Goal: Information Seeking & Learning: Learn about a topic

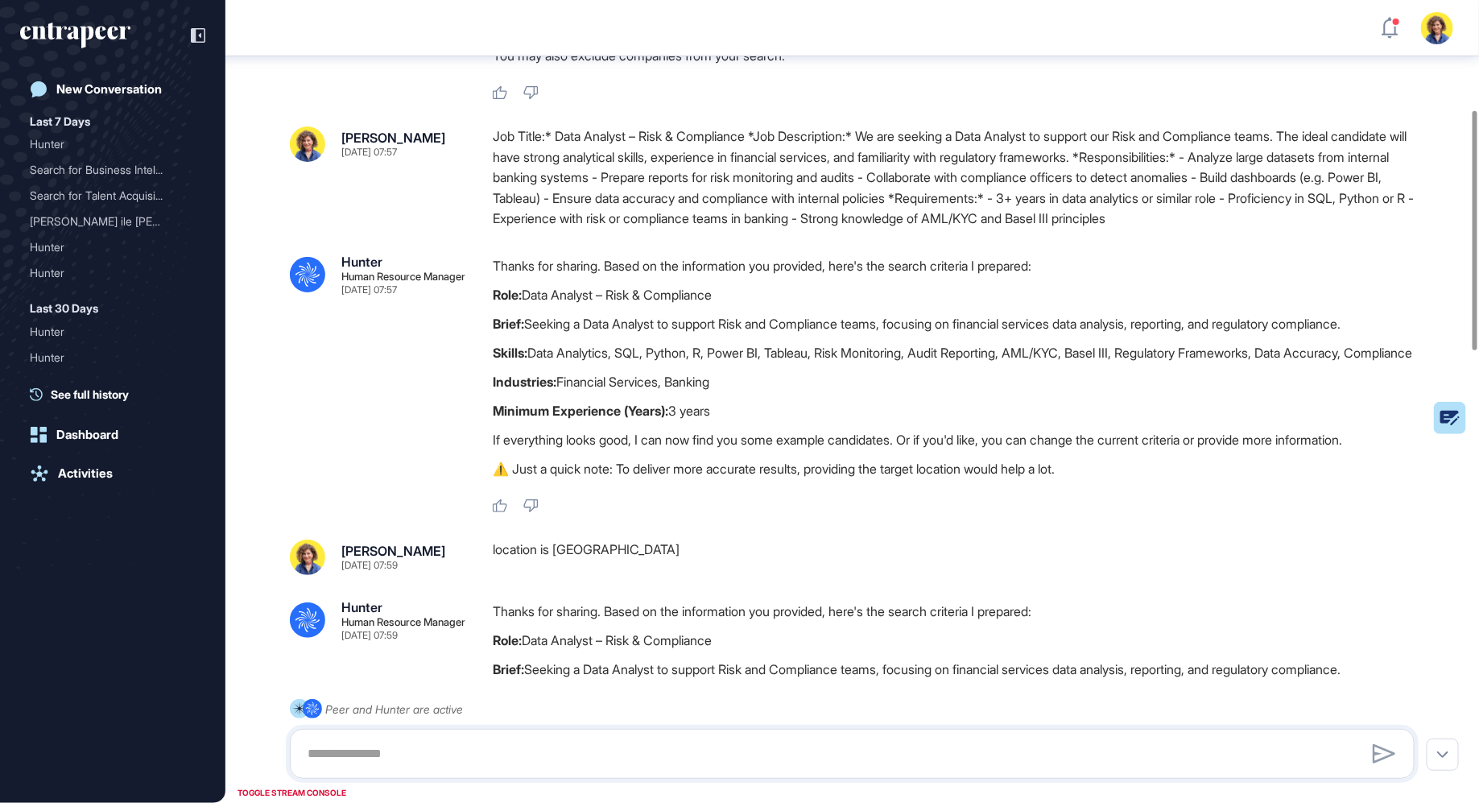
scroll to position [374, 0]
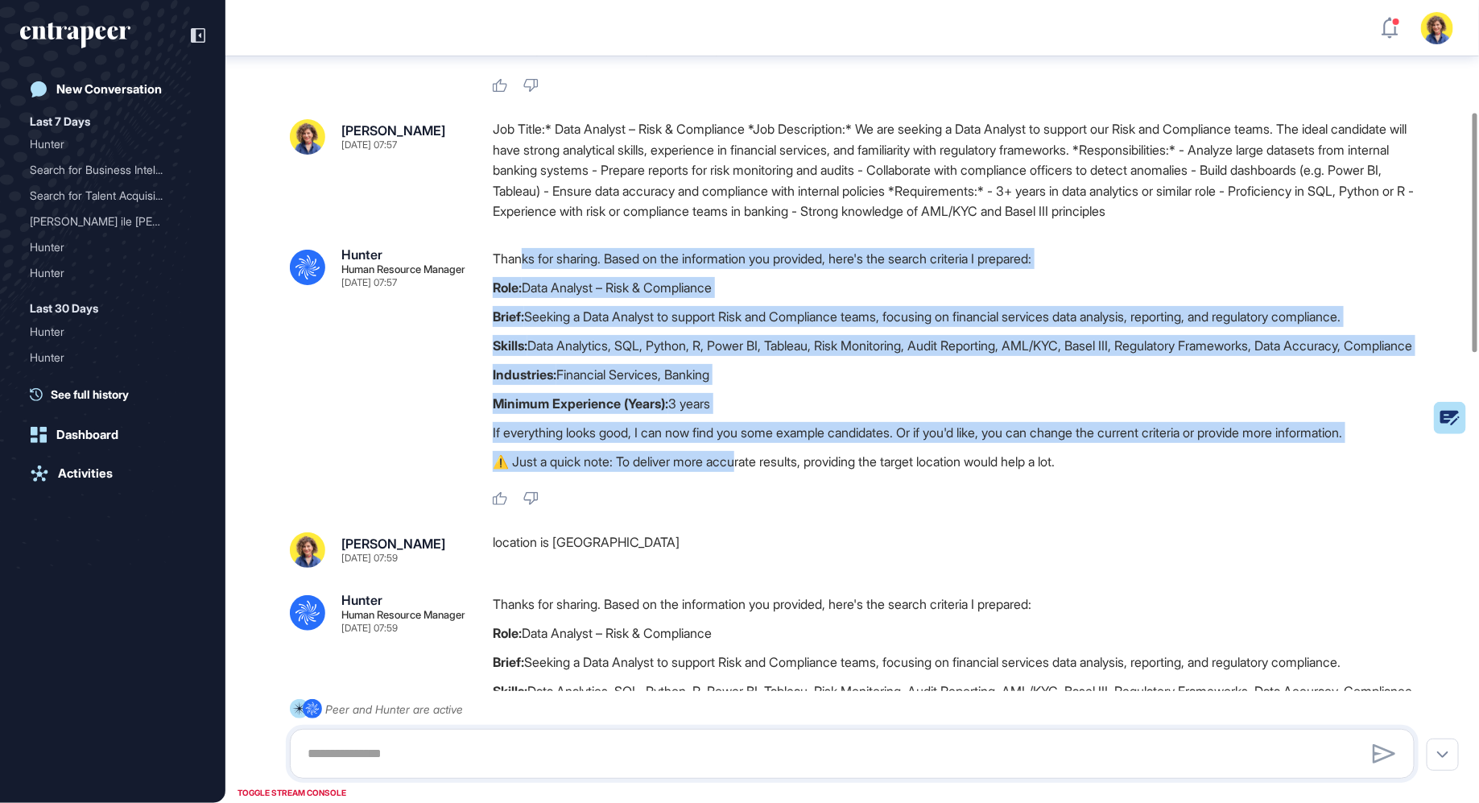
drag, startPoint x: 522, startPoint y: 257, endPoint x: 747, endPoint y: 493, distance: 325.7
click at [747, 480] on div "Thanks for sharing. Based on the information you provided, here's the search cr…" at bounding box center [960, 364] width 935 height 232
click at [747, 472] on p "⚠️ Just a quick note: To deliver more accurate results, providing the target lo…" at bounding box center [960, 461] width 935 height 21
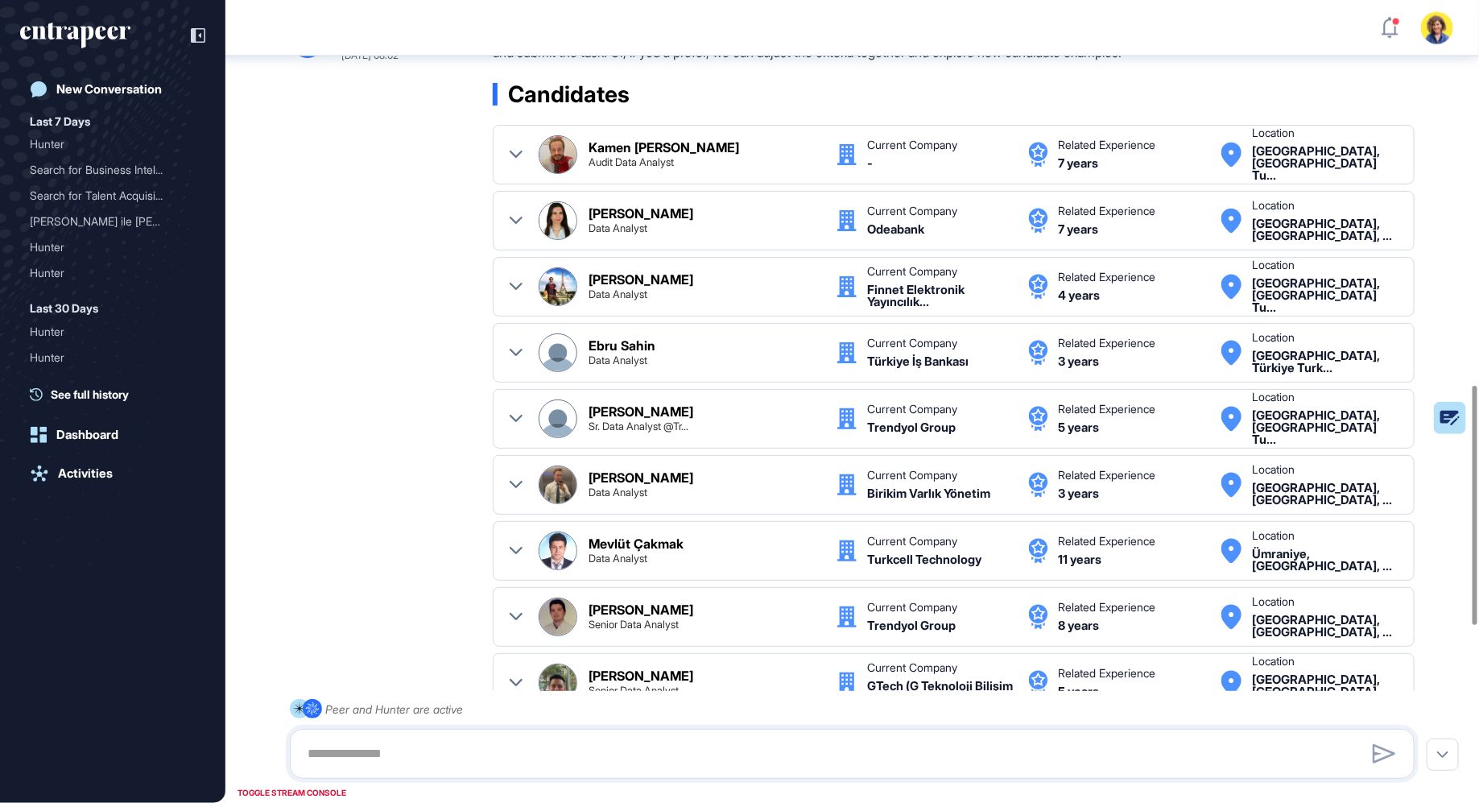
scroll to position [1291, 0]
click at [188, 34] on div at bounding box center [190, 35] width 31 height 31
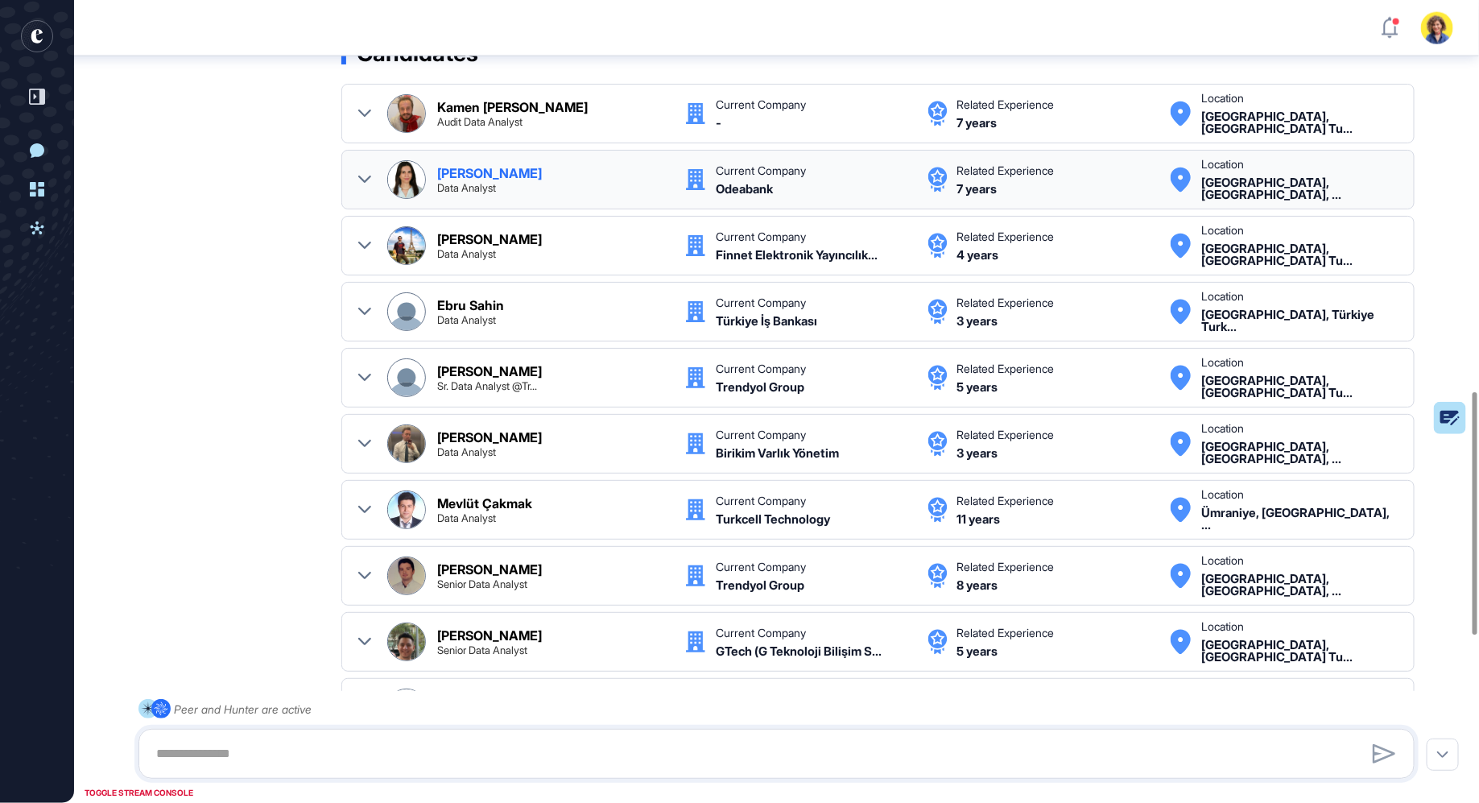
click at [377, 199] on div "Pınar Çevik Data Analyst Current Company Odeabank Related Experience 7 years Lo…" at bounding box center [877, 179] width 1039 height 39
click at [363, 186] on icon at bounding box center [364, 179] width 13 height 13
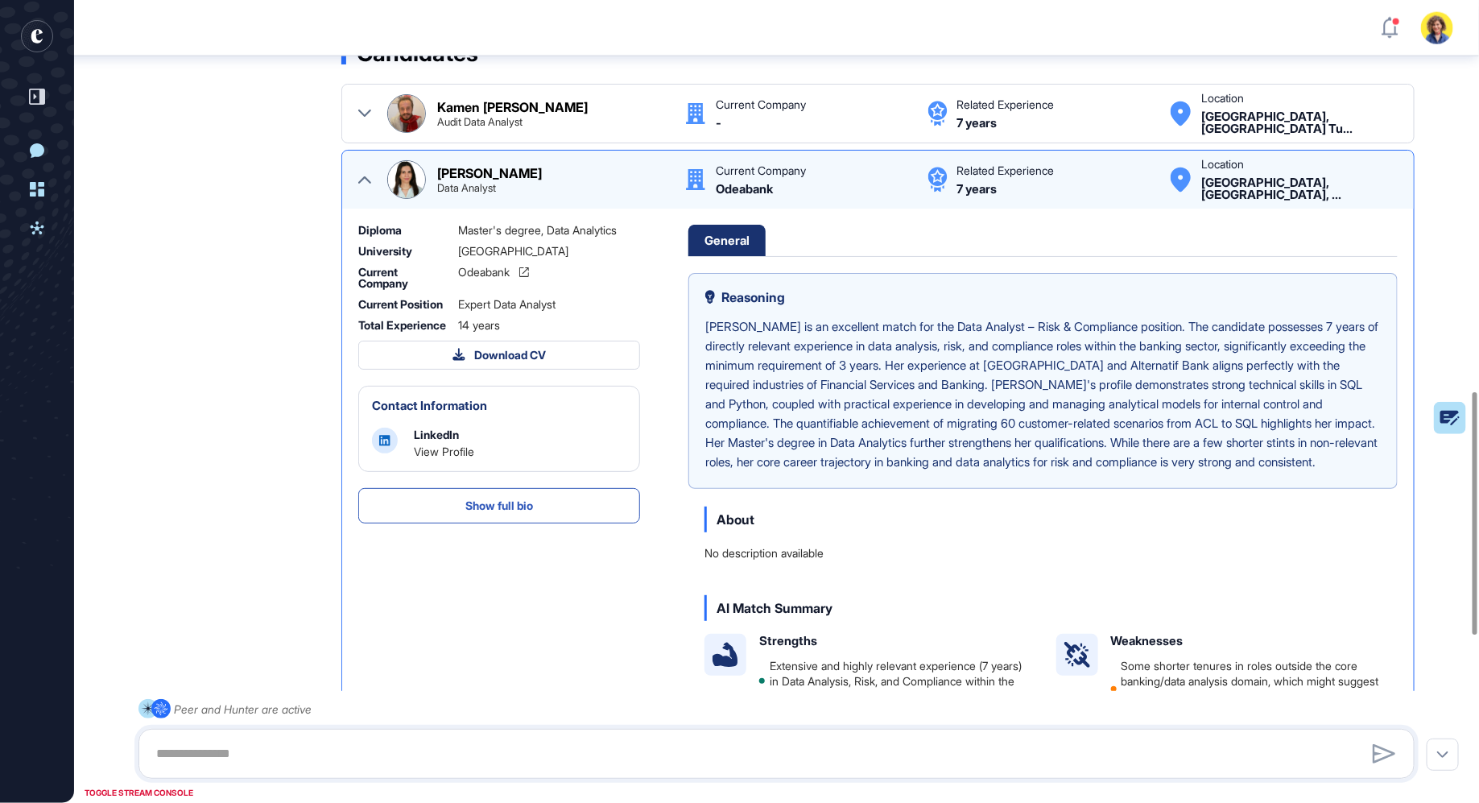
click at [363, 186] on icon at bounding box center [364, 179] width 13 height 13
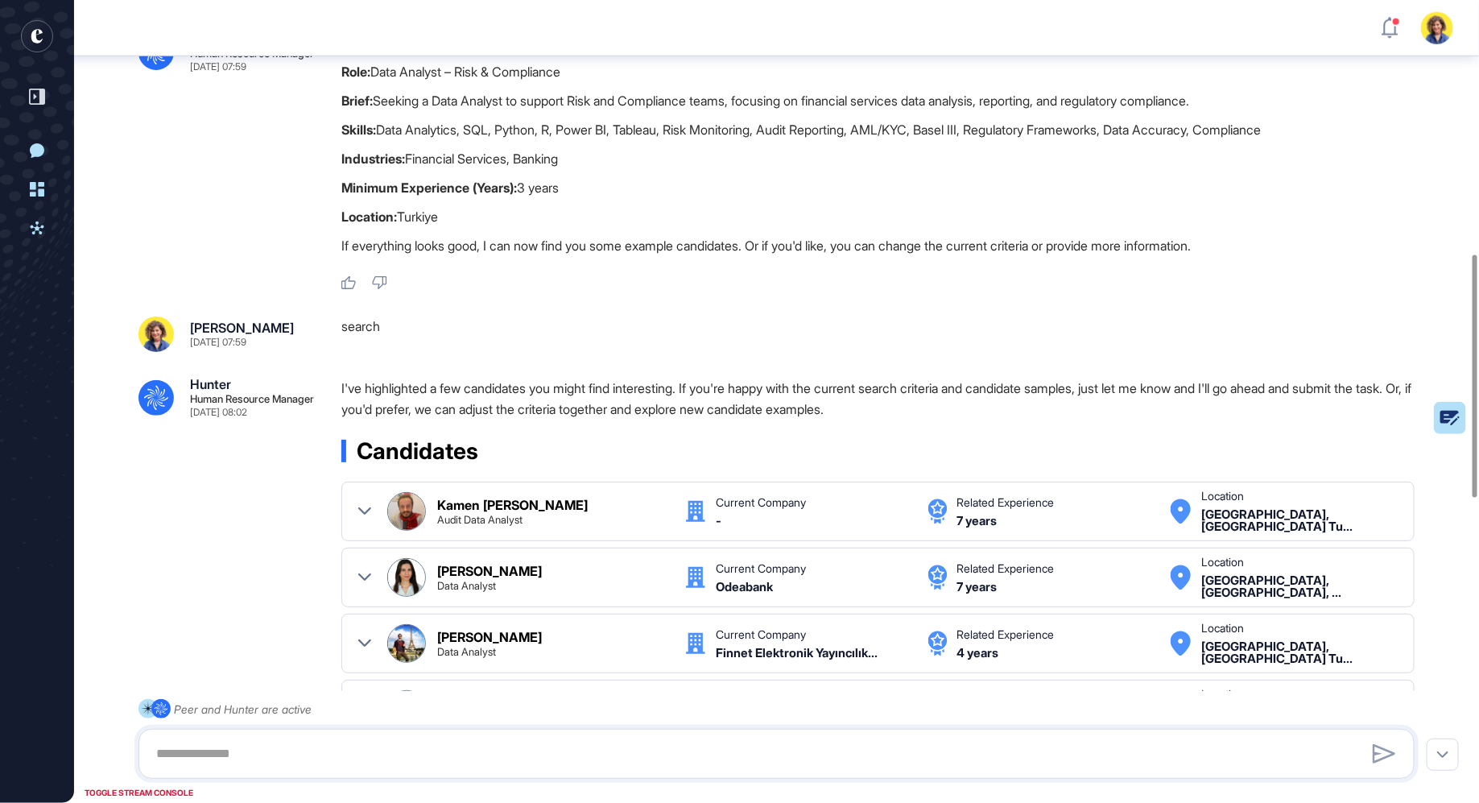
scroll to position [739, 0]
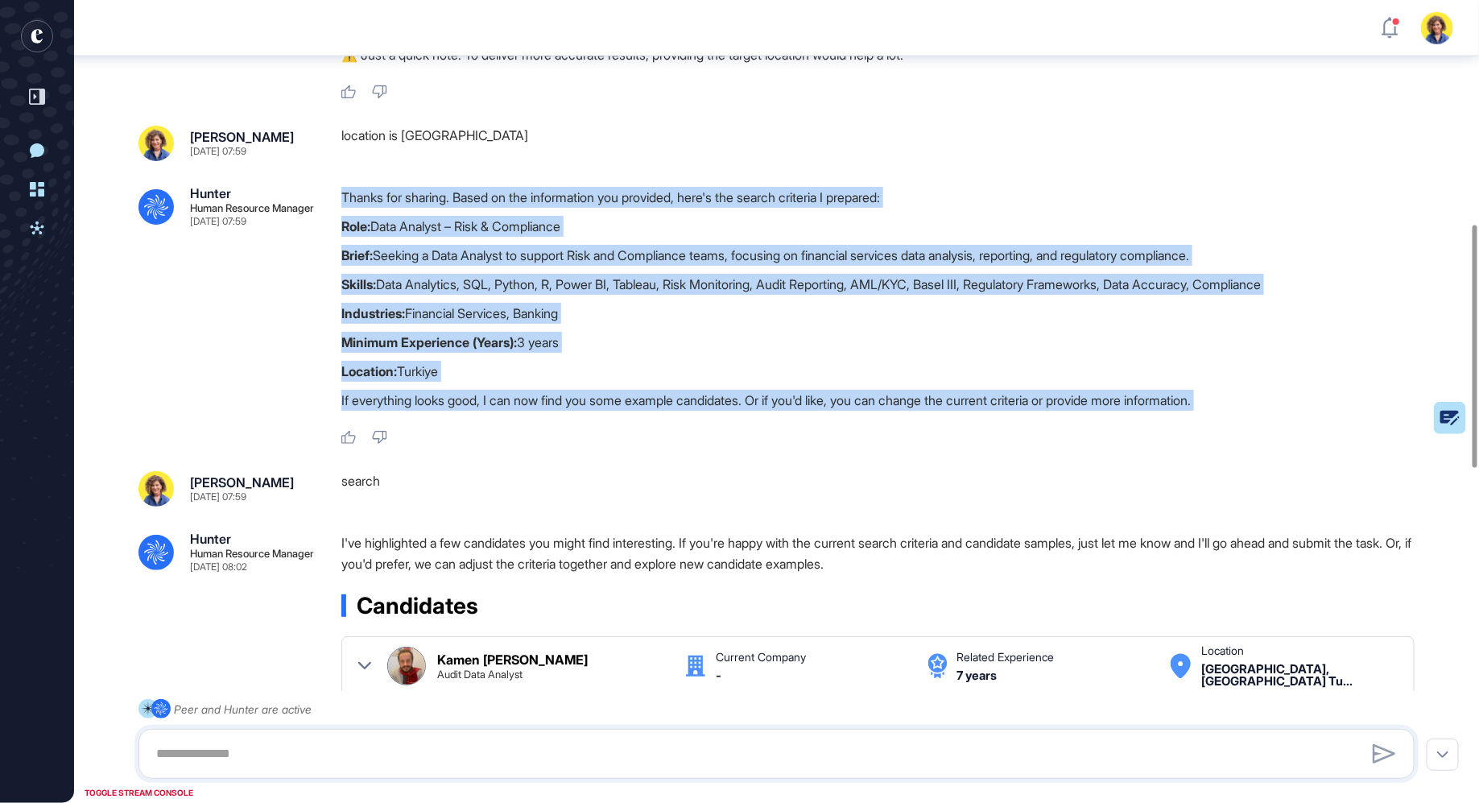
drag, startPoint x: 330, startPoint y: 246, endPoint x: 610, endPoint y: 454, distance: 348.7
click at [610, 445] on div ".cls-2{fill:#fff} Hunter Human Resource Manager Sep 01, 2025 07:59 Thanks for s…" at bounding box center [776, 316] width 1276 height 258
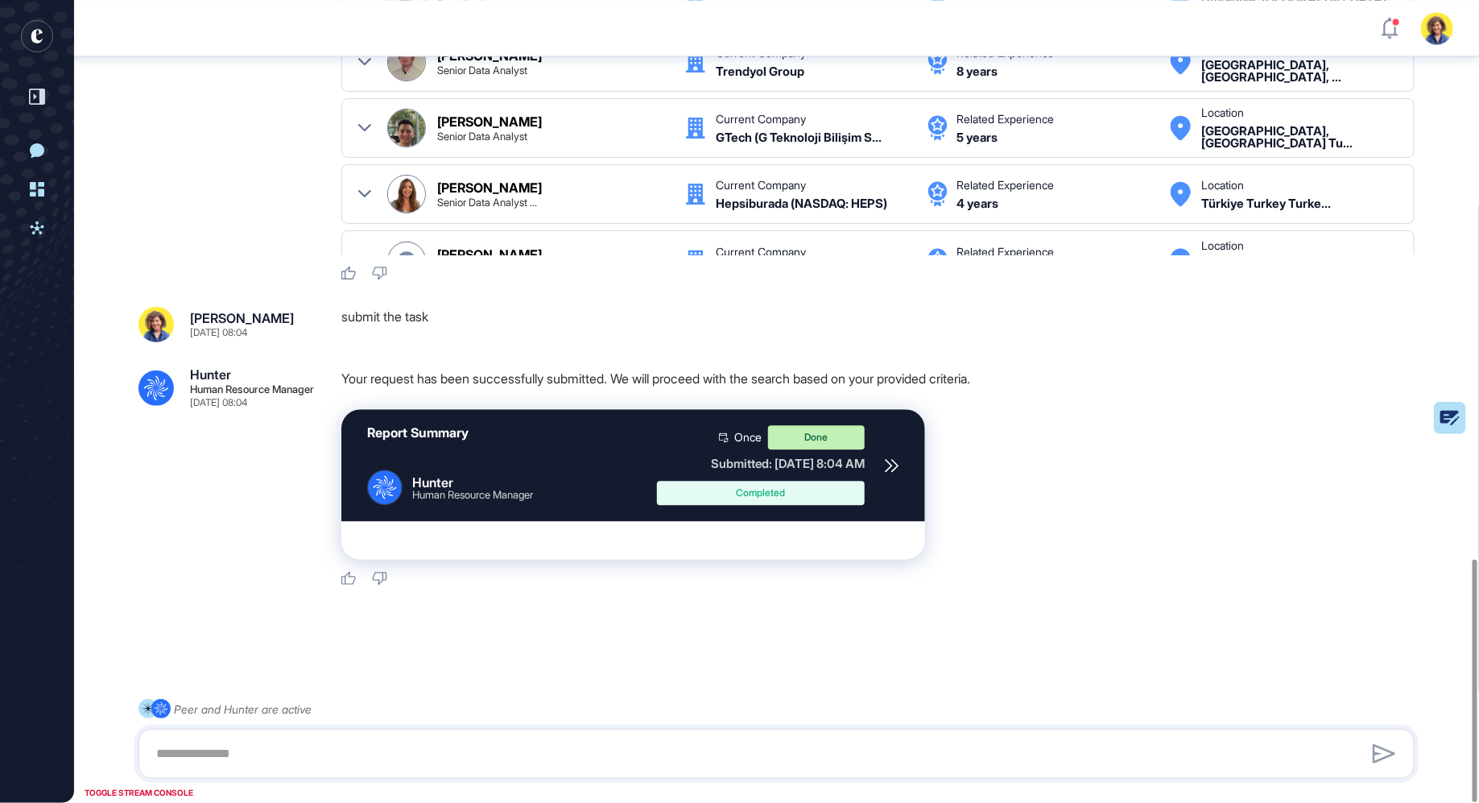
scroll to position [1845, 0]
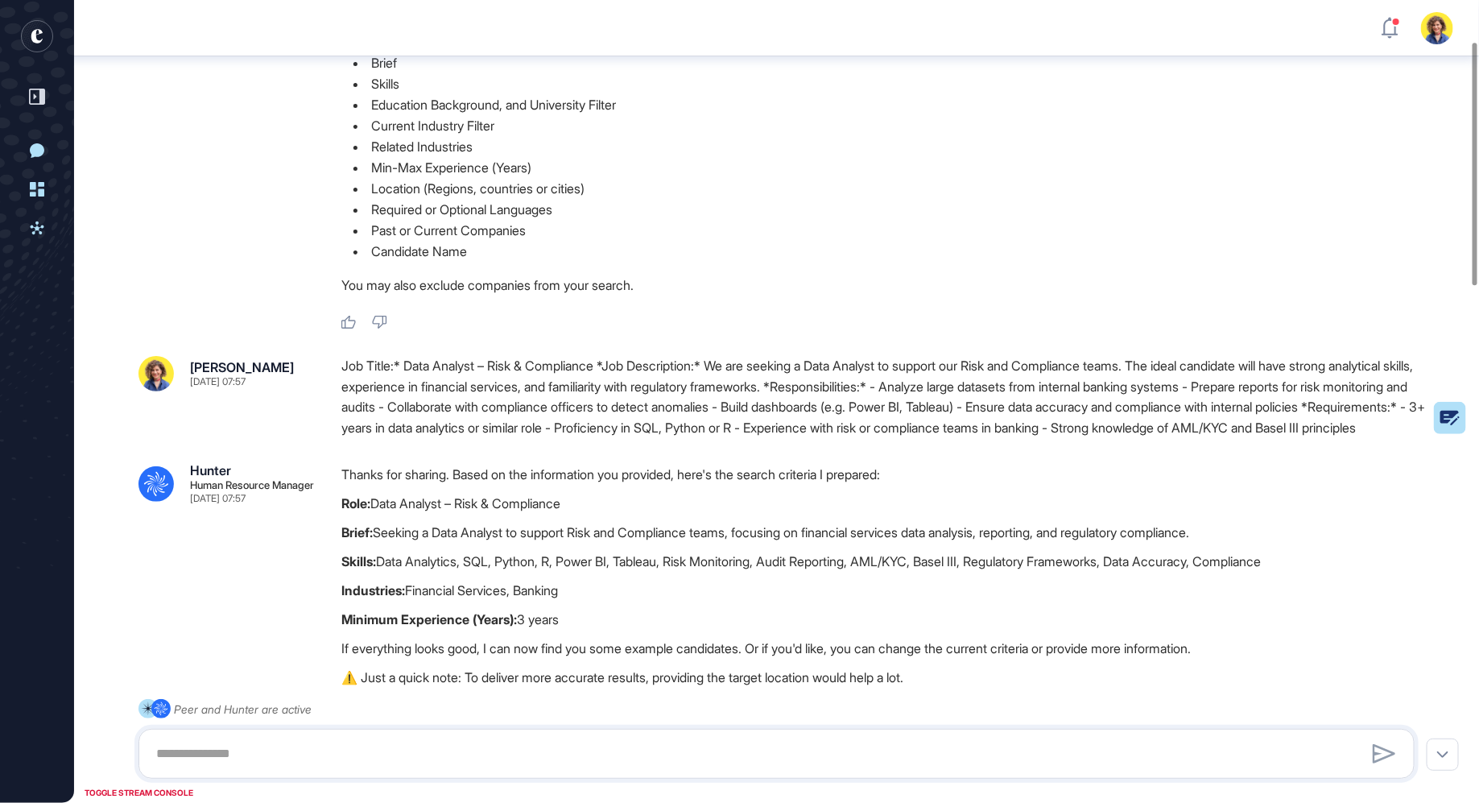
scroll to position [159, 0]
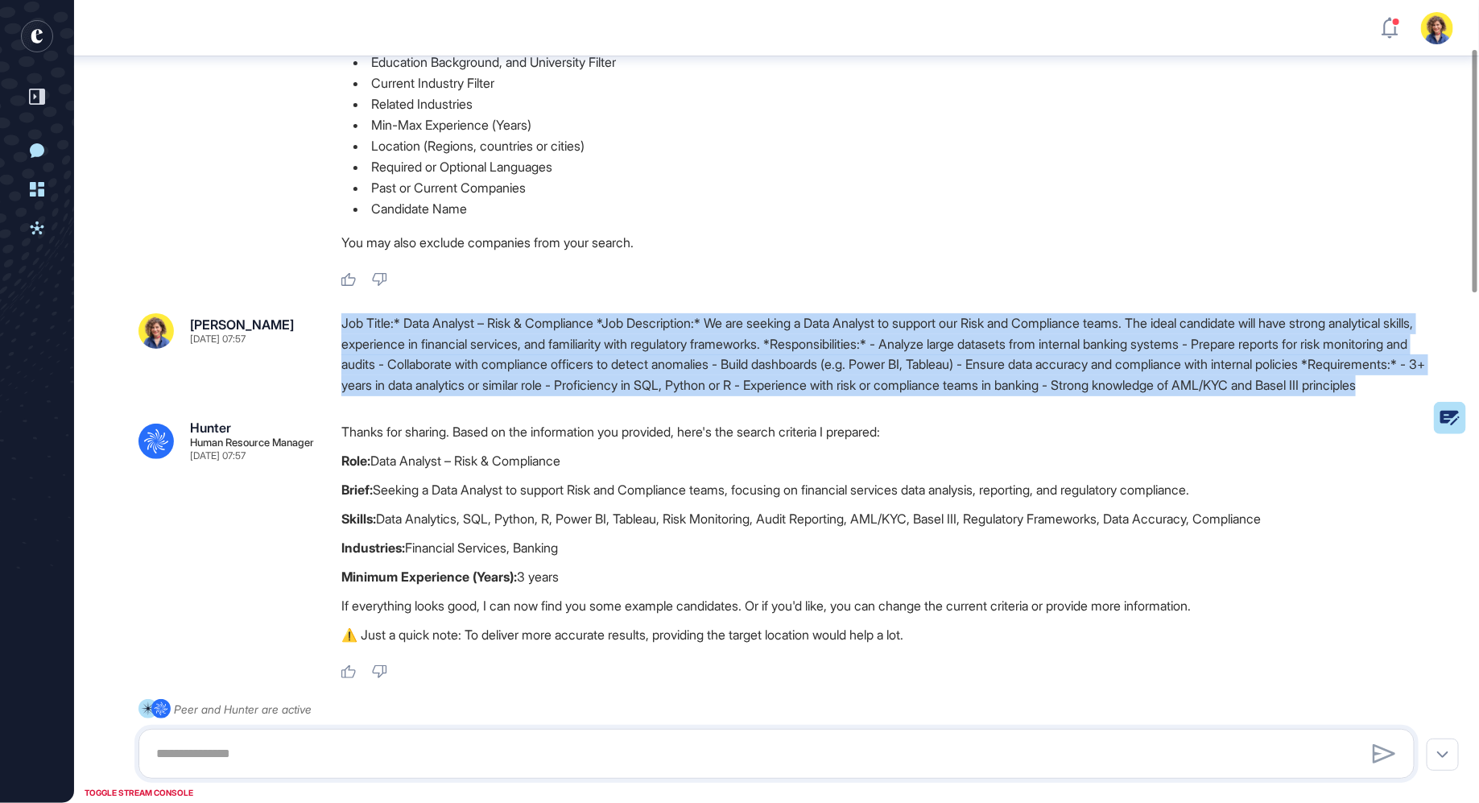
drag, startPoint x: 391, startPoint y: 329, endPoint x: 642, endPoint y: 420, distance: 266.4
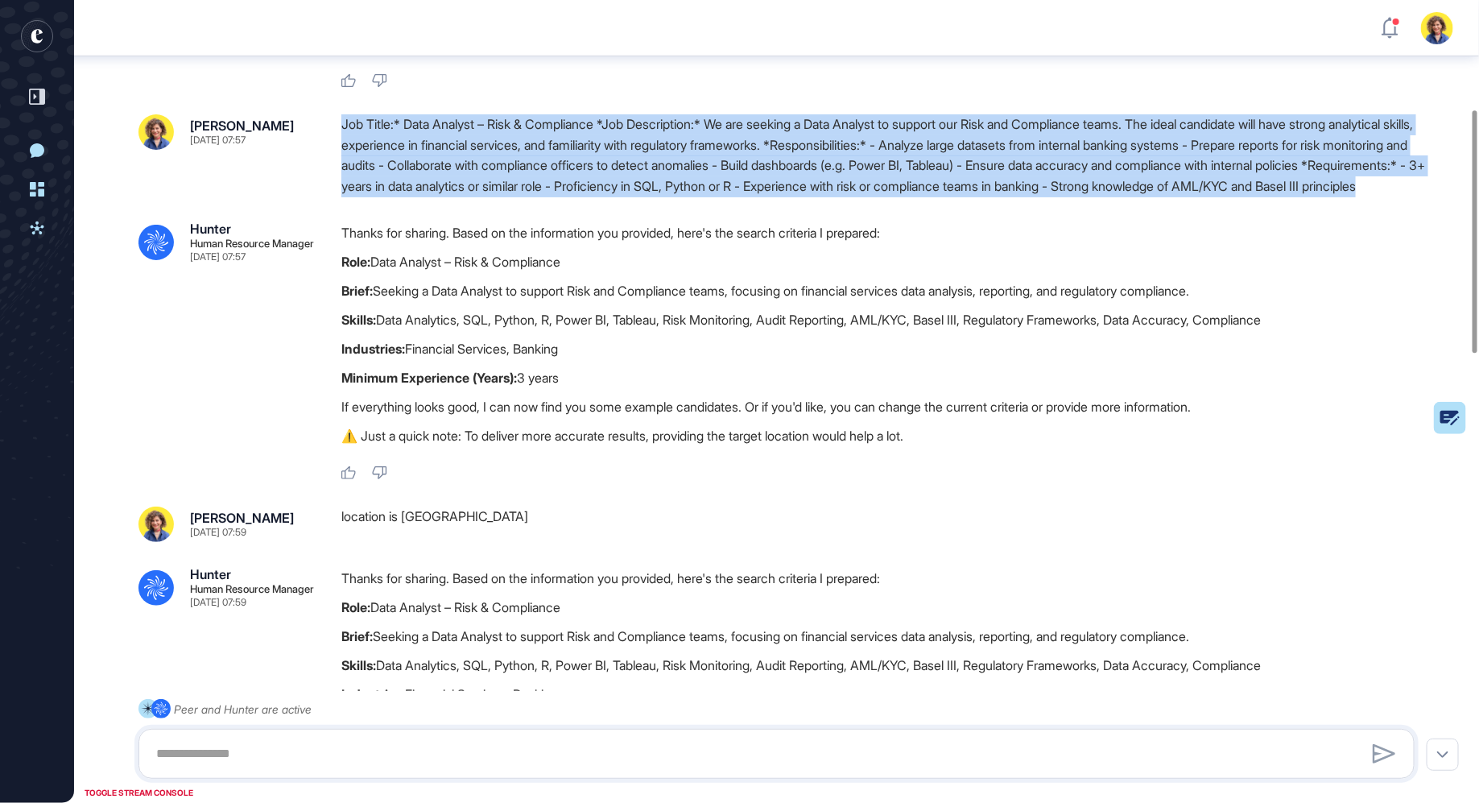
scroll to position [360, 0]
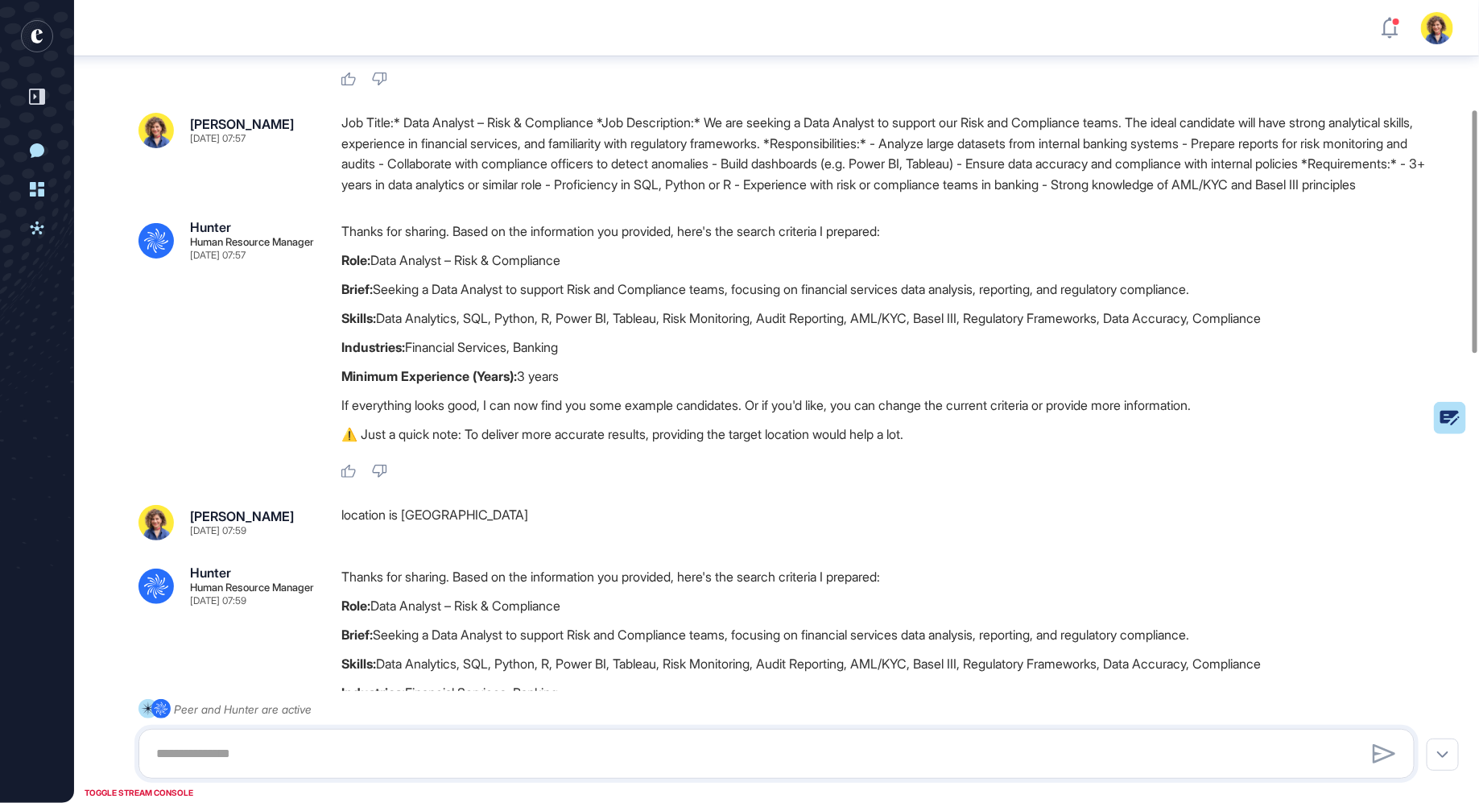
click at [526, 195] on div "Job Title:* Data Analyst – Risk & Compliance *Job Description:* We are seeking …" at bounding box center [884, 154] width 1086 height 82
drag, startPoint x: 521, startPoint y: 197, endPoint x: 763, endPoint y: 206, distance: 242.5
click at [763, 195] on div "Job Title:* Data Analyst – Risk & Compliance *Job Description:* We are seeking …" at bounding box center [884, 154] width 1086 height 82
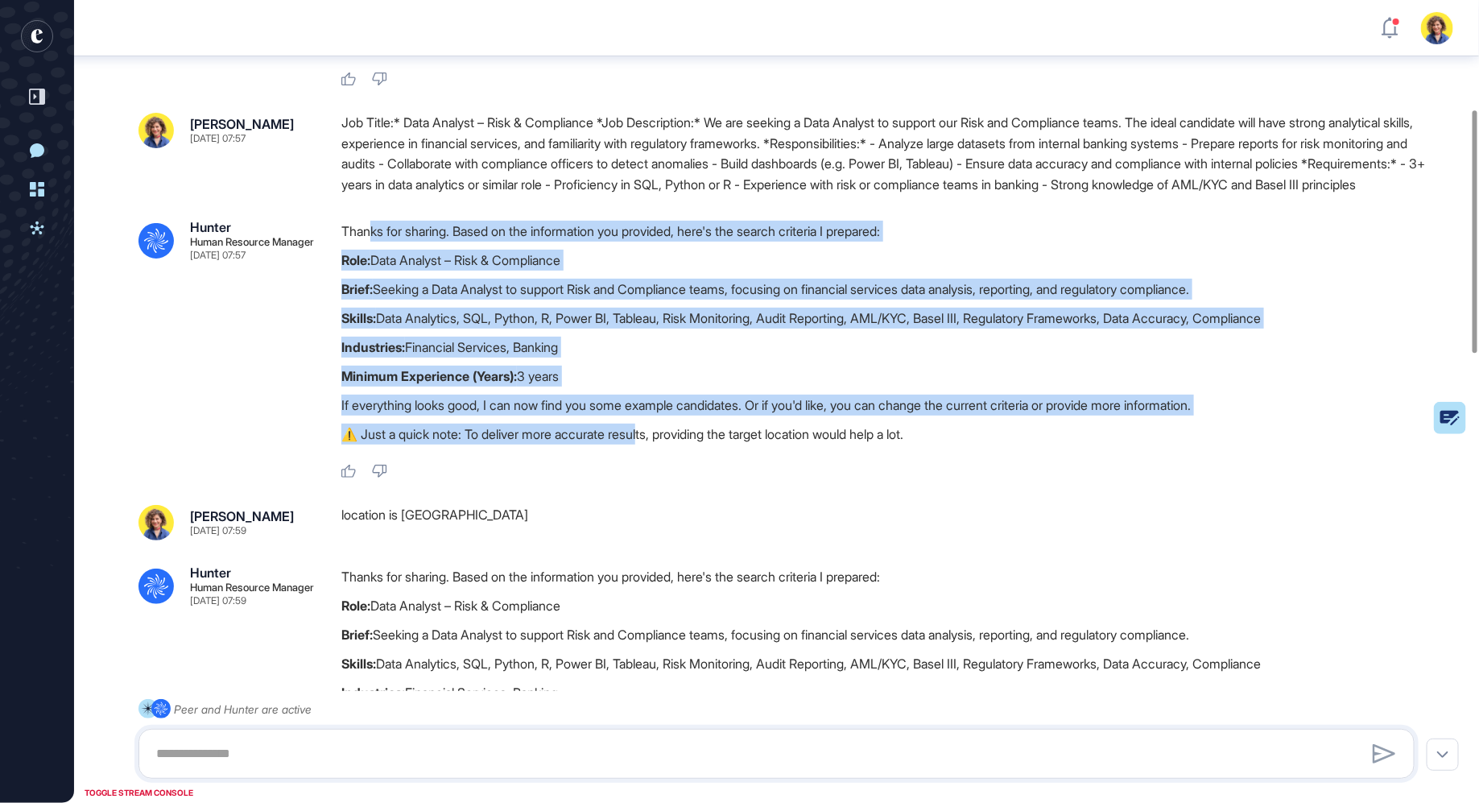
drag, startPoint x: 369, startPoint y: 280, endPoint x: 651, endPoint y: 479, distance: 344.8
click at [650, 452] on div "Thanks for sharing. Based on the information you provided, here's the search cr…" at bounding box center [884, 337] width 1086 height 232
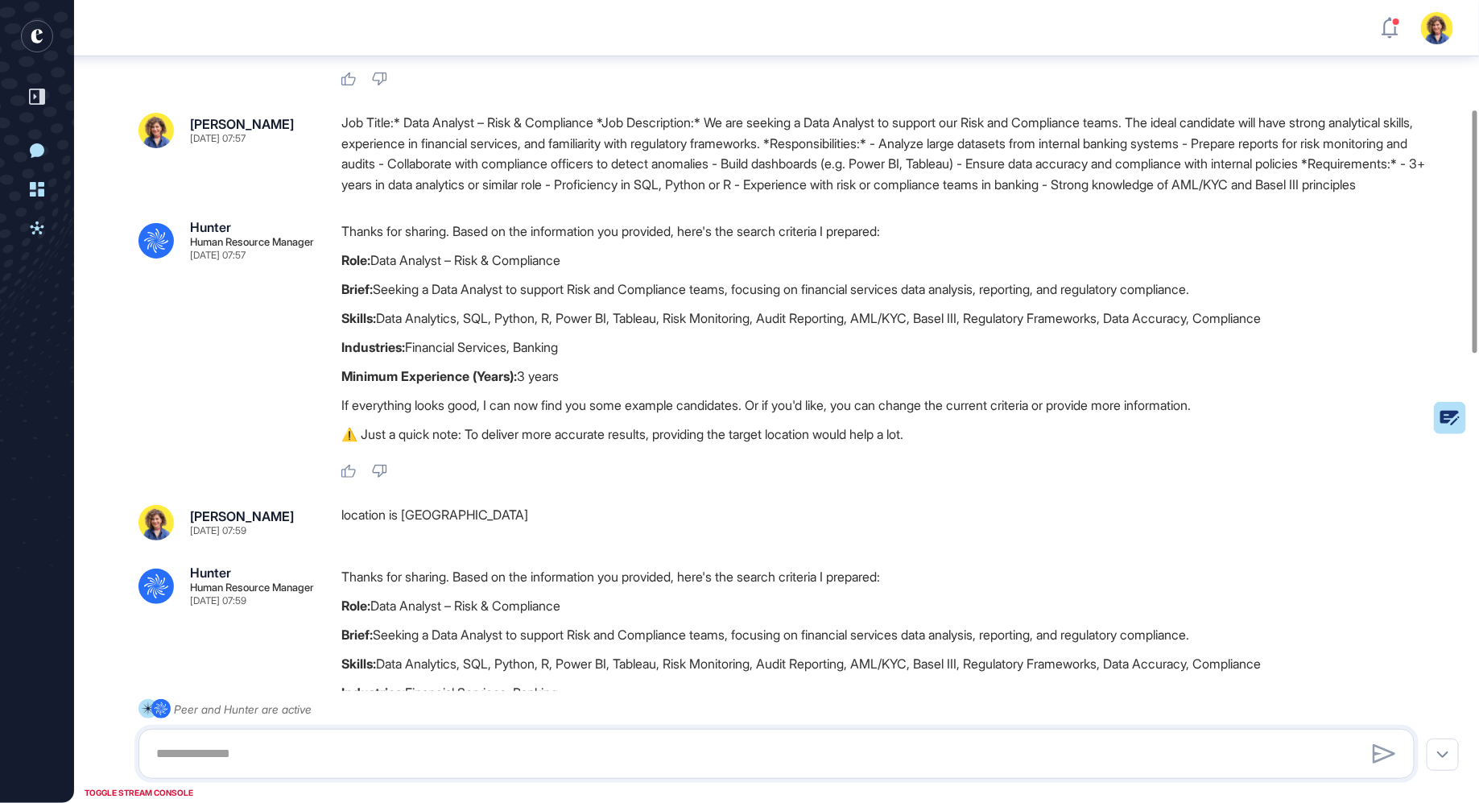
click at [651, 444] on p "⚠️ Just a quick note: To deliver more accurate results, providing the target lo…" at bounding box center [884, 433] width 1086 height 21
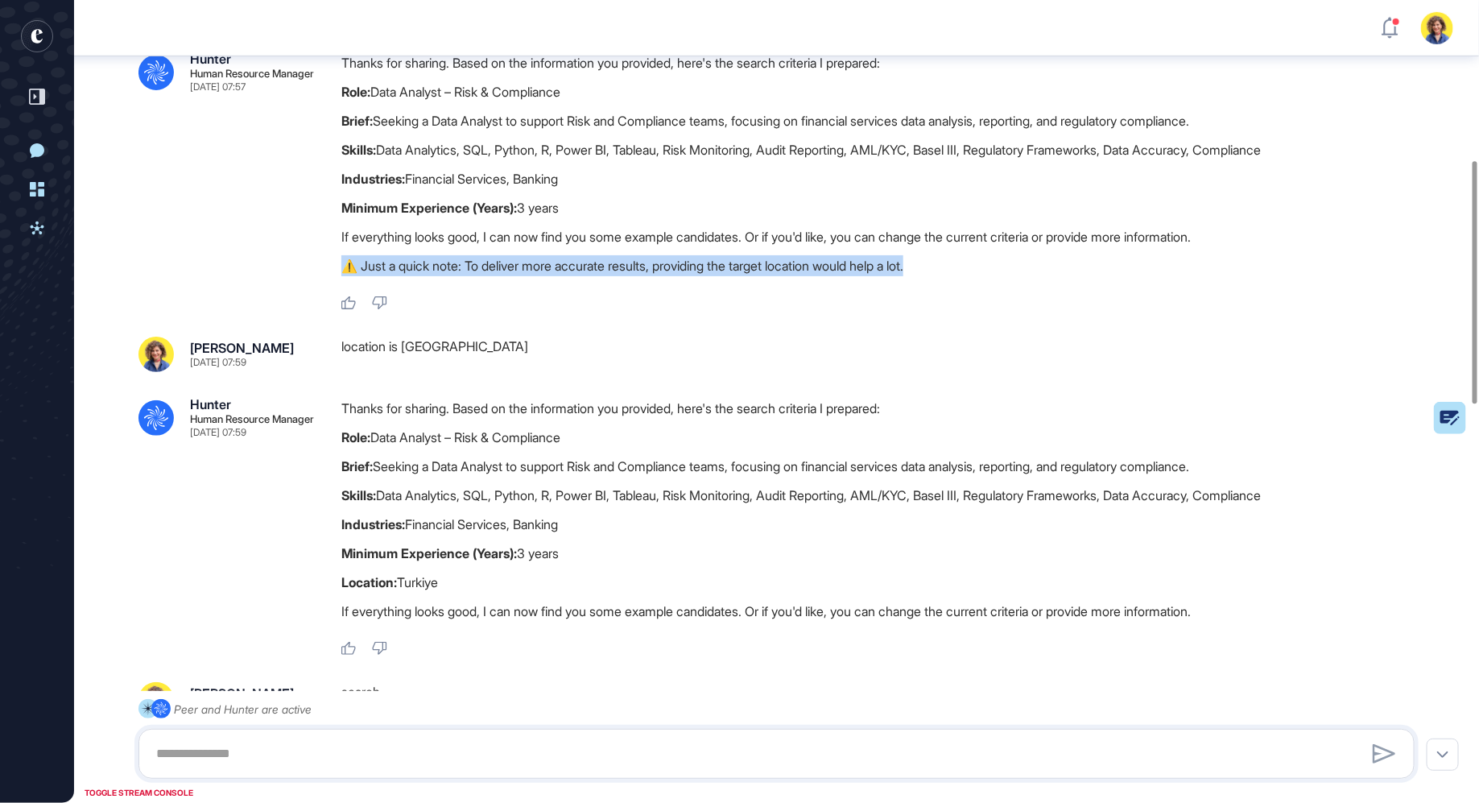
scroll to position [531, 0]
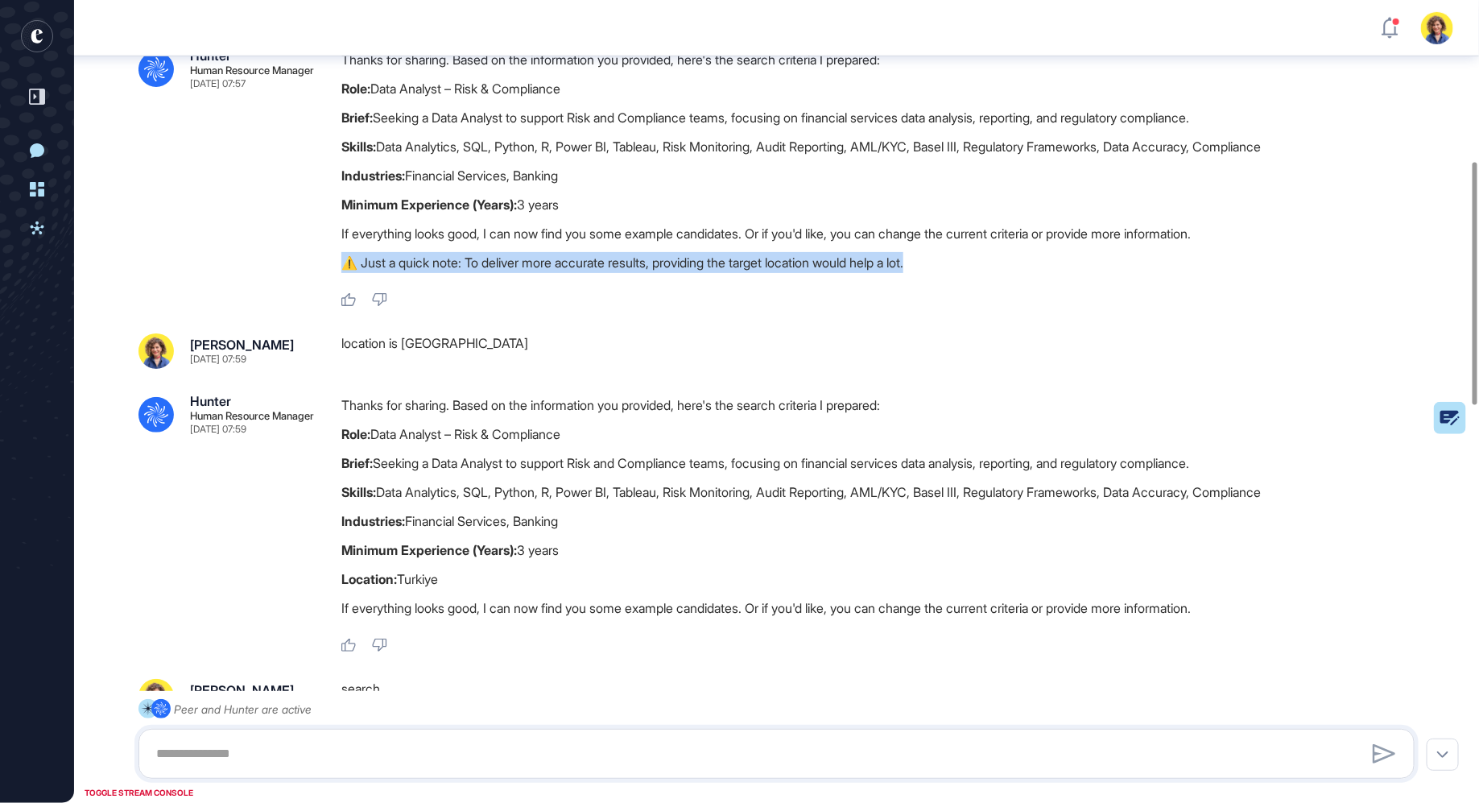
drag, startPoint x: 361, startPoint y: 319, endPoint x: 315, endPoint y: 306, distance: 47.7
click at [315, 306] on div ".cls-2{fill:#fff} Hunter Human Resource Manager Sep 01, 2025 07:57 Thanks for s…" at bounding box center [776, 178] width 1276 height 258
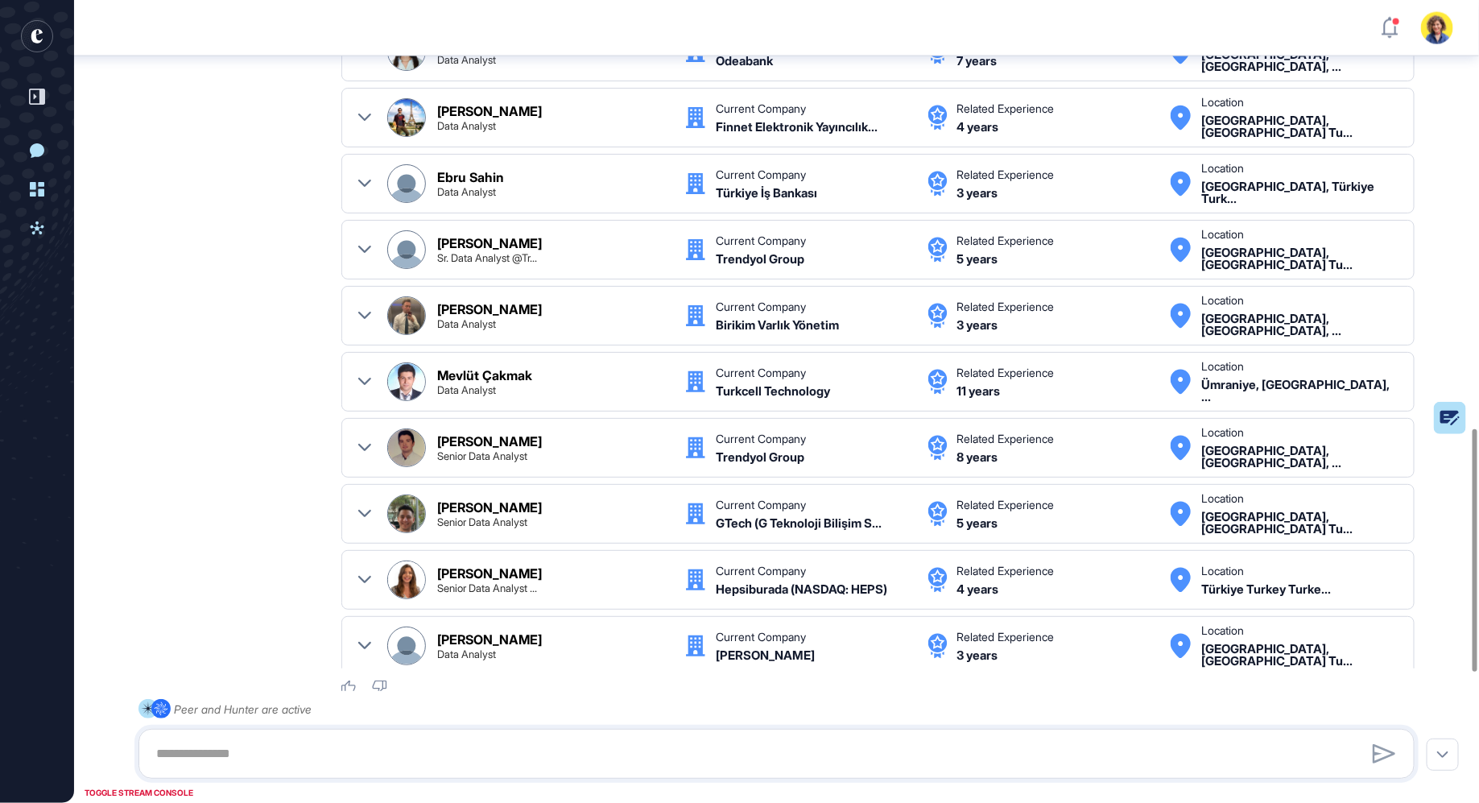
scroll to position [1426, 0]
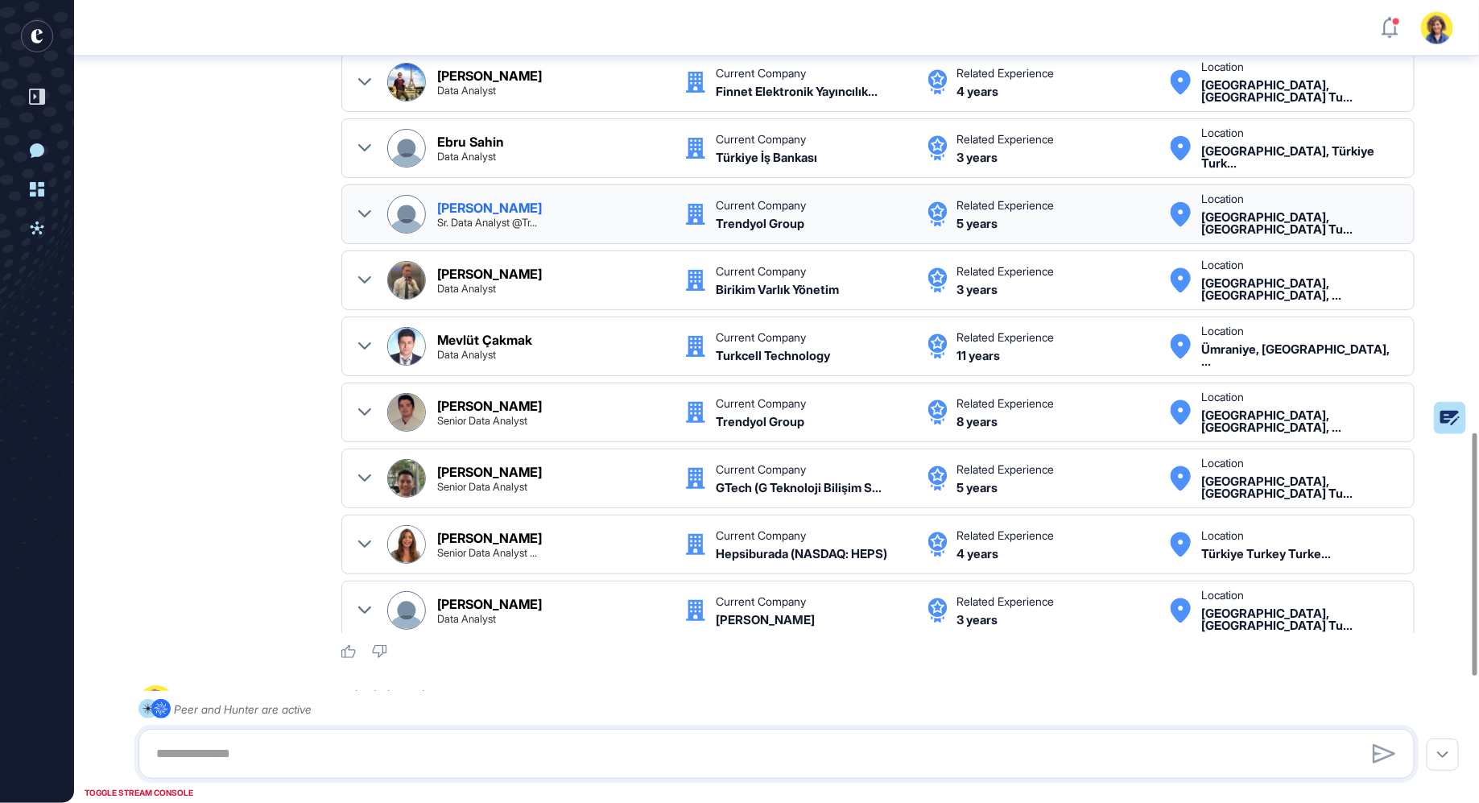
click at [369, 217] on icon at bounding box center [364, 213] width 13 height 7
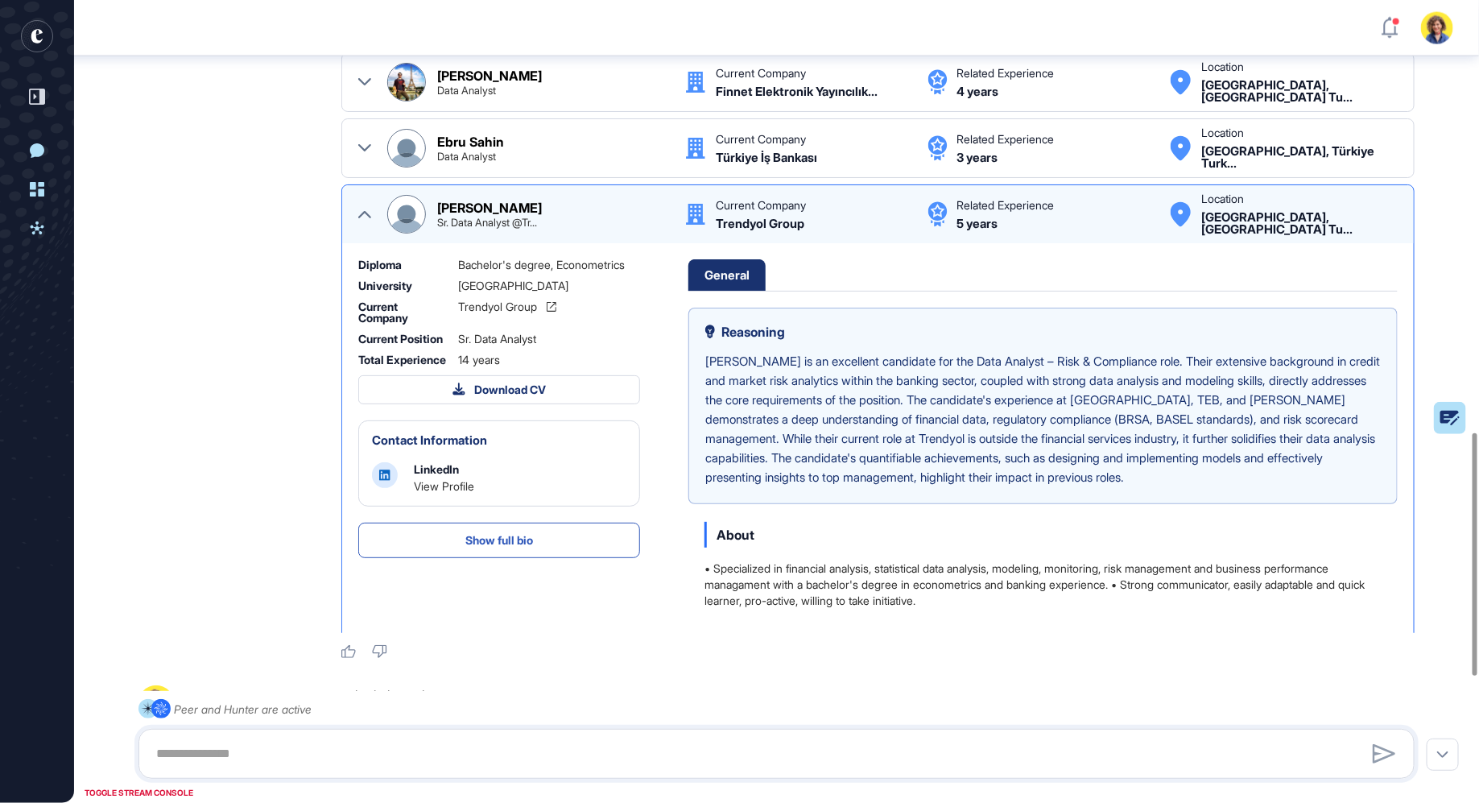
drag, startPoint x: 365, startPoint y: 254, endPoint x: 353, endPoint y: 261, distance: 14.4
click at [365, 221] on icon at bounding box center [364, 214] width 13 height 13
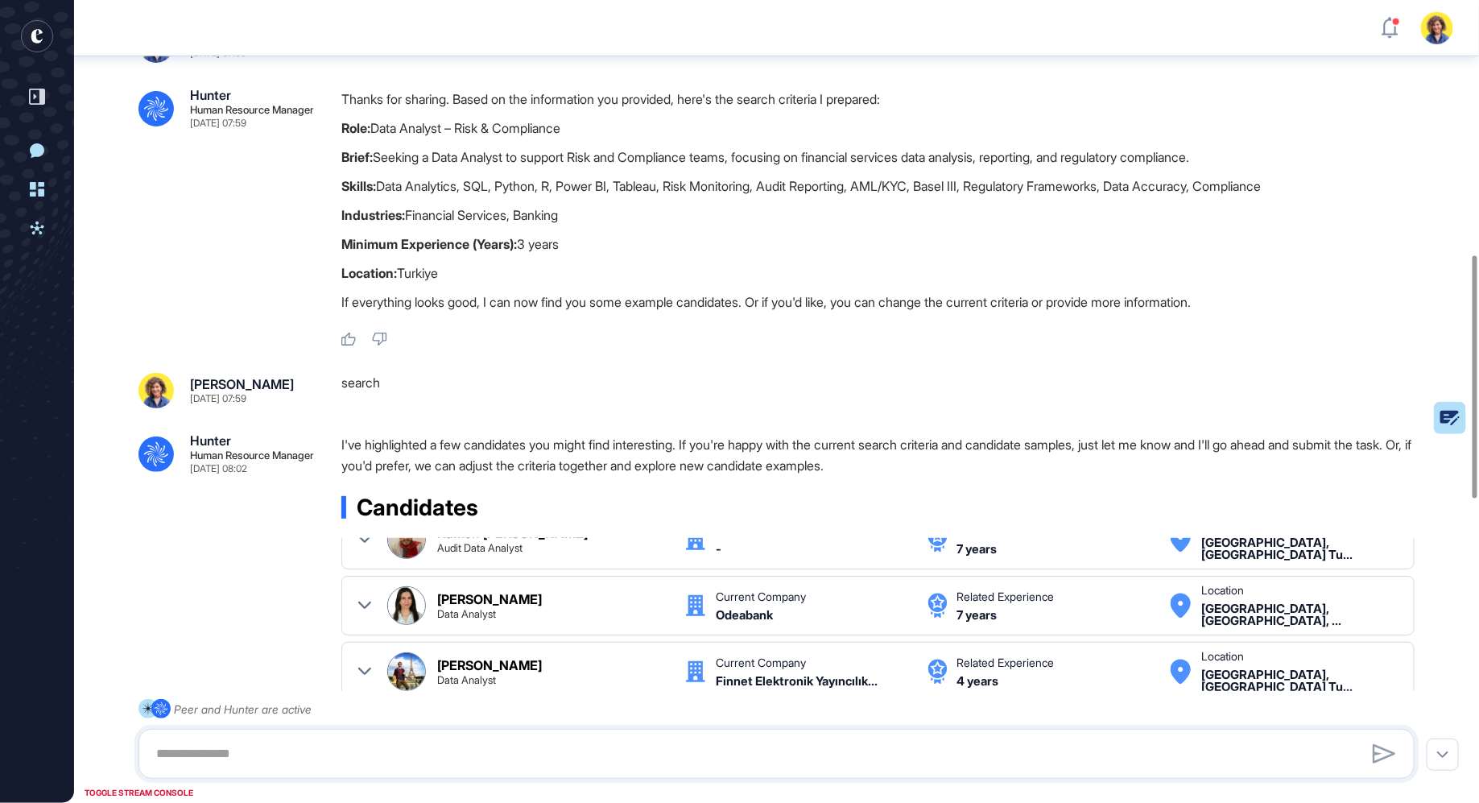
scroll to position [835, 0]
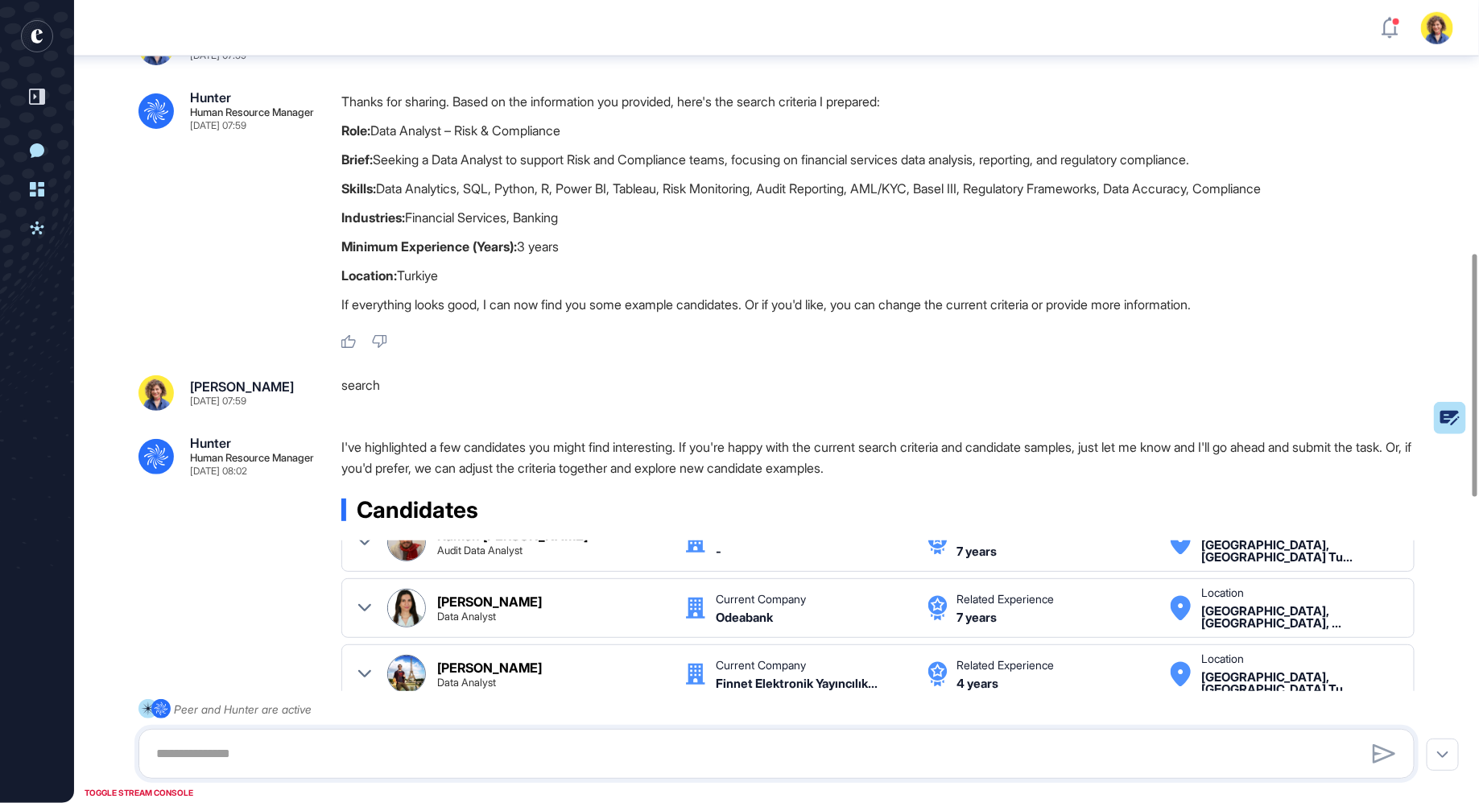
drag, startPoint x: 336, startPoint y: 171, endPoint x: 605, endPoint y: 320, distance: 307.0
click at [606, 318] on div ".cls-2{fill:#fff} Hunter Human Resource Manager Sep 01, 2025 07:59 Thanks for s…" at bounding box center [776, 220] width 1276 height 258
click at [535, 286] on p "Location: Turkiye" at bounding box center [884, 275] width 1086 height 21
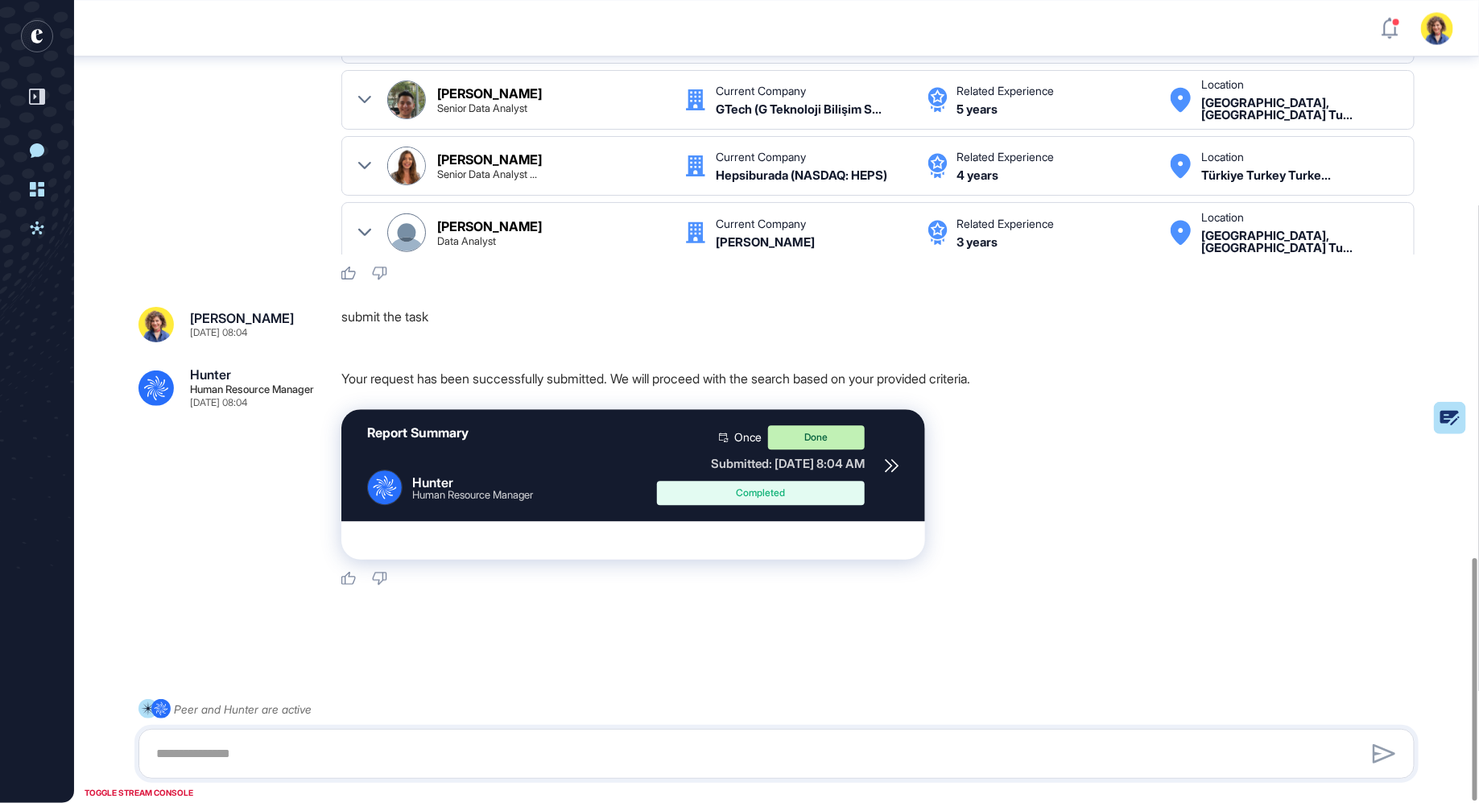
scroll to position [1845, 0]
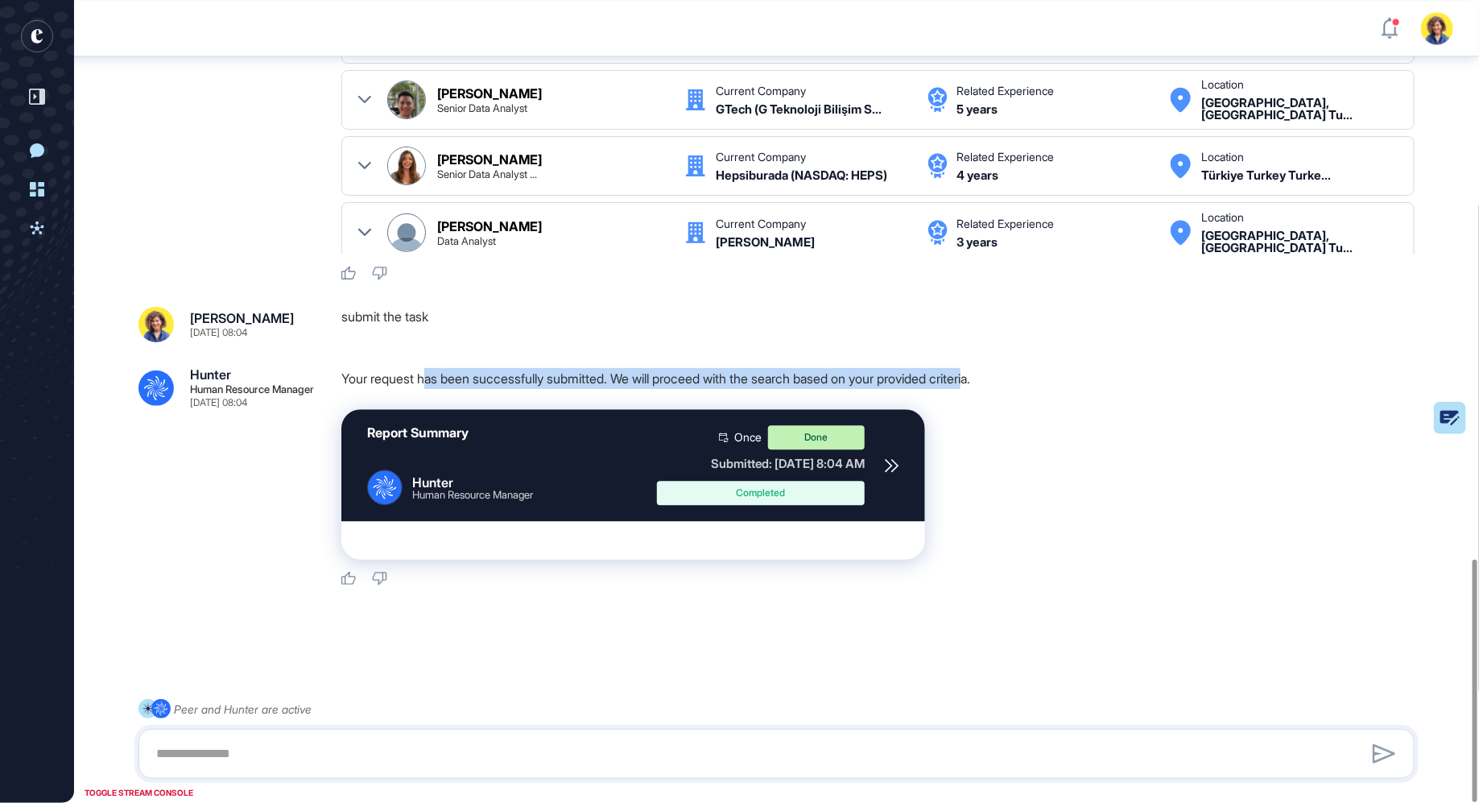
drag, startPoint x: 427, startPoint y: 378, endPoint x: 1013, endPoint y: 380, distance: 586.8
click at [1005, 378] on p "Your request has been successfully submitted. We will proceed with the search b…" at bounding box center [884, 378] width 1086 height 21
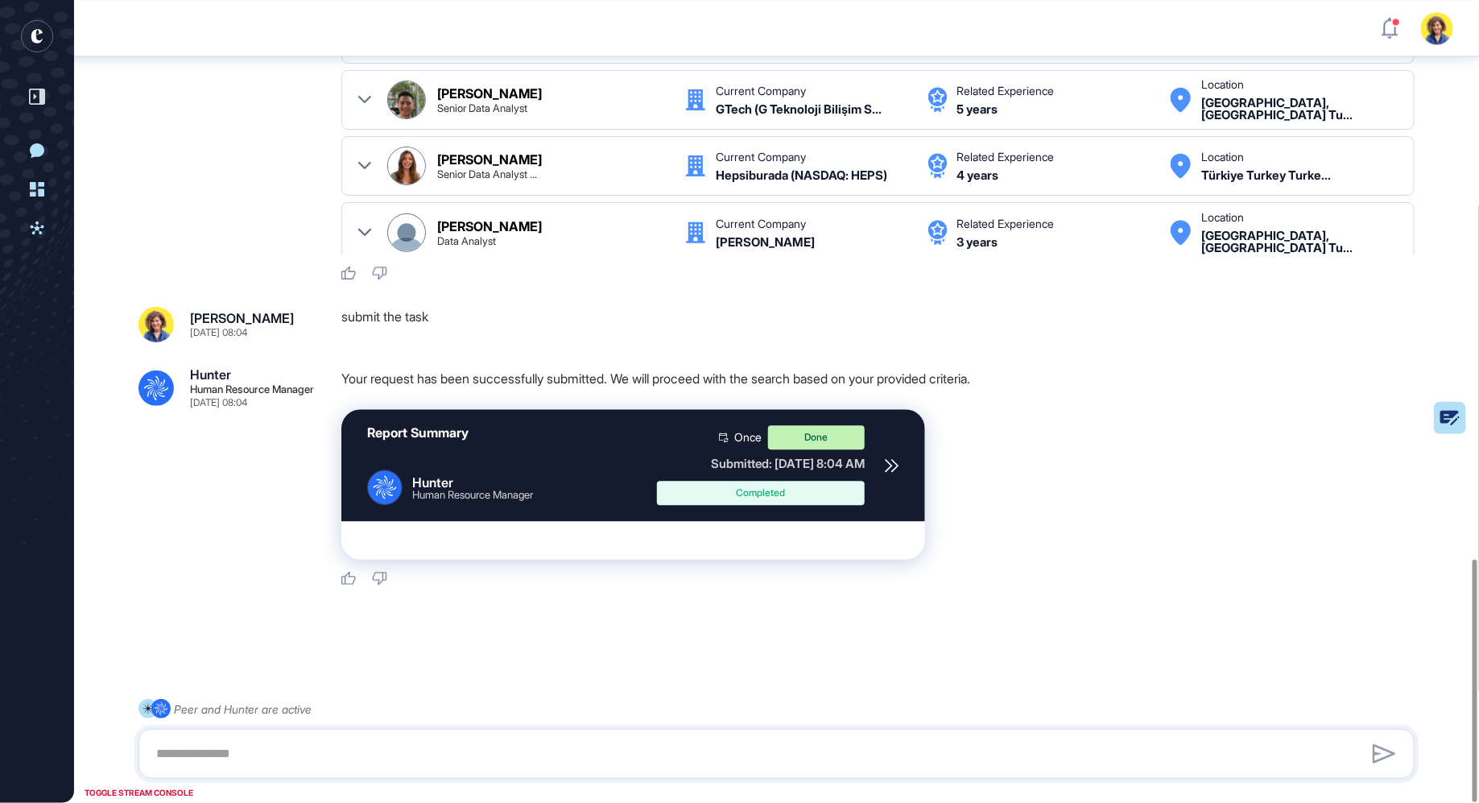
click at [1016, 381] on p "Your request has been successfully submitted. We will proceed with the search b…" at bounding box center [884, 378] width 1086 height 21
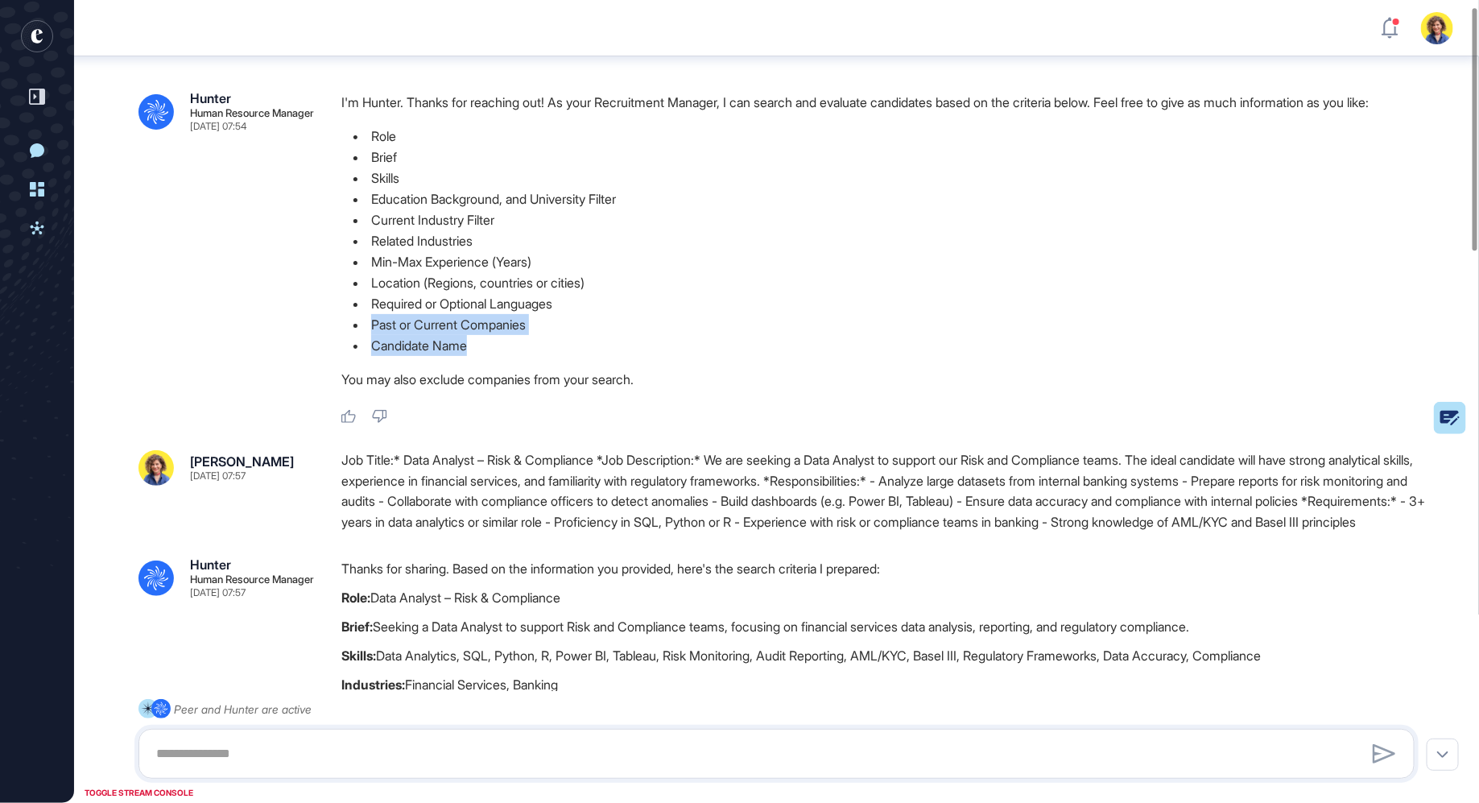
scroll to position [23, 0]
drag, startPoint x: 369, startPoint y: 364, endPoint x: 544, endPoint y: 353, distance: 175.9
click at [546, 335] on li "Past or Current Companies" at bounding box center [884, 324] width 1086 height 21
click at [531, 356] on li "Candidate Name" at bounding box center [884, 345] width 1086 height 21
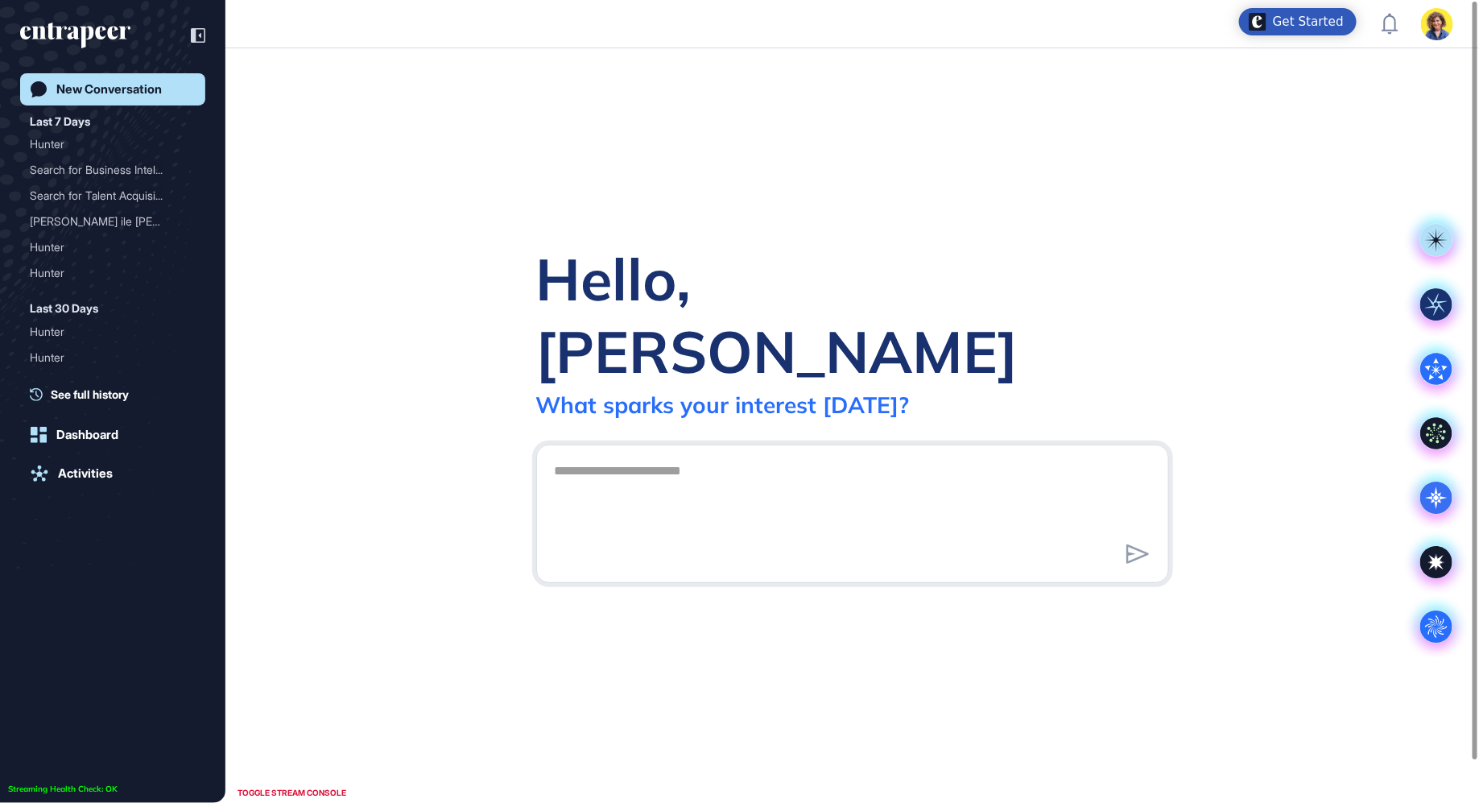
click at [378, 211] on div "Hello, Sara What sparks your interest today? .cls-2{fill:#fff}" at bounding box center [851, 425] width 1253 height 754
click at [195, 39] on icon at bounding box center [198, 35] width 14 height 14
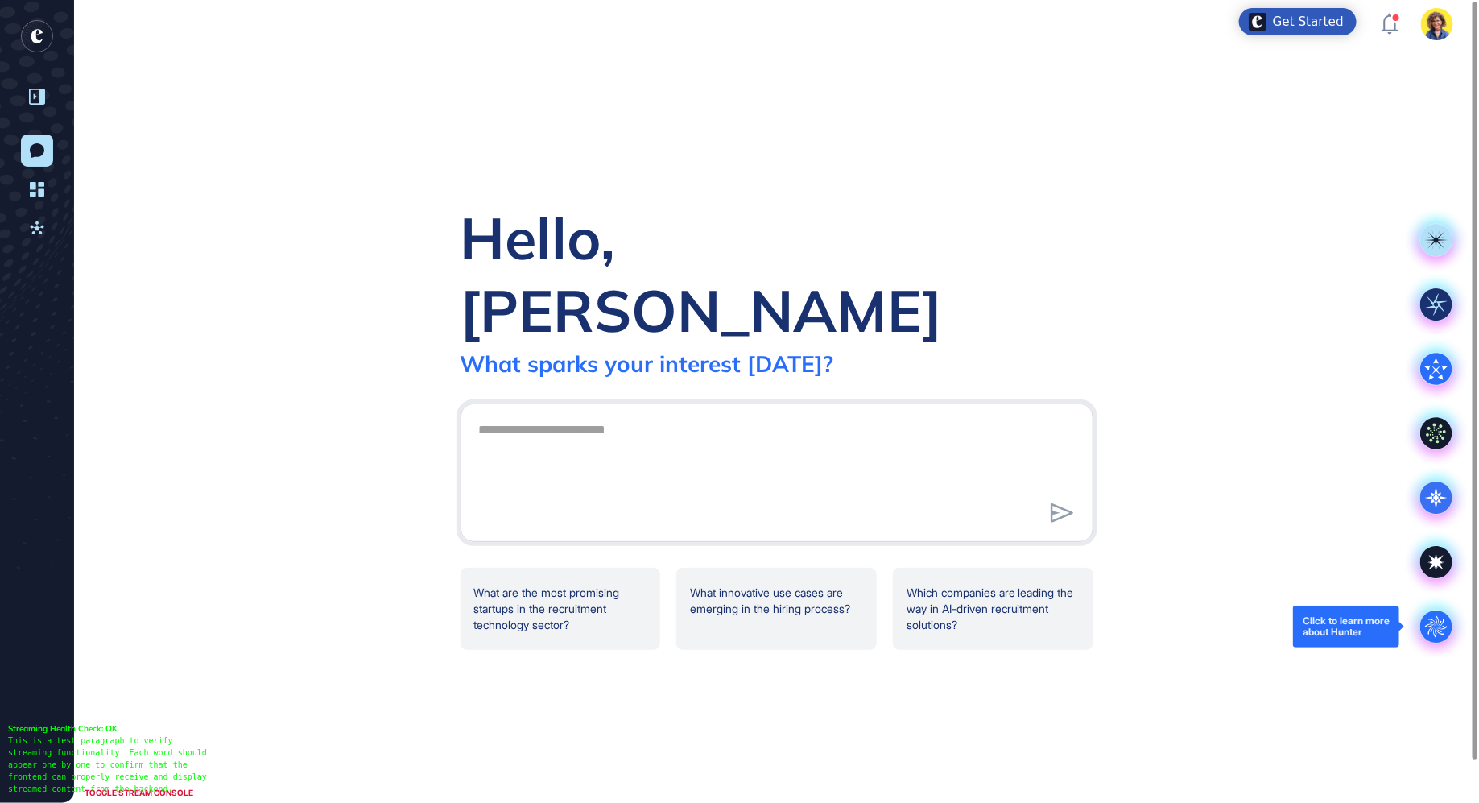
click at [1439, 625] on icon at bounding box center [1435, 625] width 15 height 15
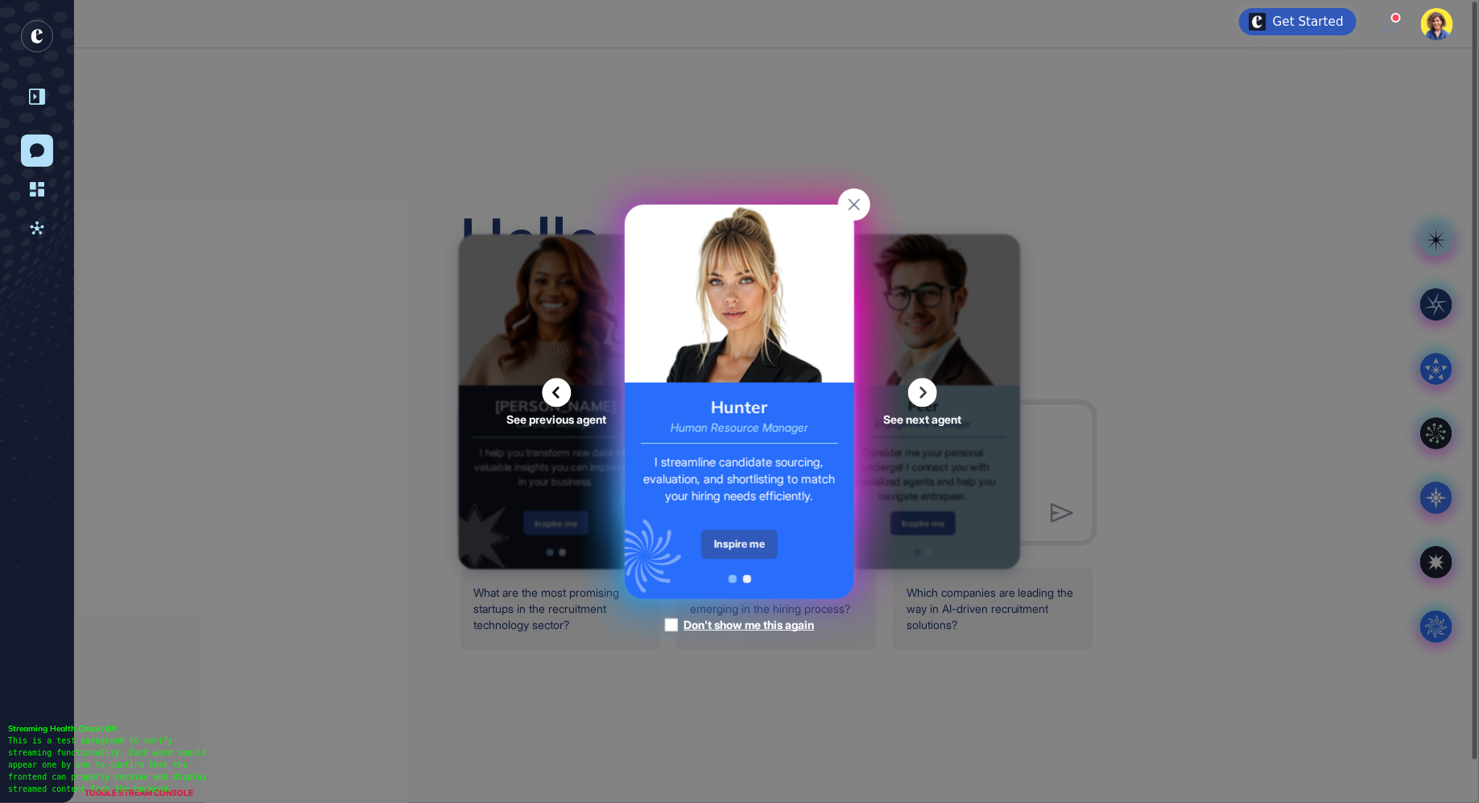
click at [748, 543] on div "Inspire me" at bounding box center [739, 544] width 76 height 29
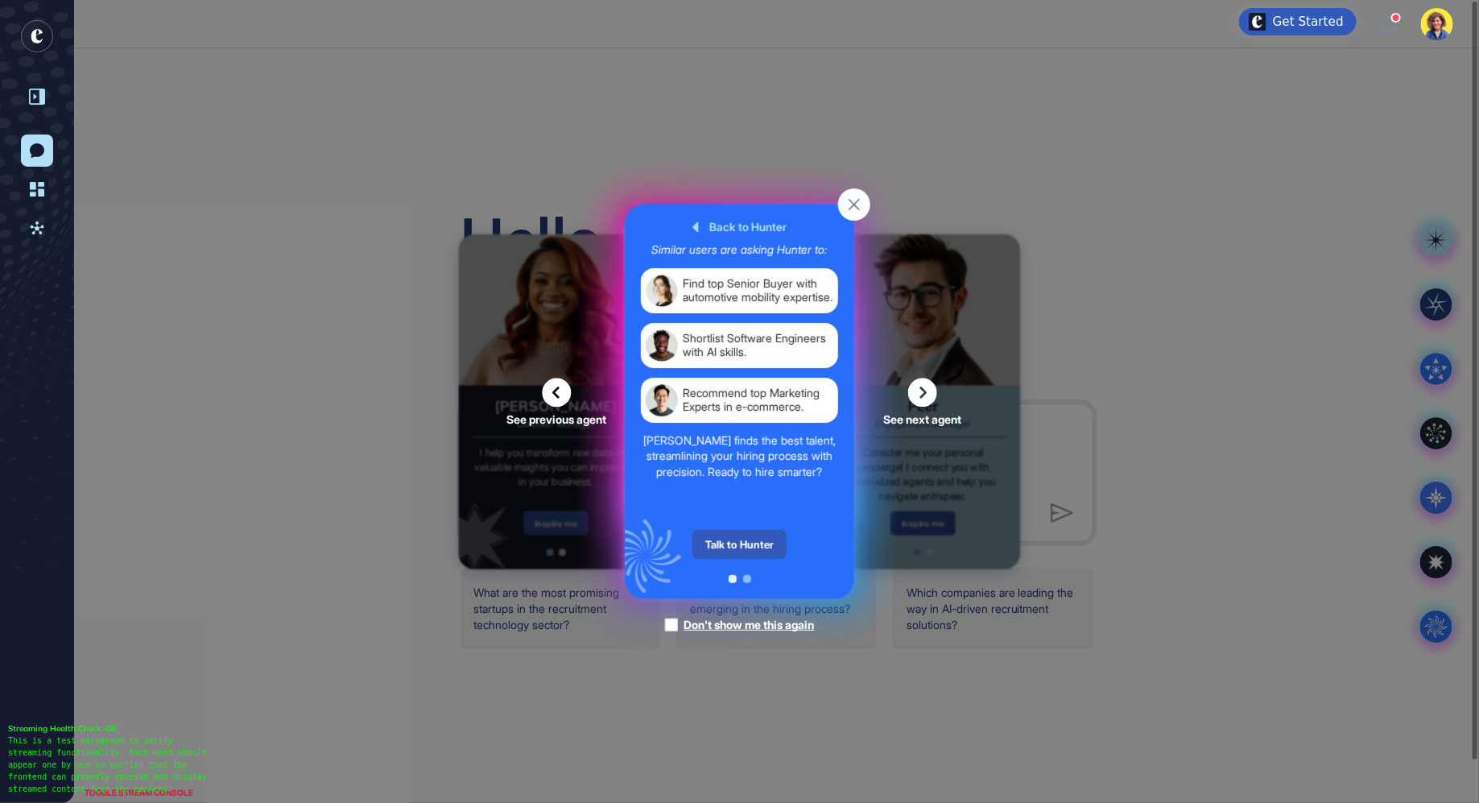
click at [850, 207] on rect at bounding box center [854, 204] width 32 height 32
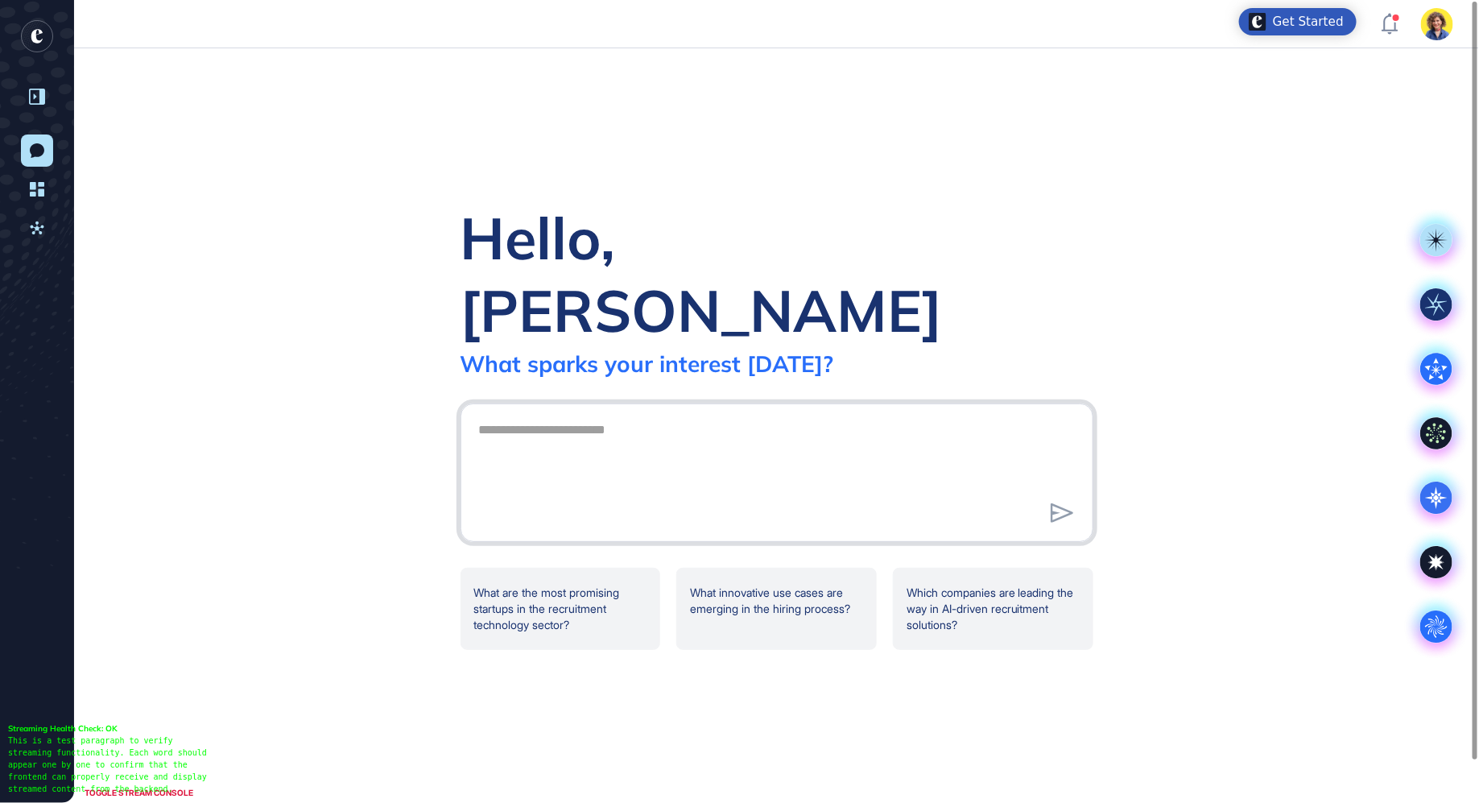
click at [601, 416] on textarea at bounding box center [776, 470] width 615 height 113
click at [1443, 626] on icon at bounding box center [1435, 625] width 15 height 15
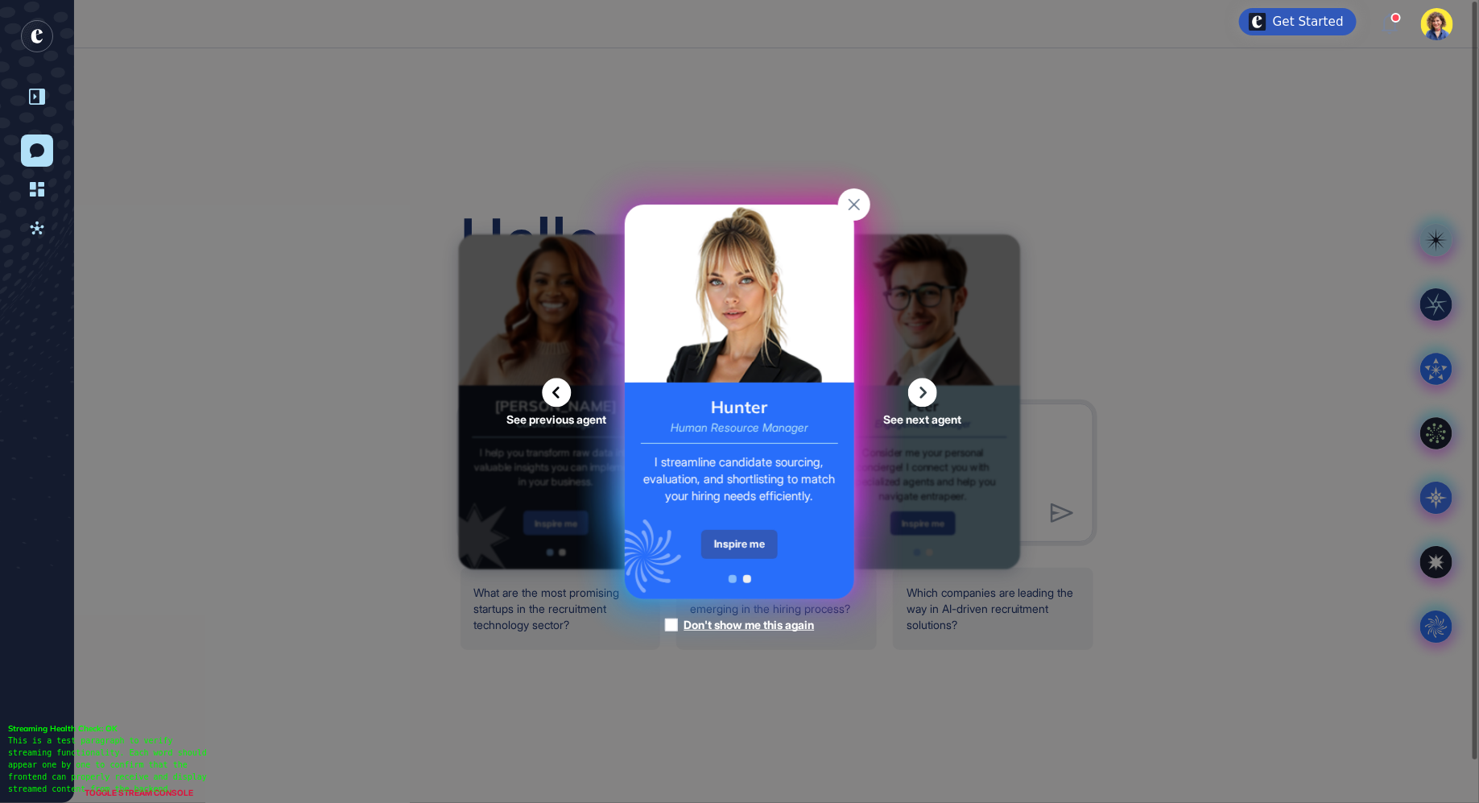
drag, startPoint x: 758, startPoint y: 551, endPoint x: 746, endPoint y: 552, distance: 11.3
click at [757, 551] on div "Inspire me" at bounding box center [739, 544] width 76 height 29
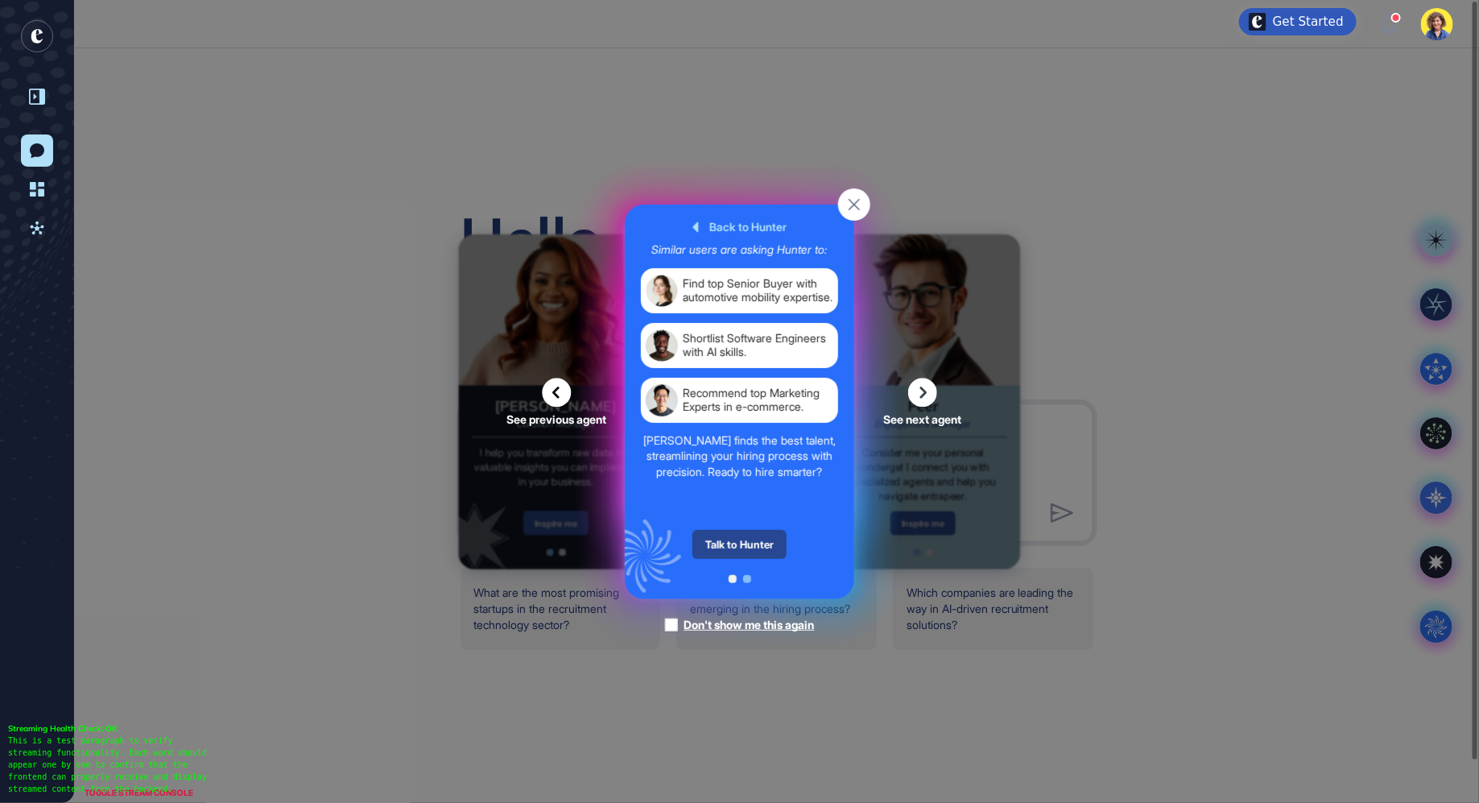
click at [738, 547] on div "Talk to Hunter" at bounding box center [739, 544] width 94 height 29
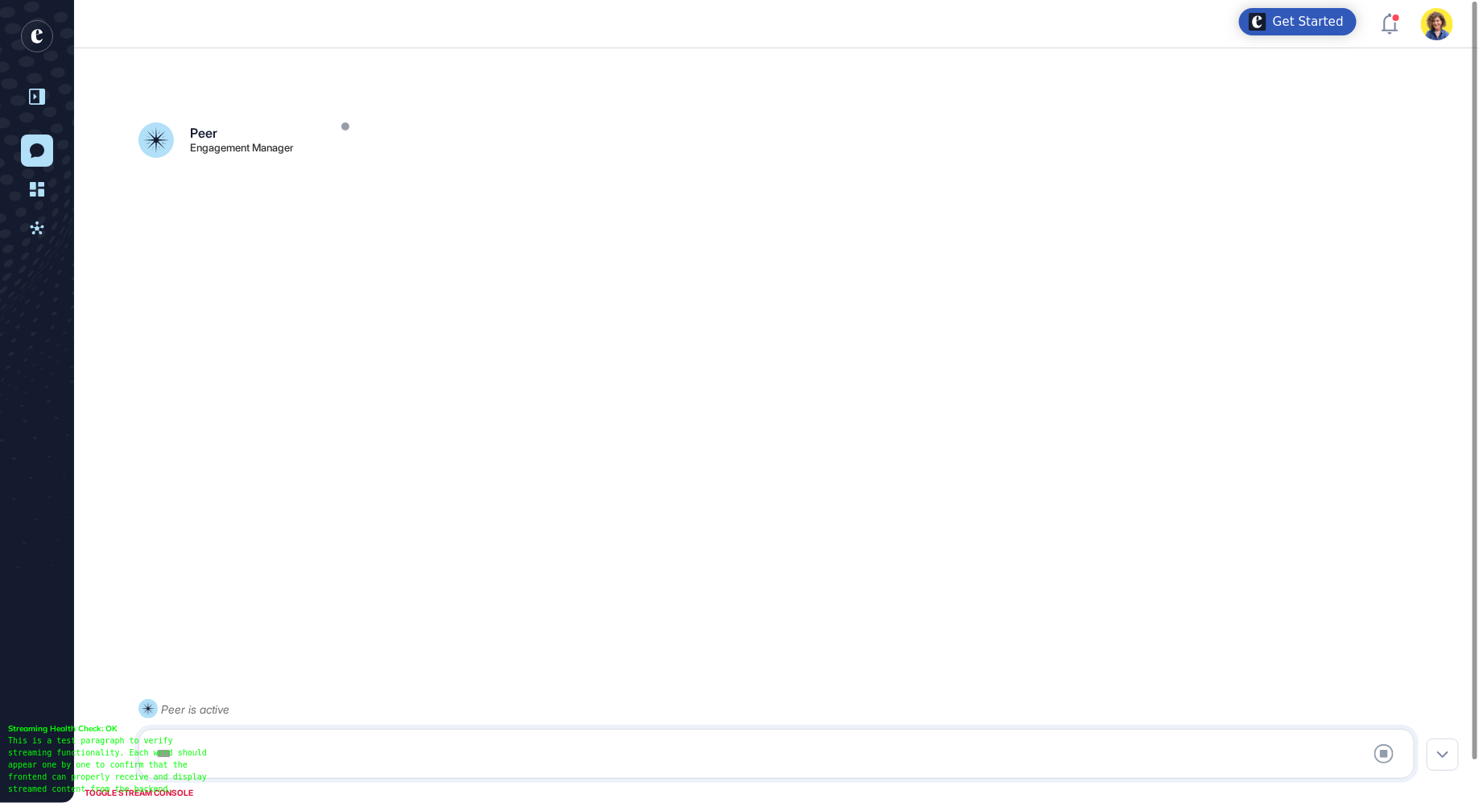
scroll to position [44, 0]
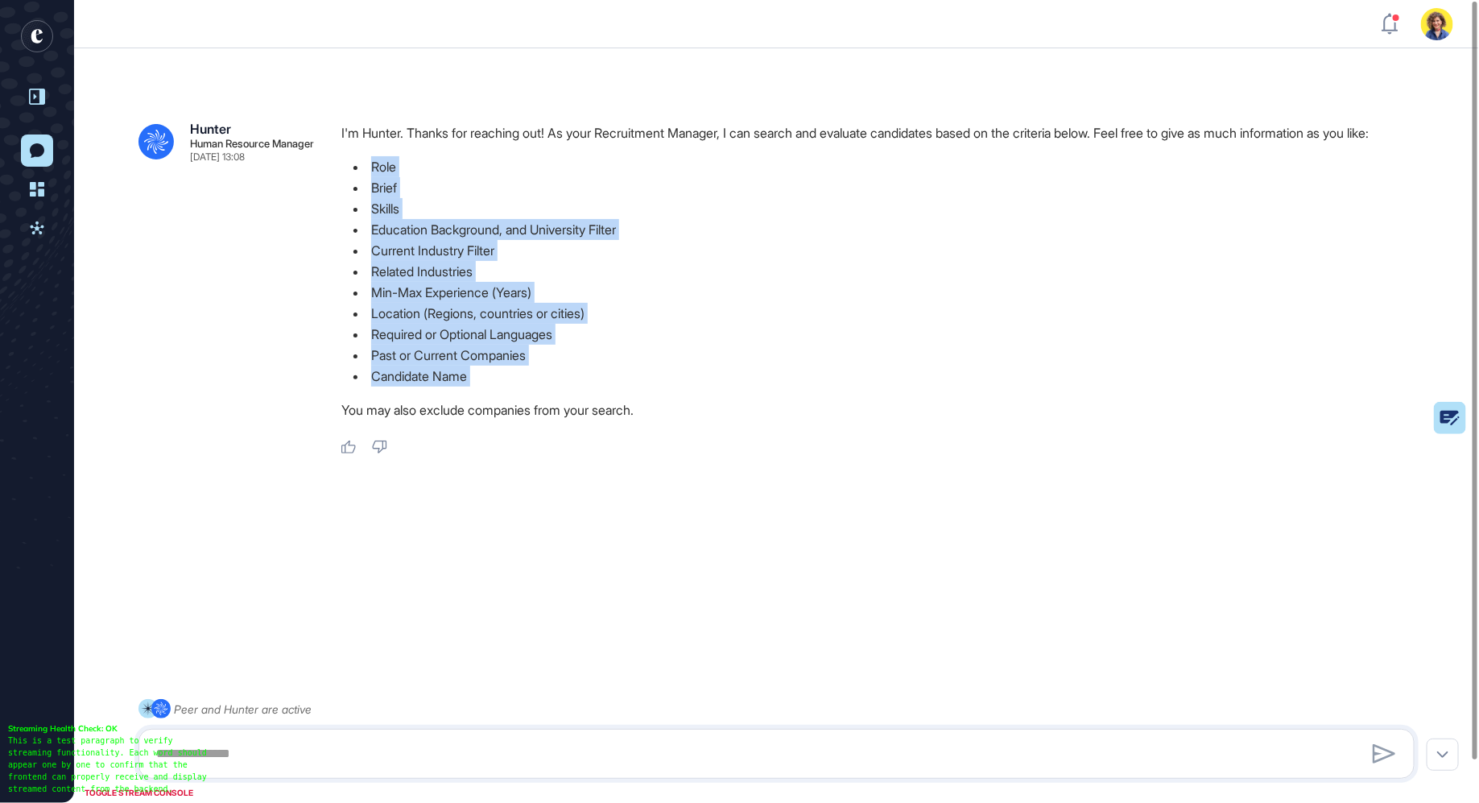
drag, startPoint x: 374, startPoint y: 195, endPoint x: 507, endPoint y: 402, distance: 246.3
click at [503, 413] on div "I'm Hunter. Thanks for reaching out! As your Recruitment Manager, I can search …" at bounding box center [884, 275] width 1086 height 306
click at [507, 386] on li "Candidate Name" at bounding box center [884, 375] width 1086 height 21
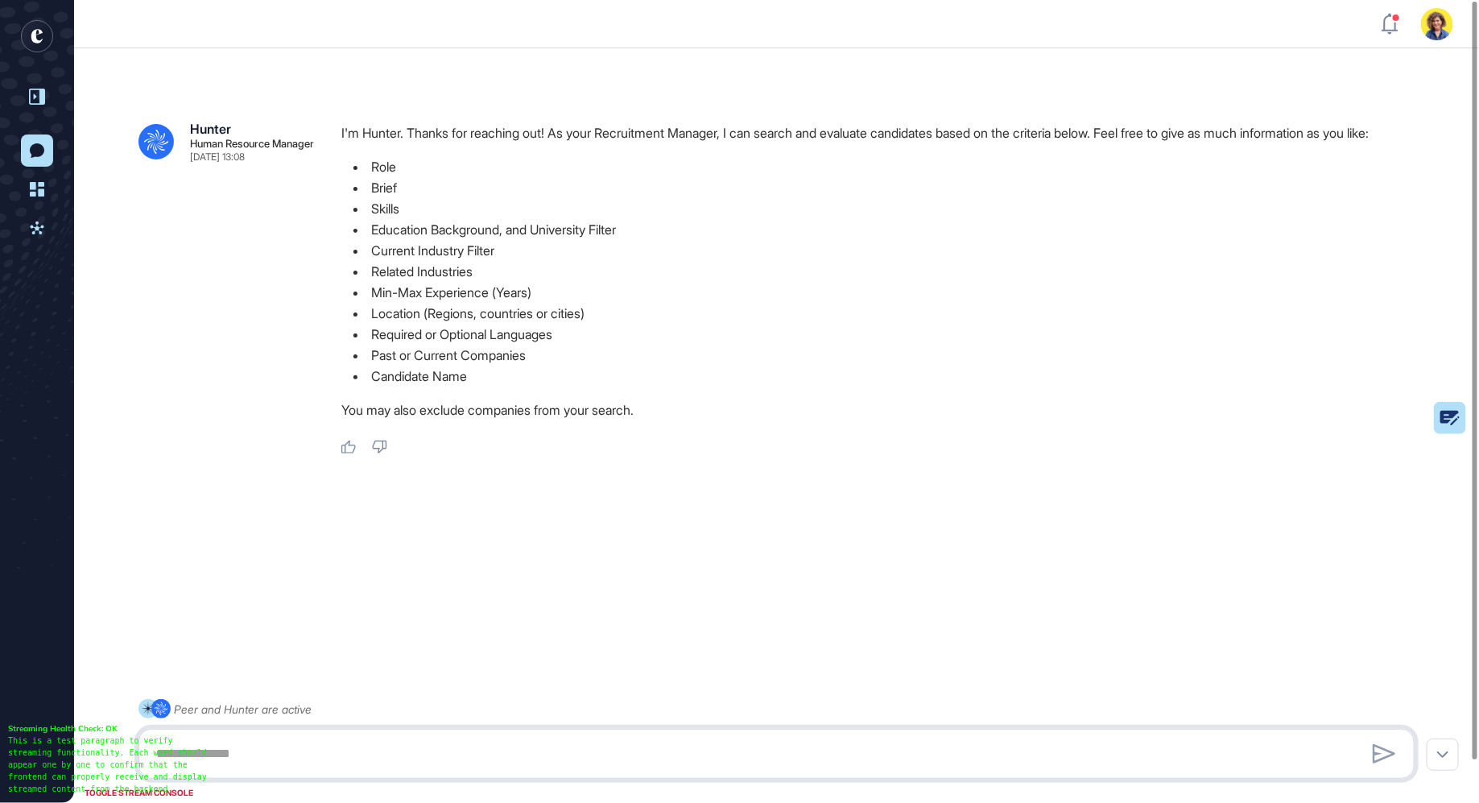
click at [328, 743] on textarea at bounding box center [776, 753] width 1259 height 32
type textarea "**********"
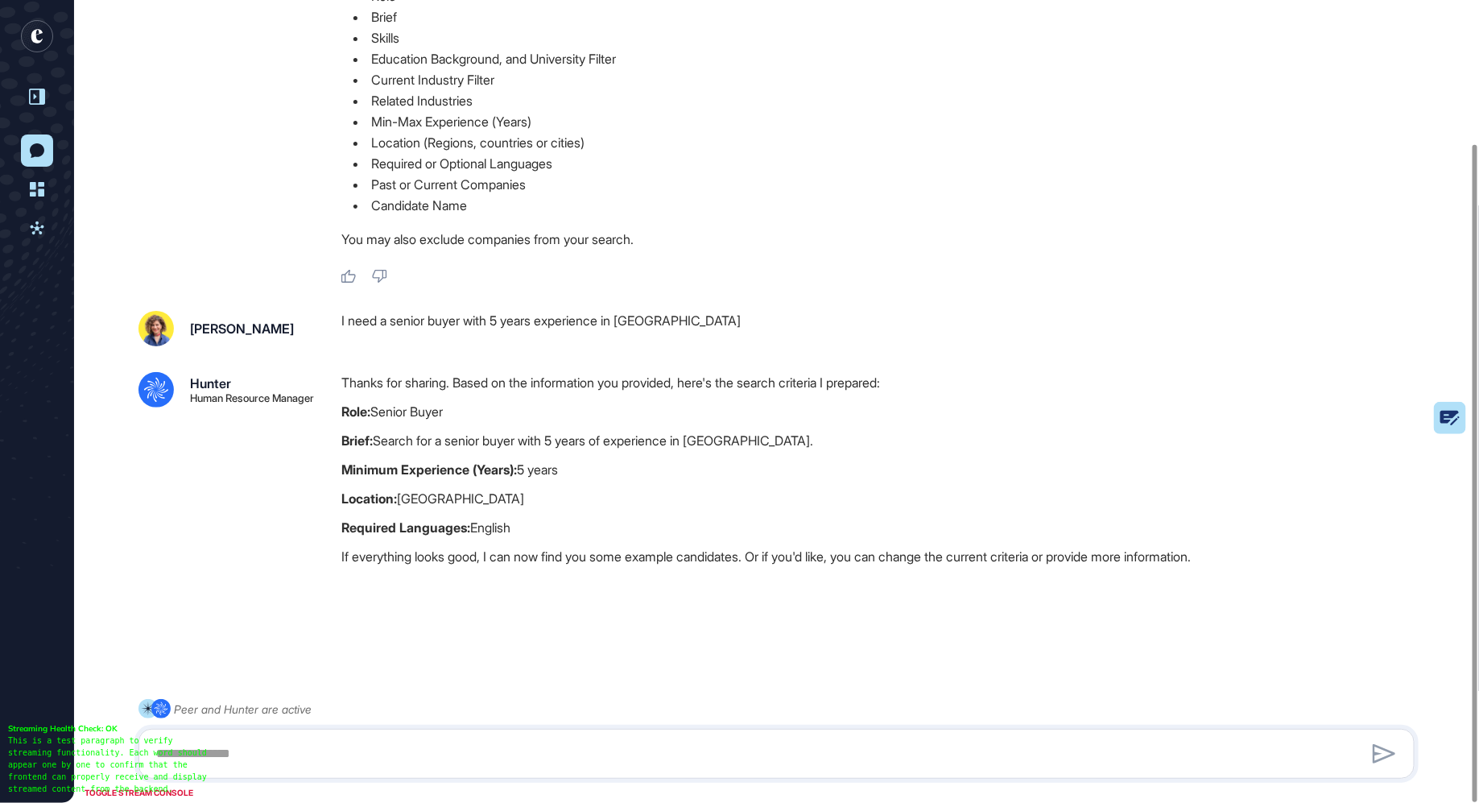
scroll to position [174, 0]
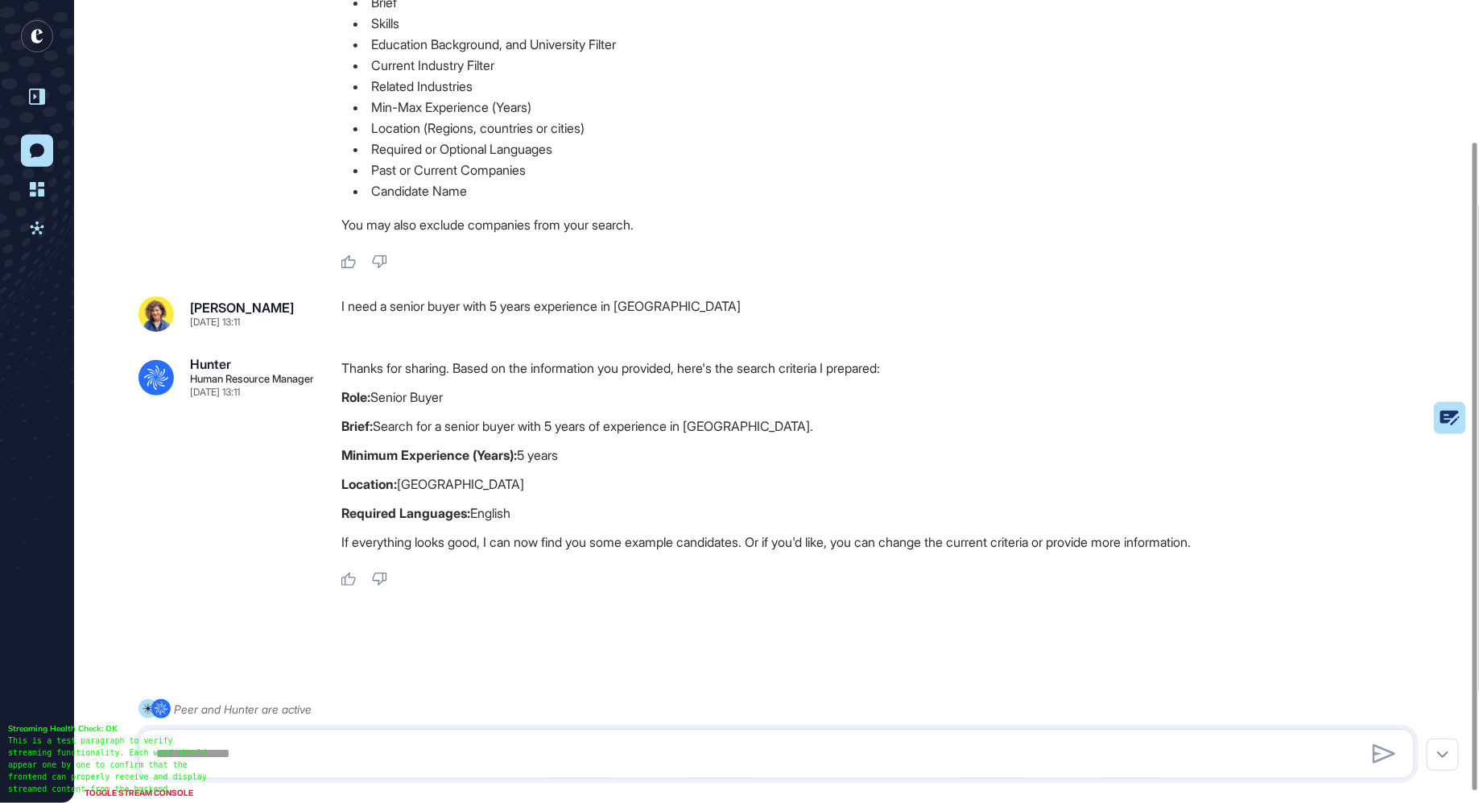
drag, startPoint x: 314, startPoint y: 529, endPoint x: 547, endPoint y: 536, distance: 232.8
click at [547, 536] on div ".cls-2{fill:#fff} Hunter Human Resource Manager Sep 30, 2025 13:11 Thanks for s…" at bounding box center [776, 471] width 1276 height 229
click at [407, 733] on div at bounding box center [776, 754] width 1277 height 50
click at [366, 751] on textarea at bounding box center [776, 753] width 1259 height 32
type textarea "******"
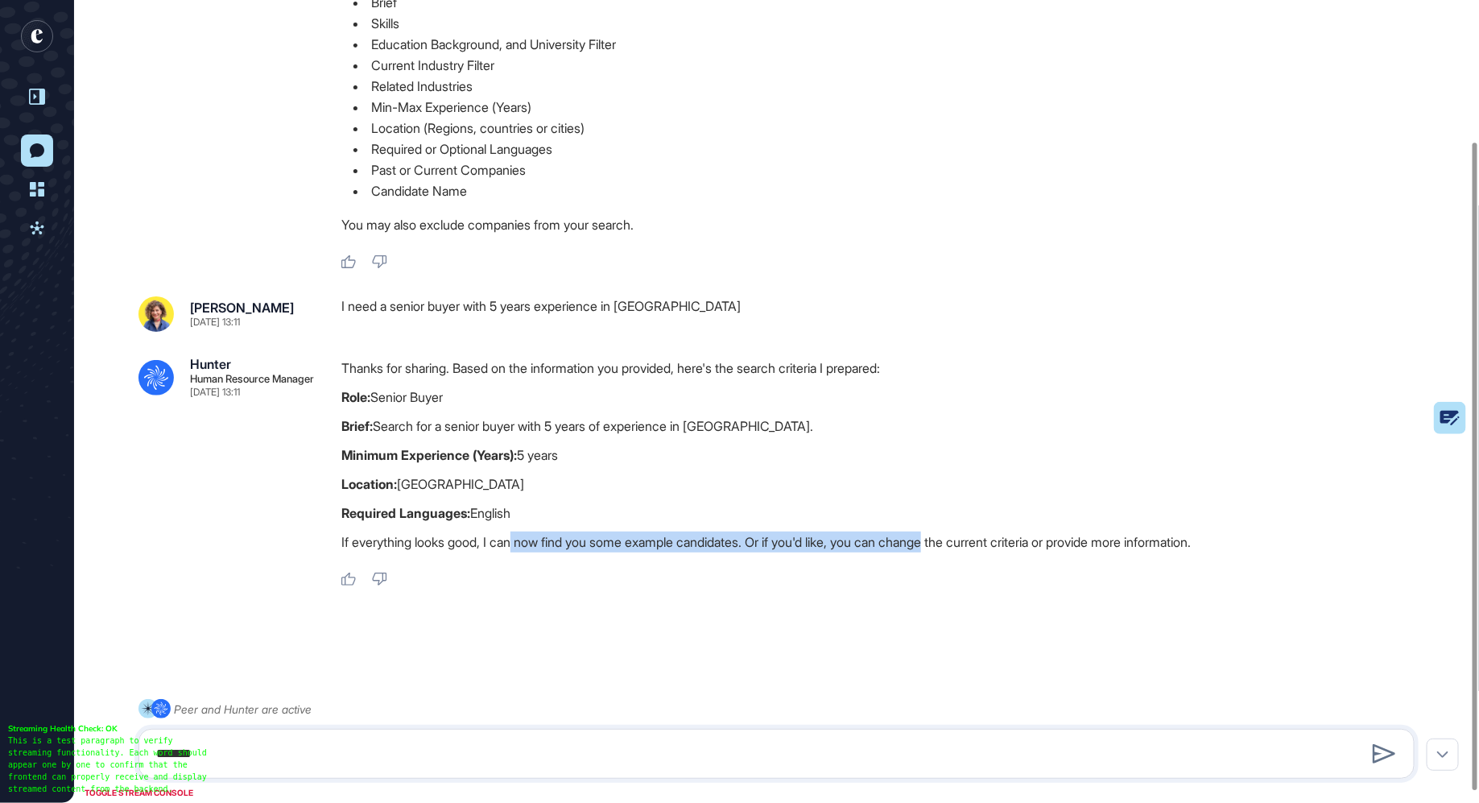
drag, startPoint x: 552, startPoint y: 557, endPoint x: 961, endPoint y: 564, distance: 409.0
click at [961, 552] on p "If everything looks good, I can now find you some example candidates. Or if you…" at bounding box center [884, 541] width 1086 height 21
click at [1373, 756] on icon at bounding box center [1384, 753] width 23 height 19
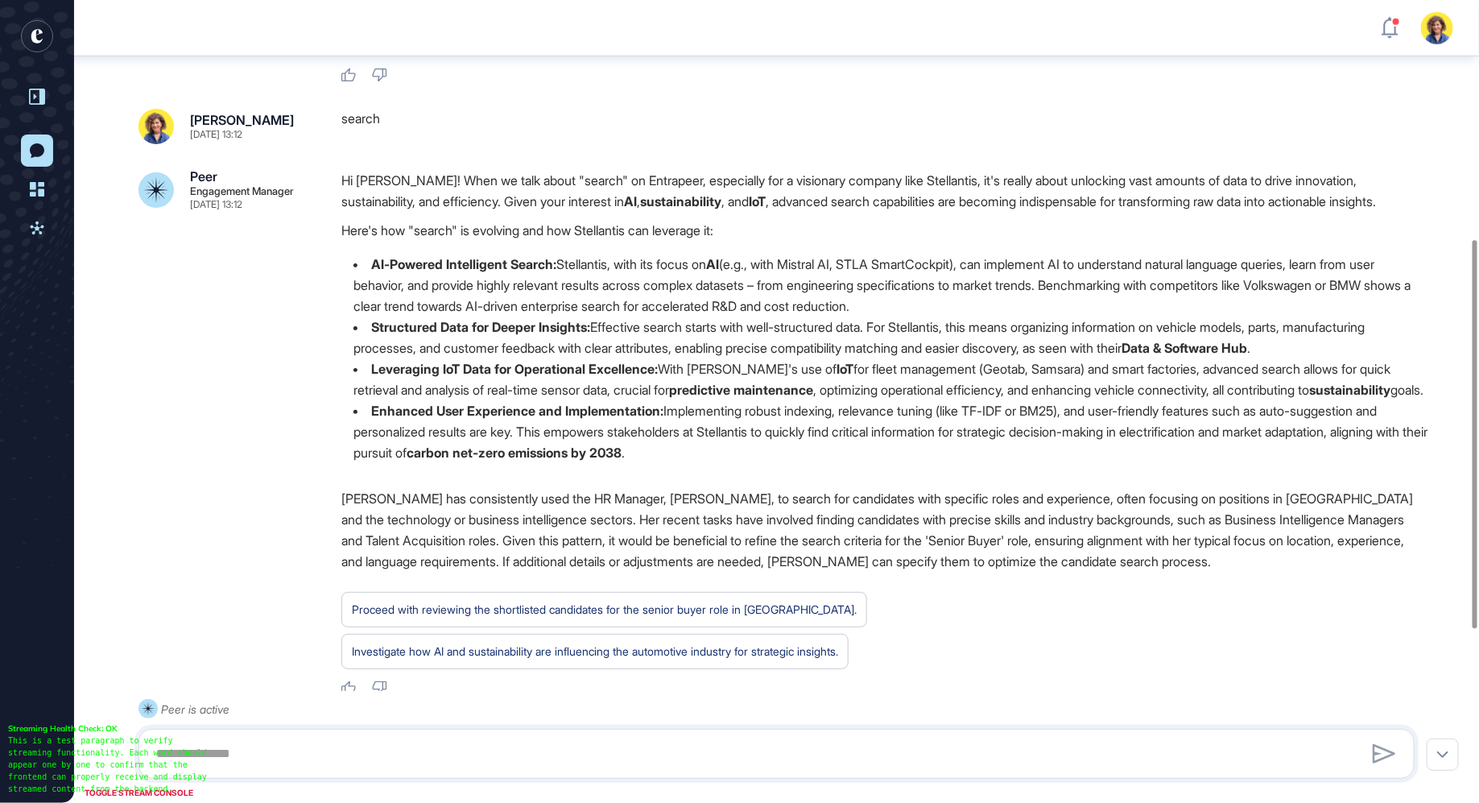
scroll to position [850, 0]
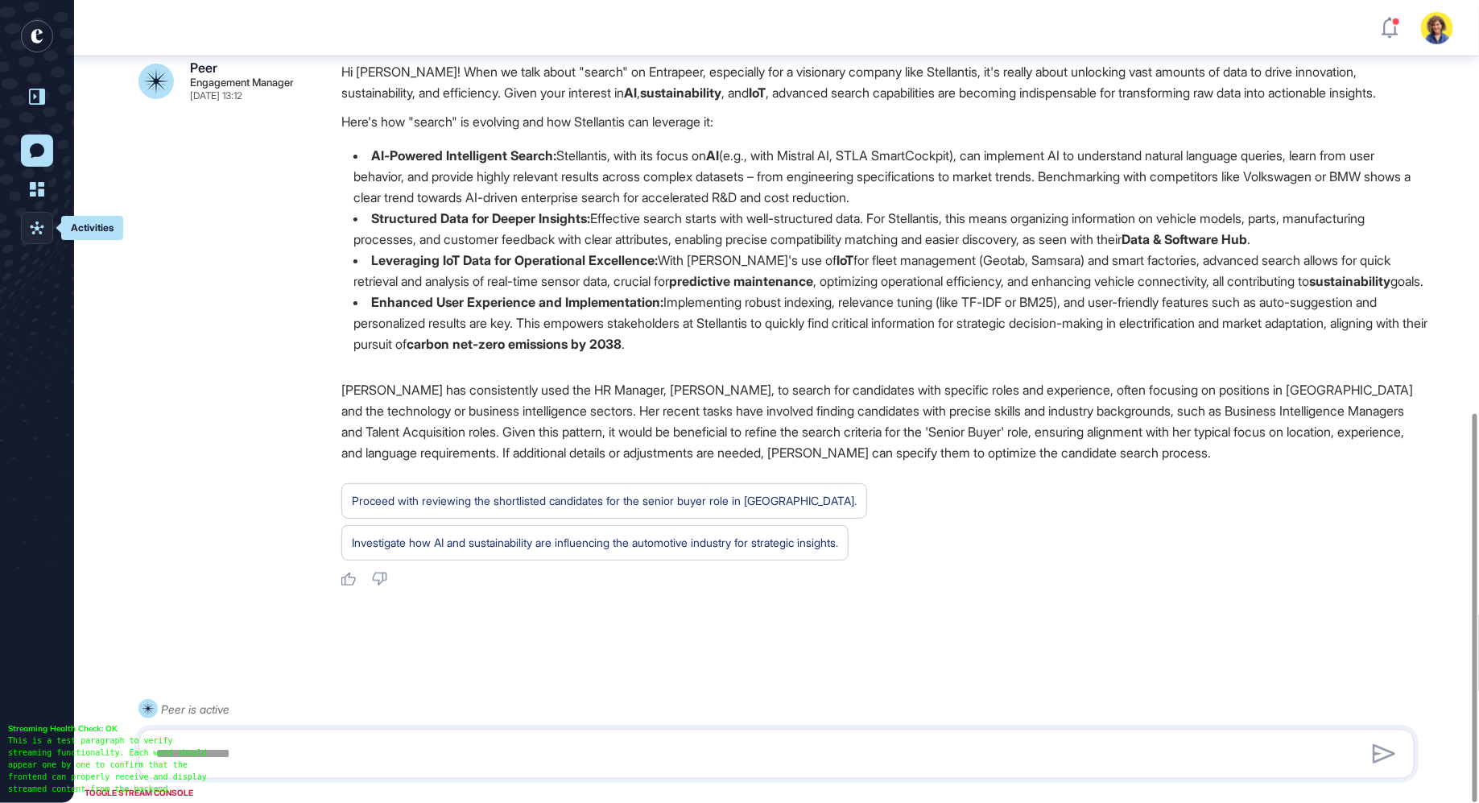
click at [38, 221] on icon at bounding box center [37, 228] width 14 height 16
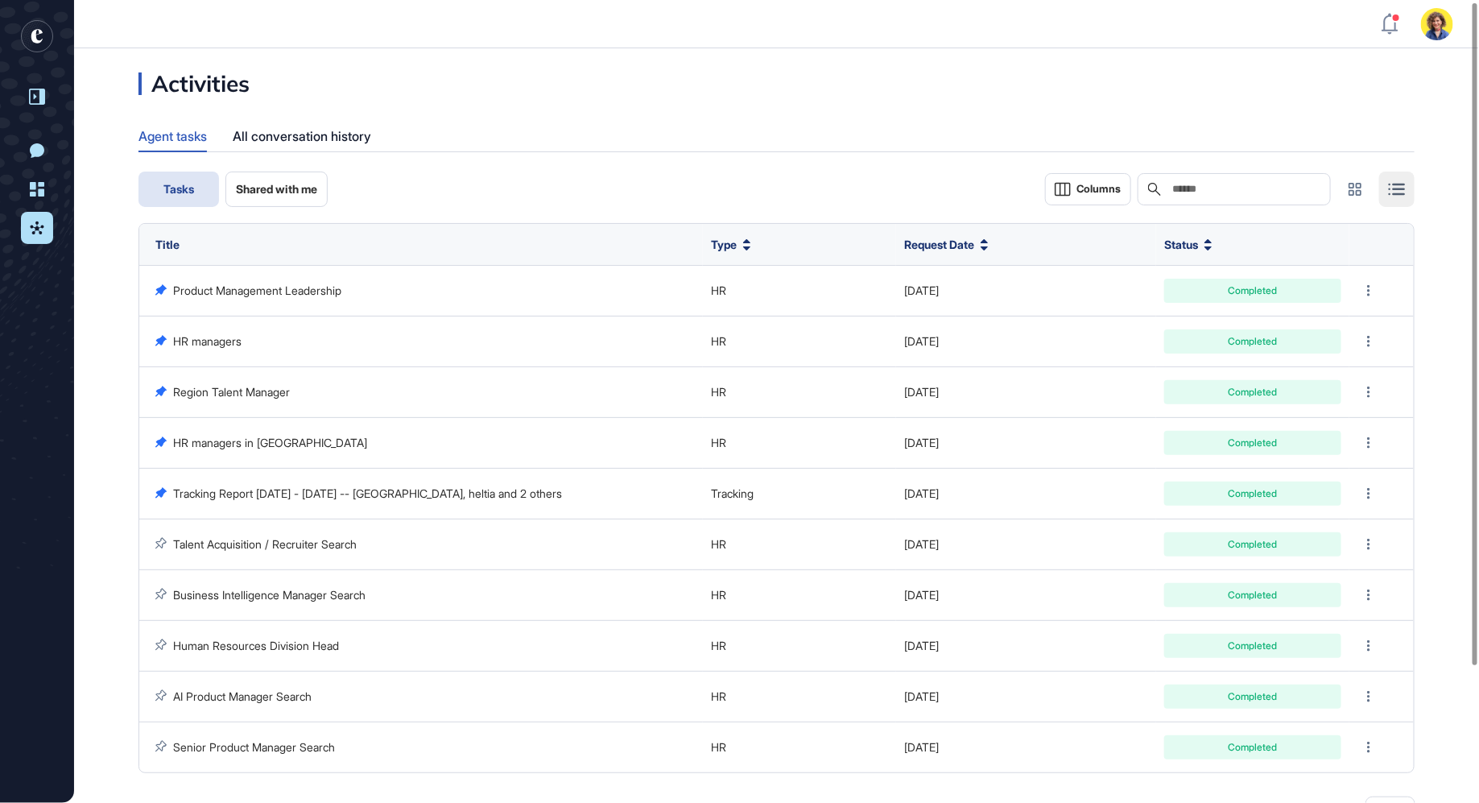
scroll to position [2, 0]
click at [341, 138] on div "All conversation history" at bounding box center [302, 134] width 138 height 31
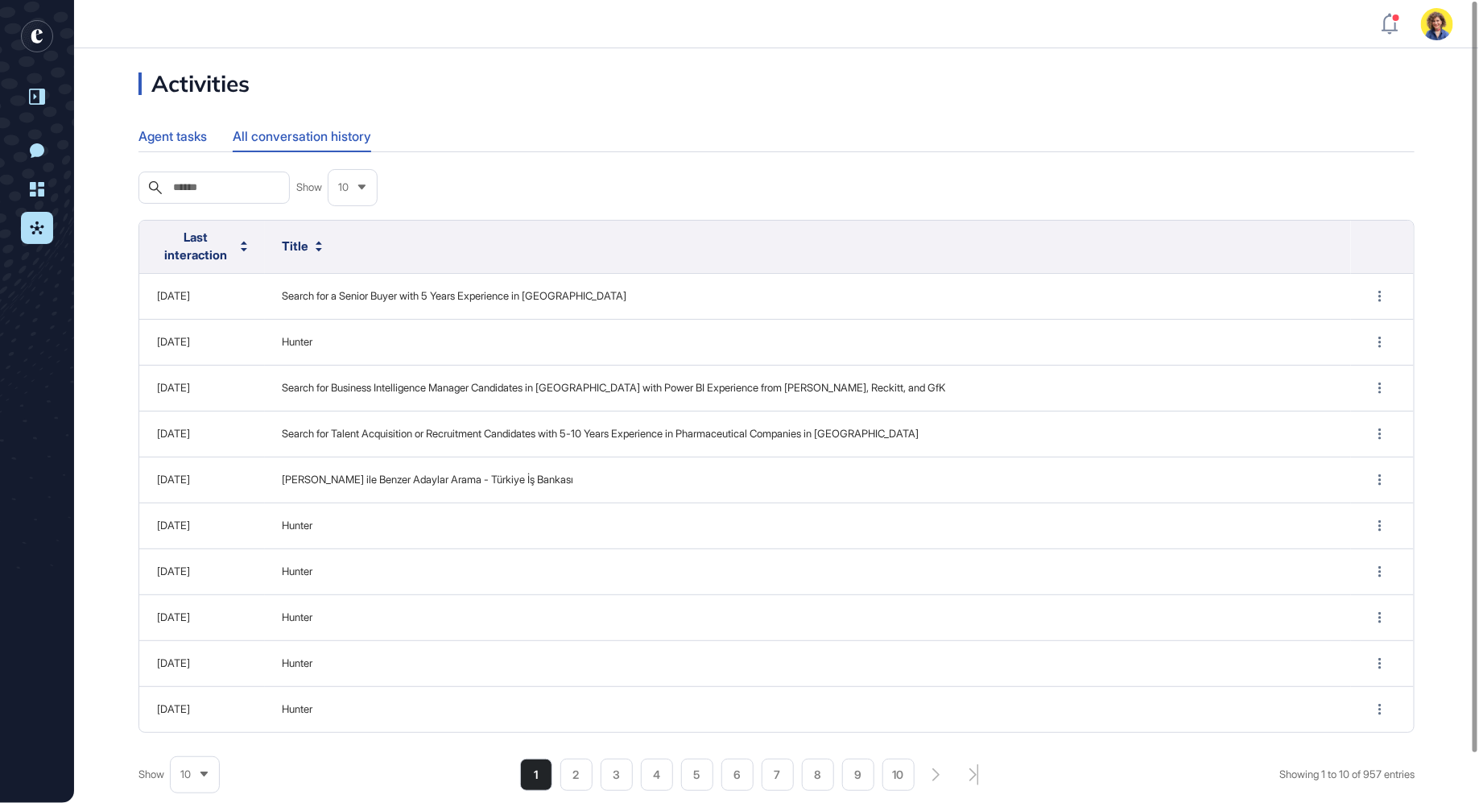
click at [167, 141] on div "Agent tasks" at bounding box center [172, 136] width 68 height 31
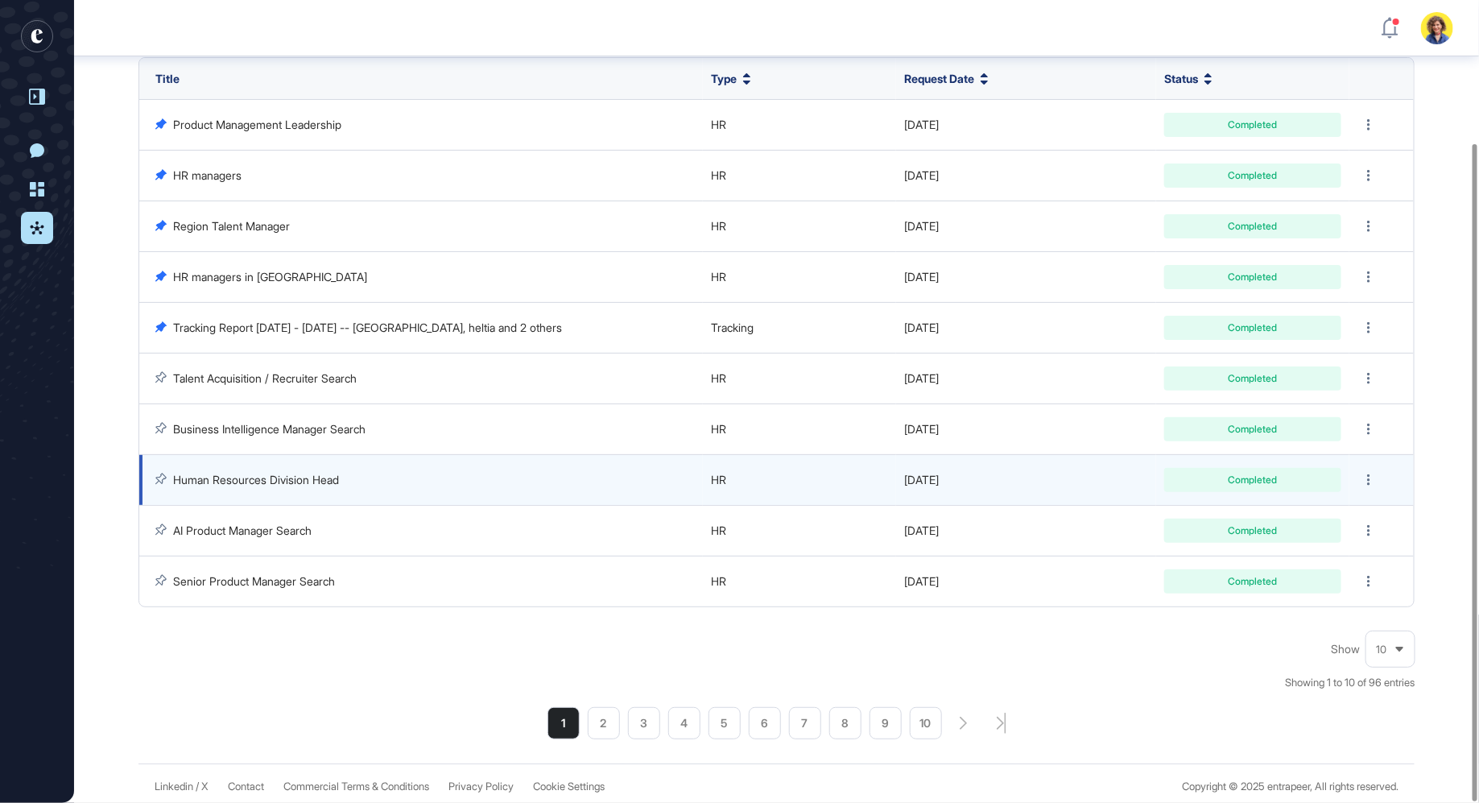
scroll to position [175, 0]
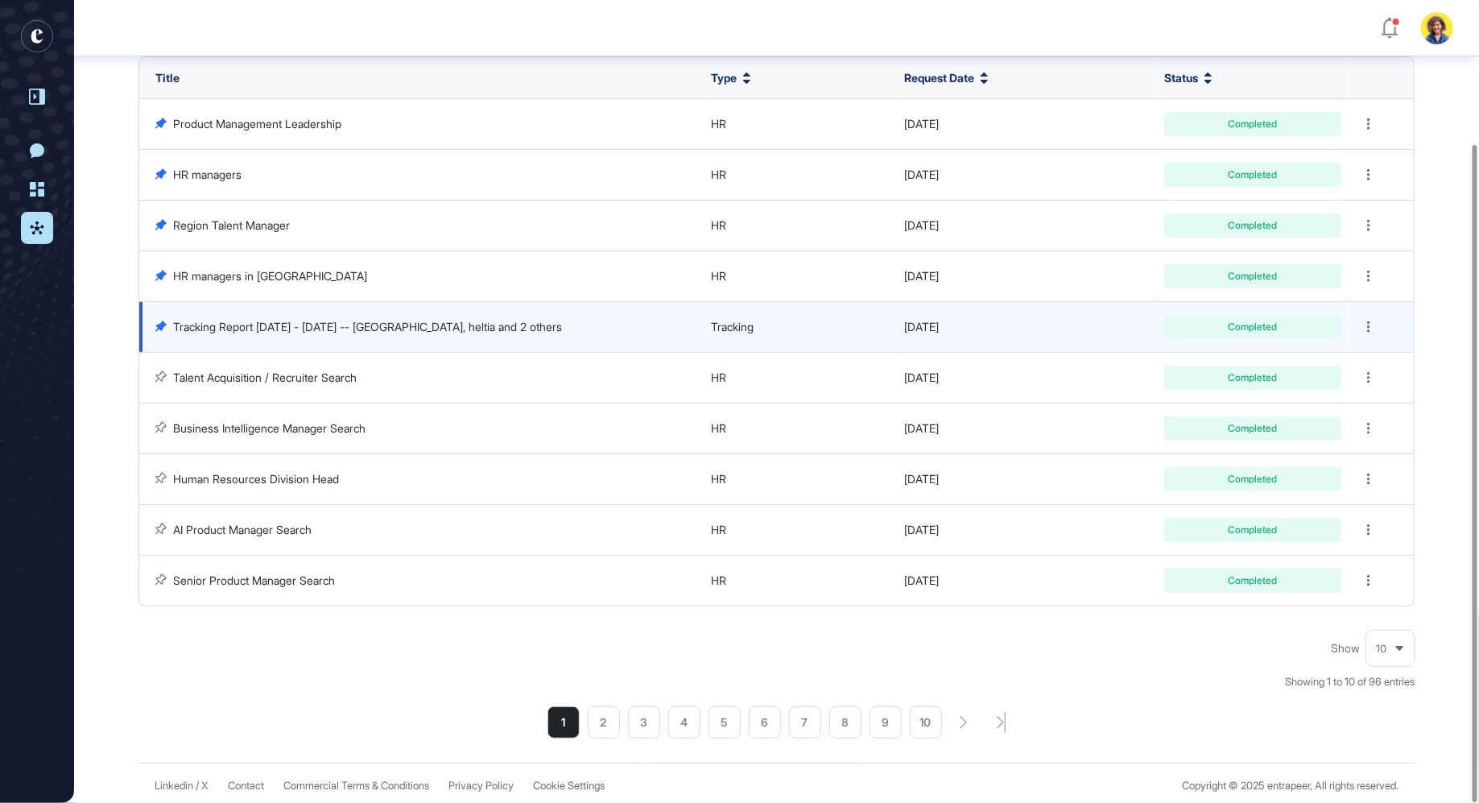
click at [275, 328] on link "Tracking Report Aug 28, 2024 - Feb 24, 2025 -- Lumnion, heltia and 2 others" at bounding box center [367, 327] width 389 height 14
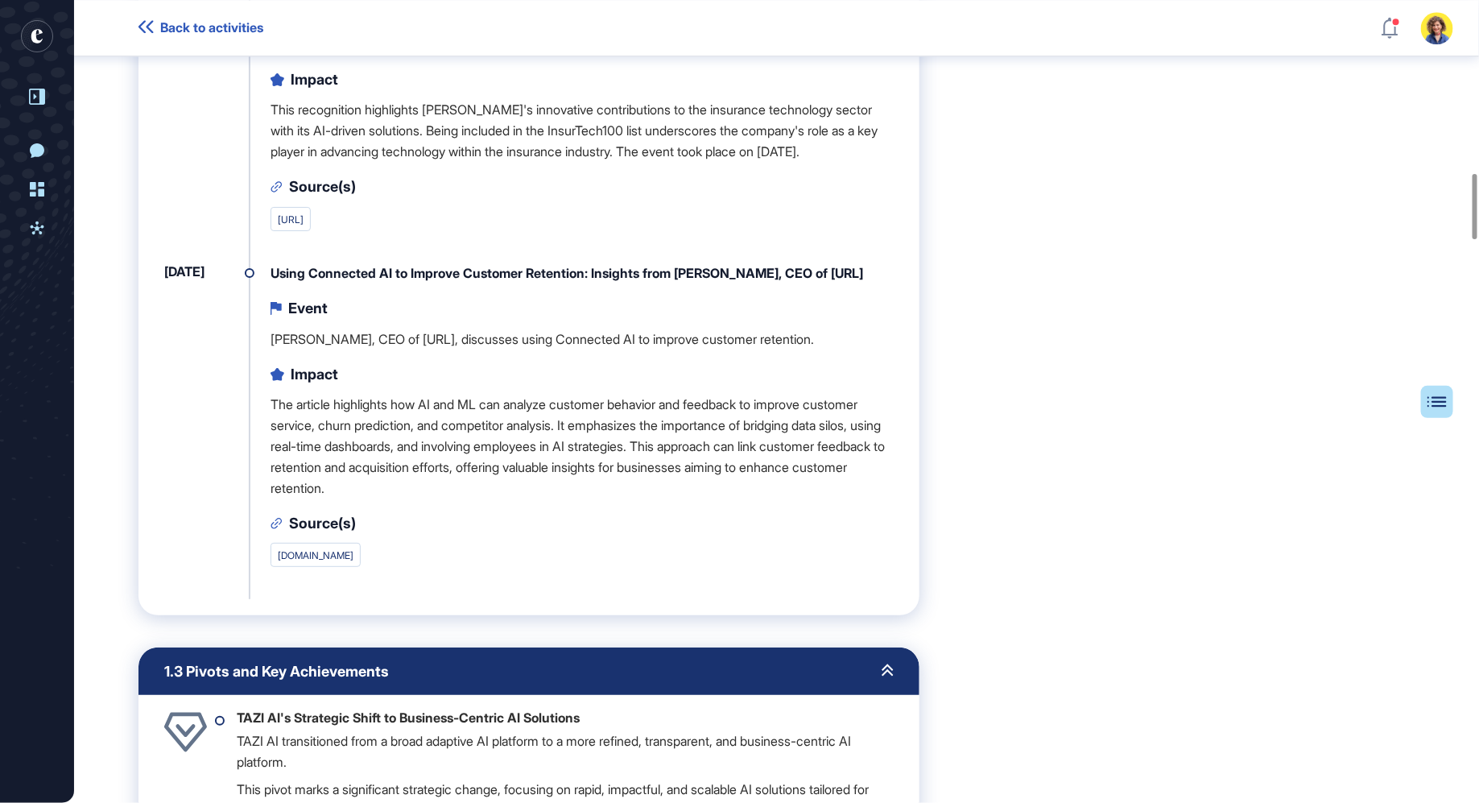
scroll to position [2129, 0]
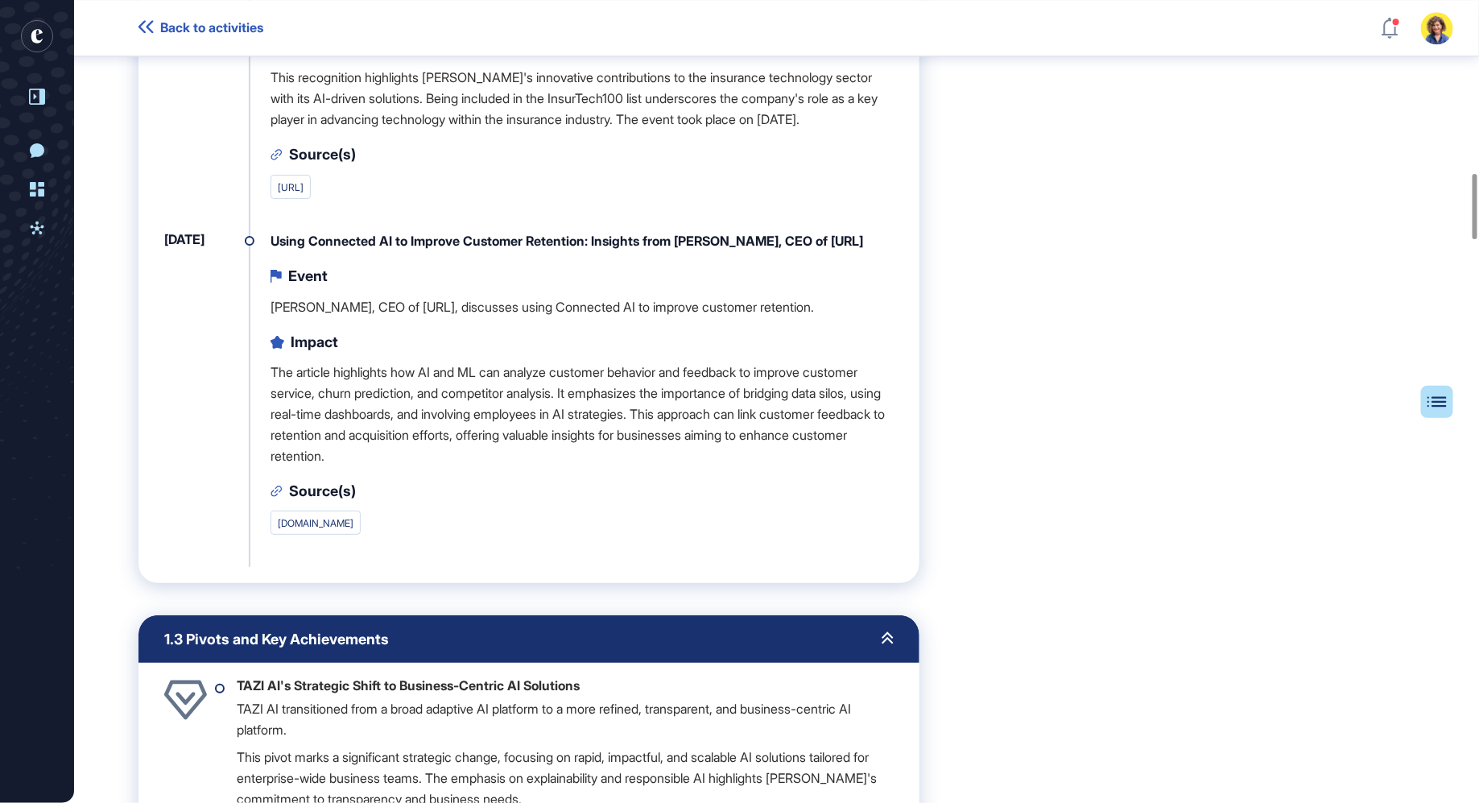
click at [150, 28] on icon at bounding box center [145, 26] width 15 height 13
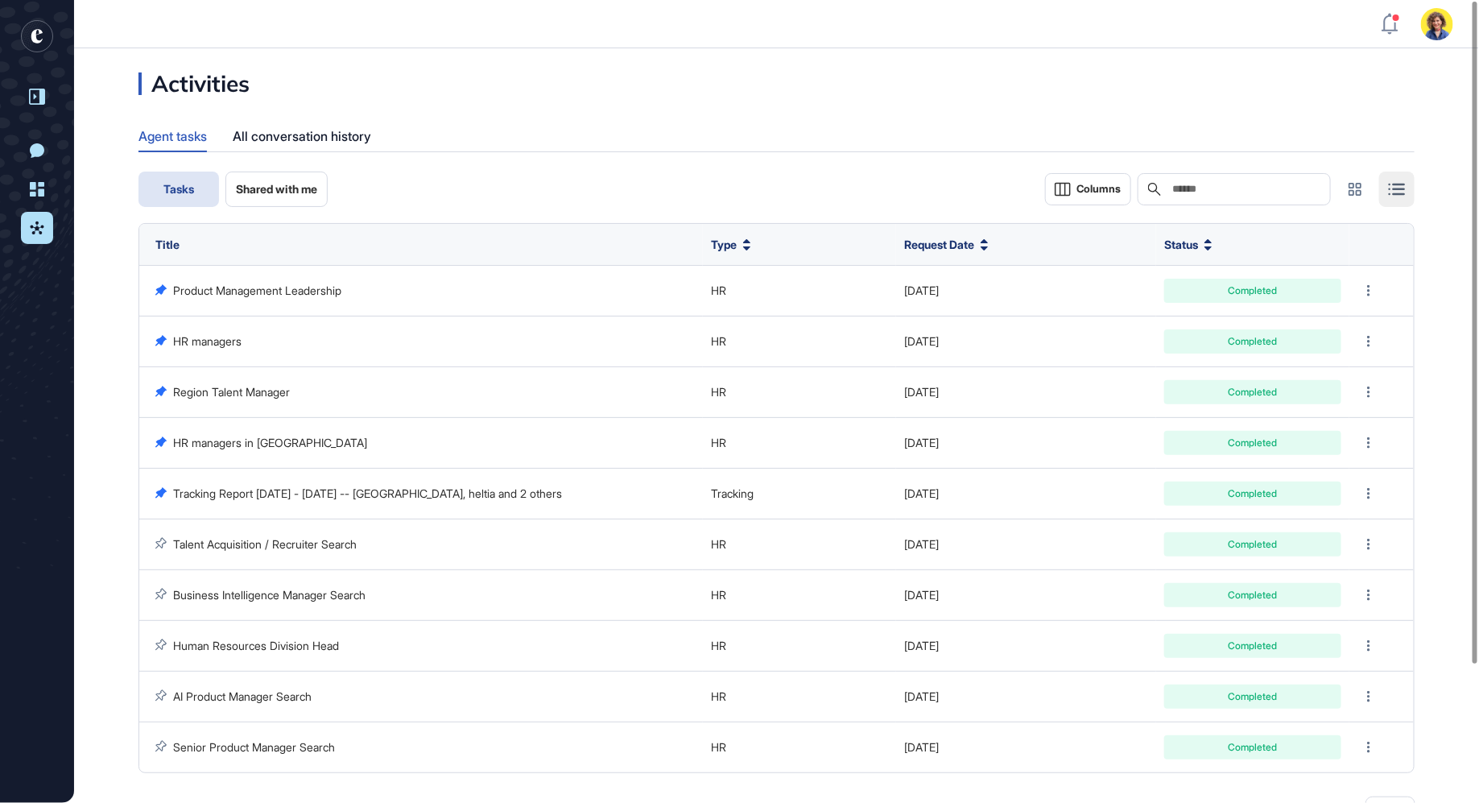
click at [38, 38] on rect "entrapeer-logo" at bounding box center [37, 36] width 32 height 32
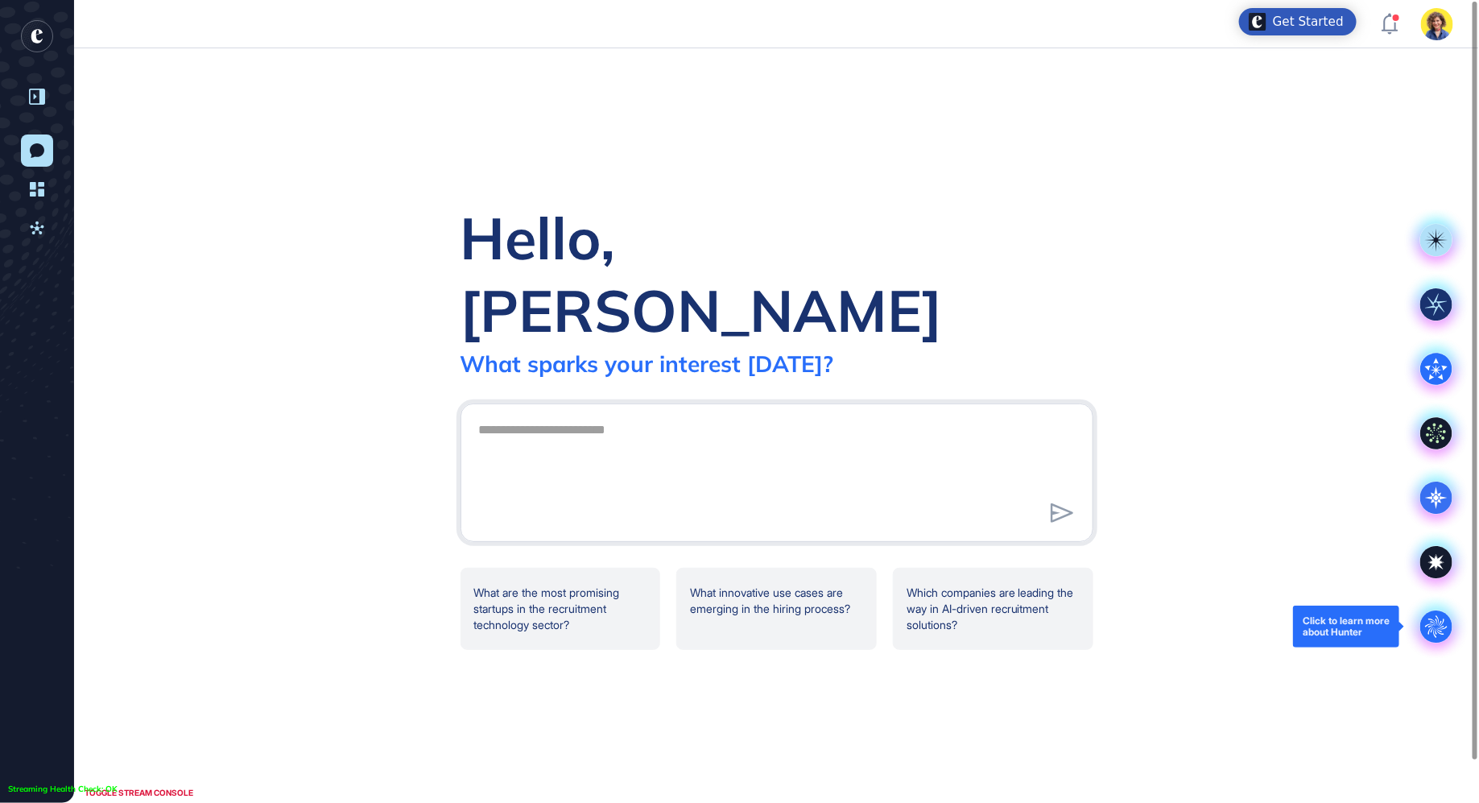
click at [1430, 615] on circle at bounding box center [1436, 626] width 32 height 32
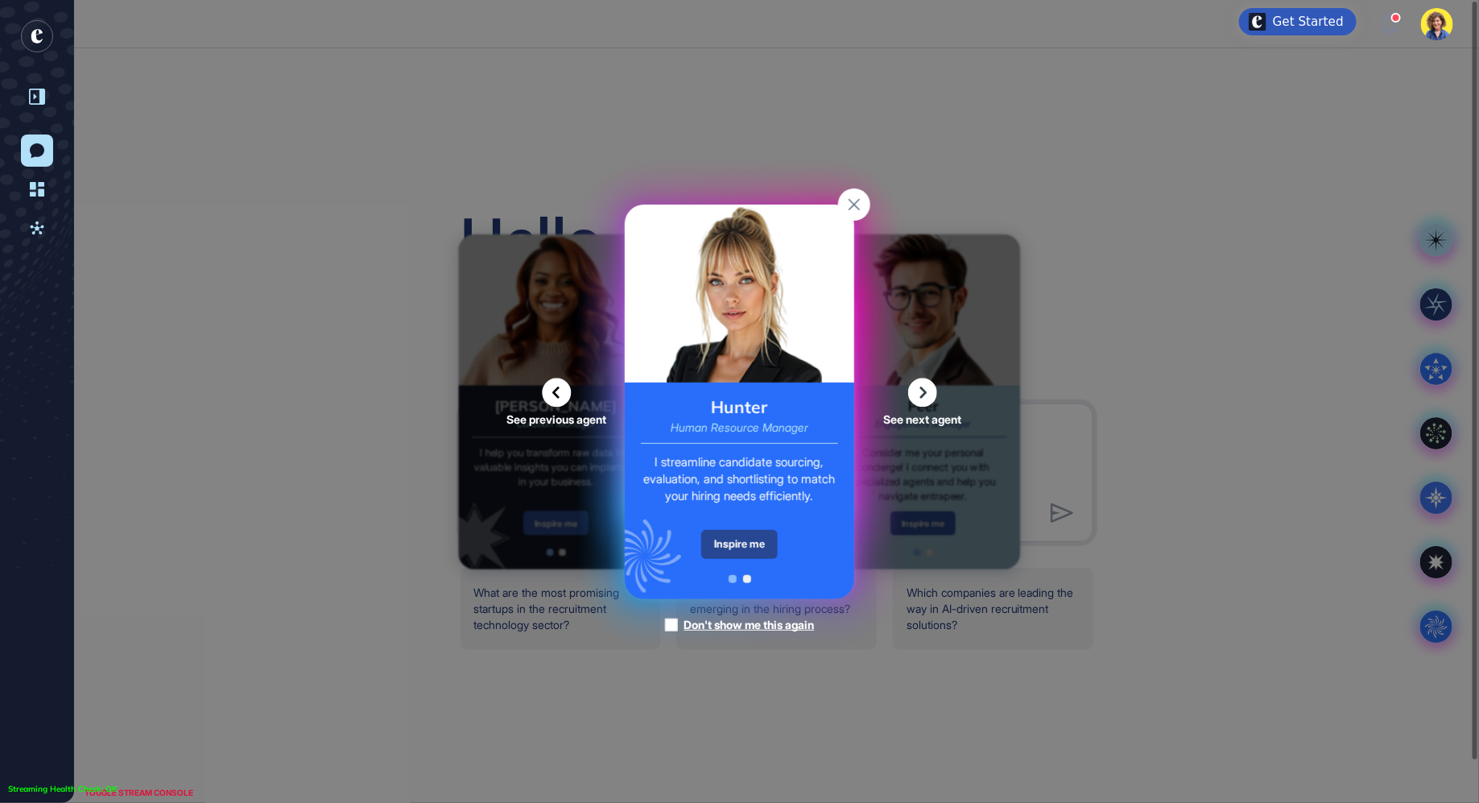
click at [737, 551] on div "Inspire me" at bounding box center [739, 544] width 76 height 29
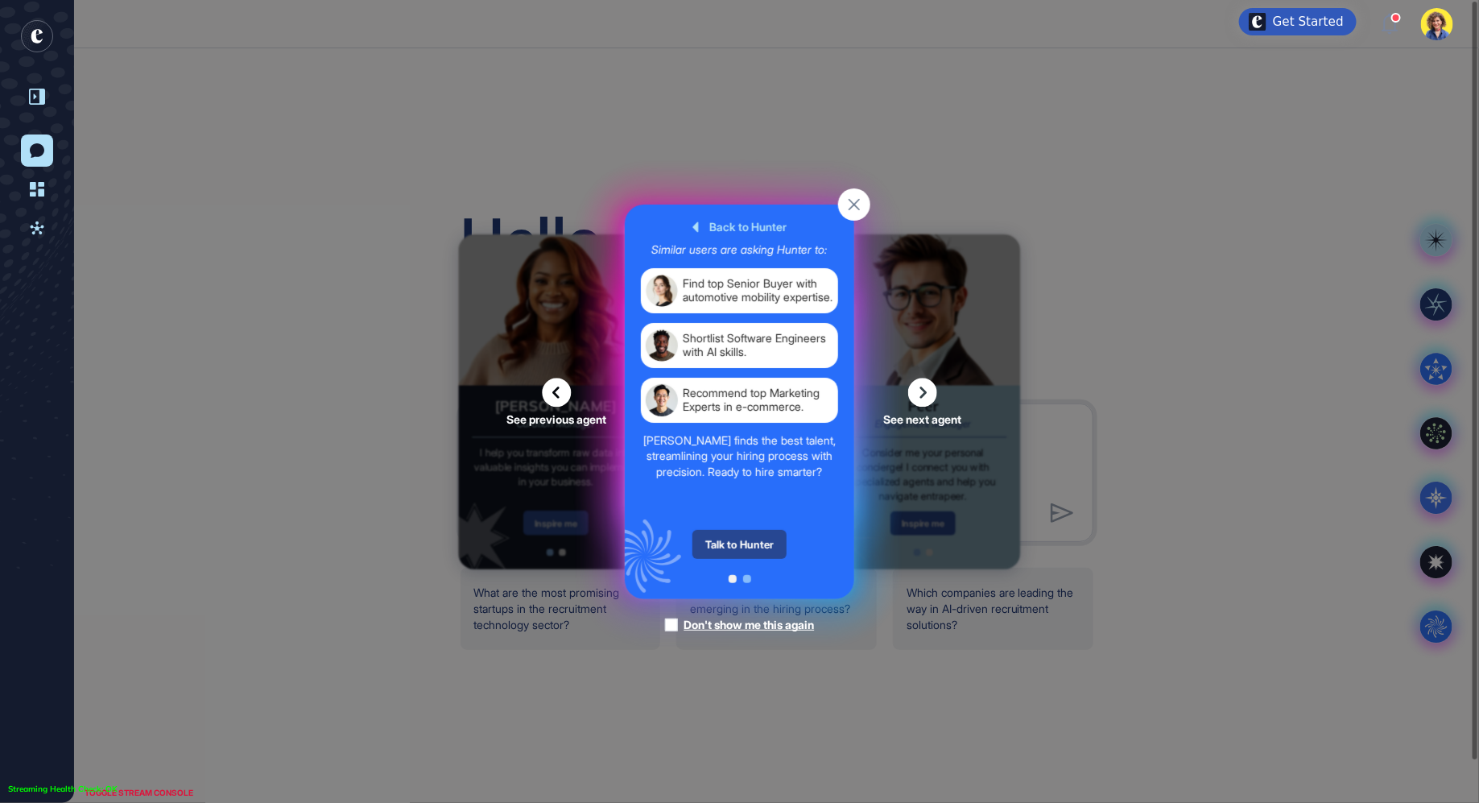
click at [737, 547] on div "Talk to Hunter" at bounding box center [739, 544] width 94 height 29
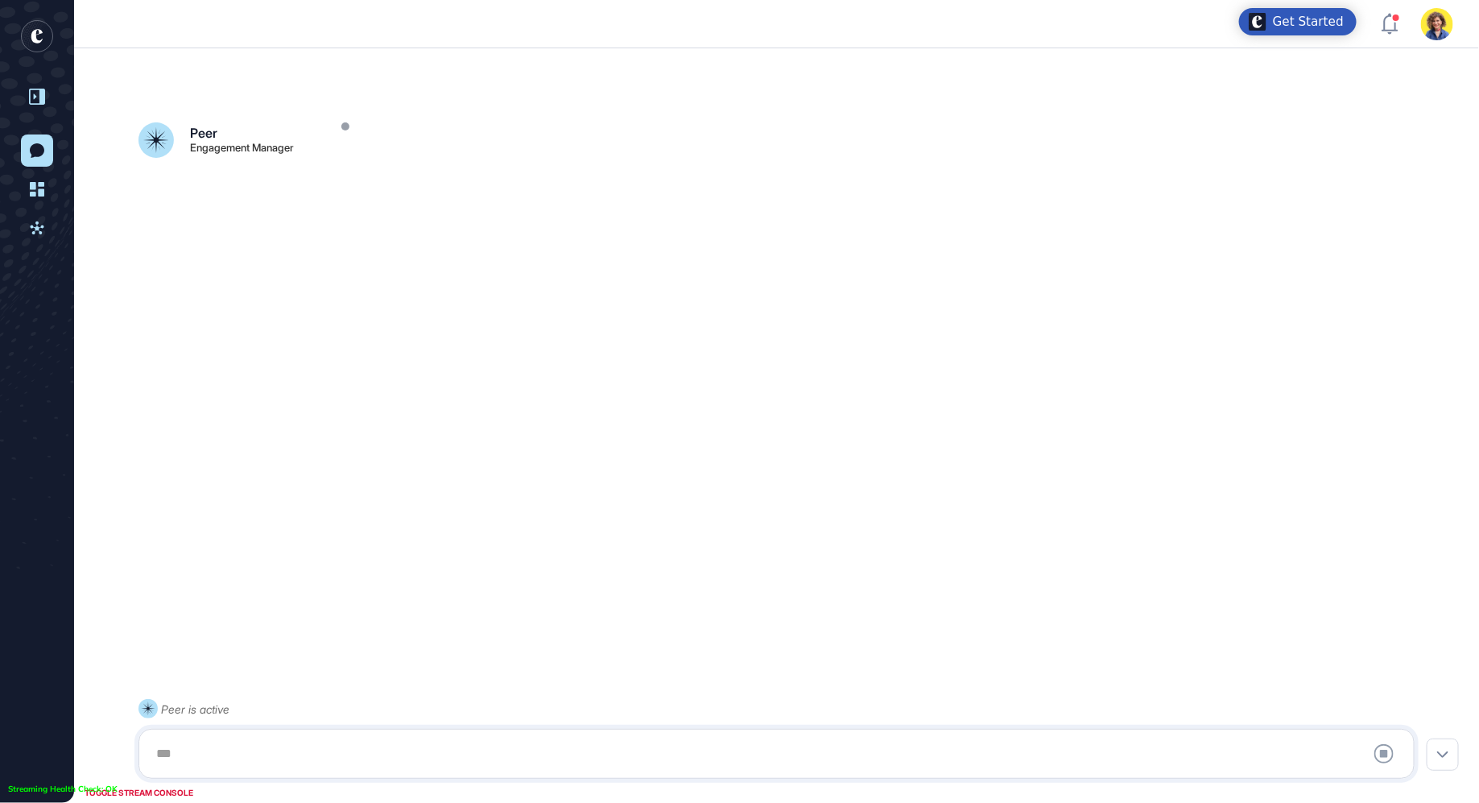
scroll to position [44, 0]
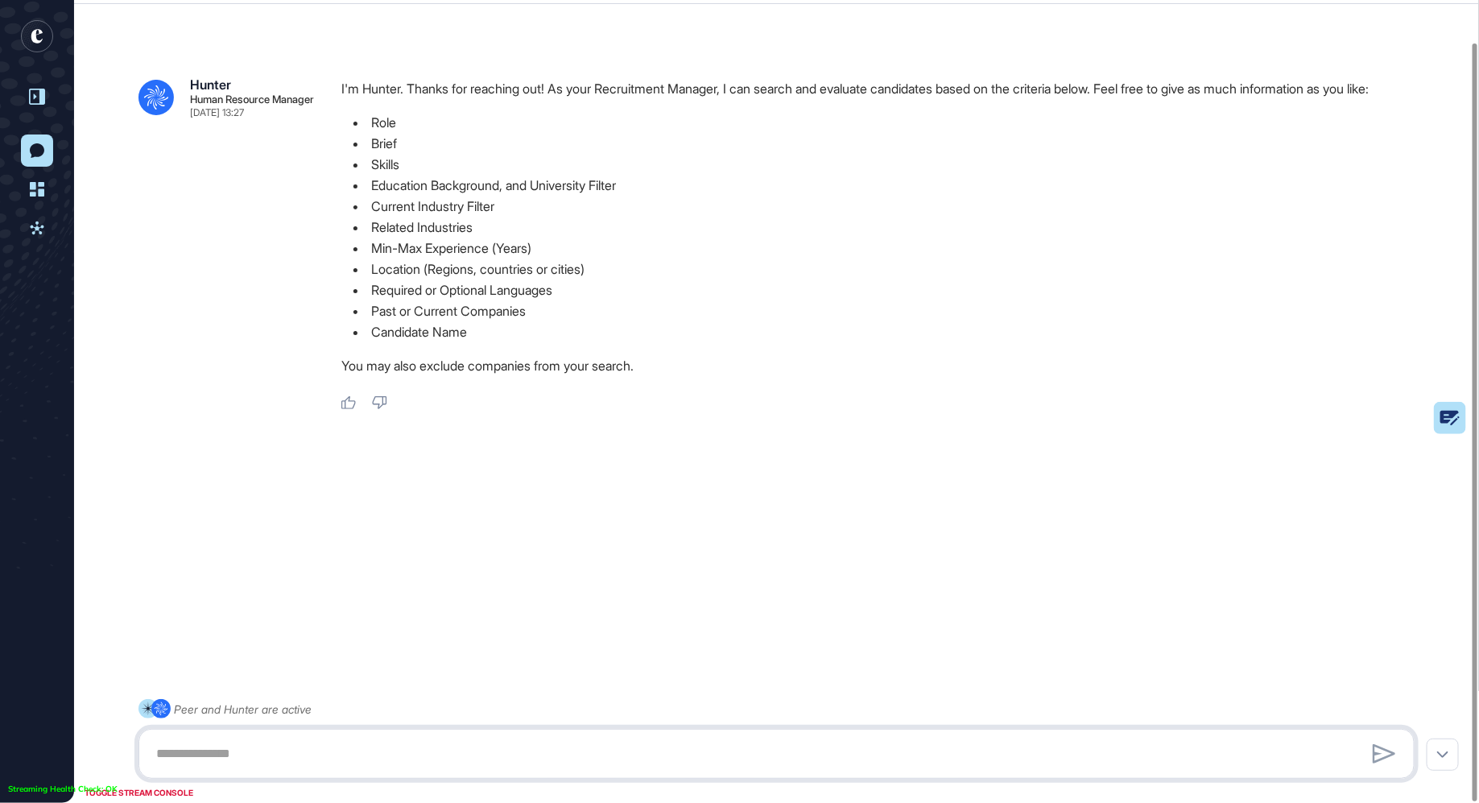
click at [246, 749] on textarea at bounding box center [776, 753] width 1259 height 32
click at [1443, 417] on icon at bounding box center [1423, 418] width 60 height 11
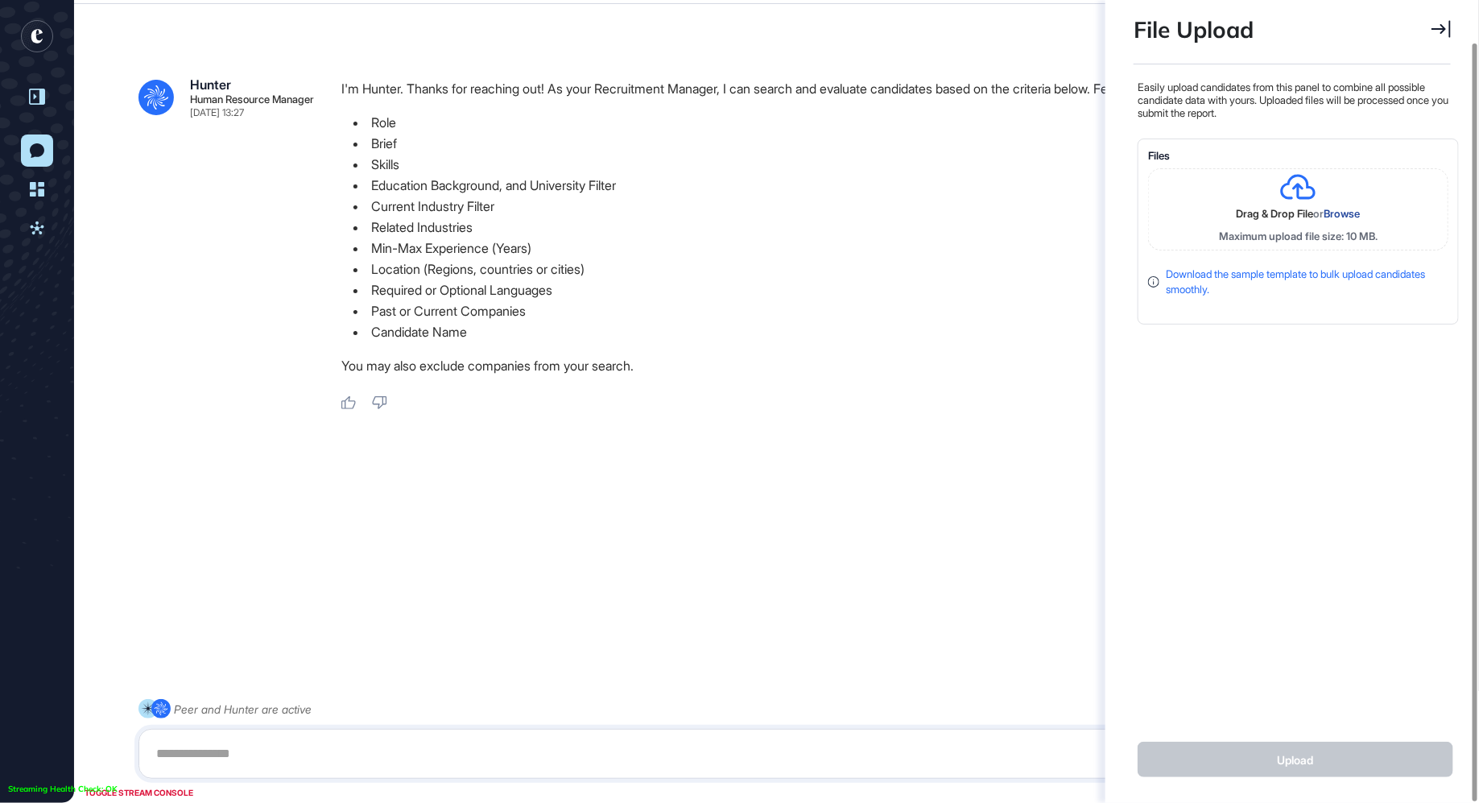
scroll to position [6, 1]
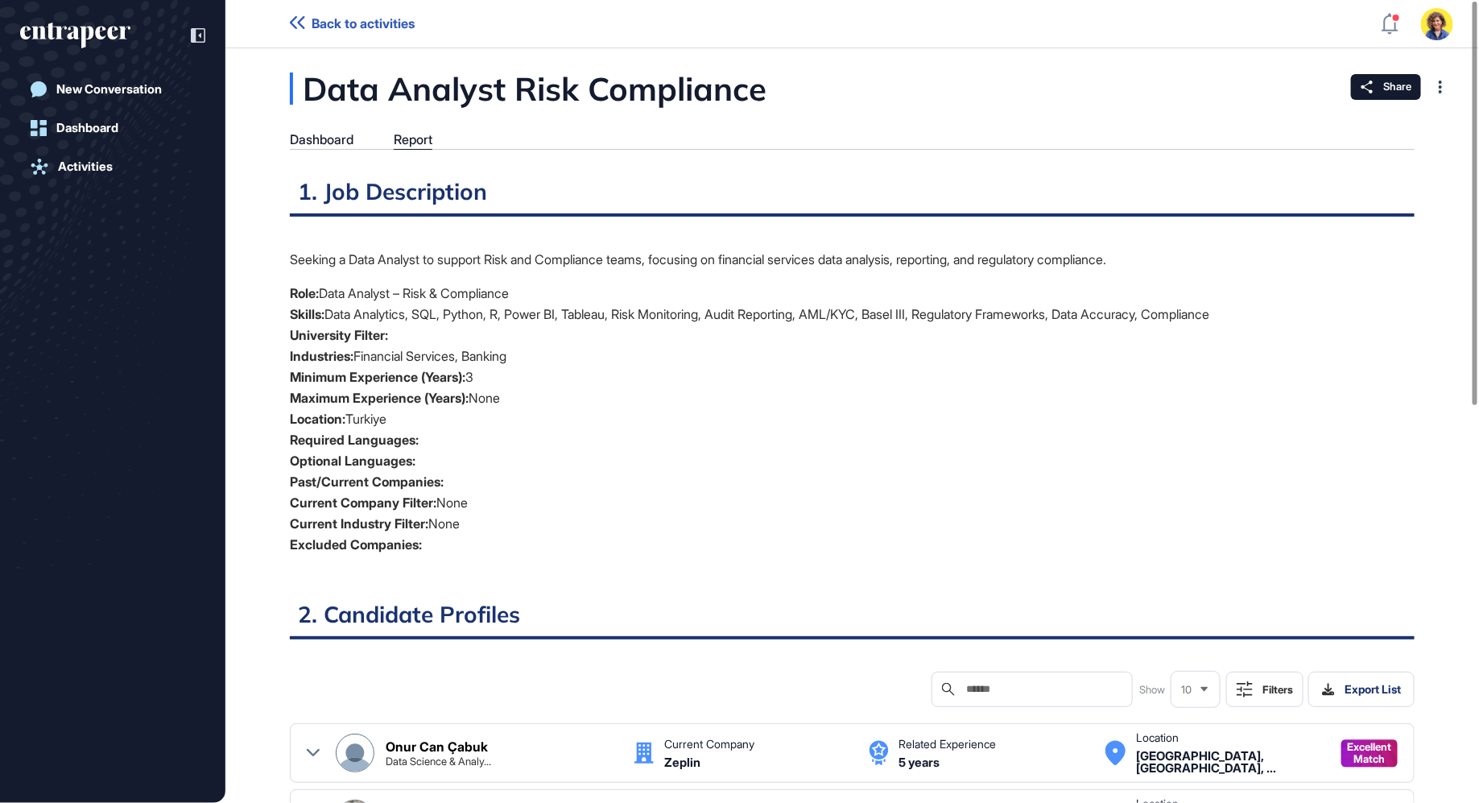
scroll to position [6, 1]
click at [303, 142] on div "Dashboard" at bounding box center [322, 139] width 64 height 15
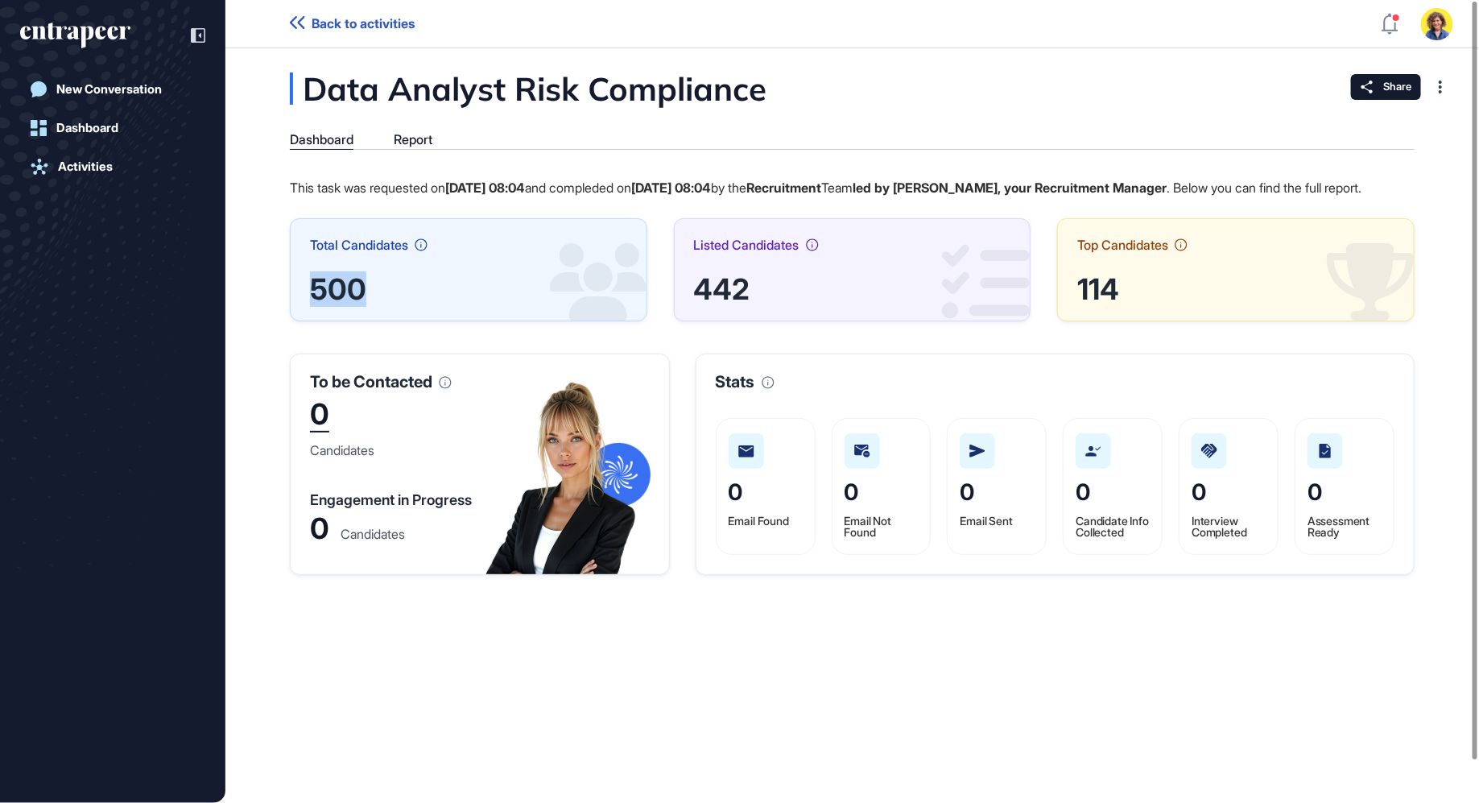
drag, startPoint x: 335, startPoint y: 308, endPoint x: 345, endPoint y: 303, distance: 10.8
click at [311, 301] on div "500" at bounding box center [468, 289] width 317 height 24
drag, startPoint x: 328, startPoint y: 93, endPoint x: 525, endPoint y: 96, distance: 196.4
click at [524, 98] on div "Data Analyst Risk Compliance" at bounding box center [609, 88] width 638 height 32
click at [411, 138] on div "Report" at bounding box center [413, 139] width 39 height 15
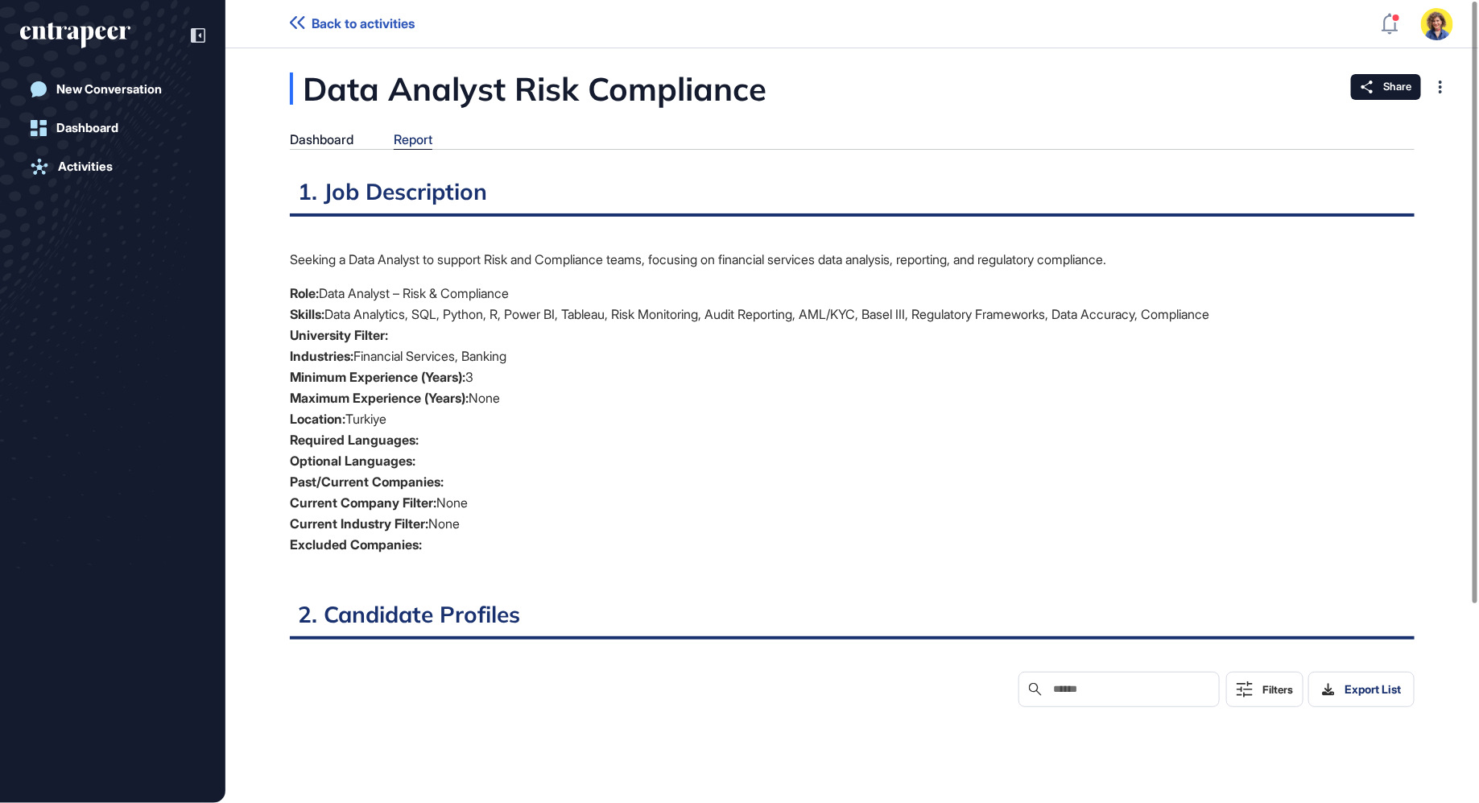
scroll to position [6, 1]
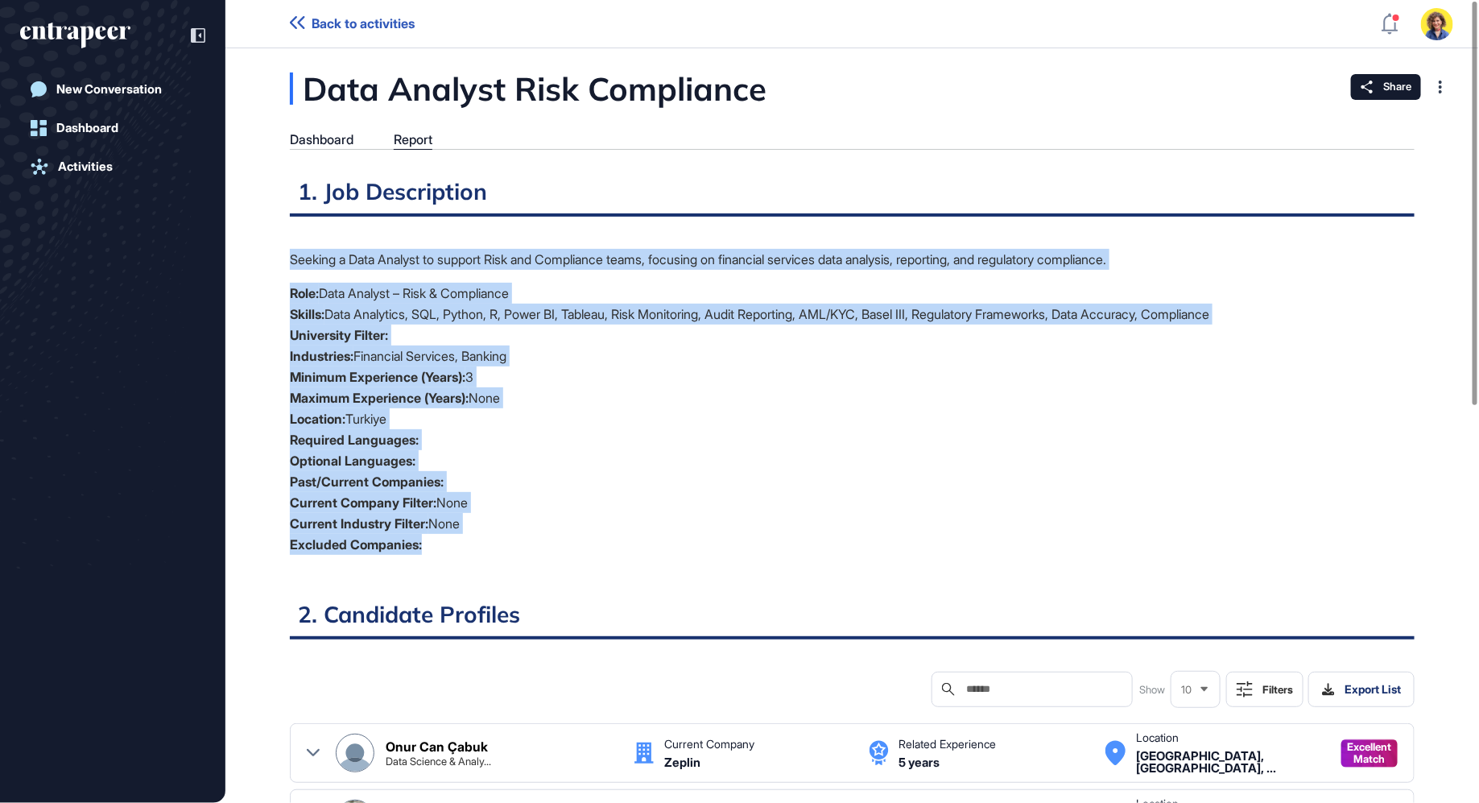
drag, startPoint x: 298, startPoint y: 246, endPoint x: 485, endPoint y: 564, distance: 368.8
click at [485, 564] on div "Data Analyst Risk Compliance Dashboard Report 1. Job Description Seeking a Data…" at bounding box center [851, 801] width 1253 height 1459
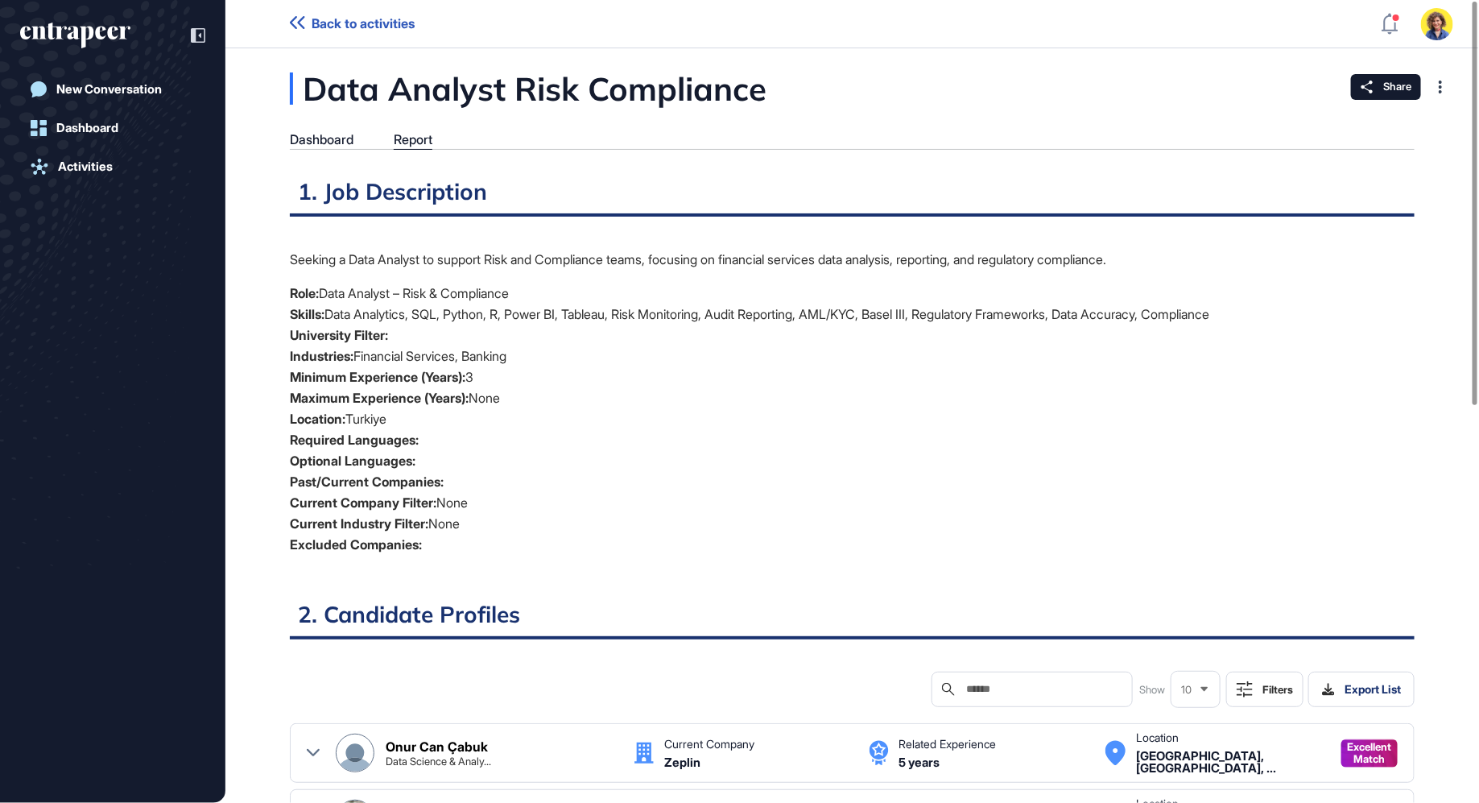
click at [472, 513] on li "Current Industry Filter: None" at bounding box center [852, 523] width 1125 height 21
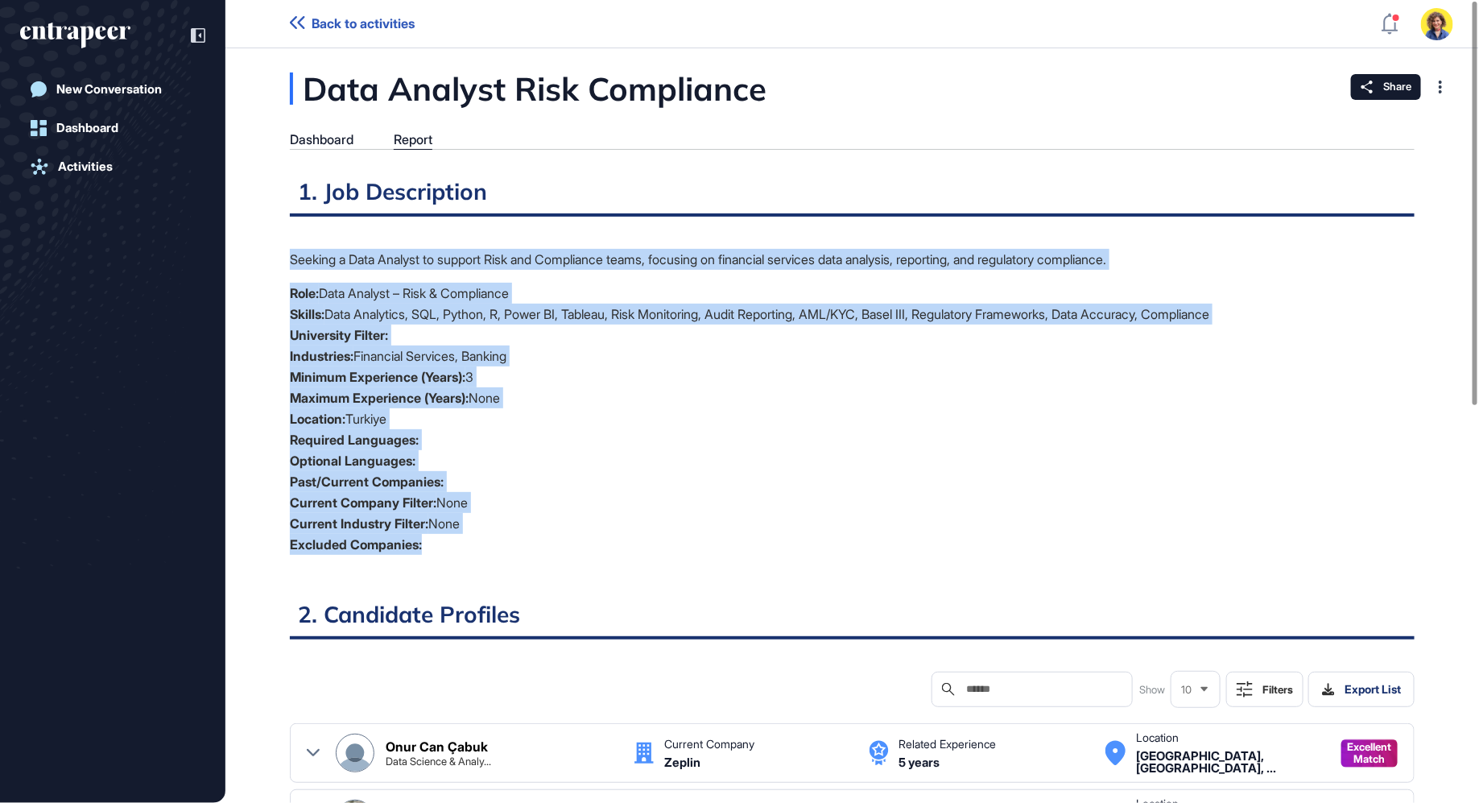
drag, startPoint x: 441, startPoint y: 547, endPoint x: 272, endPoint y: 264, distance: 330.0
click at [272, 264] on div "Data Analyst Risk Compliance Dashboard Report 1. Job Description Seeking a Data…" at bounding box center [851, 801] width 1253 height 1459
click at [526, 419] on li "Location: Turkiye" at bounding box center [852, 418] width 1125 height 21
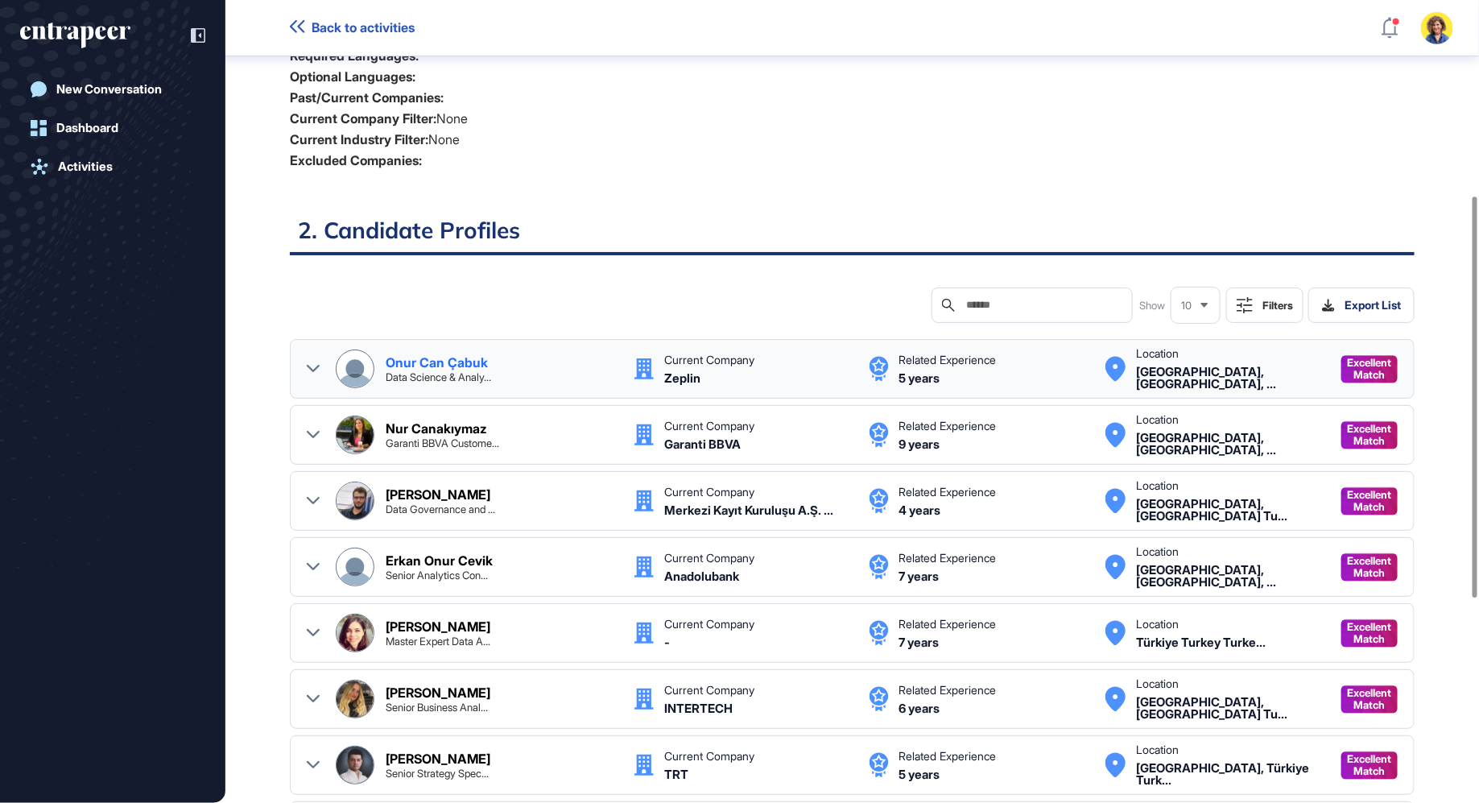
scroll to position [389, 0]
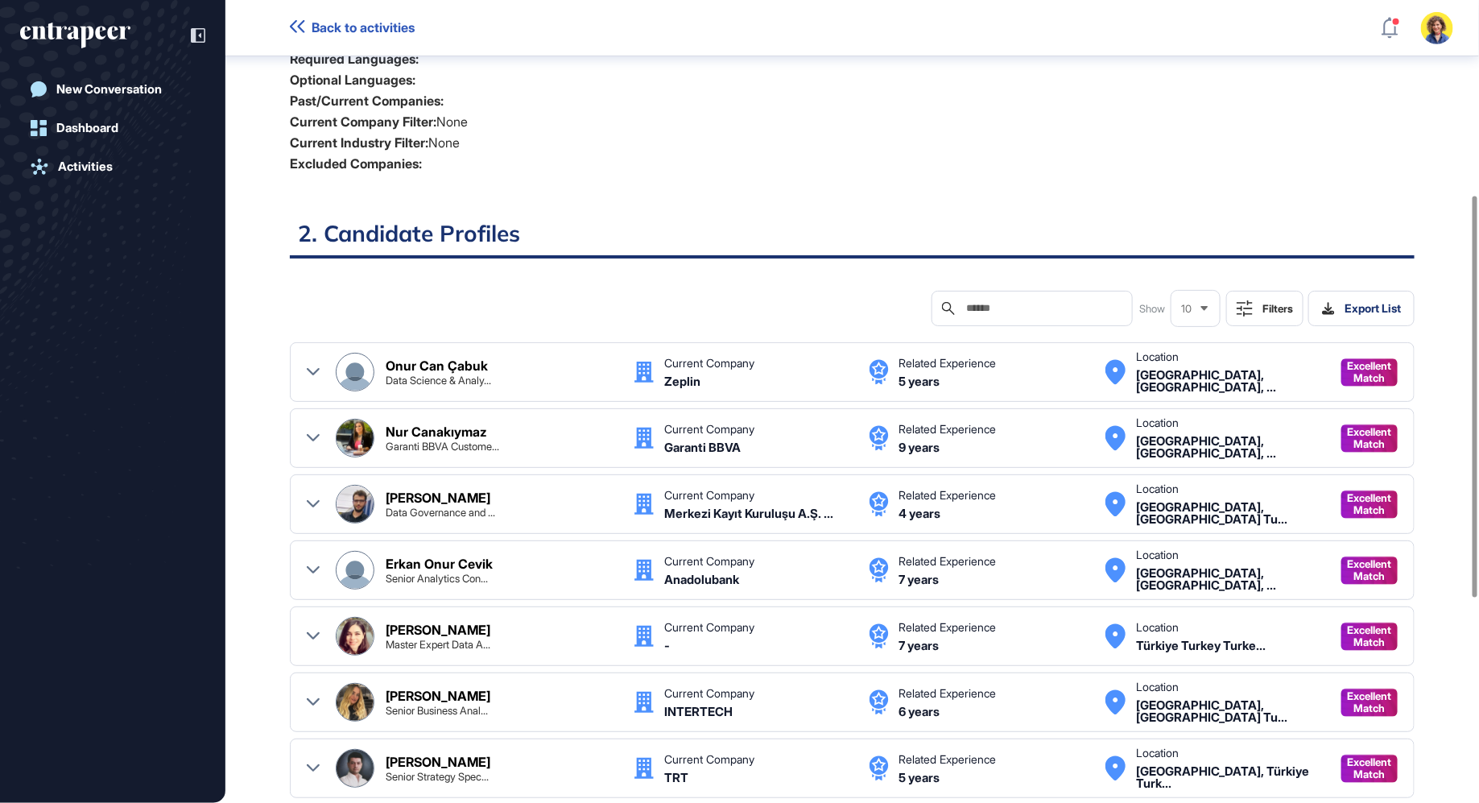
click at [1282, 302] on div "Filters" at bounding box center [1277, 308] width 31 height 13
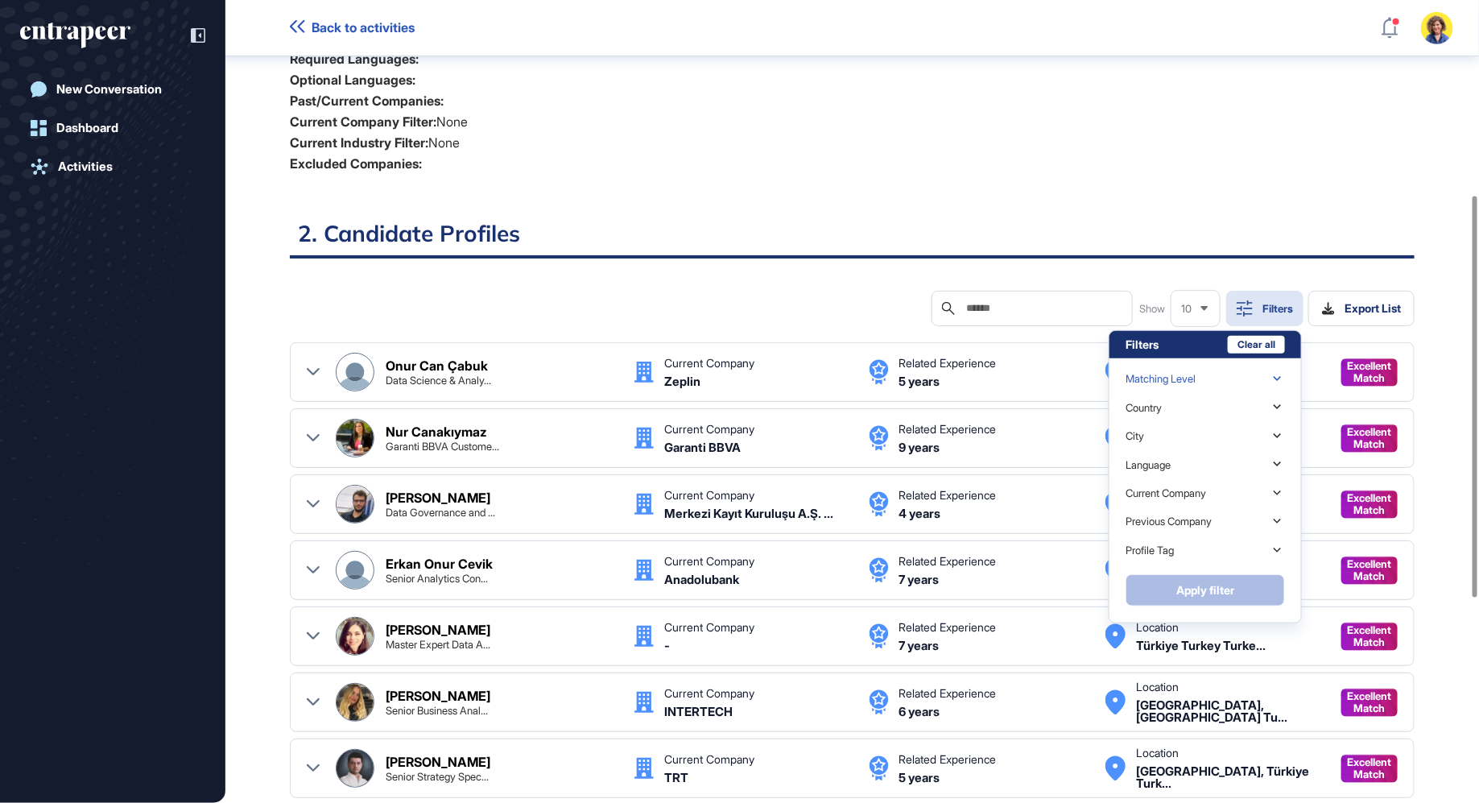
click at [1176, 376] on div "Matching Level" at bounding box center [1160, 379] width 70 height 12
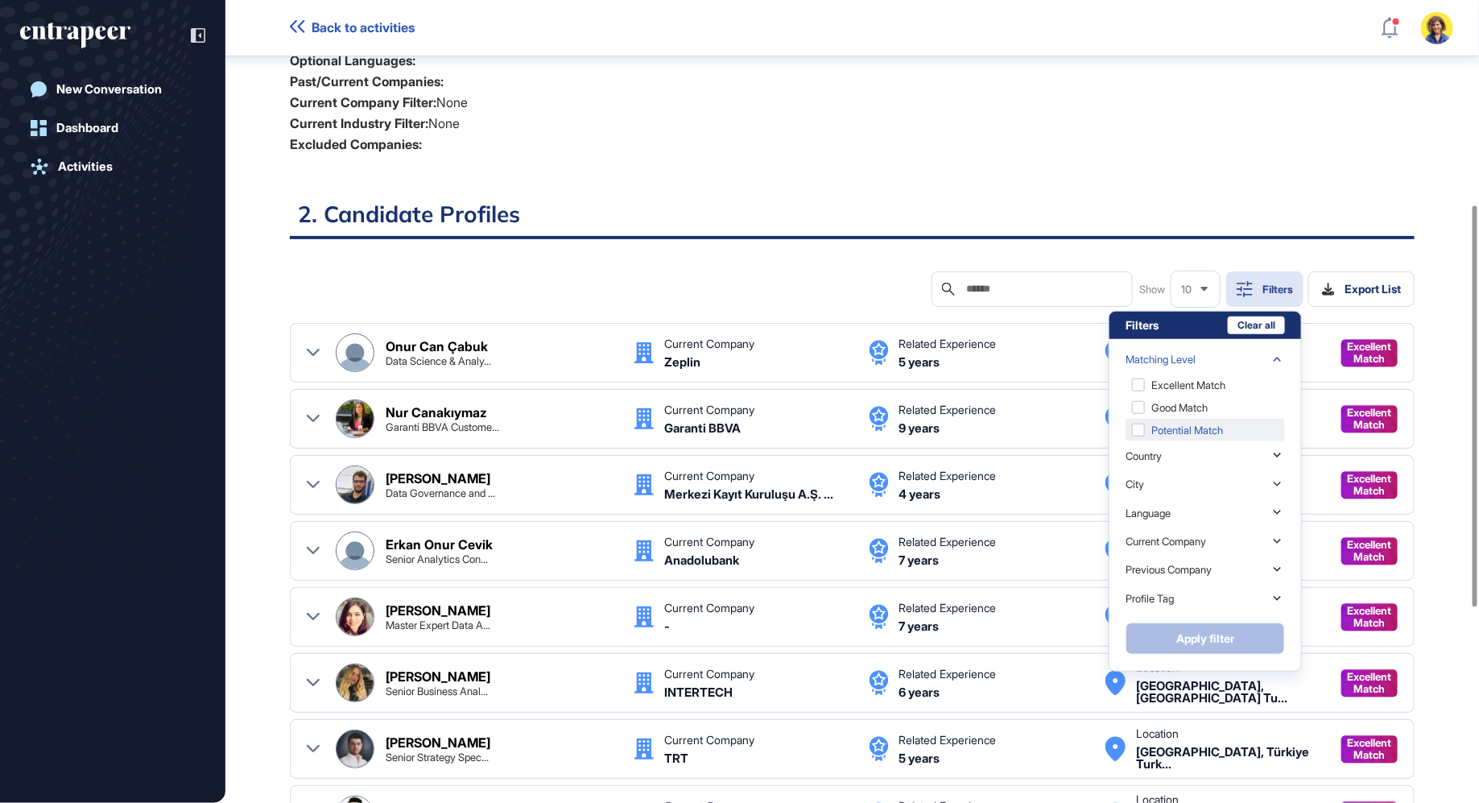
scroll to position [411, 0]
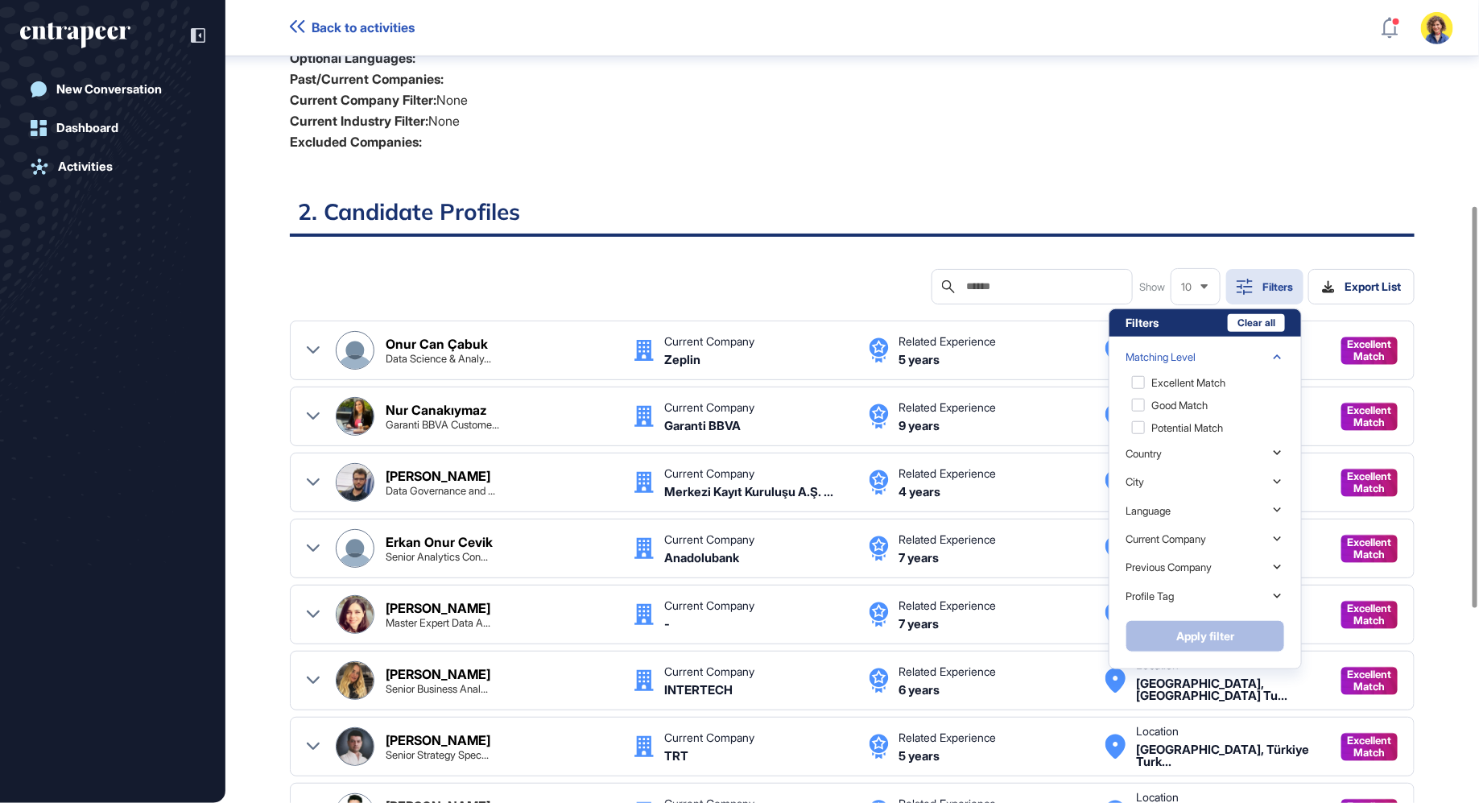
click at [1115, 213] on h2 "2. Candidate Profiles" at bounding box center [852, 216] width 1125 height 39
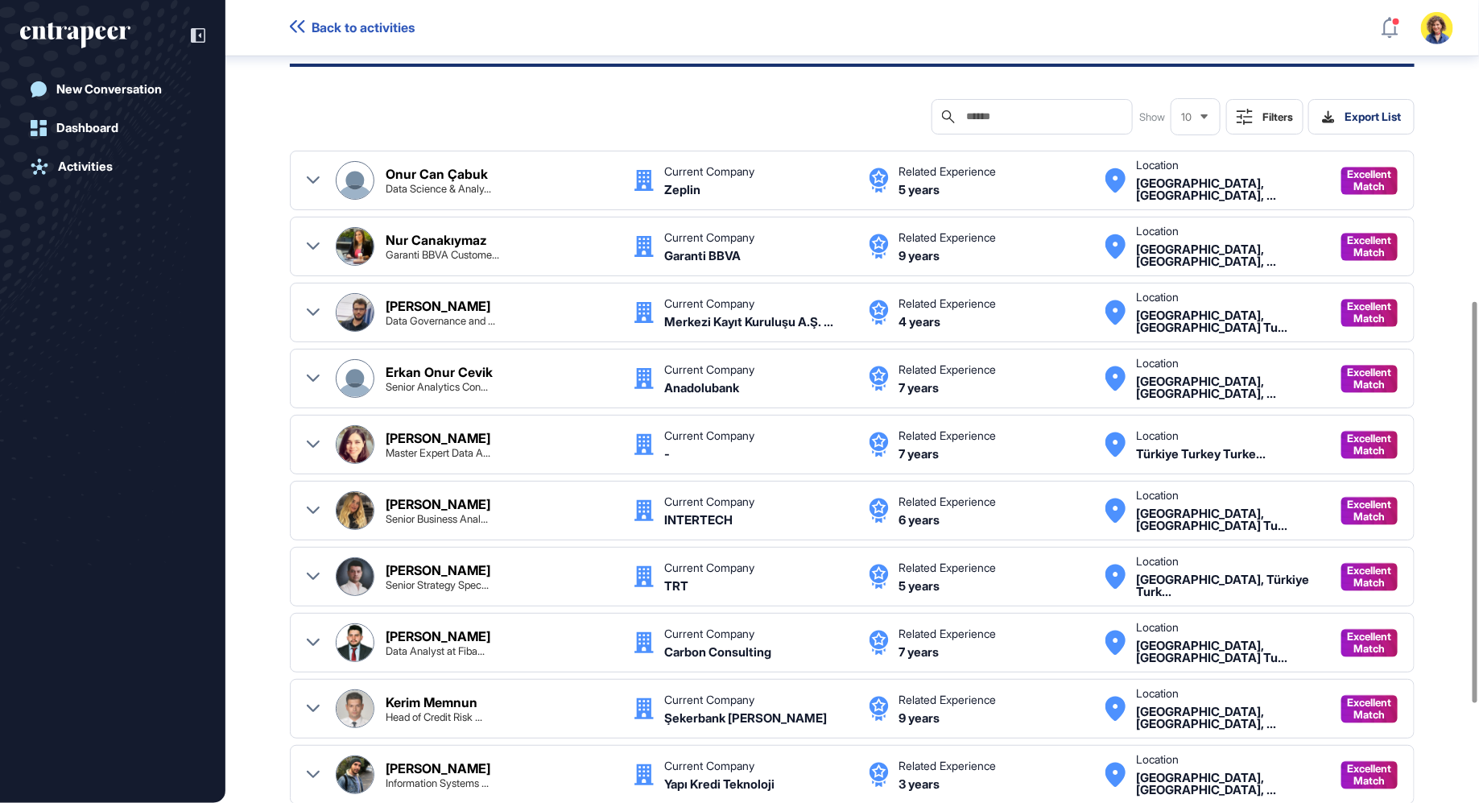
scroll to position [605, 0]
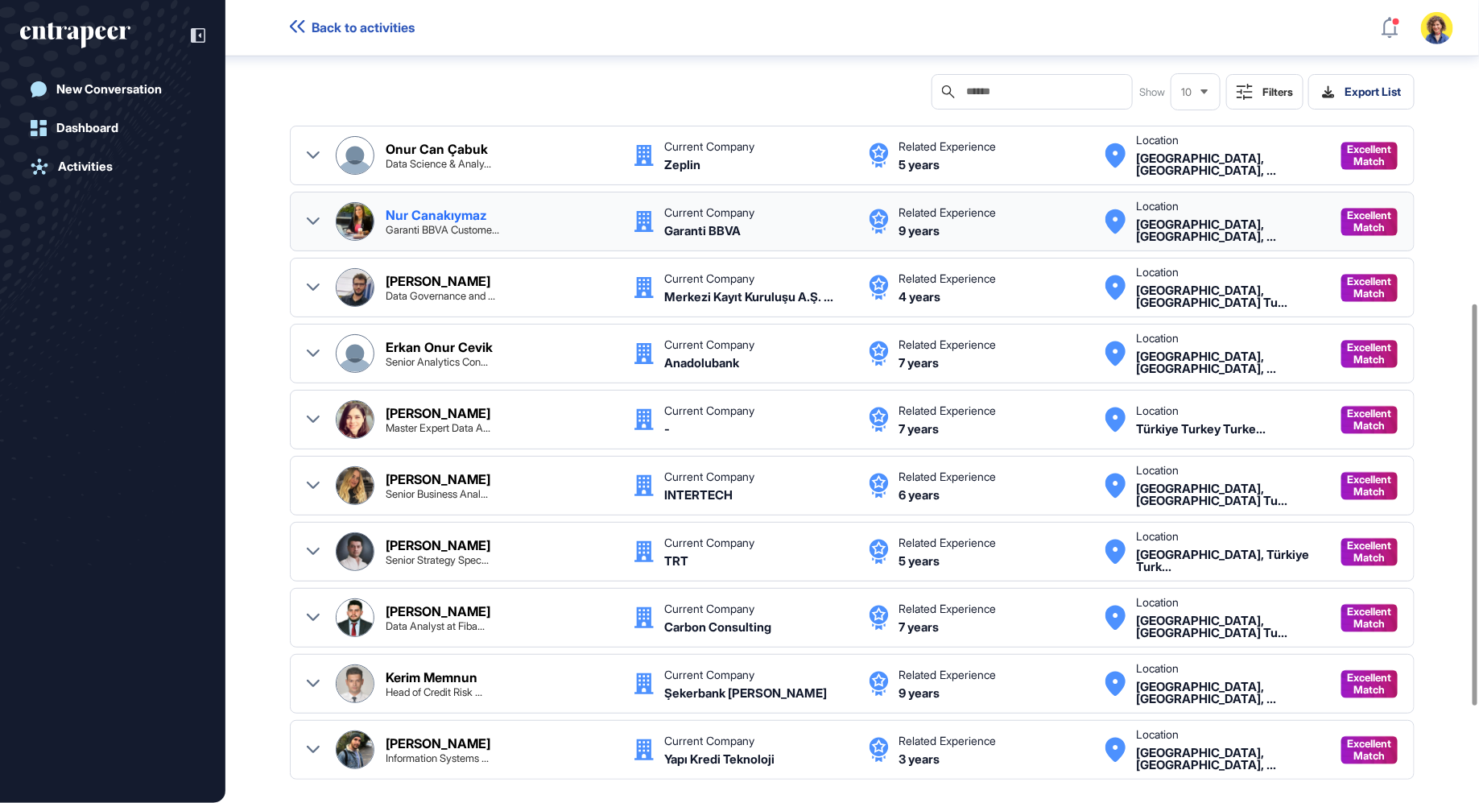
click at [307, 216] on icon at bounding box center [313, 221] width 13 height 13
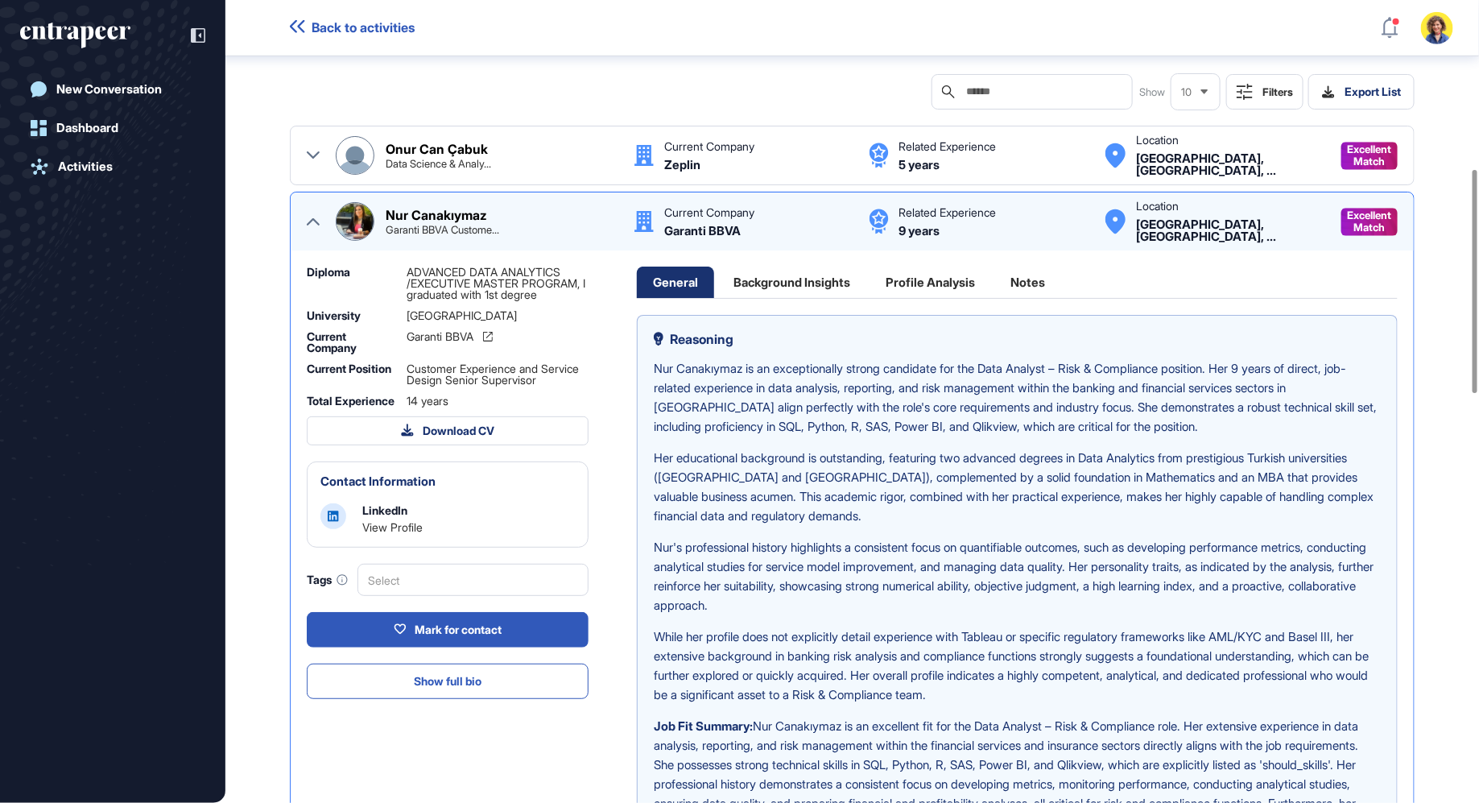
click at [194, 38] on icon at bounding box center [198, 35] width 14 height 14
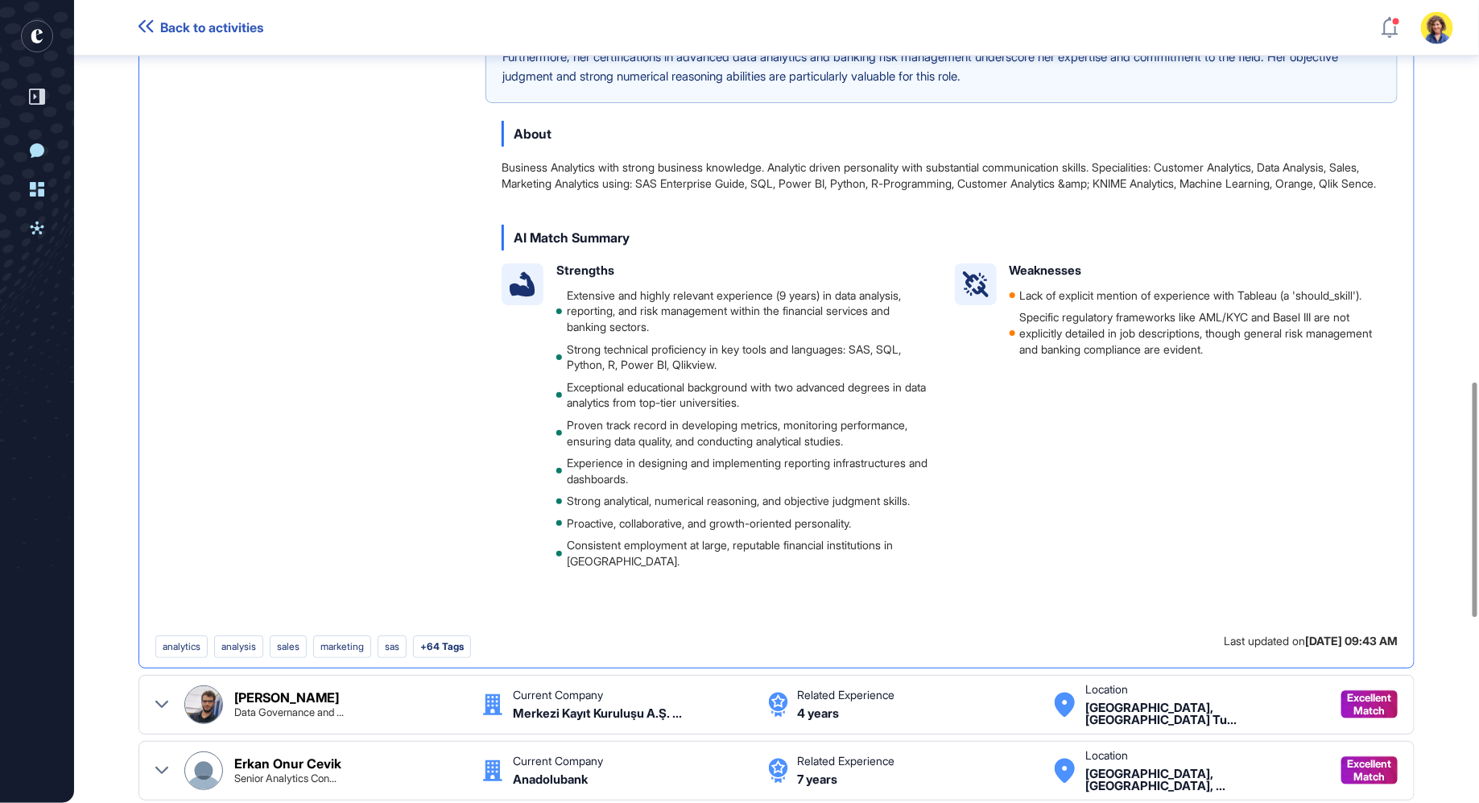
scroll to position [1302, 0]
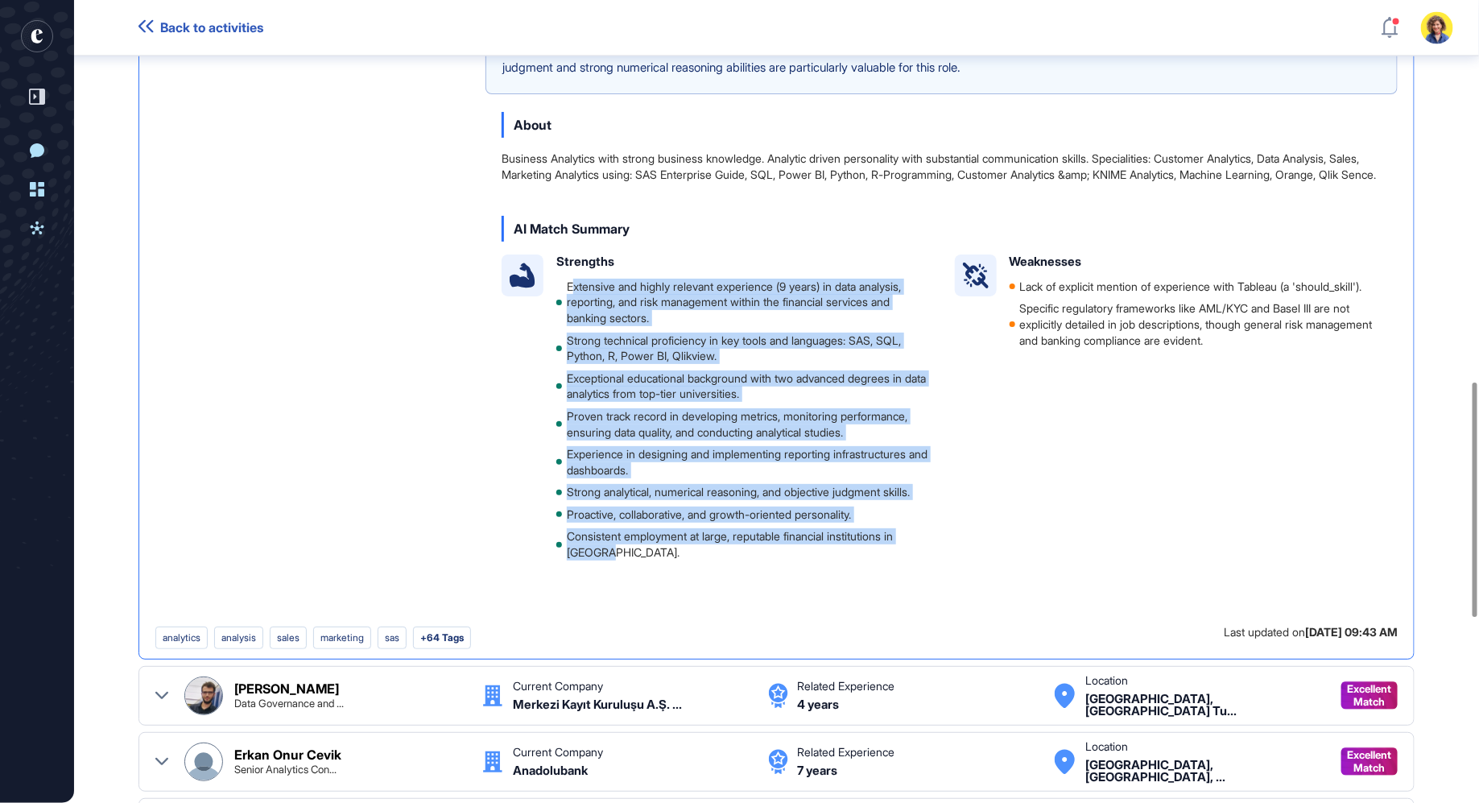
drag, startPoint x: 571, startPoint y: 291, endPoint x: 768, endPoint y: 609, distance: 374.2
click at [768, 609] on div "Reasoning Nur Canakıymaz is an exceptionally strong candidate for the Data Anal…" at bounding box center [941, 122] width 912 height 1009
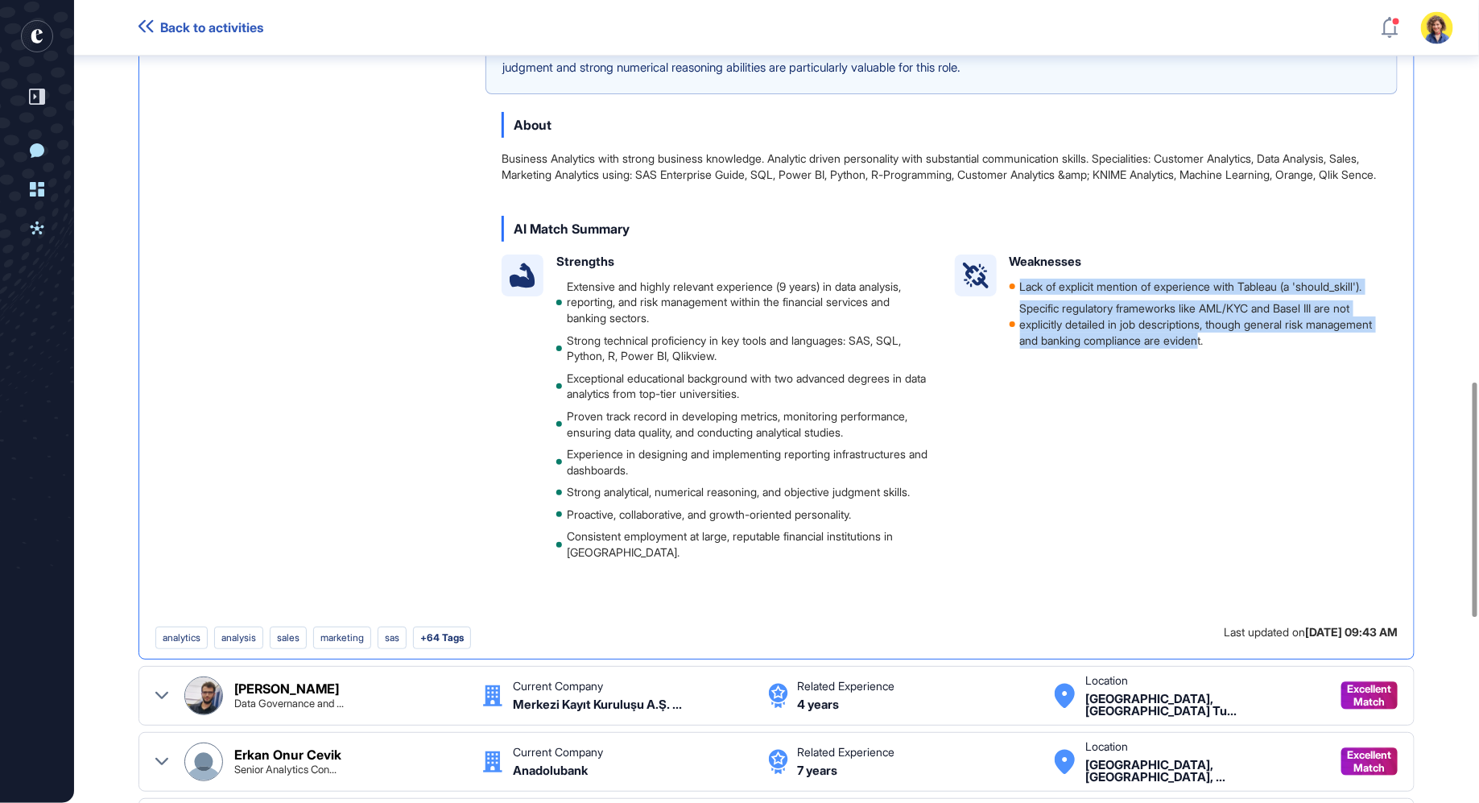
drag, startPoint x: 1281, startPoint y: 369, endPoint x: 1003, endPoint y: 303, distance: 285.3
click at [1003, 303] on div "Weaknesses Lack of explicit mention of experience with Tableau (a 'should_skill…" at bounding box center [1168, 300] width 427 height 93
click at [1151, 348] on li "Specific regulatory frameworks like AML/KYC and Basel III are not explicitly de…" at bounding box center [1195, 323] width 373 height 47
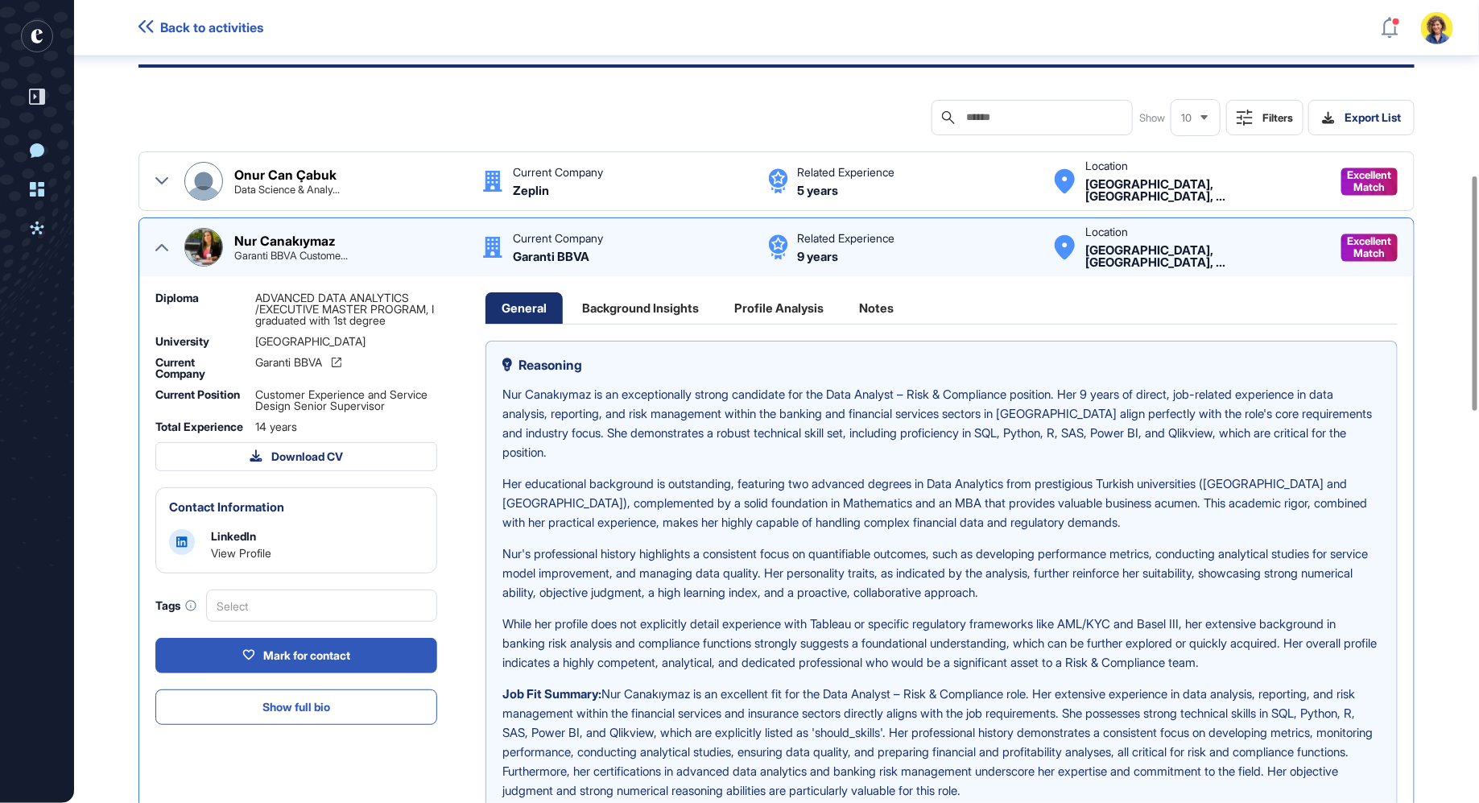
scroll to position [578, 0]
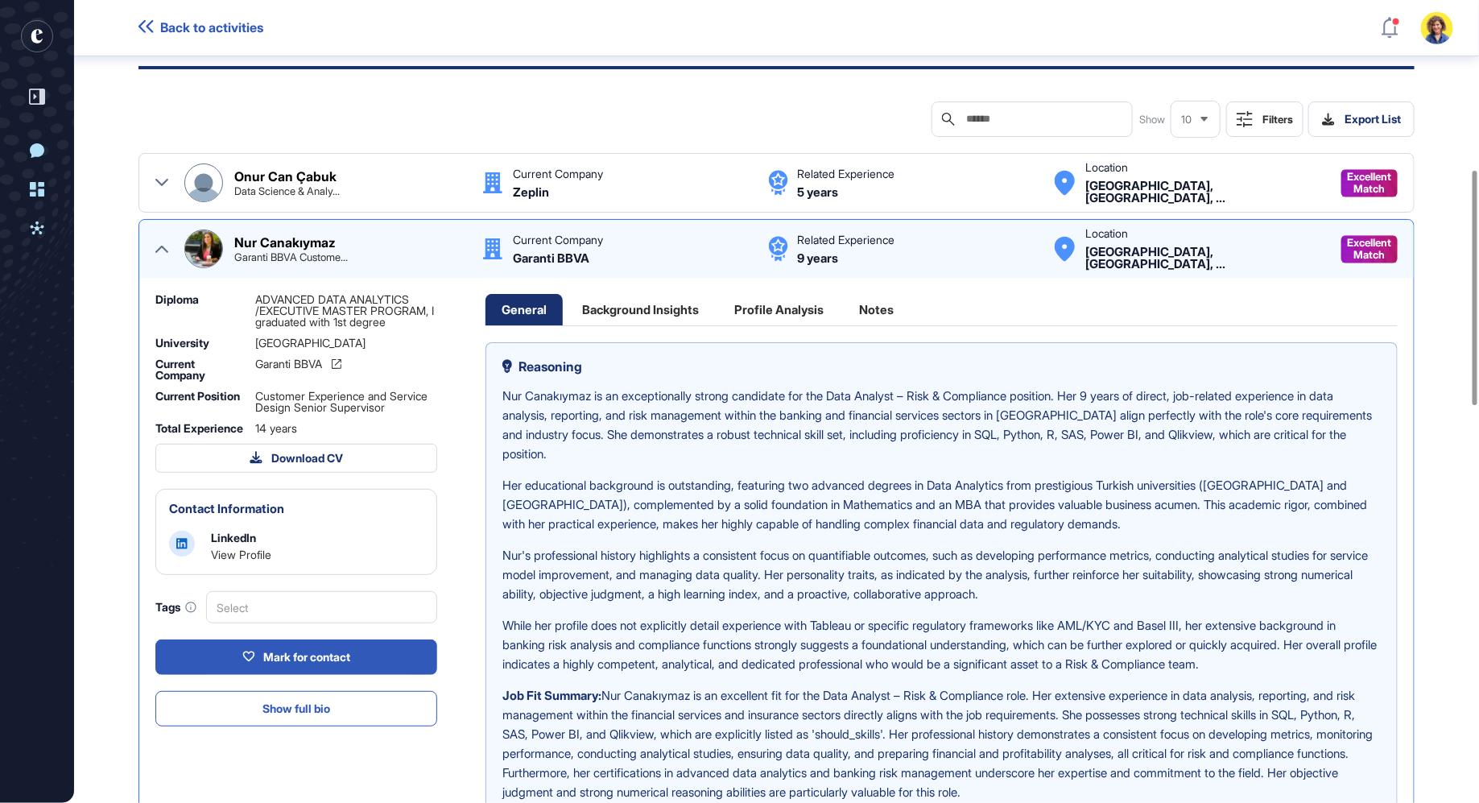
click at [615, 300] on div "Background Insights" at bounding box center [640, 309] width 149 height 31
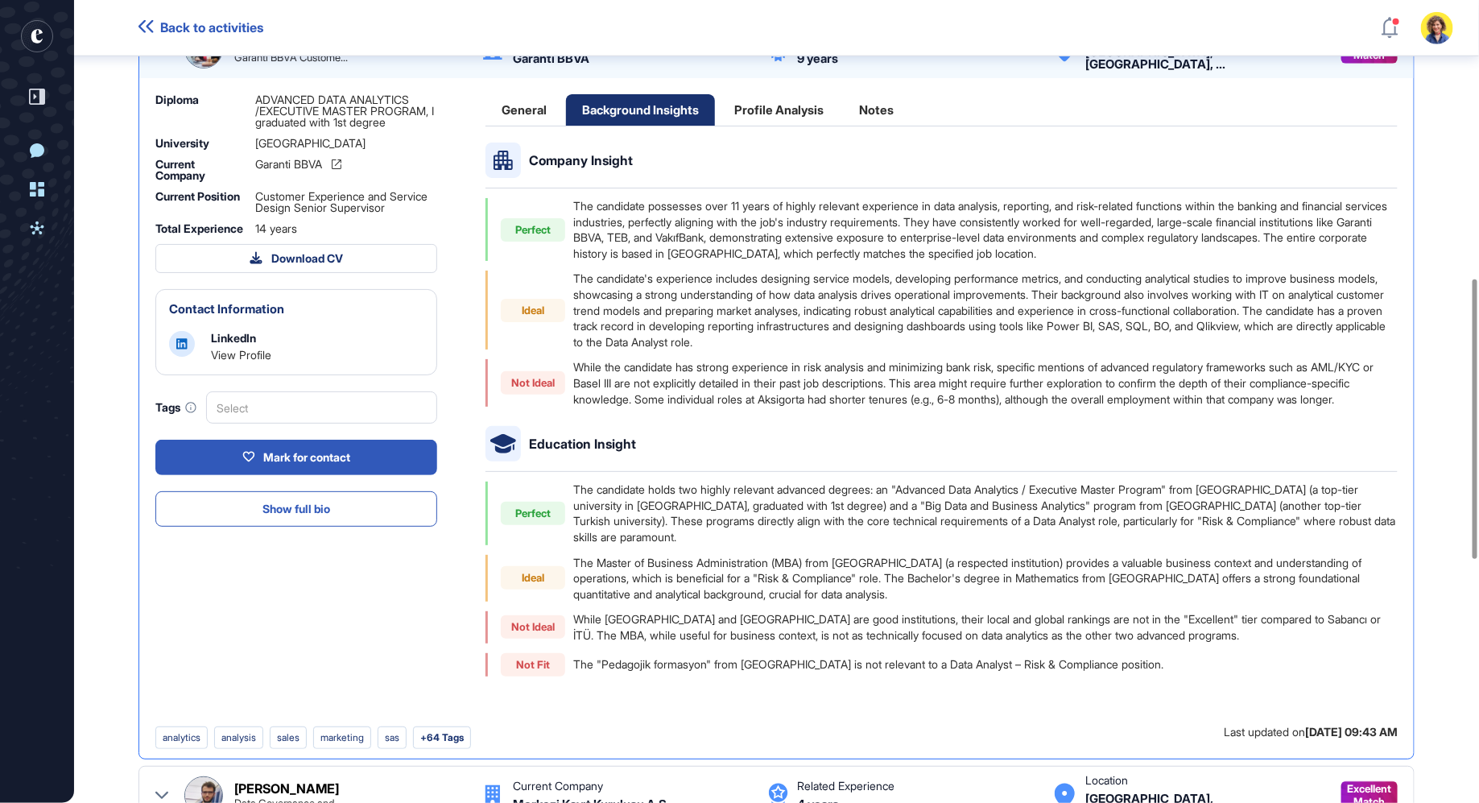
scroll to position [798, 0]
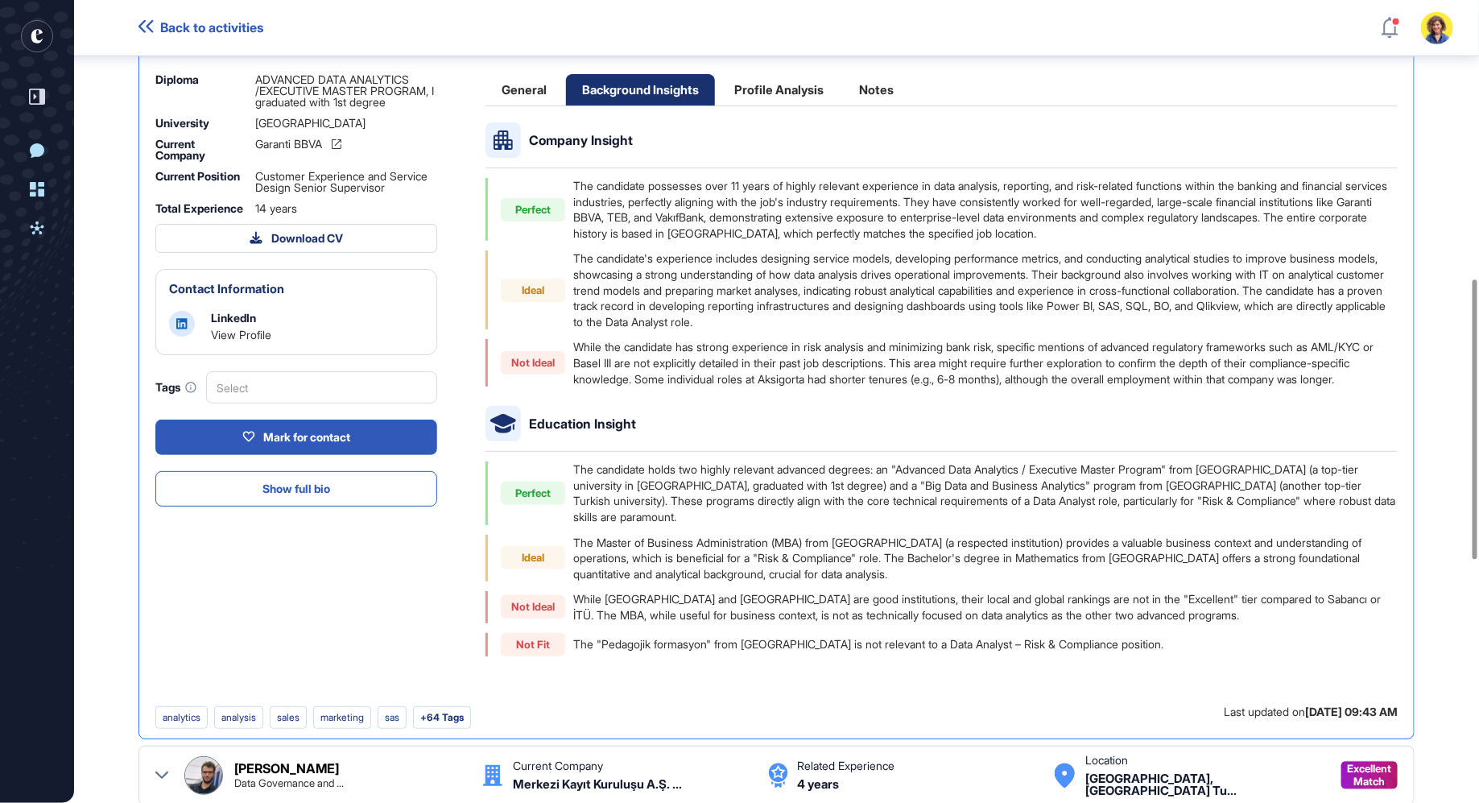
click at [790, 81] on div "Profile Analysis" at bounding box center [779, 89] width 122 height 31
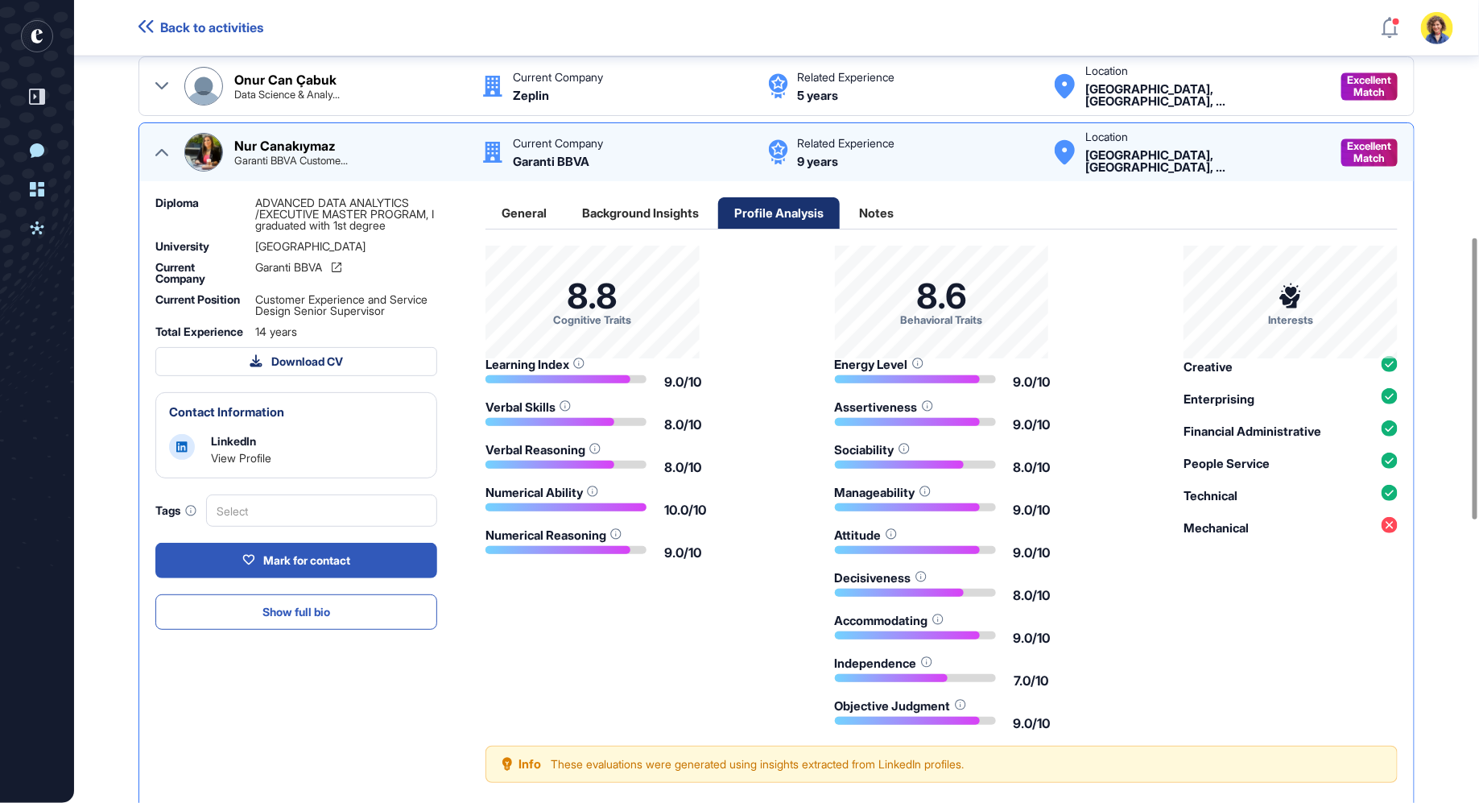
scroll to position [681, 0]
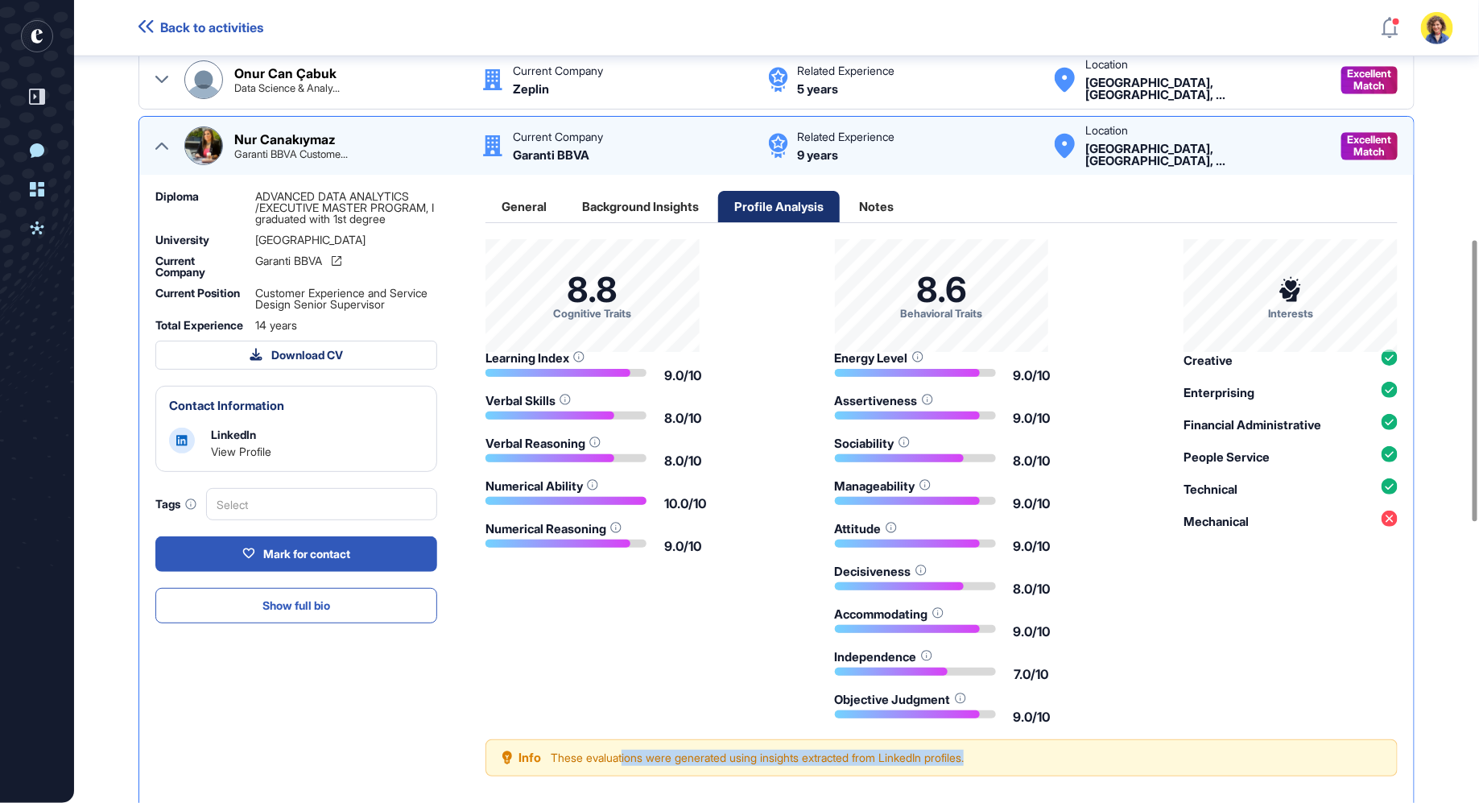
drag, startPoint x: 951, startPoint y: 753, endPoint x: 623, endPoint y: 742, distance: 327.8
click at [623, 747] on div "Info These evaluations were generated using insights extracted from LinkedIn pr…" at bounding box center [941, 757] width 912 height 37
click at [632, 706] on div "8.8 Cognitive Traits Learning Index 9.0/10 Verbal Skills 8.0/10 Verbal Reasonin…" at bounding box center [941, 481] width 912 height 484
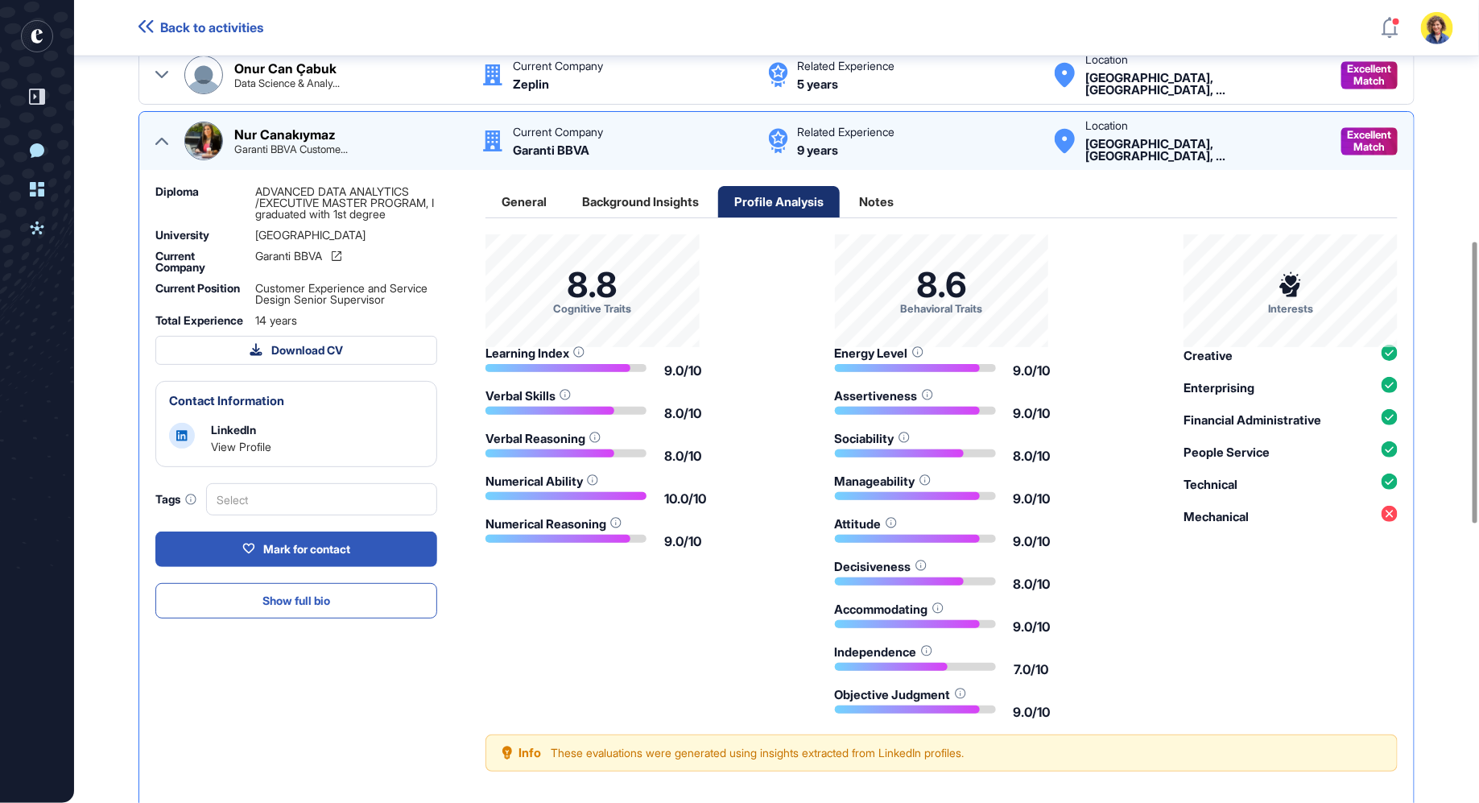
click at [654, 199] on div "Background Insights" at bounding box center [640, 201] width 149 height 31
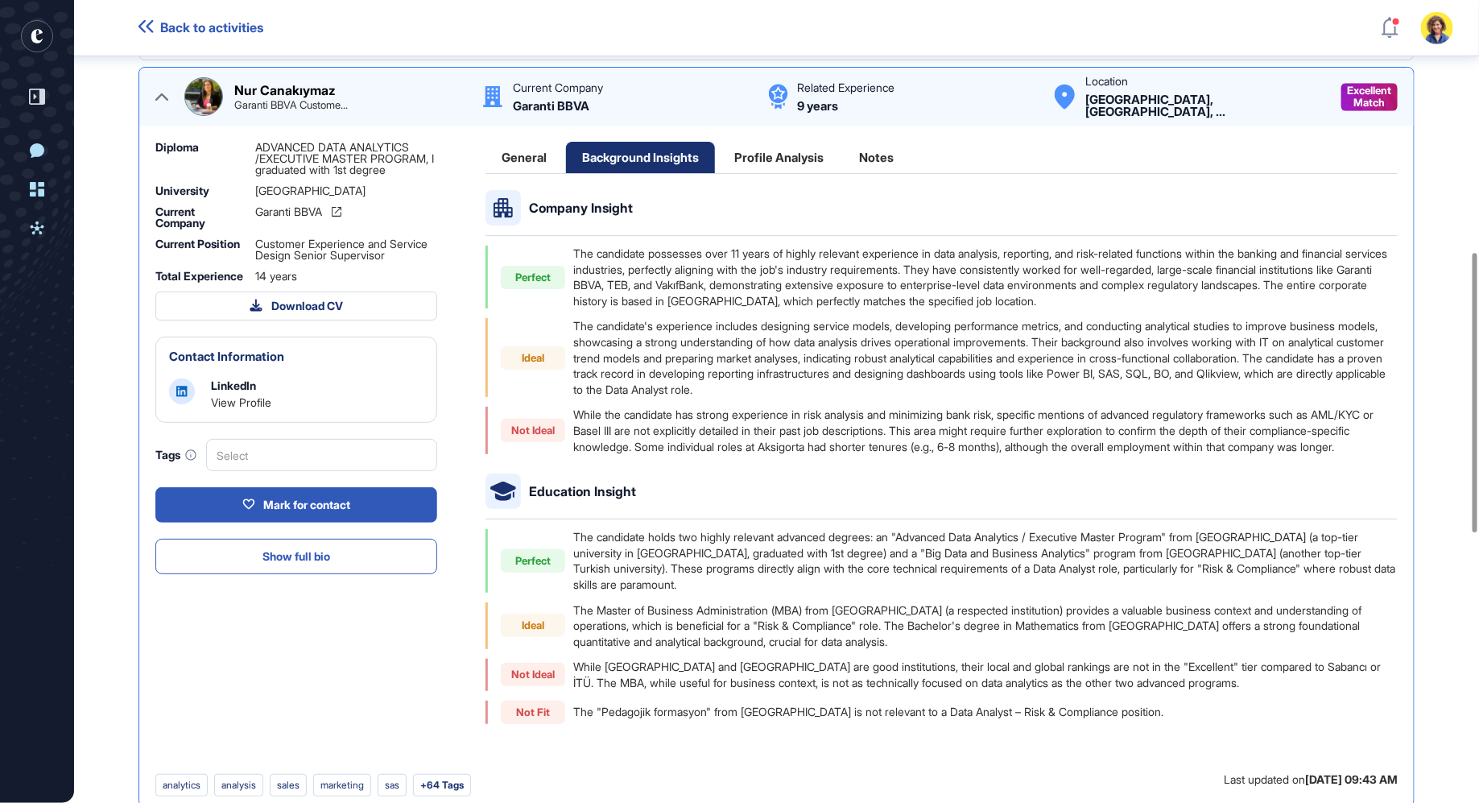
scroll to position [721, 0]
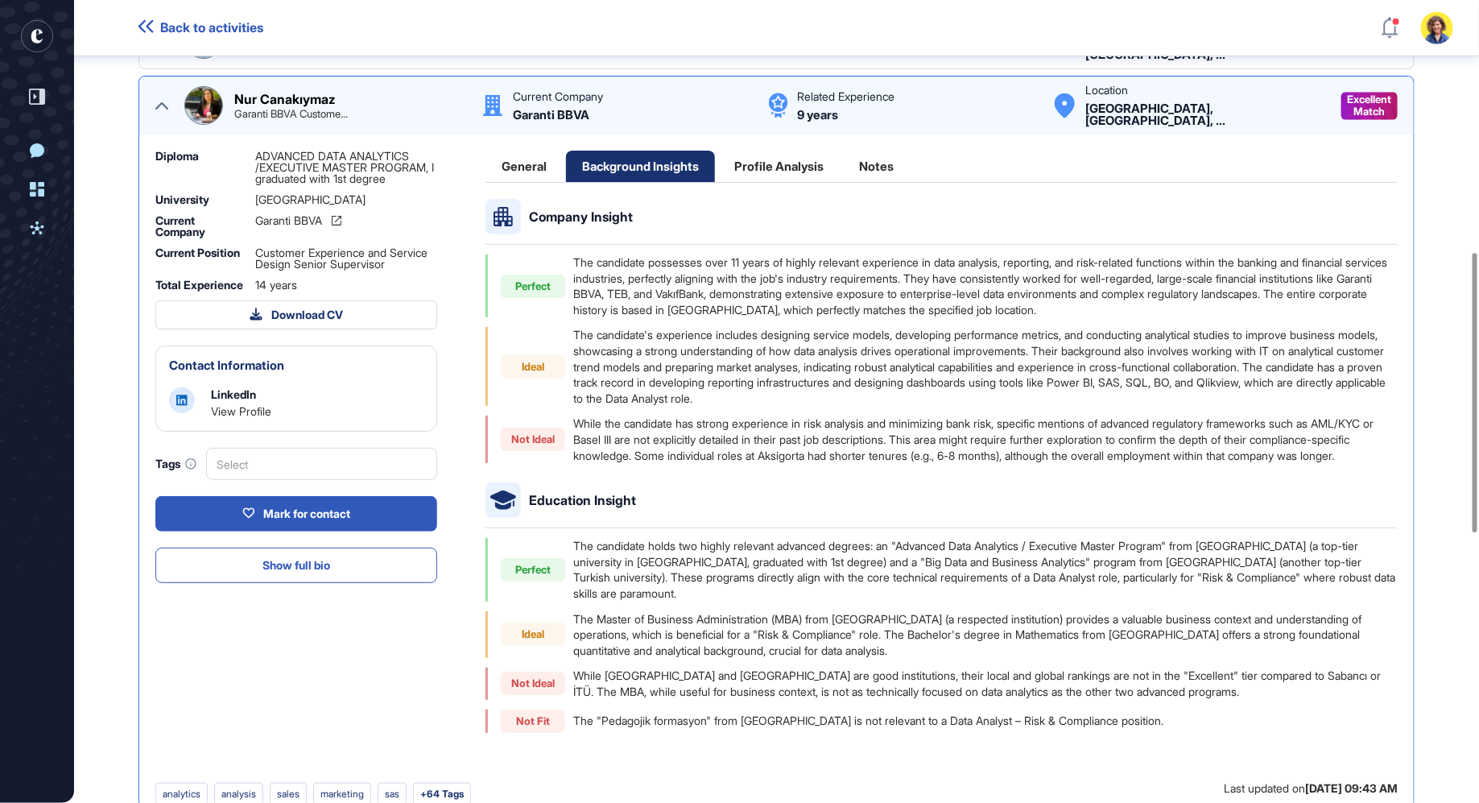
click at [513, 159] on div "General" at bounding box center [523, 166] width 77 height 31
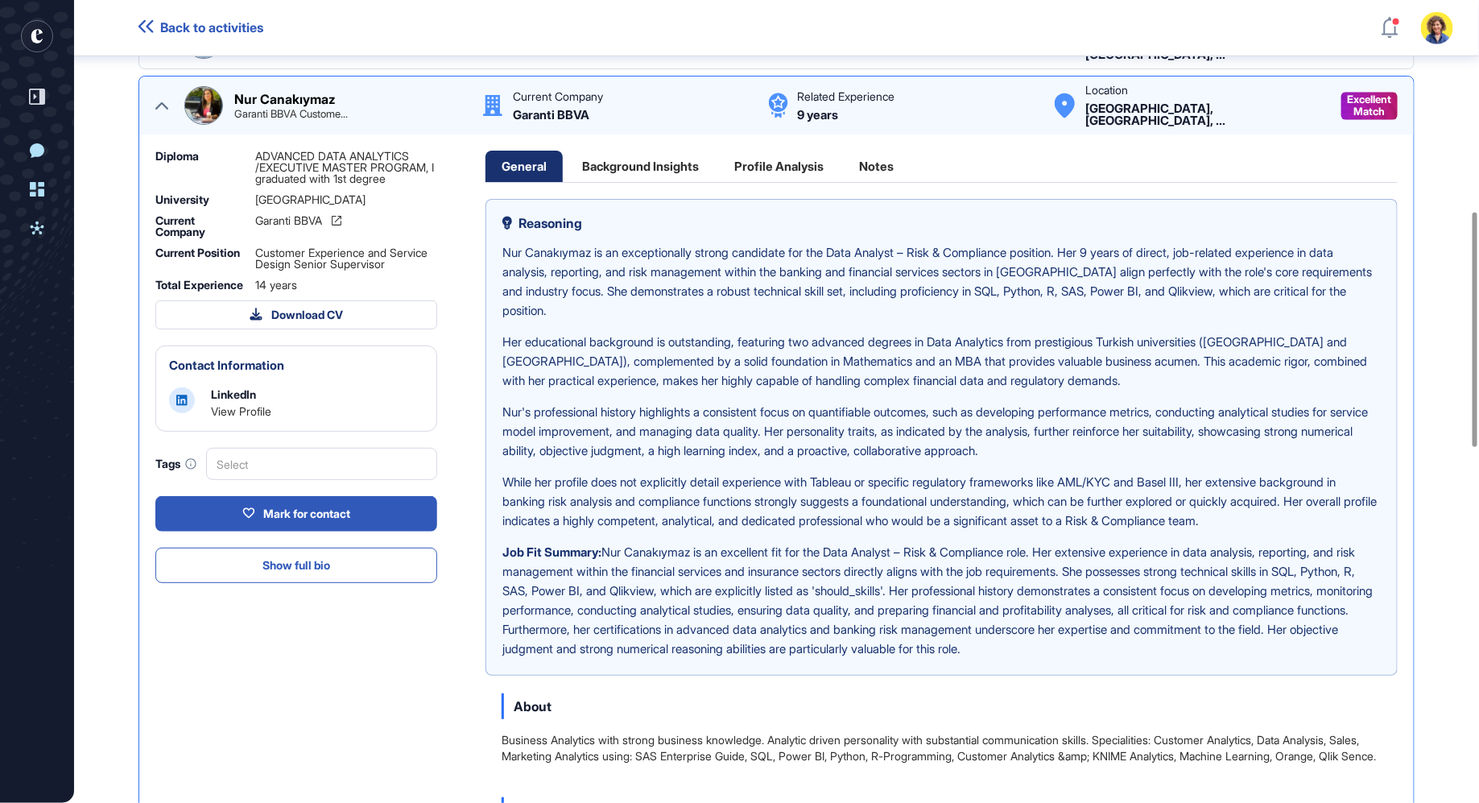
click at [770, 165] on div "Profile Analysis" at bounding box center [779, 166] width 122 height 31
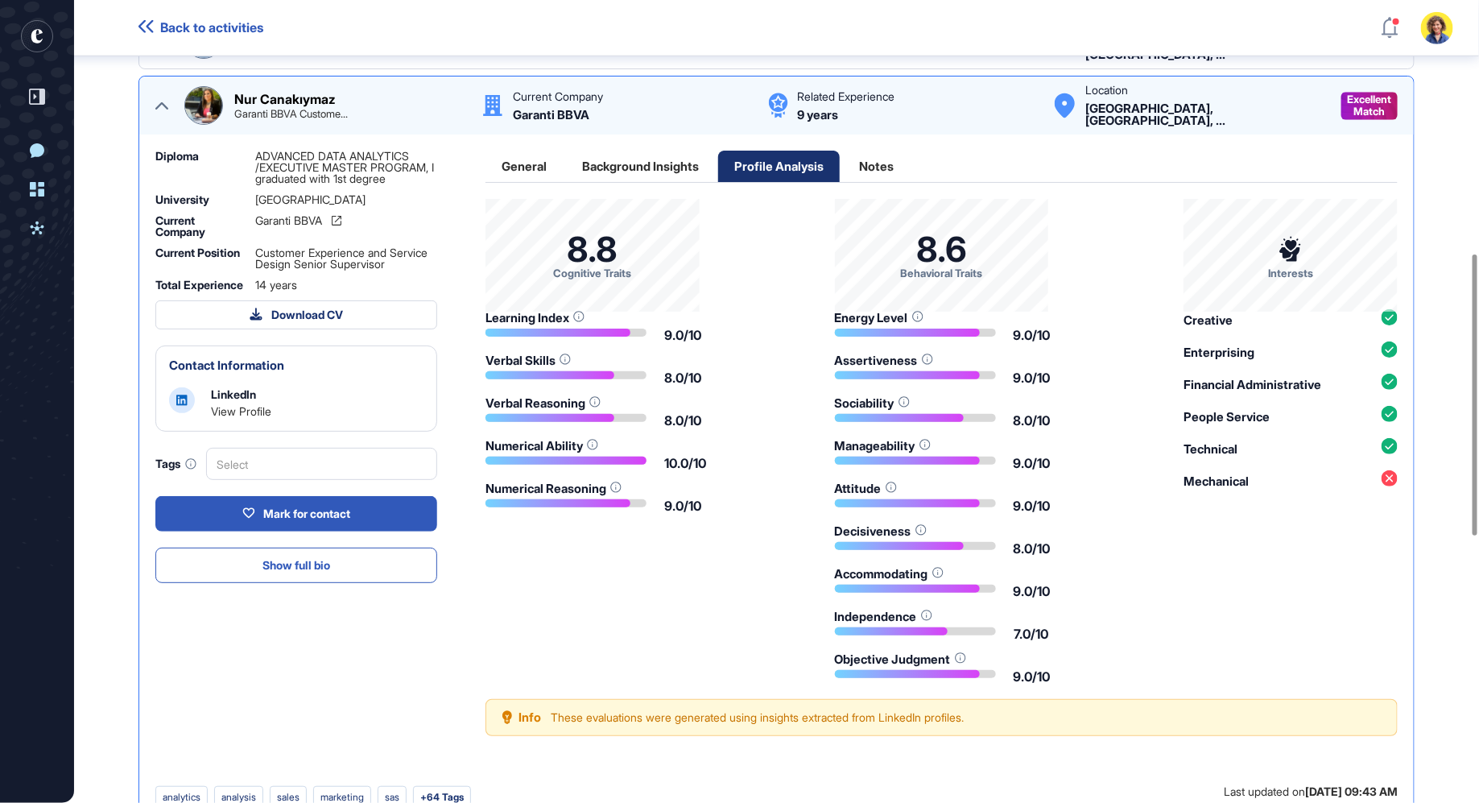
click at [775, 166] on div "Profile Analysis" at bounding box center [779, 166] width 122 height 31
click at [881, 161] on div "Notes" at bounding box center [876, 166] width 67 height 31
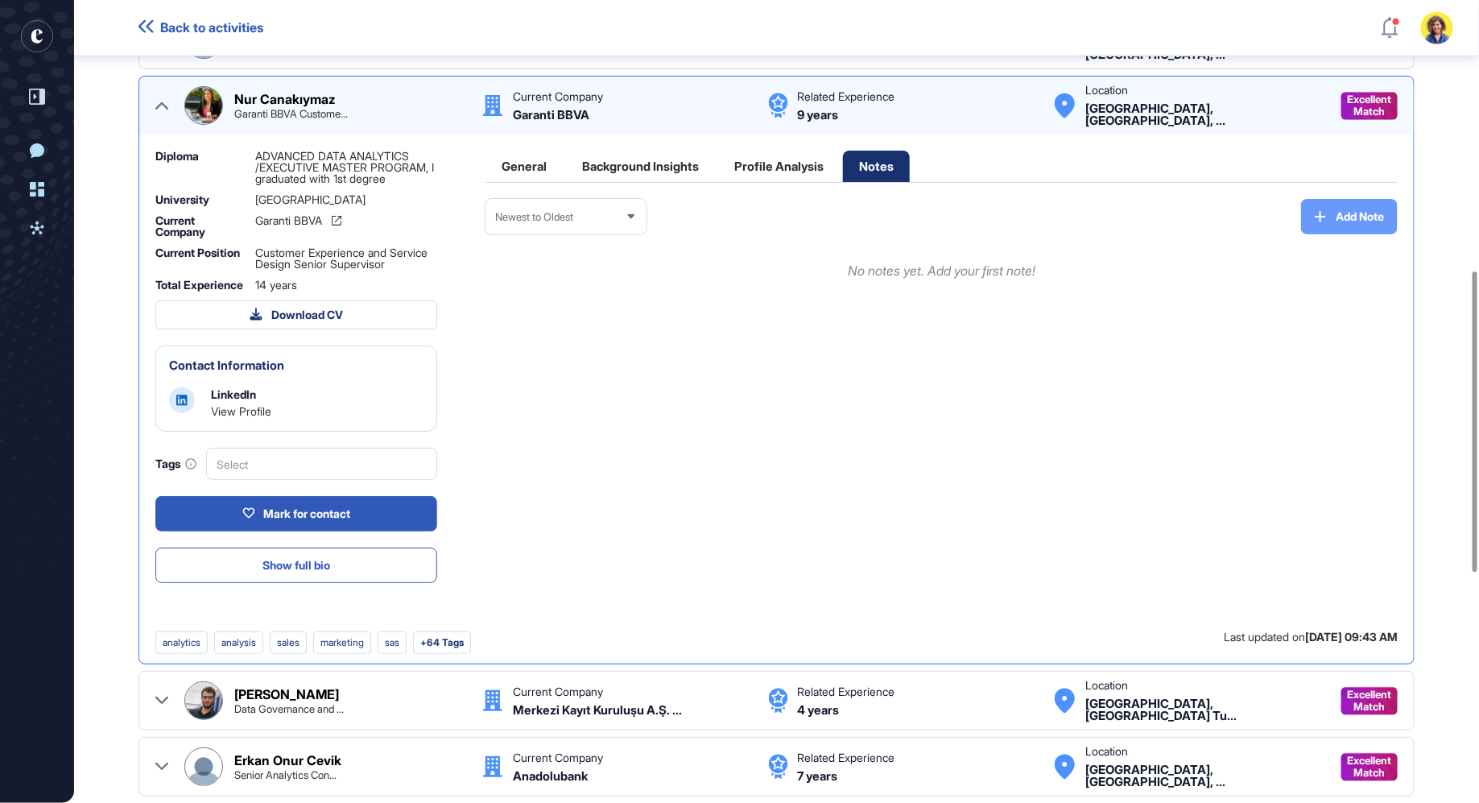
click at [1354, 213] on span "Add Note" at bounding box center [1359, 216] width 48 height 11
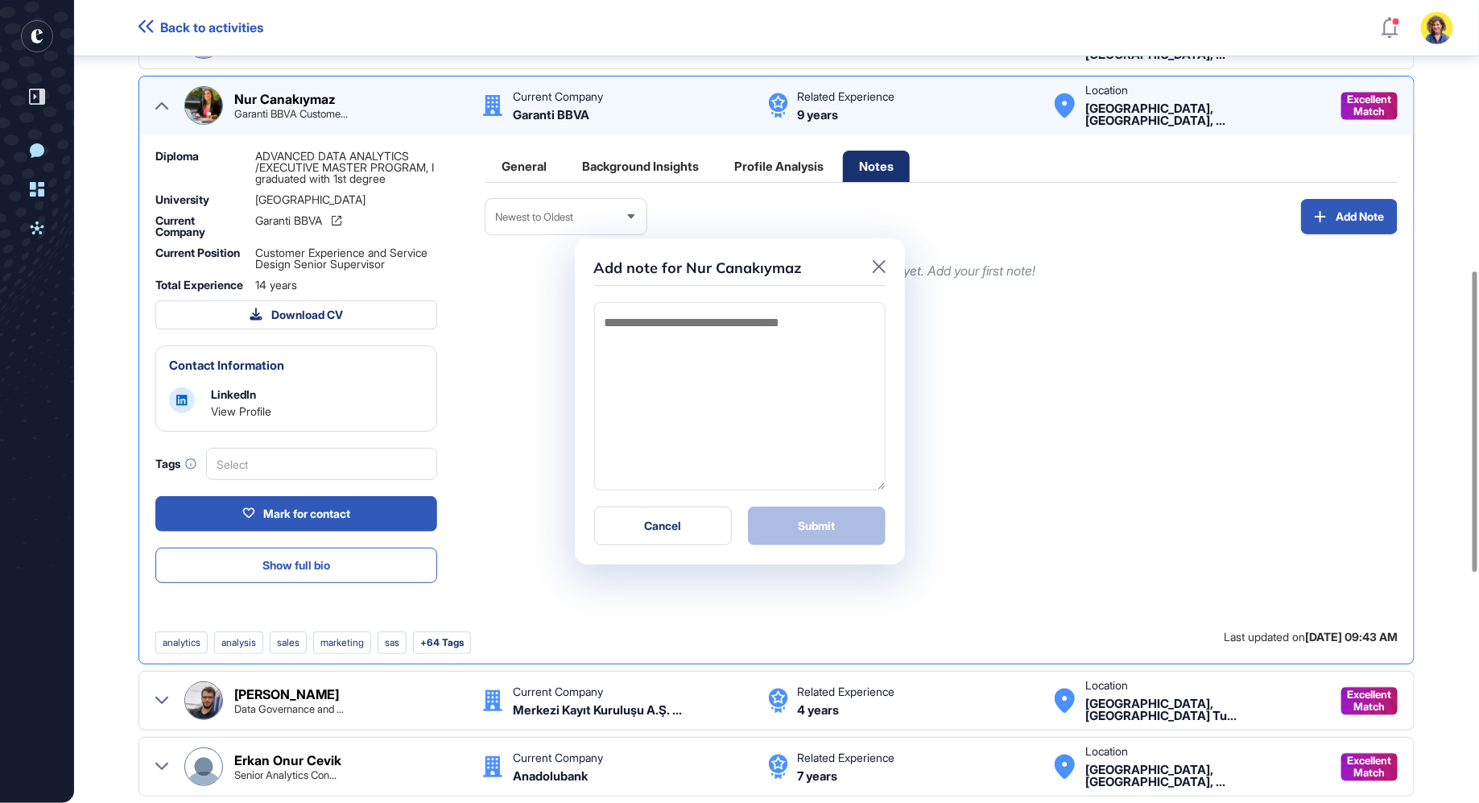
click at [697, 375] on textarea at bounding box center [739, 396] width 291 height 188
type textarea "****"
click at [831, 528] on span "Submit" at bounding box center [816, 525] width 37 height 11
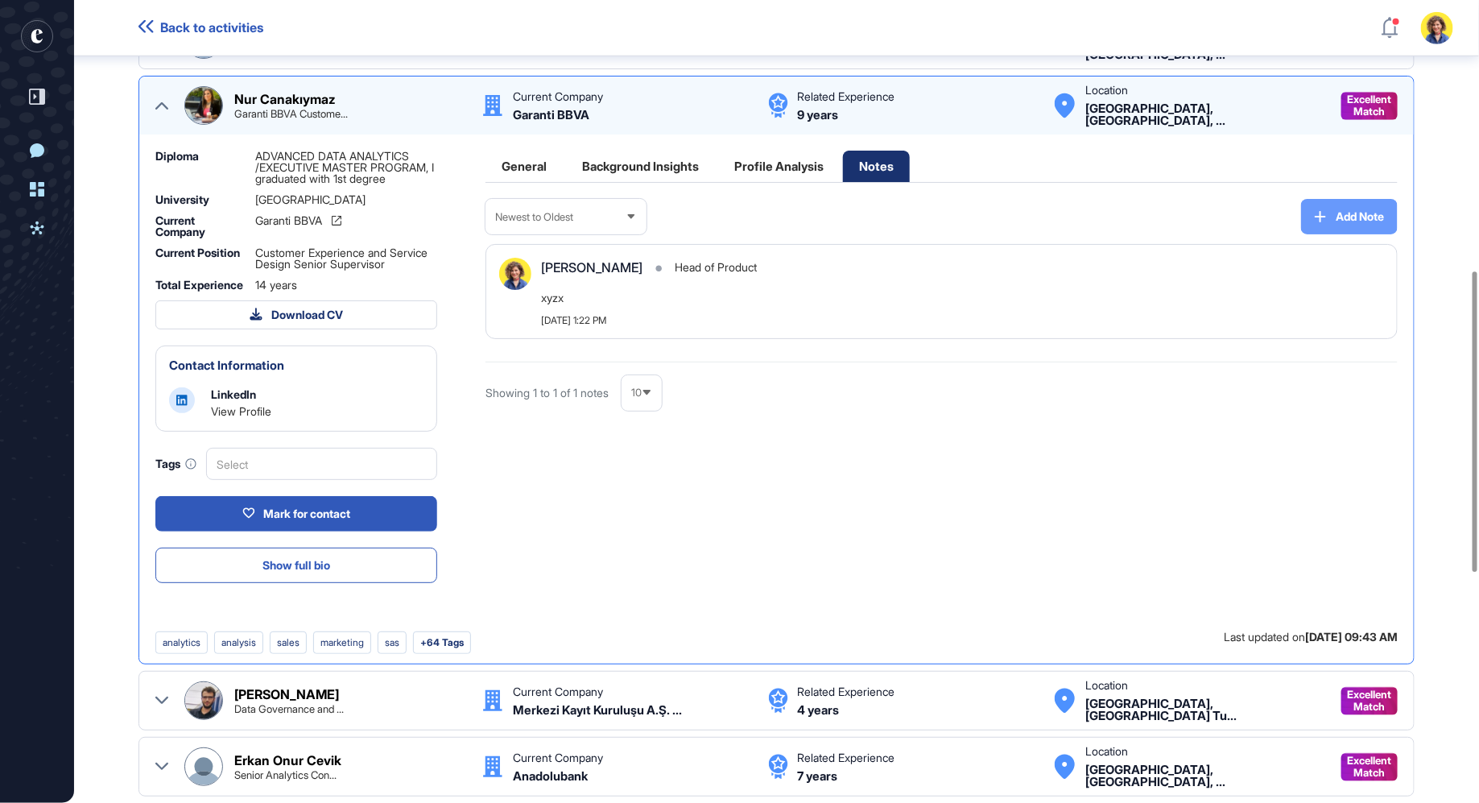
click at [1360, 217] on span "Add Note" at bounding box center [1359, 216] width 48 height 11
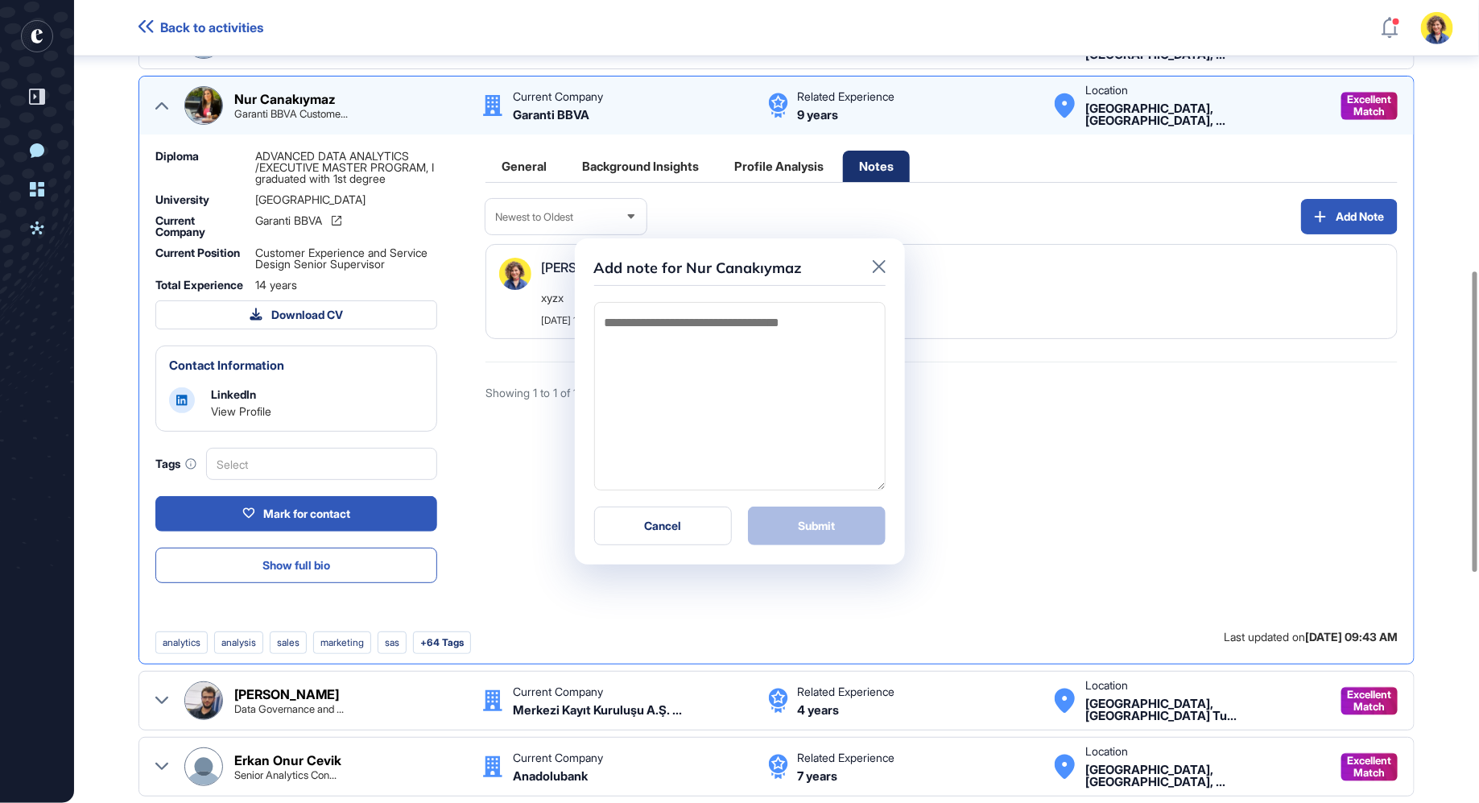
click at [737, 325] on textarea at bounding box center [739, 396] width 291 height 188
type textarea "**********"
click at [838, 526] on button "Submit" at bounding box center [817, 525] width 138 height 39
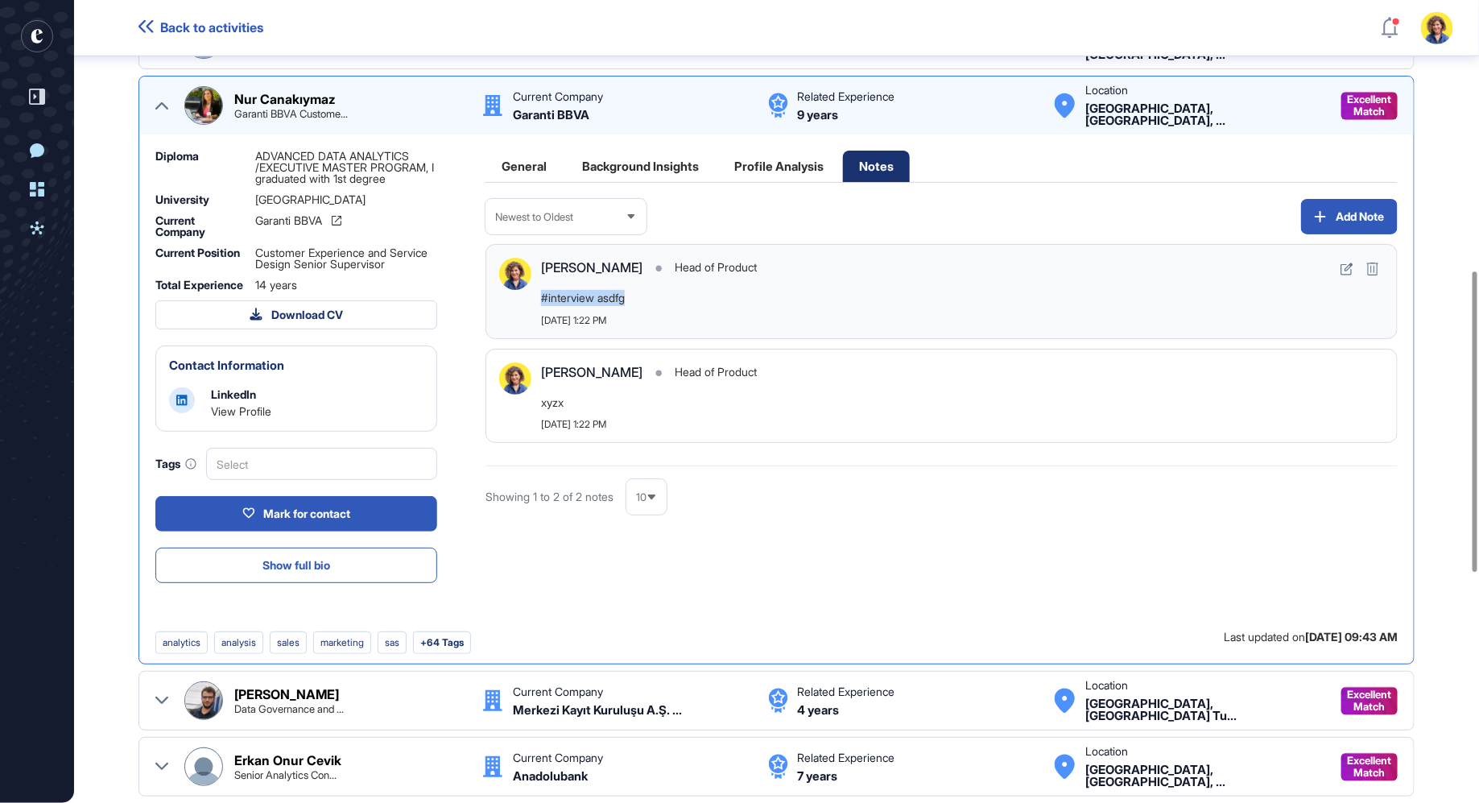
drag, startPoint x: 637, startPoint y: 288, endPoint x: 541, endPoint y: 288, distance: 95.8
click at [541, 290] on p "#interview asdfg" at bounding box center [962, 298] width 843 height 16
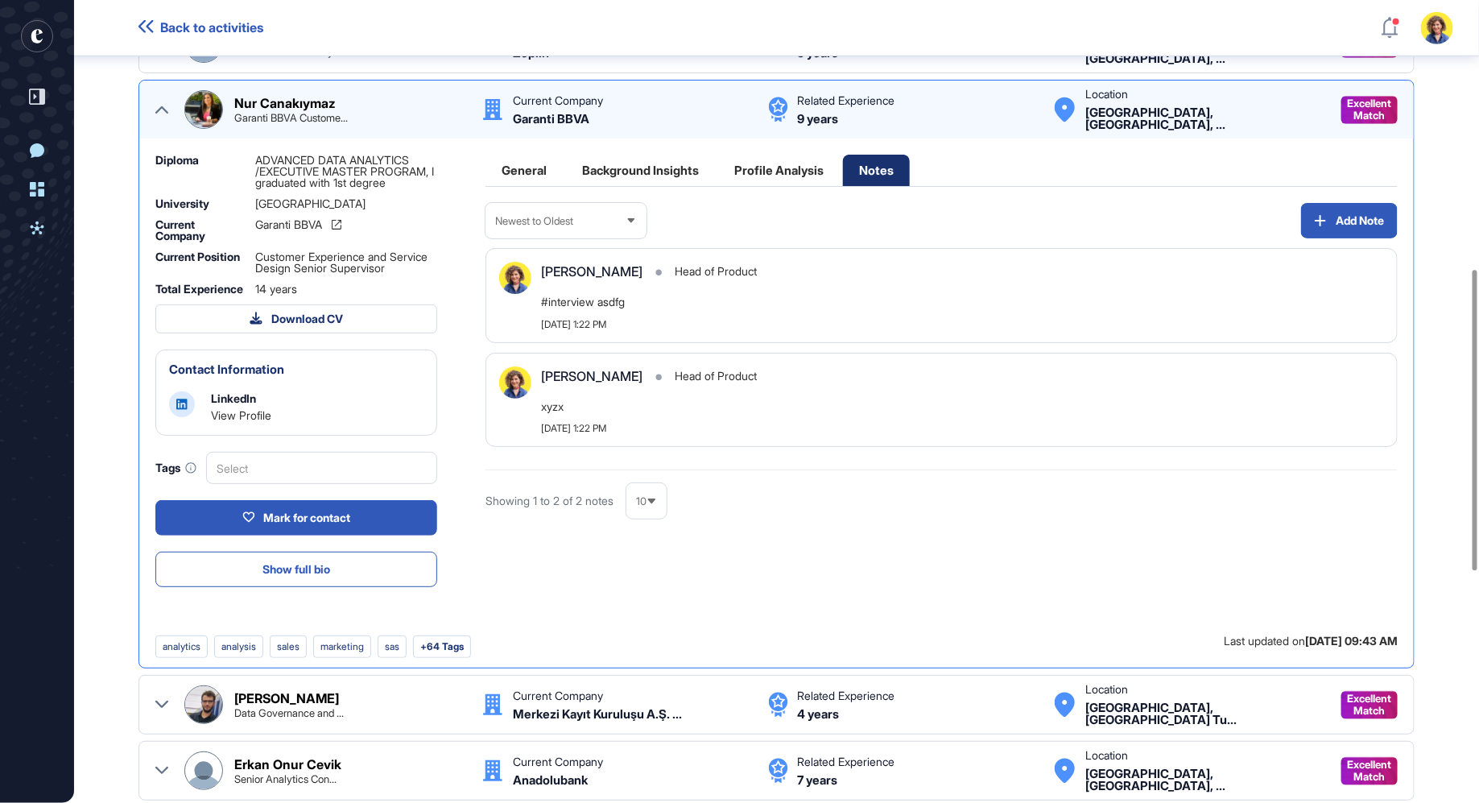
click at [545, 171] on div "General" at bounding box center [523, 170] width 77 height 31
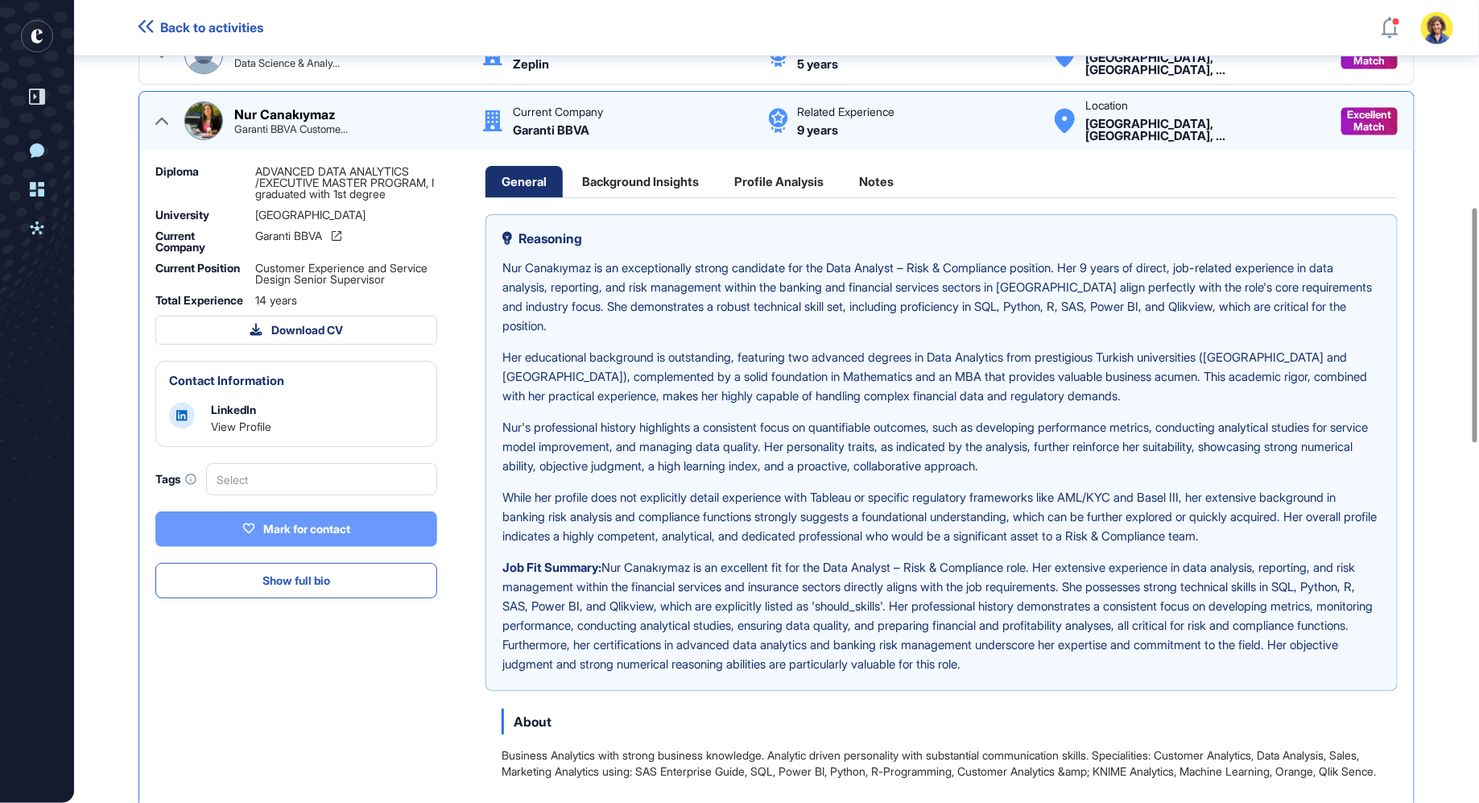
click at [279, 530] on div "Mark for contact" at bounding box center [296, 529] width 108 height 14
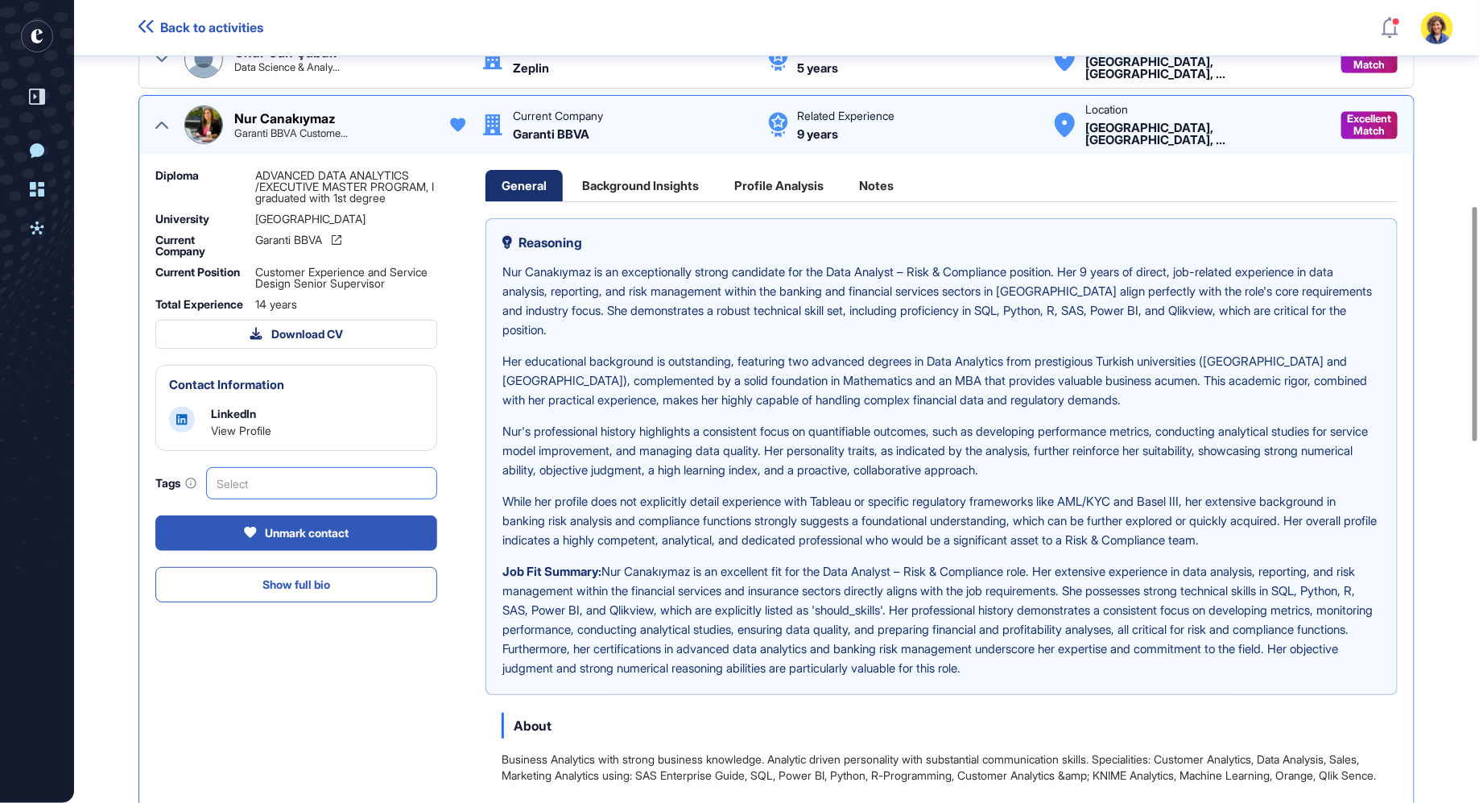
click at [306, 497] on div "Select" at bounding box center [321, 483] width 231 height 32
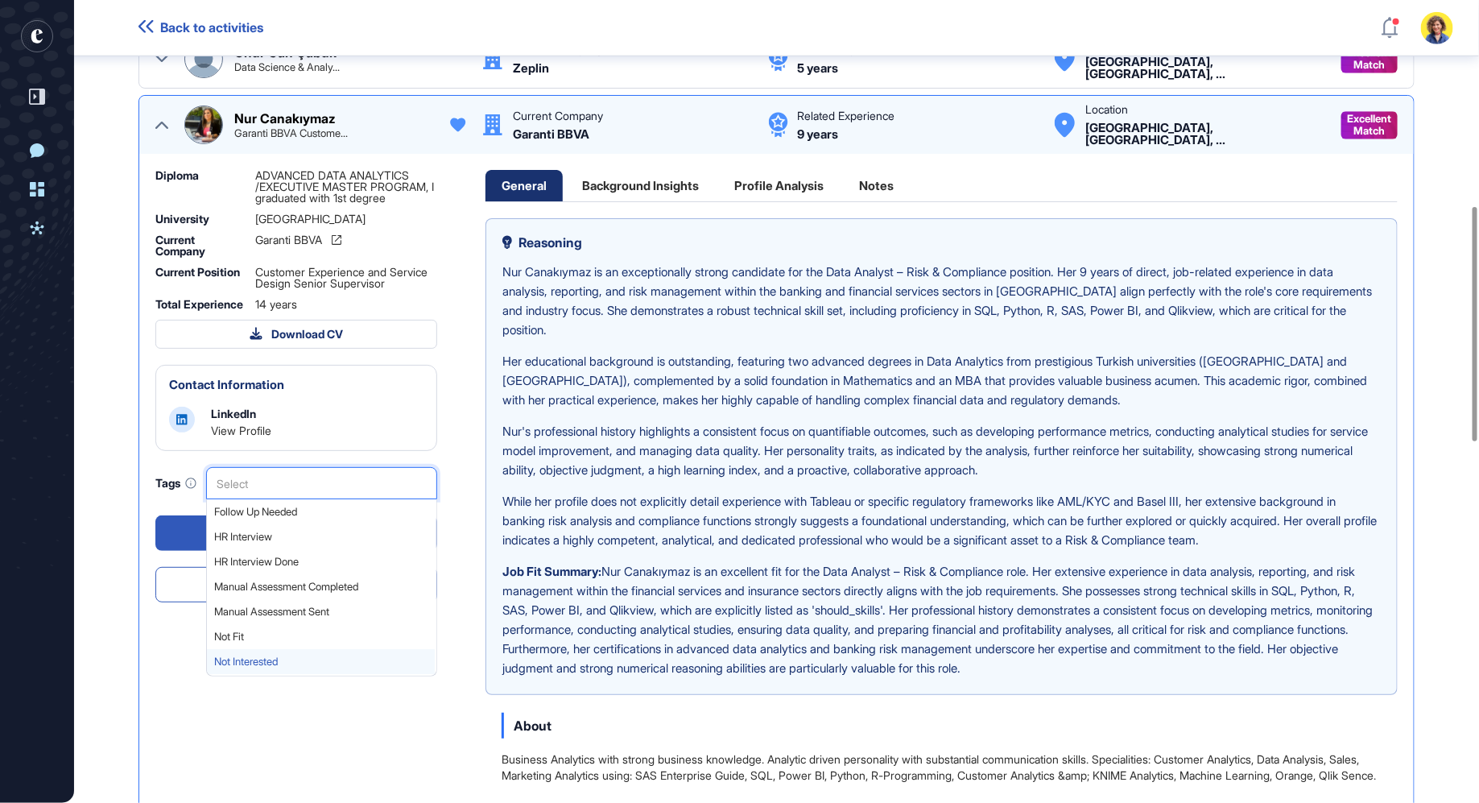
click at [282, 667] on span "Not Interested" at bounding box center [320, 661] width 213 height 12
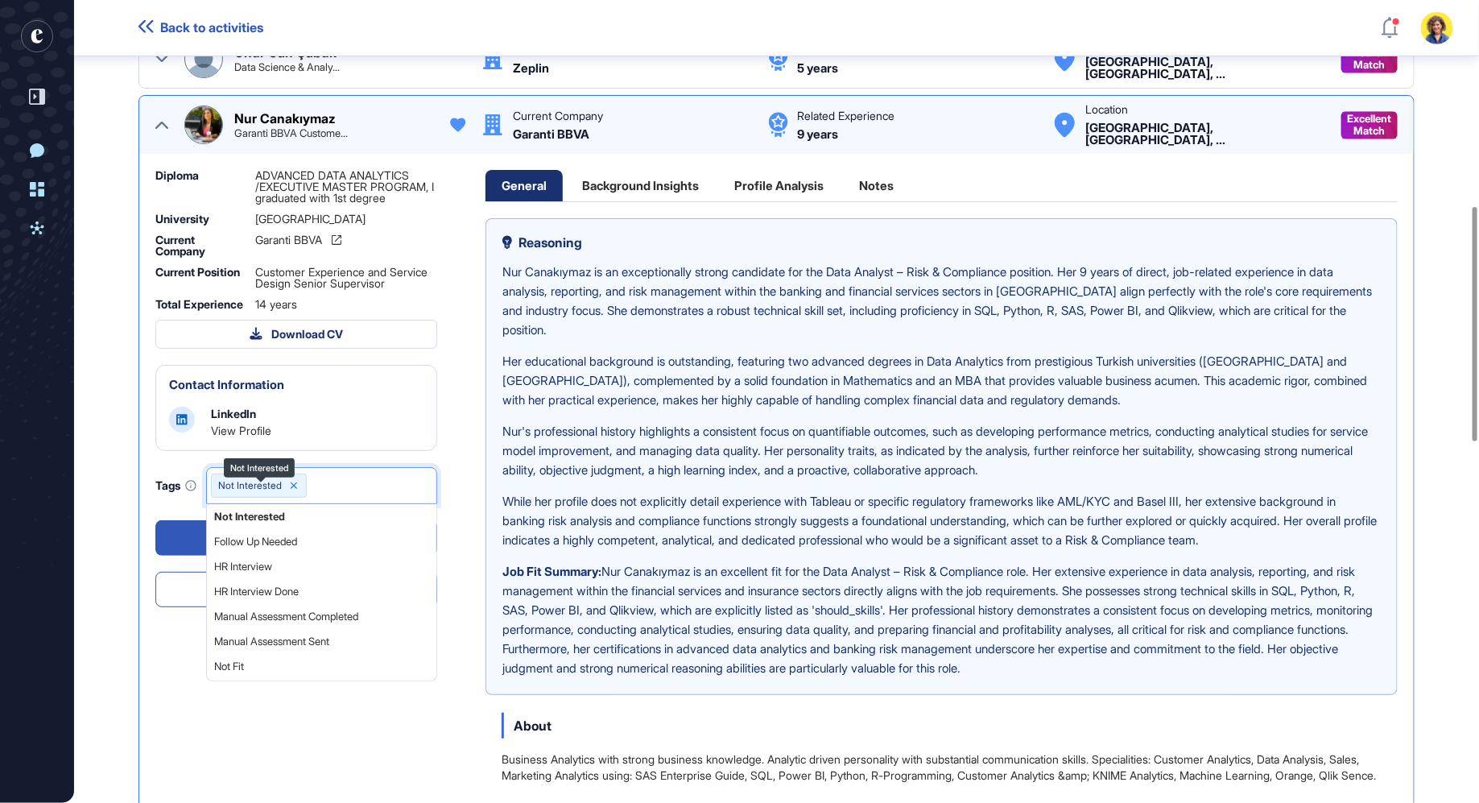
click at [303, 493] on div "Not Interested" at bounding box center [259, 485] width 96 height 24
click at [298, 491] on icon at bounding box center [293, 485] width 11 height 11
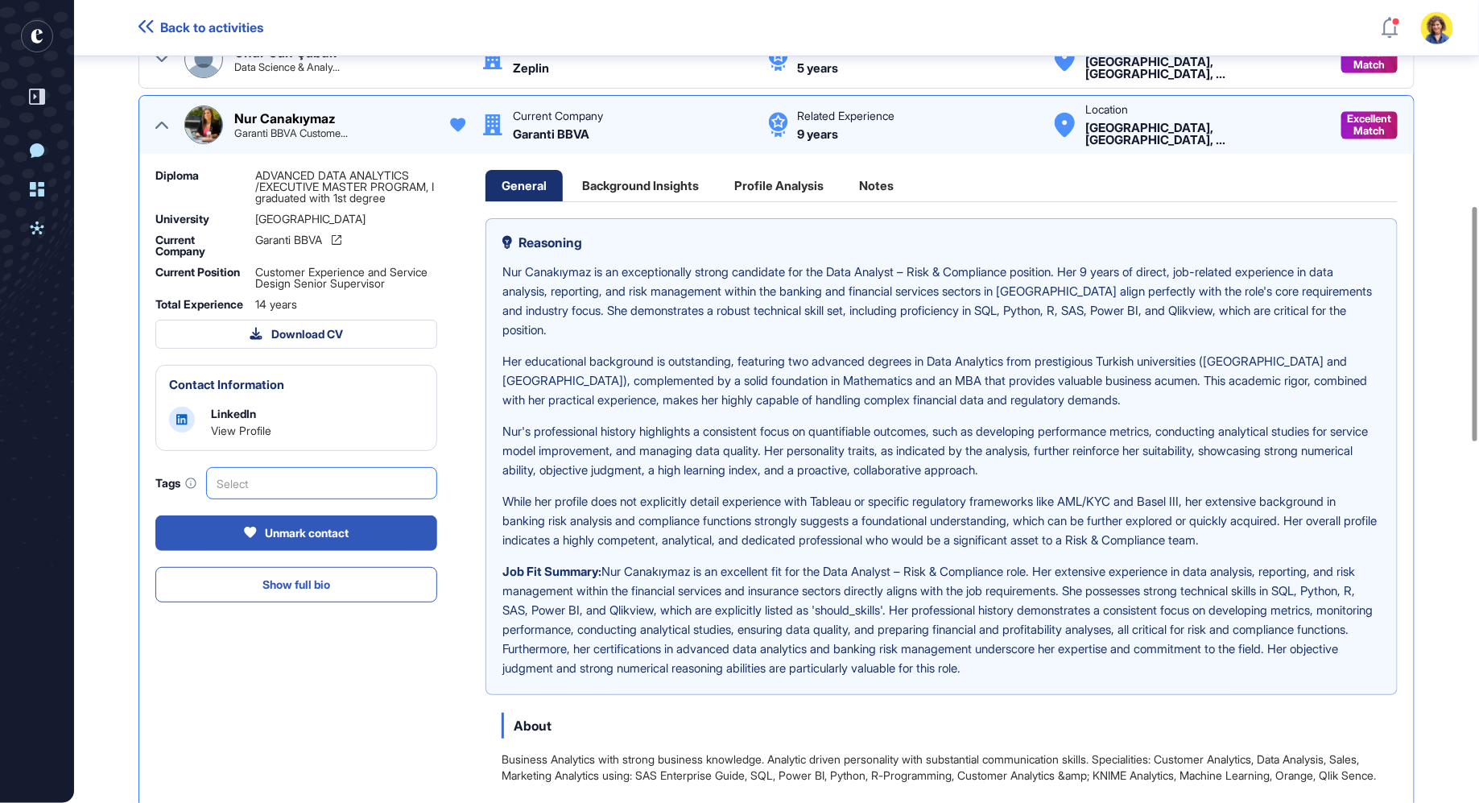
click at [308, 493] on div "Select" at bounding box center [321, 483] width 231 height 32
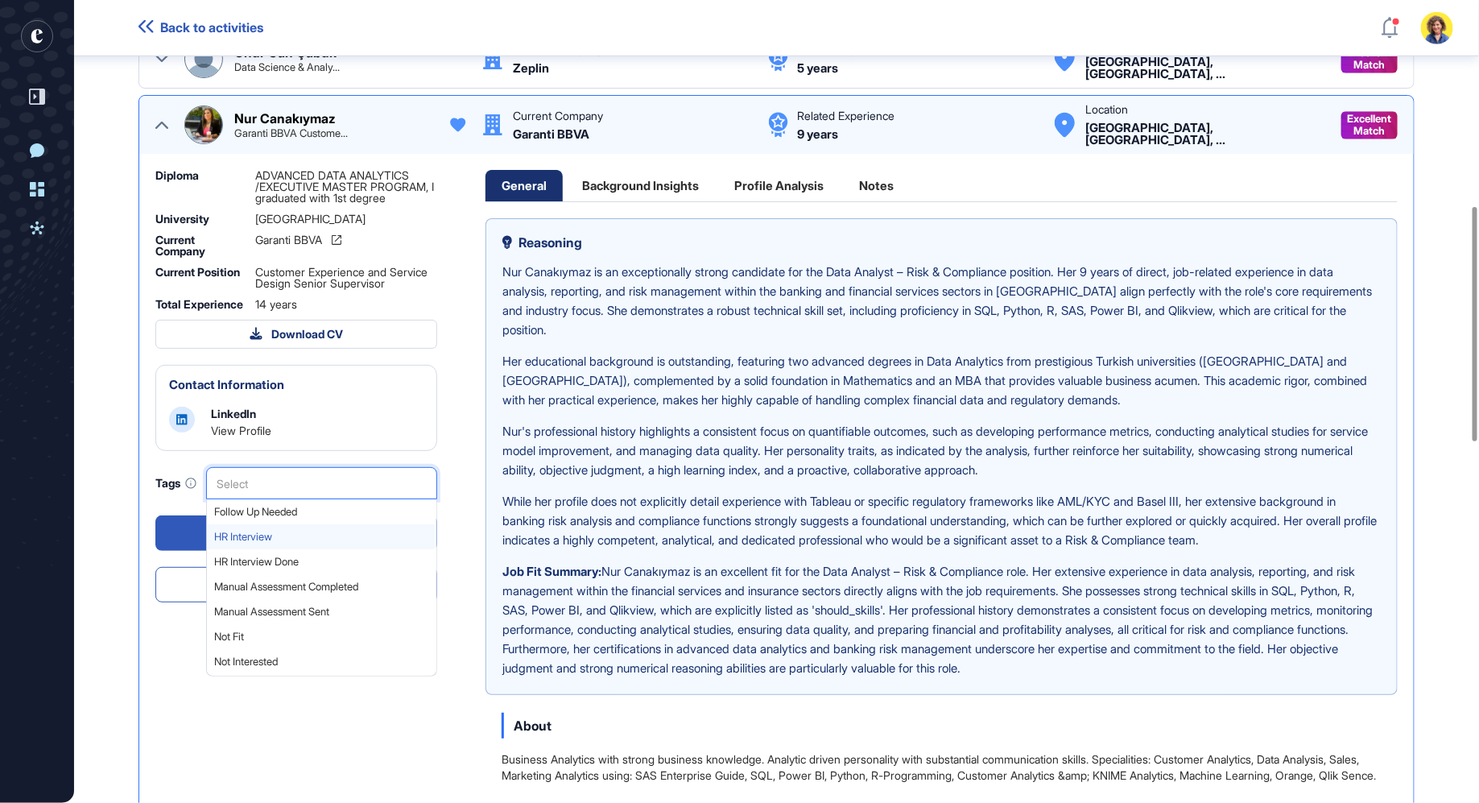
click at [262, 543] on span "HR Interview" at bounding box center [320, 536] width 213 height 12
click at [678, 515] on p "While her profile does not explicitly detail experience with Tableau or specifi…" at bounding box center [941, 521] width 878 height 58
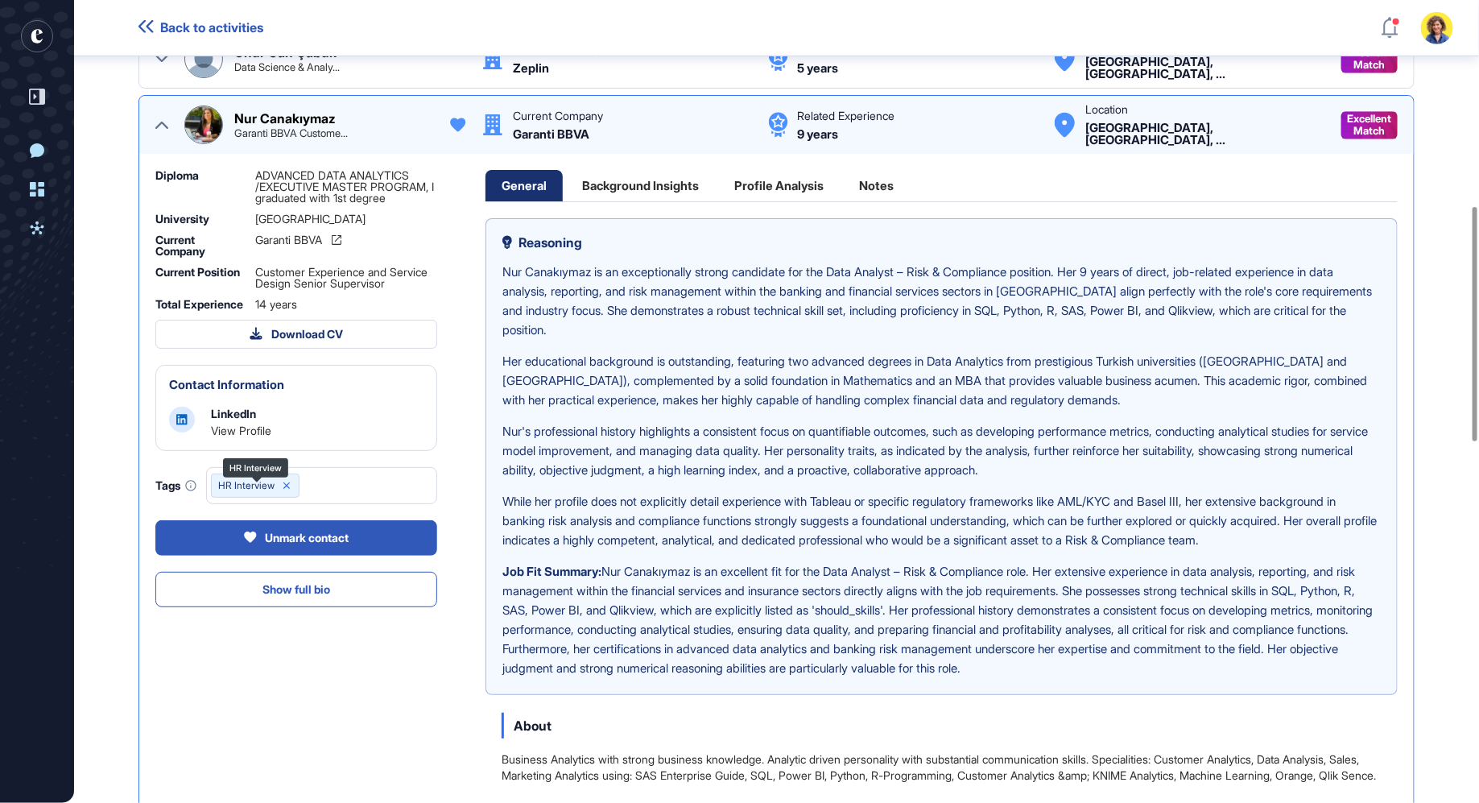
click at [292, 488] on icon at bounding box center [286, 485] width 11 height 11
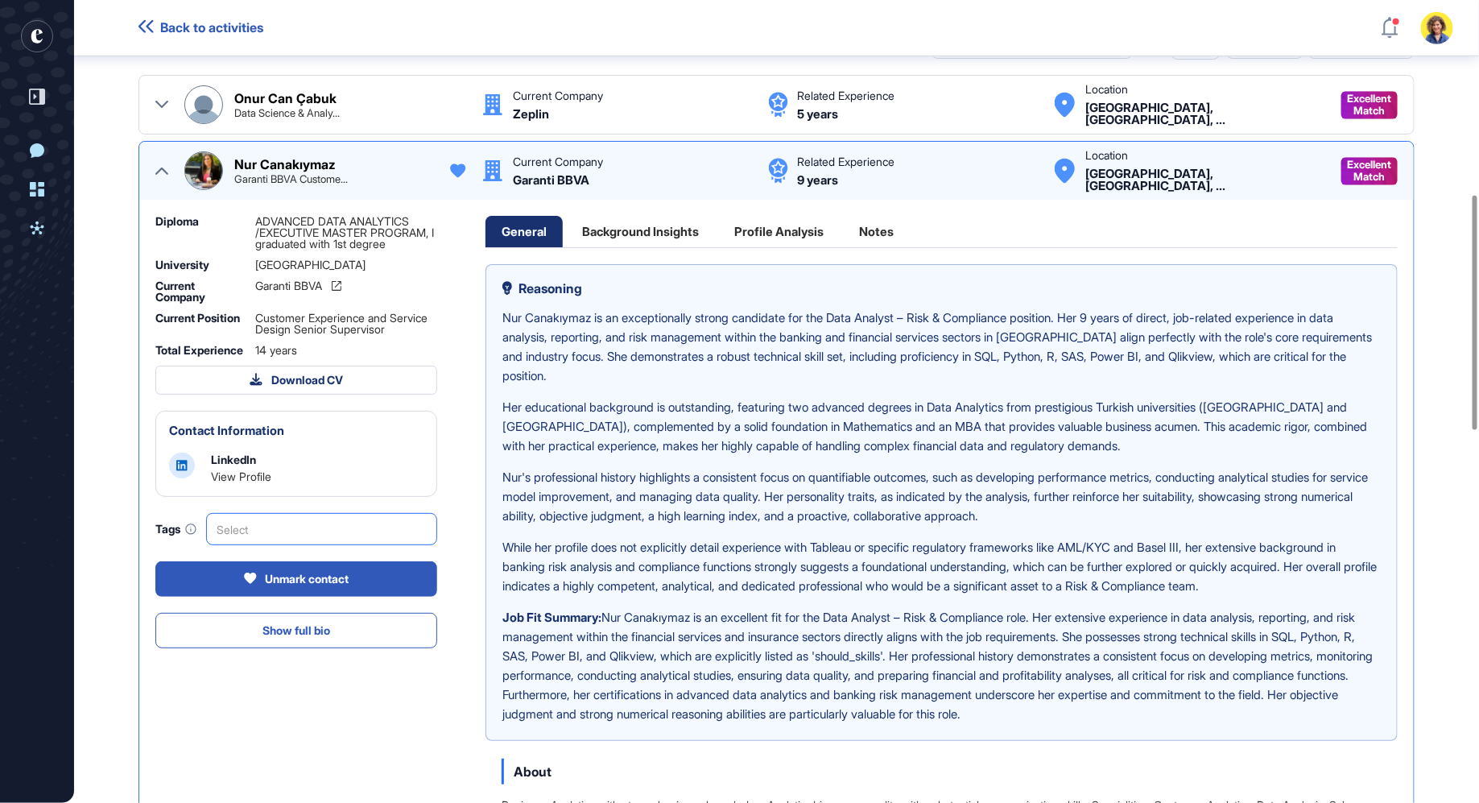
scroll to position [665, 0]
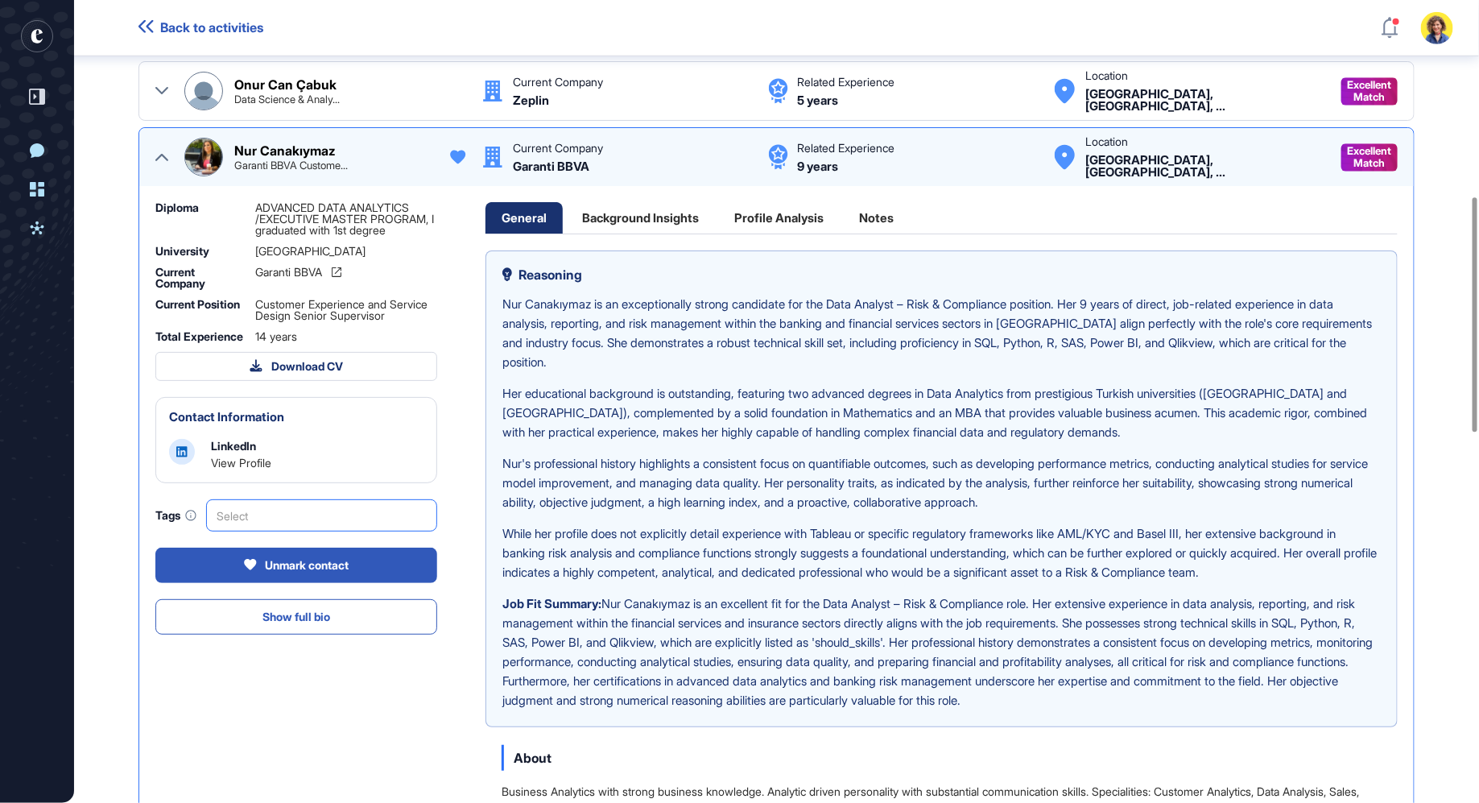
click at [157, 164] on div at bounding box center [161, 157] width 13 height 39
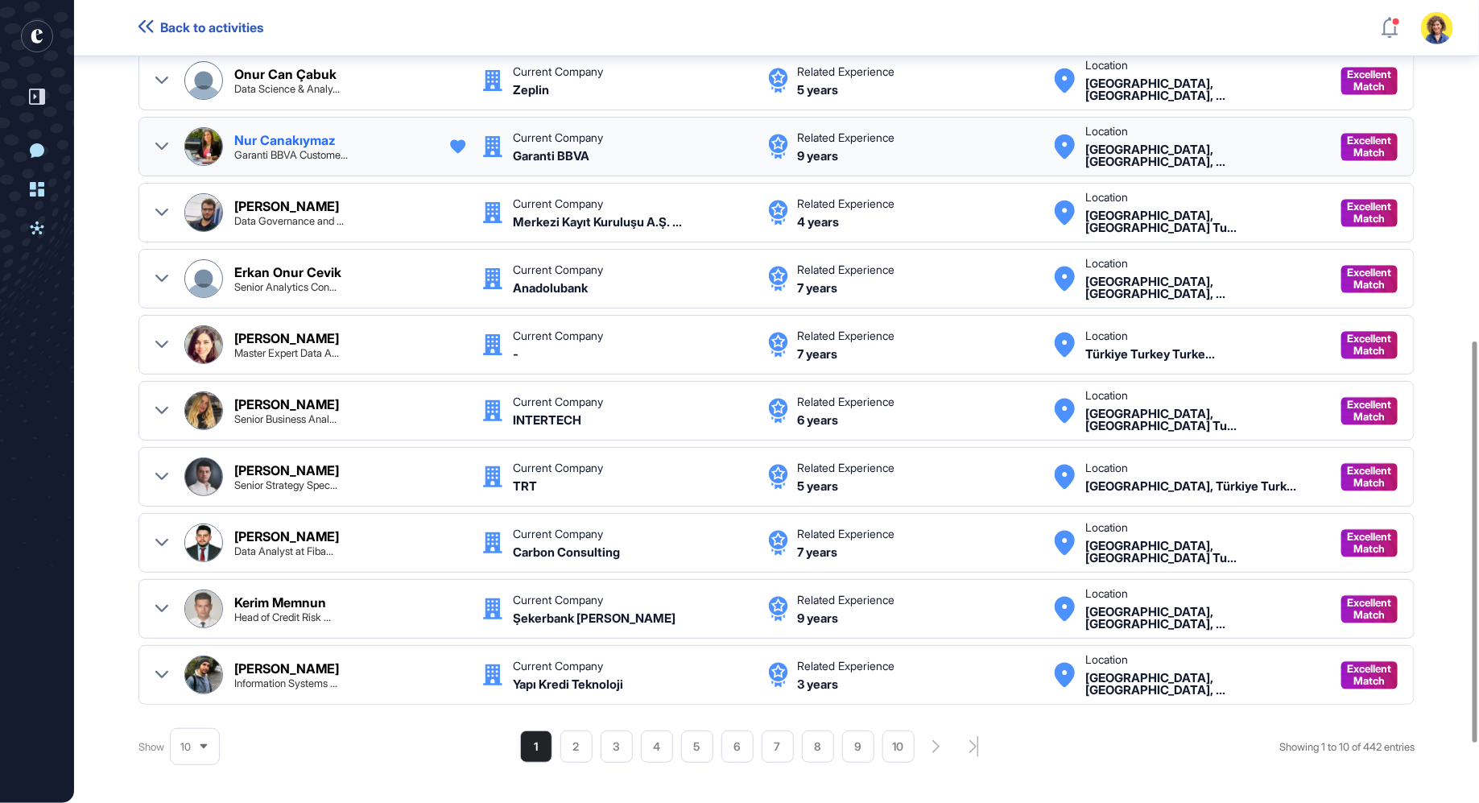
scroll to position [681, 0]
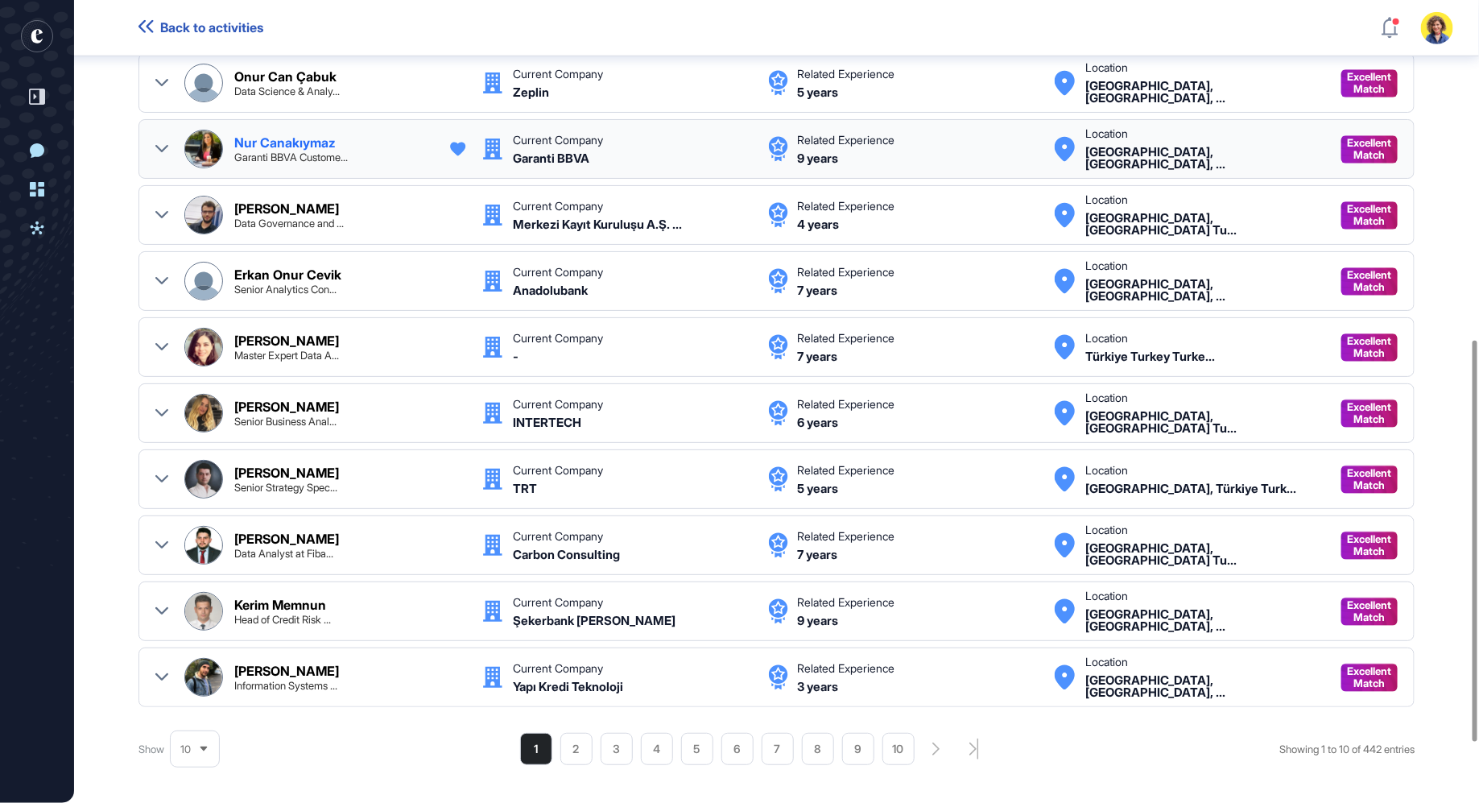
click at [163, 142] on icon at bounding box center [161, 148] width 13 height 13
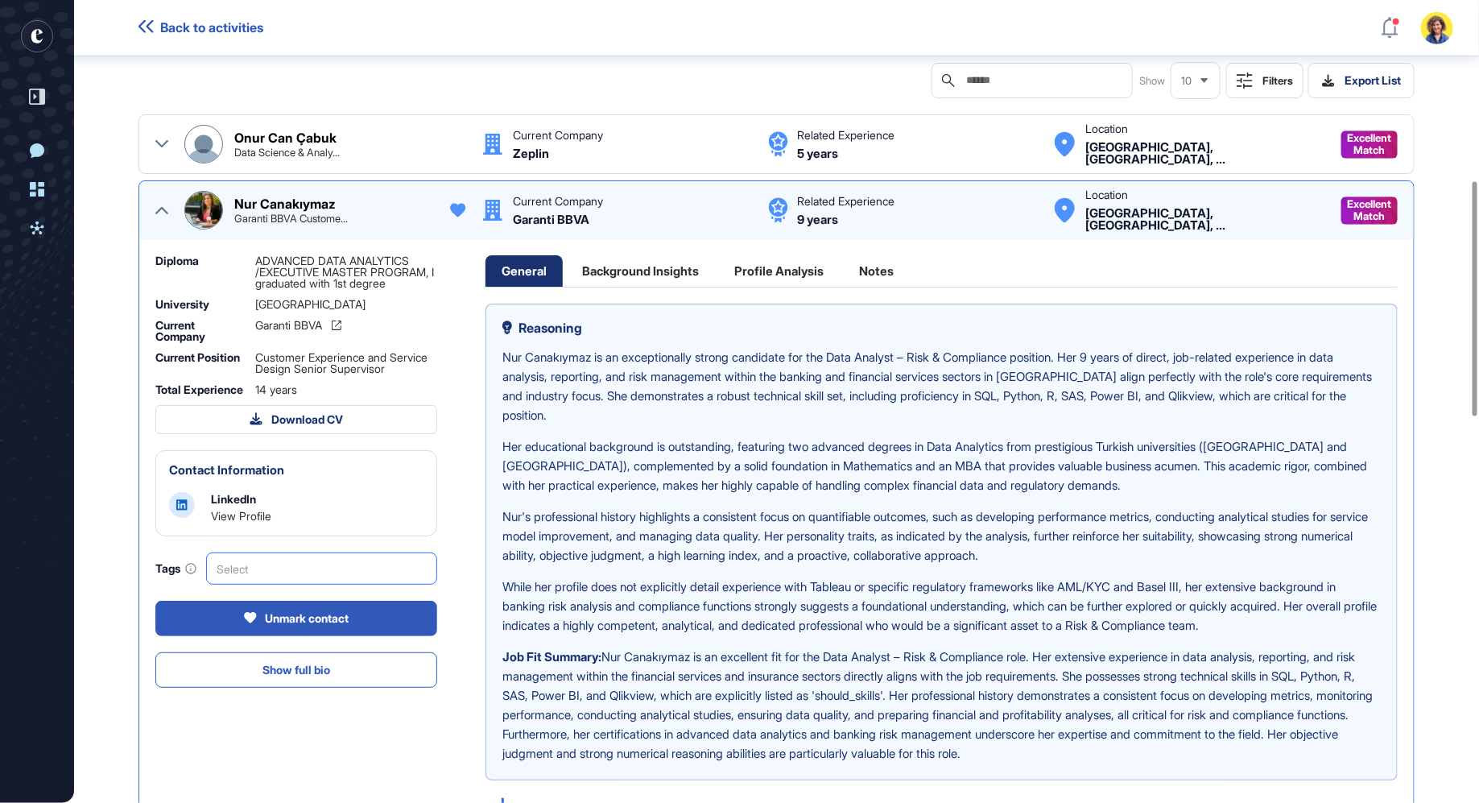
scroll to position [616, 0]
click at [885, 270] on div "Notes" at bounding box center [876, 271] width 67 height 31
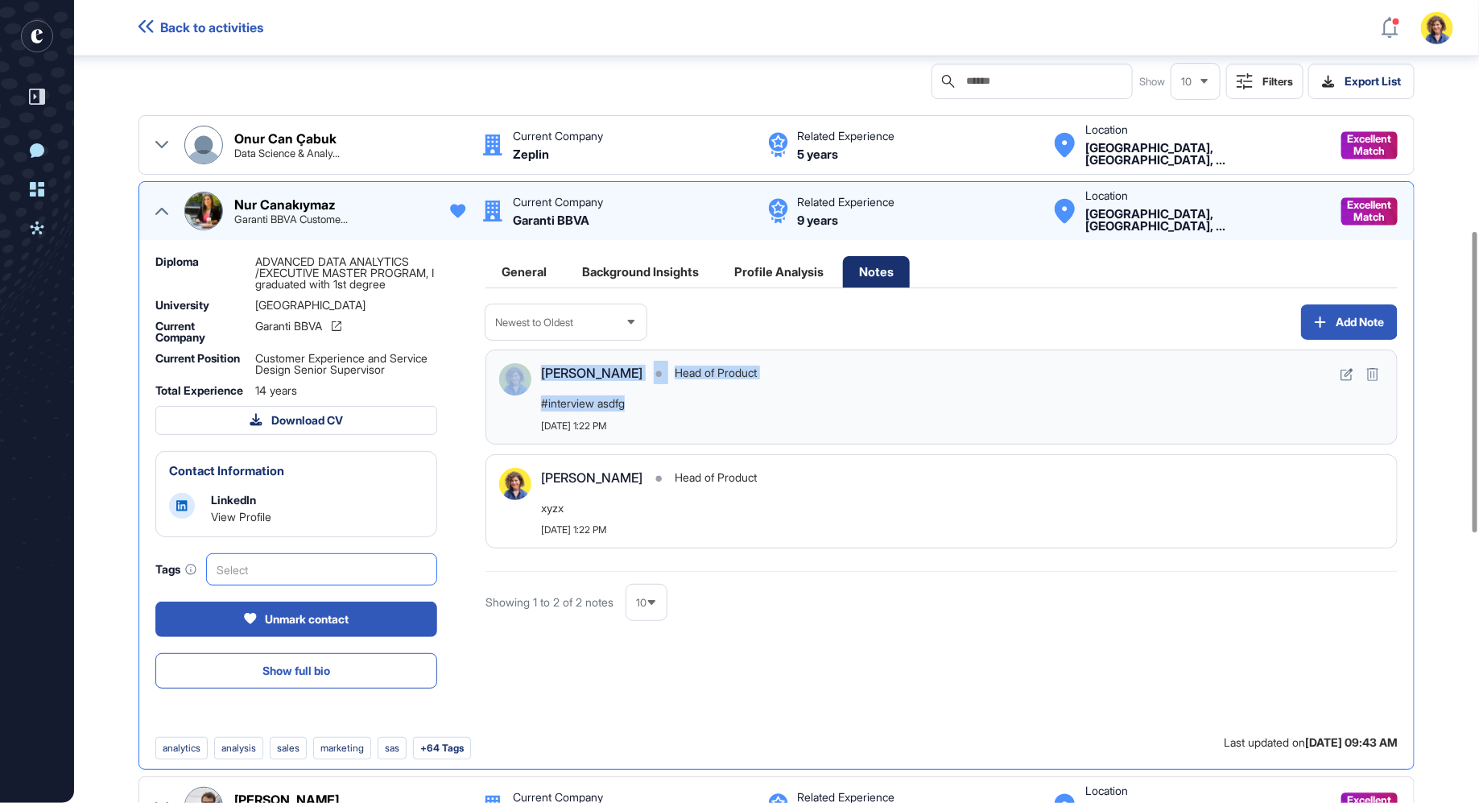
drag, startPoint x: 597, startPoint y: 392, endPoint x: 530, endPoint y: 394, distance: 66.9
click at [527, 393] on div "Sara Holyavkin • Head of Product #interview asdfg September 30, 2025 at 1:22 PM" at bounding box center [941, 397] width 885 height 68
click at [924, 638] on div "Newest to Oldest Add Note Sara Holyavkin • Head of Product #interview asdfg Sep…" at bounding box center [941, 520] width 912 height 432
click at [1382, 377] on button at bounding box center [1372, 374] width 23 height 23
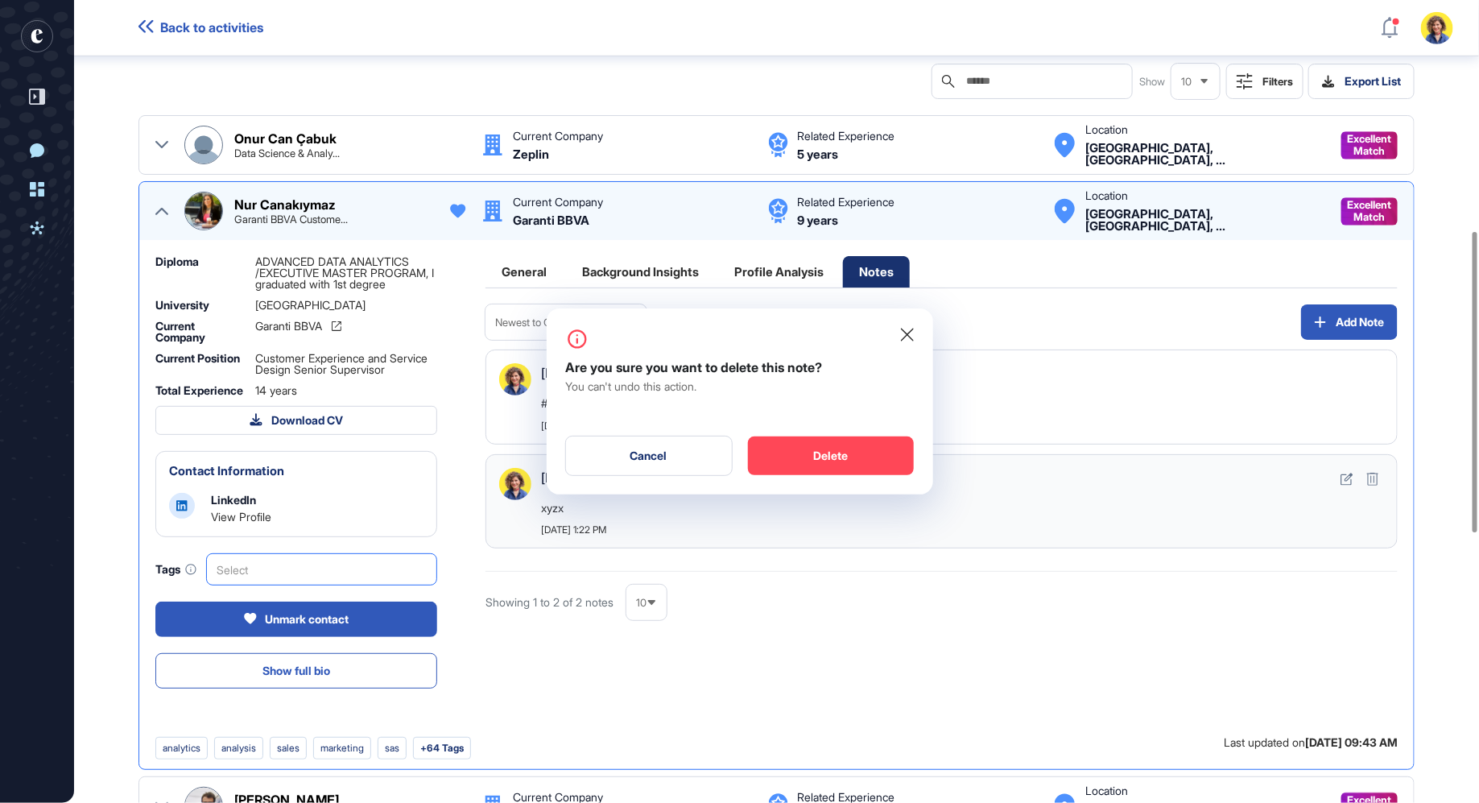
click at [821, 467] on div "Delete" at bounding box center [831, 455] width 166 height 39
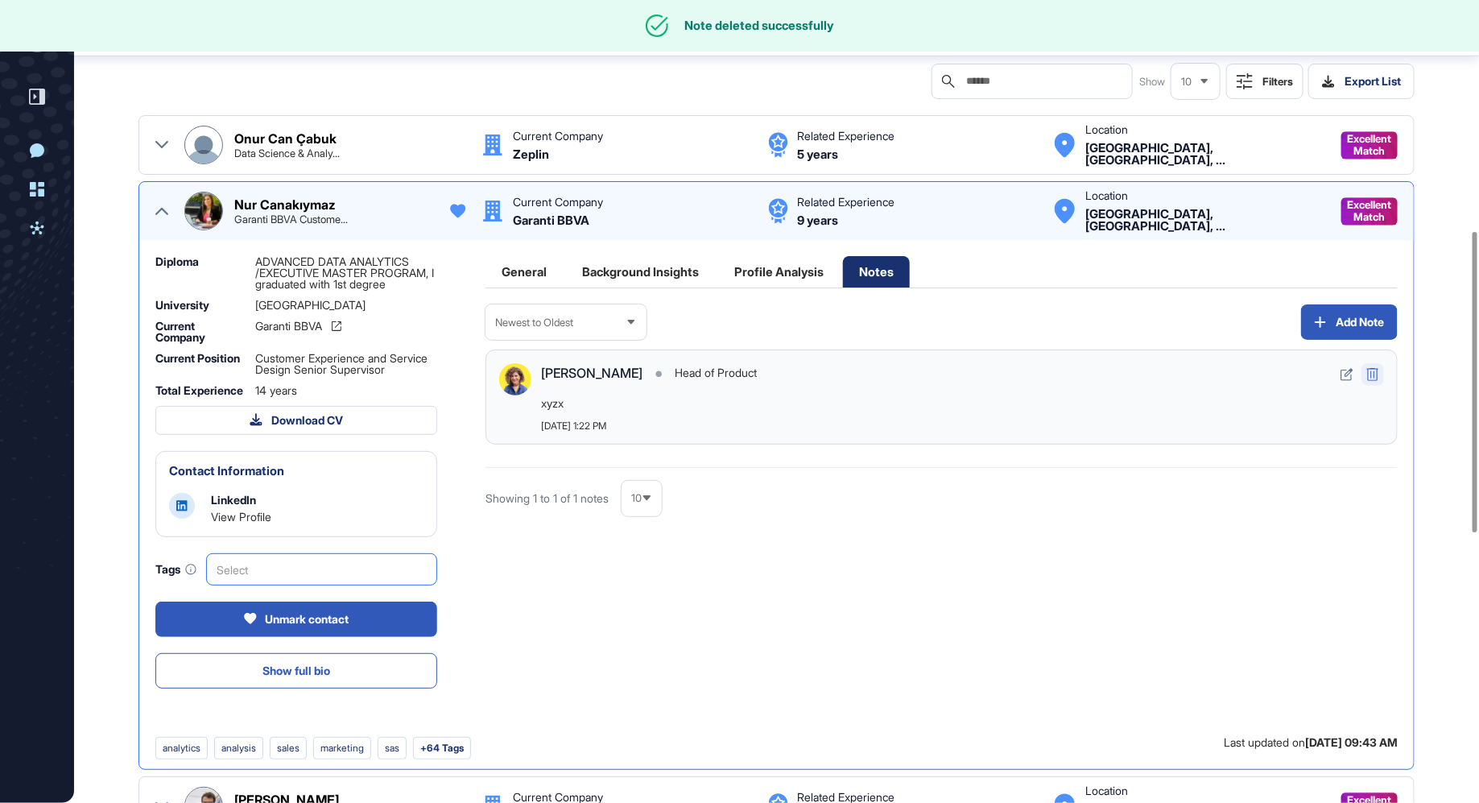
click at [1377, 372] on icon at bounding box center [1372, 374] width 13 height 13
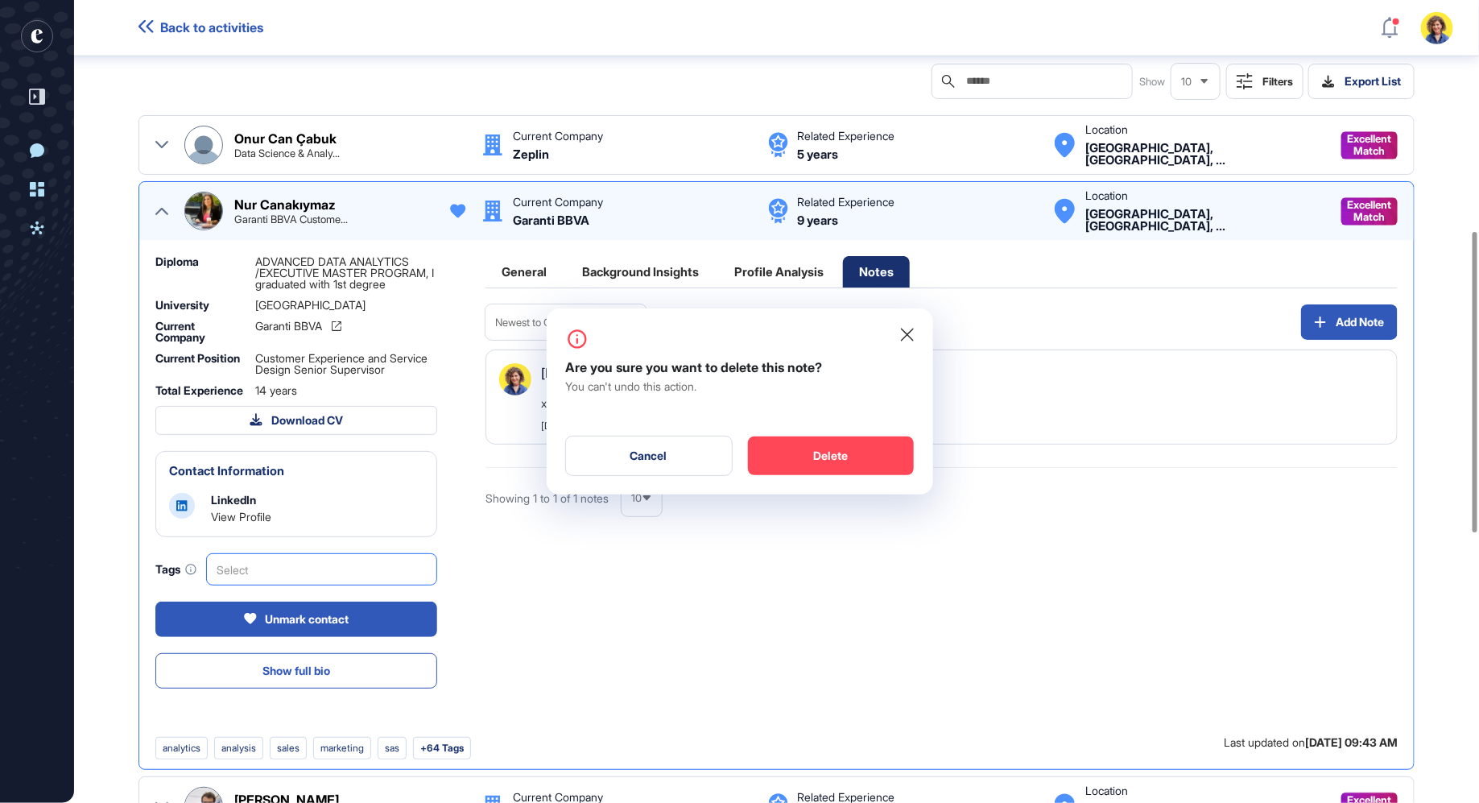
drag, startPoint x: 749, startPoint y: 461, endPoint x: 770, endPoint y: 469, distance: 22.1
click at [749, 462] on div "Delete" at bounding box center [831, 455] width 166 height 39
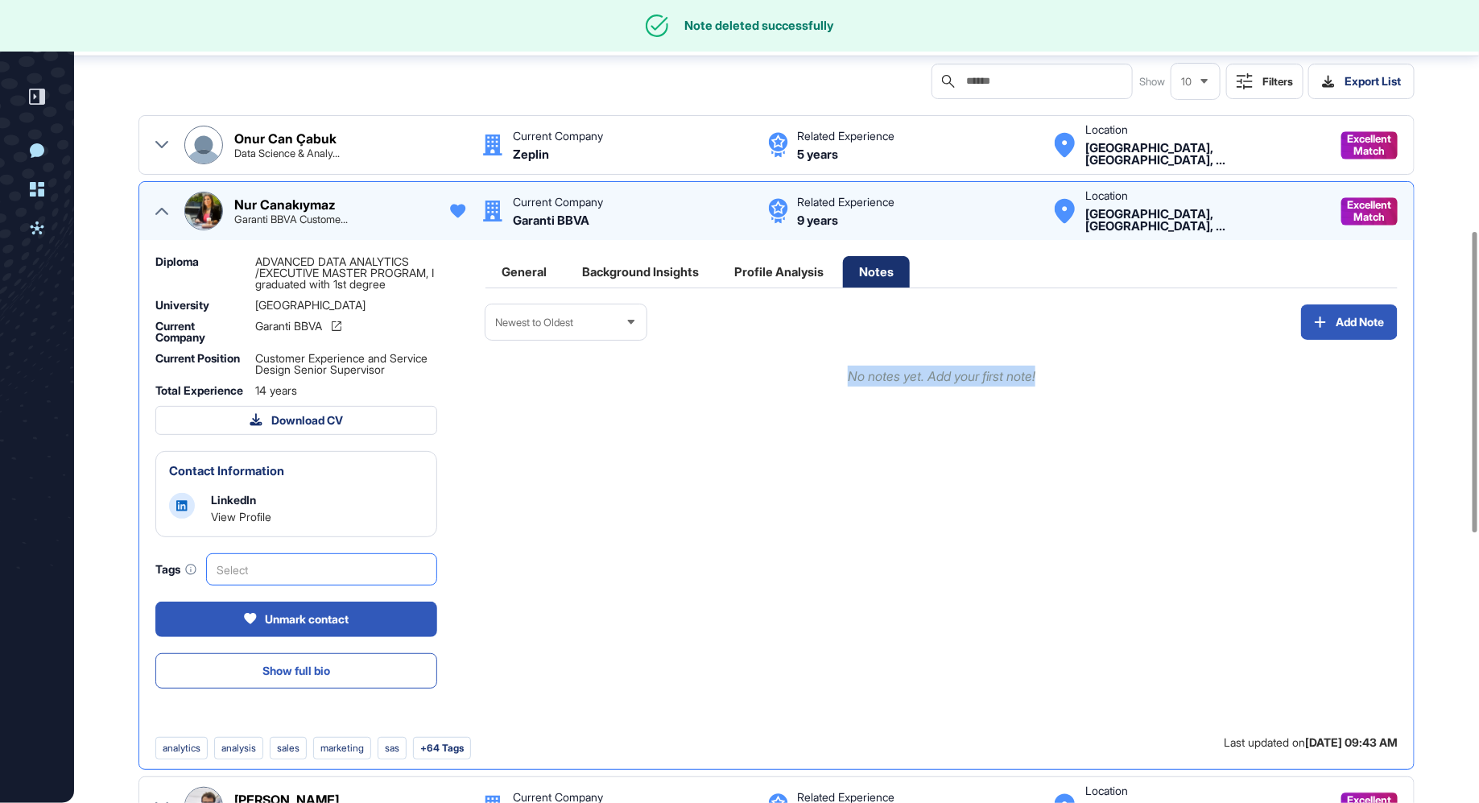
drag, startPoint x: 765, startPoint y: 381, endPoint x: 1077, endPoint y: 382, distance: 312.3
click at [1078, 382] on p "No notes yet. Add your first note!" at bounding box center [942, 375] width 880 height 21
click at [1076, 382] on p "No notes yet. Add your first note!" at bounding box center [942, 375] width 880 height 21
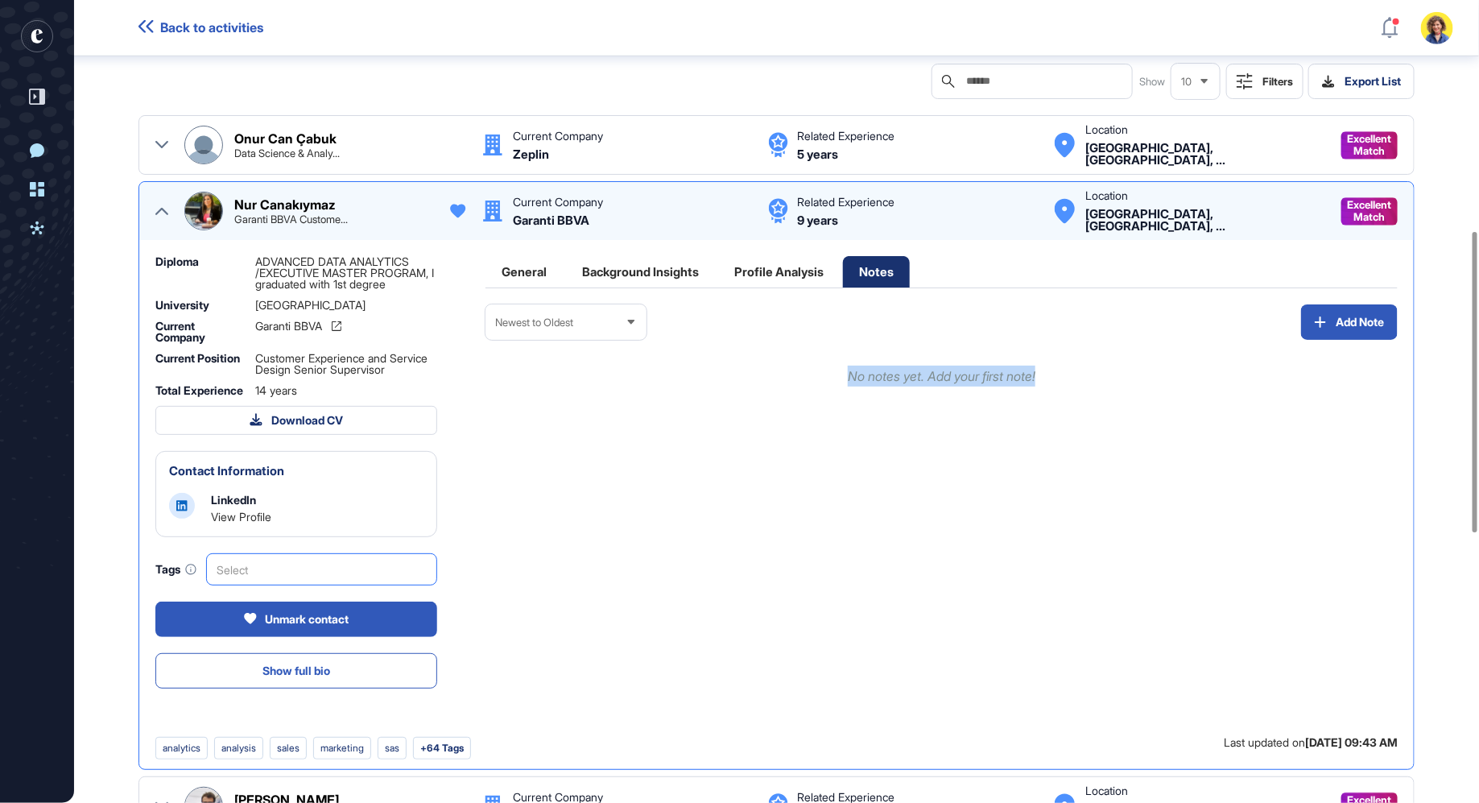
drag, startPoint x: 800, startPoint y: 374, endPoint x: 1075, endPoint y: 370, distance: 274.5
click at [1075, 370] on p "No notes yet. Add your first note!" at bounding box center [942, 375] width 880 height 21
click at [724, 450] on div "Newest to Oldest Add Note No notes yet. Add your first note!" at bounding box center [941, 520] width 912 height 432
click at [514, 270] on div "General" at bounding box center [523, 271] width 77 height 31
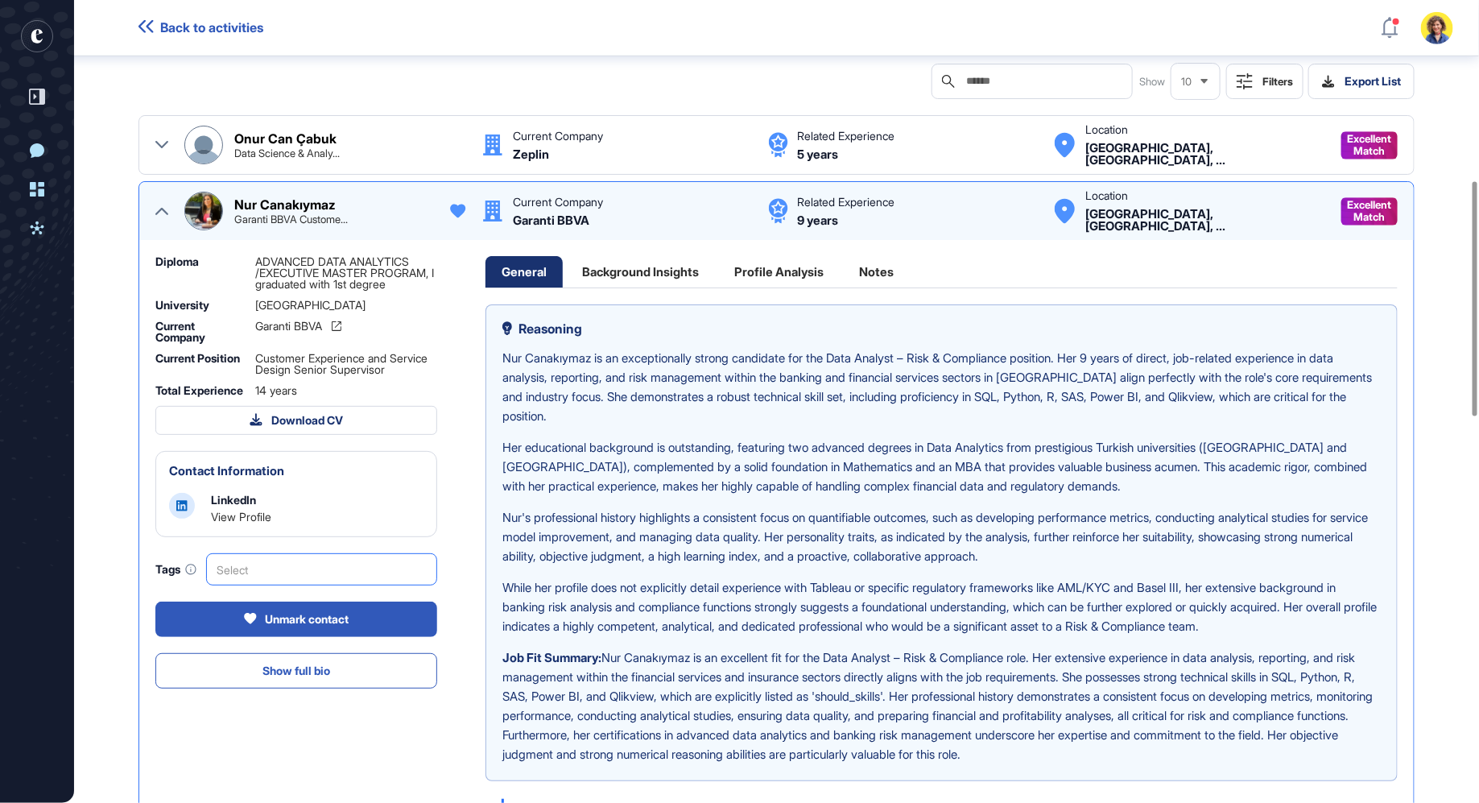
click at [275, 582] on div "Select" at bounding box center [321, 569] width 231 height 32
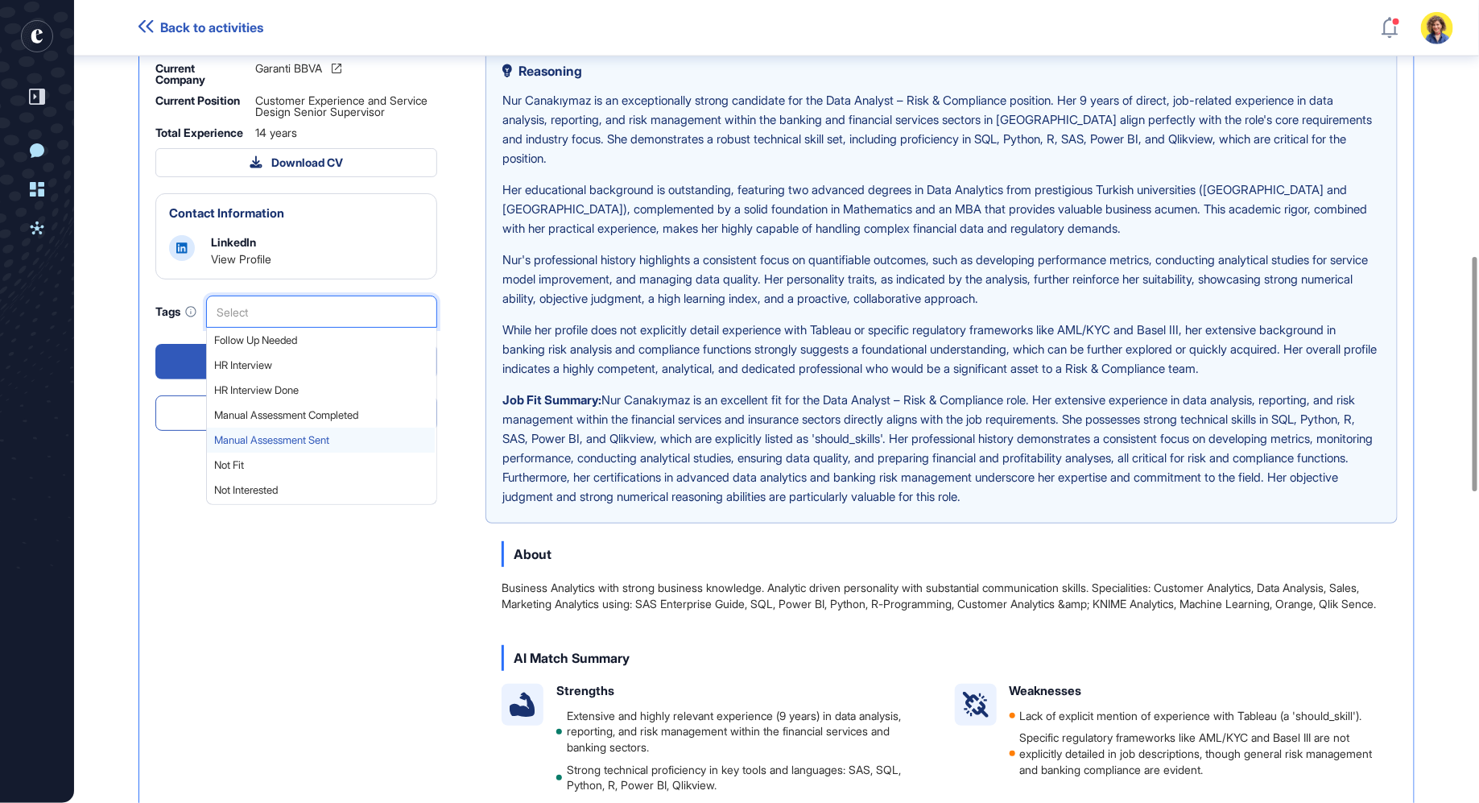
scroll to position [29, 0]
click at [112, 380] on div "Data Analyst Risk Compliance Dashboard Report 1. Job Description Seeking a Data…" at bounding box center [776, 489] width 1405 height 2564
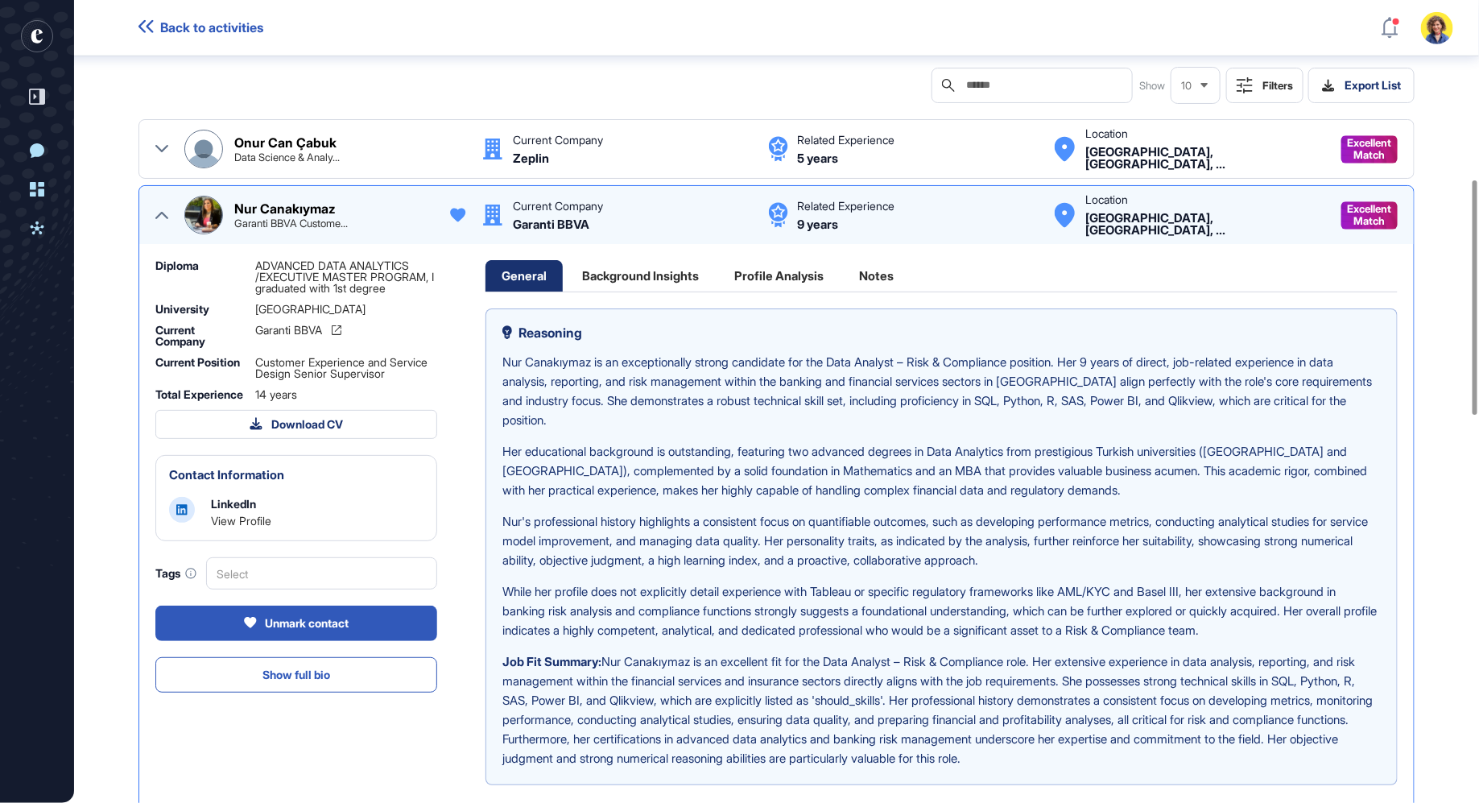
scroll to position [609, 0]
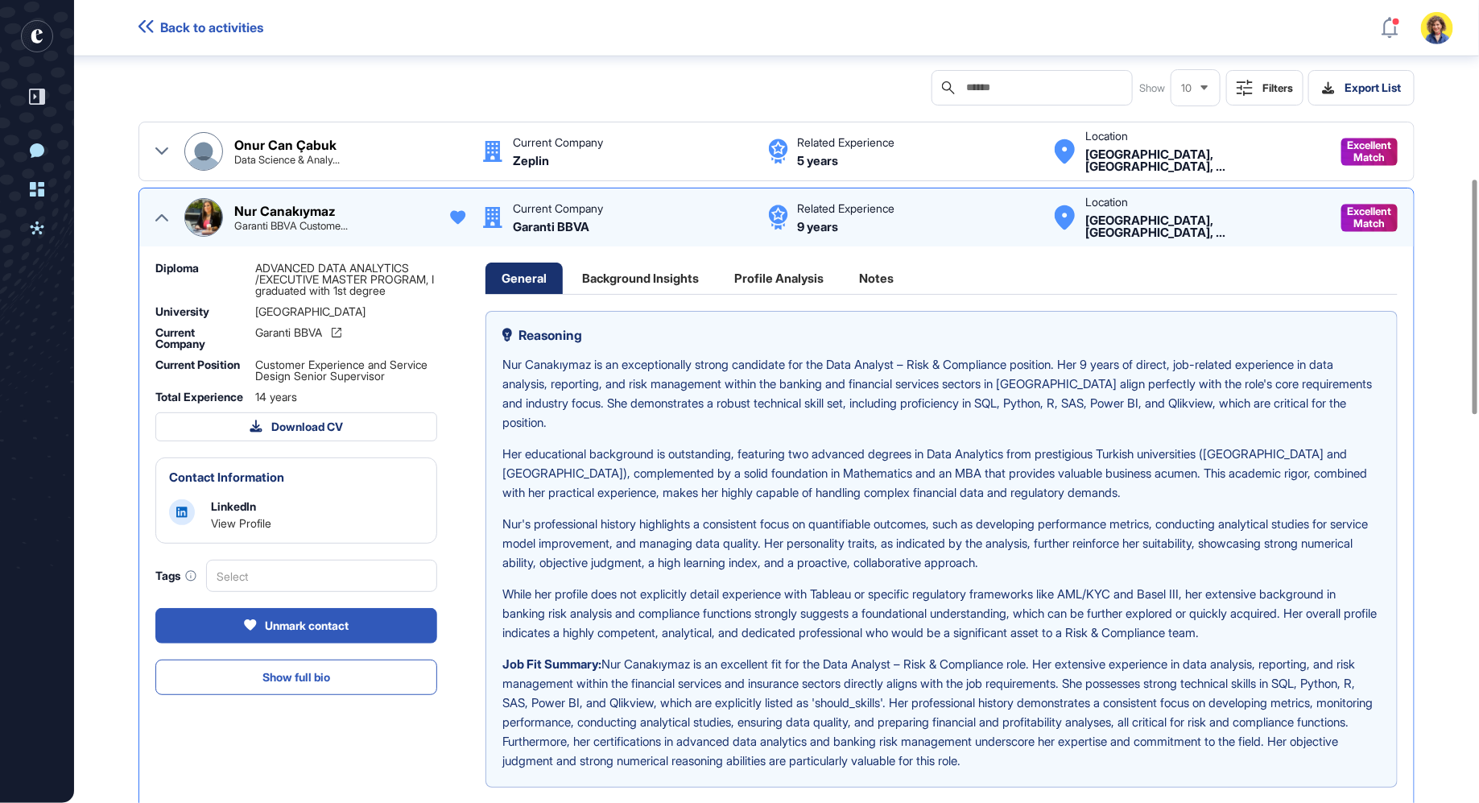
click at [167, 221] on icon at bounding box center [161, 217] width 13 height 13
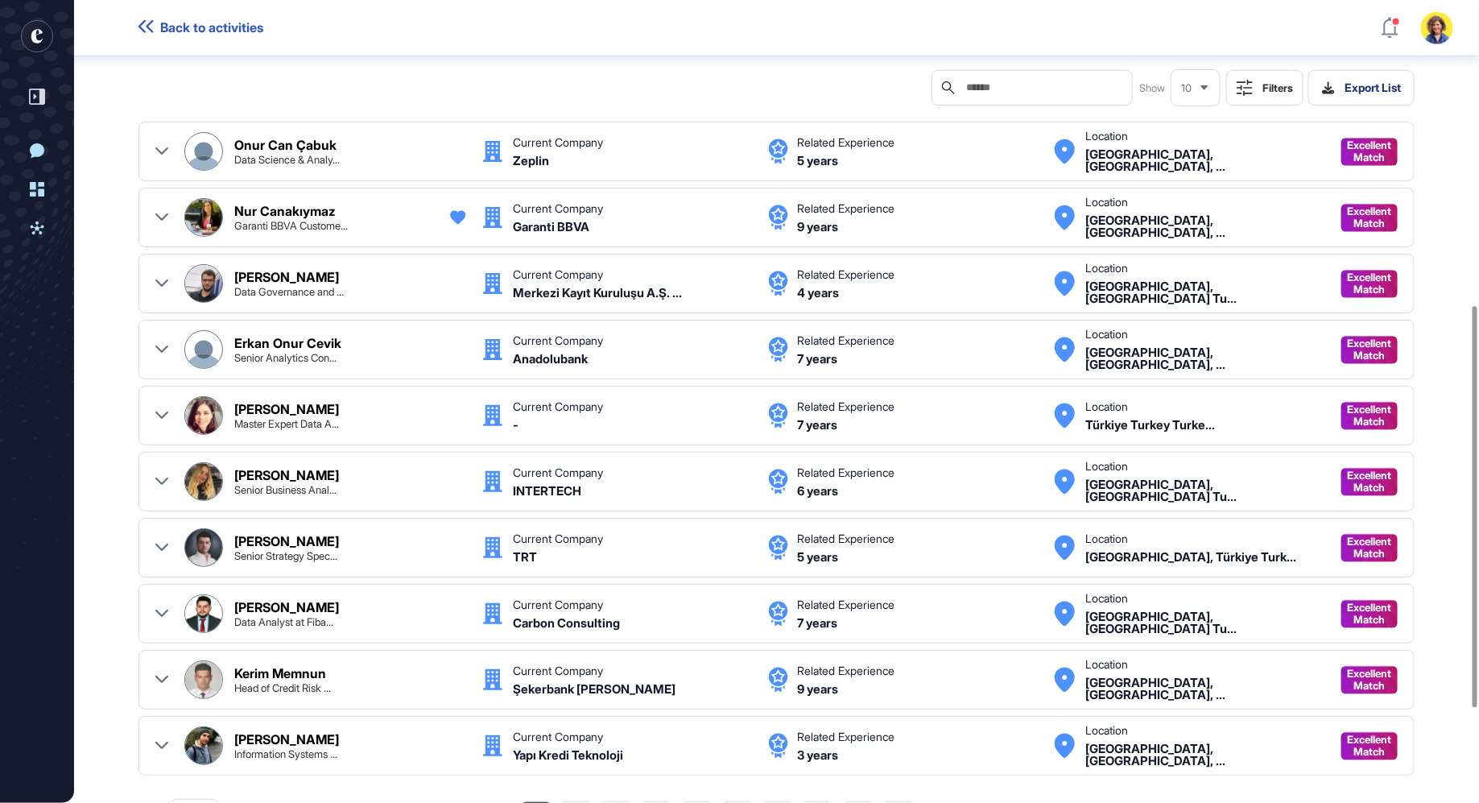
click at [115, 217] on div "Data Analyst Risk Compliance Dashboard Report 1. Job Description Seeking a Data…" at bounding box center [776, 200] width 1405 height 1459
click at [161, 215] on icon at bounding box center [161, 217] width 13 height 13
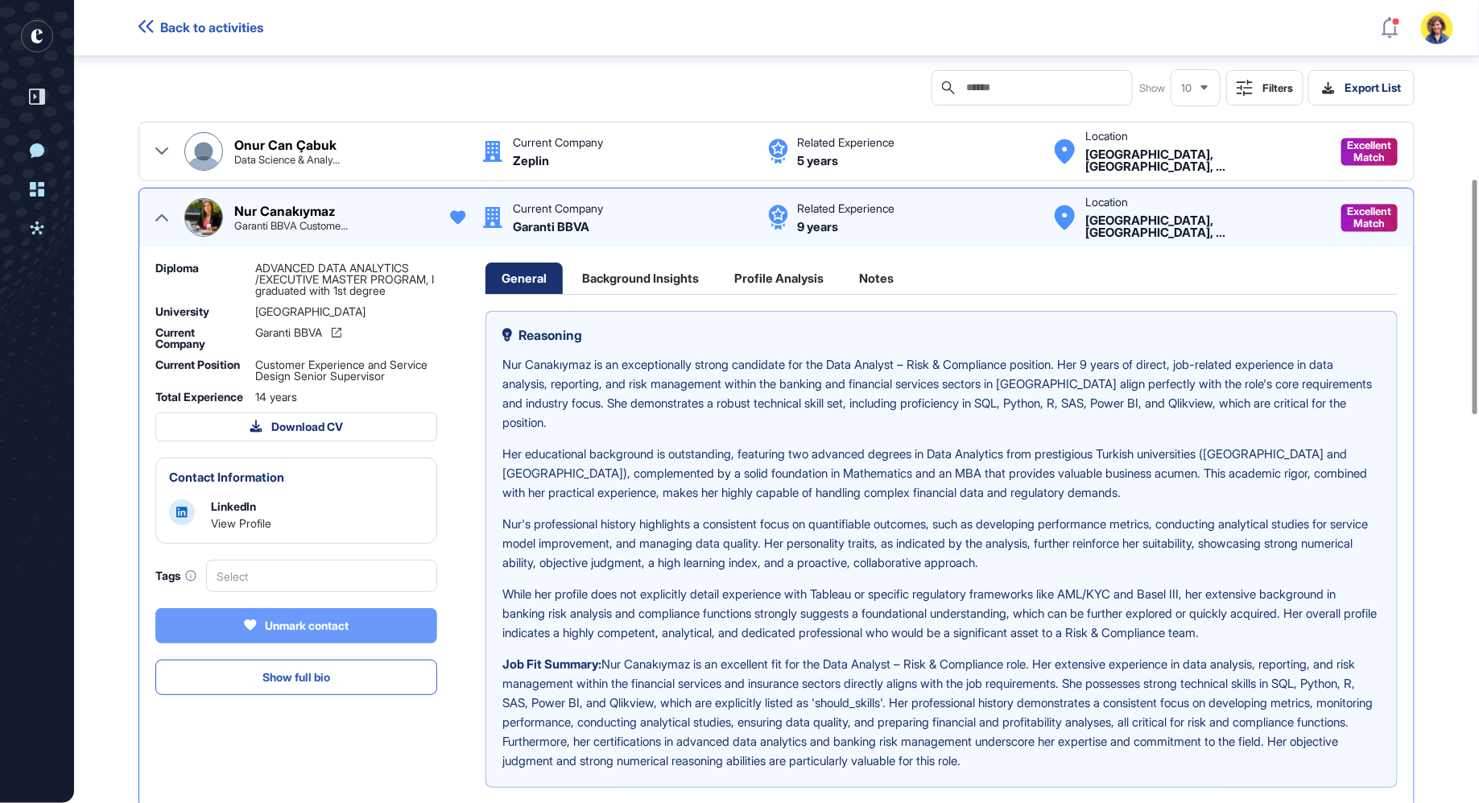
drag, startPoint x: 280, startPoint y: 630, endPoint x: 342, endPoint y: 646, distance: 64.0
click at [280, 630] on div "Unmark contact" at bounding box center [296, 625] width 105 height 14
click at [159, 214] on icon at bounding box center [161, 217] width 13 height 7
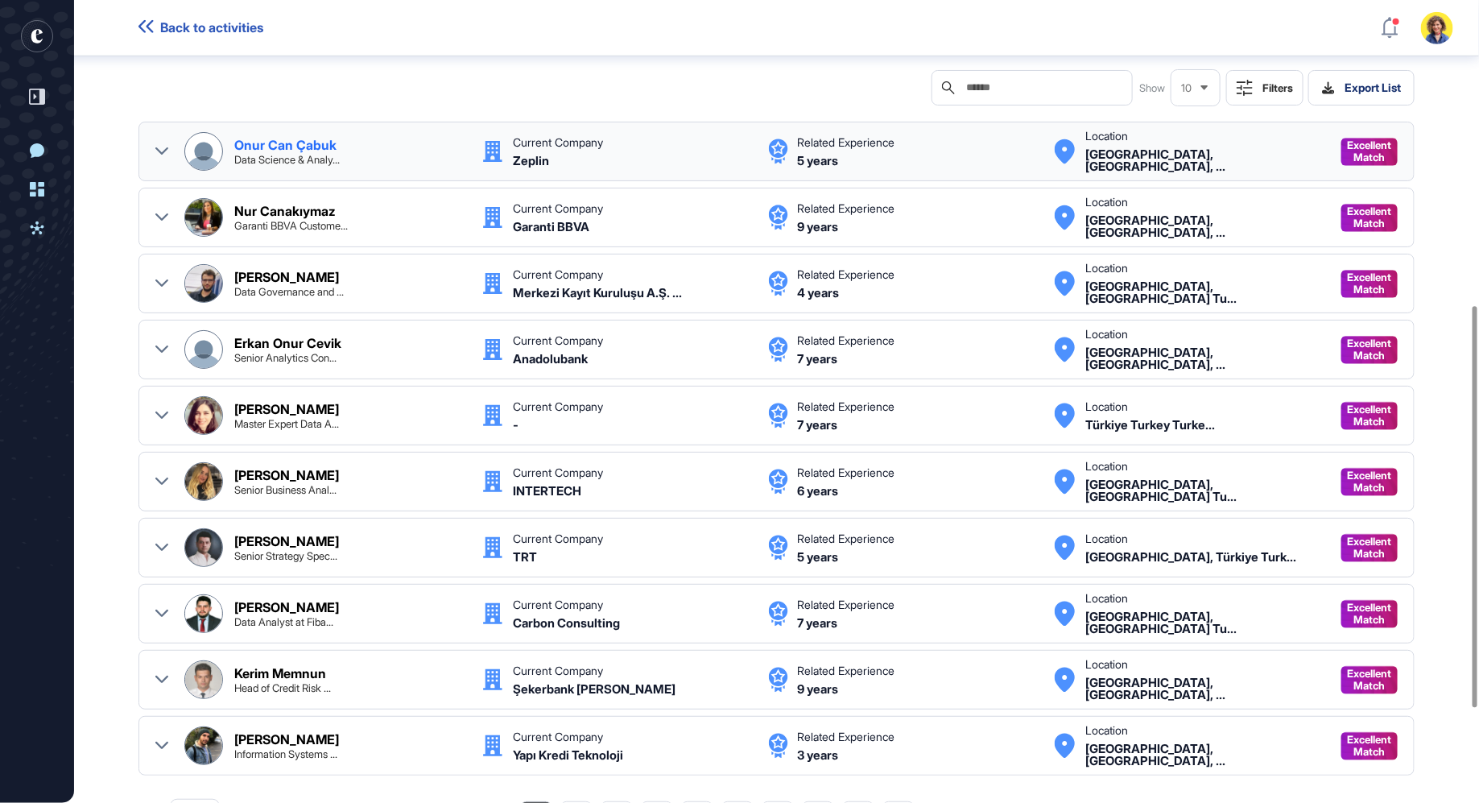
click at [155, 154] on div "Onur Can Çabuk Data Science & Analy... Current Company Zeplin Related Experienc…" at bounding box center [776, 152] width 1276 height 60
click at [156, 147] on icon at bounding box center [161, 150] width 13 height 7
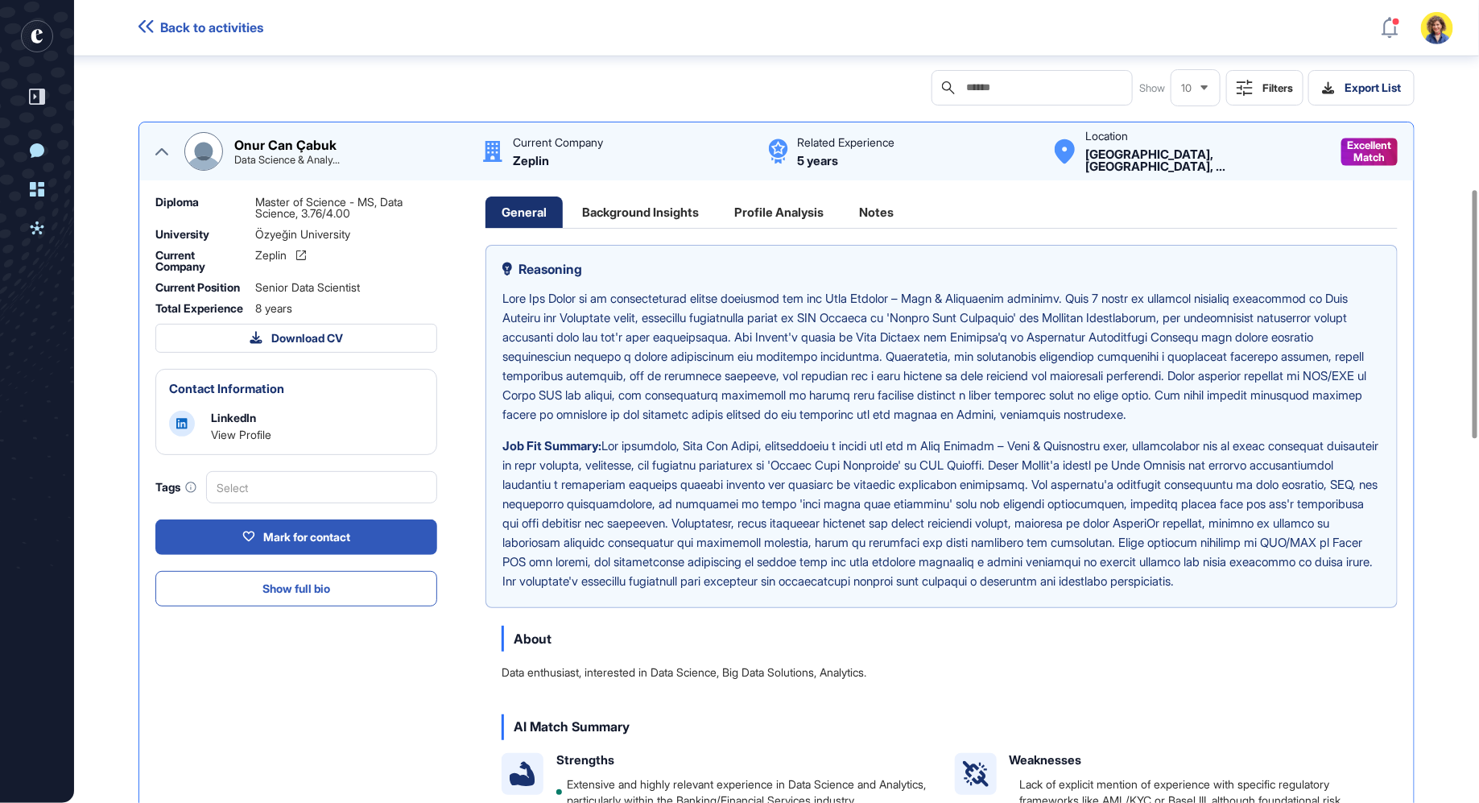
click at [163, 154] on icon at bounding box center [161, 151] width 13 height 13
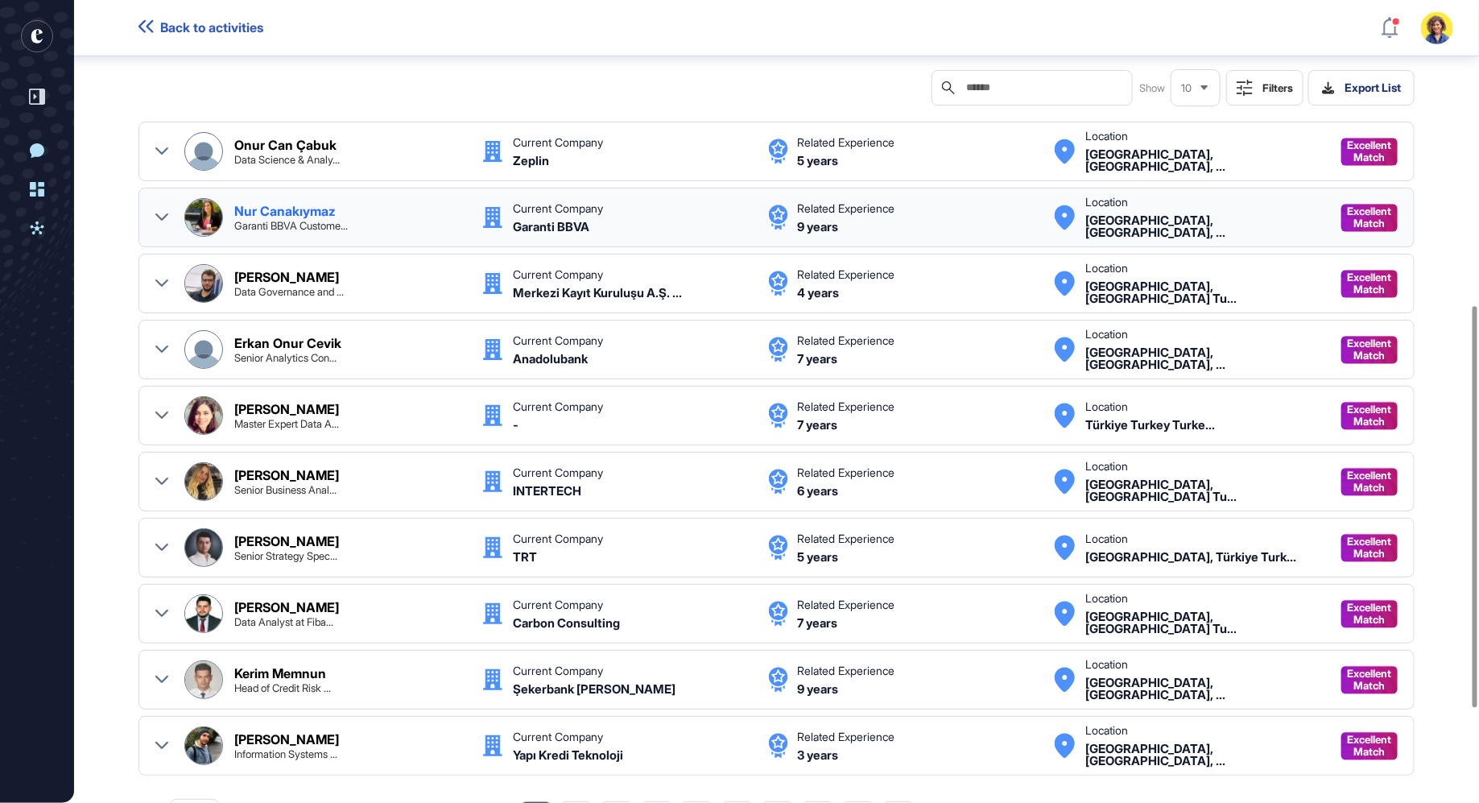
click at [164, 212] on icon at bounding box center [161, 217] width 13 height 13
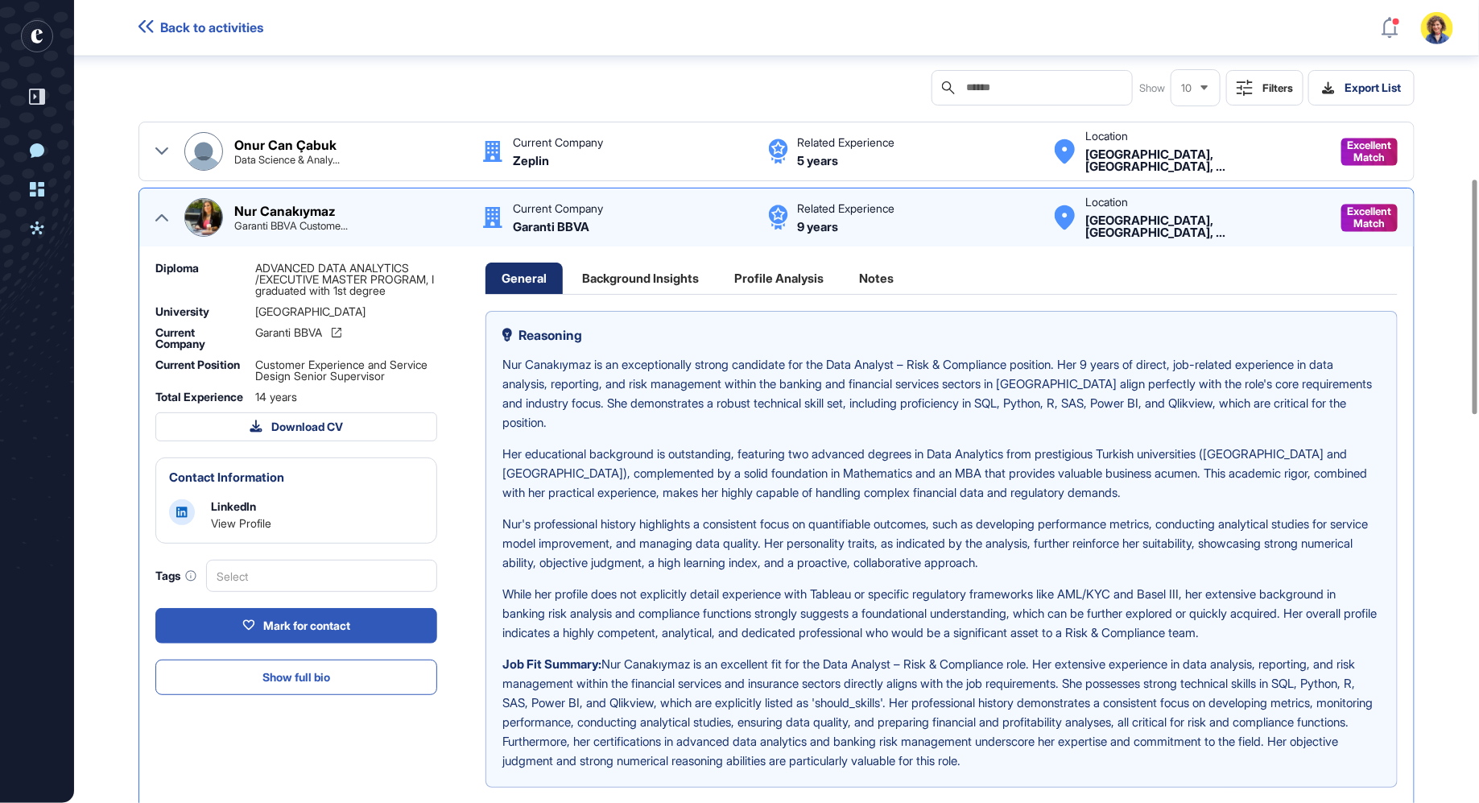
click at [165, 219] on icon at bounding box center [161, 217] width 13 height 13
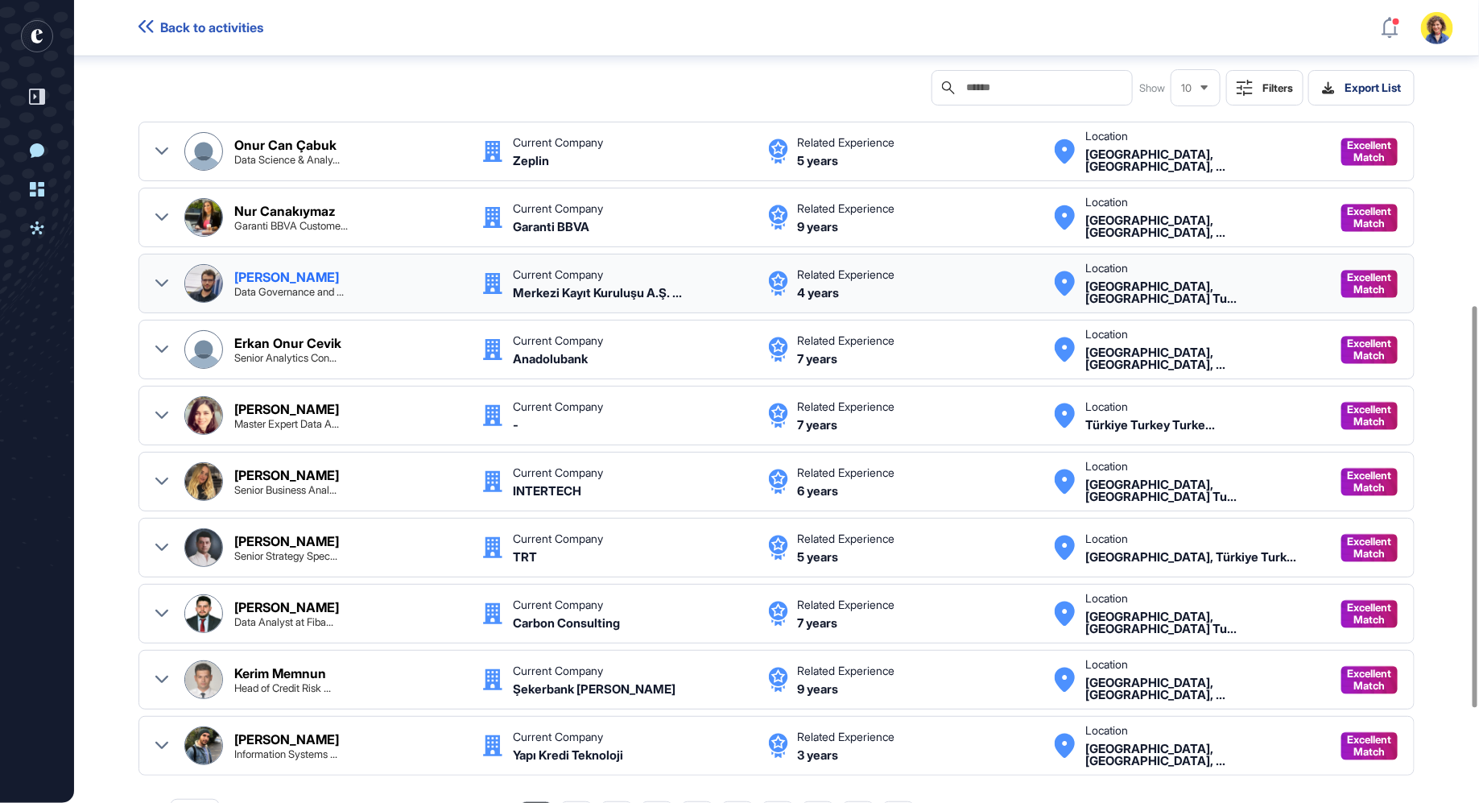
click at [154, 276] on div "Ekrem Tecim Data Governance and ... Current Company Merkezi Kayıt Kuruluşu A.Ş.…" at bounding box center [776, 284] width 1276 height 60
click at [158, 278] on icon at bounding box center [161, 283] width 13 height 13
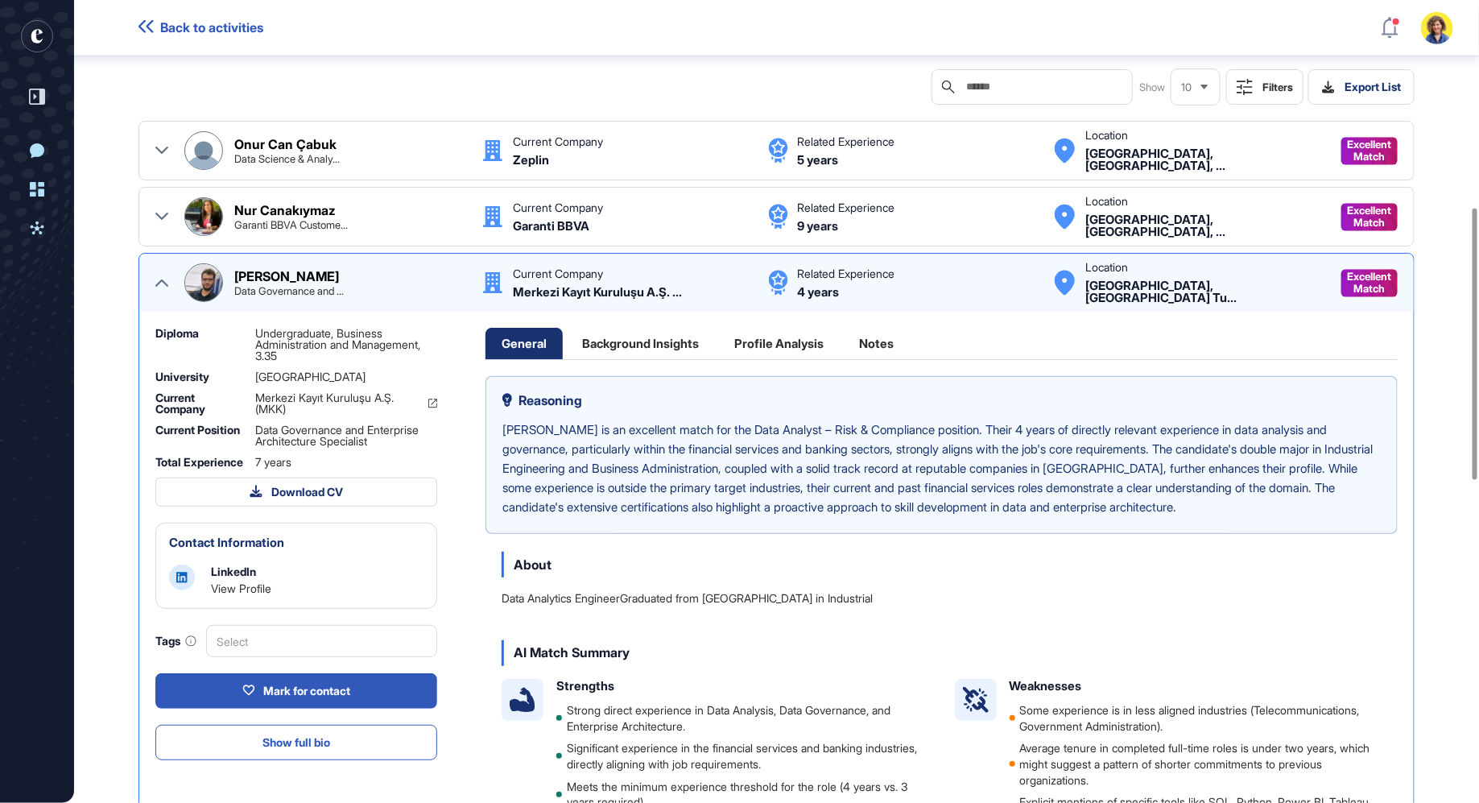
scroll to position [612, 0]
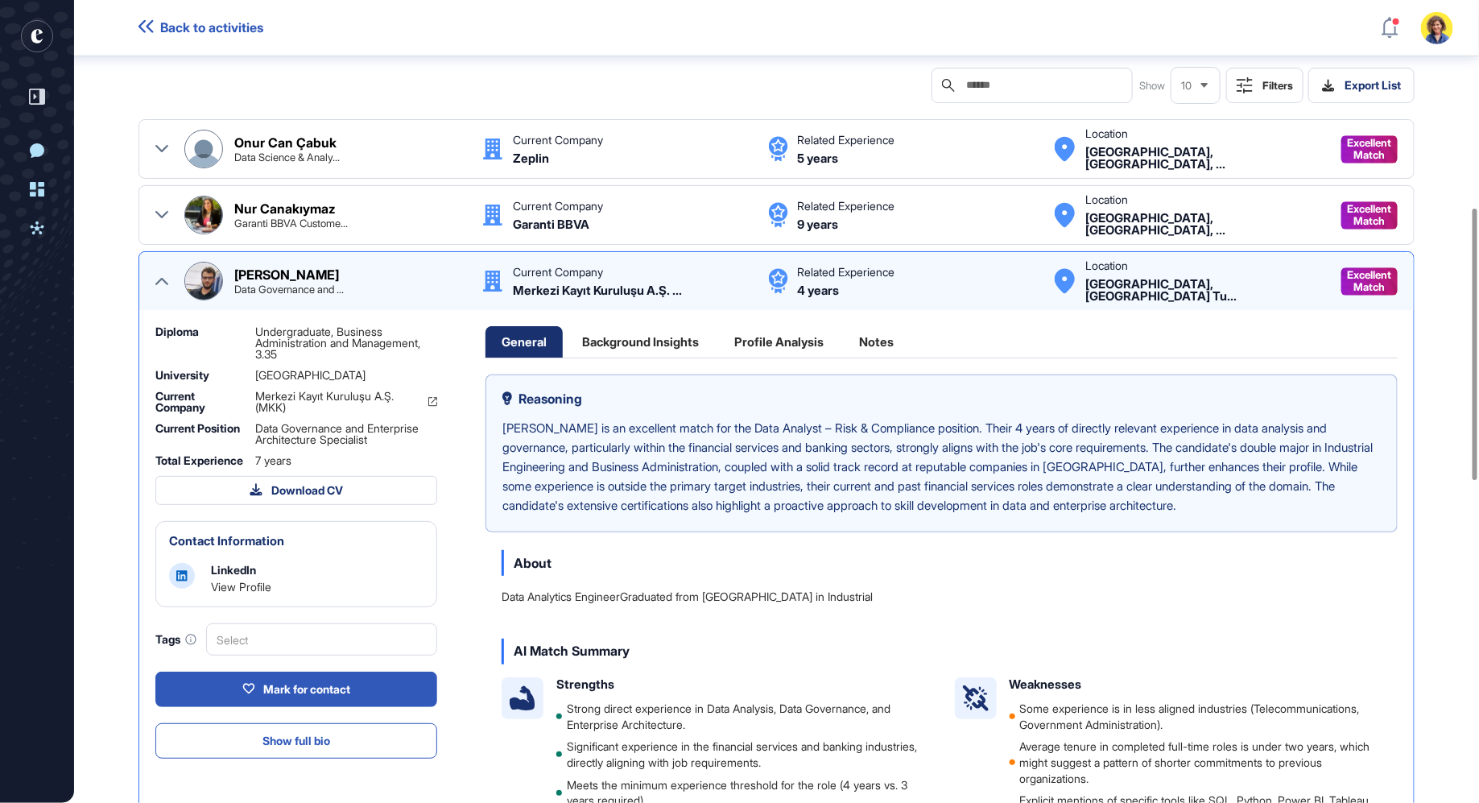
click at [161, 281] on icon at bounding box center [161, 281] width 13 height 13
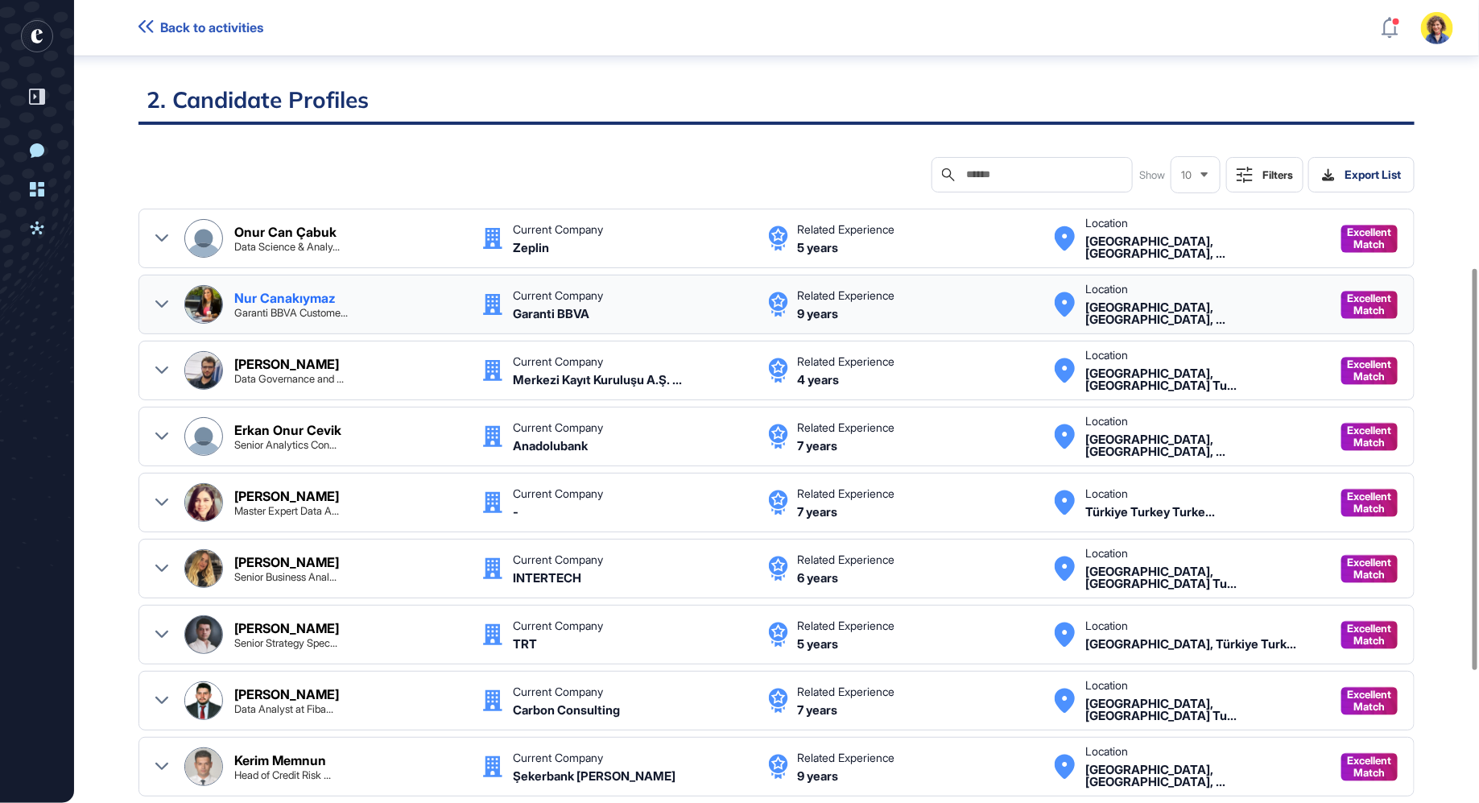
scroll to position [535, 0]
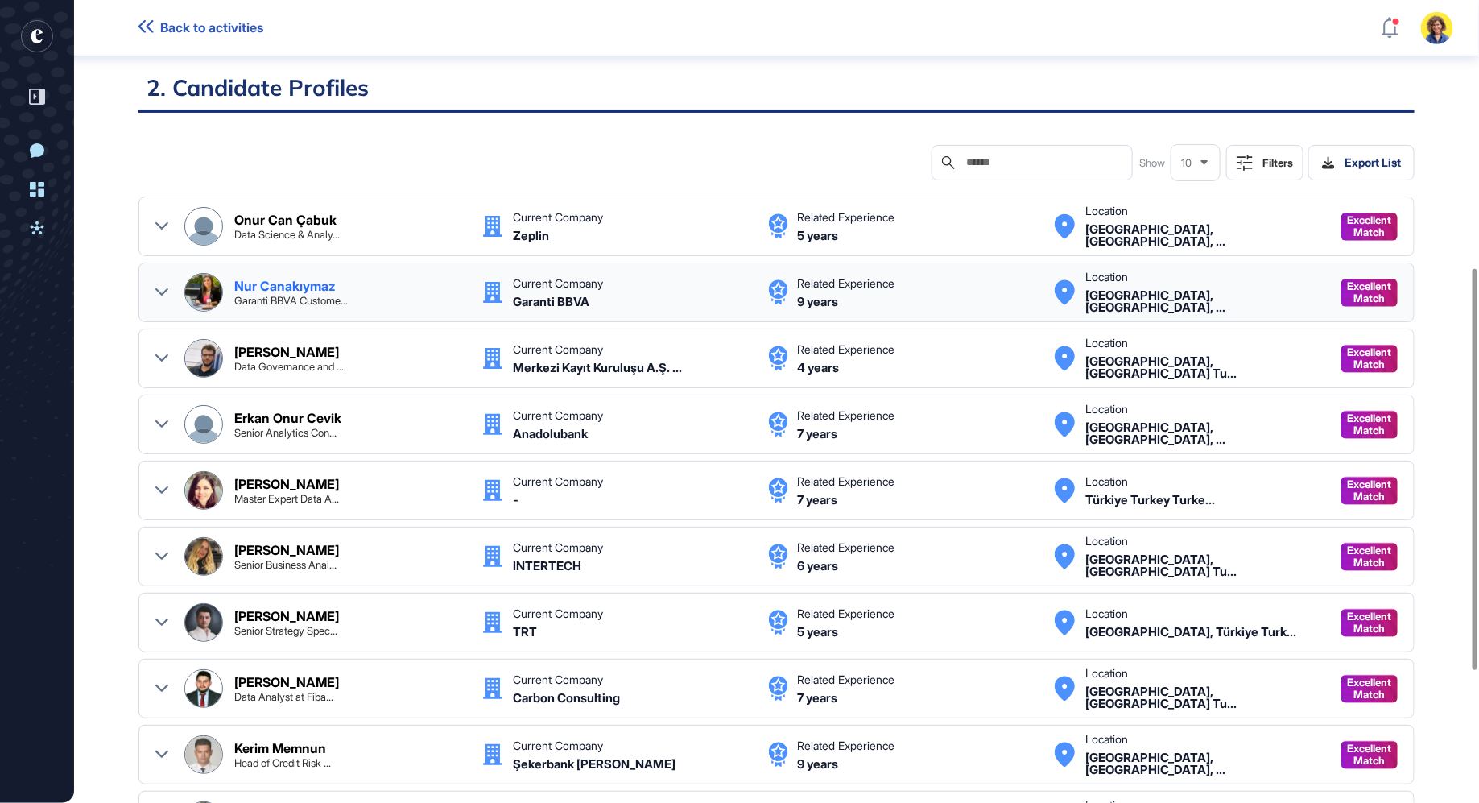
click at [150, 291] on div "Nur Canakıymaz Garanti BBVA Custome... Current Company Garanti BBVA Related Exp…" at bounding box center [776, 292] width 1276 height 60
click at [160, 225] on icon at bounding box center [161, 225] width 13 height 7
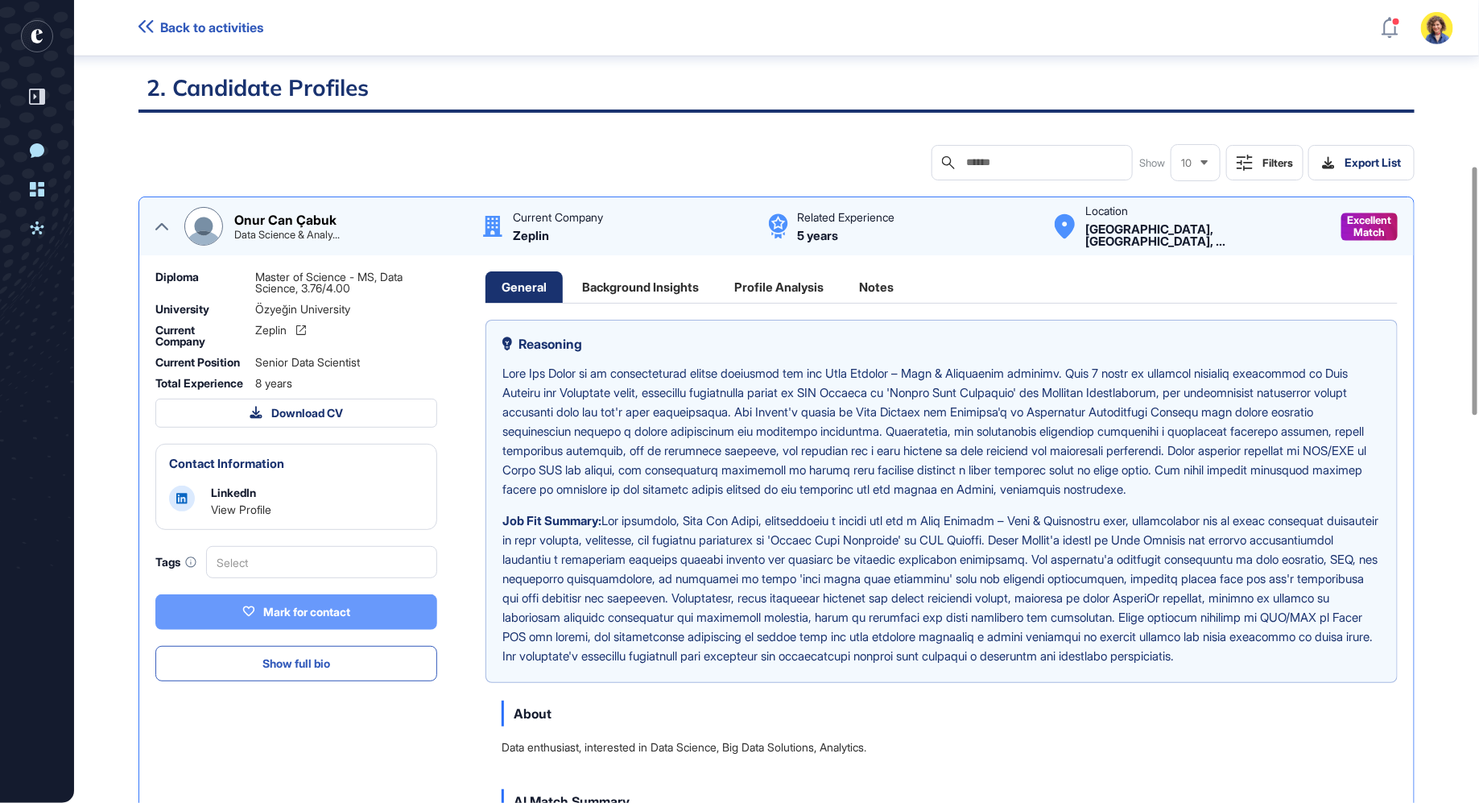
click at [285, 613] on button "Mark for contact" at bounding box center [296, 611] width 282 height 35
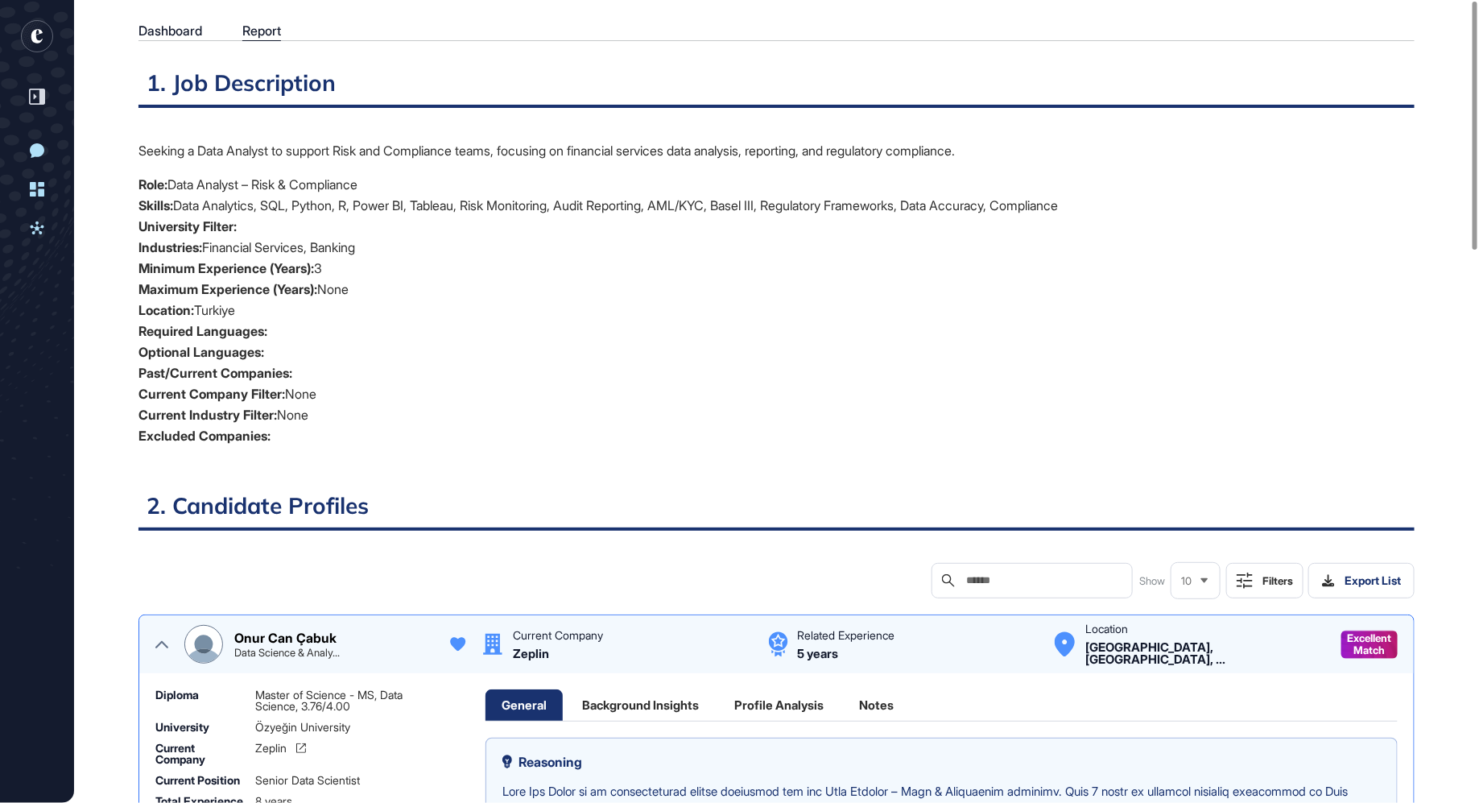
scroll to position [0, 0]
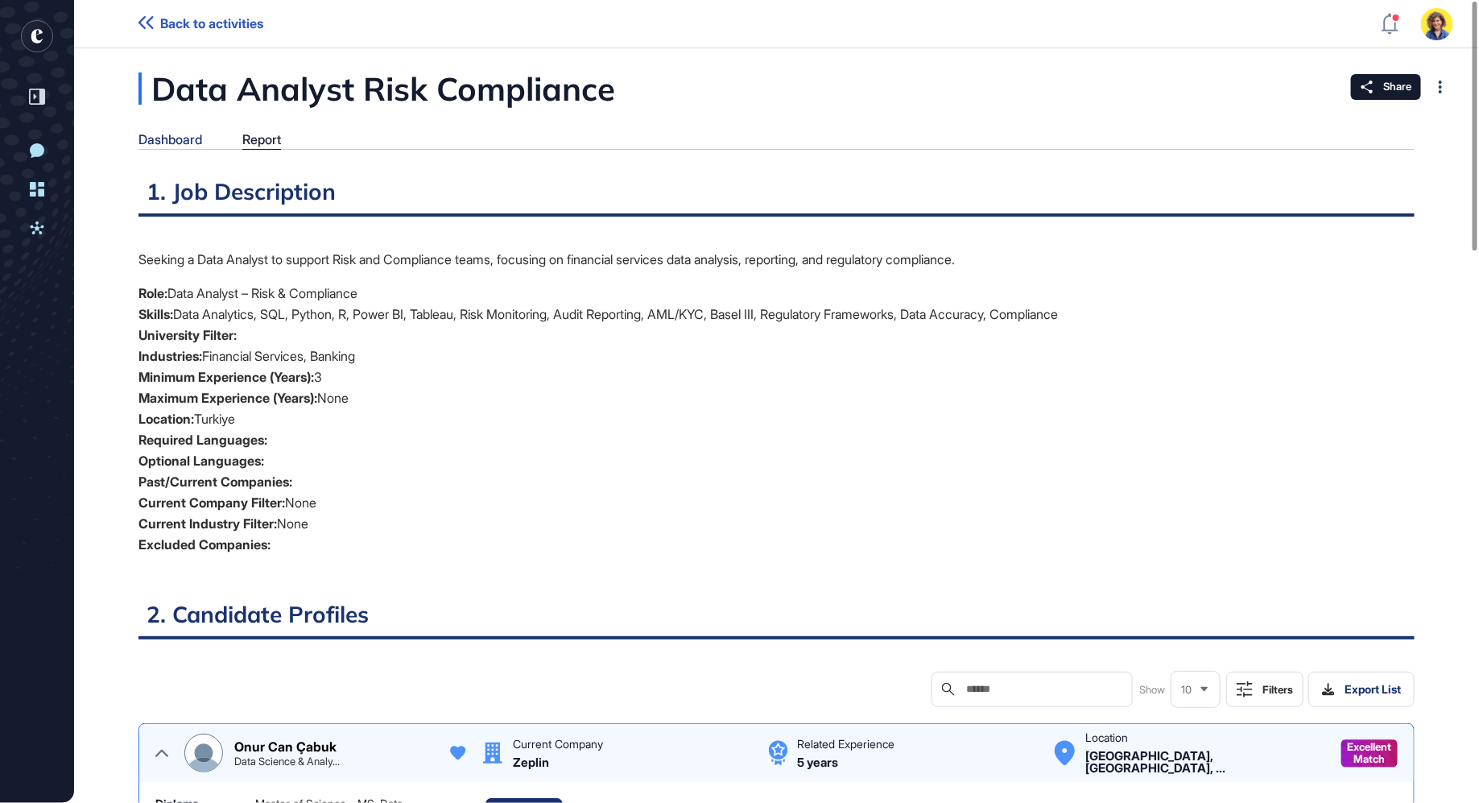
click at [180, 138] on div "Dashboard" at bounding box center [170, 139] width 64 height 15
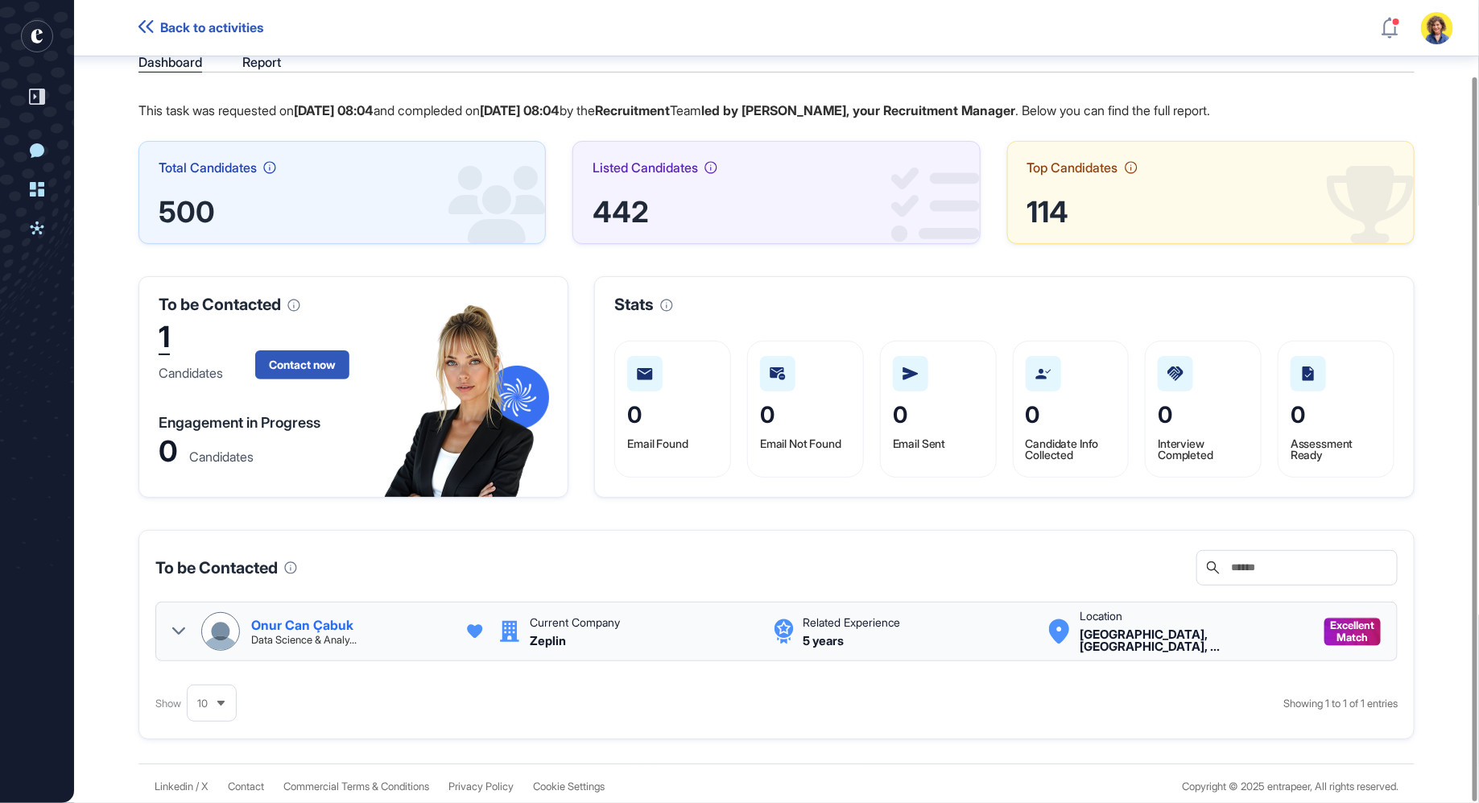
scroll to position [87, 0]
click at [175, 623] on icon at bounding box center [178, 629] width 13 height 13
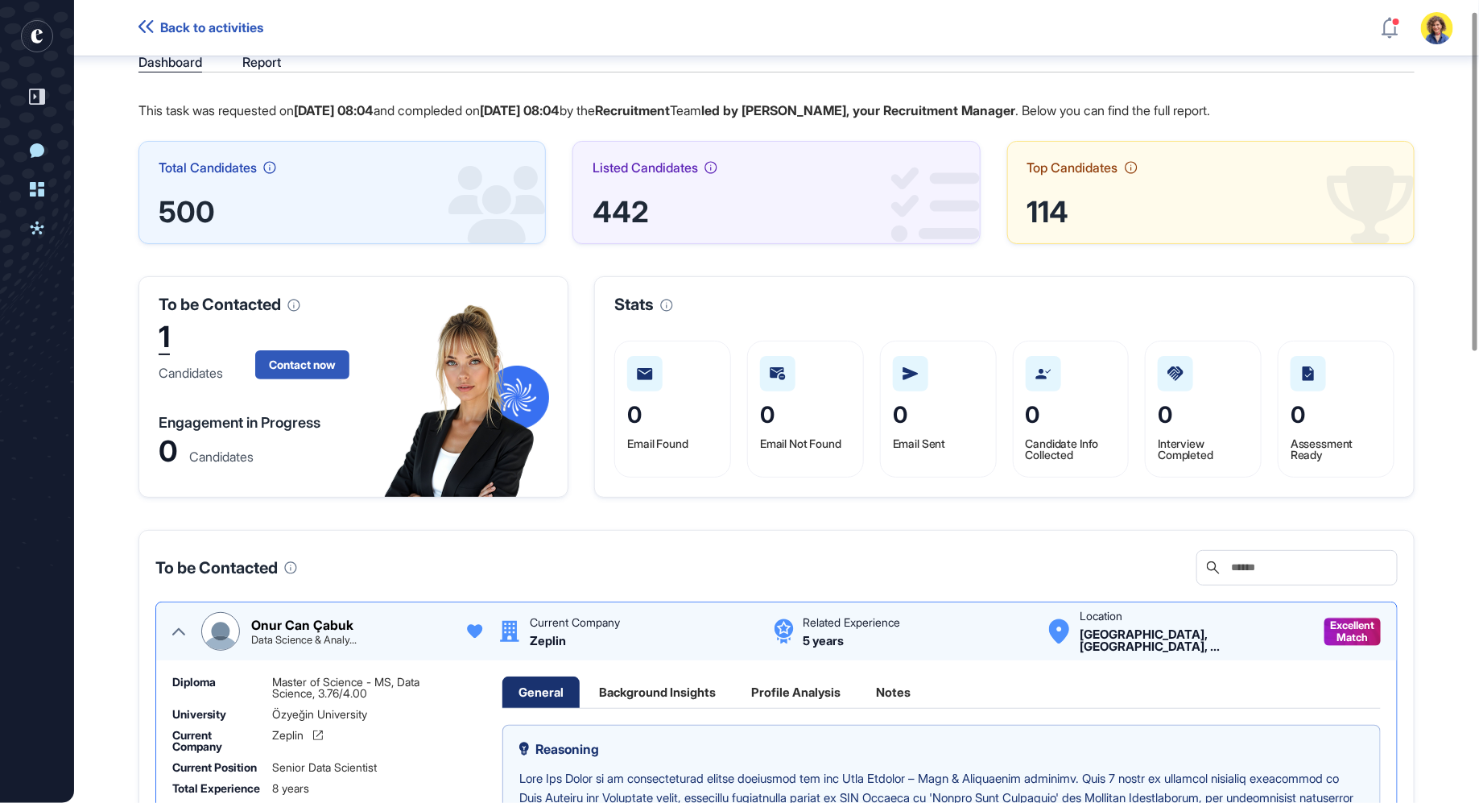
scroll to position [0, 0]
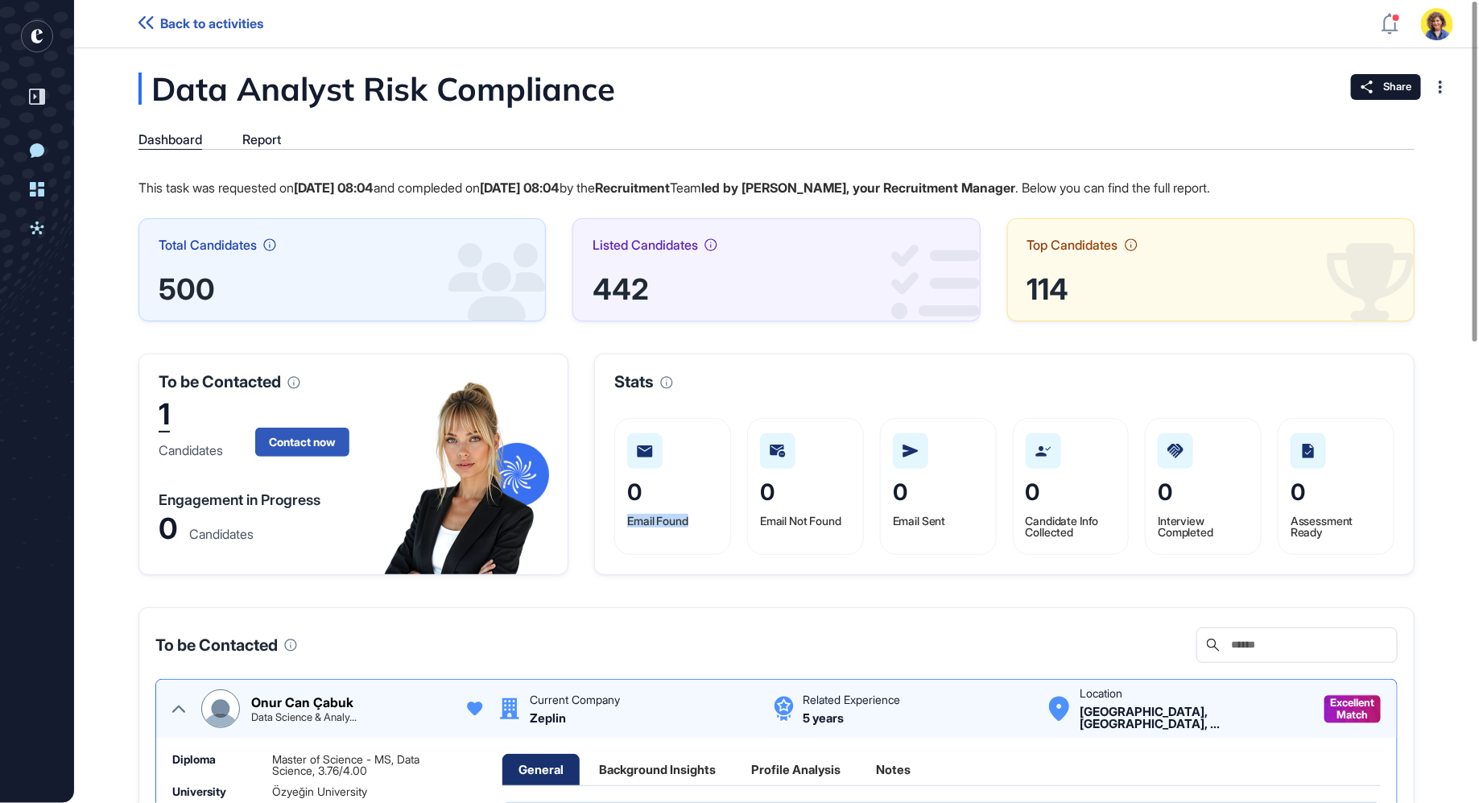
drag, startPoint x: 684, startPoint y: 519, endPoint x: 617, endPoint y: 522, distance: 67.7
click at [618, 520] on div "0 Email Found" at bounding box center [672, 486] width 117 height 137
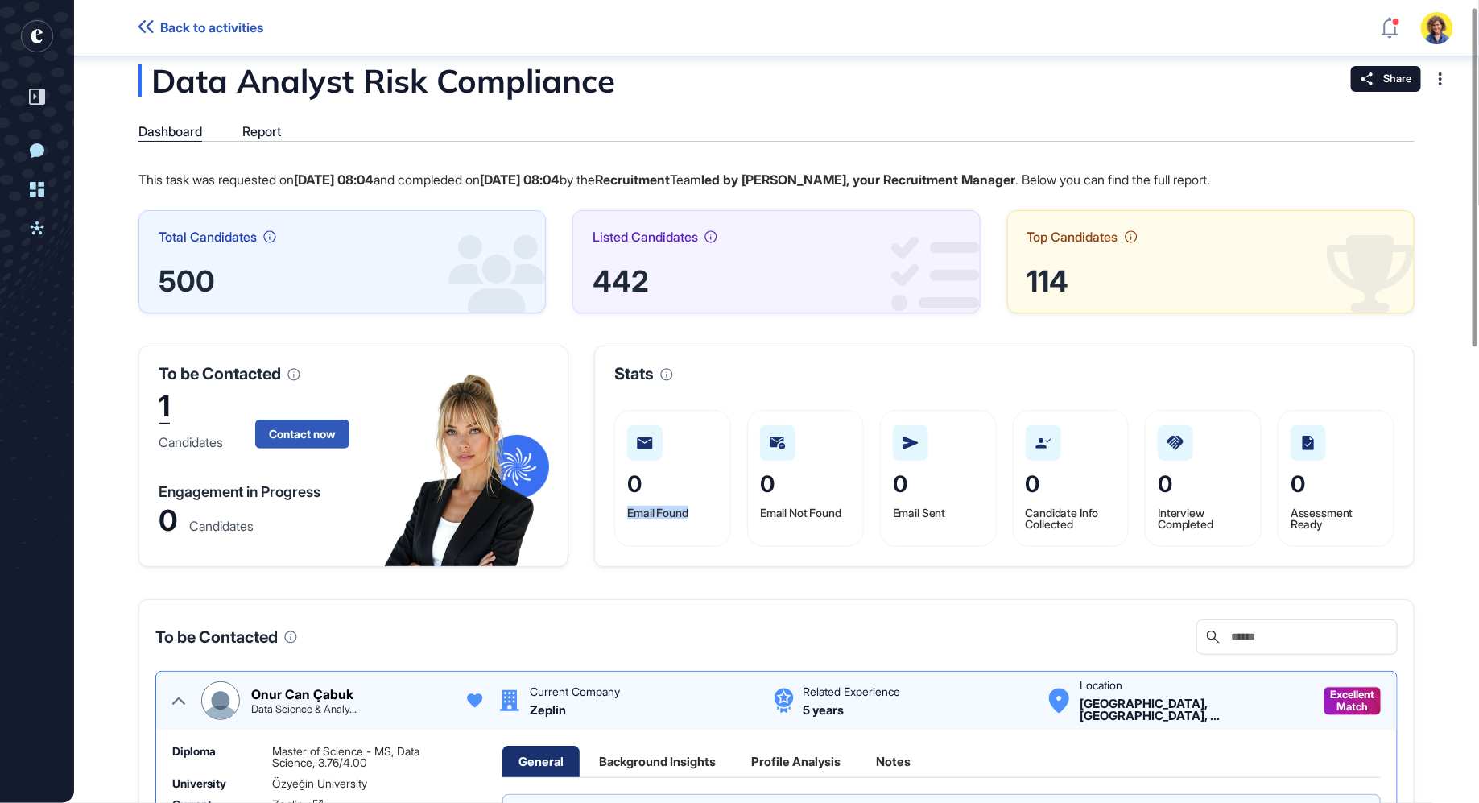
scroll to position [21, 0]
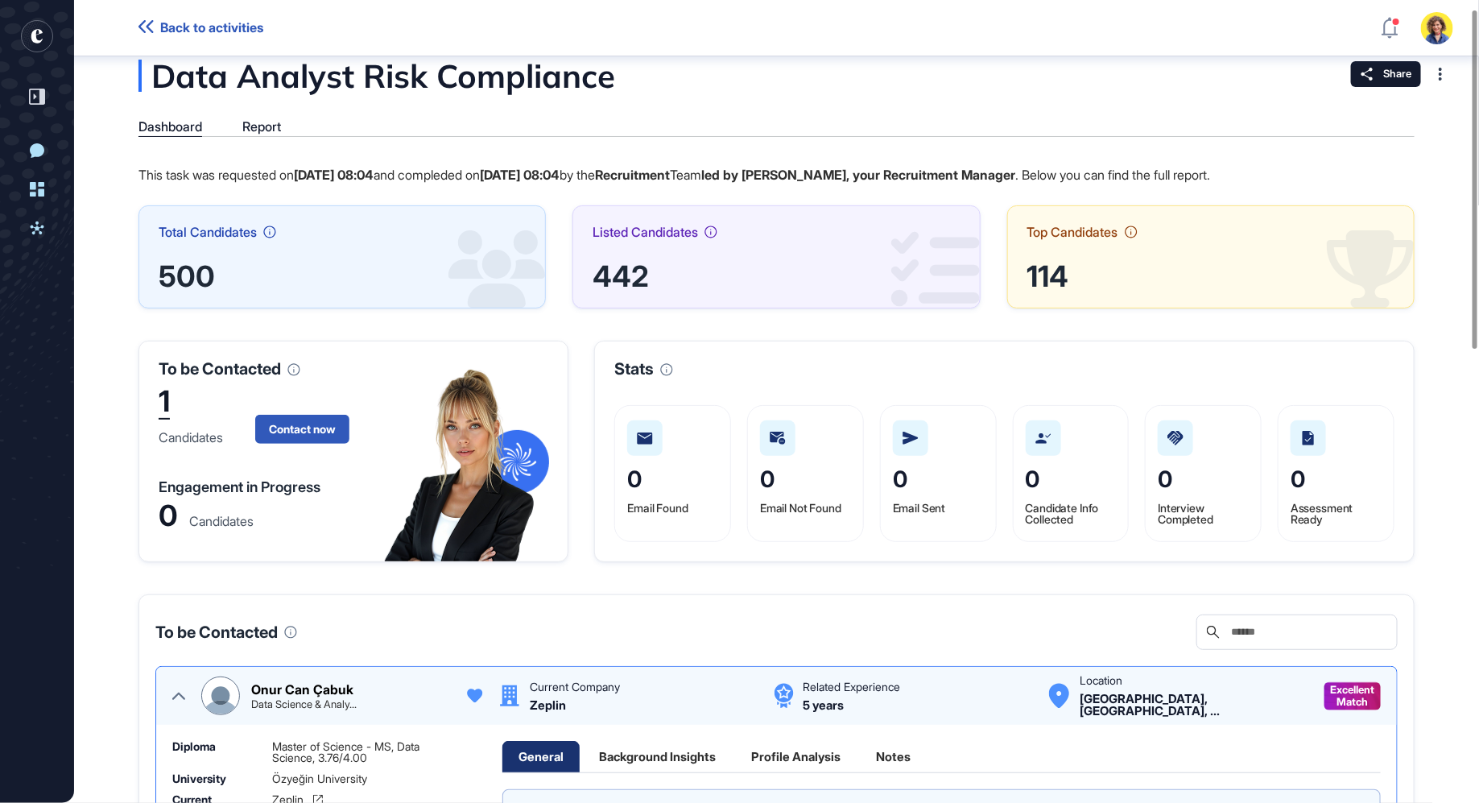
drag, startPoint x: 668, startPoint y: 503, endPoint x: 691, endPoint y: 501, distance: 23.5
click at [708, 502] on div "0 Email Found" at bounding box center [672, 473] width 117 height 137
drag, startPoint x: 820, startPoint y: 505, endPoint x: 955, endPoint y: 521, distance: 135.4
click at [852, 504] on div "0 Email Not Found" at bounding box center [805, 473] width 117 height 137
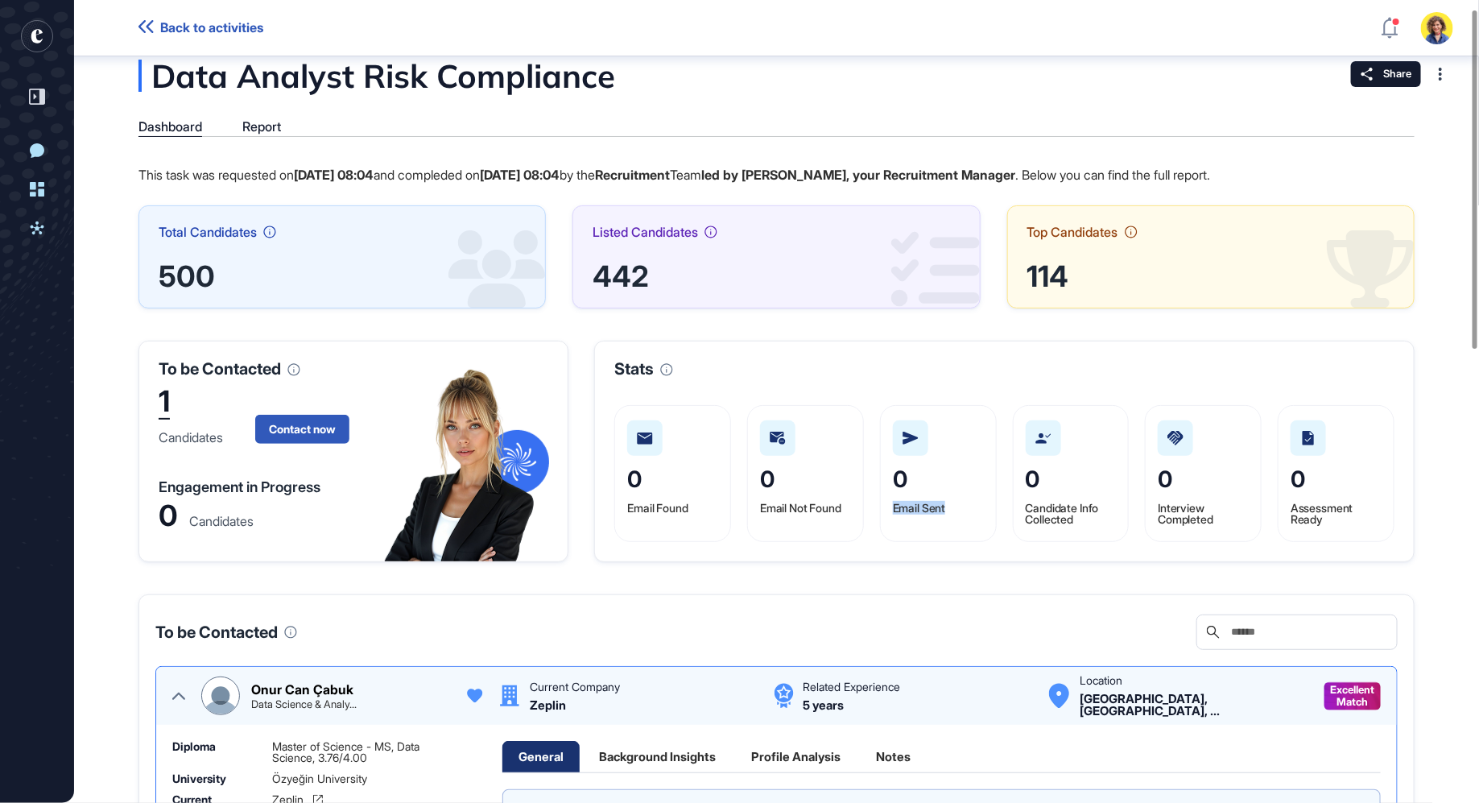
drag, startPoint x: 943, startPoint y: 506, endPoint x: 894, endPoint y: 511, distance: 50.1
click at [894, 511] on div "0 Email Sent" at bounding box center [938, 473] width 117 height 137
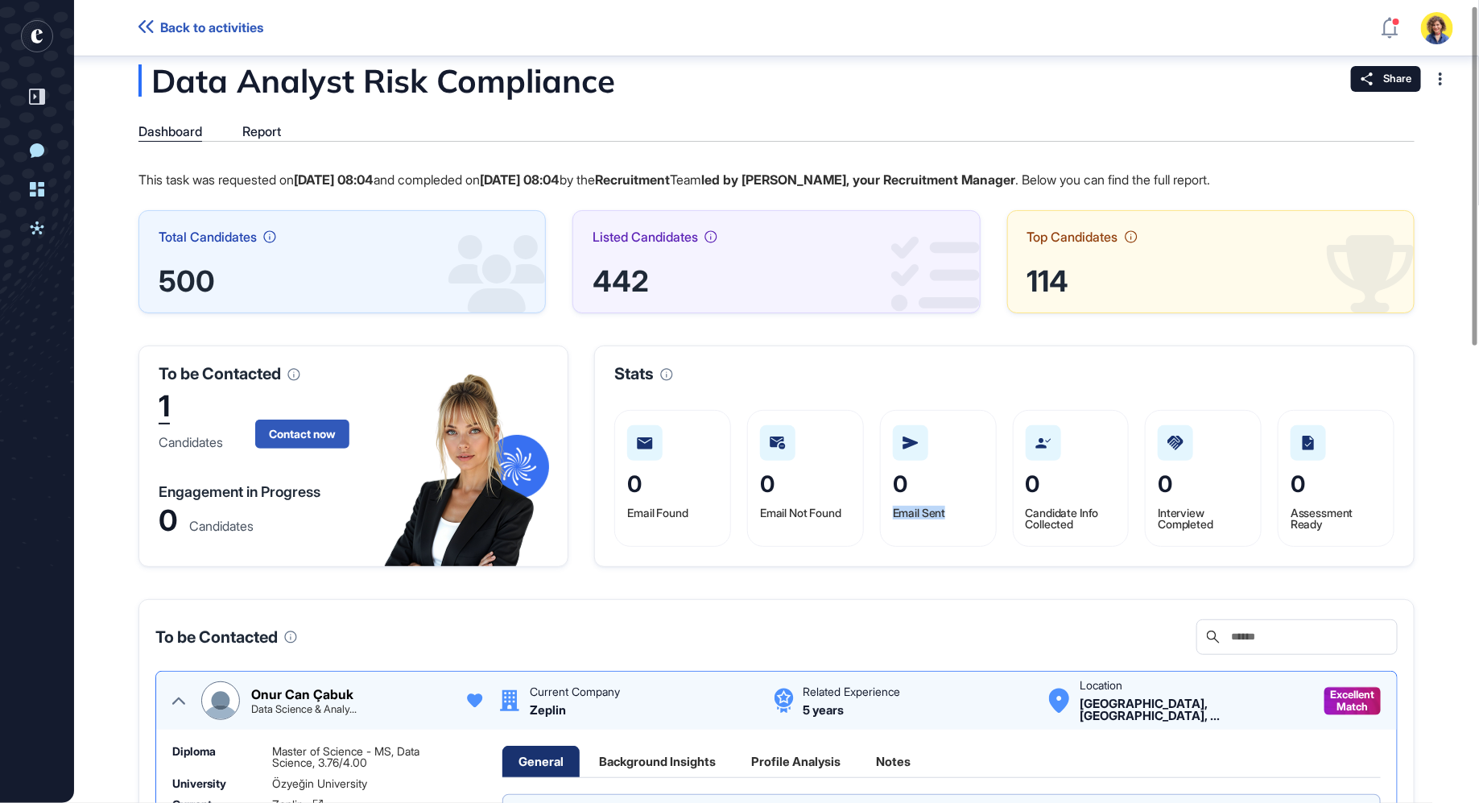
scroll to position [10, 0]
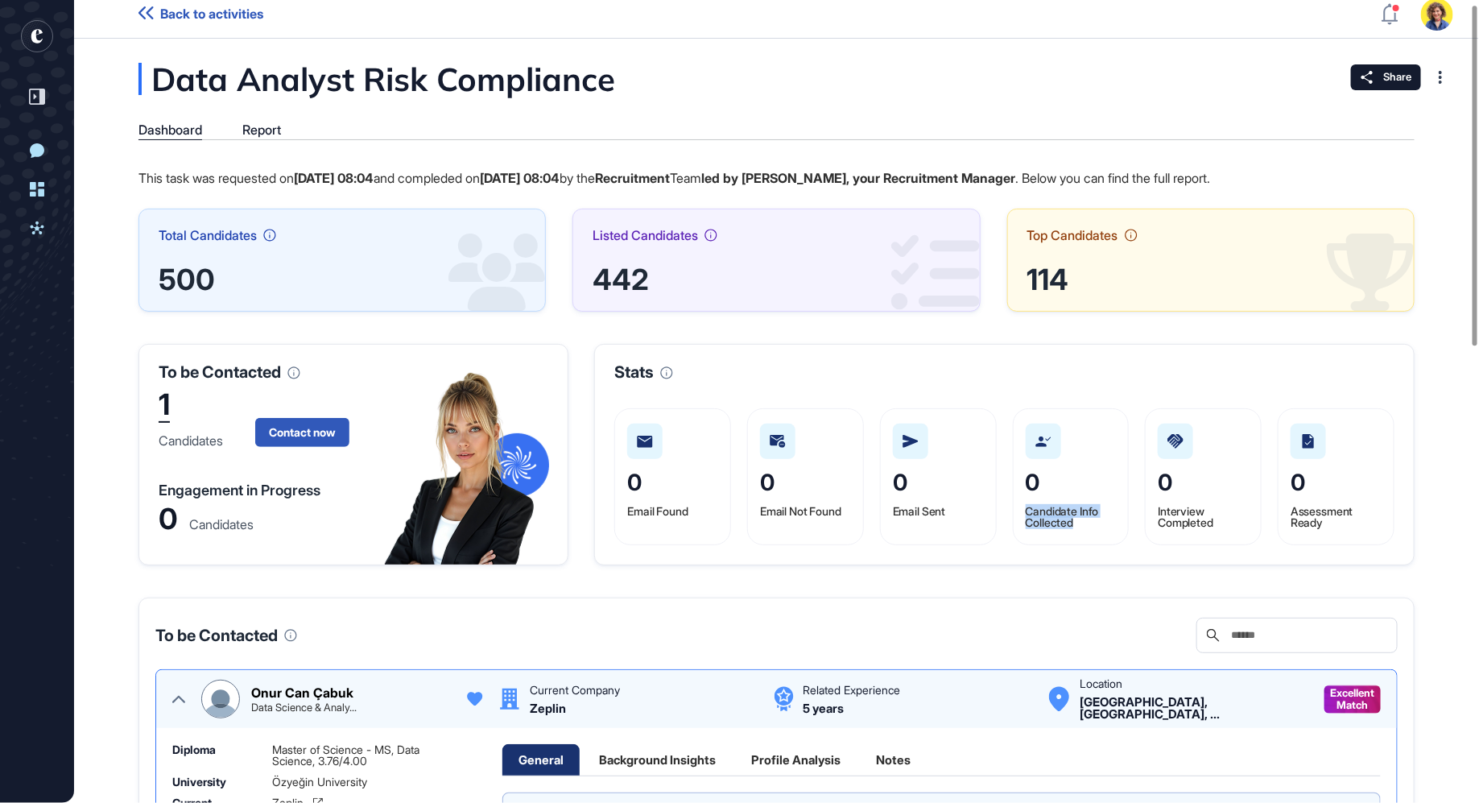
drag, startPoint x: 1027, startPoint y: 510, endPoint x: 1097, endPoint y: 529, distance: 72.4
click at [1096, 528] on div "Candidate Info Collected" at bounding box center [1071, 518] width 91 height 24
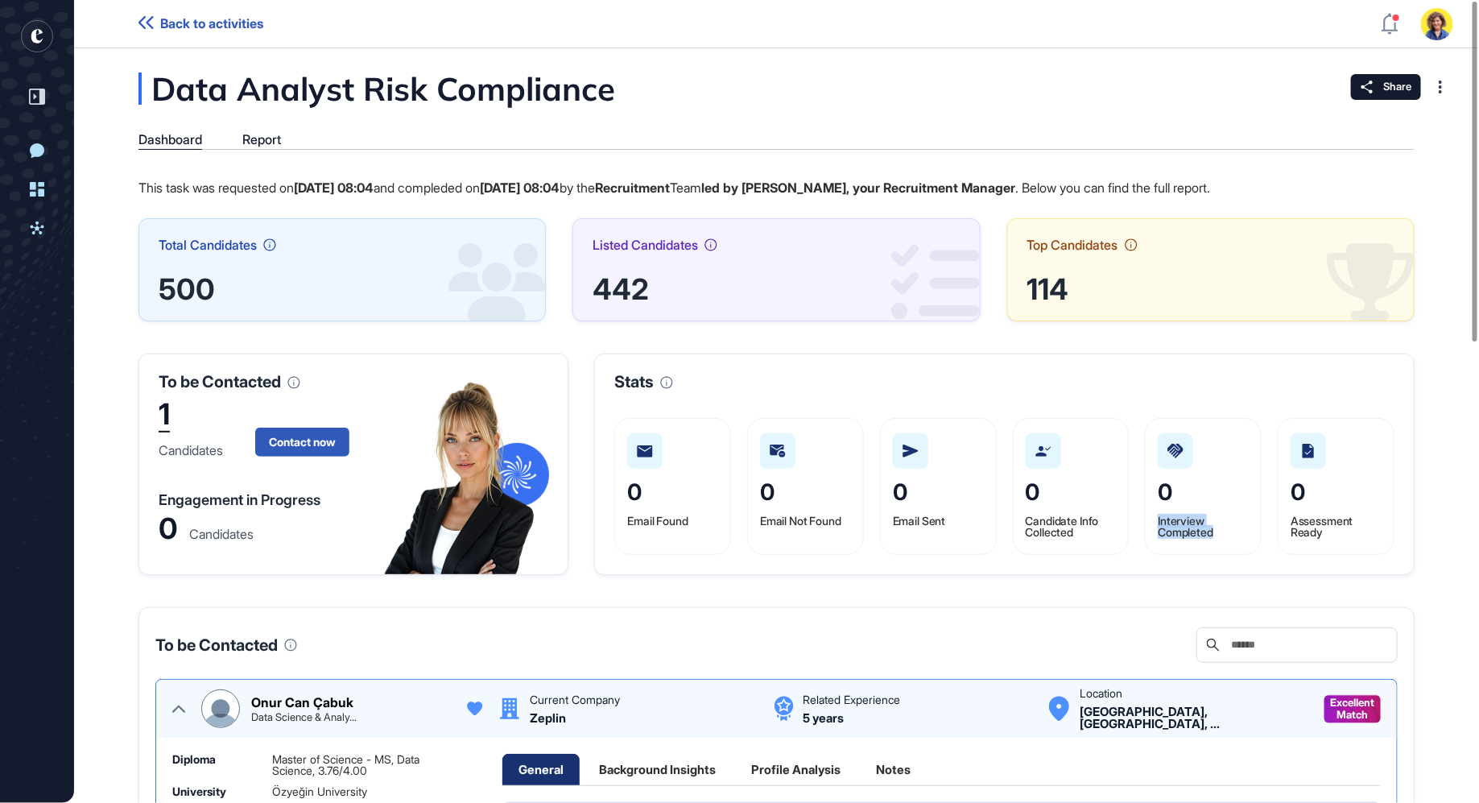
drag, startPoint x: 1170, startPoint y: 522, endPoint x: 1267, endPoint y: 534, distance: 97.4
click at [1233, 537] on div "0 Interview Completed" at bounding box center [1203, 486] width 117 height 137
drag, startPoint x: 1284, startPoint y: 514, endPoint x: 1344, endPoint y: 555, distance: 72.3
click at [1344, 555] on div "Stats 0 Email Found 0 Email Not Found 0 Email Sent 0 Candidate Info Collected 0…" at bounding box center [1004, 463] width 820 height 221
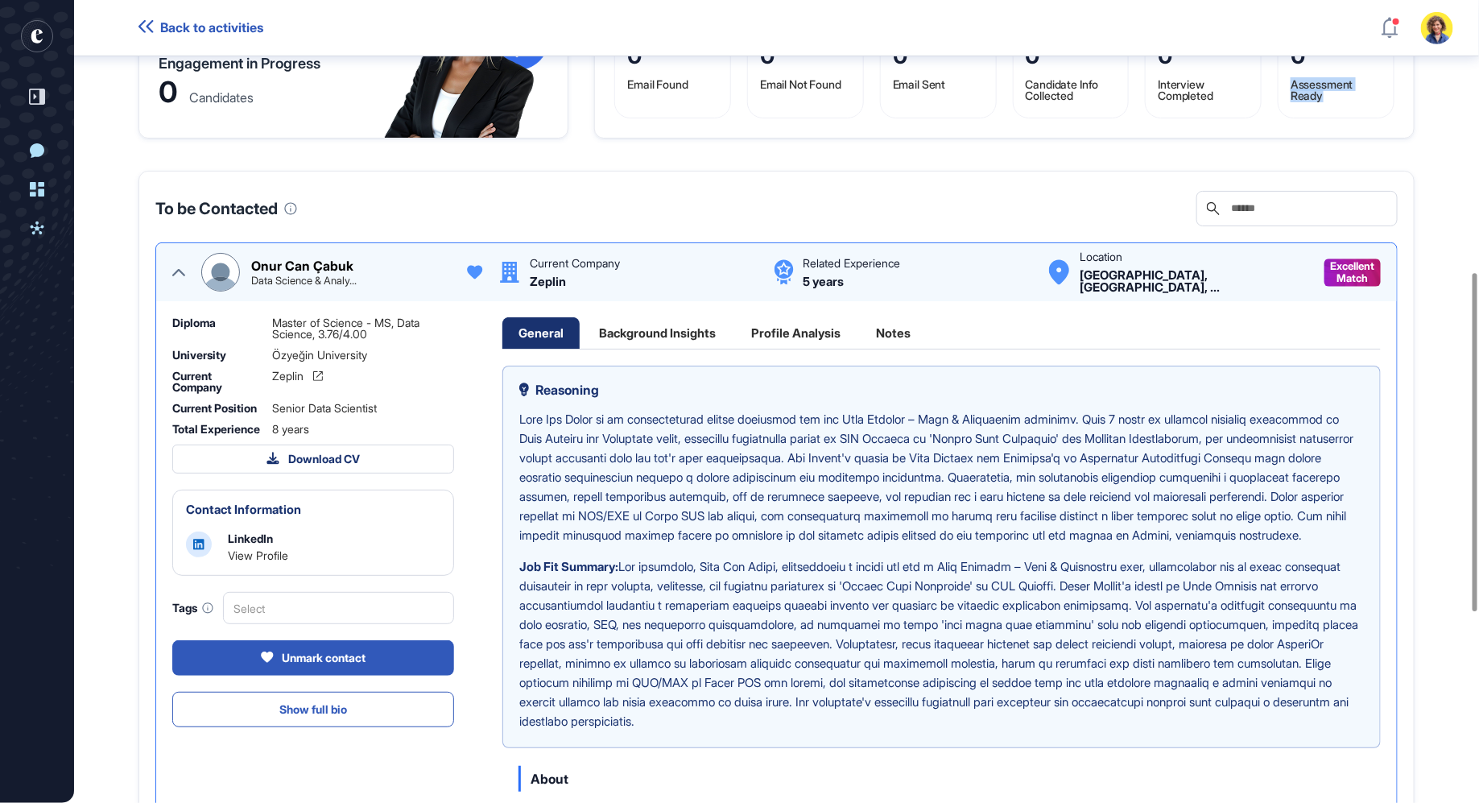
scroll to position [672, 0]
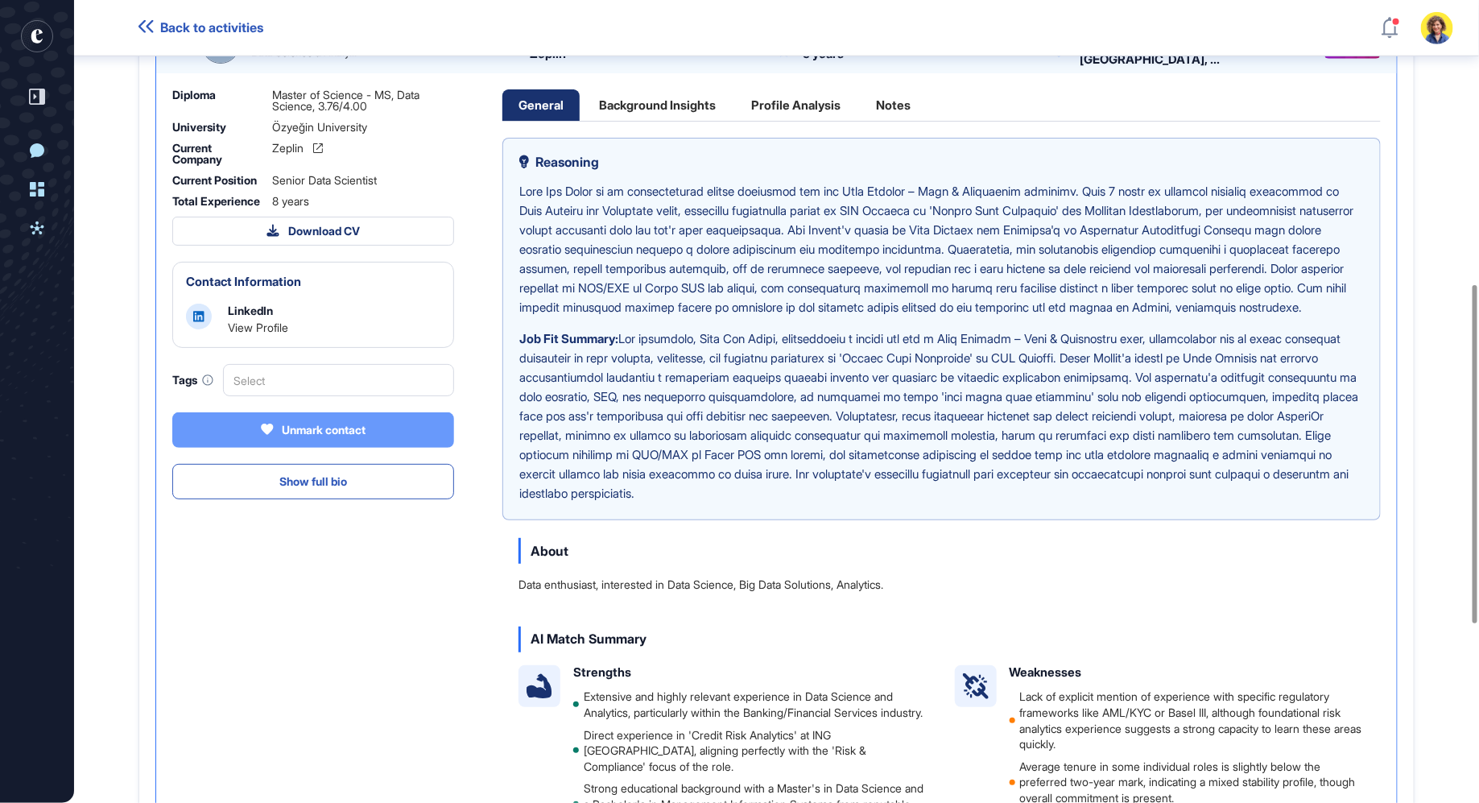
click at [379, 443] on button "Unmark contact" at bounding box center [313, 429] width 282 height 35
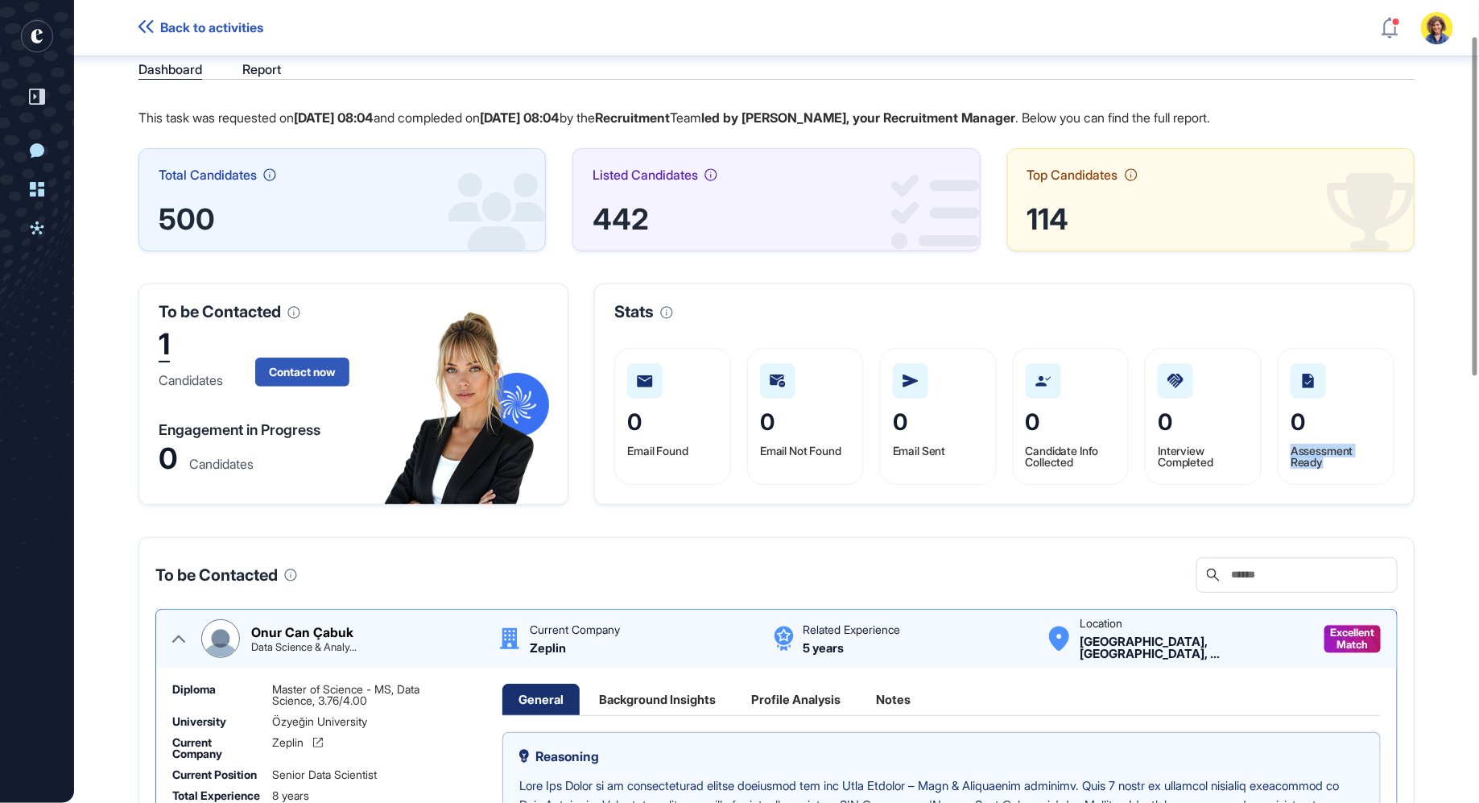
scroll to position [76, 0]
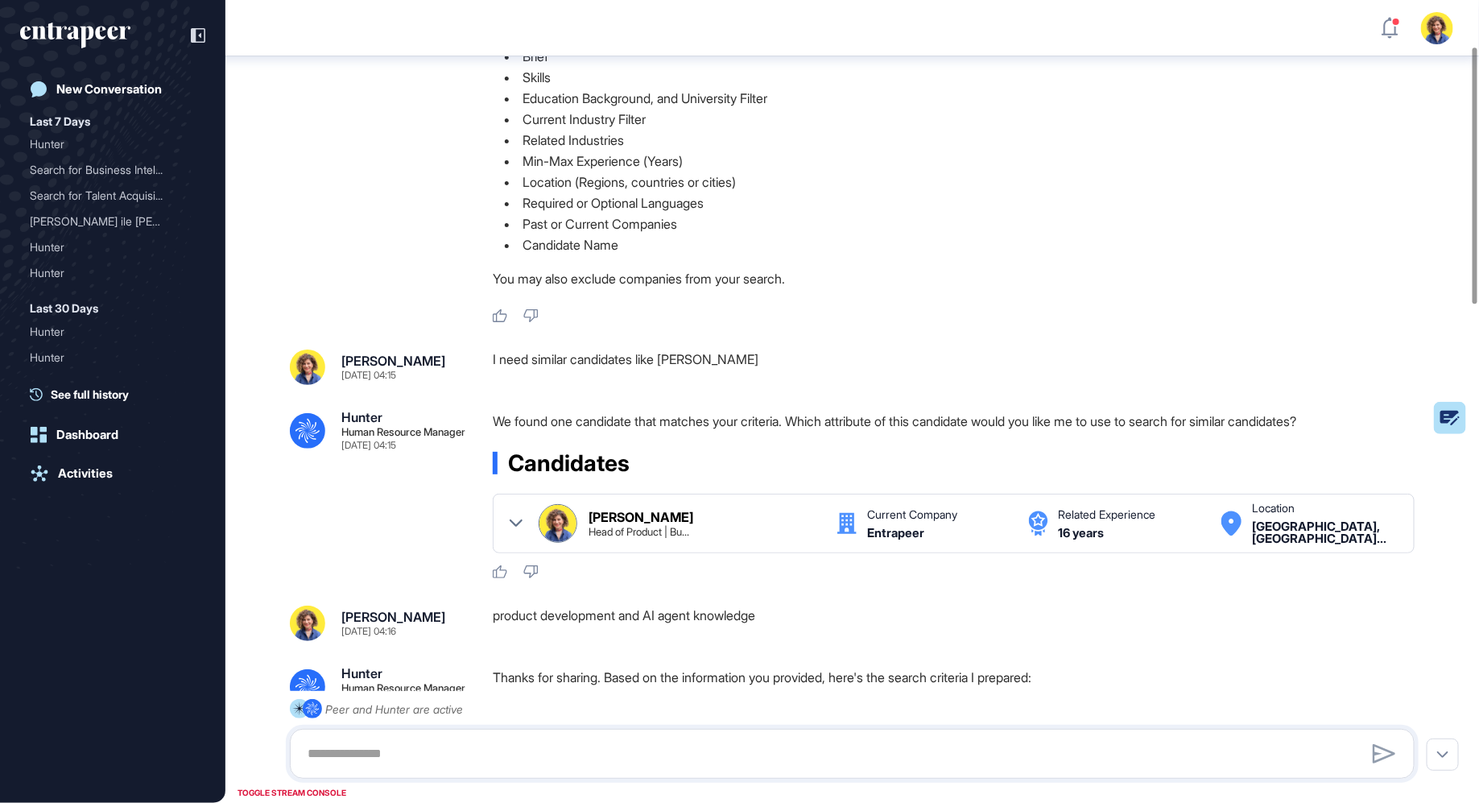
scroll to position [145, 0]
drag, startPoint x: 489, startPoint y: 359, endPoint x: 786, endPoint y: 361, distance: 297.0
click at [786, 361] on div "[PERSON_NAME] [DATE] 04:15 I need similar candidates like [PERSON_NAME]" at bounding box center [852, 366] width 1125 height 35
drag, startPoint x: 601, startPoint y: 415, endPoint x: 581, endPoint y: 392, distance: 30.2
click at [601, 413] on p "We found one candidate that matches your criteria. Which attribute of this cand…" at bounding box center [960, 420] width 935 height 21
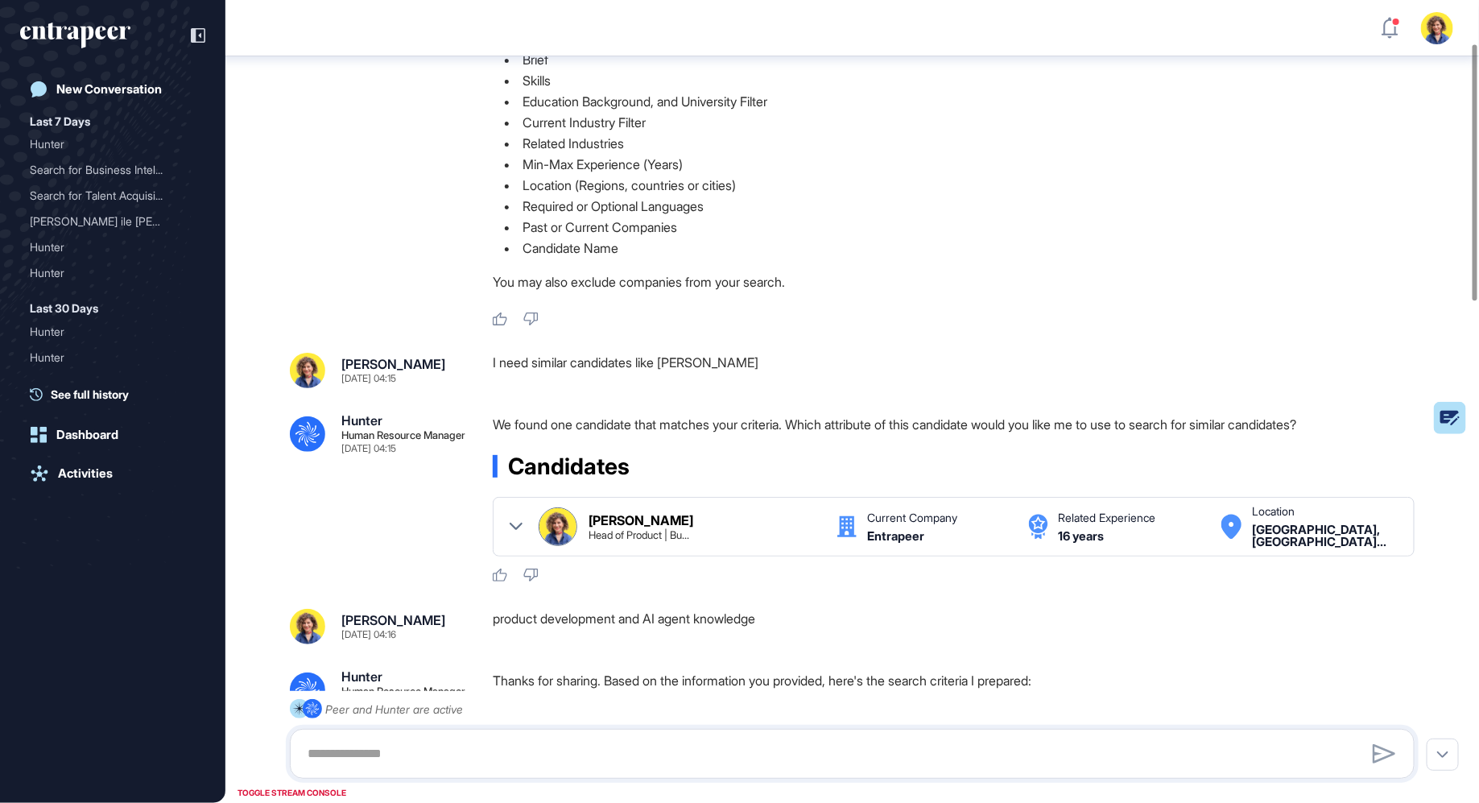
scroll to position [134, 0]
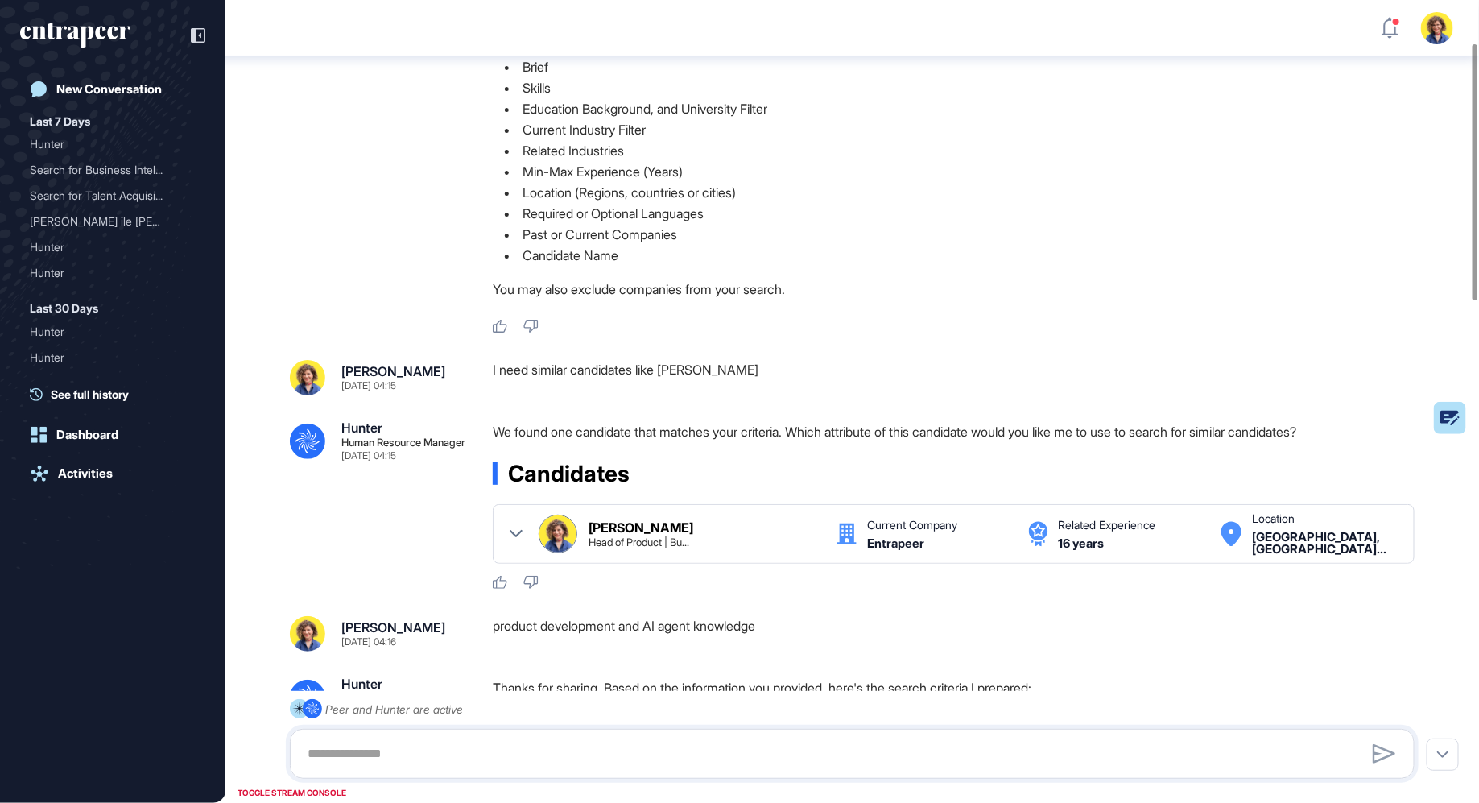
drag, startPoint x: 493, startPoint y: 353, endPoint x: 817, endPoint y: 372, distance: 324.1
click at [817, 373] on div "I need similar candidates like [PERSON_NAME]" at bounding box center [960, 377] width 935 height 35
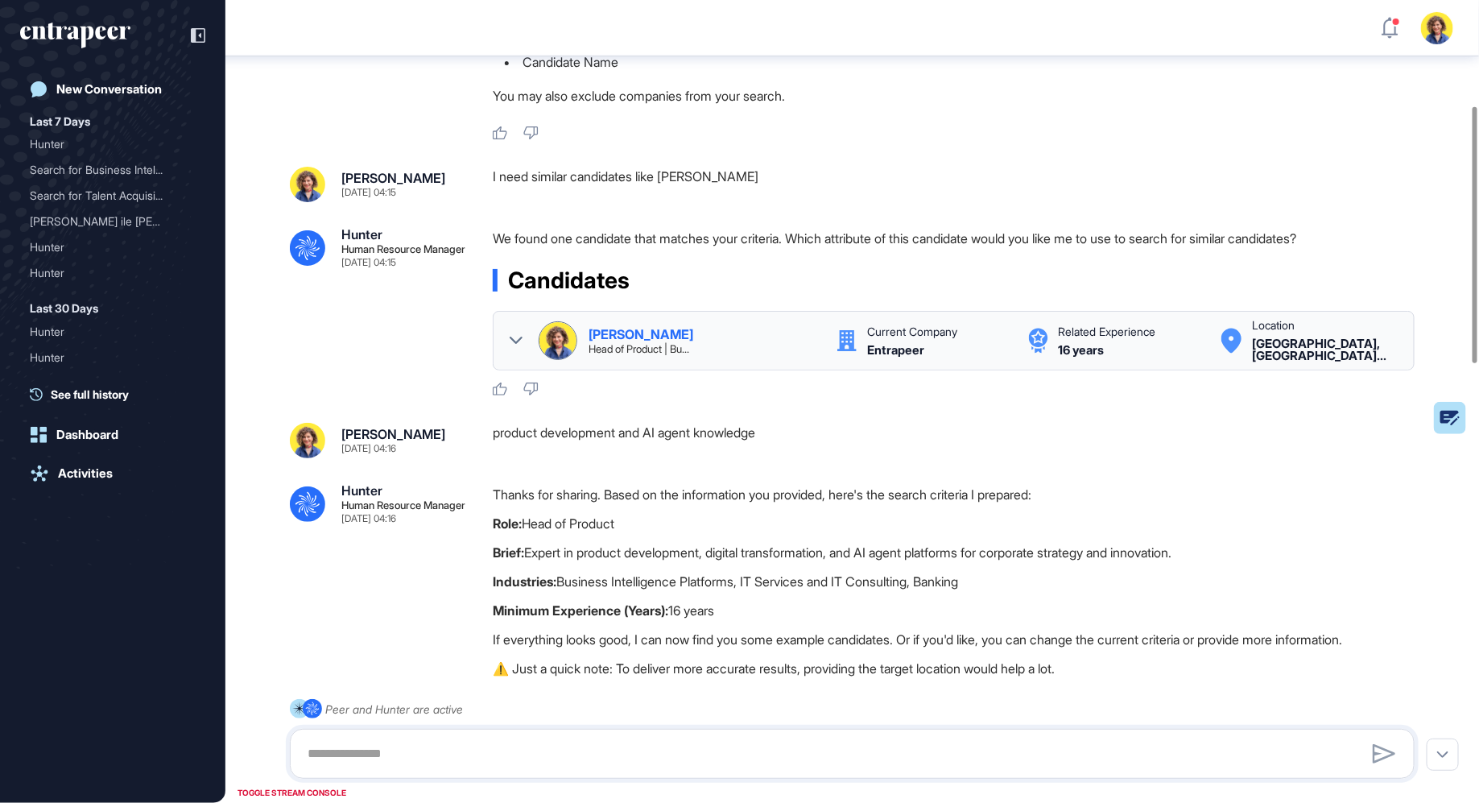
scroll to position [330, 0]
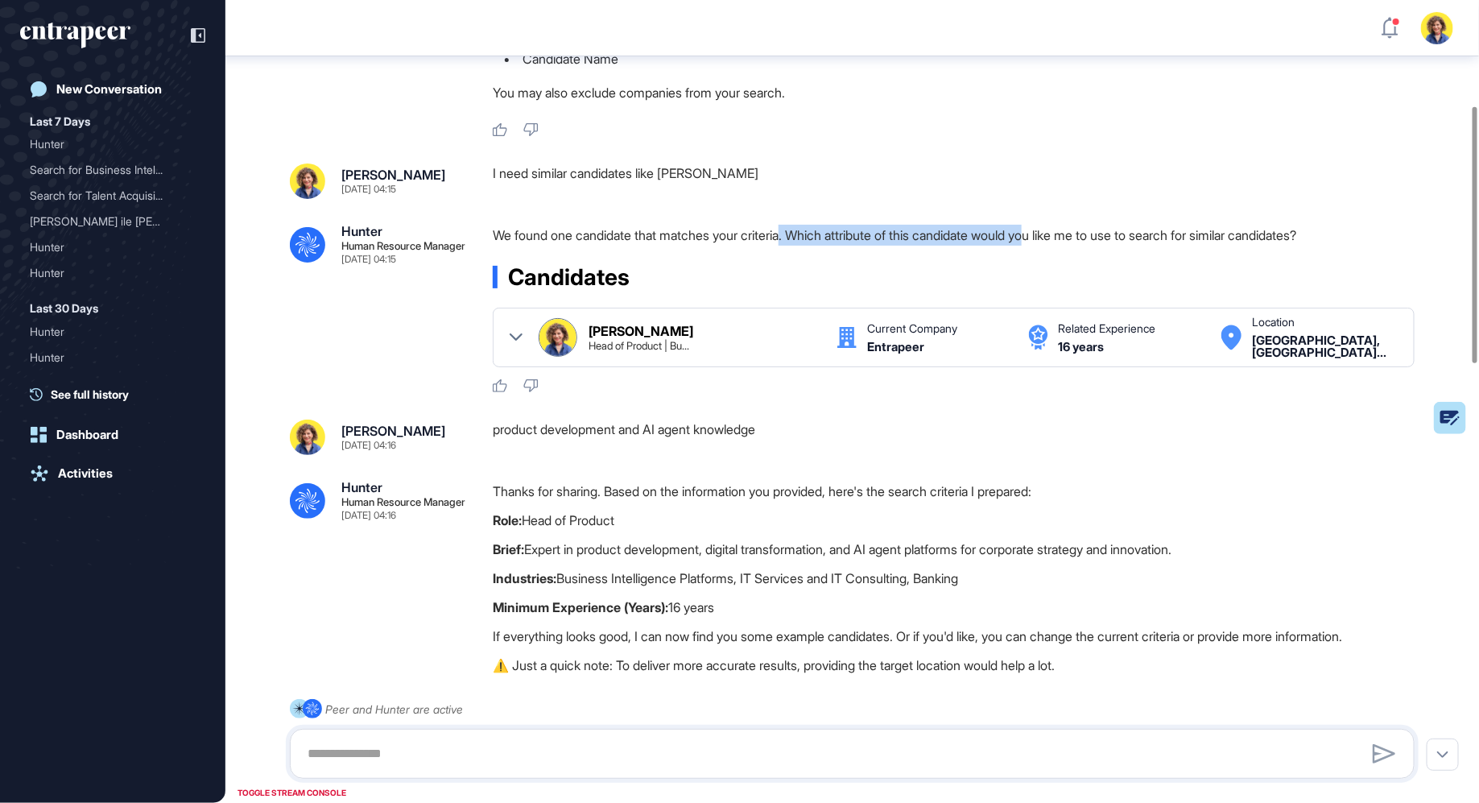
drag, startPoint x: 807, startPoint y: 233, endPoint x: 1058, endPoint y: 229, distance: 251.2
click at [1059, 230] on p "We found one candidate that matches your criteria. Which attribute of this cand…" at bounding box center [960, 235] width 935 height 21
click at [522, 332] on div "Sara Holyavkin Head of Product | Bu... Current Company Entrapeer Related Experi…" at bounding box center [954, 337] width 888 height 39
click at [510, 339] on icon at bounding box center [516, 337] width 13 height 13
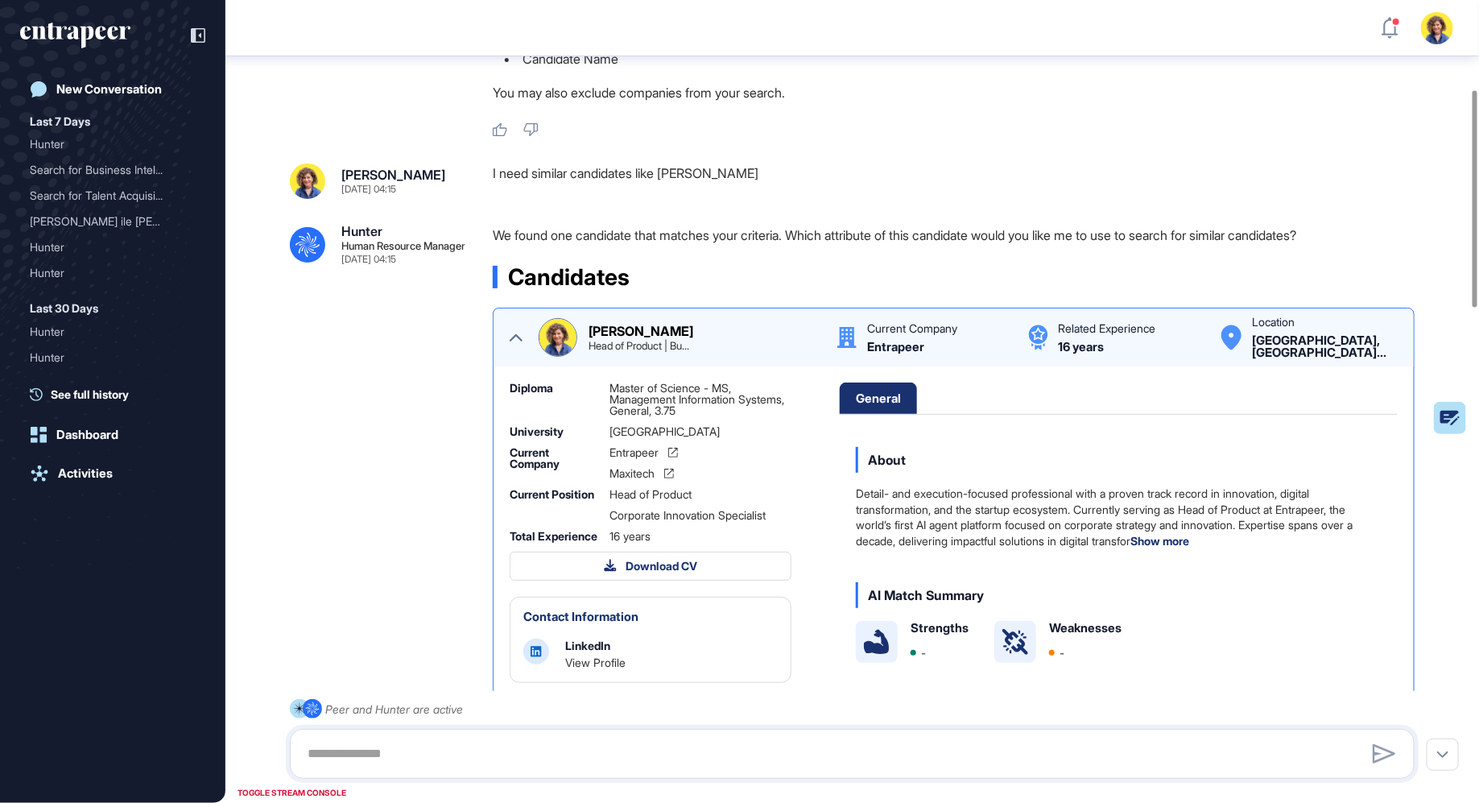
click at [546, 340] on img at bounding box center [557, 337] width 37 height 37
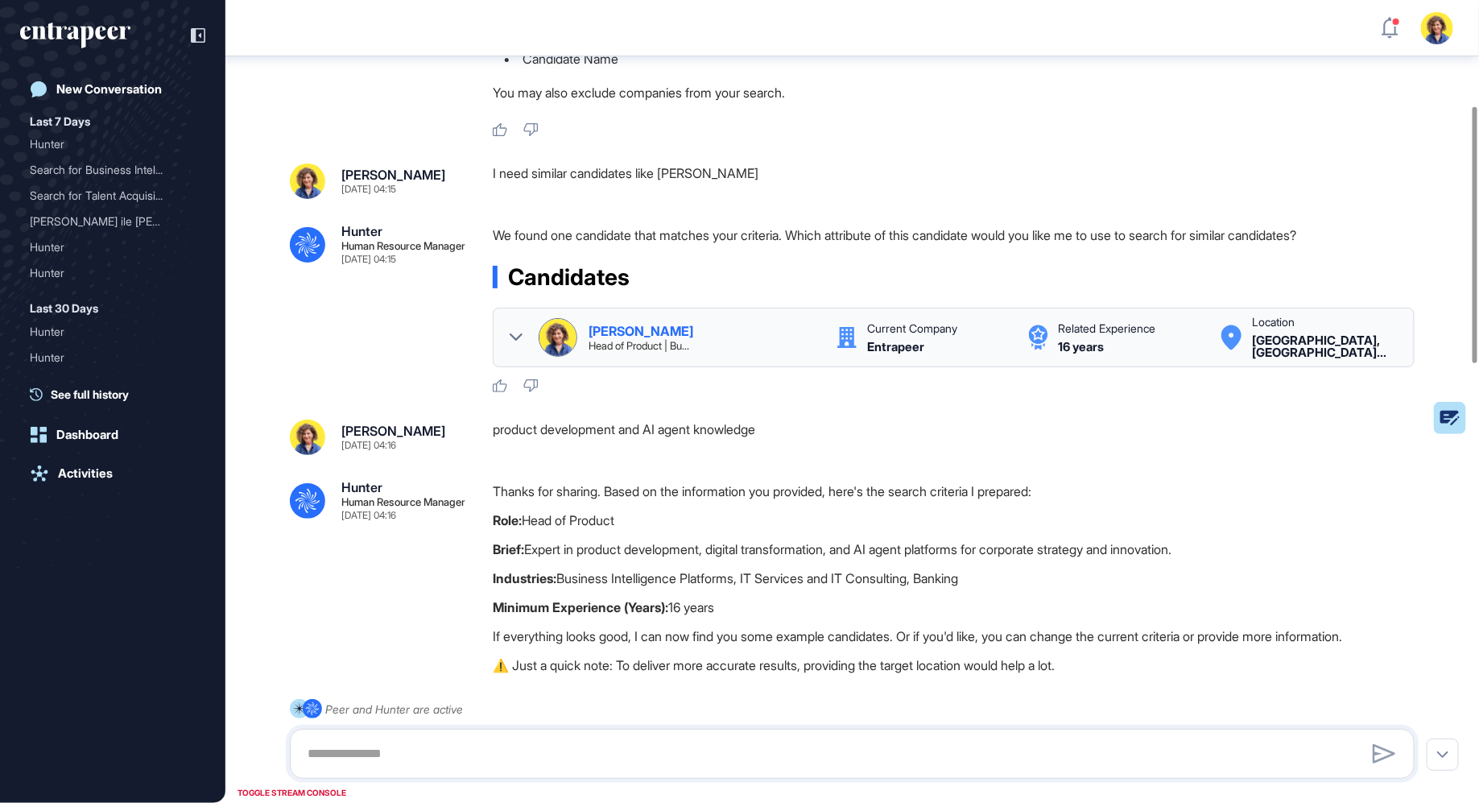
click at [625, 330] on div "Sara Holyavkin" at bounding box center [640, 330] width 105 height 13
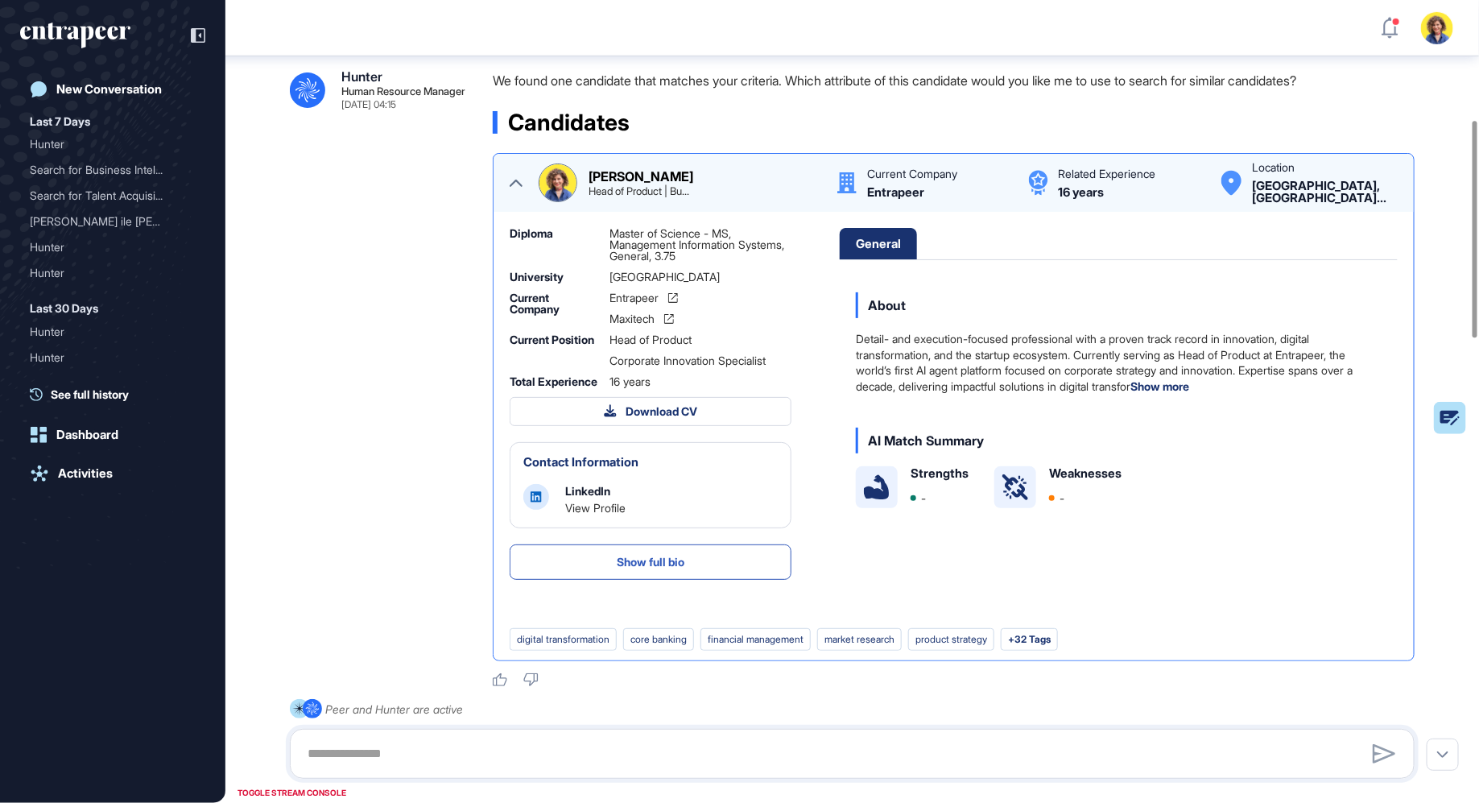
scroll to position [508, 0]
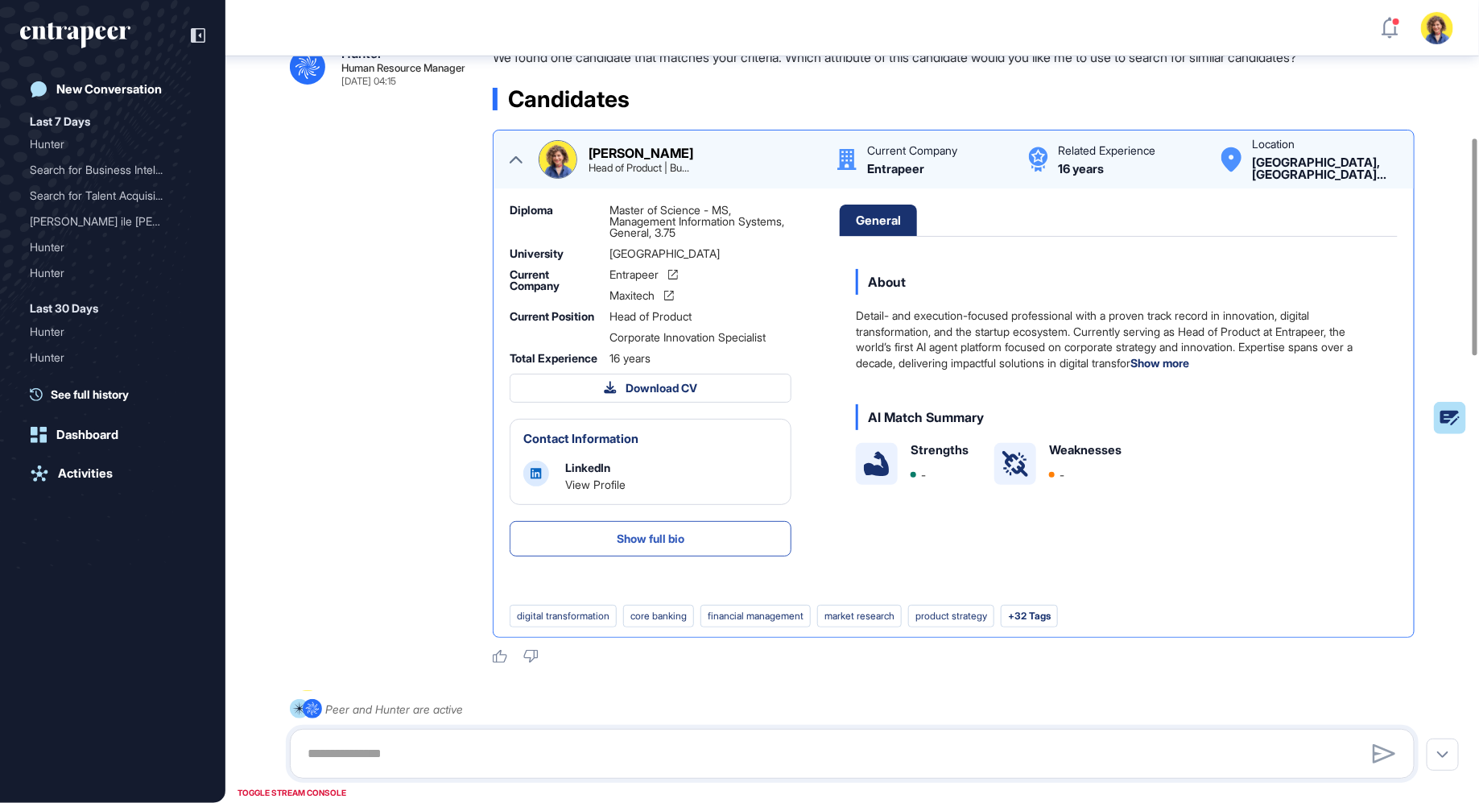
click at [614, 547] on button "Show full bio" at bounding box center [651, 538] width 282 height 35
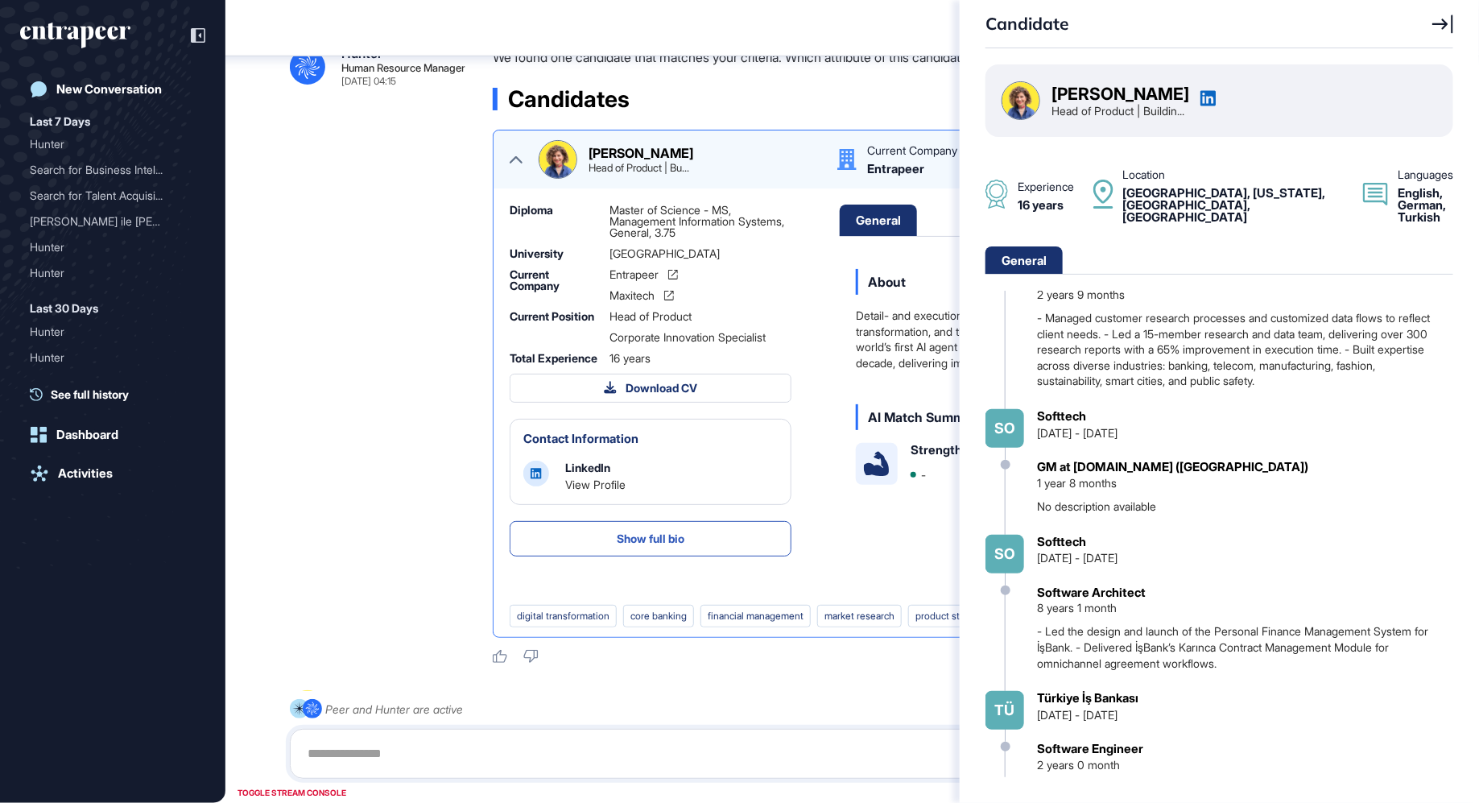
scroll to position [786, 0]
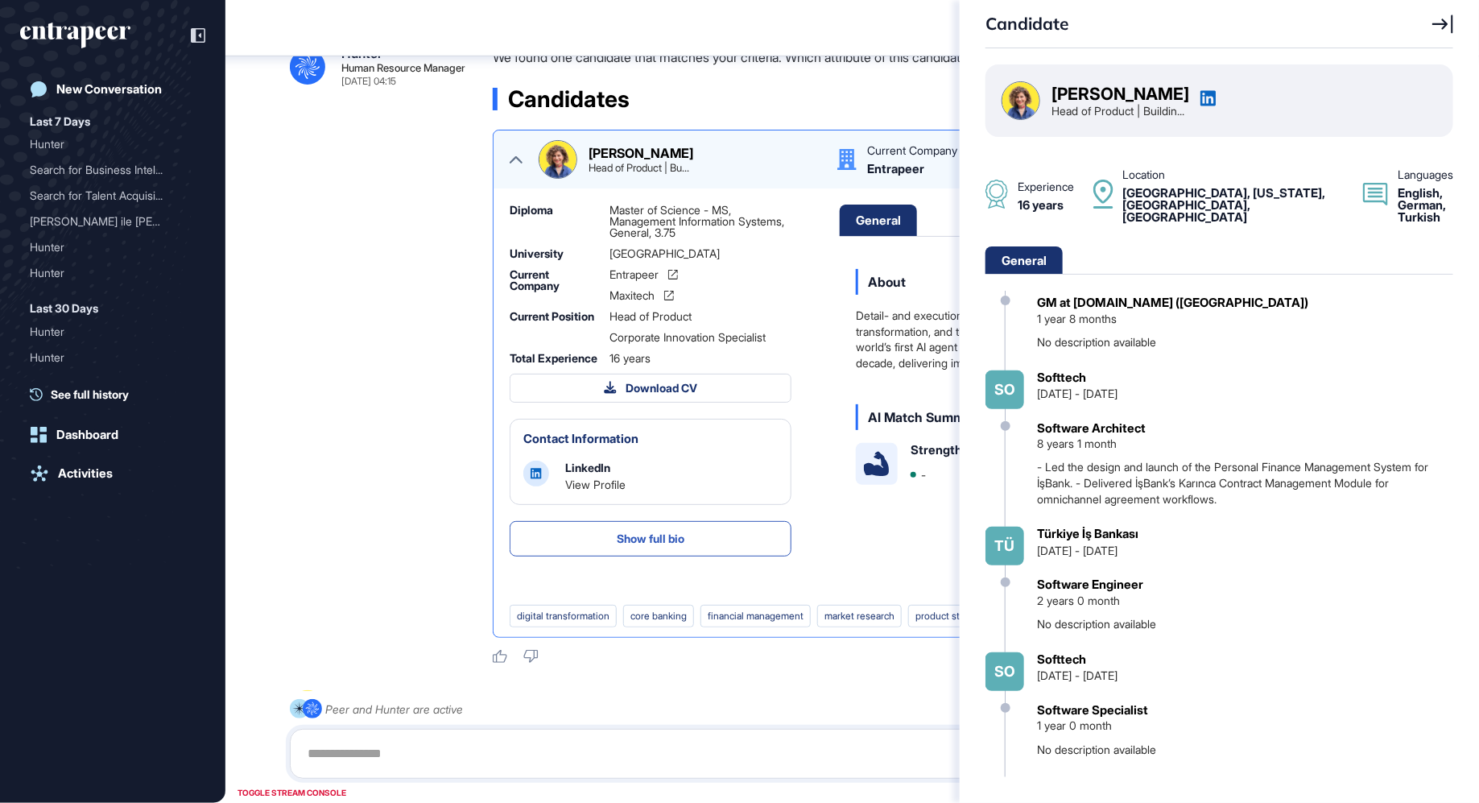
click at [349, 502] on div "Candidate Sara Holyavkin Head of Product | Buildin... Experience 16 years Locat…" at bounding box center [739, 401] width 1479 height 803
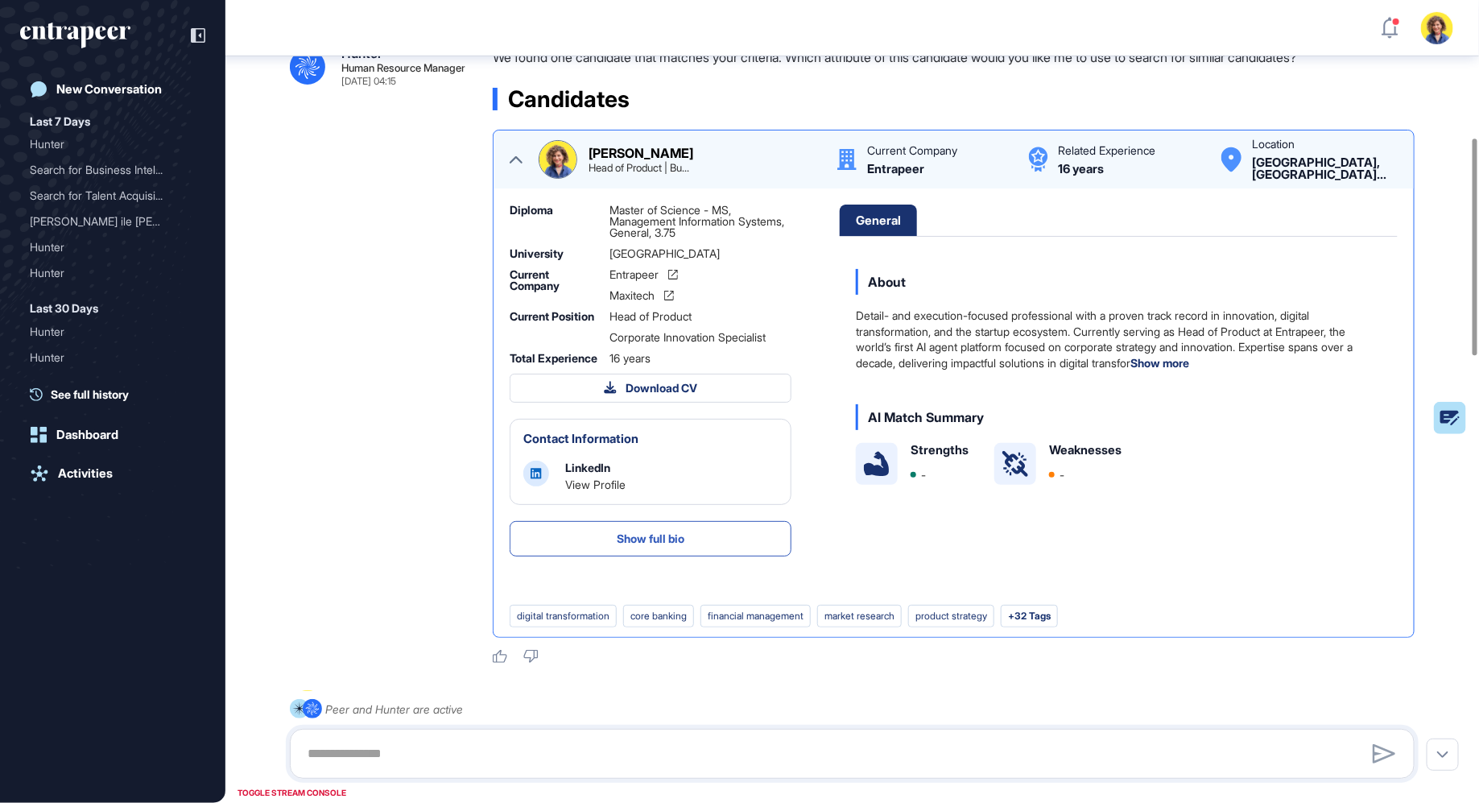
click at [510, 159] on div "Sara Holyavkin Head of Product | Bu... Current Company Entrapeer Related Experi…" at bounding box center [954, 159] width 888 height 39
click at [518, 158] on icon at bounding box center [516, 159] width 13 height 13
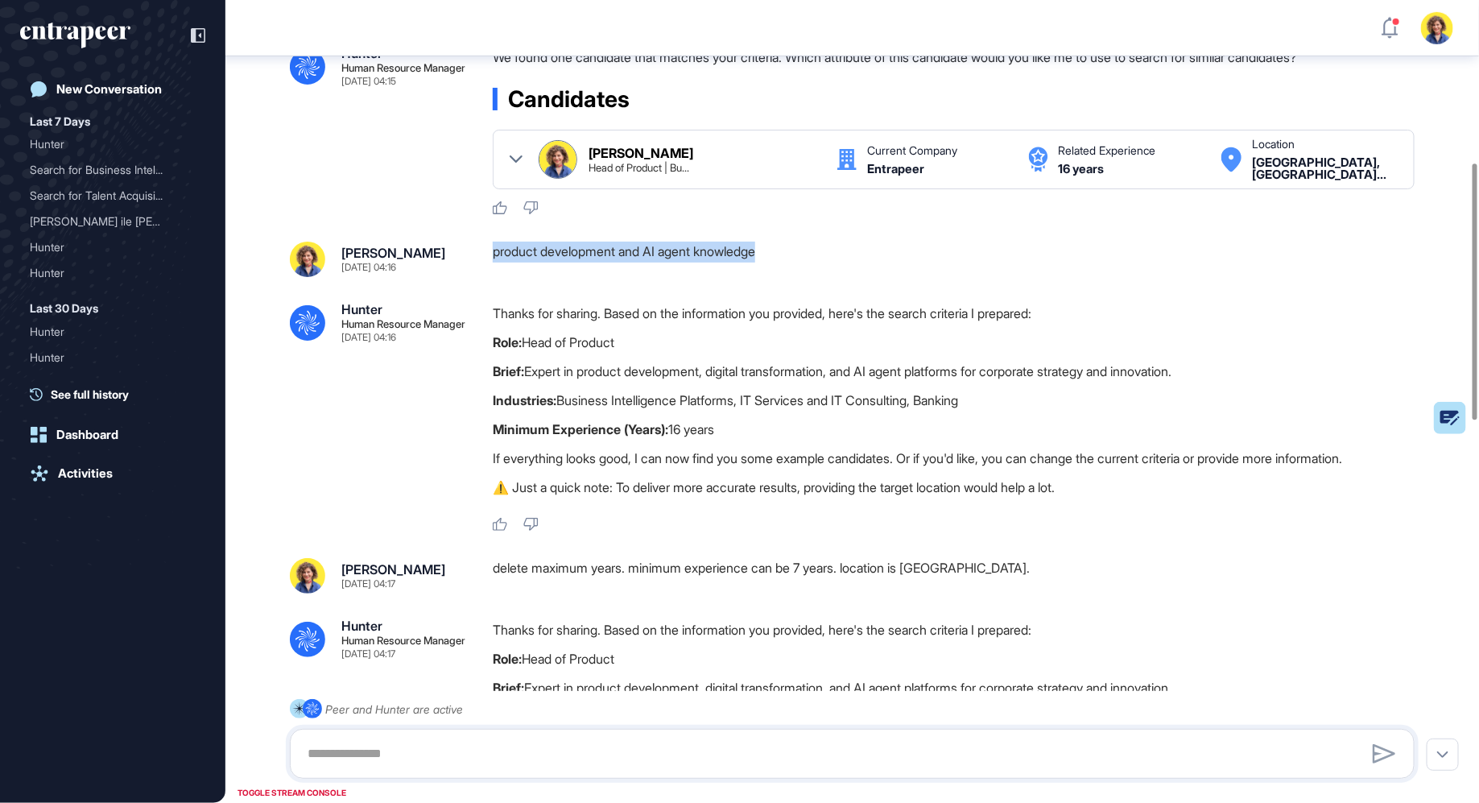
drag, startPoint x: 485, startPoint y: 252, endPoint x: 784, endPoint y: 248, distance: 298.7
click at [786, 248] on div "Sara Holyavkin Sep 02, 2025 04:16 product development and AI agent knowledge" at bounding box center [852, 259] width 1125 height 35
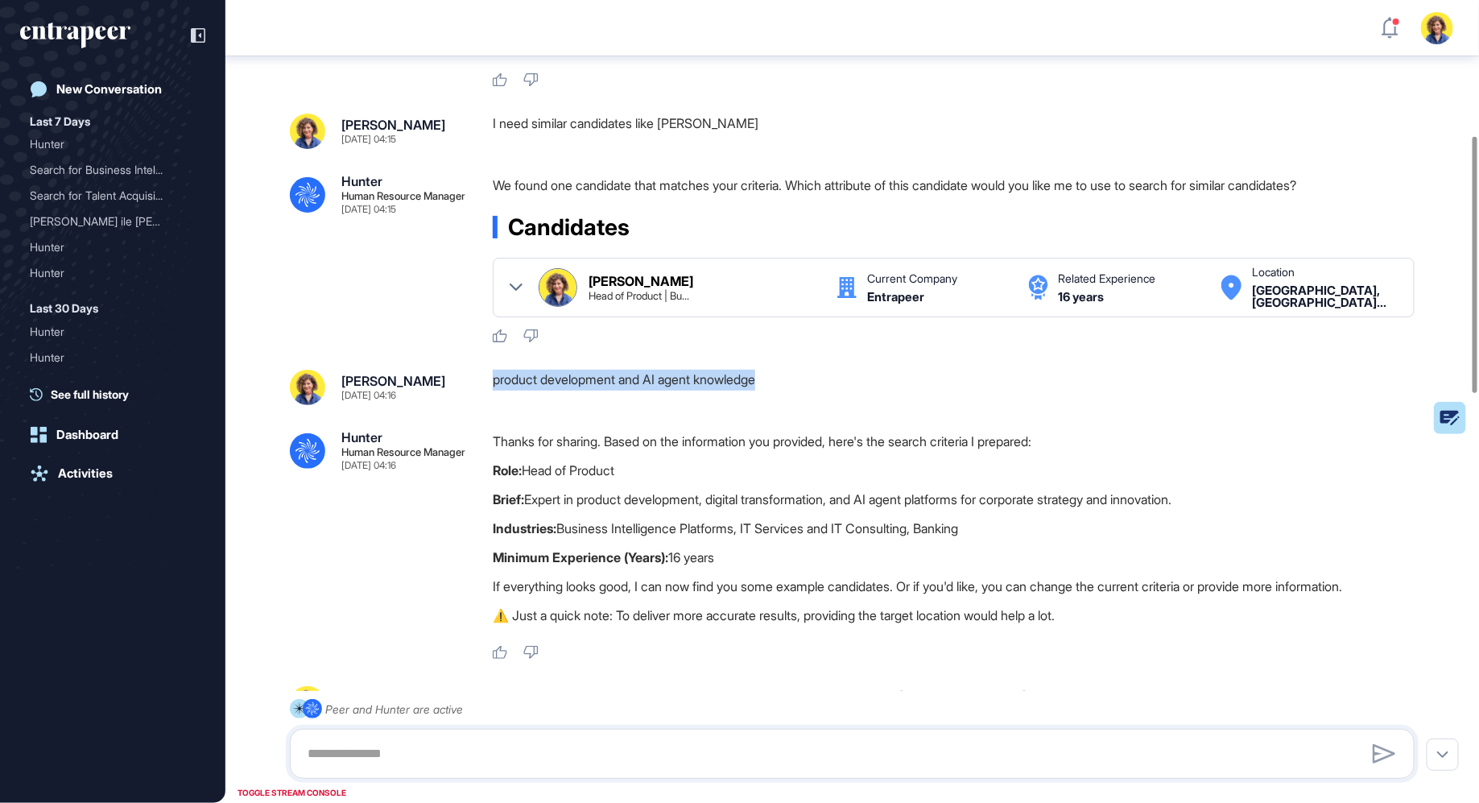
scroll to position [380, 0]
drag, startPoint x: 654, startPoint y: 460, endPoint x: 484, endPoint y: 472, distance: 170.2
click at [485, 471] on div ".cls-2{fill:#fff} Hunter Human Resource Manager Sep 02, 2025 04:16 Thanks for s…" at bounding box center [852, 545] width 1125 height 229
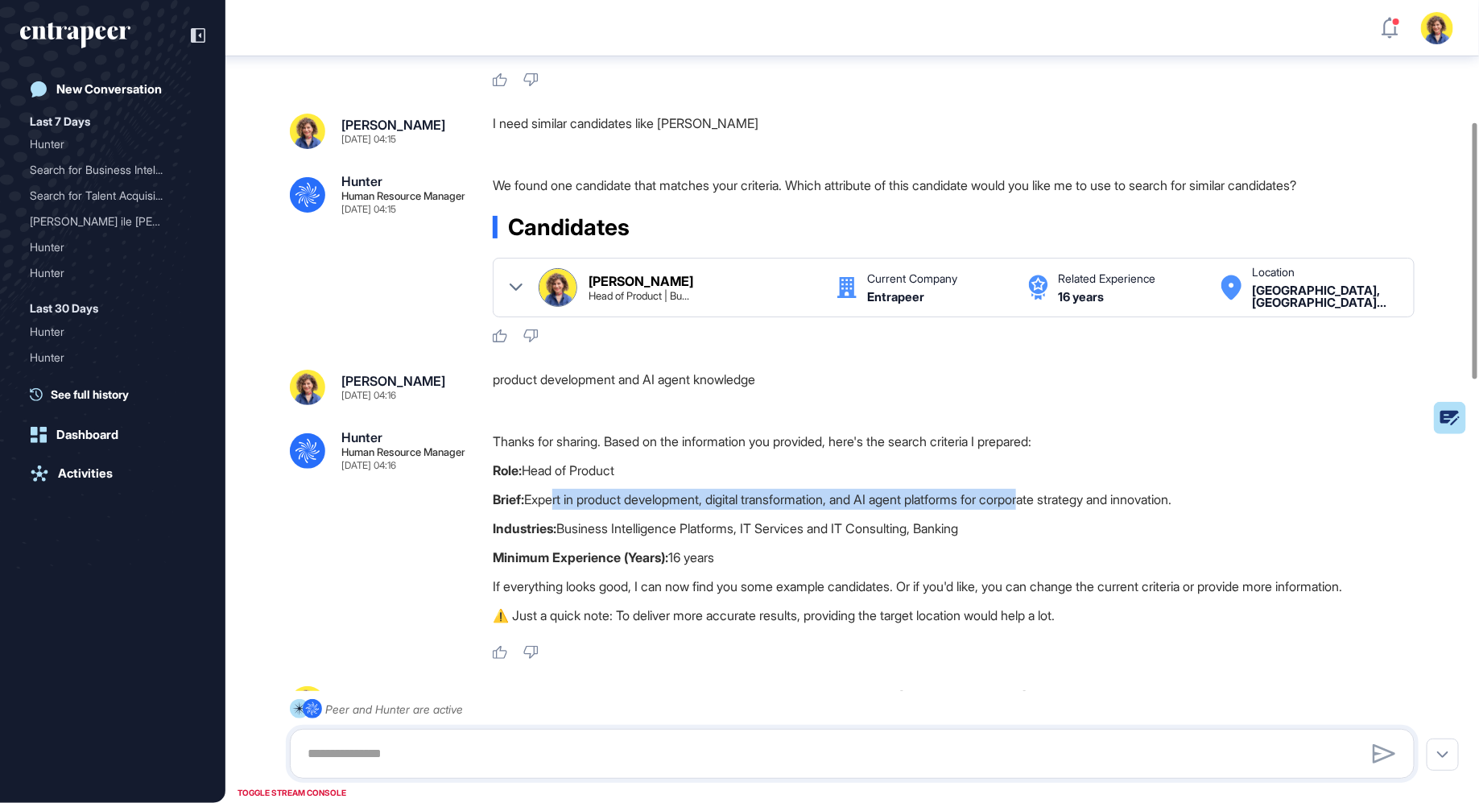
drag, startPoint x: 551, startPoint y: 502, endPoint x: 1046, endPoint y: 509, distance: 494.3
click at [1051, 506] on p "Brief: Expert in product development, digital transformation, and AI agent plat…" at bounding box center [960, 499] width 935 height 21
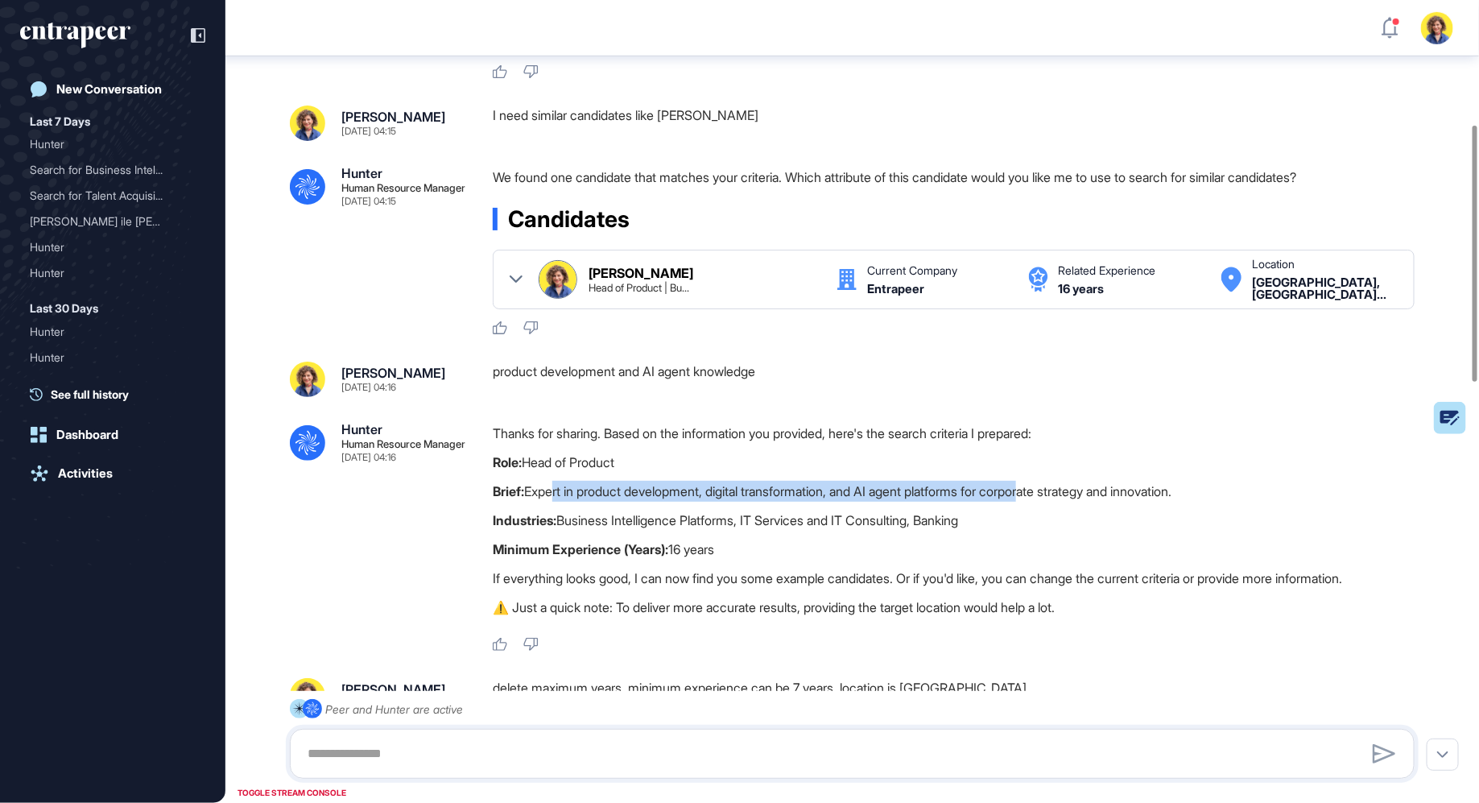
scroll to position [394, 0]
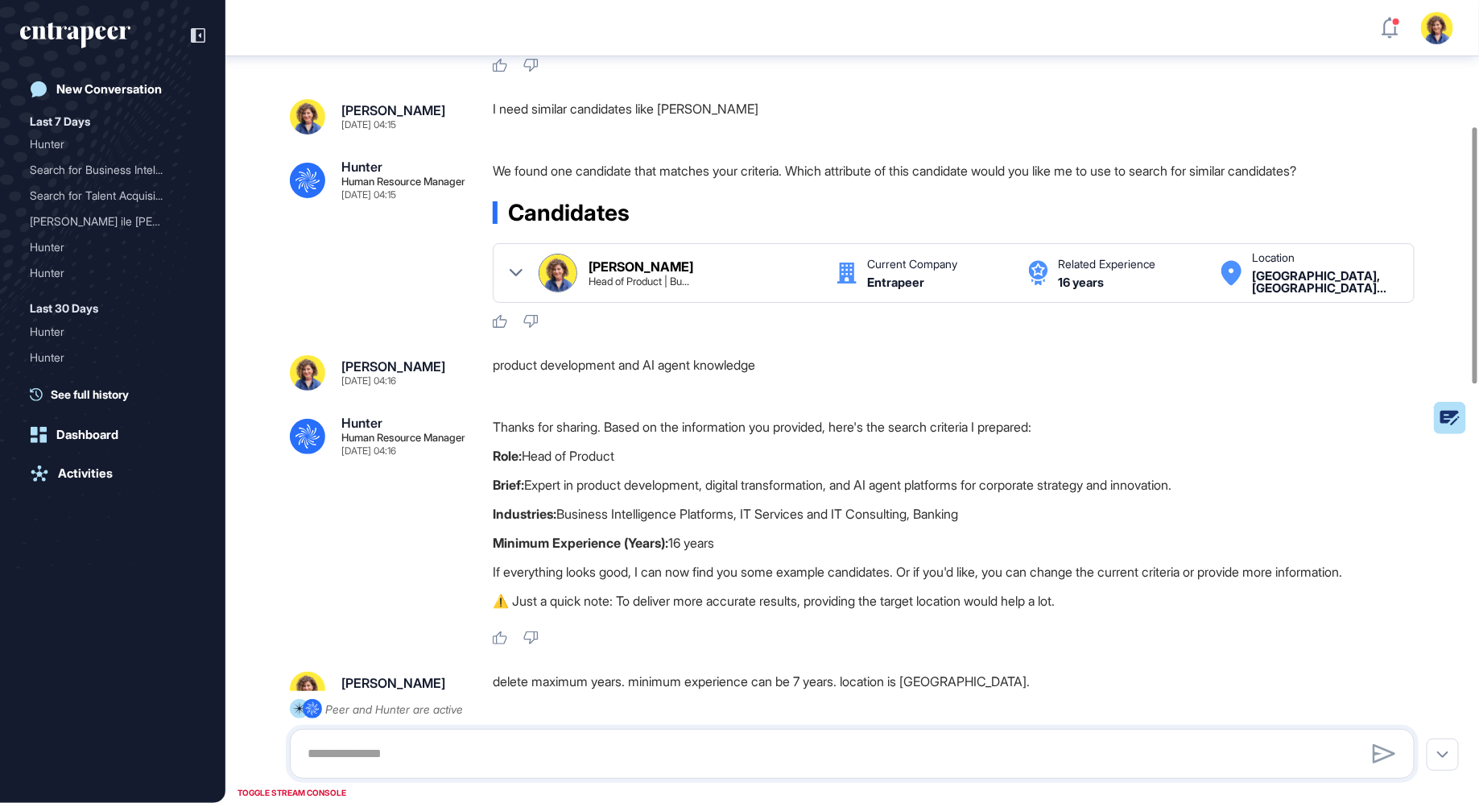
click at [1049, 512] on p "Industries: Business Intelligence Platforms, IT Services and IT Consulting, Ban…" at bounding box center [960, 513] width 935 height 21
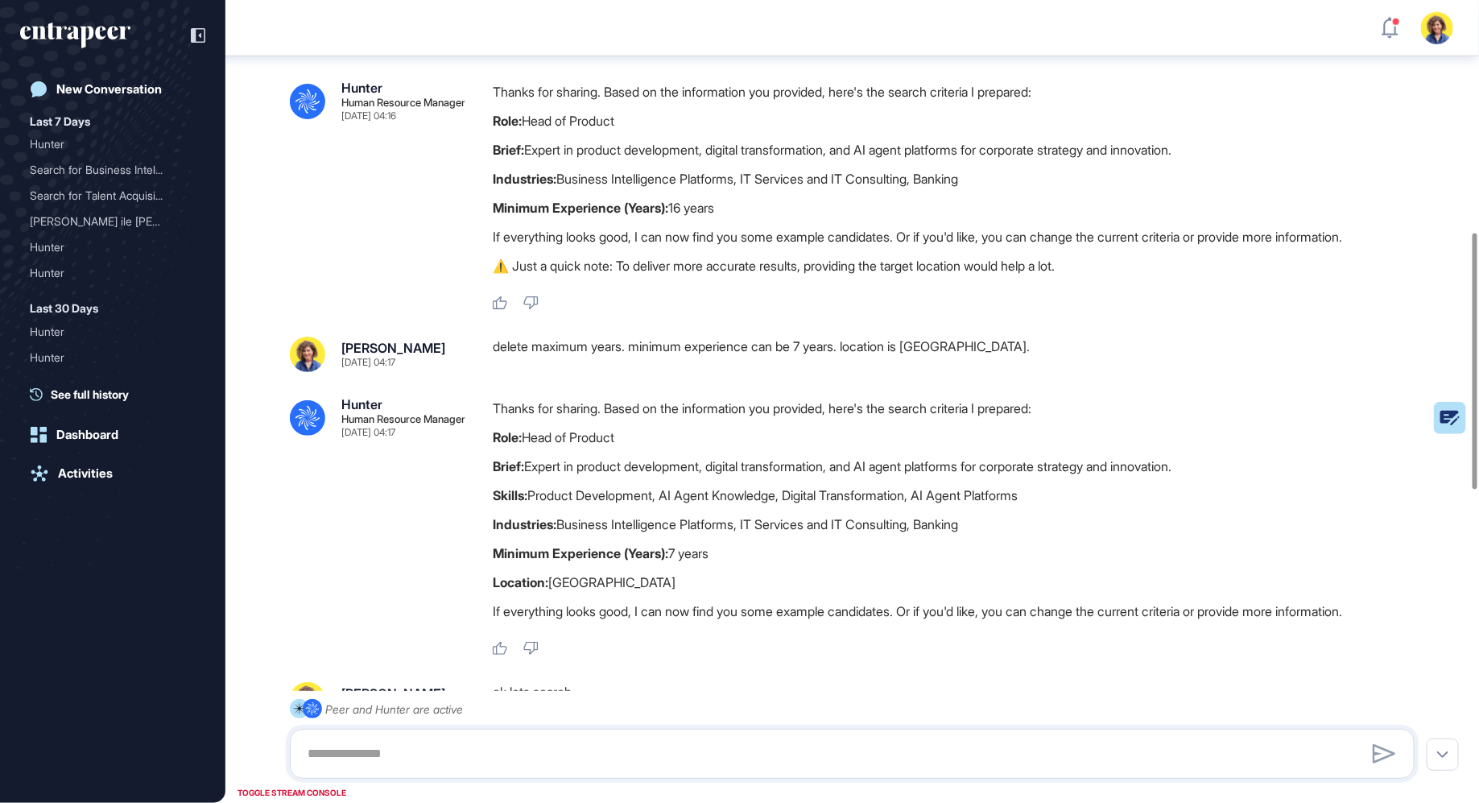
scroll to position [733, 0]
drag, startPoint x: 477, startPoint y: 214, endPoint x: 753, endPoint y: 201, distance: 276.4
click at [753, 201] on div ".cls-2{fill:#fff} Hunter Human Resource Manager Sep 02, 2025 04:16 Thanks for s…" at bounding box center [852, 192] width 1125 height 229
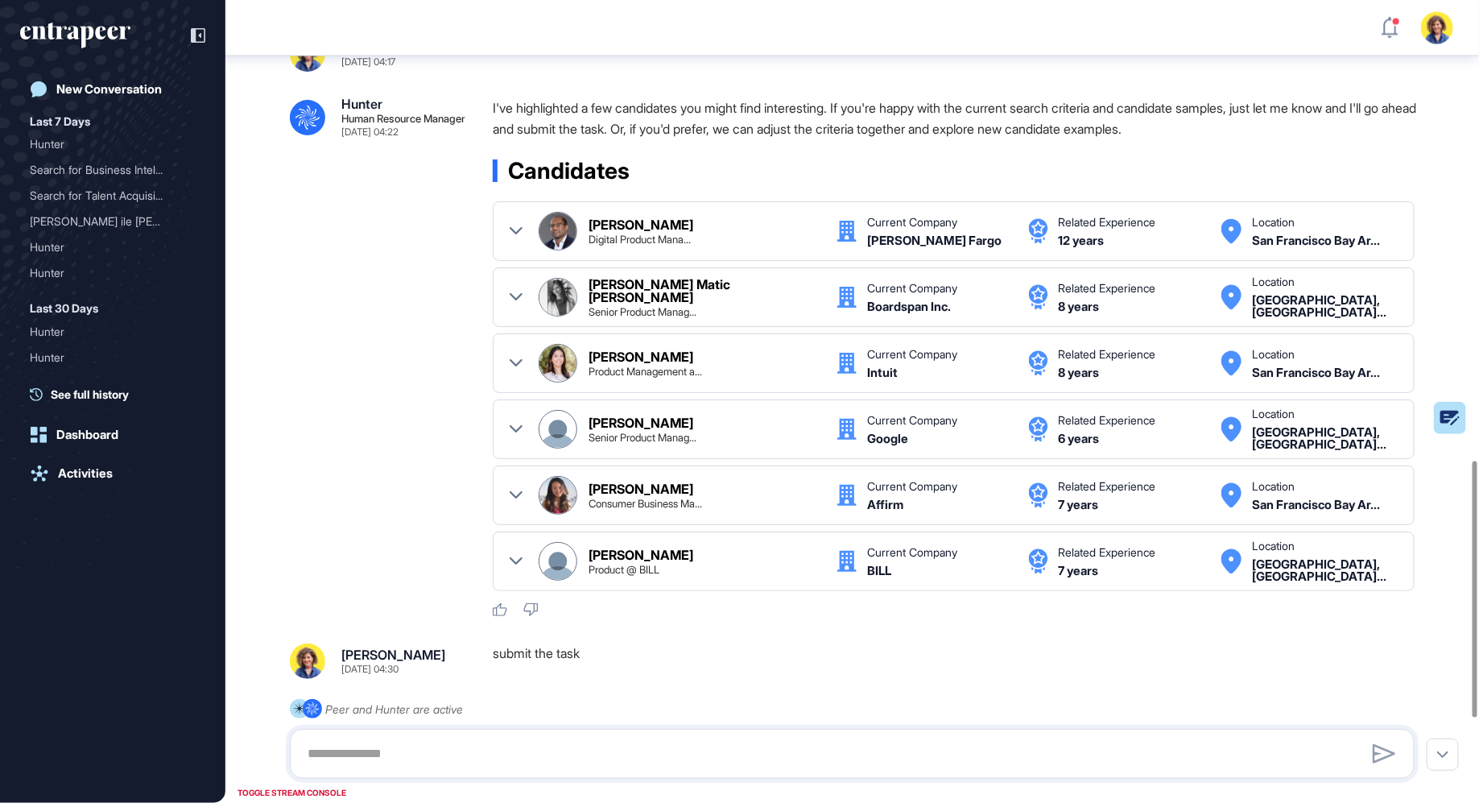
scroll to position [1373, 0]
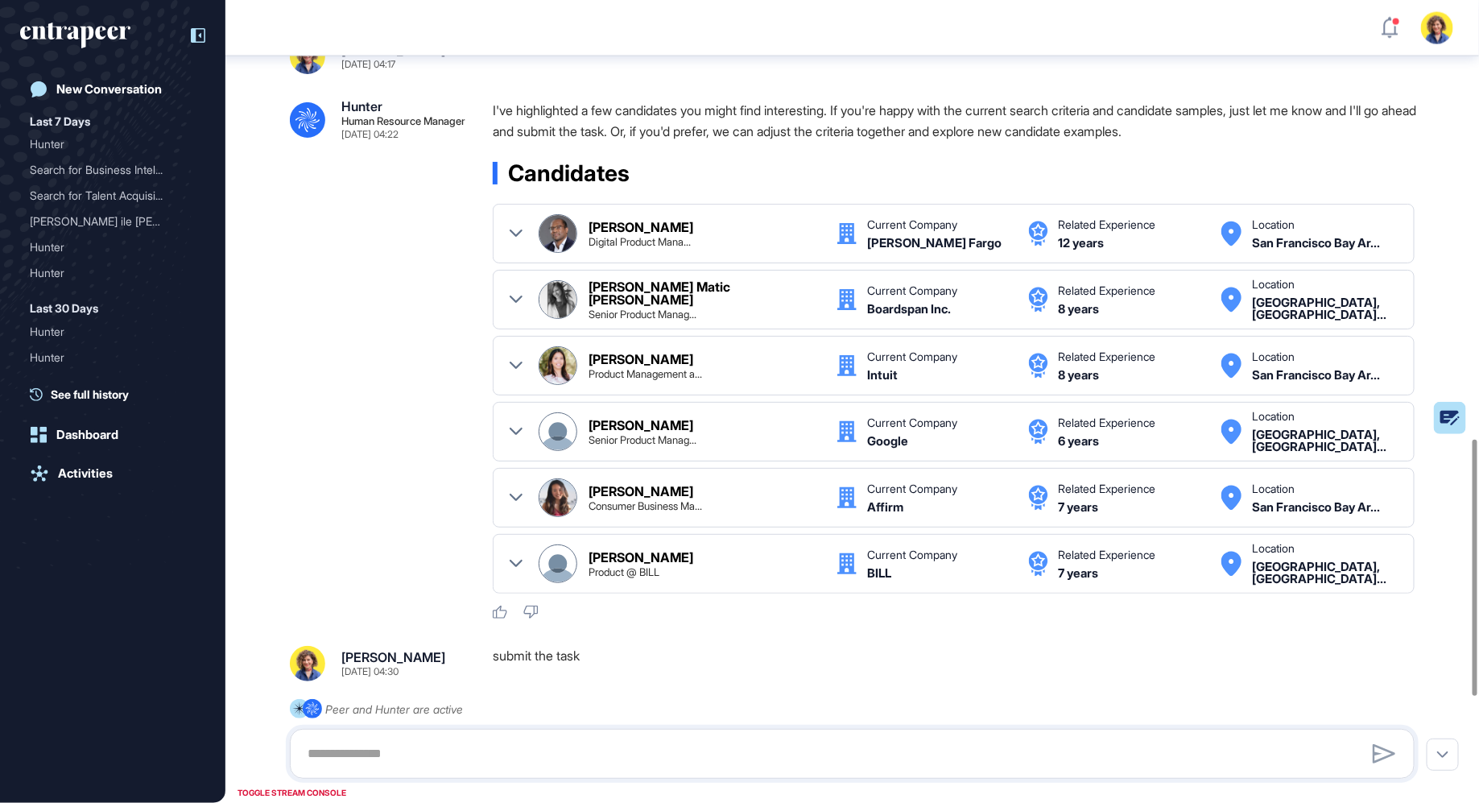
click at [197, 36] on icon at bounding box center [198, 35] width 14 height 14
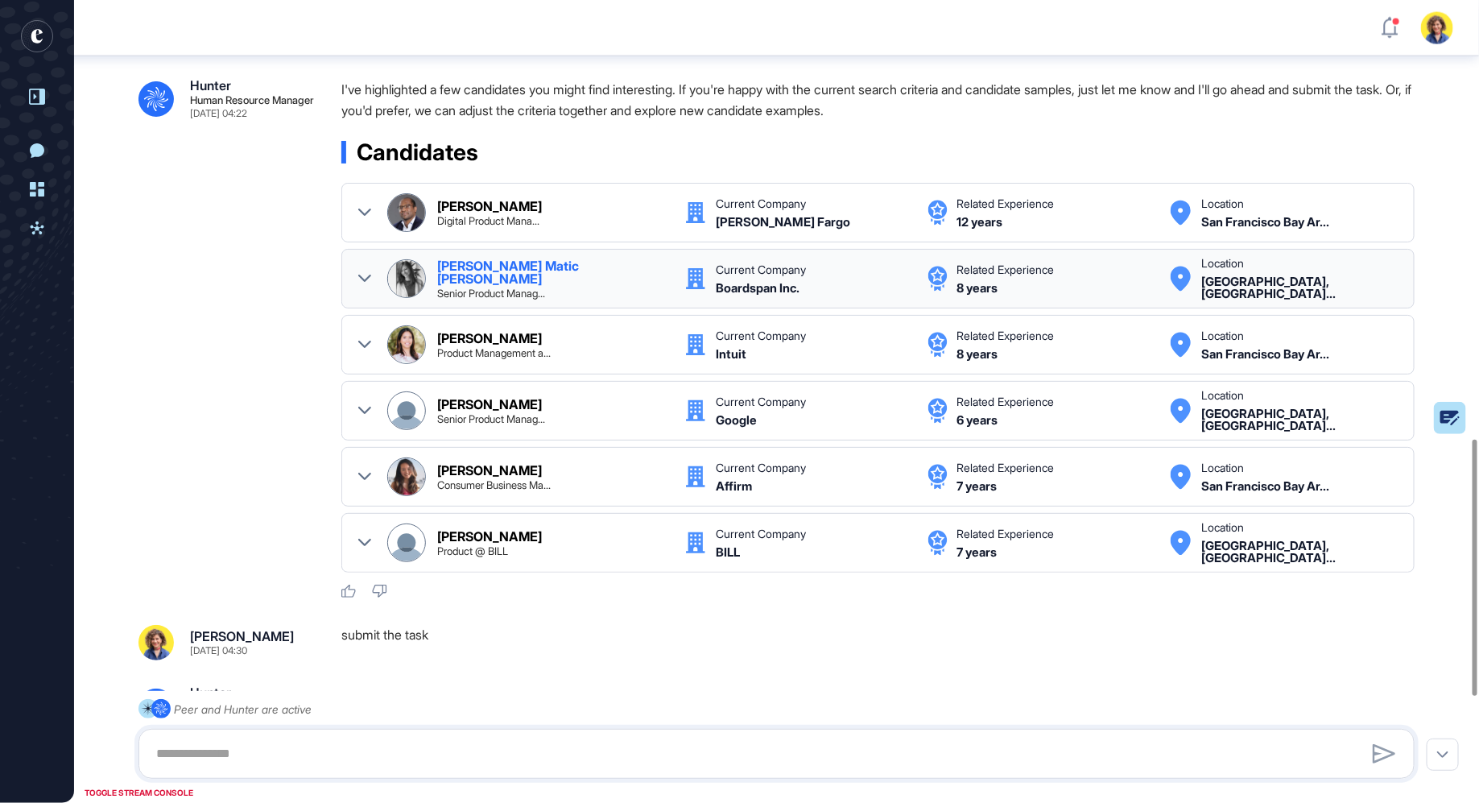
click at [361, 282] on icon at bounding box center [364, 278] width 13 height 7
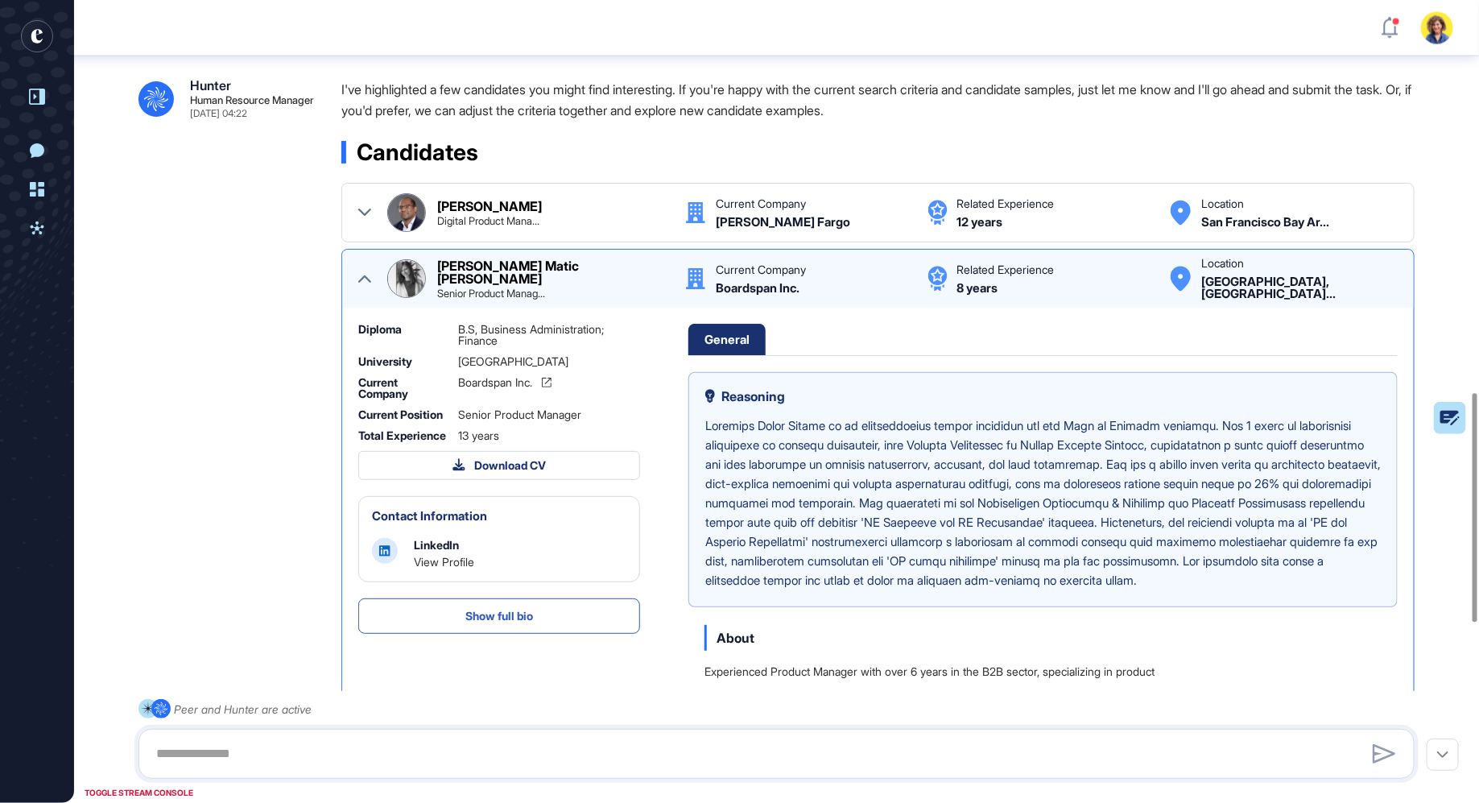
click at [361, 285] on icon at bounding box center [364, 278] width 13 height 13
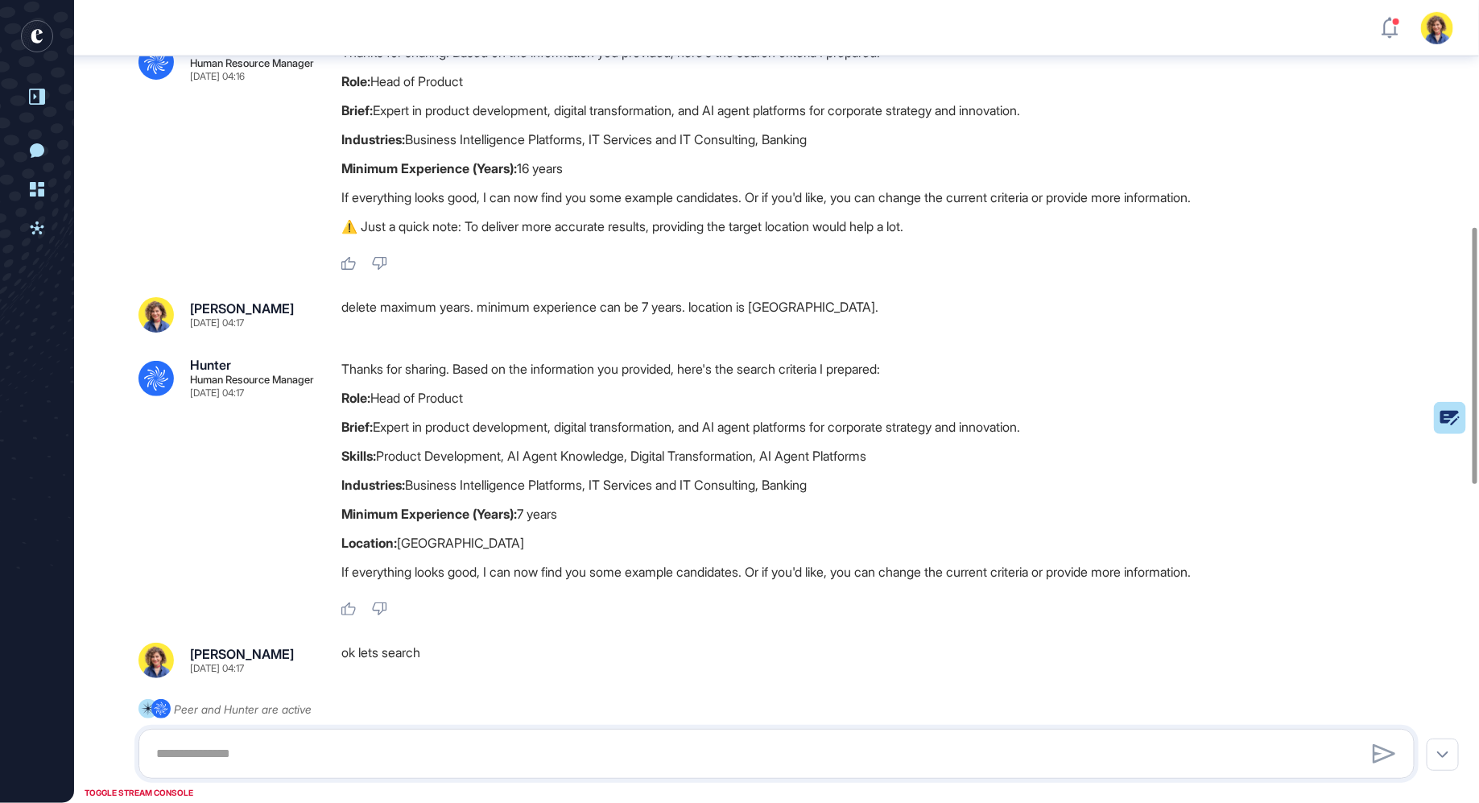
scroll to position [708, 0]
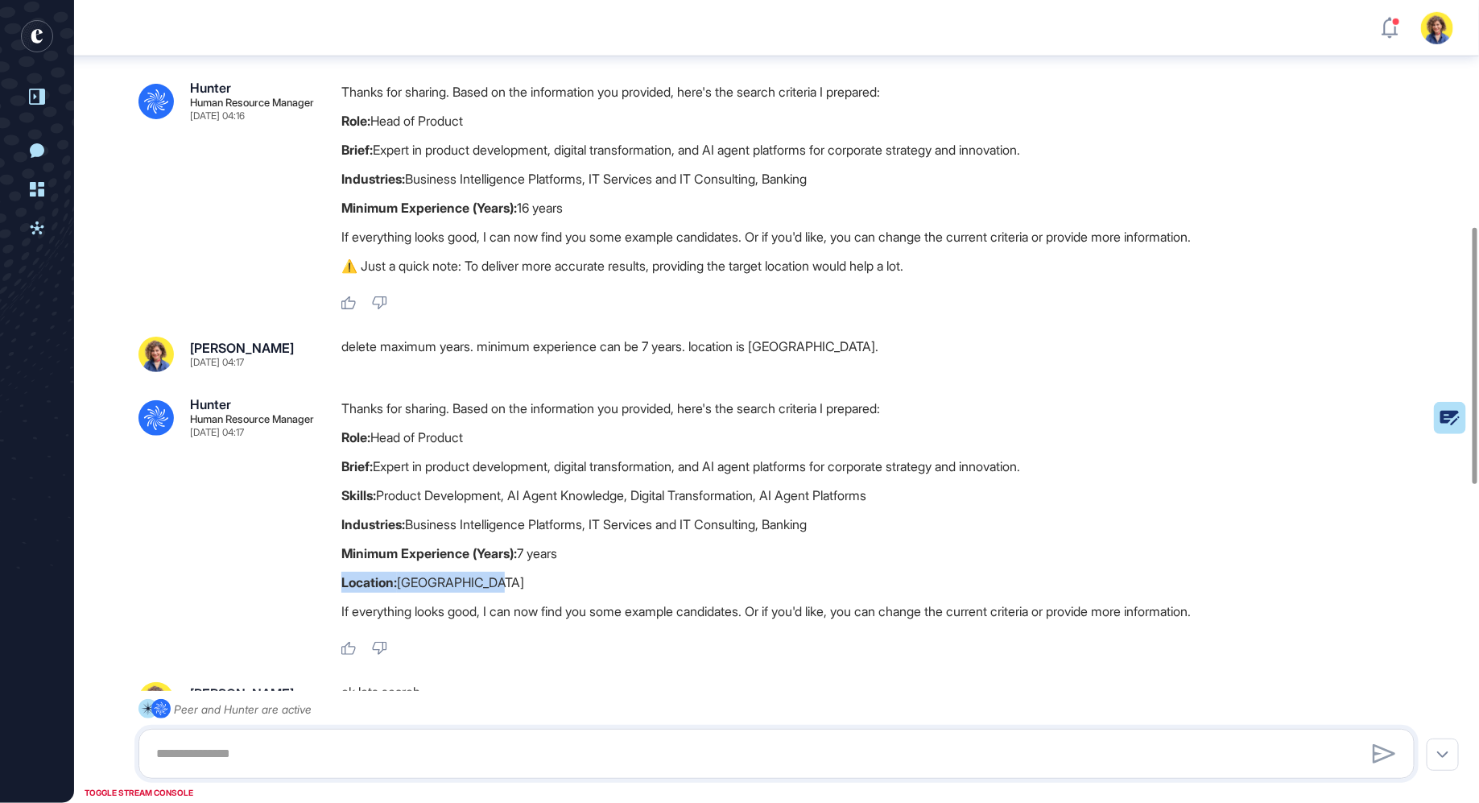
drag, startPoint x: 503, startPoint y: 601, endPoint x: 339, endPoint y: 604, distance: 164.2
click at [339, 604] on div ".cls-2{fill:#fff} Hunter Human Resource Manager Sep 02, 2025 04:17 Thanks for s…" at bounding box center [776, 527] width 1276 height 258
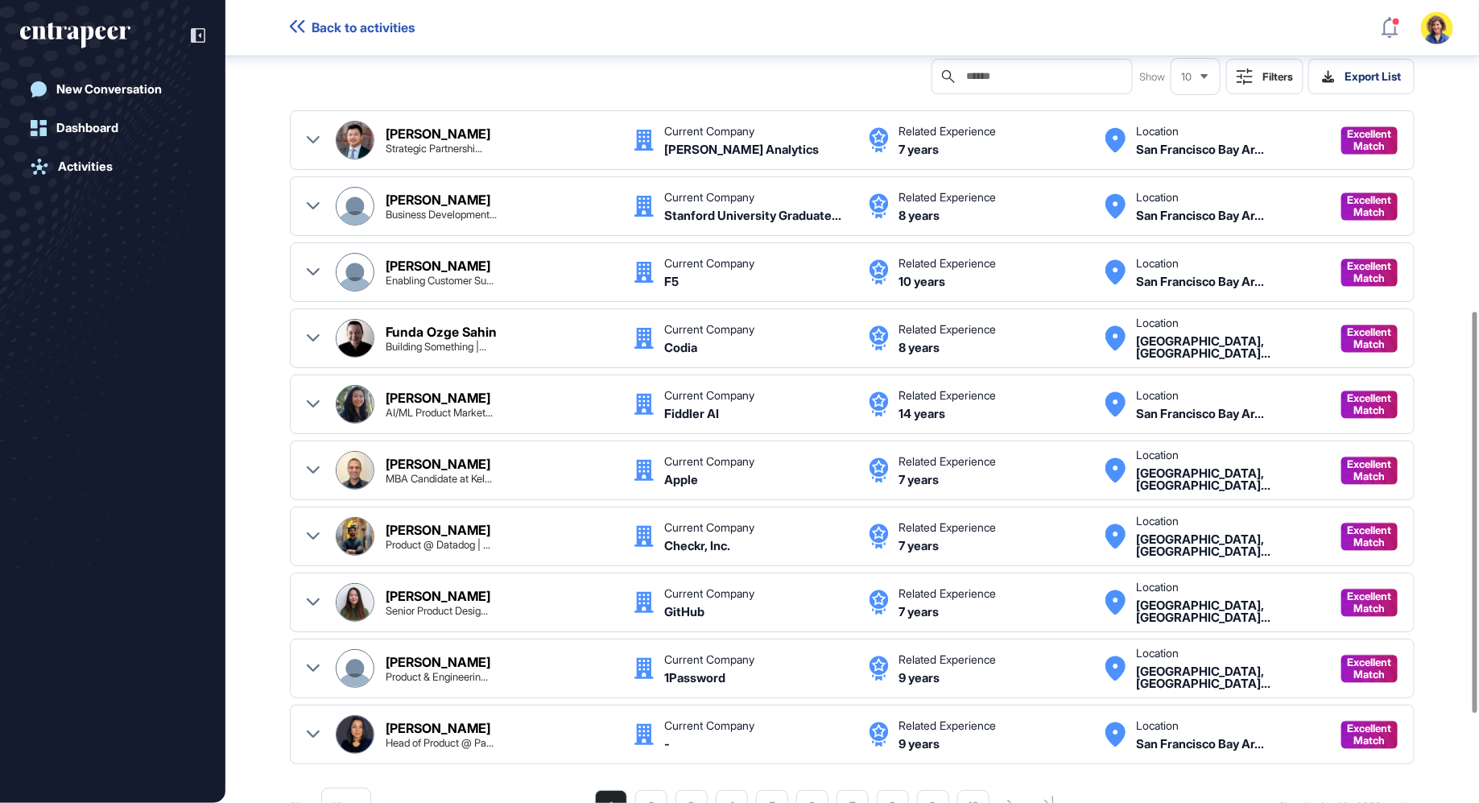
scroll to position [625, 0]
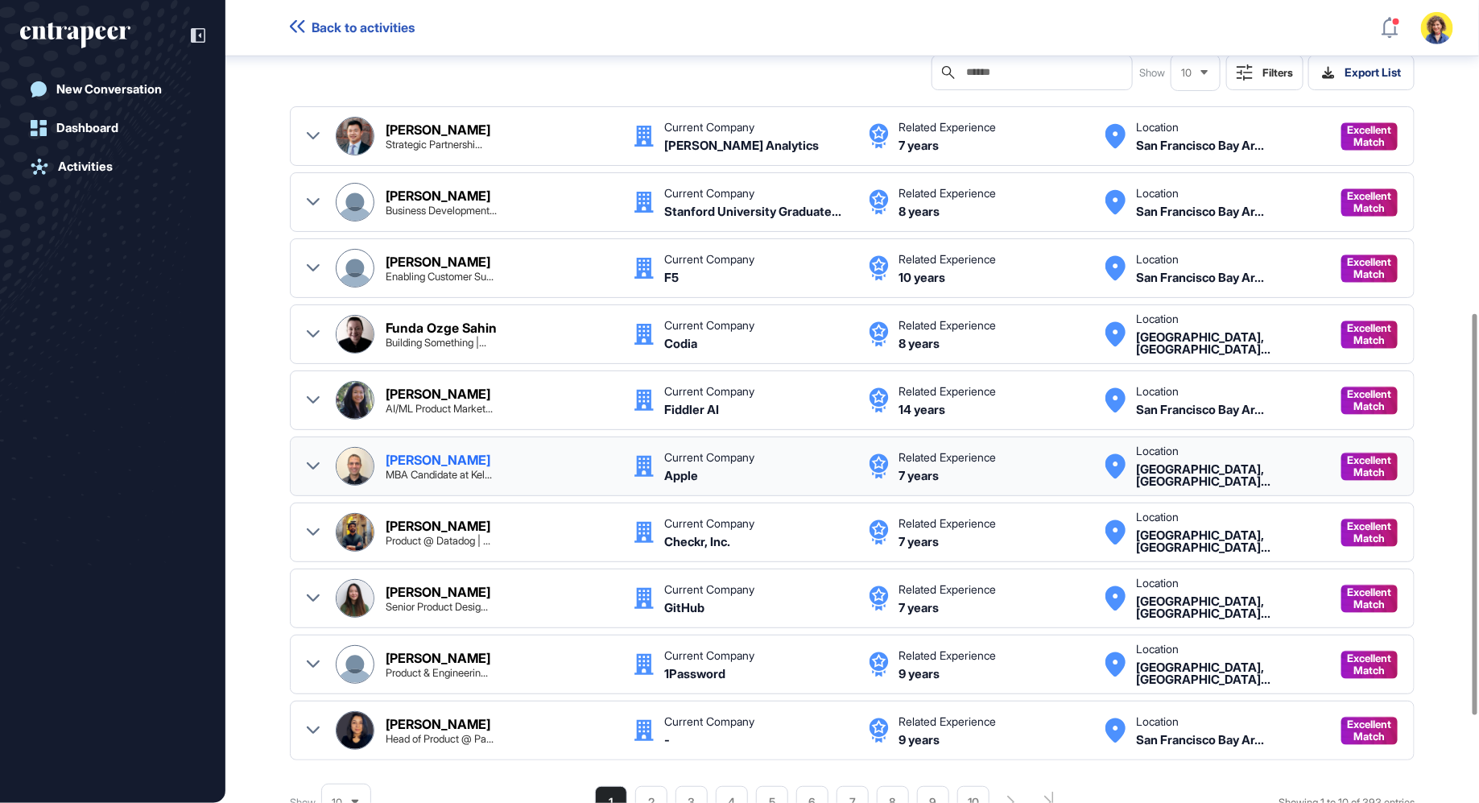
click at [314, 460] on icon at bounding box center [313, 466] width 13 height 13
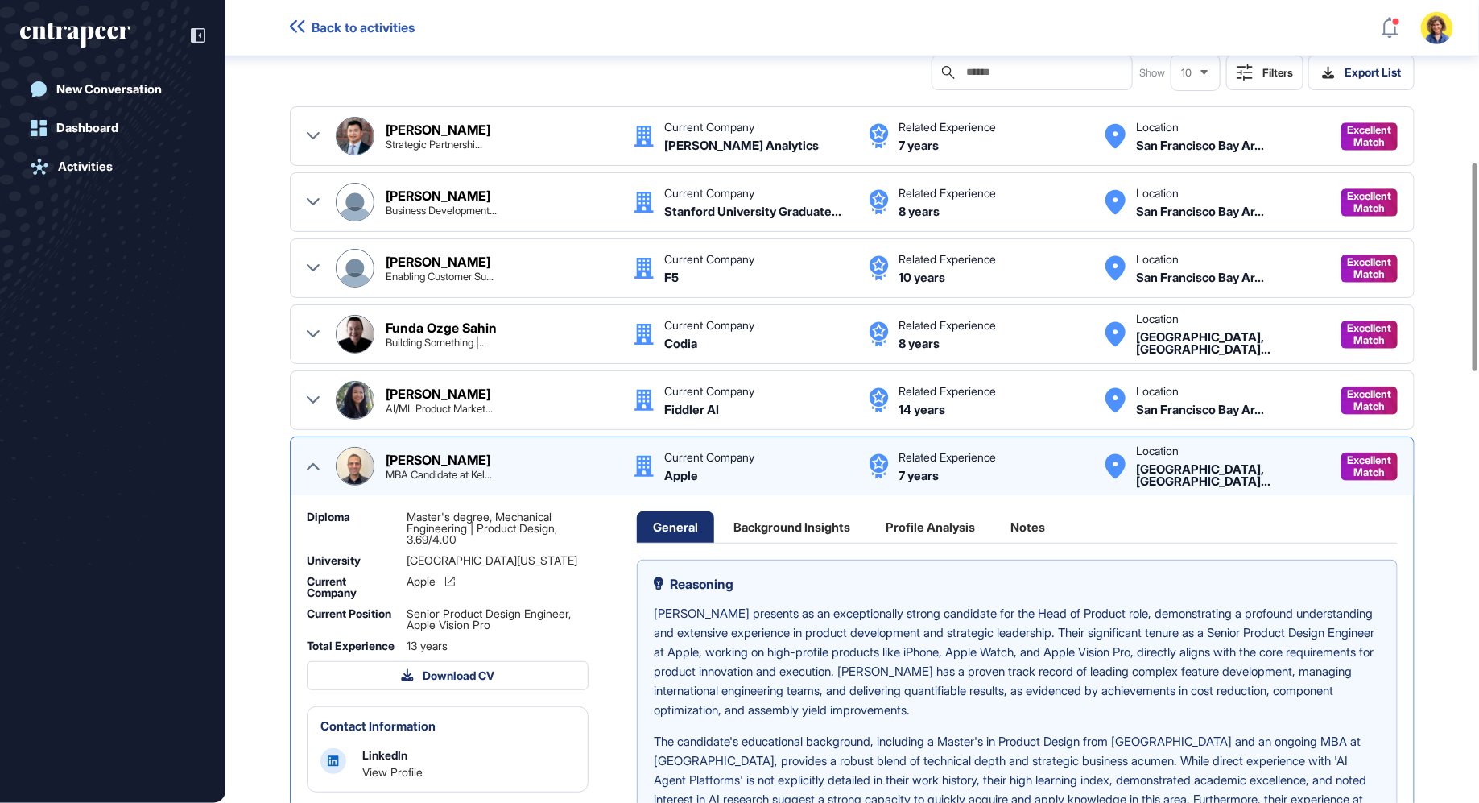
click at [313, 463] on icon at bounding box center [313, 466] width 13 height 7
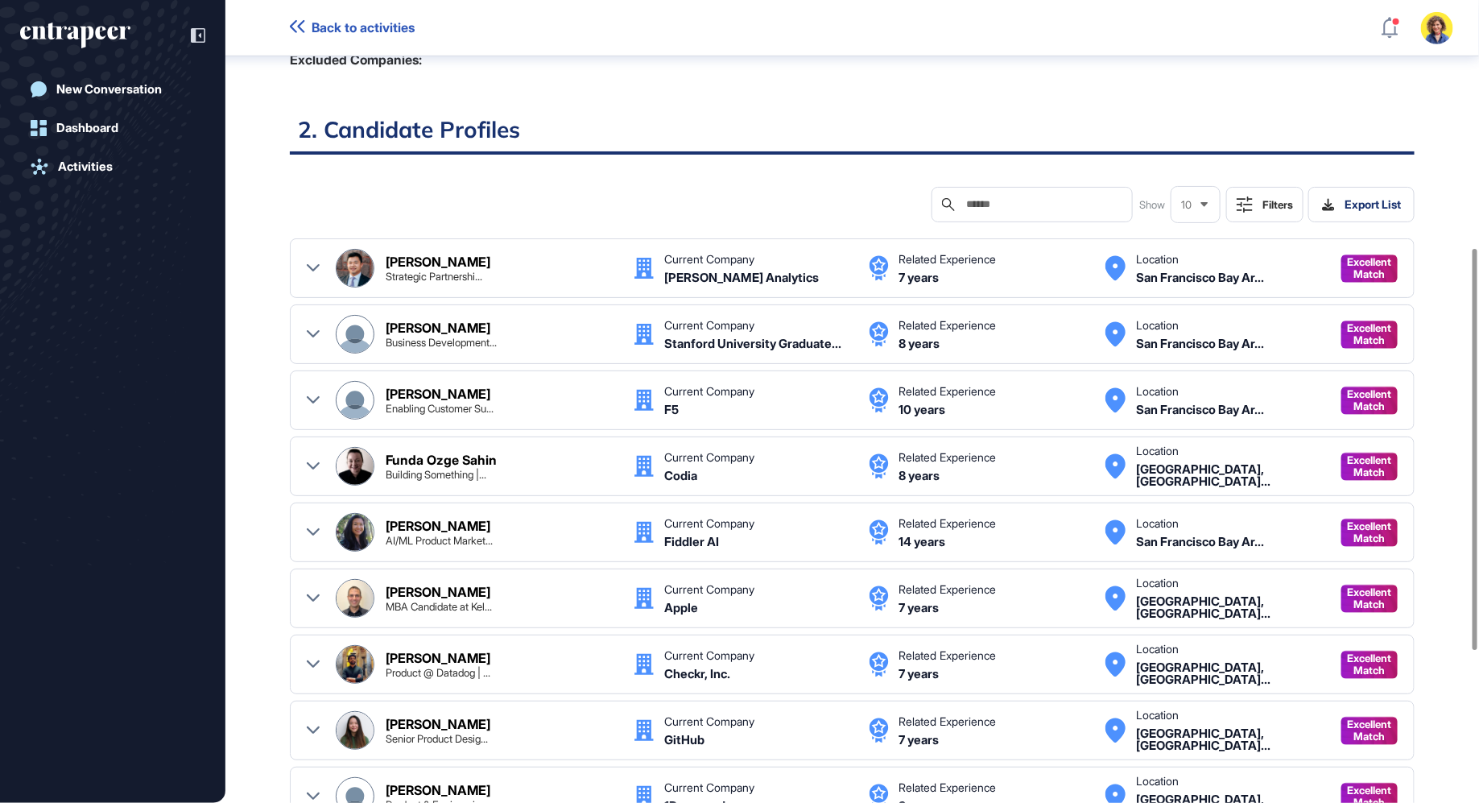
scroll to position [497, 0]
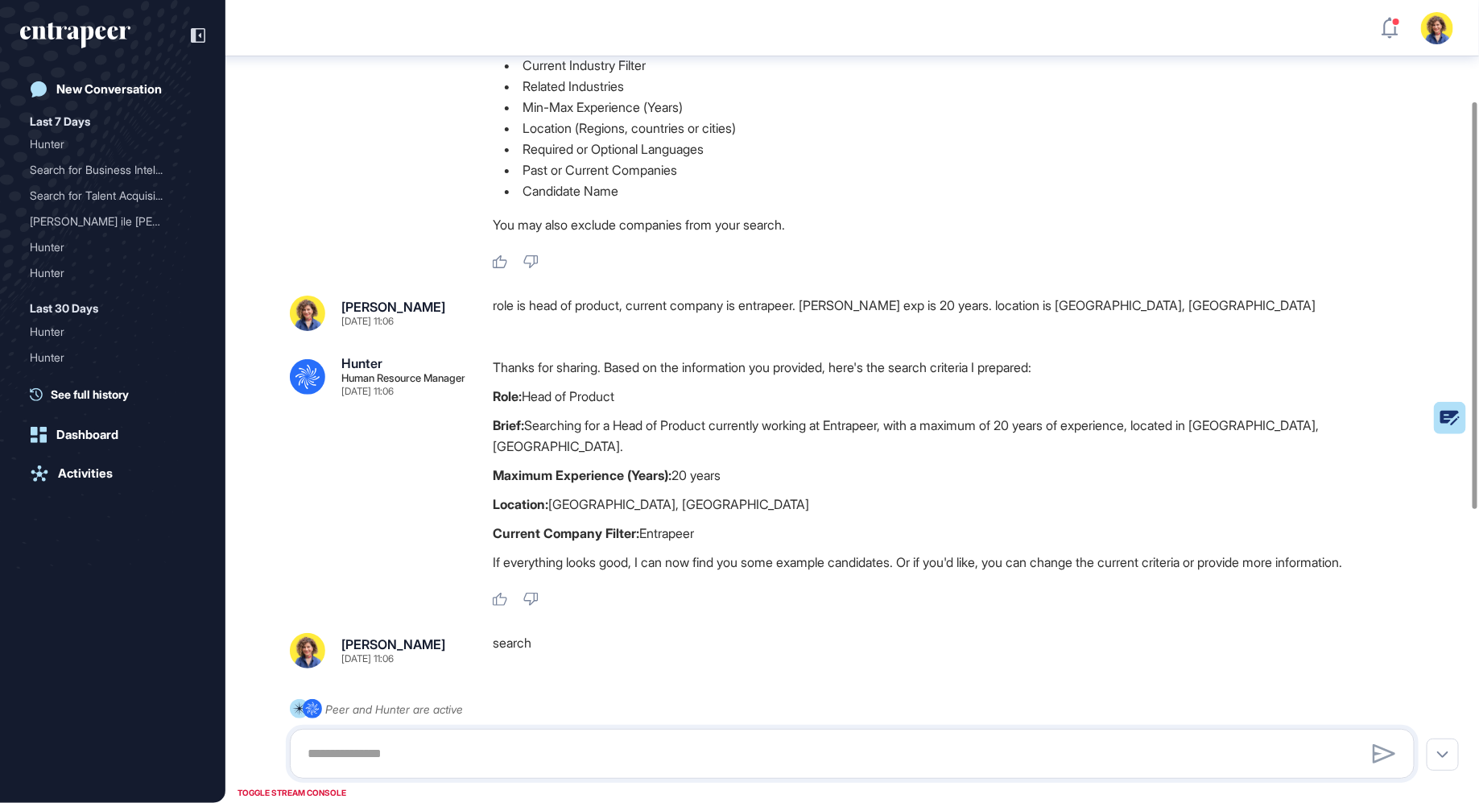
scroll to position [201, 0]
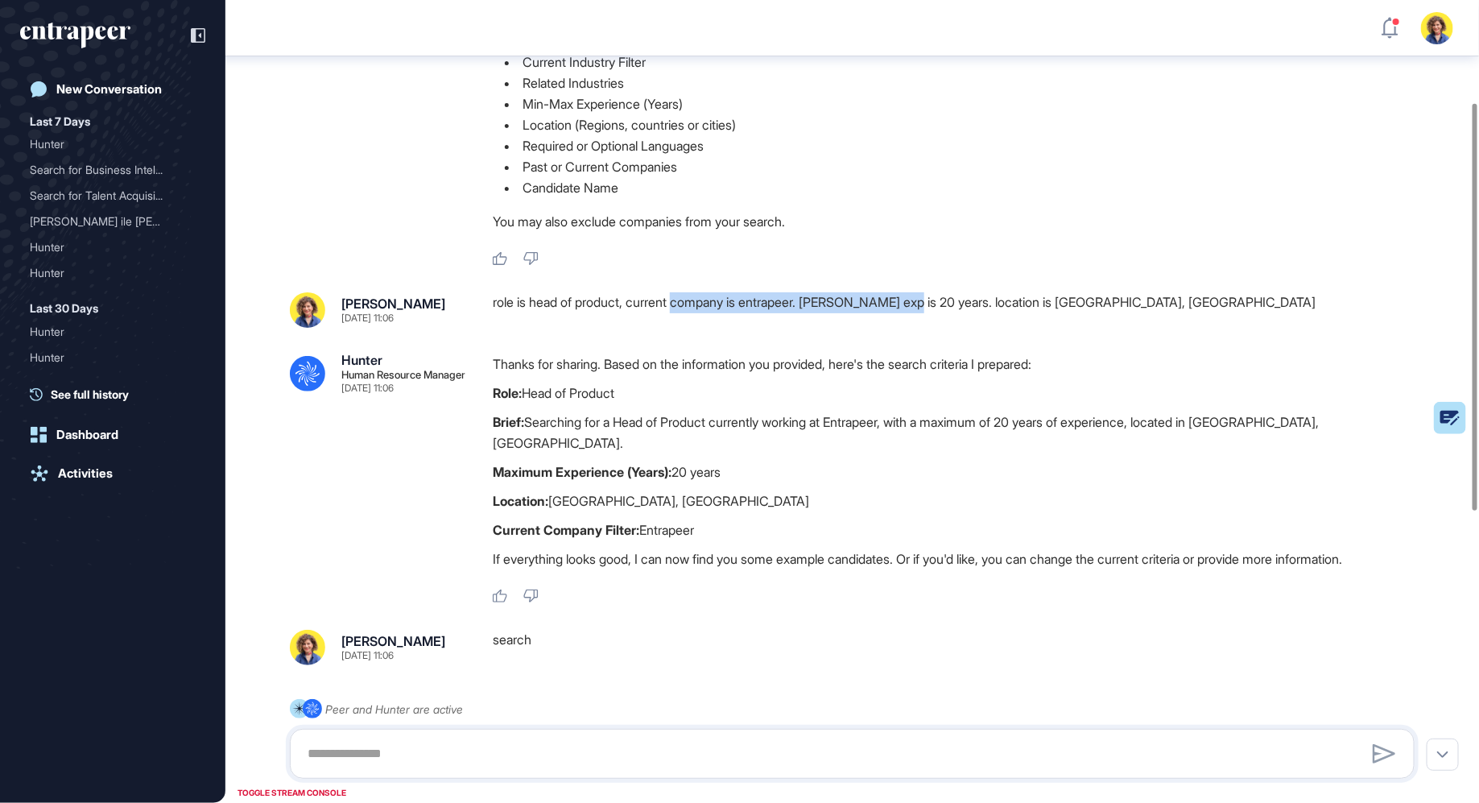
drag, startPoint x: 718, startPoint y: 308, endPoint x: 931, endPoint y: 303, distance: 212.6
click at [931, 303] on div "role is head of product, current company is entrapeer. max exp is 20 years. loc…" at bounding box center [960, 309] width 935 height 35
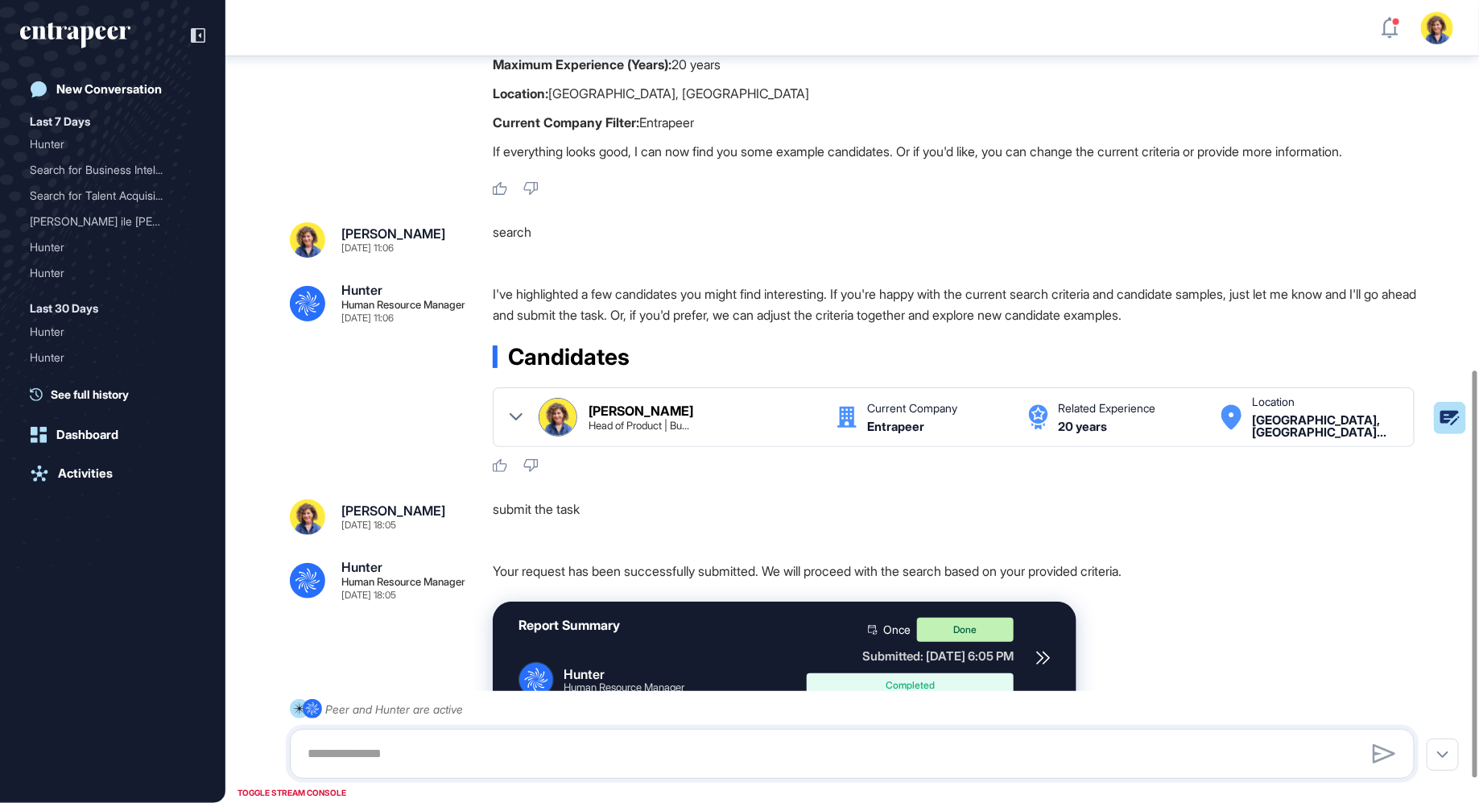
scroll to position [778, 0]
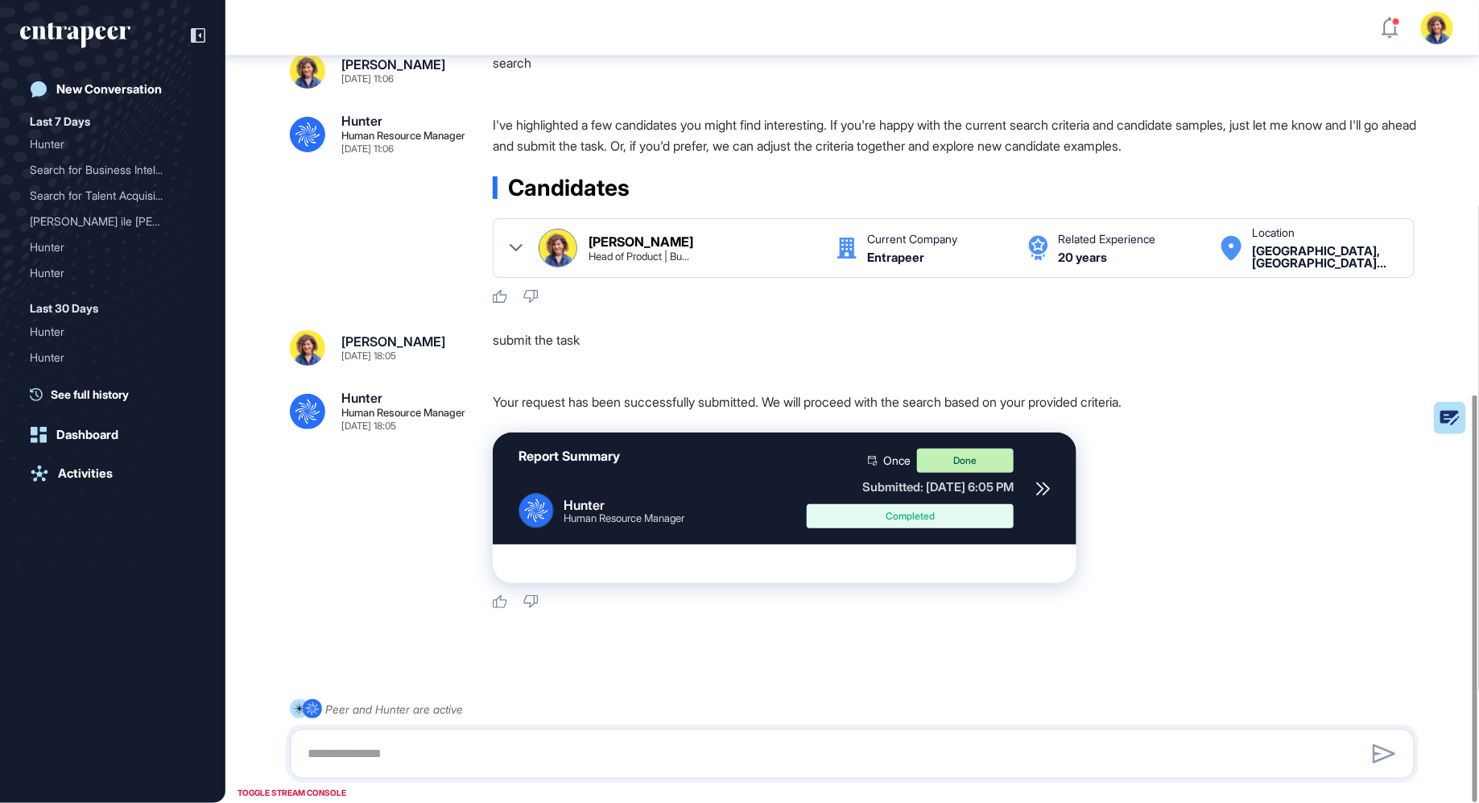
click at [1044, 481] on icon at bounding box center [1043, 488] width 14 height 14
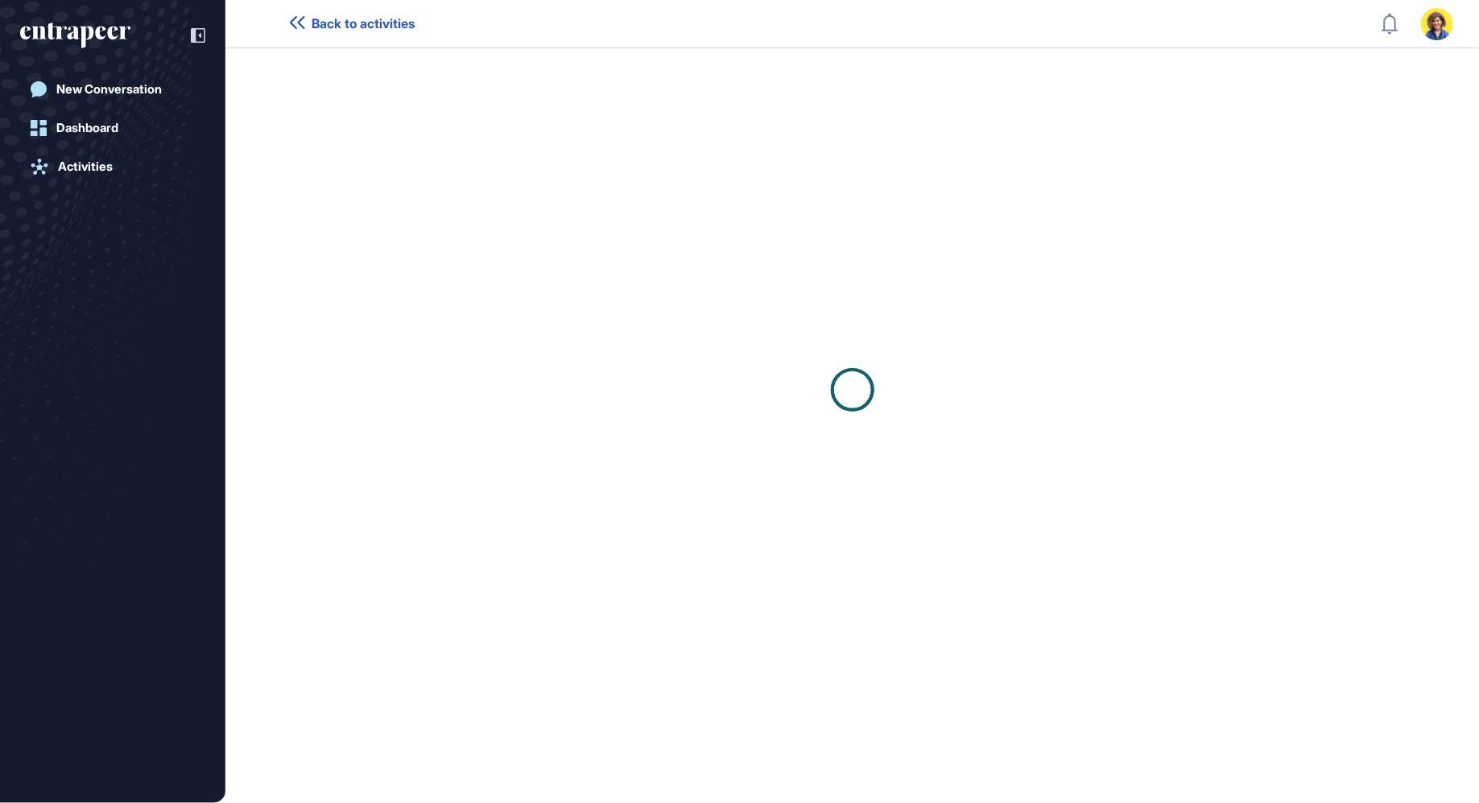
scroll to position [1, 1]
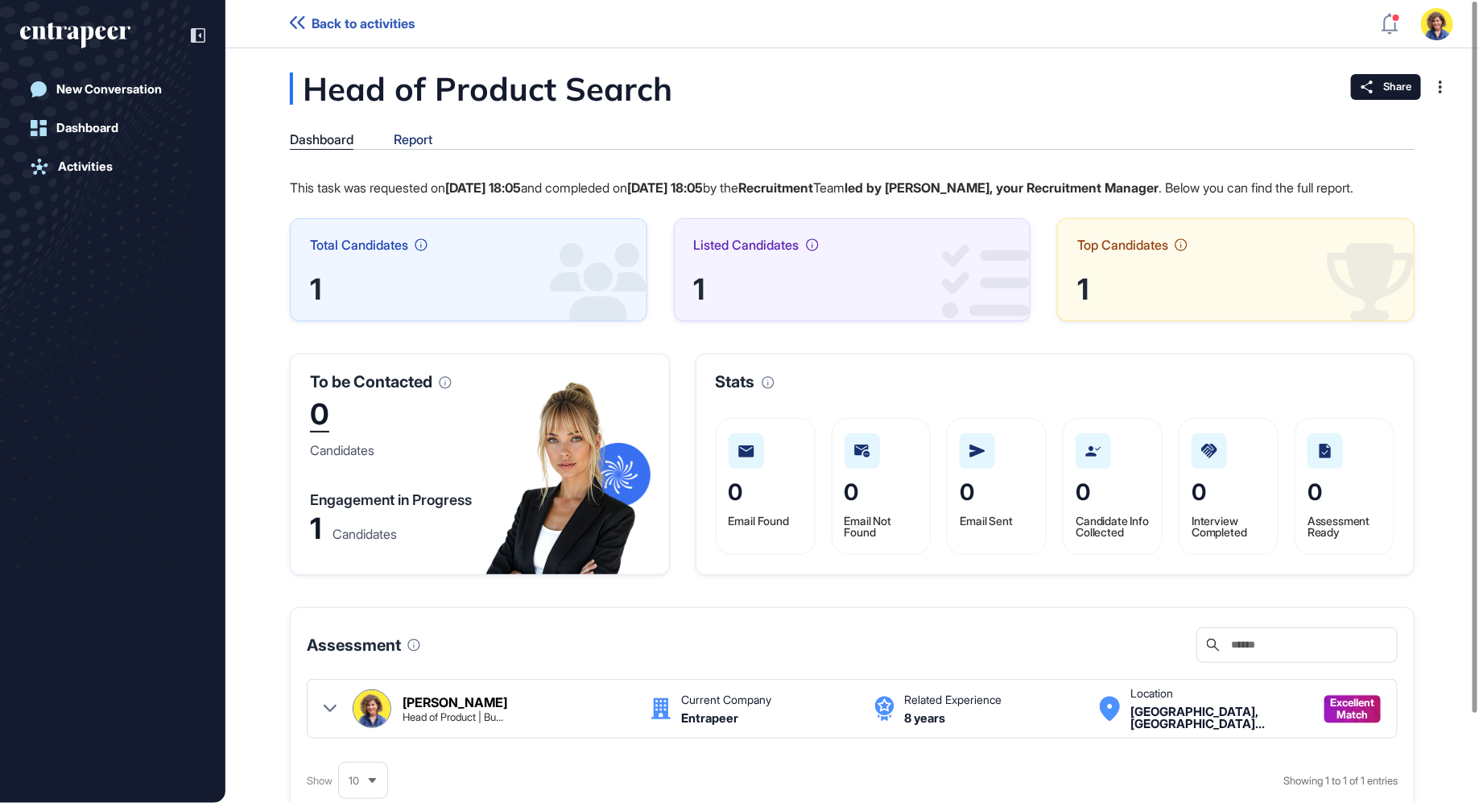
click at [411, 142] on div "Report" at bounding box center [413, 139] width 39 height 15
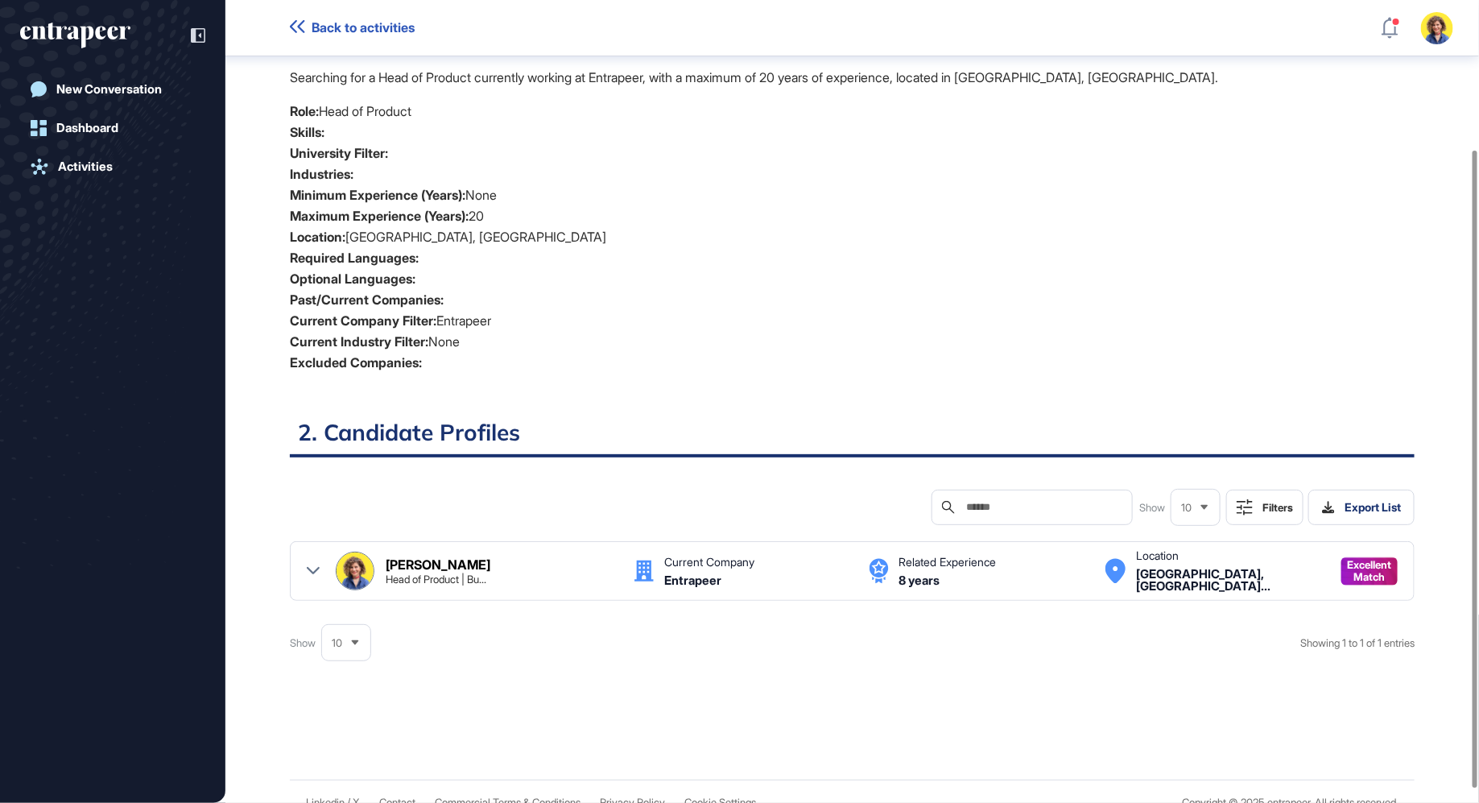
scroll to position [209, 0]
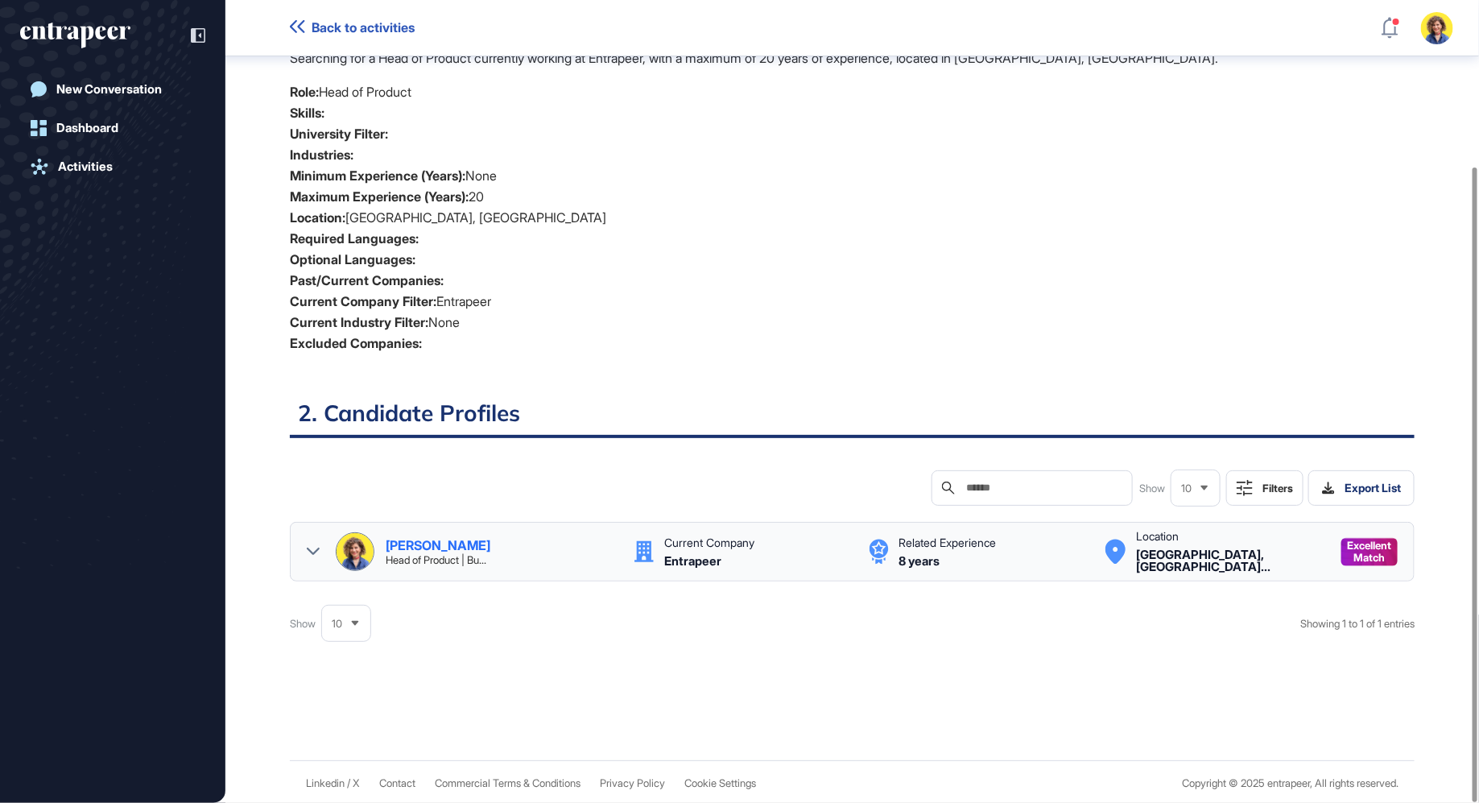
click at [302, 545] on div "[PERSON_NAME] Head of Product | Bu... Current Company Entrapeer Related Experie…" at bounding box center [852, 552] width 1125 height 60
click at [305, 544] on div "[PERSON_NAME] Head of Product | Bu... Current Company Entrapeer Related Experie…" at bounding box center [852, 552] width 1125 height 60
click at [312, 547] on icon at bounding box center [313, 551] width 13 height 13
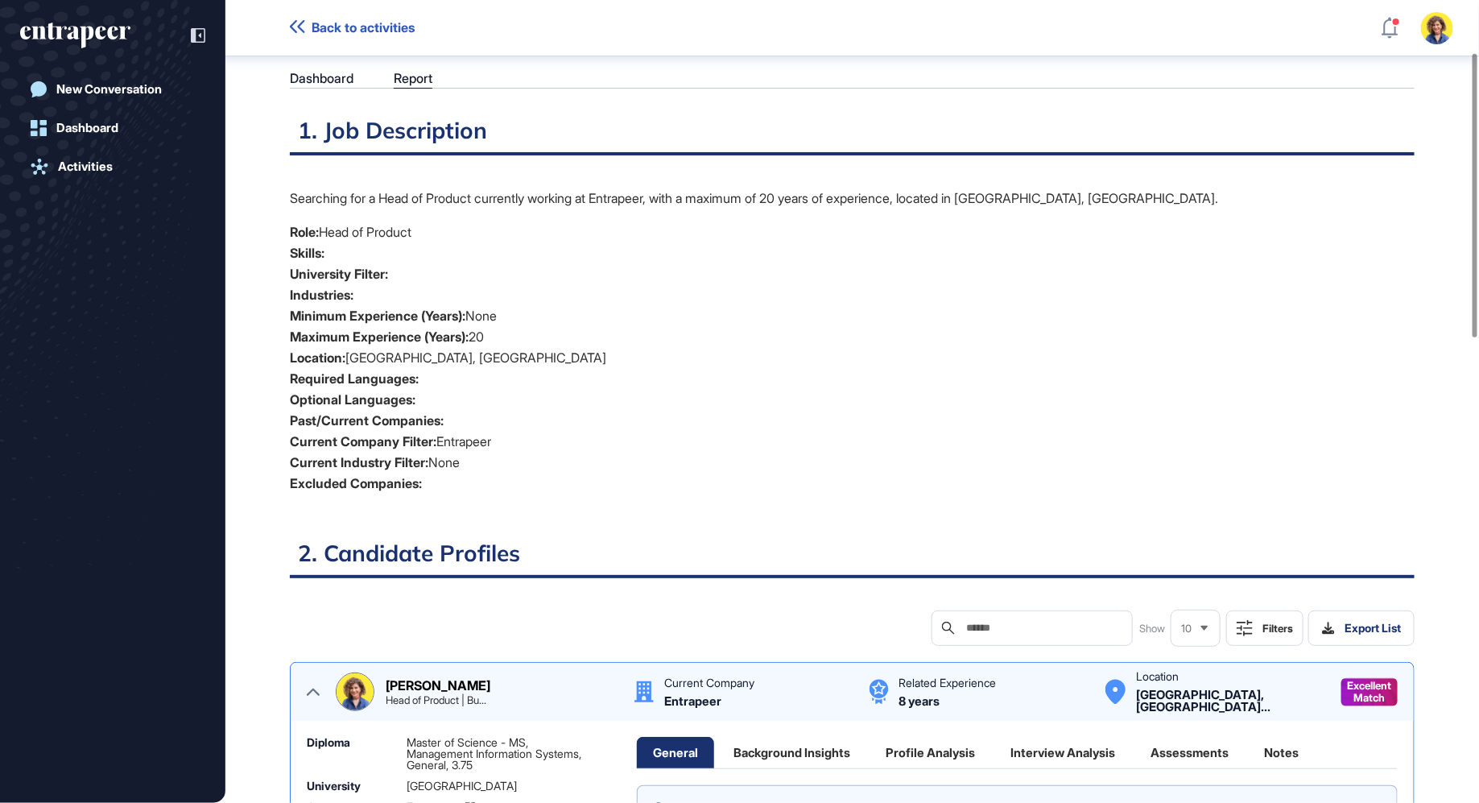
scroll to position [0, 0]
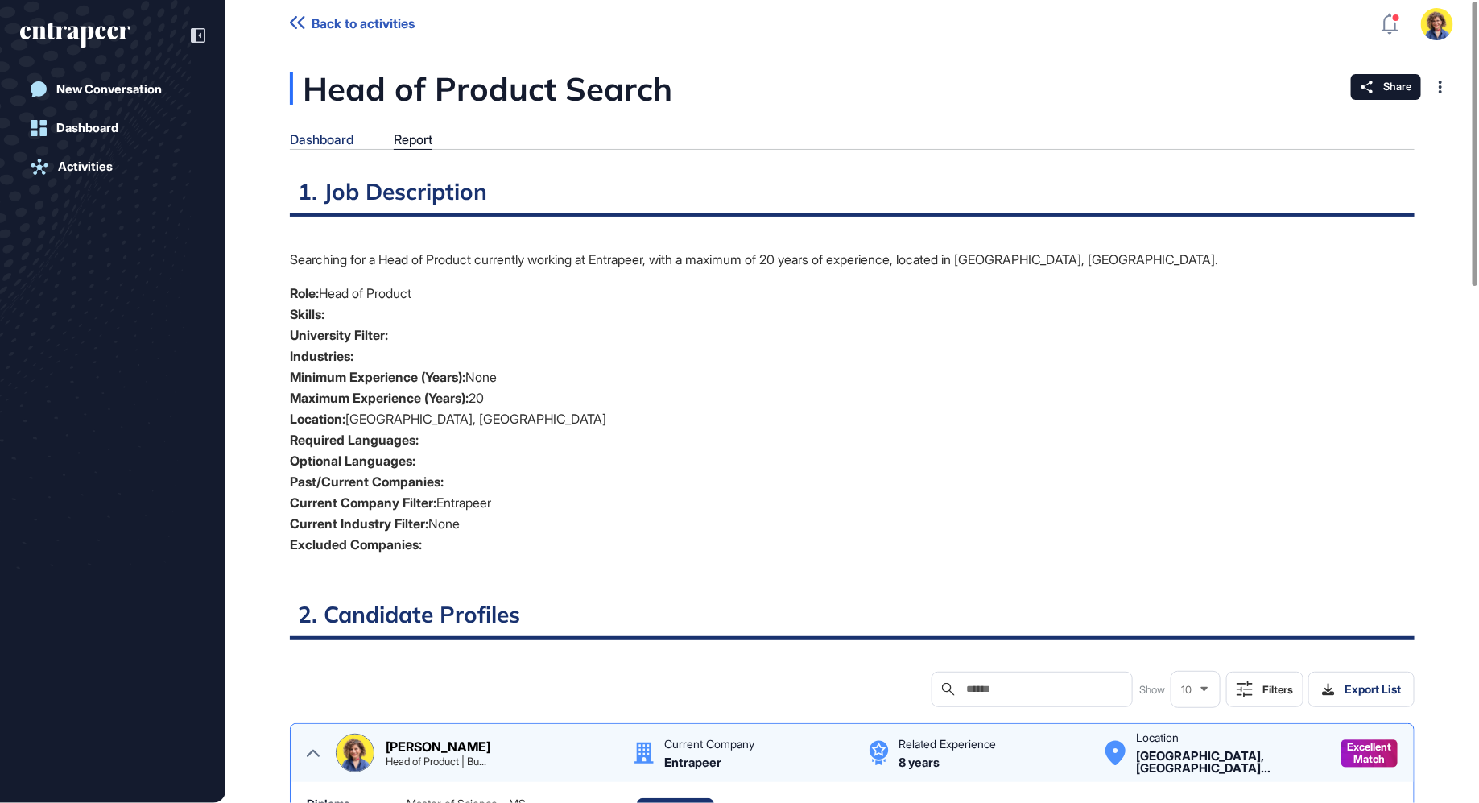
click at [320, 143] on div "Dashboard" at bounding box center [322, 139] width 64 height 15
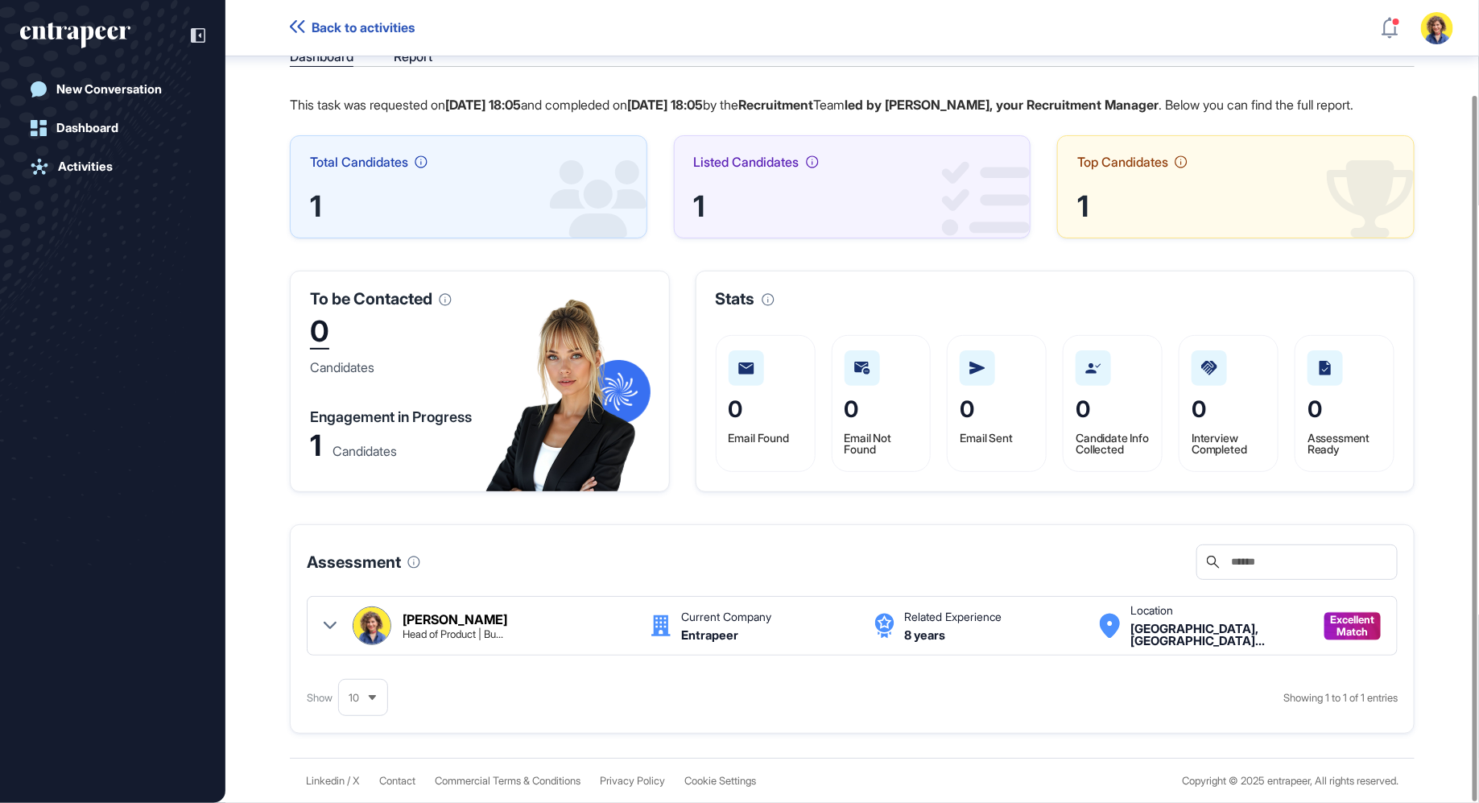
scroll to position [108, 0]
click at [324, 630] on icon at bounding box center [330, 625] width 13 height 13
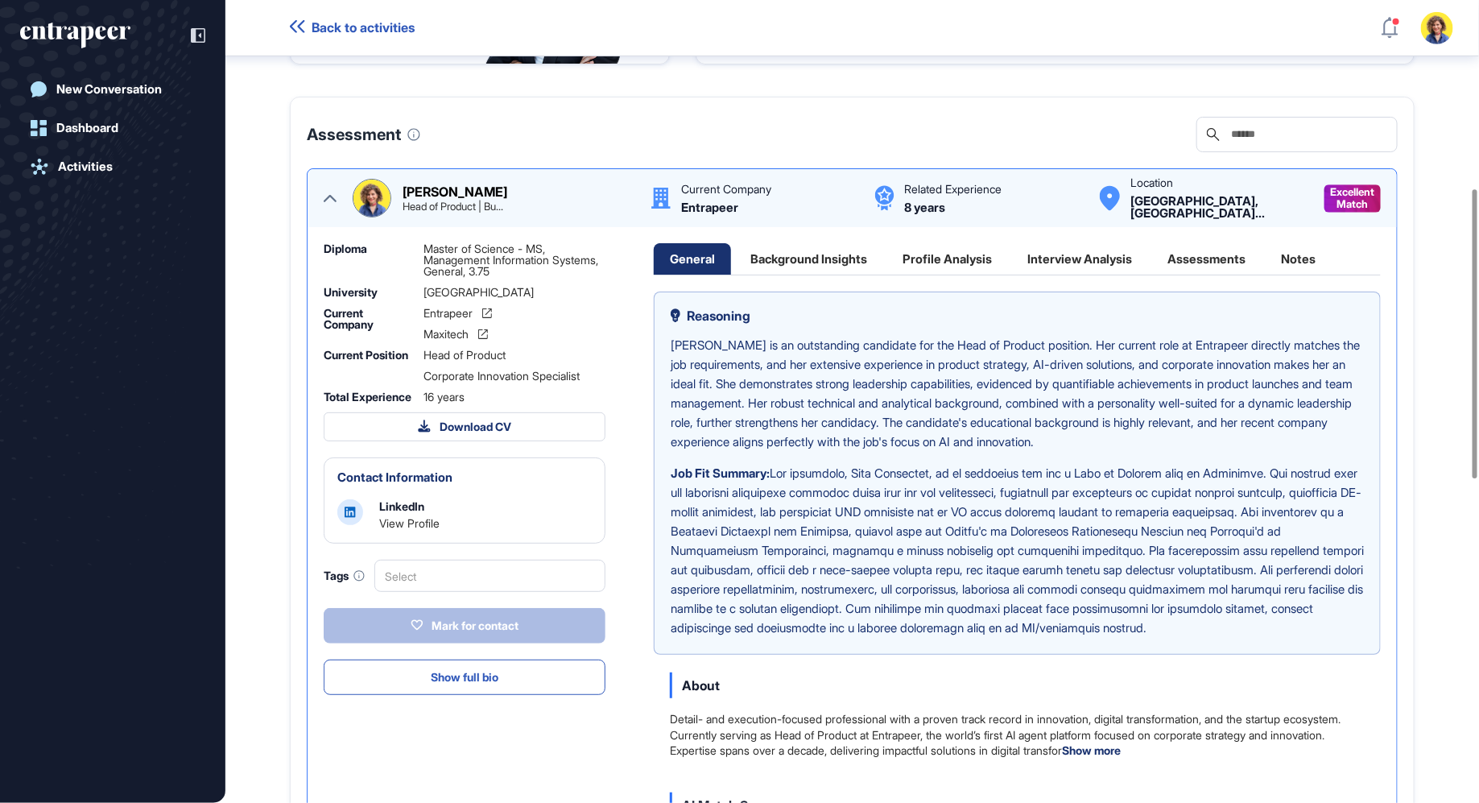
scroll to position [520, 0]
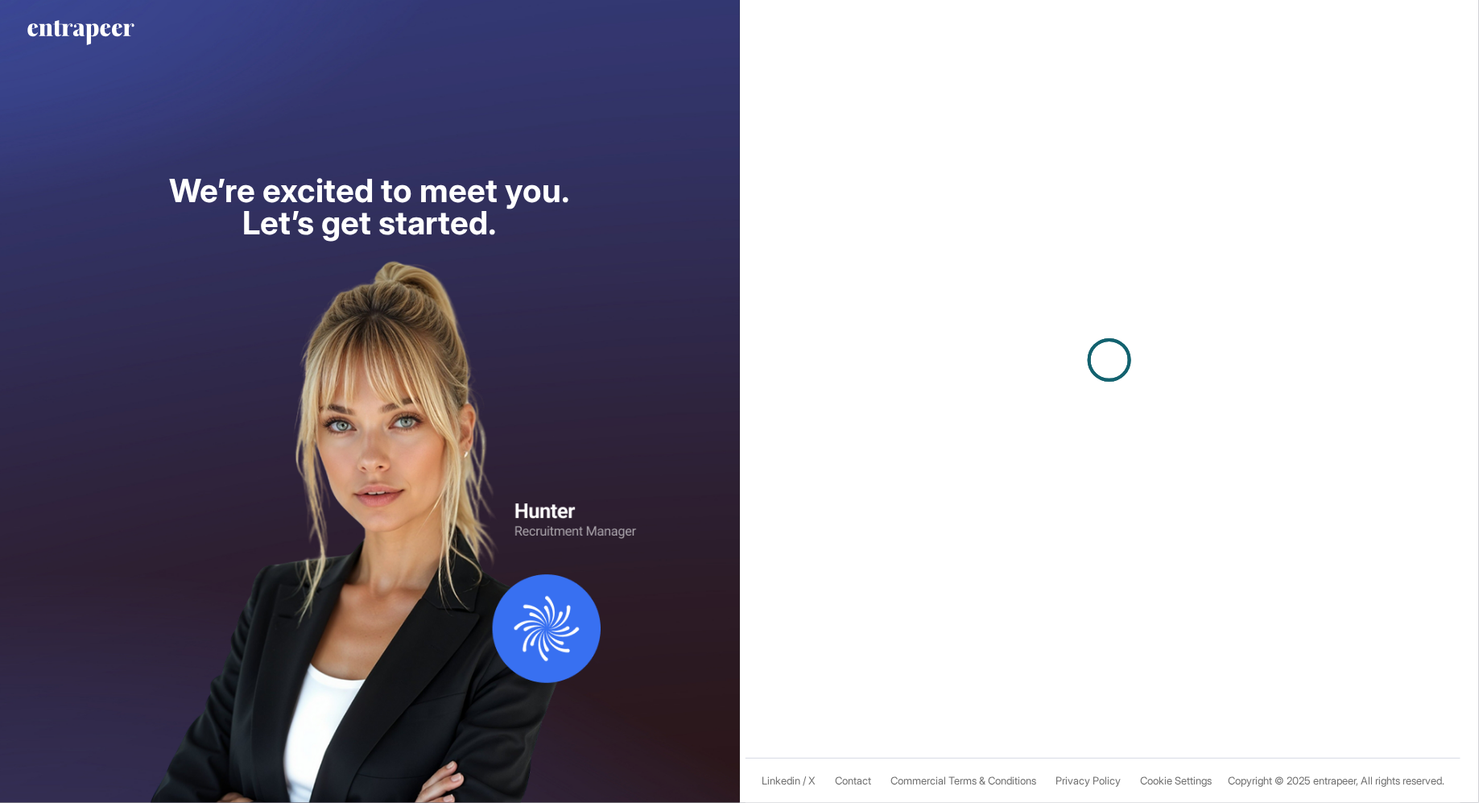
scroll to position [1, 1]
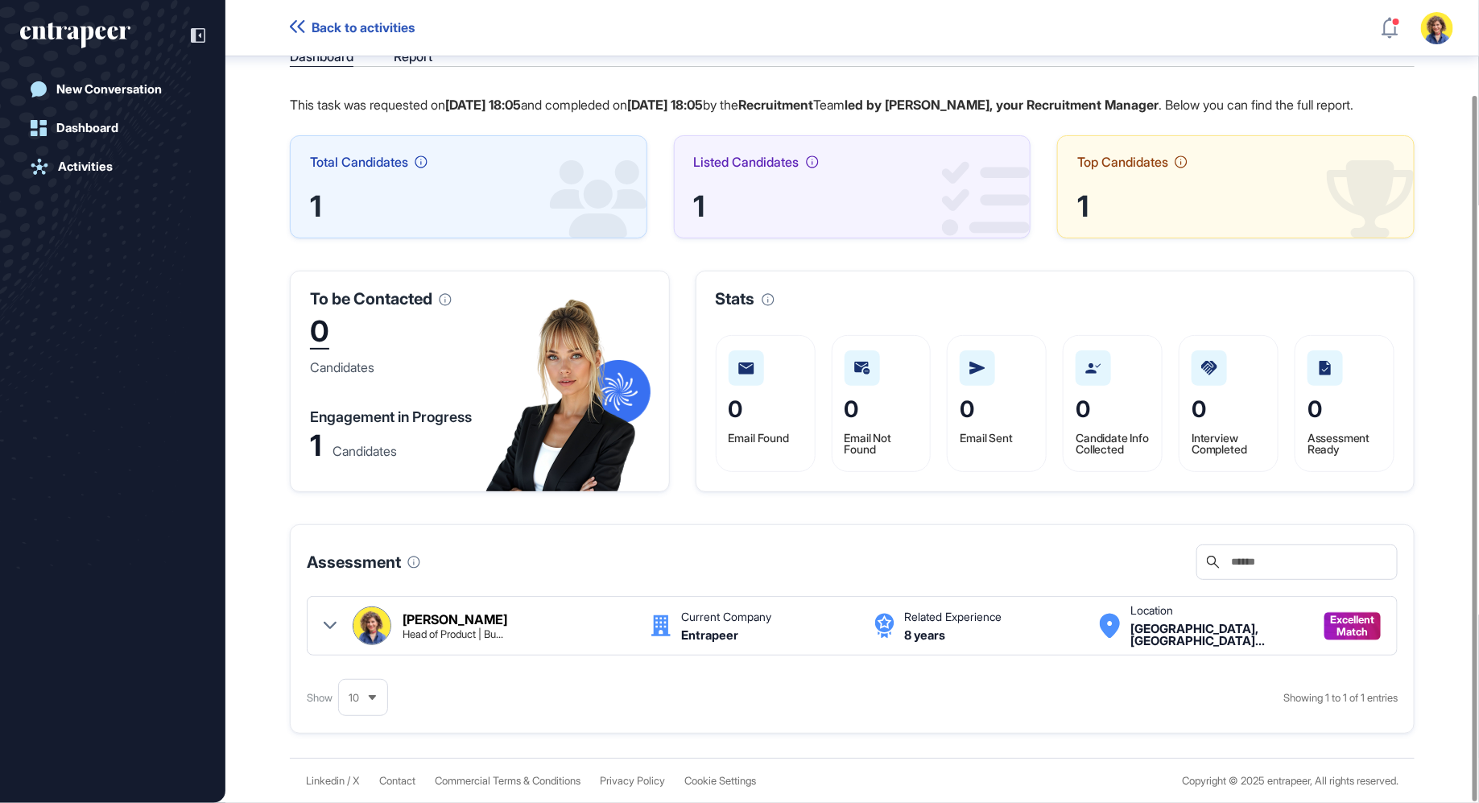
scroll to position [108, 0]
click at [333, 624] on icon at bounding box center [330, 624] width 13 height 7
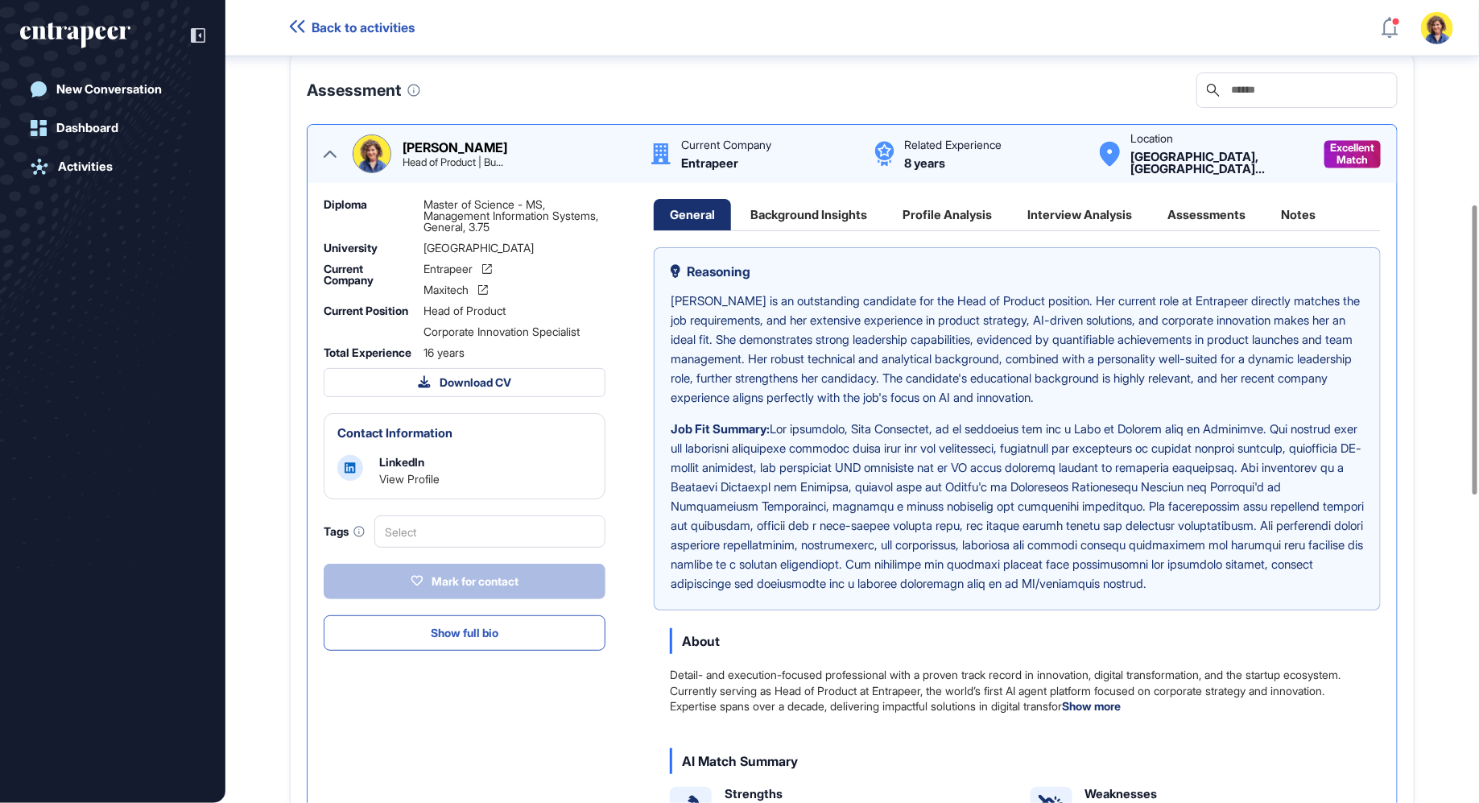
scroll to position [564, 0]
click at [815, 229] on div "Background Insights" at bounding box center [808, 212] width 149 height 31
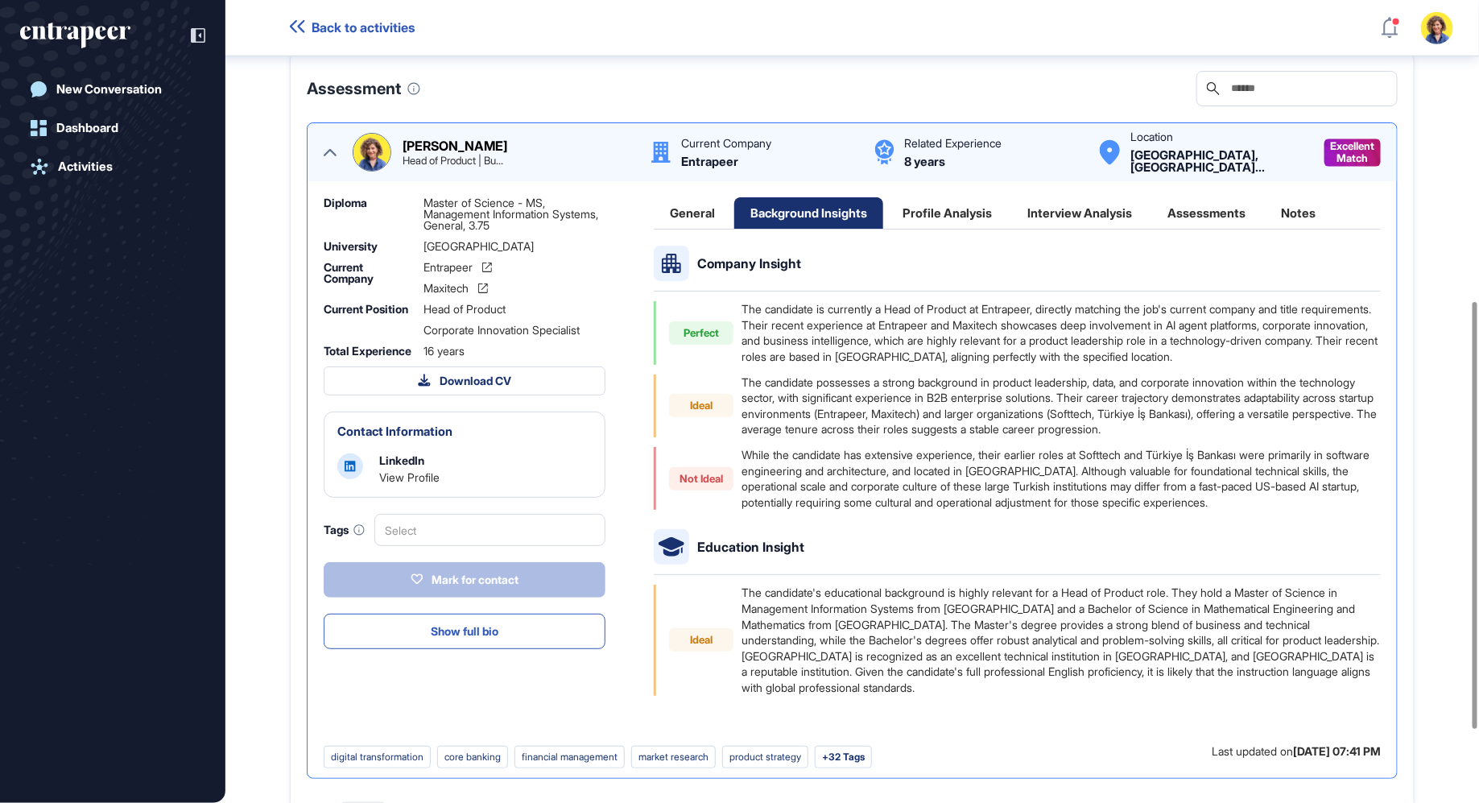
scroll to position [576, 0]
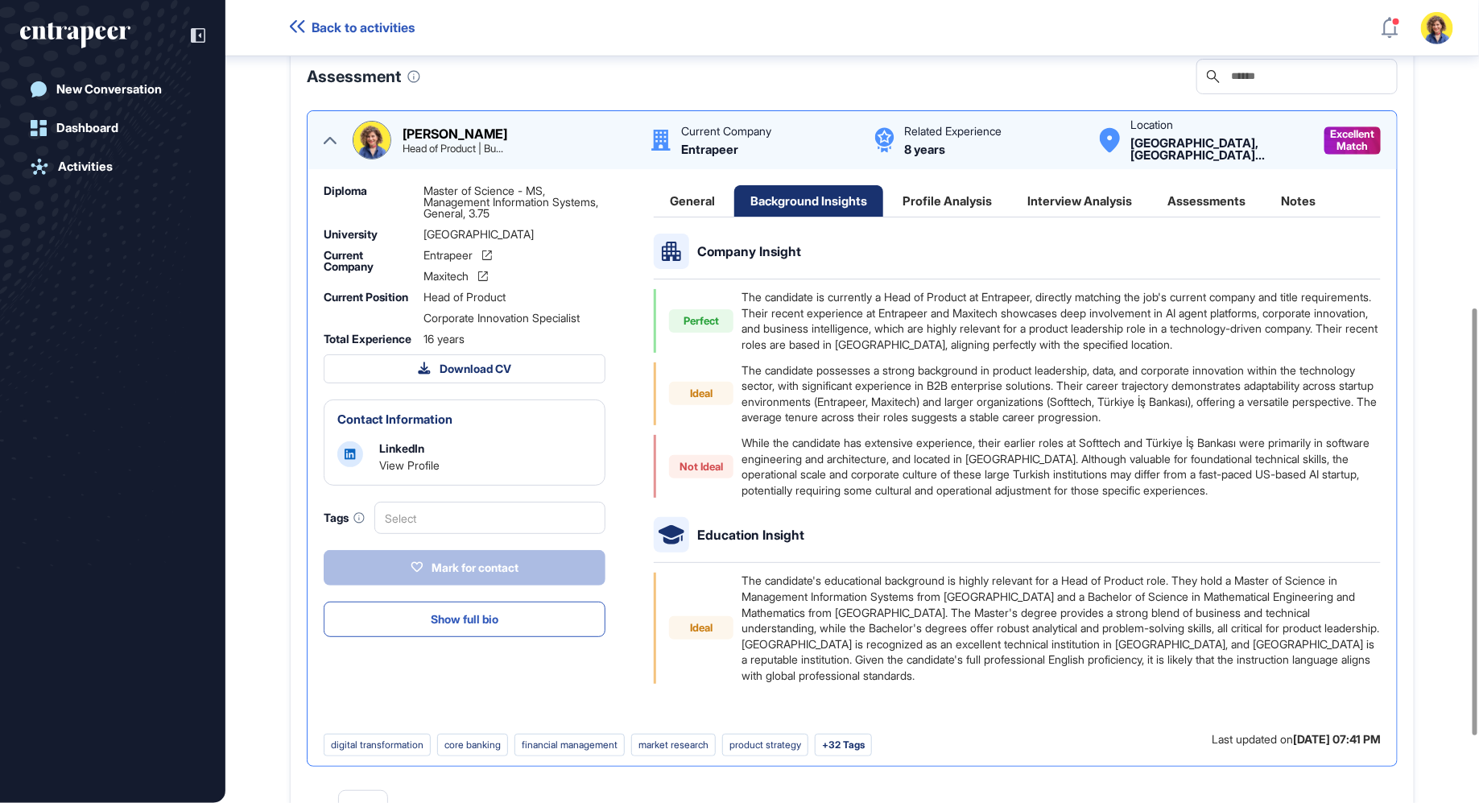
click at [692, 217] on div "General" at bounding box center [692, 200] width 77 height 31
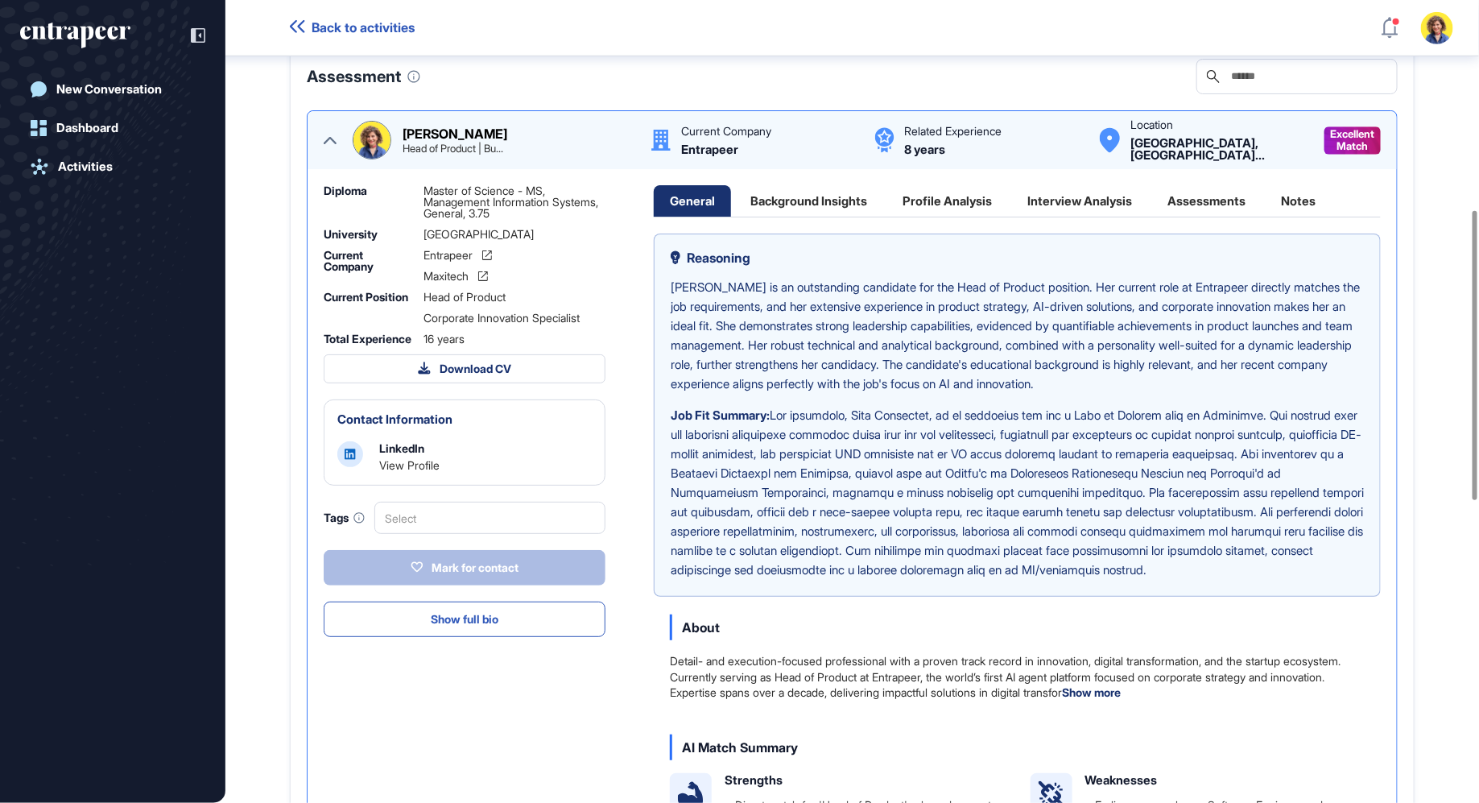
scroll to position [582, 0]
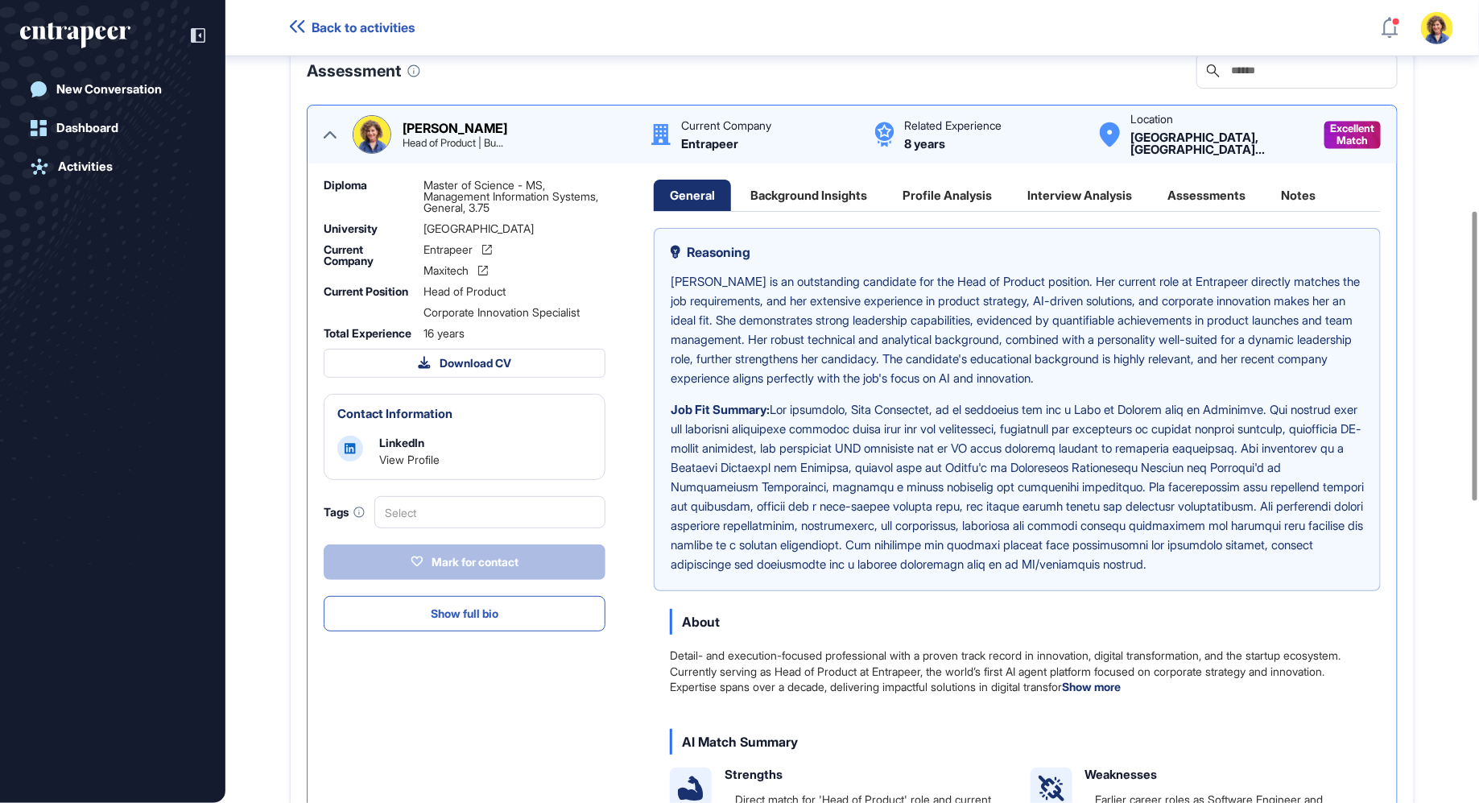
click at [792, 211] on div "Background Insights" at bounding box center [808, 195] width 149 height 31
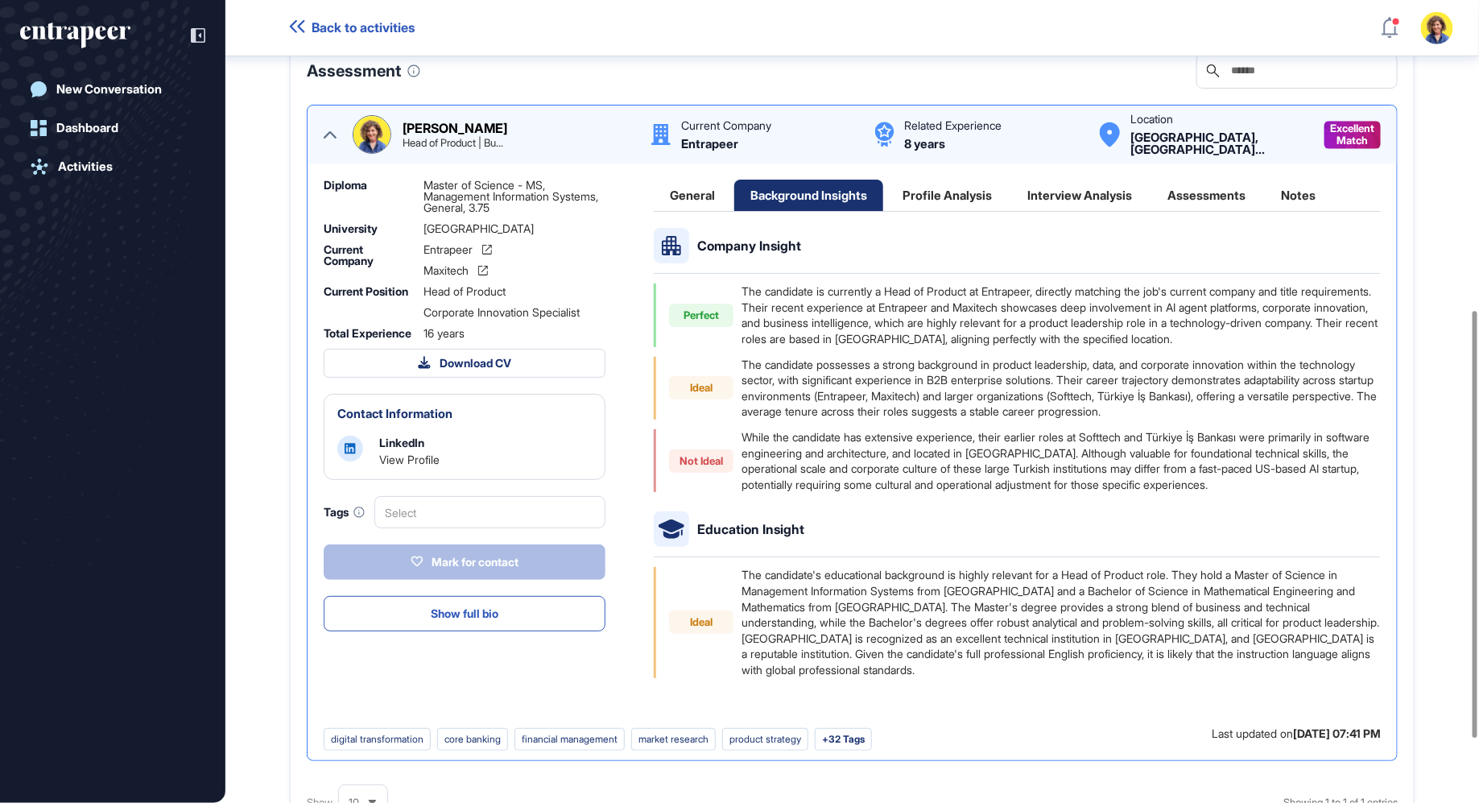
click at [984, 211] on div "Profile Analysis" at bounding box center [947, 195] width 122 height 31
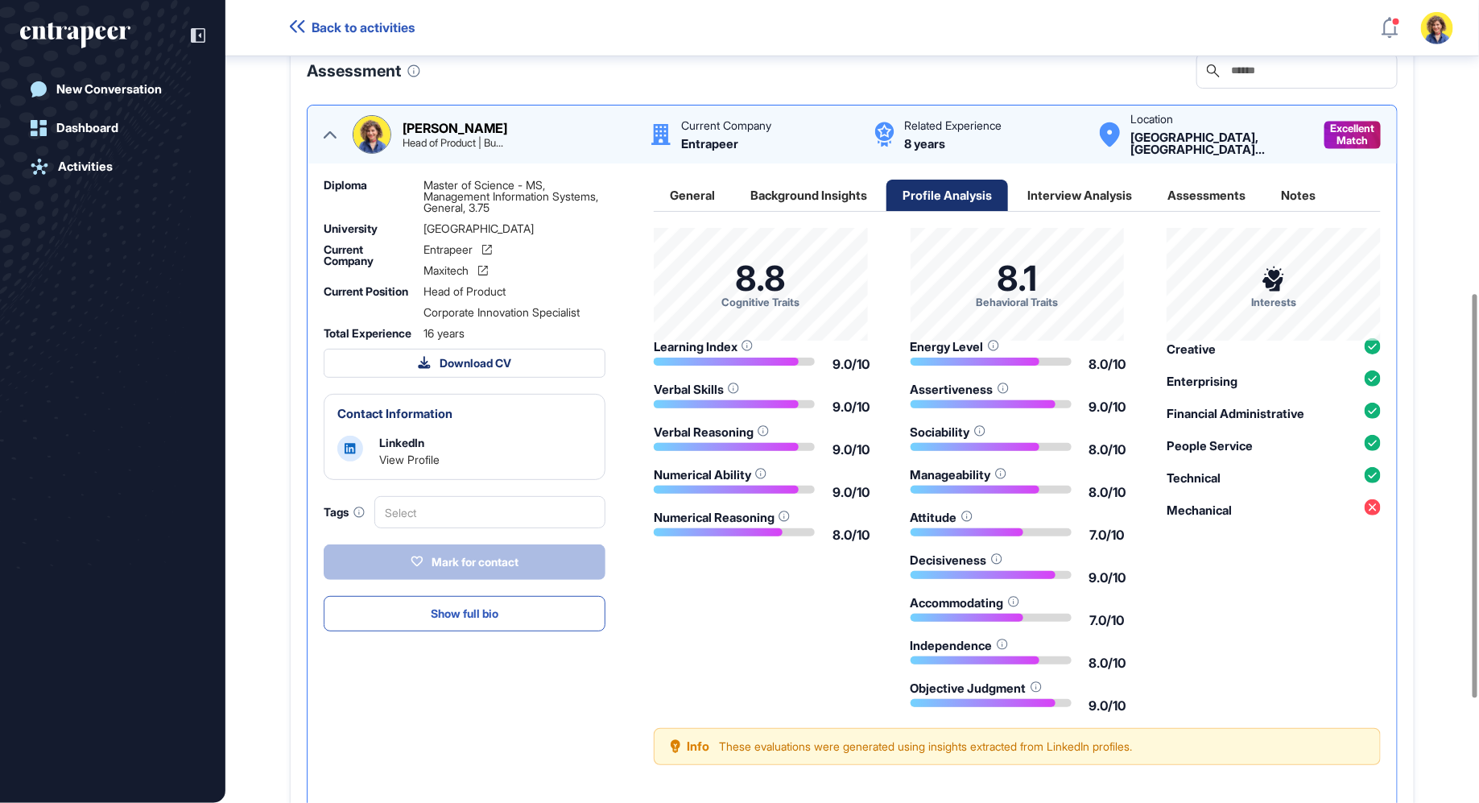
click at [1108, 208] on div "Interview Analysis" at bounding box center [1079, 195] width 137 height 31
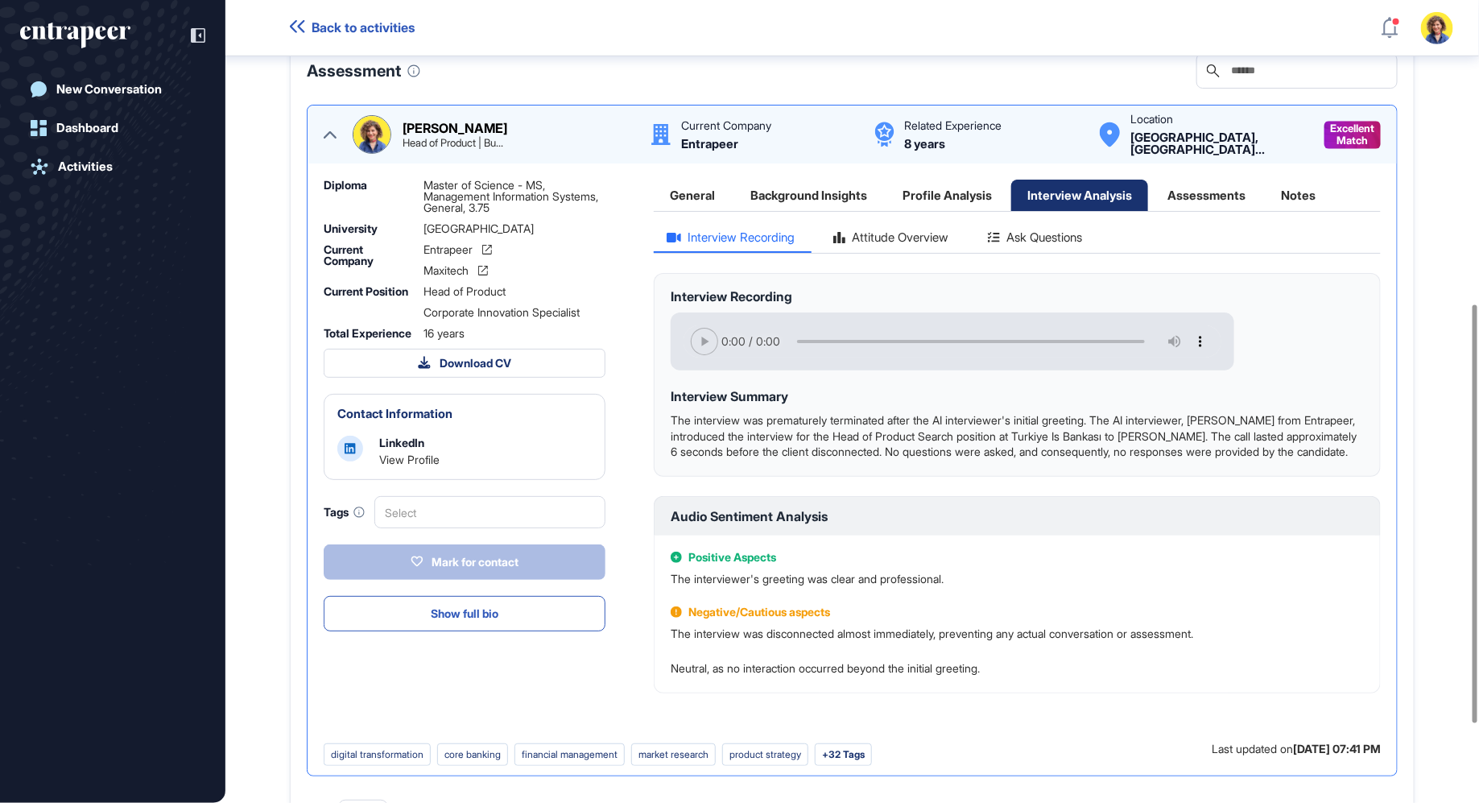
scroll to position [580, 0]
click at [931, 251] on div "Attitude Overview" at bounding box center [891, 244] width 142 height 22
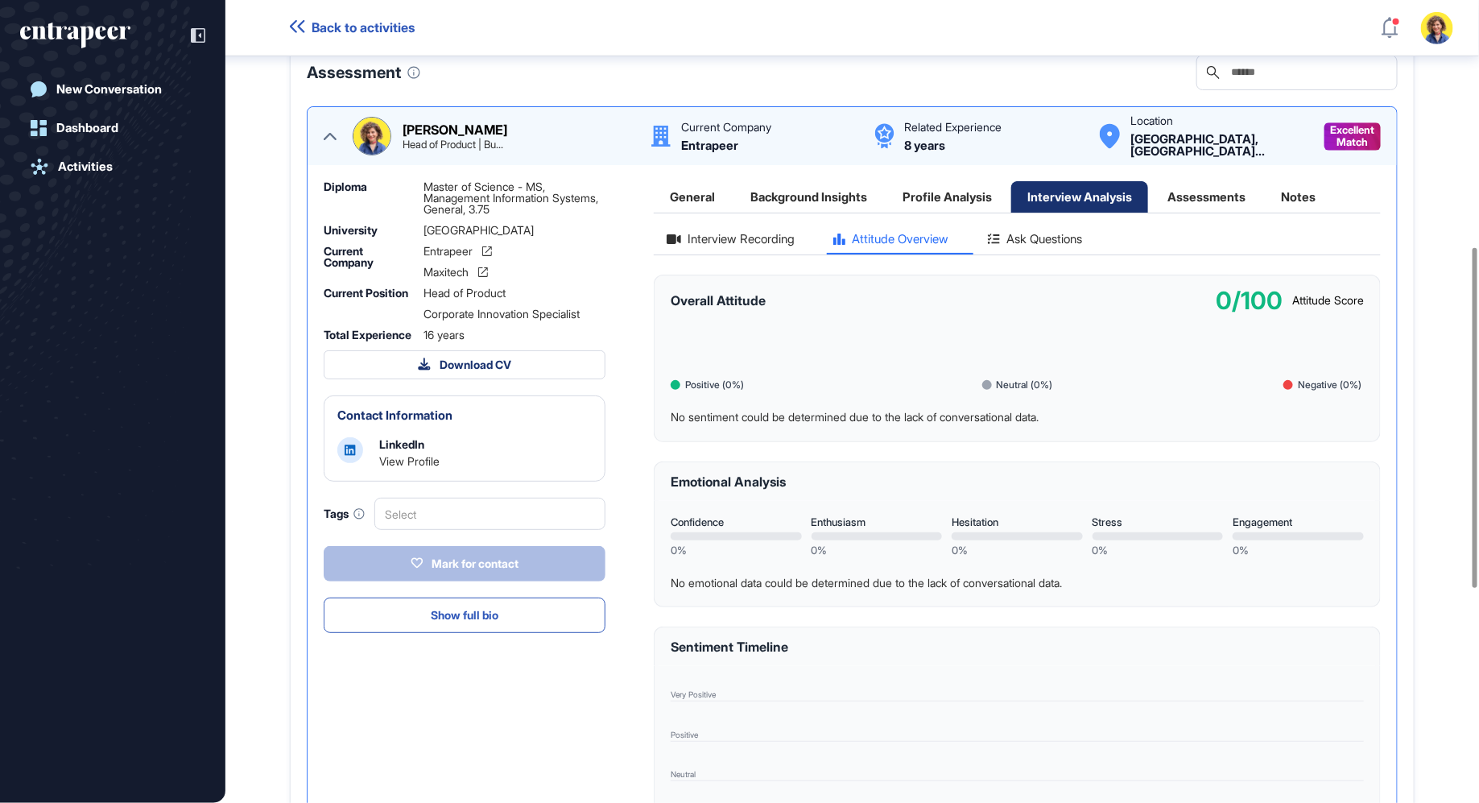
click at [68, 19] on div "New Conversation Dashboard Activities" at bounding box center [112, 401] width 225 height 803
click at [72, 33] on icon "entrapeer-logo" at bounding box center [75, 36] width 110 height 26
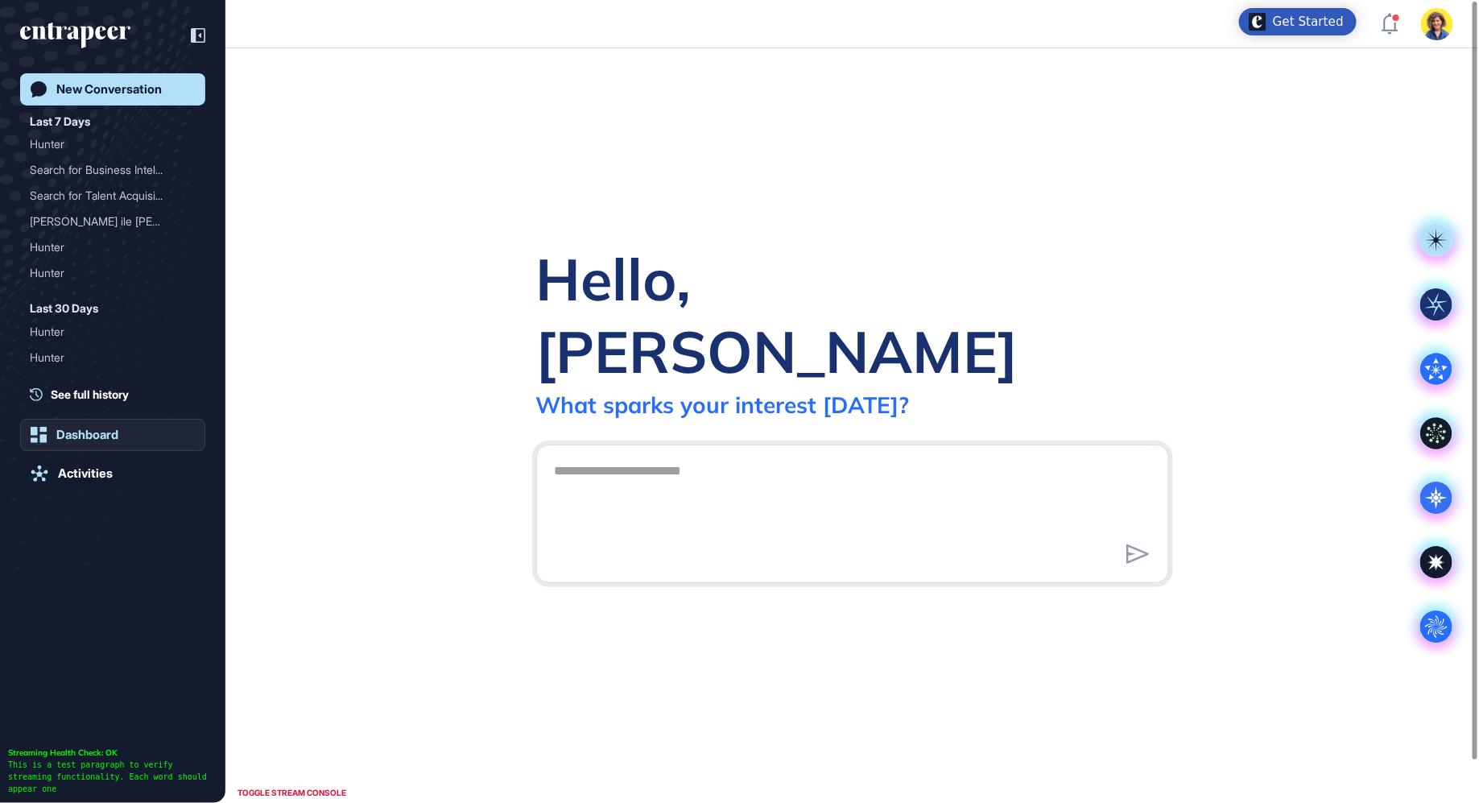
click at [62, 430] on div "Dashboard" at bounding box center [87, 434] width 62 height 14
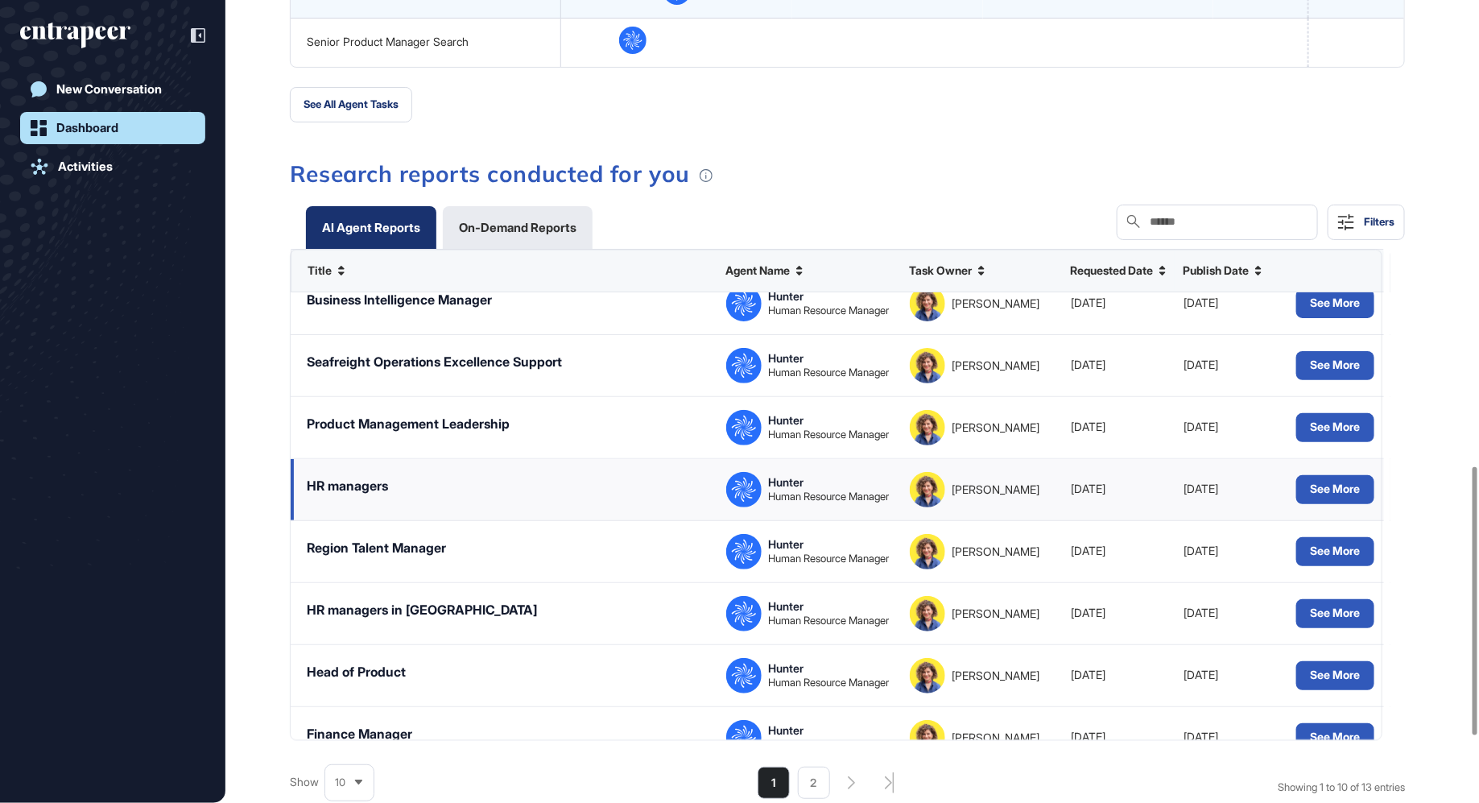
scroll to position [149, 0]
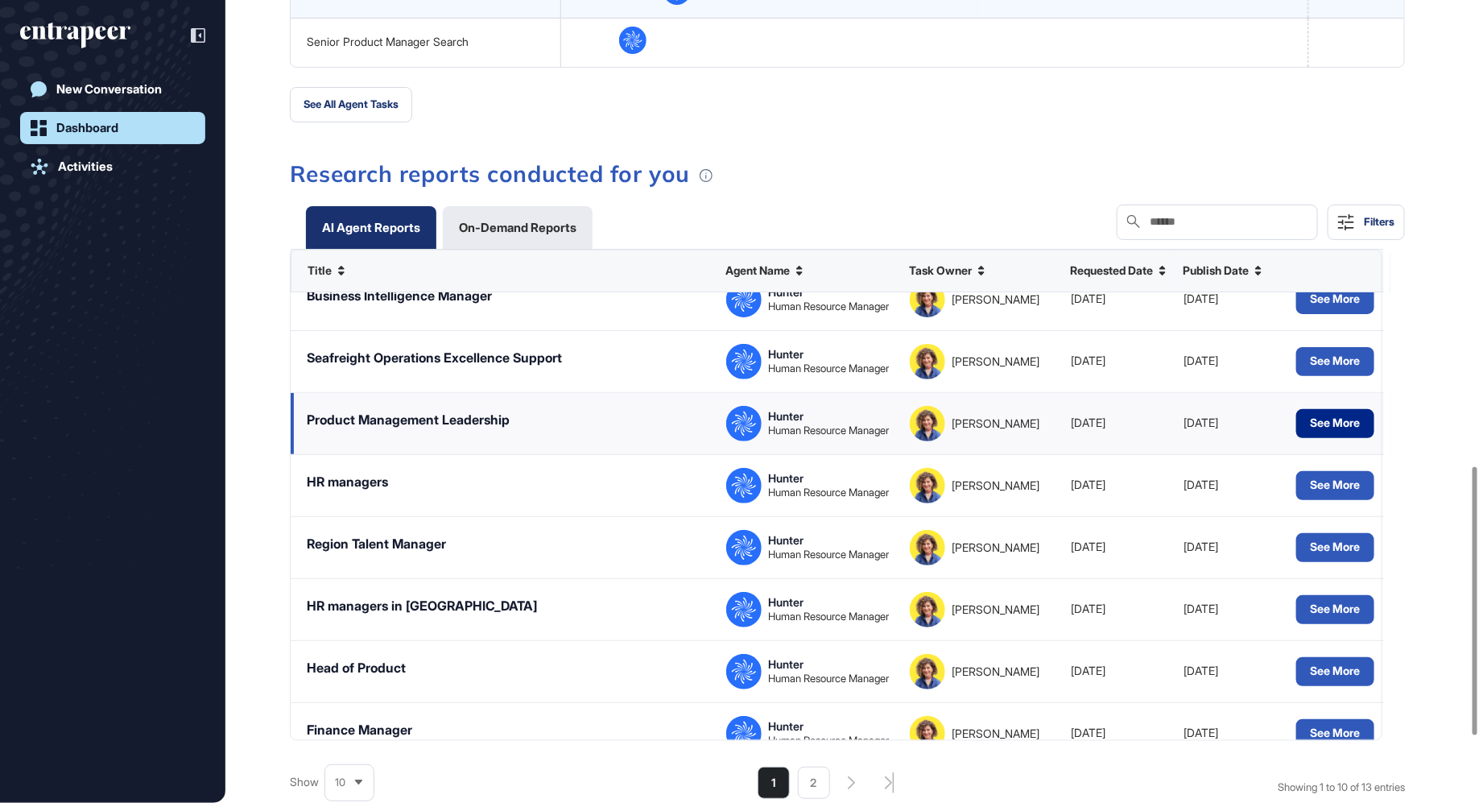
click at [1342, 427] on button "See More" at bounding box center [1335, 423] width 78 height 29
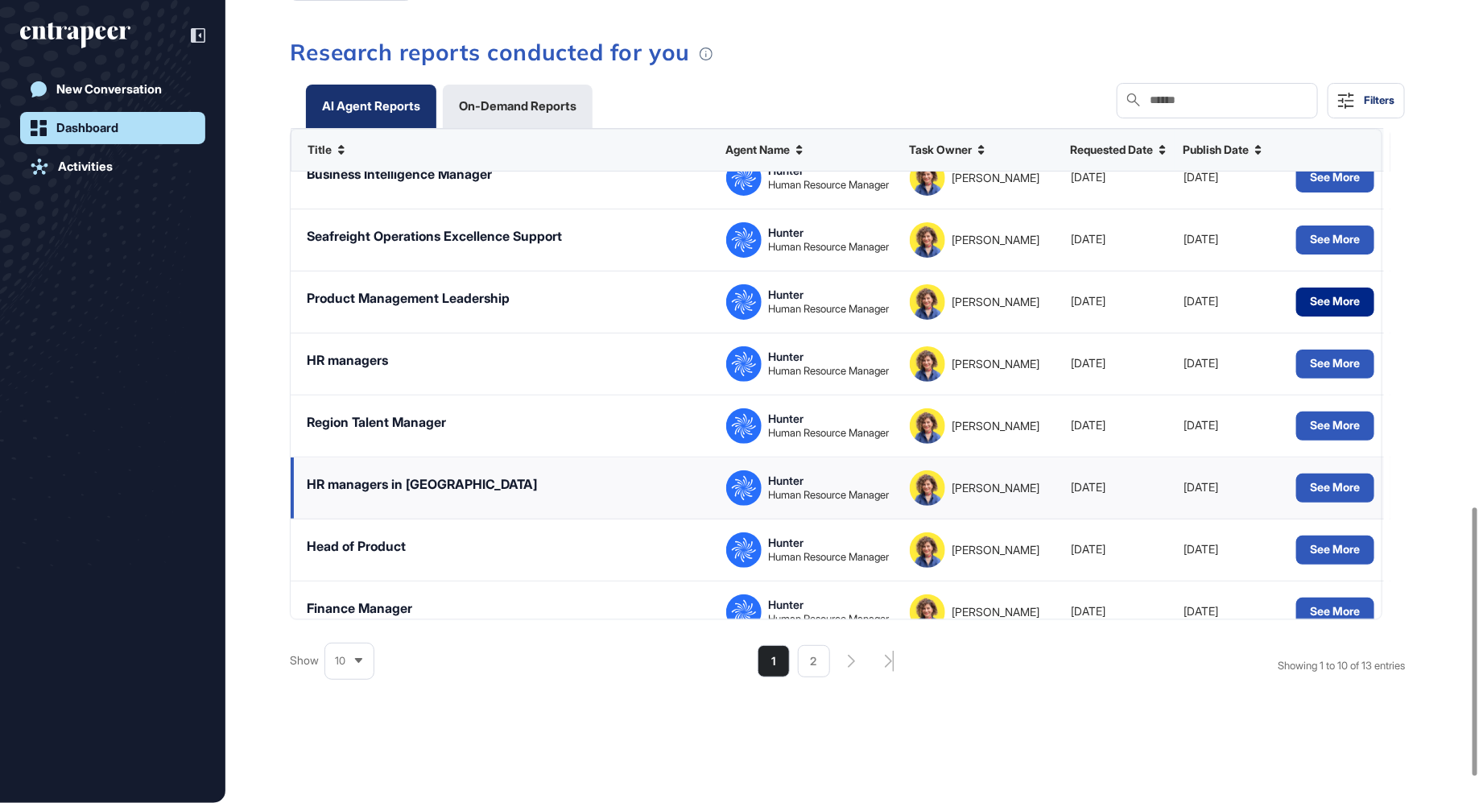
scroll to position [179, 0]
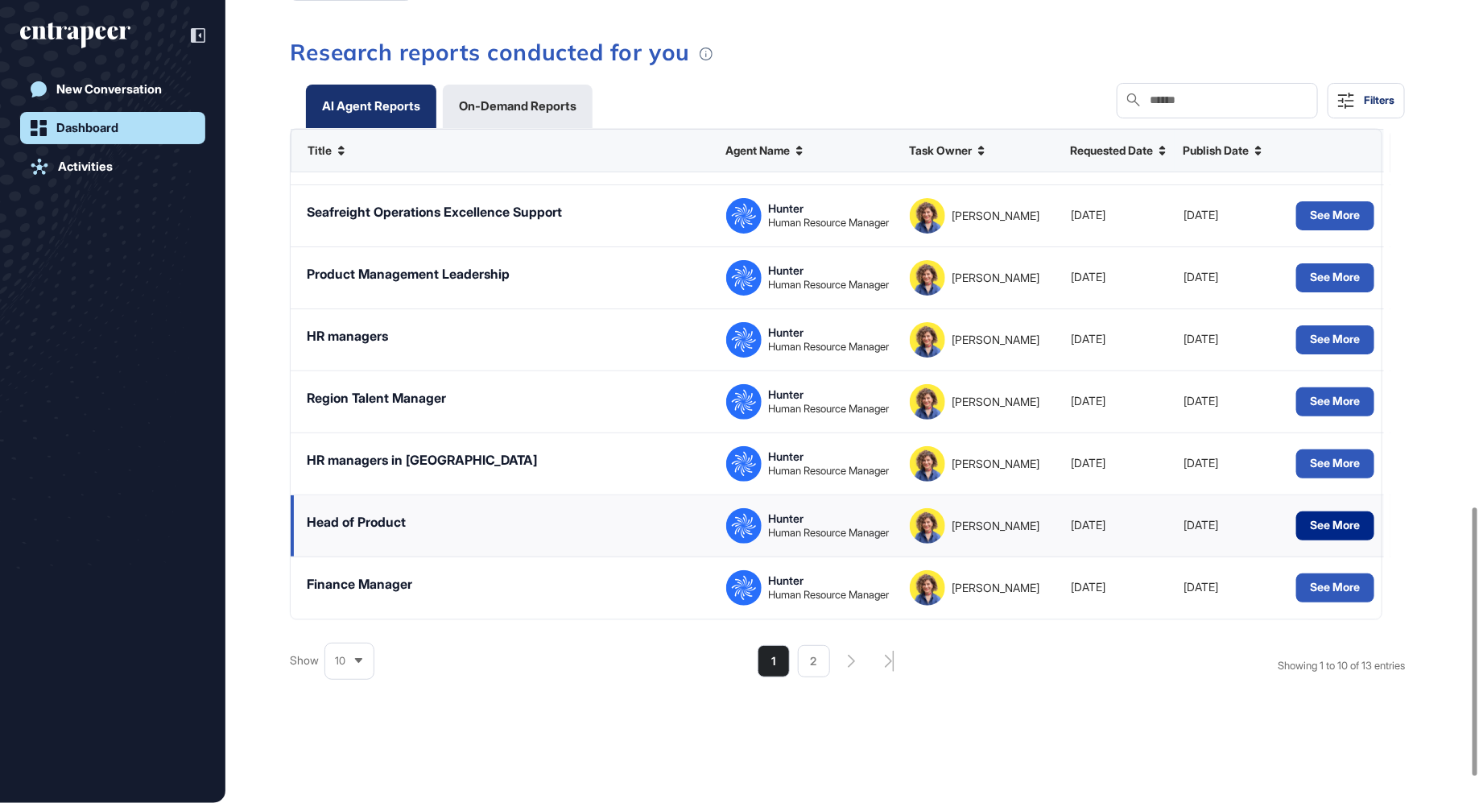
click at [1349, 528] on button "See More" at bounding box center [1335, 525] width 78 height 29
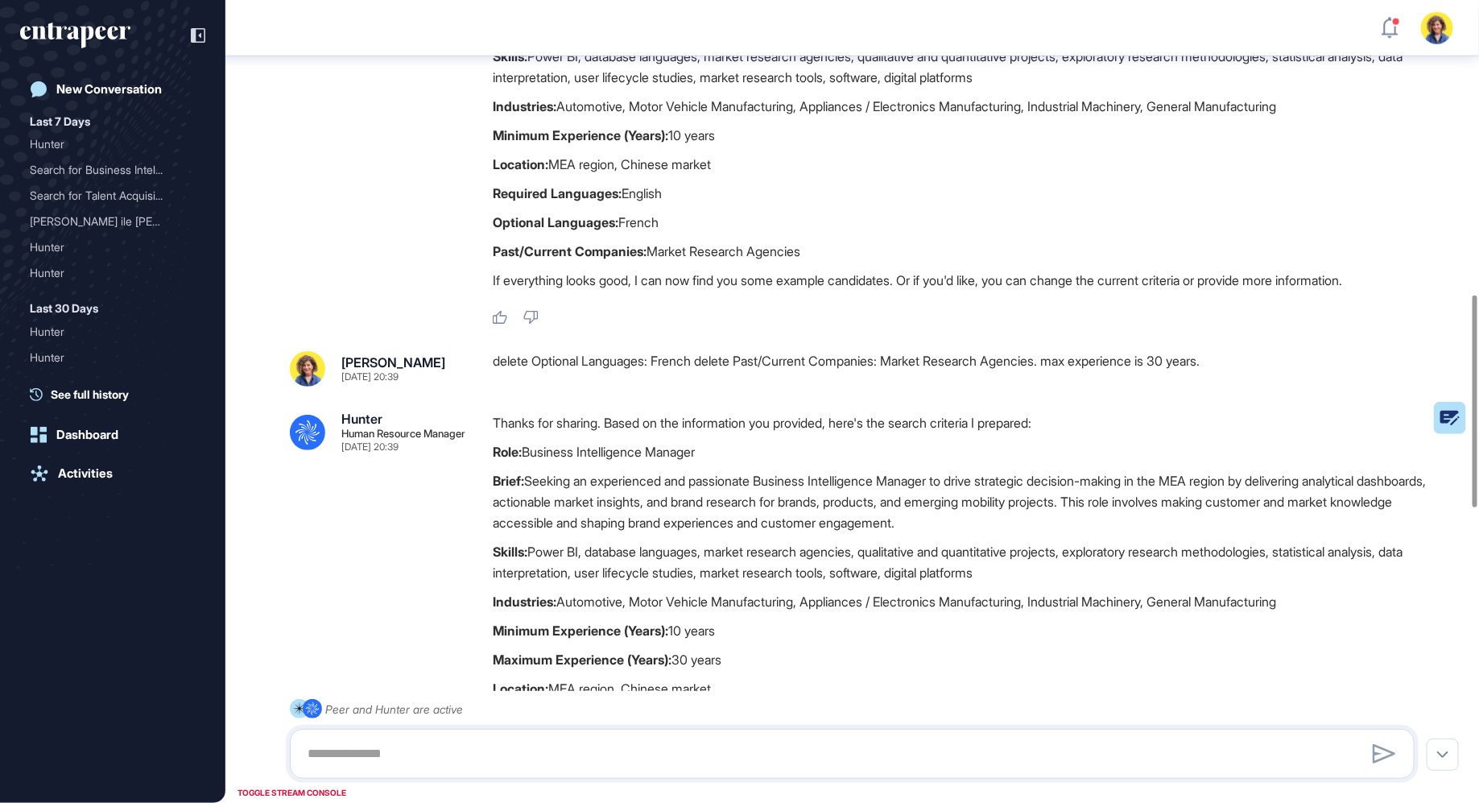
scroll to position [1120, 0]
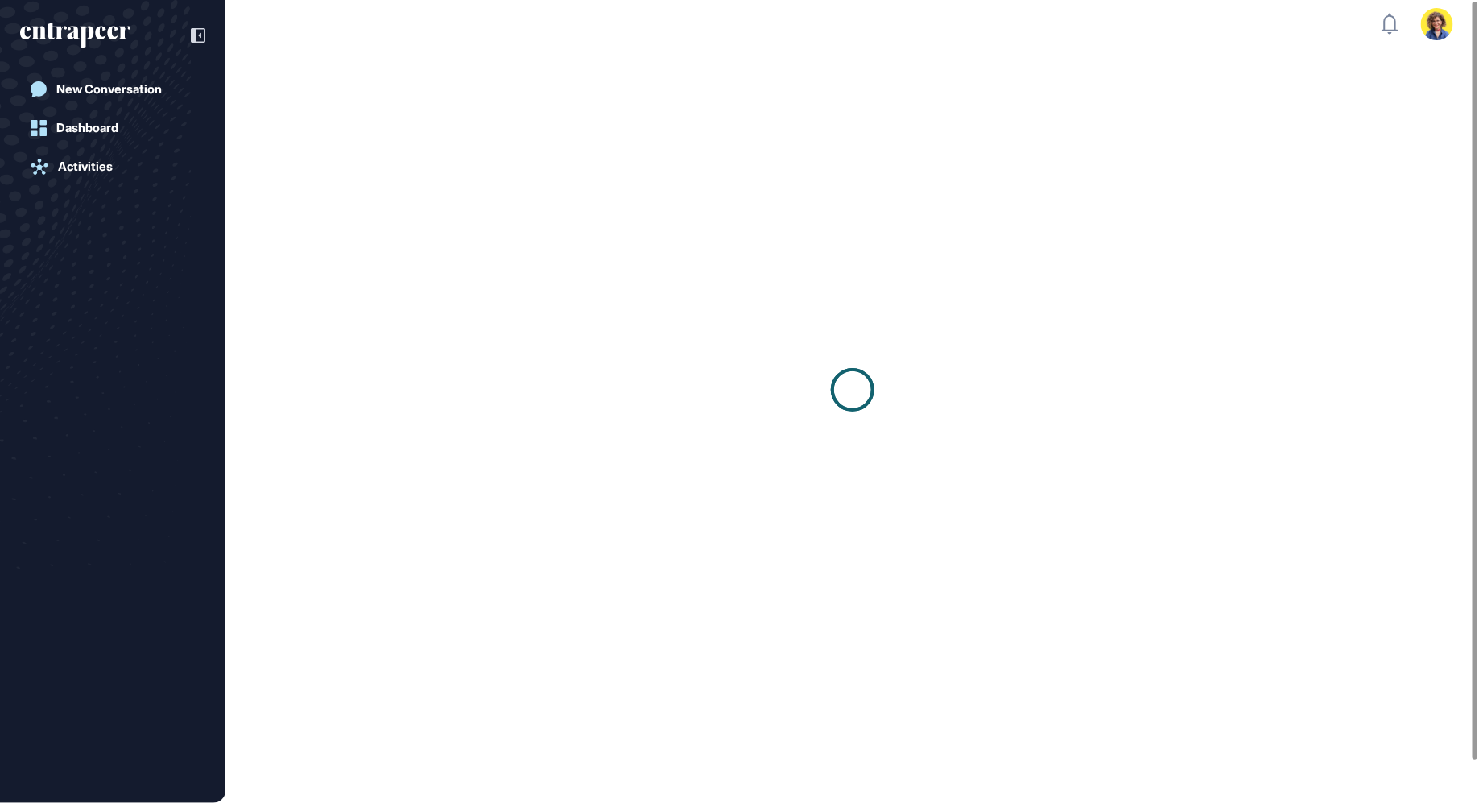
scroll to position [1, 1]
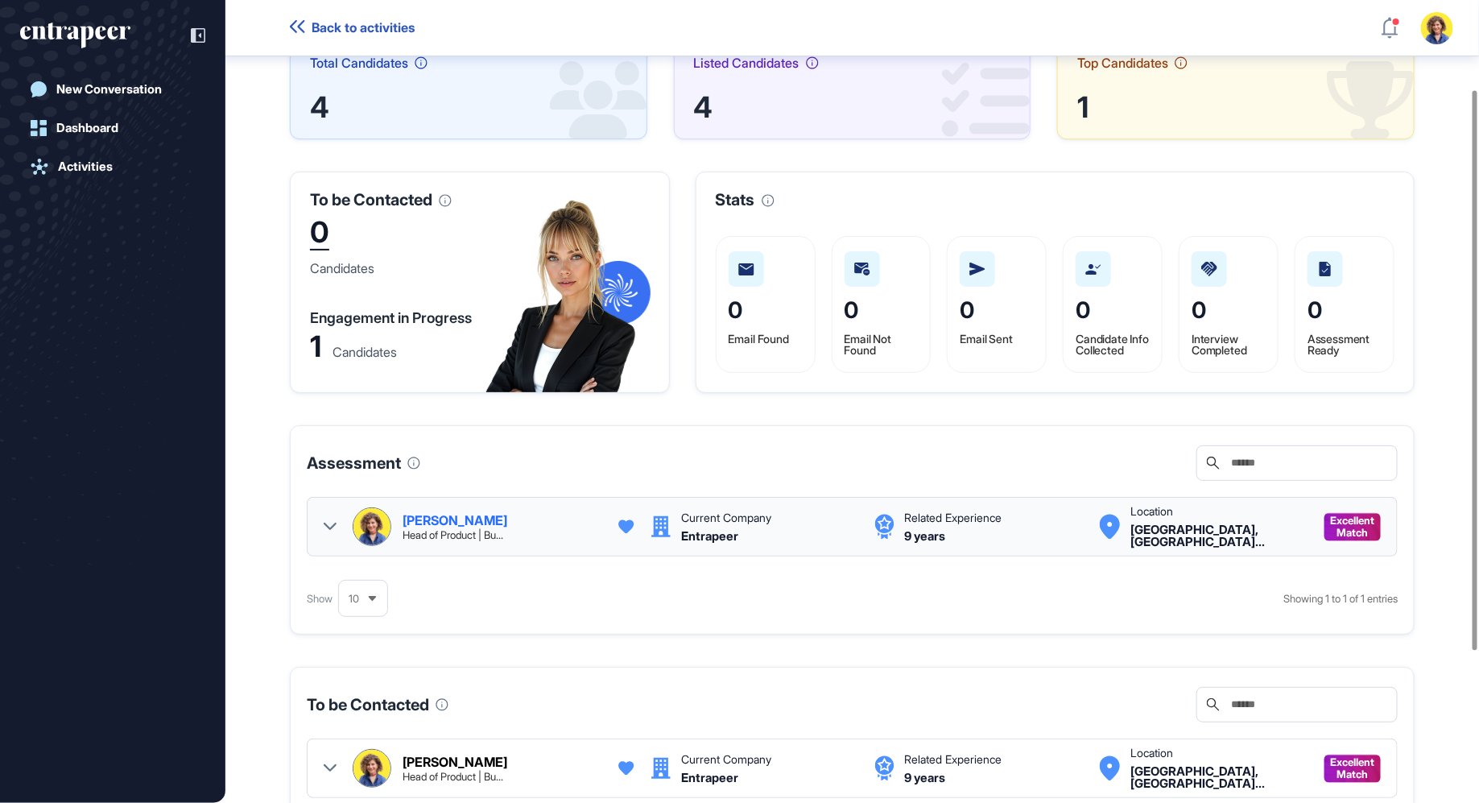
scroll to position [204, 0]
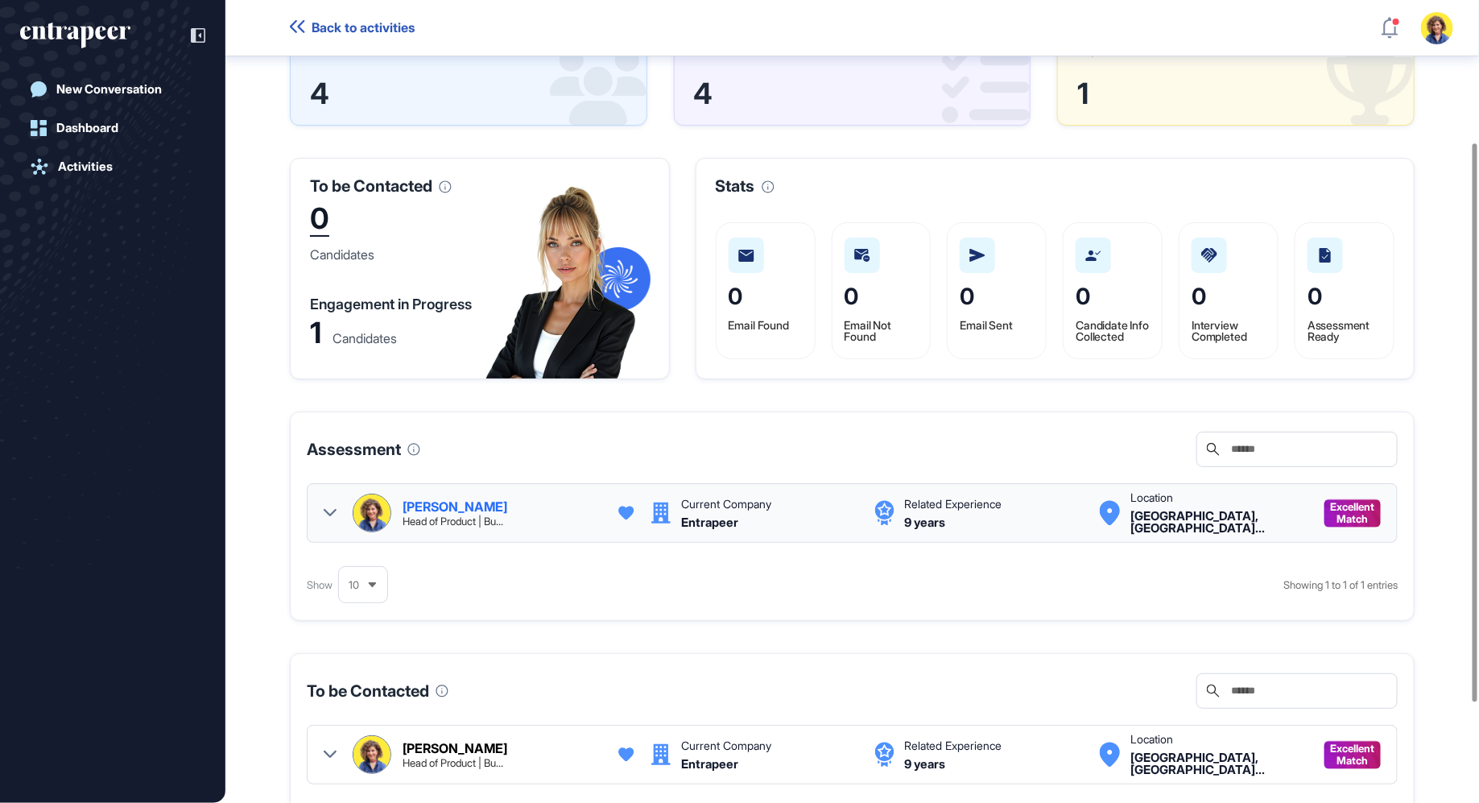
click at [329, 519] on icon at bounding box center [330, 512] width 13 height 13
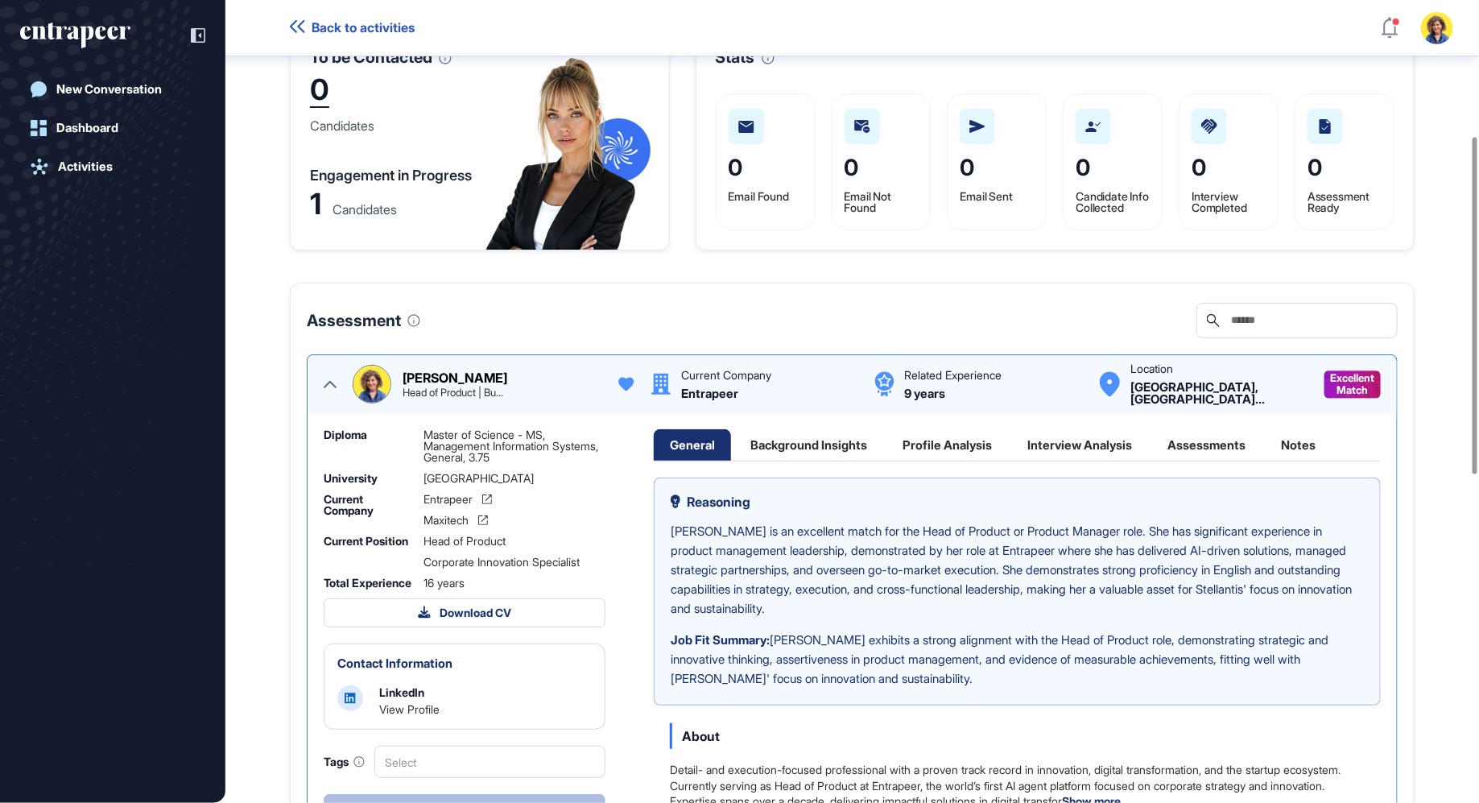
scroll to position [357, 0]
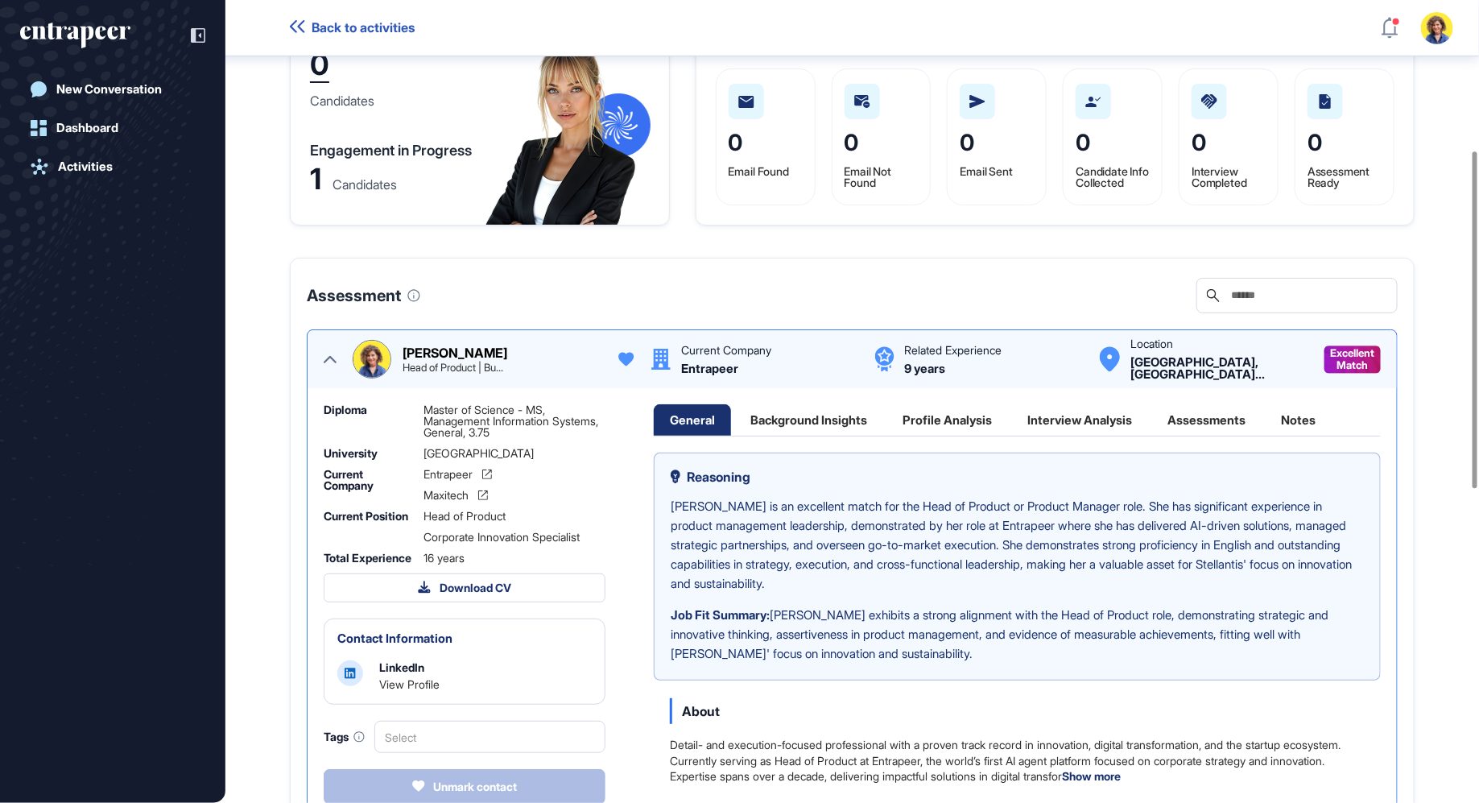
click at [1080, 436] on div "Interview Analysis" at bounding box center [1079, 419] width 137 height 31
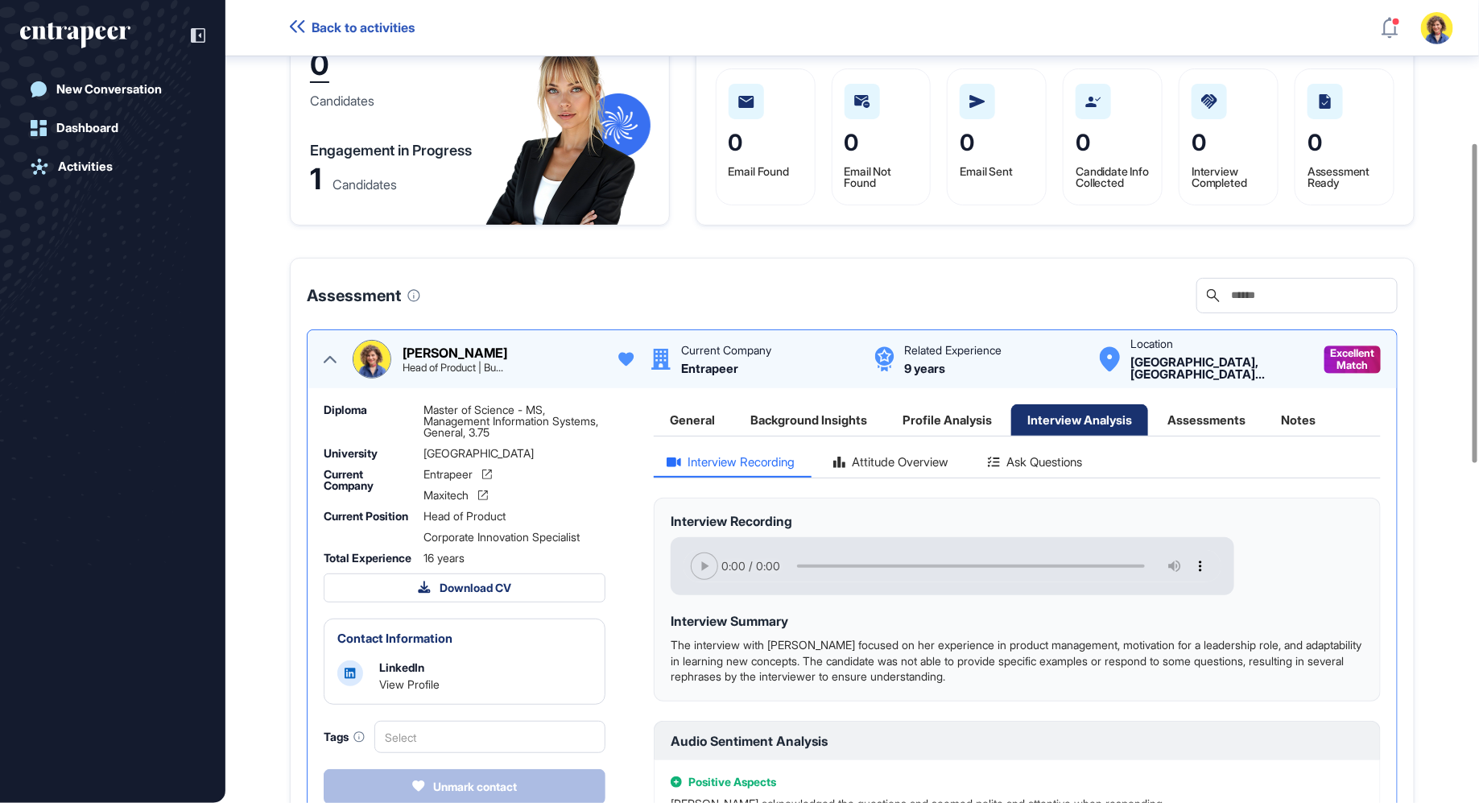
click at [914, 472] on div "Attitude Overview" at bounding box center [891, 467] width 142 height 22
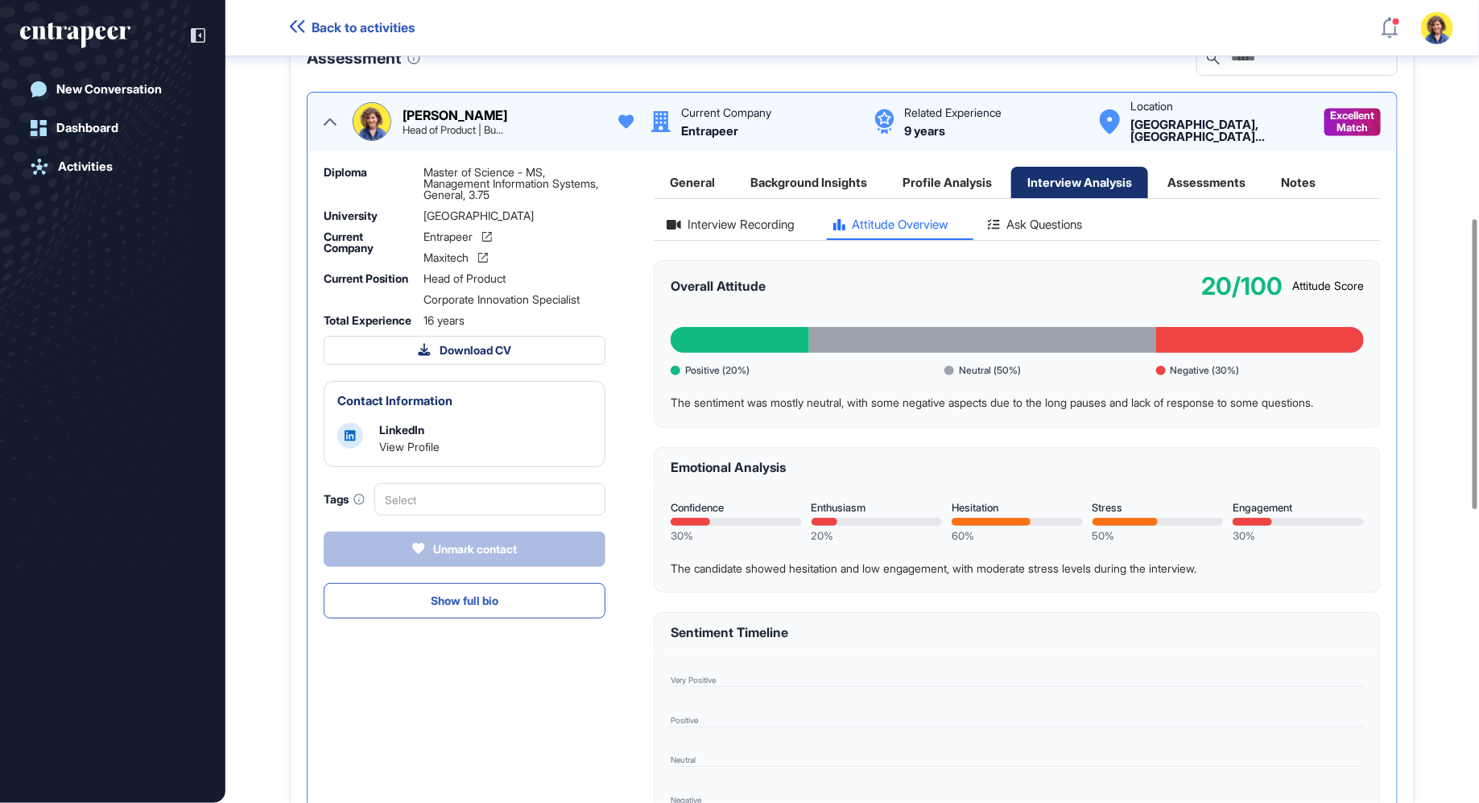
scroll to position [602, 0]
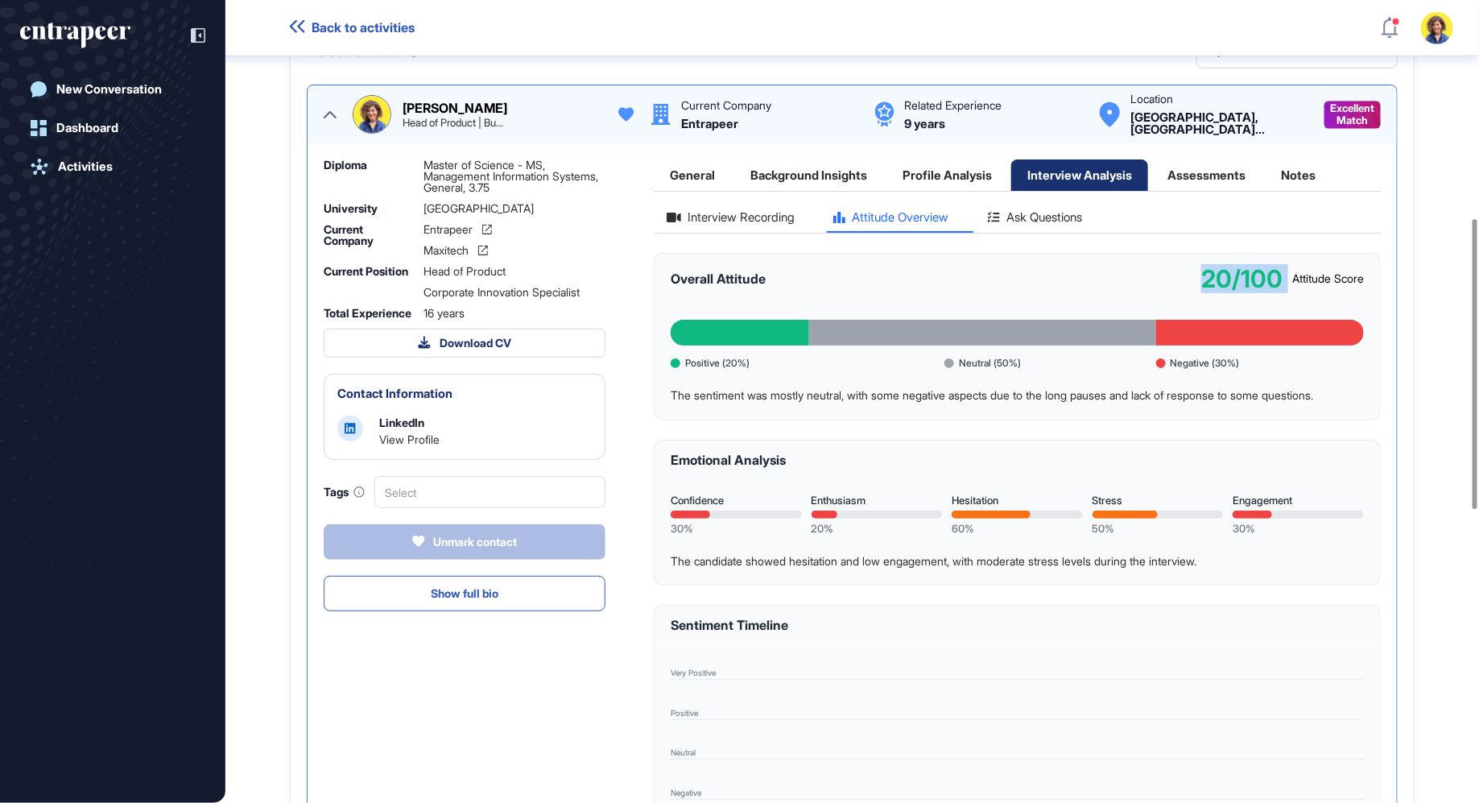
drag, startPoint x: 1149, startPoint y: 290, endPoint x: 1285, endPoint y: 291, distance: 136.1
click at [1285, 291] on div "Overall Attitude 20/100 Attitude Score" at bounding box center [1017, 278] width 727 height 51
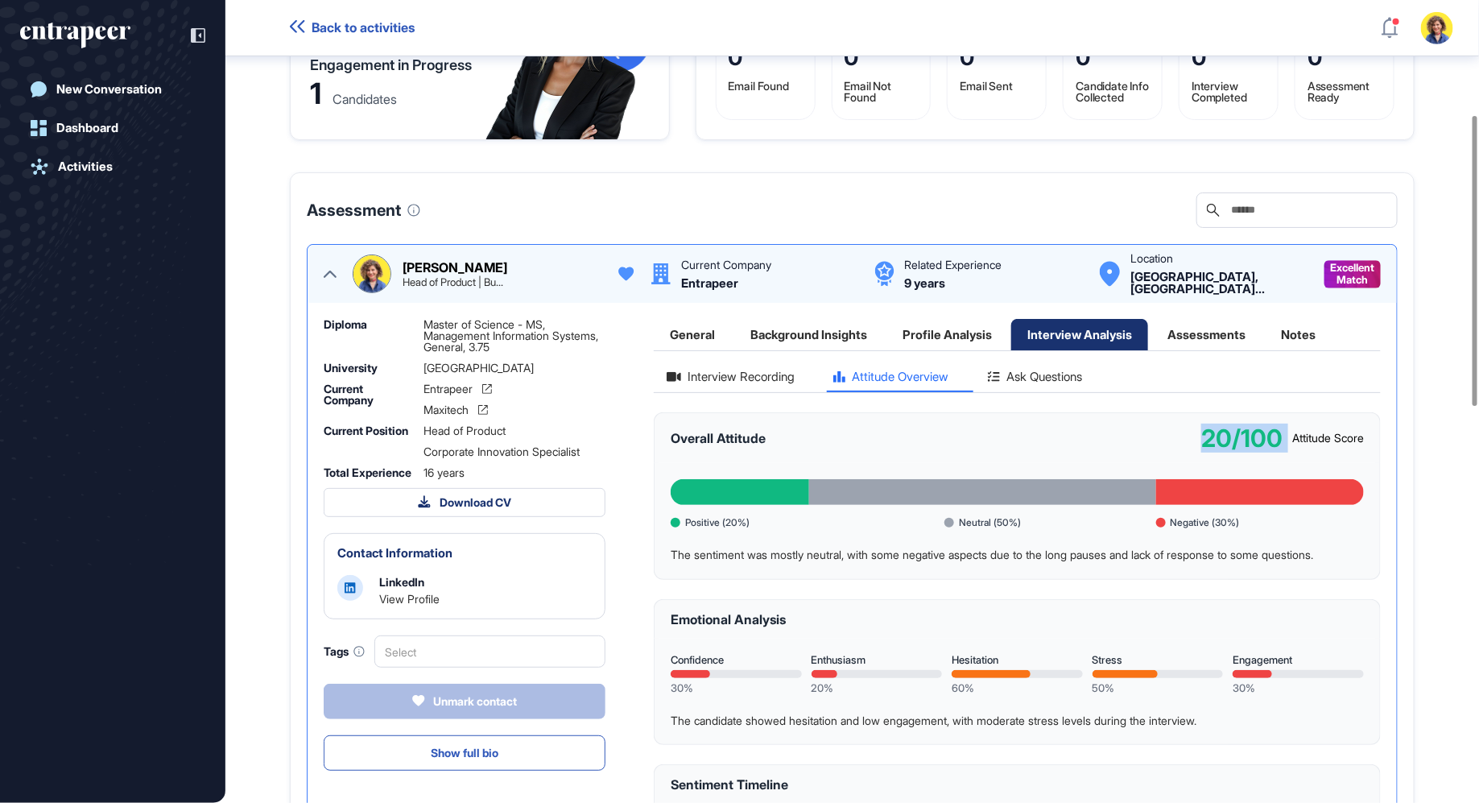
scroll to position [451, 0]
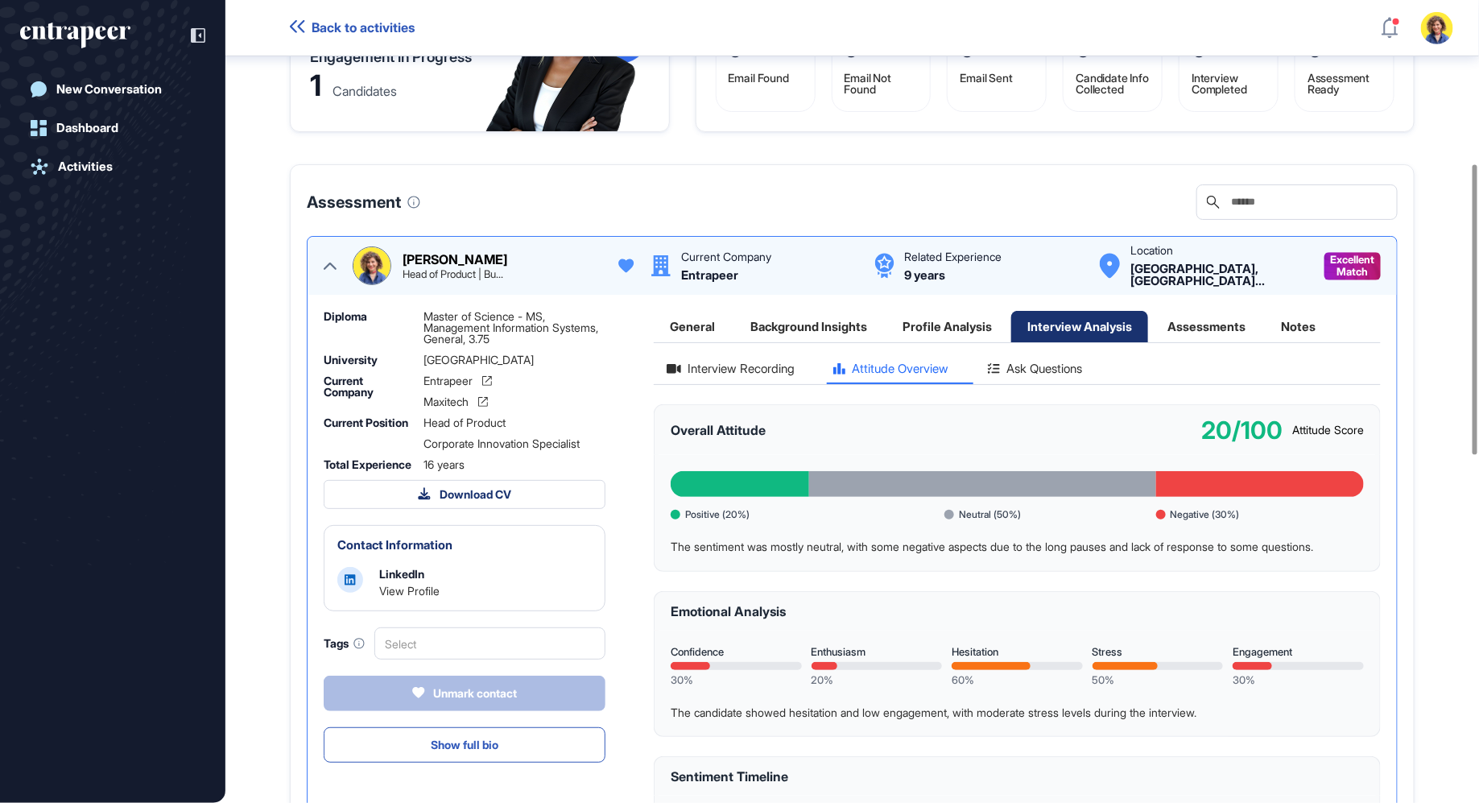
click at [1092, 384] on div "Ask Questions" at bounding box center [1035, 373] width 120 height 22
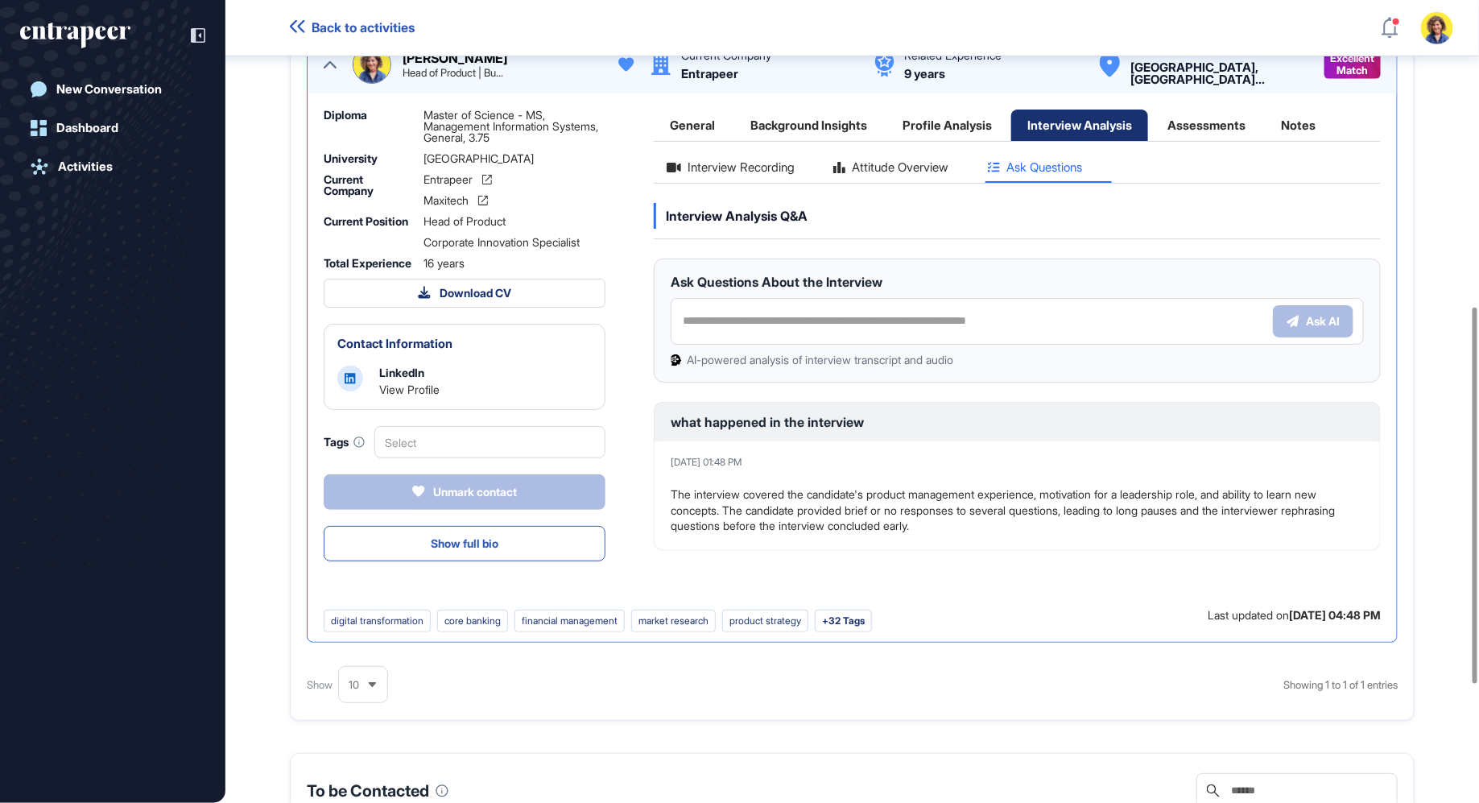
scroll to position [655, 0]
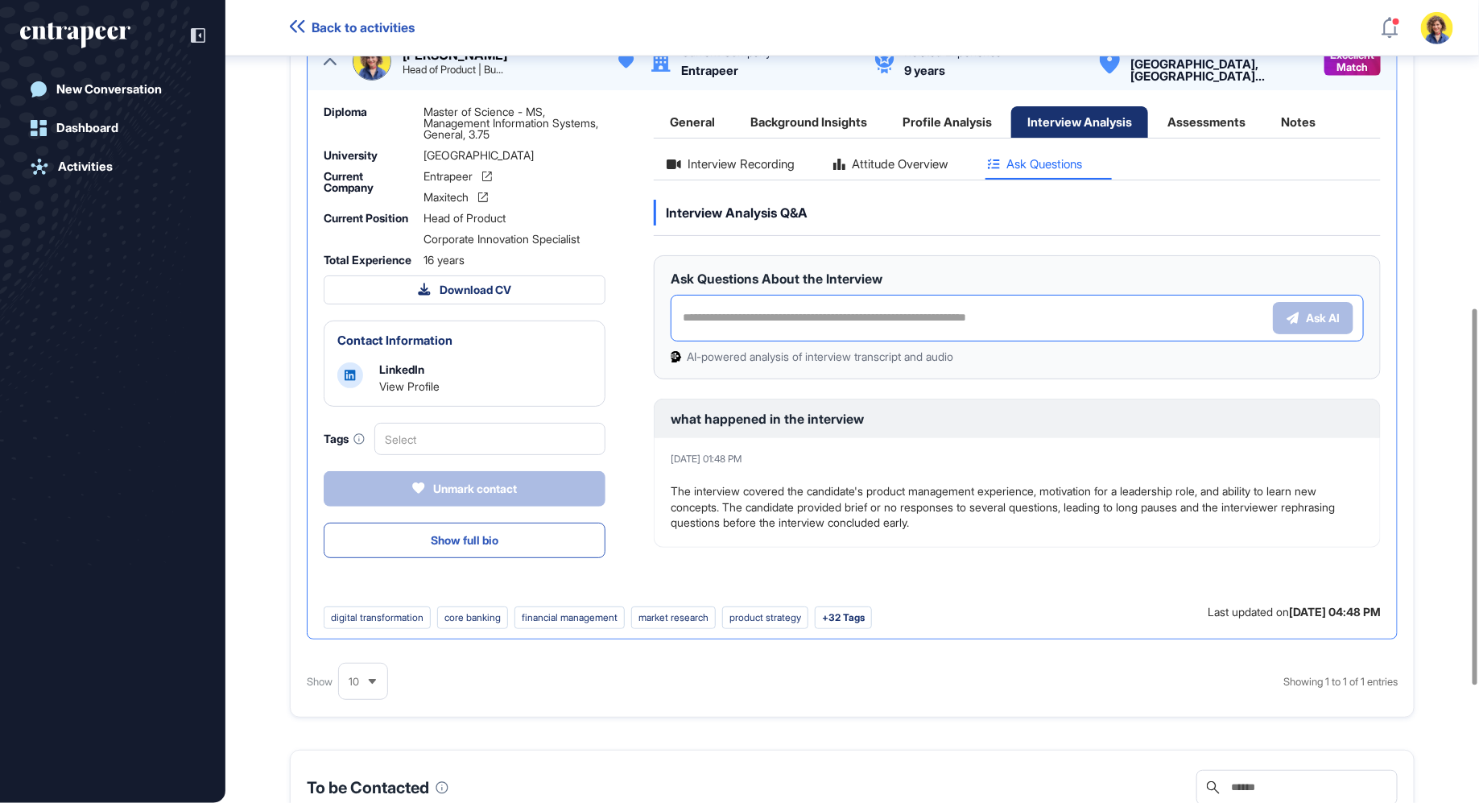
click at [754, 327] on input "text" at bounding box center [972, 318] width 582 height 18
drag, startPoint x: 754, startPoint y: 336, endPoint x: 787, endPoint y: 297, distance: 50.8
click at [754, 327] on input "text" at bounding box center [972, 318] width 582 height 18
click at [196, 34] on icon at bounding box center [198, 35] width 14 height 14
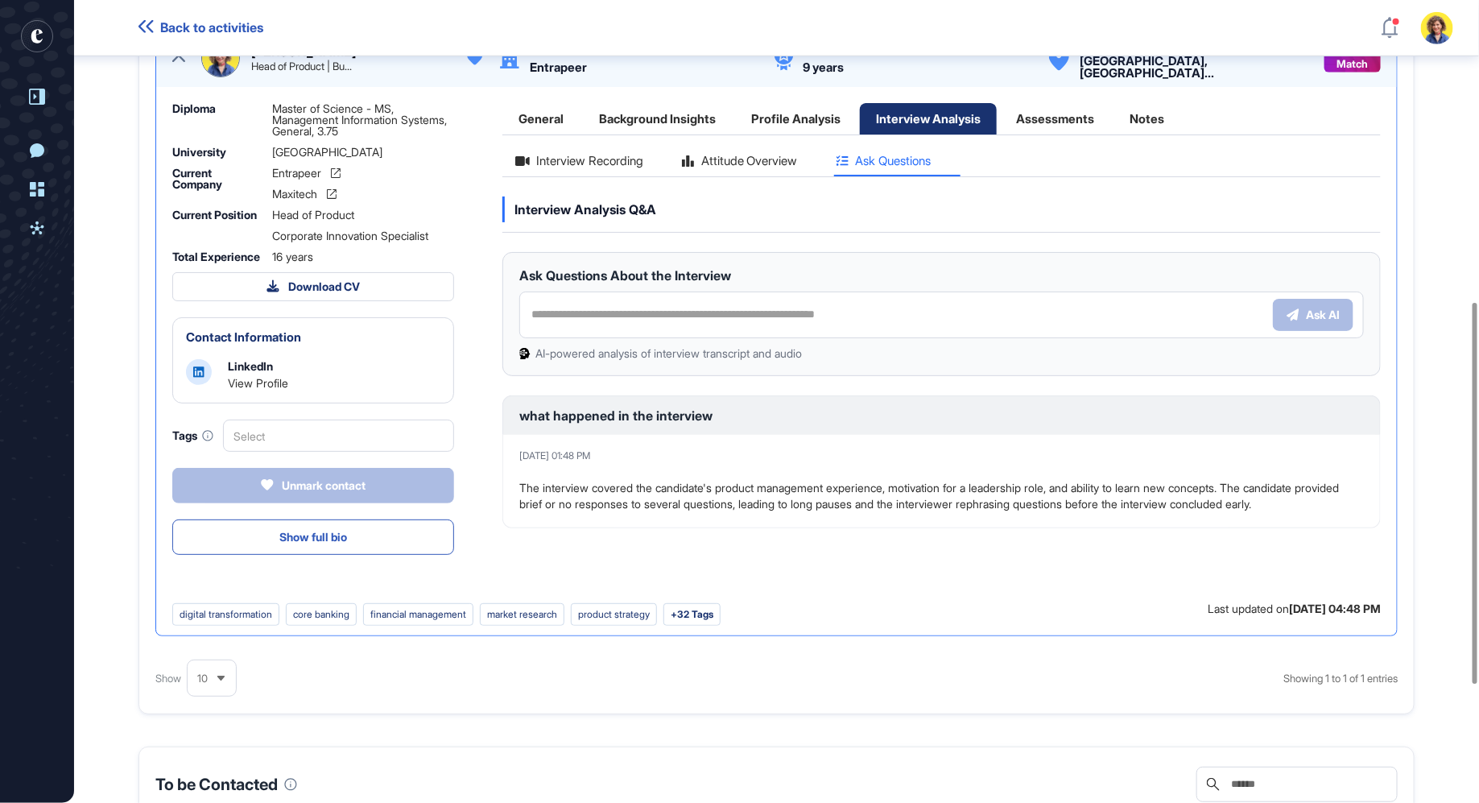
scroll to position [586, 0]
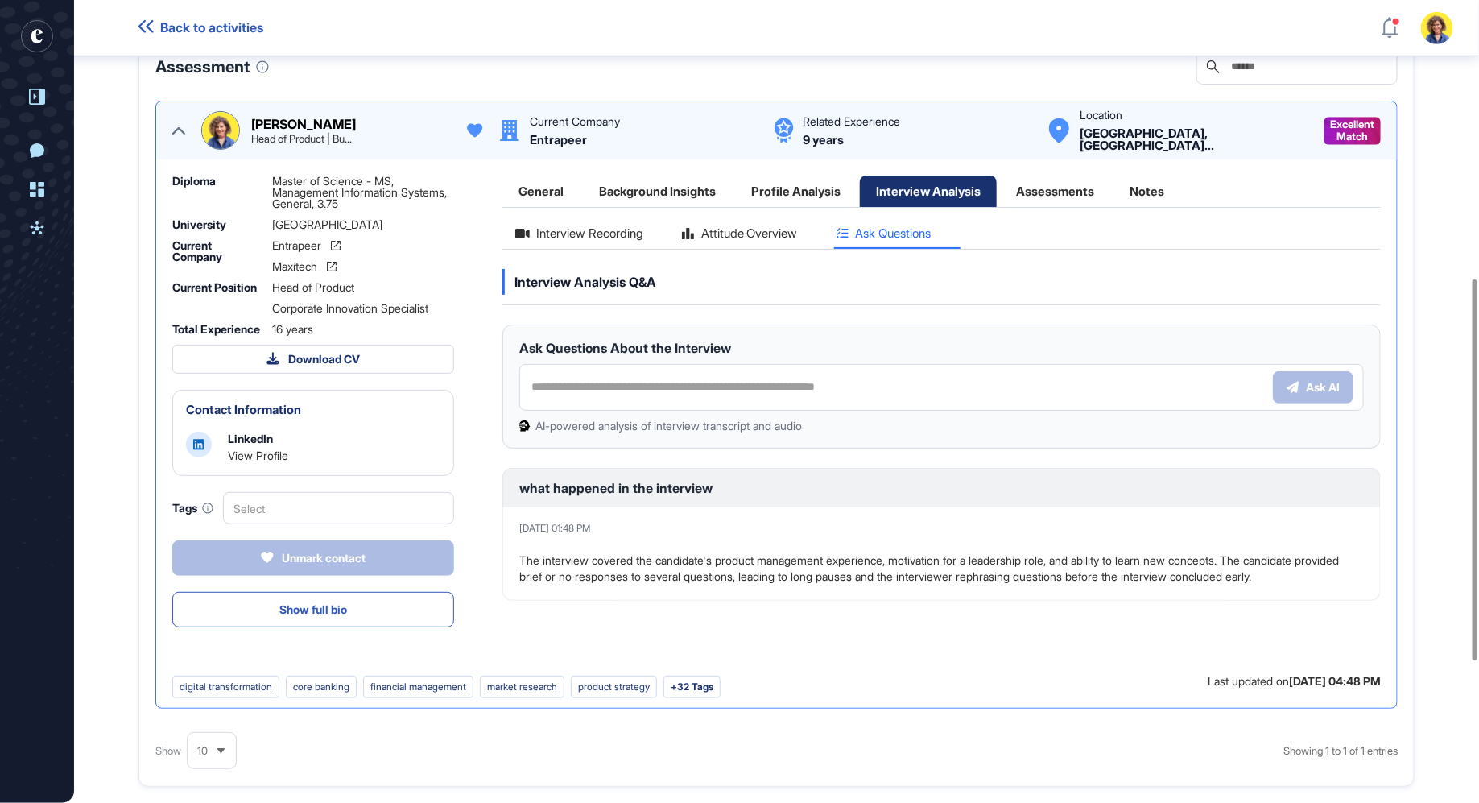
click at [1059, 185] on div "Assessments" at bounding box center [1055, 190] width 110 height 31
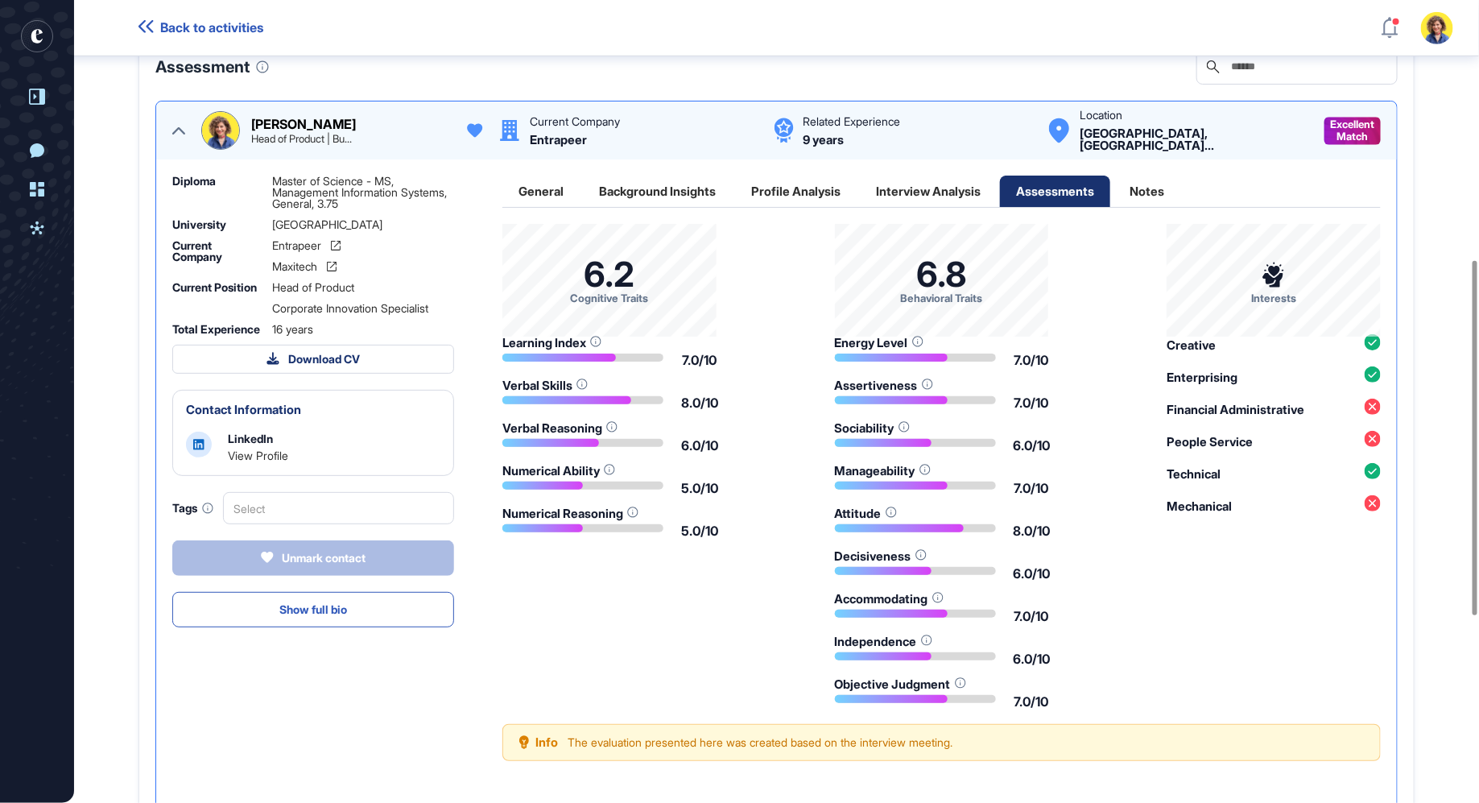
click at [803, 186] on div "Profile Analysis" at bounding box center [796, 190] width 122 height 31
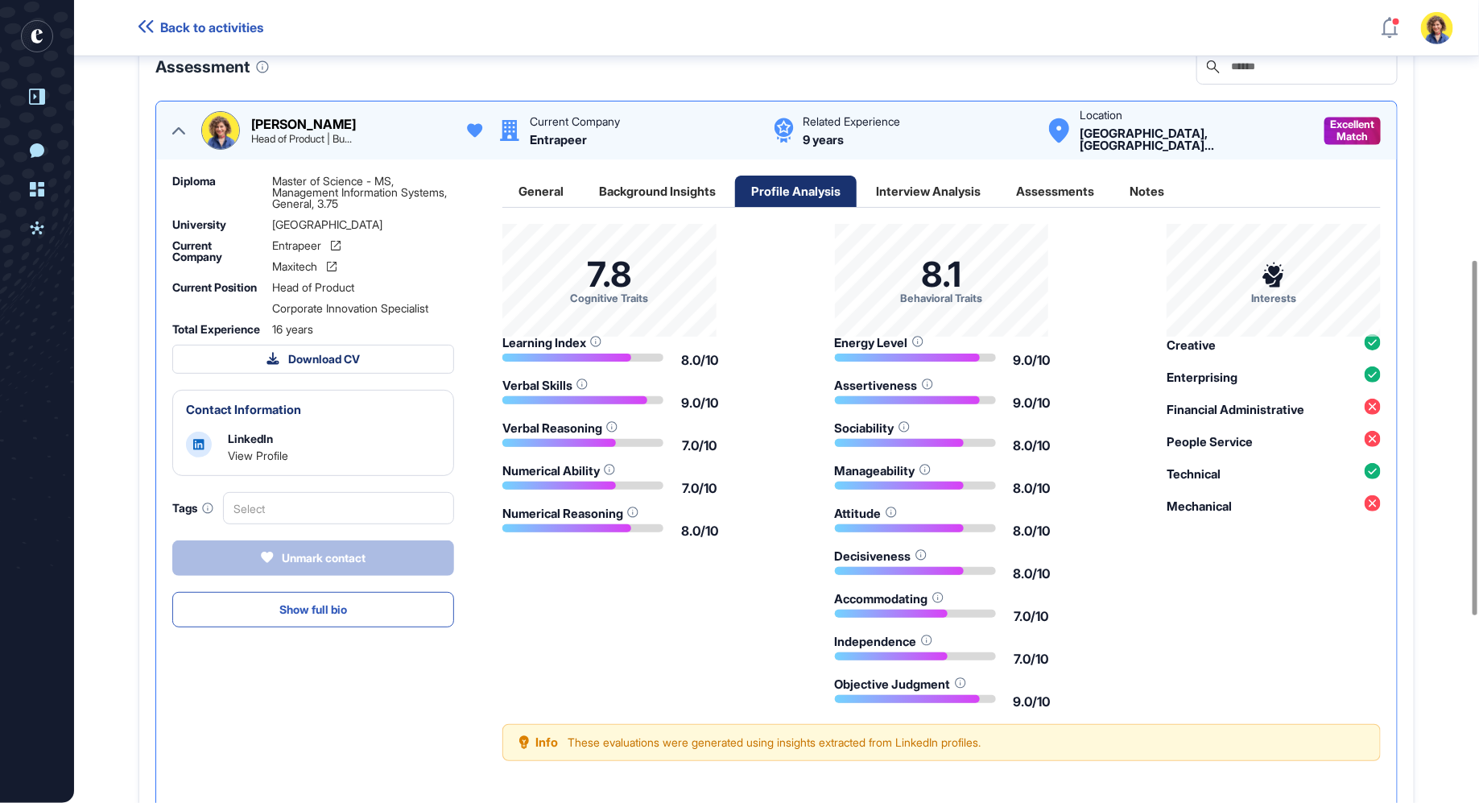
click at [1088, 190] on div "Assessments" at bounding box center [1055, 190] width 110 height 31
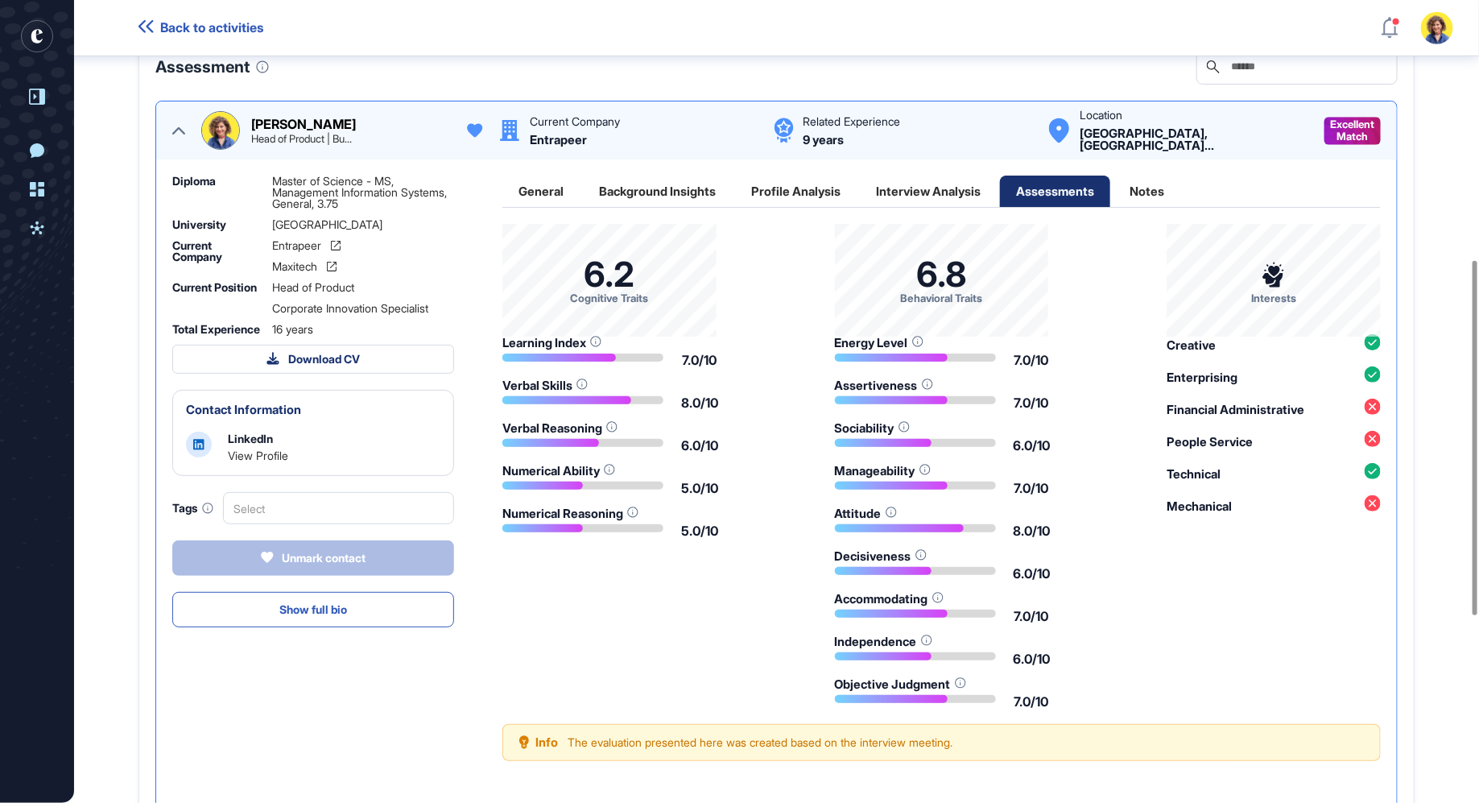
click at [929, 186] on div "Interview Analysis" at bounding box center [928, 190] width 137 height 31
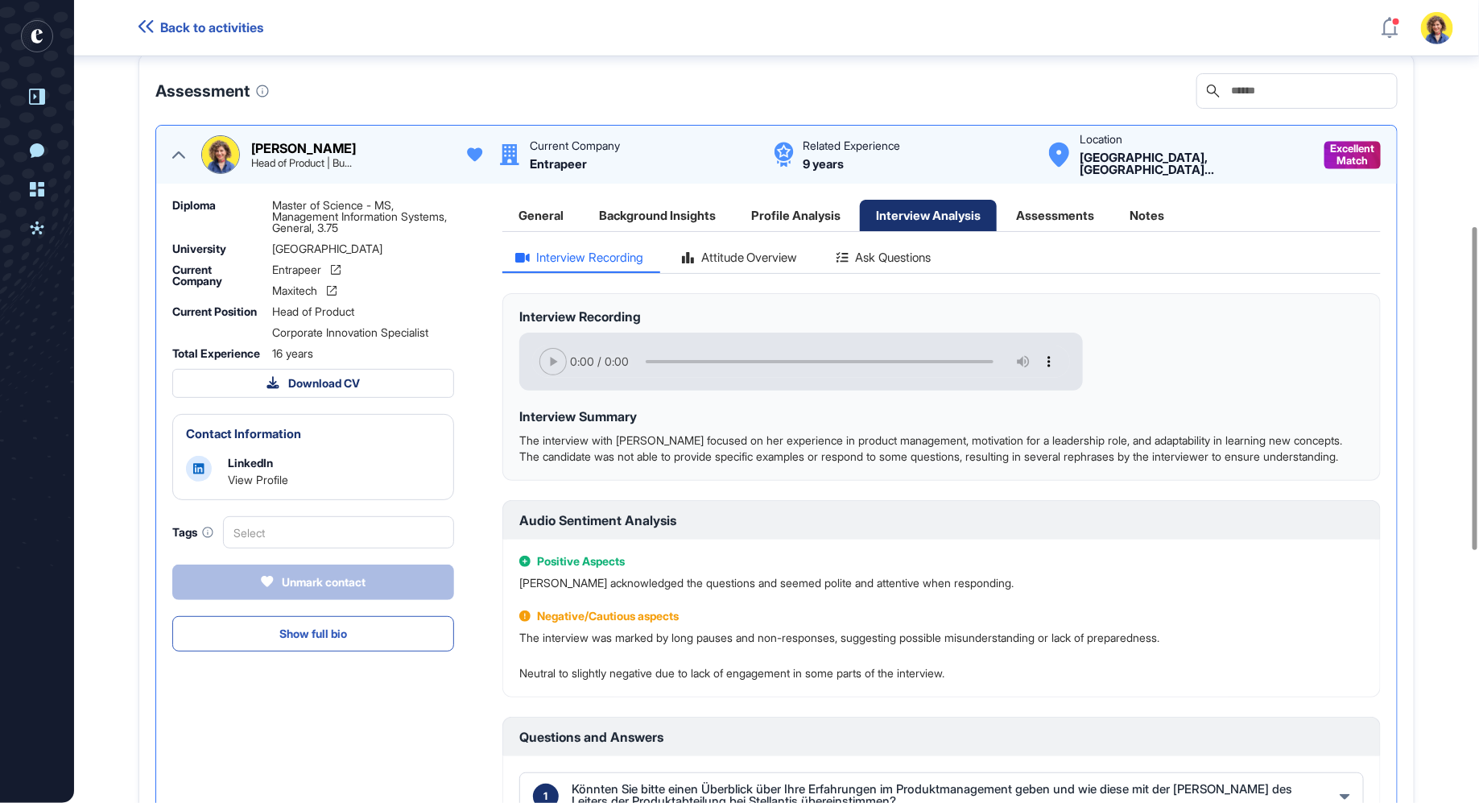
scroll to position [551, 0]
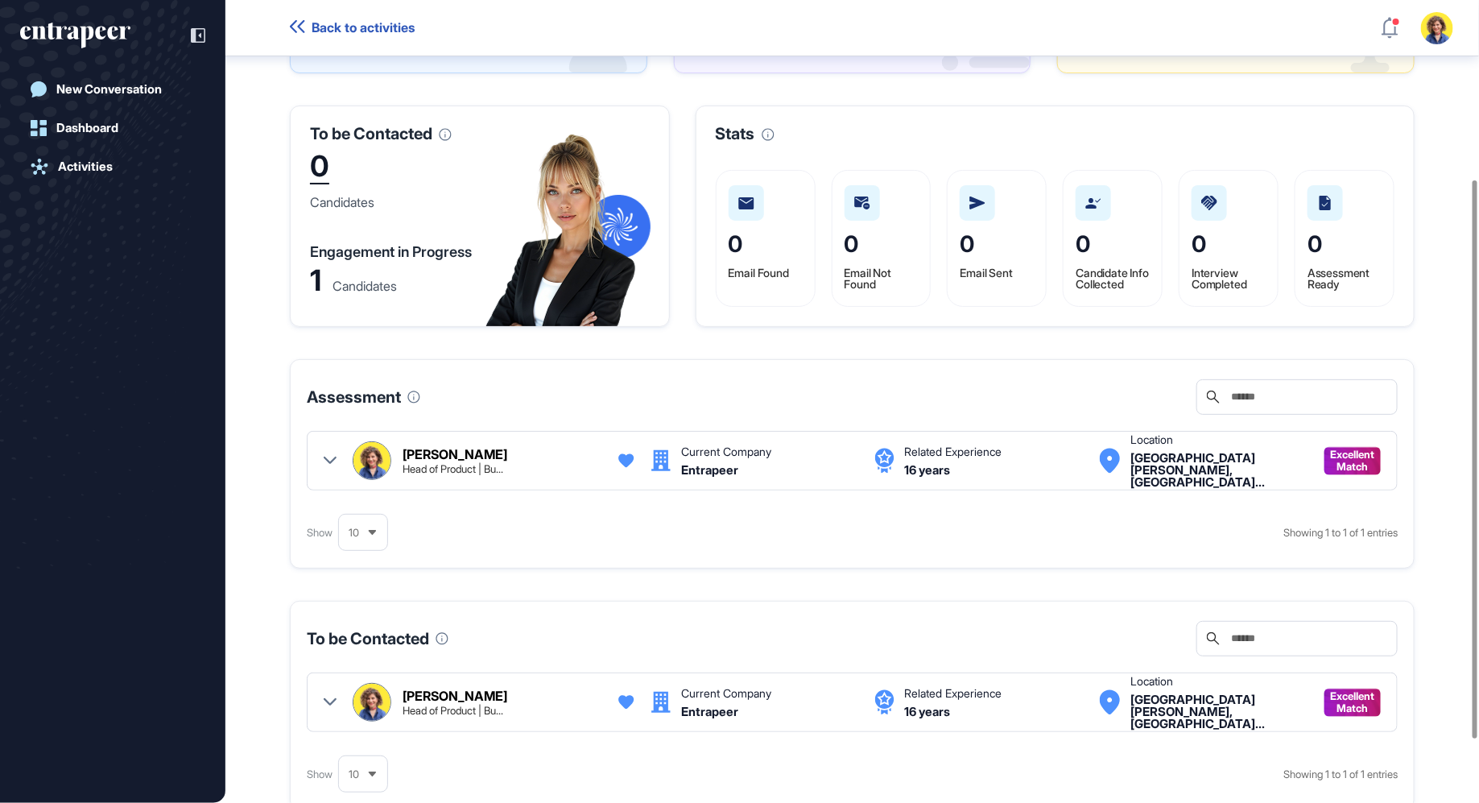
scroll to position [257, 0]
click at [326, 466] on icon at bounding box center [330, 459] width 13 height 13
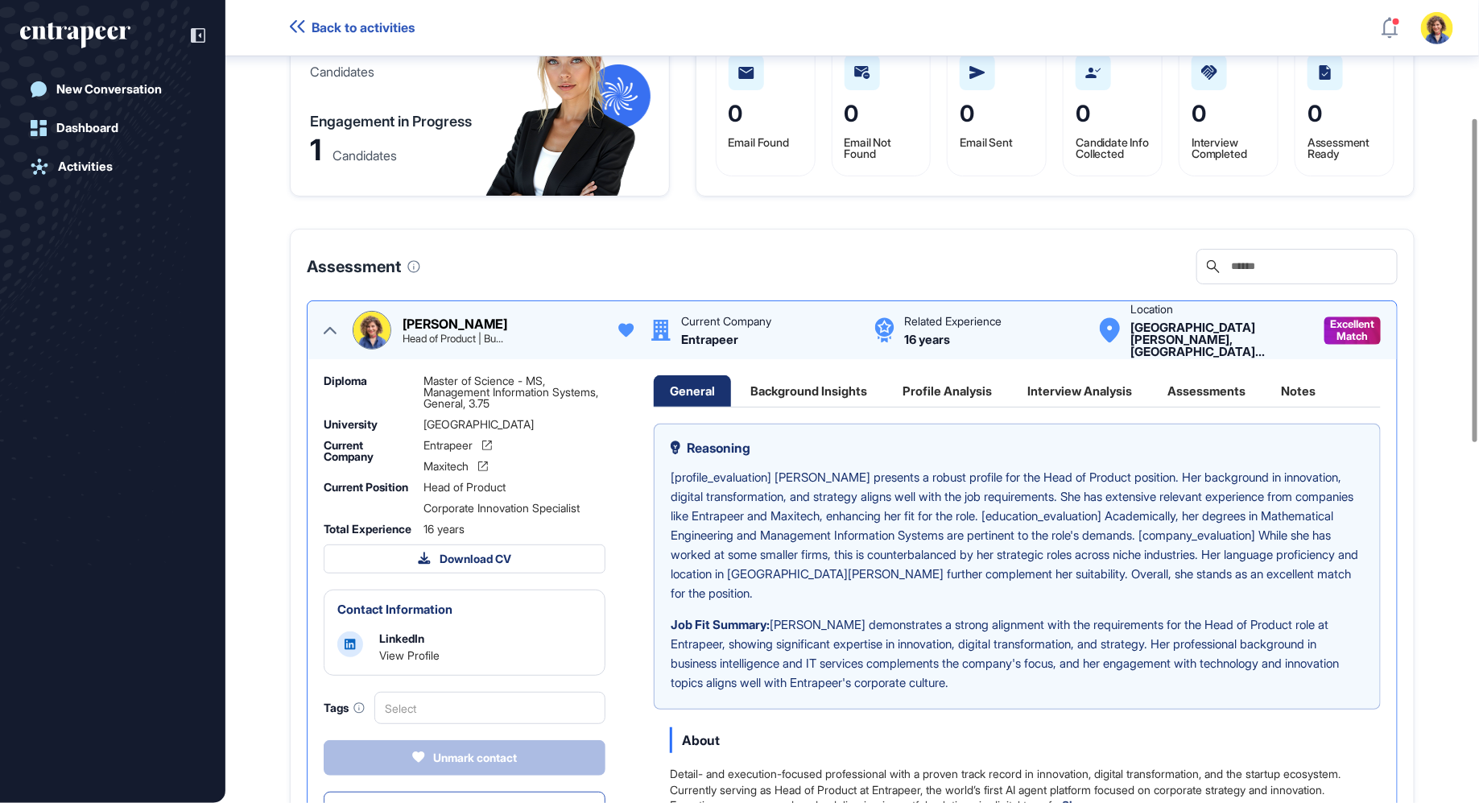
scroll to position [475, 0]
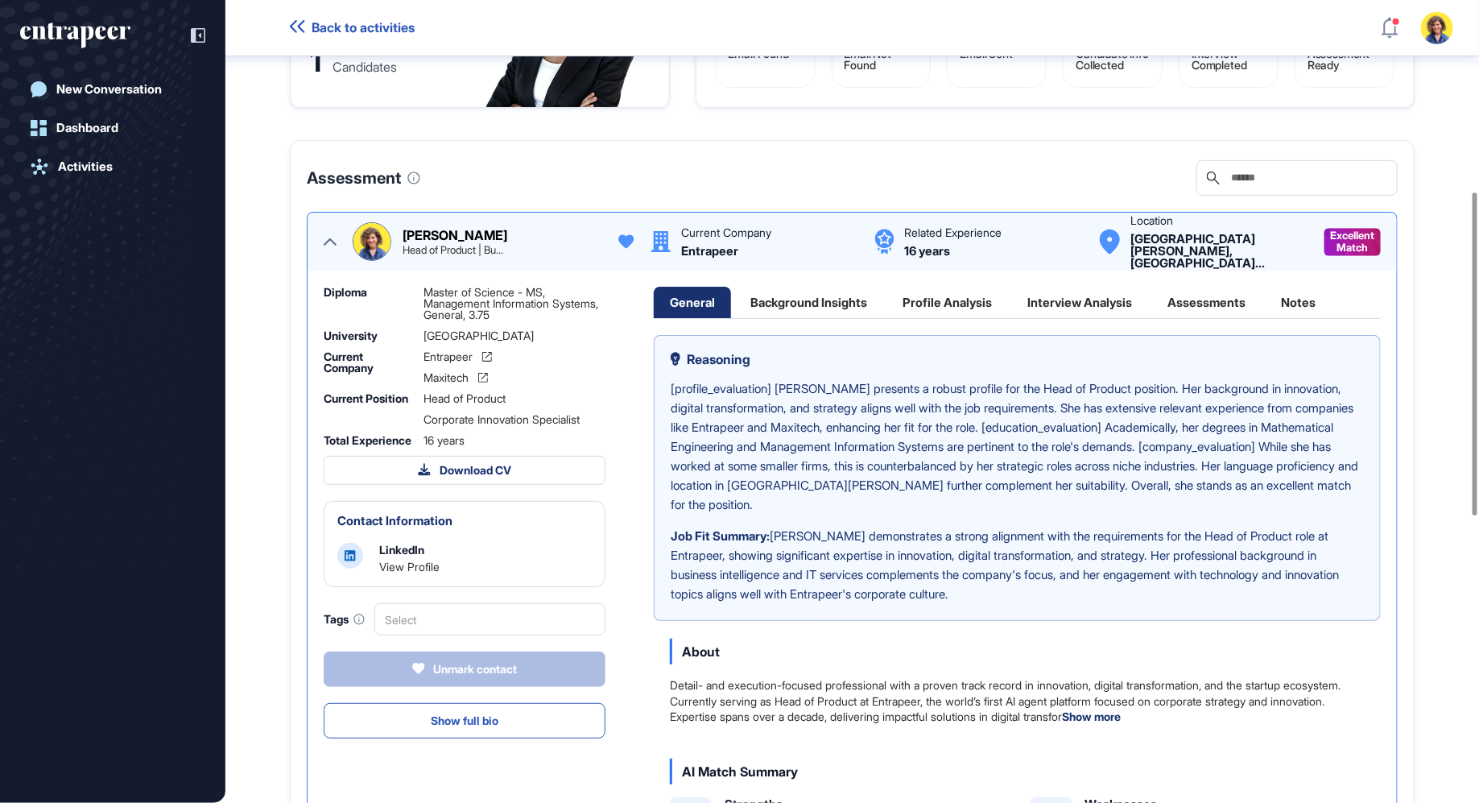
drag, startPoint x: 1206, startPoint y: 317, endPoint x: 1177, endPoint y: 320, distance: 29.2
click at [1206, 317] on div "Assessments" at bounding box center [1206, 302] width 110 height 31
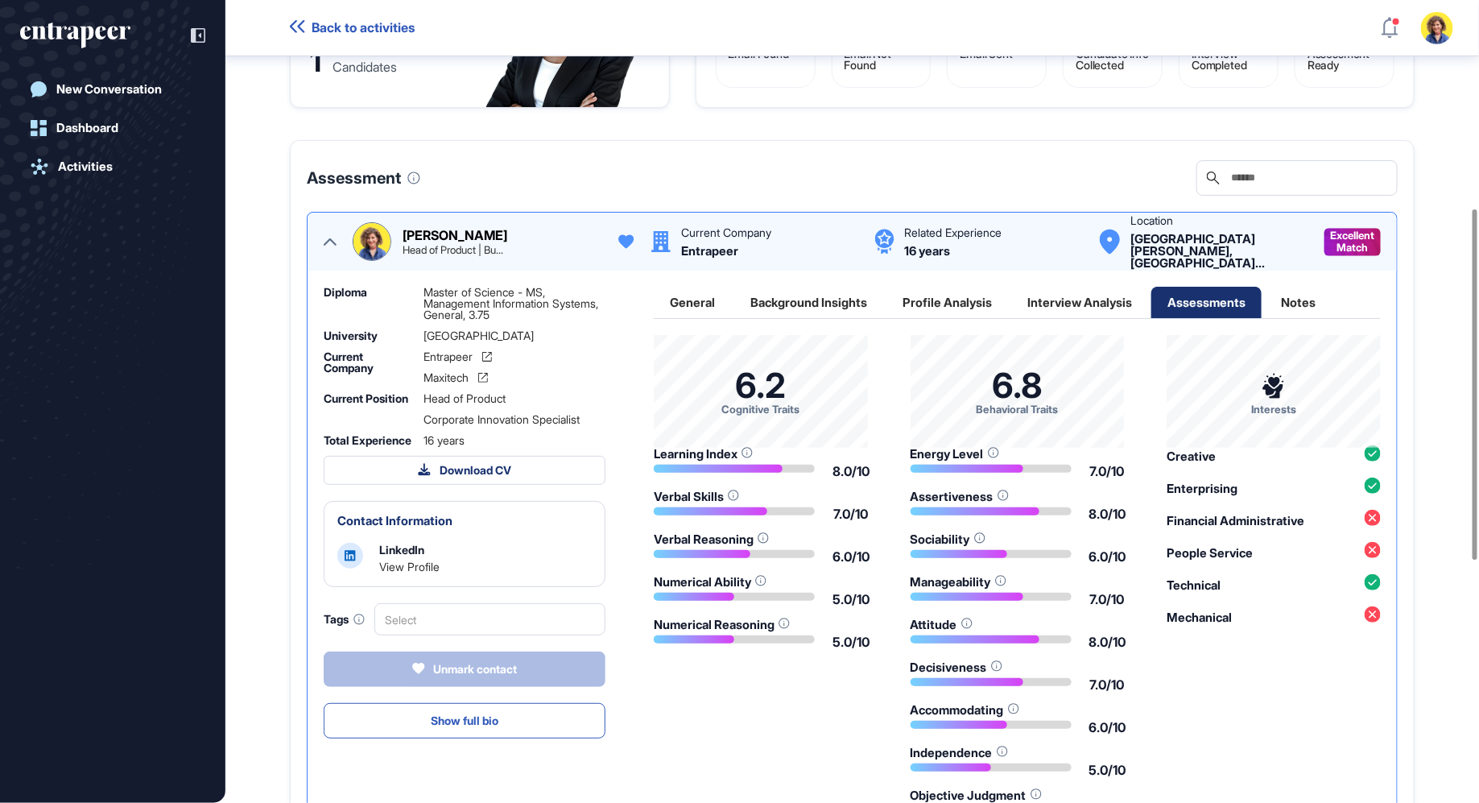
click at [1113, 314] on div "Interview Analysis" at bounding box center [1079, 302] width 137 height 31
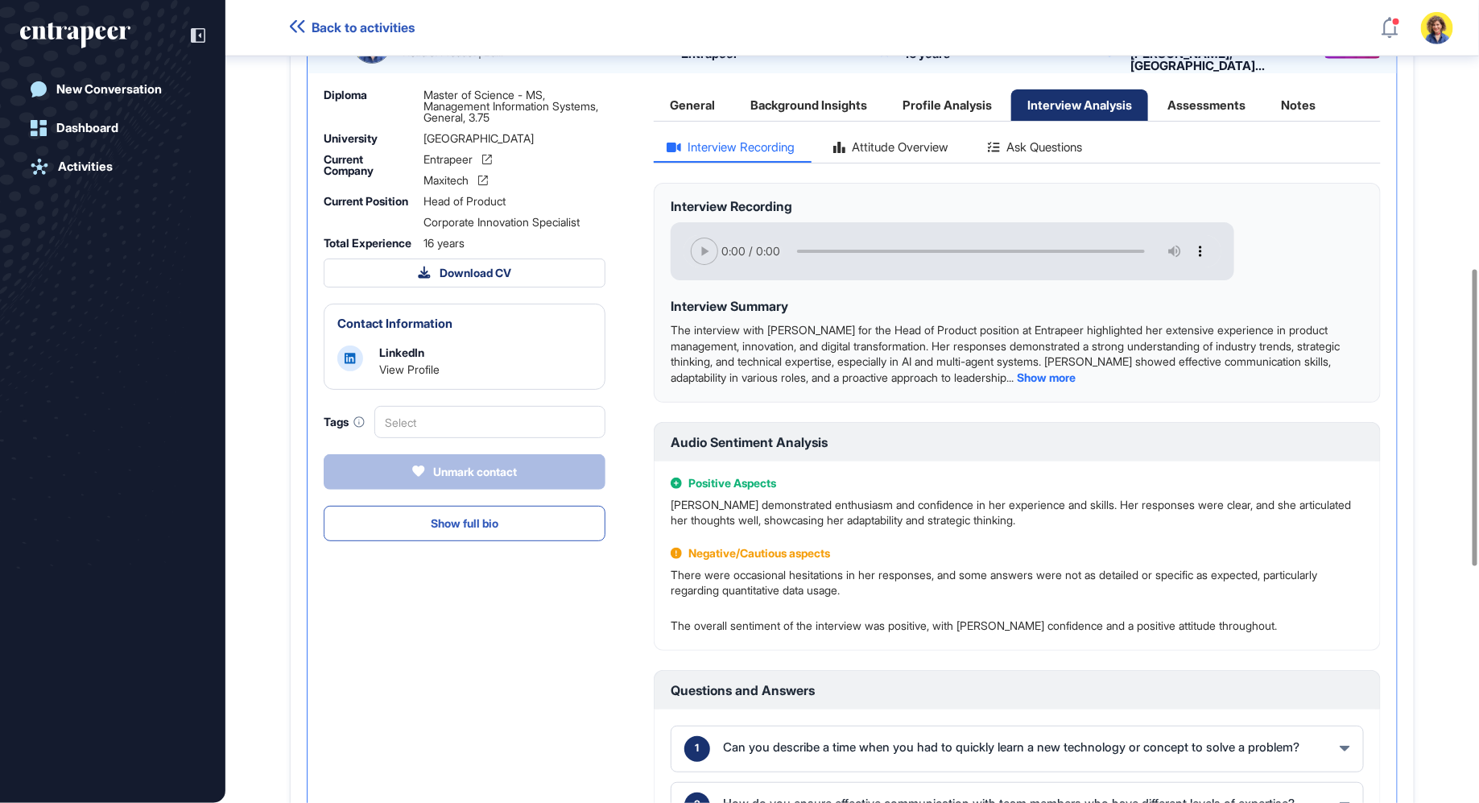
scroll to position [656, 0]
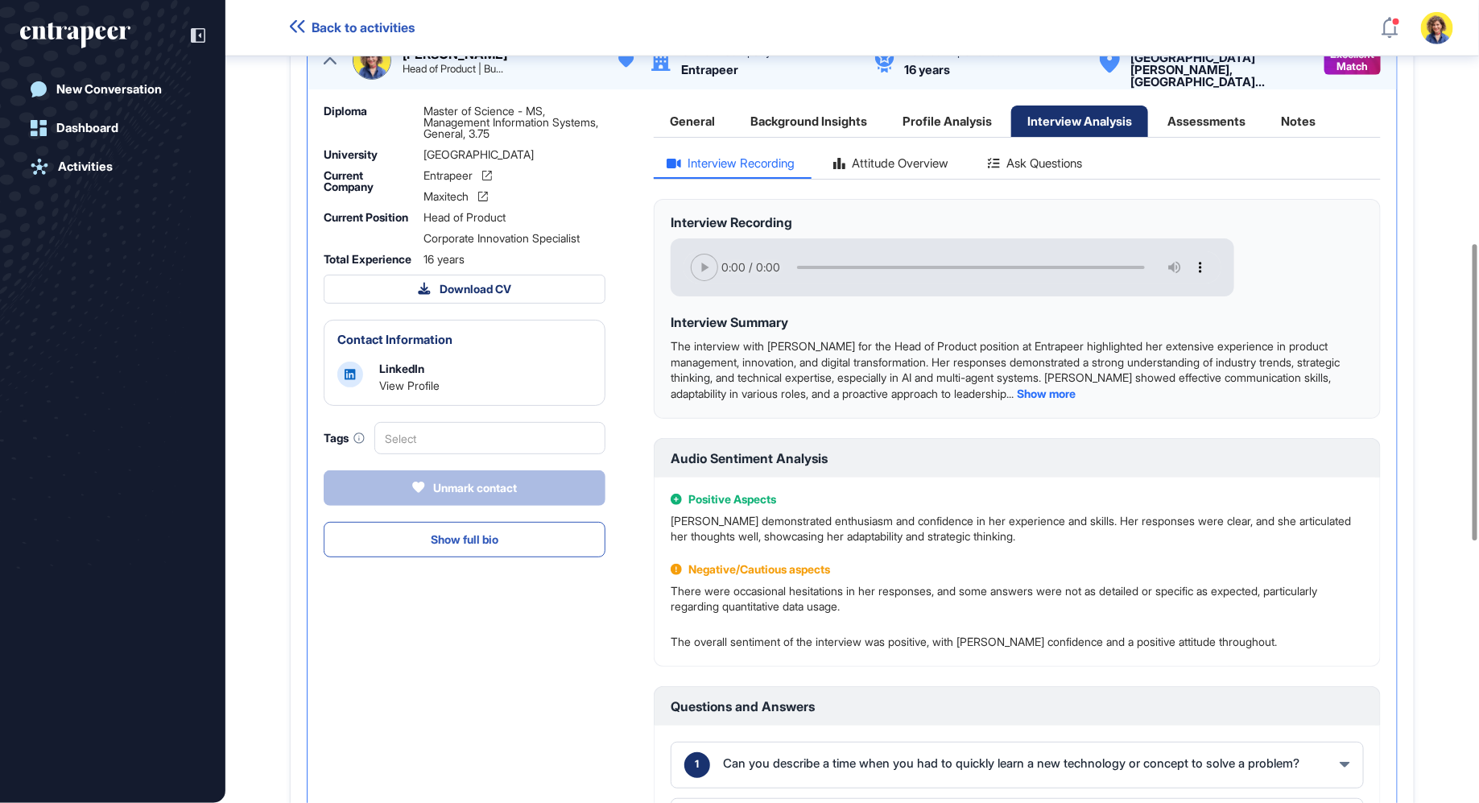
click at [898, 179] on div "Attitude Overview" at bounding box center [891, 168] width 142 height 22
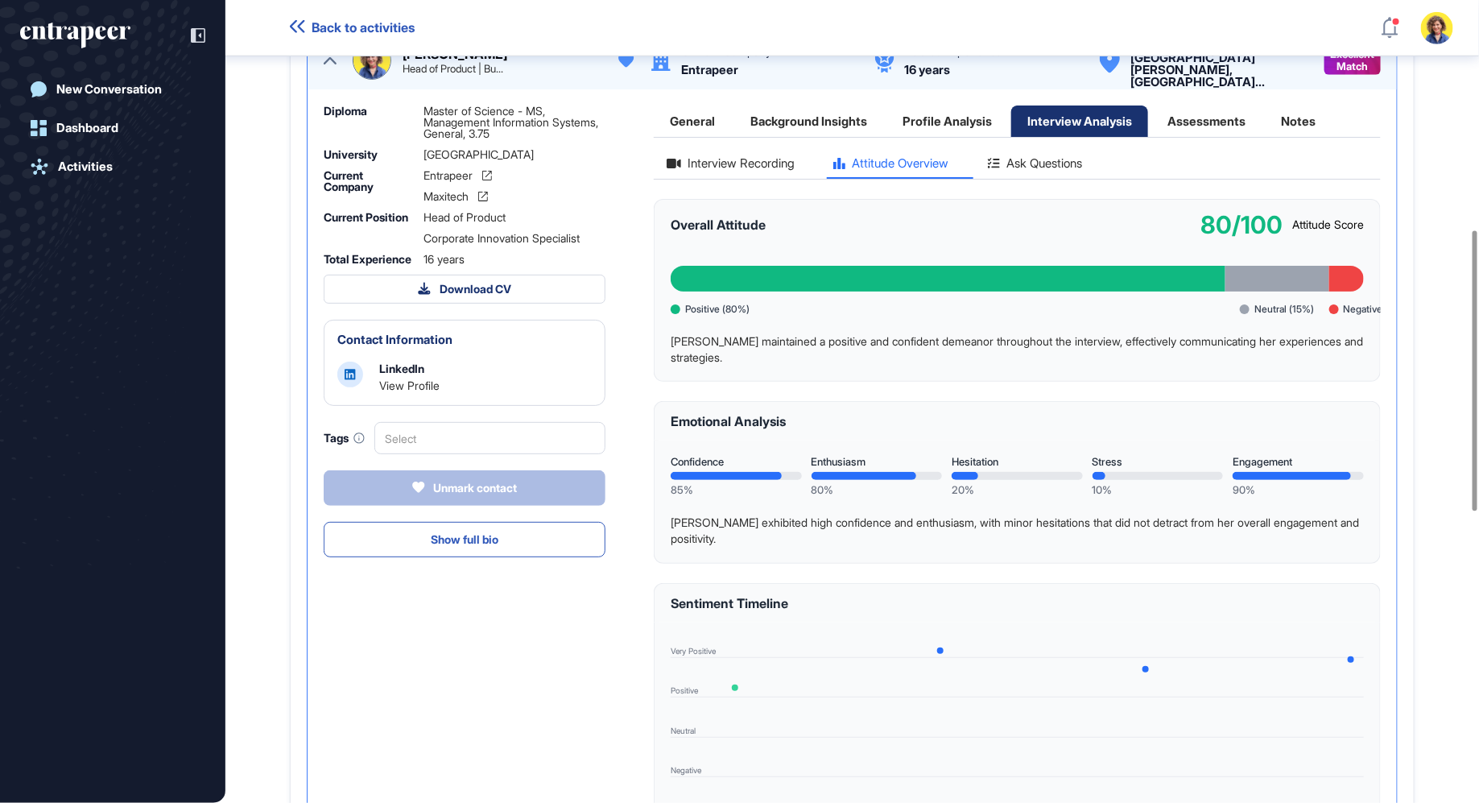
click at [745, 179] on div "Interview Recording" at bounding box center [731, 168] width 154 height 22
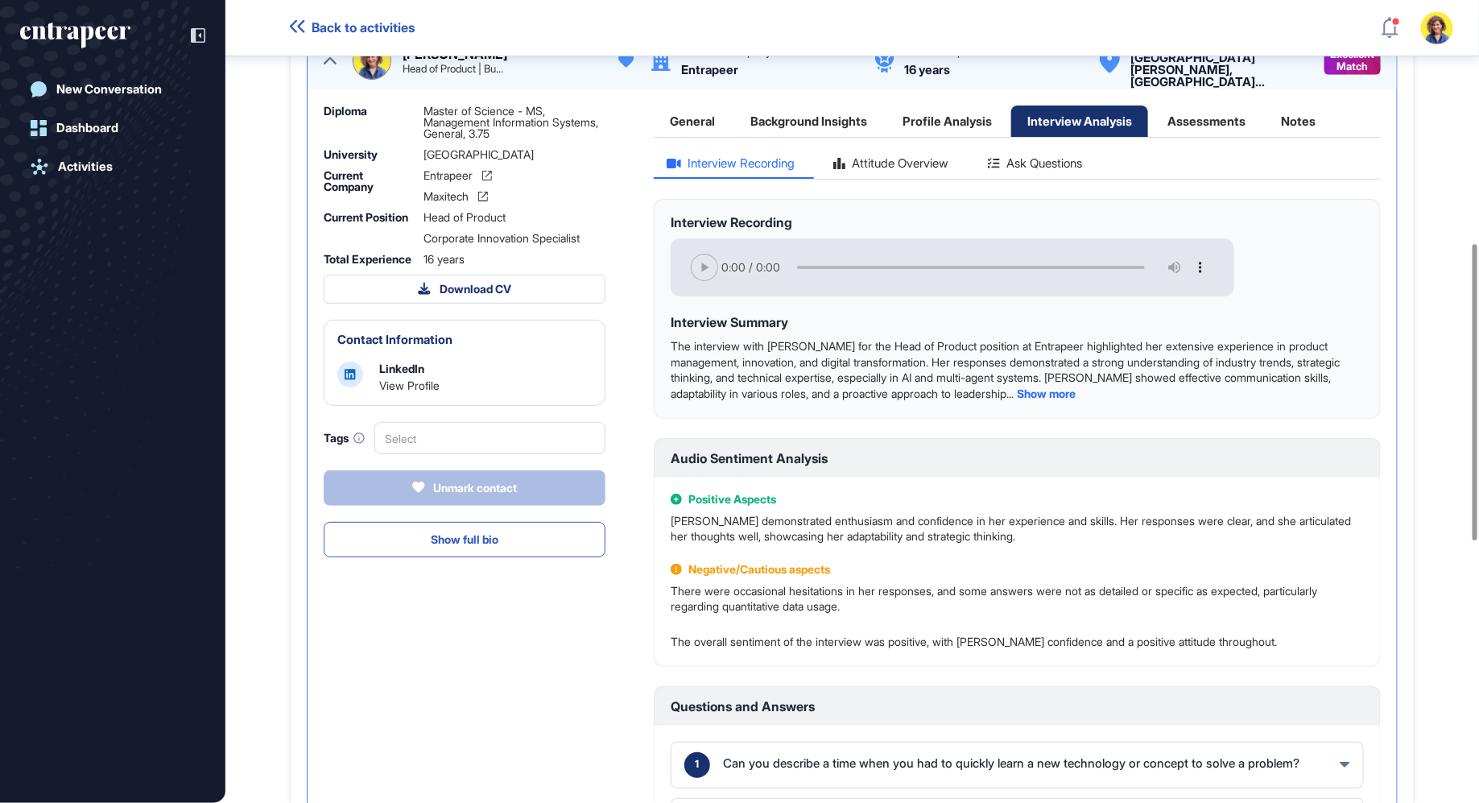
click at [930, 176] on div "Attitude Overview" at bounding box center [891, 168] width 142 height 22
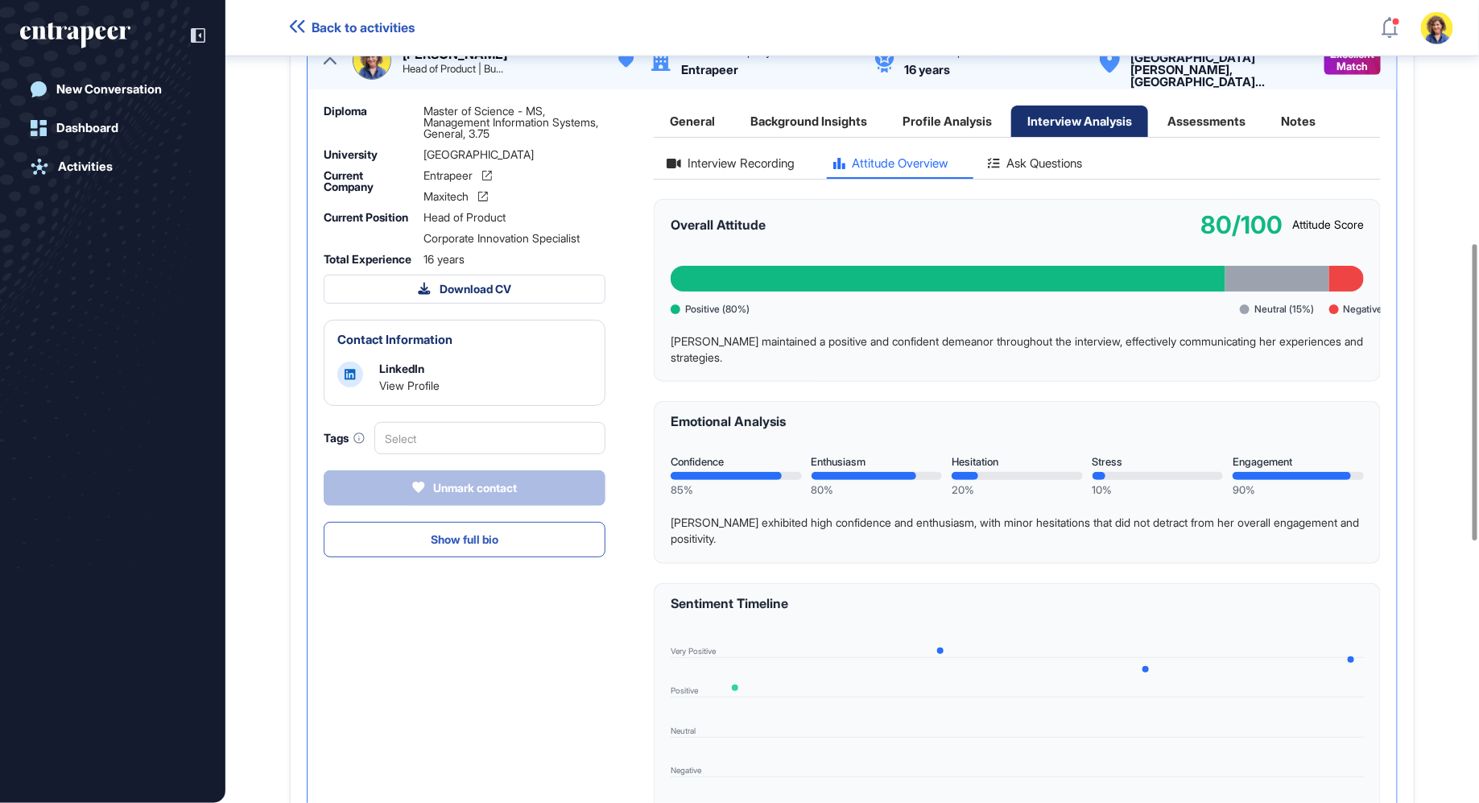
scroll to position [658, 0]
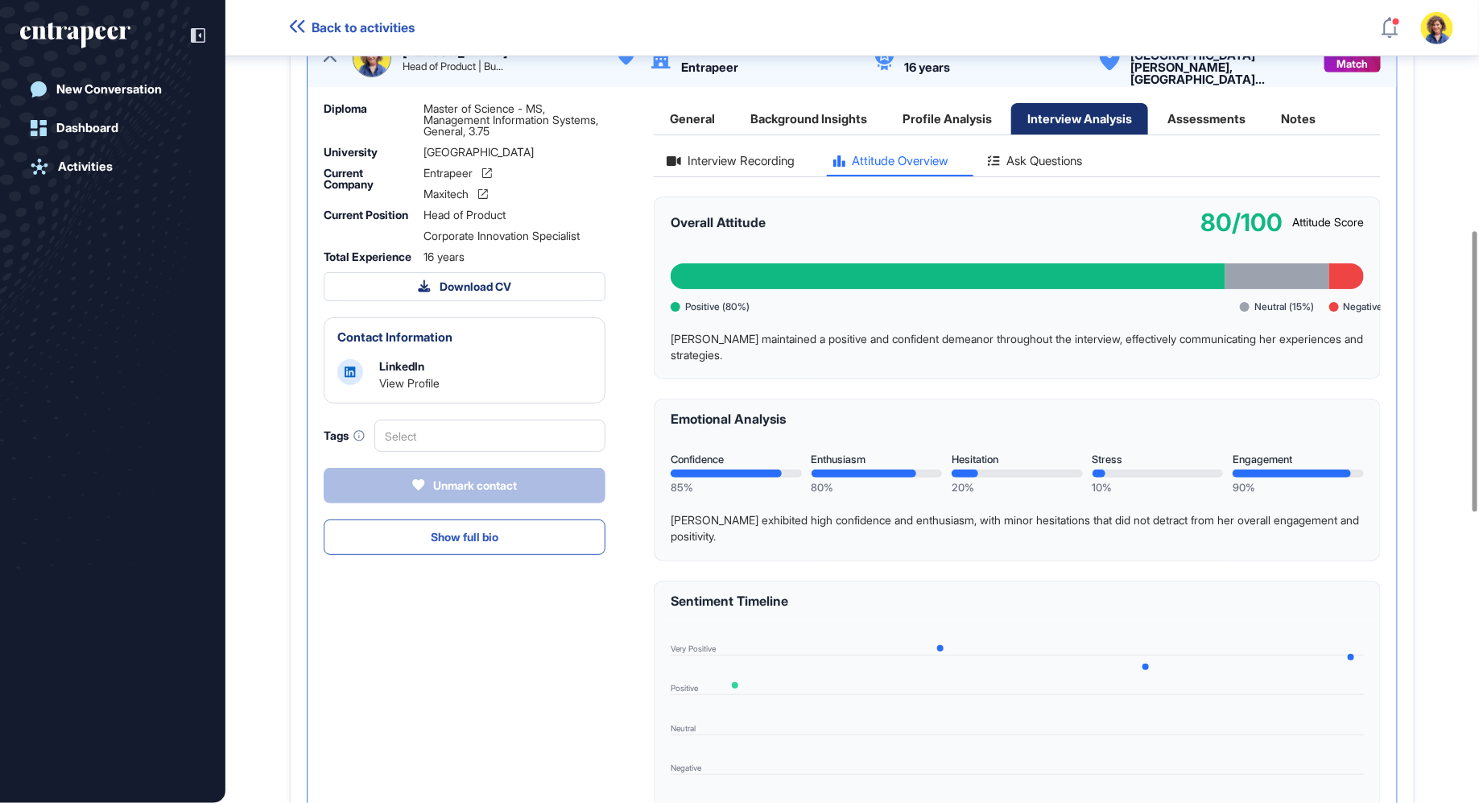
drag, startPoint x: 1042, startPoint y: 184, endPoint x: 959, endPoint y: 188, distance: 83.9
click at [1044, 176] on div "Ask Questions" at bounding box center [1035, 166] width 120 height 22
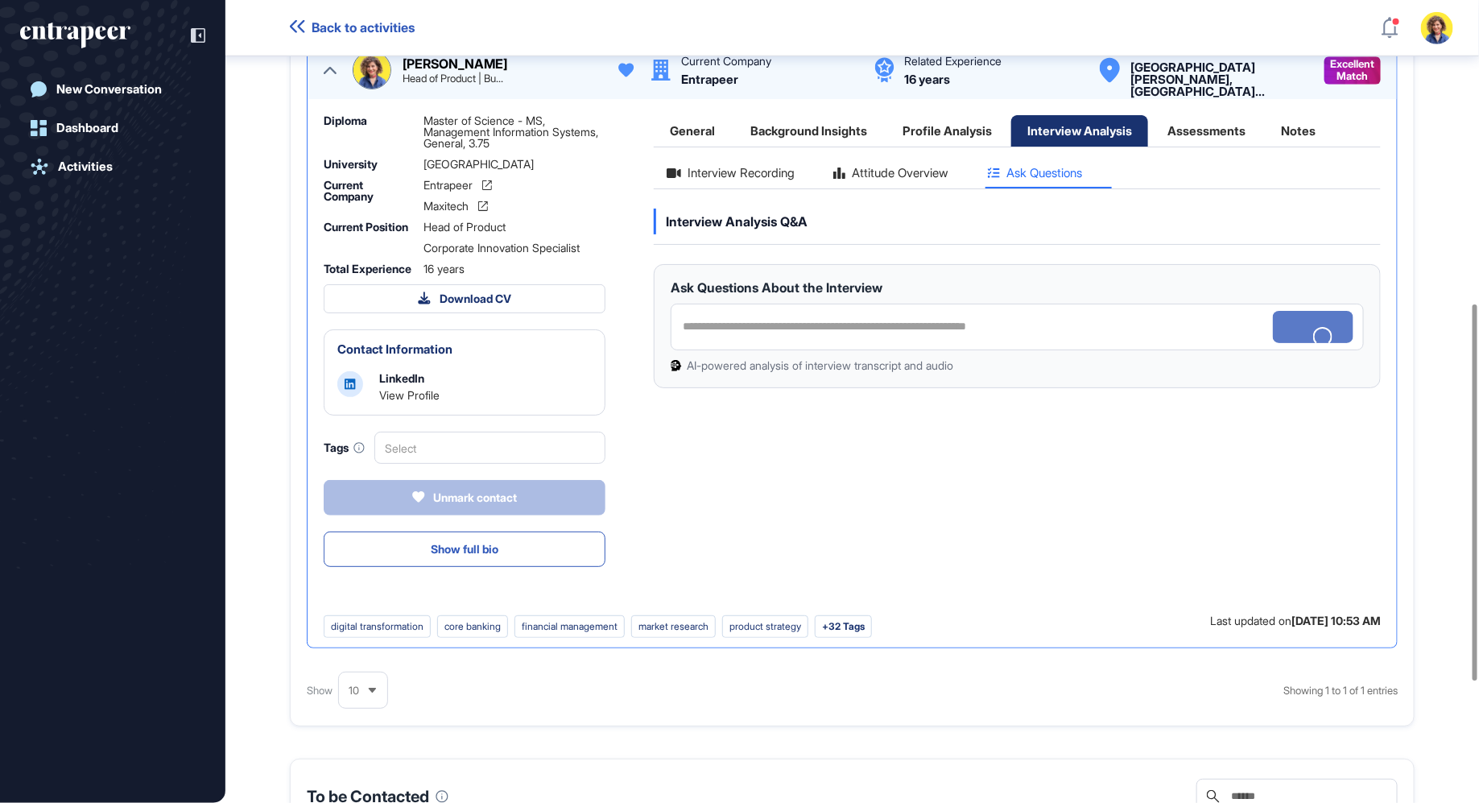
click at [735, 188] on div "Interview Recording" at bounding box center [731, 178] width 154 height 22
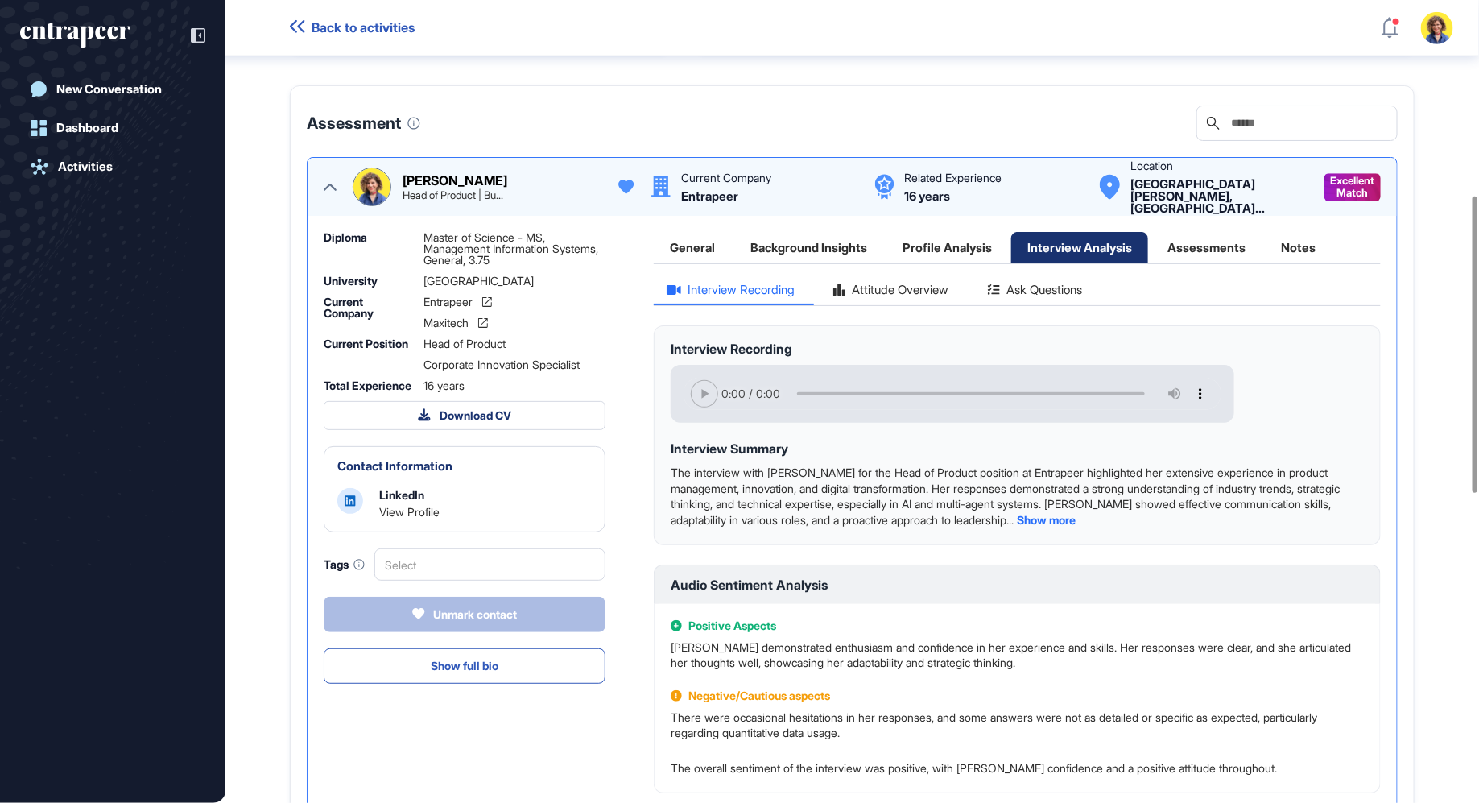
scroll to position [534, 0]
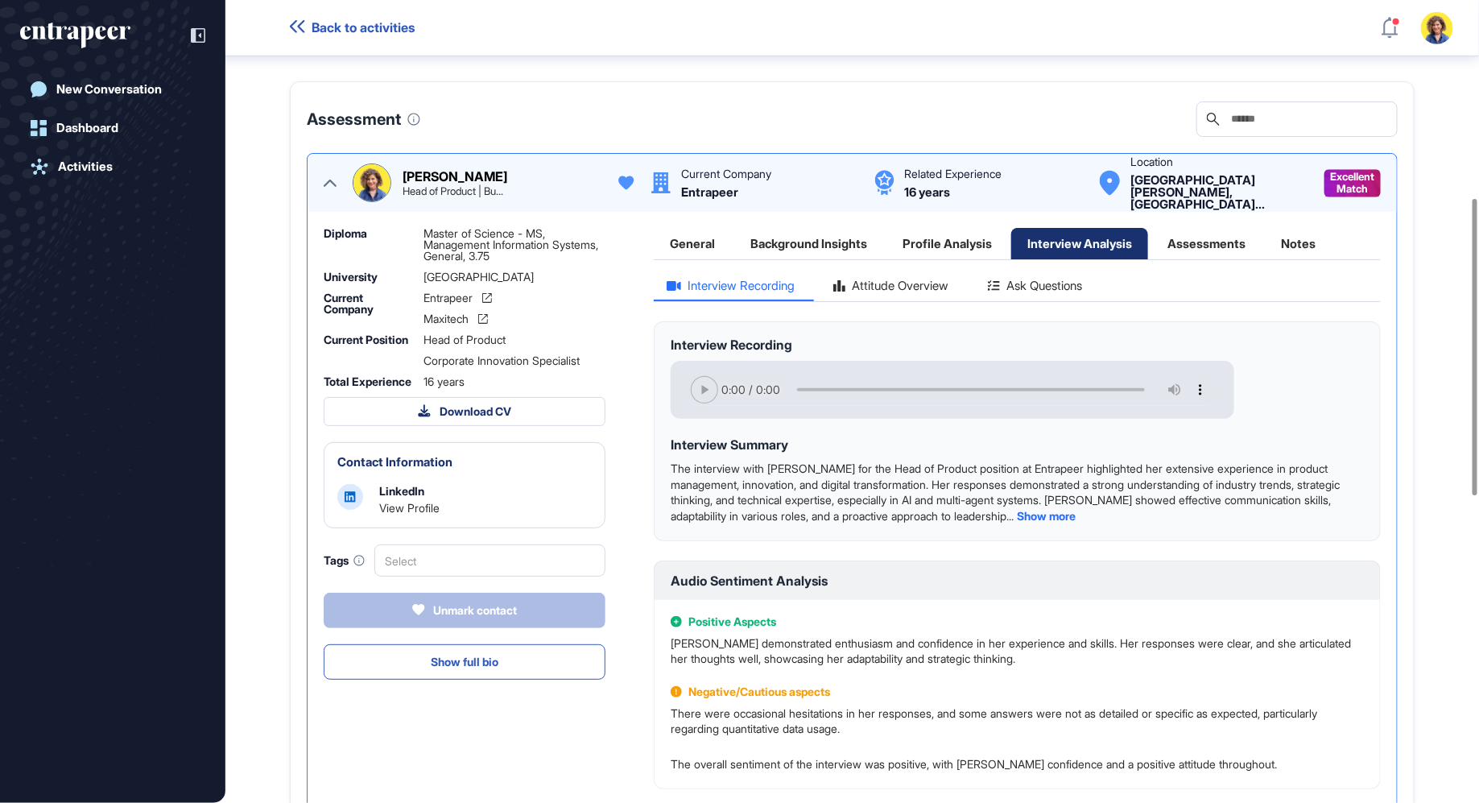
click at [1075, 522] on span "Show more" at bounding box center [1046, 516] width 59 height 14
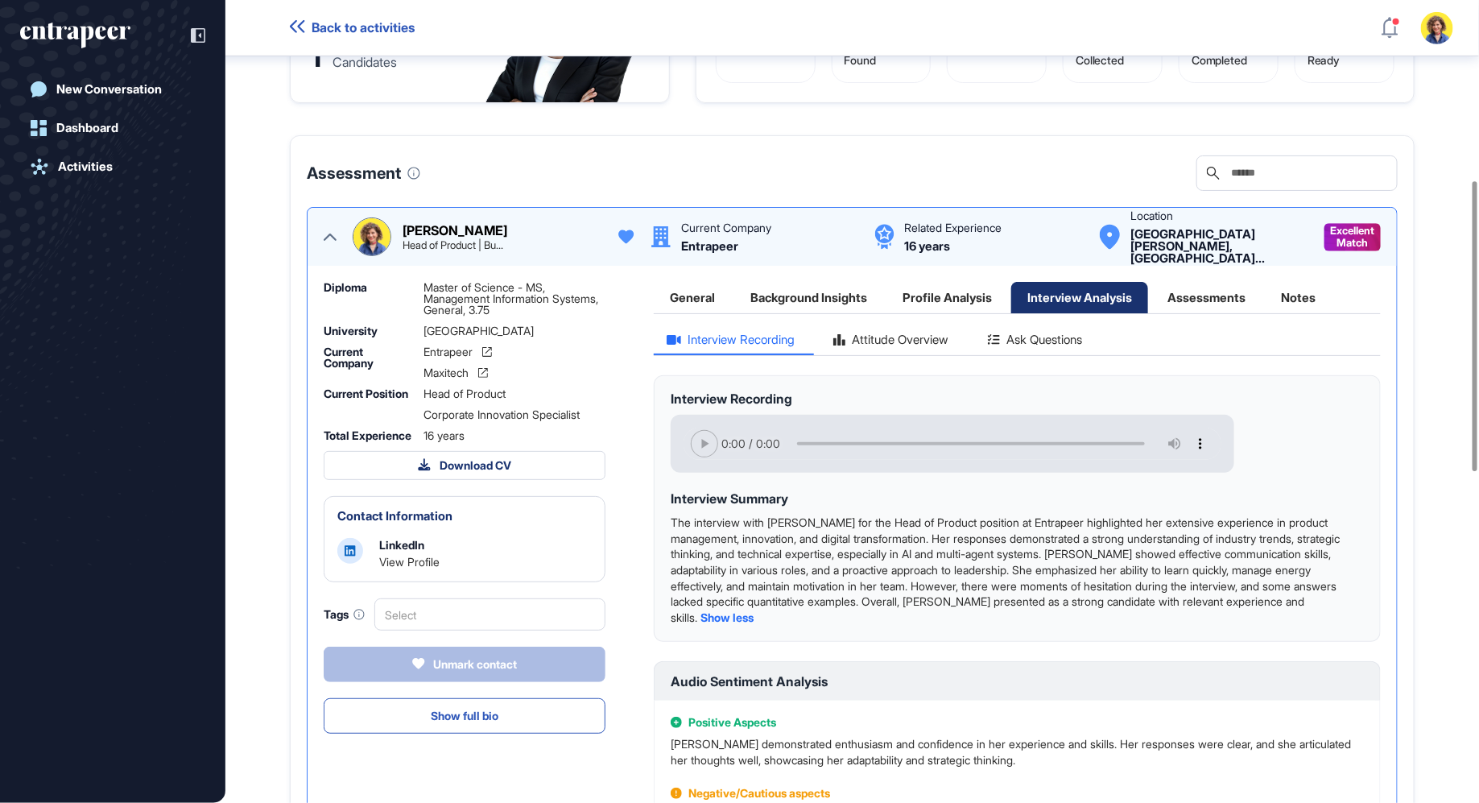
scroll to position [469, 0]
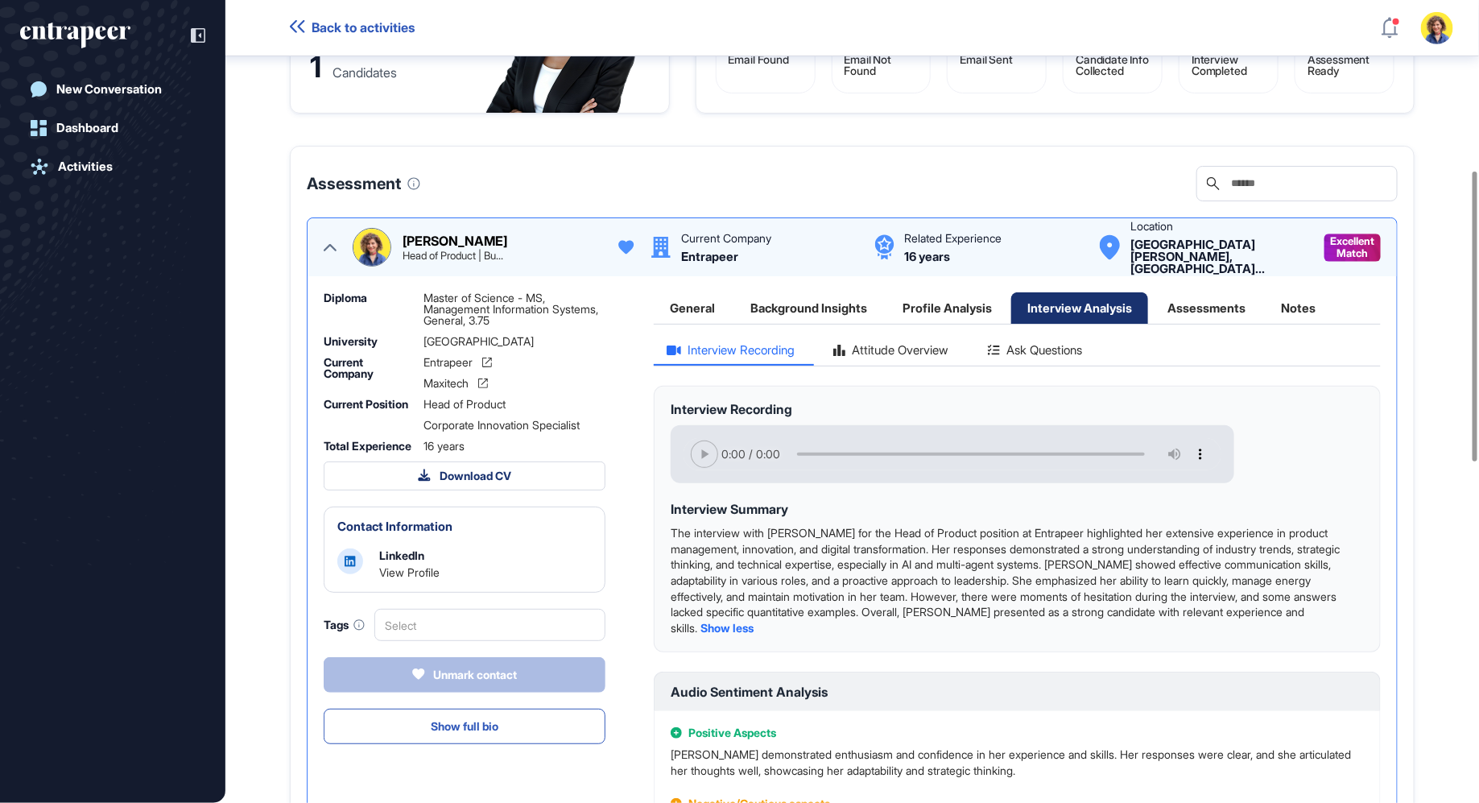
click at [889, 364] on div "Attitude Overview" at bounding box center [891, 355] width 142 height 22
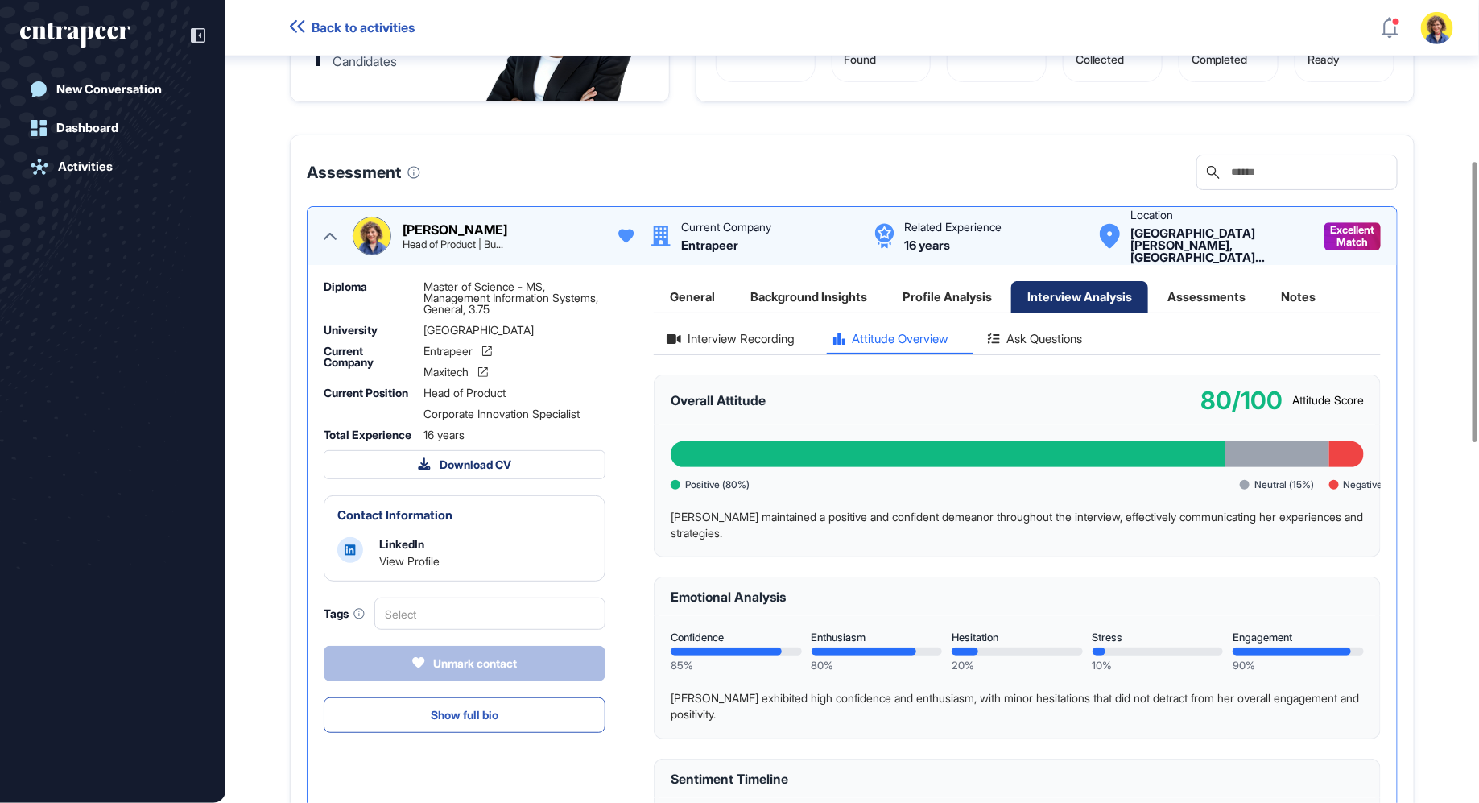
scroll to position [460, 0]
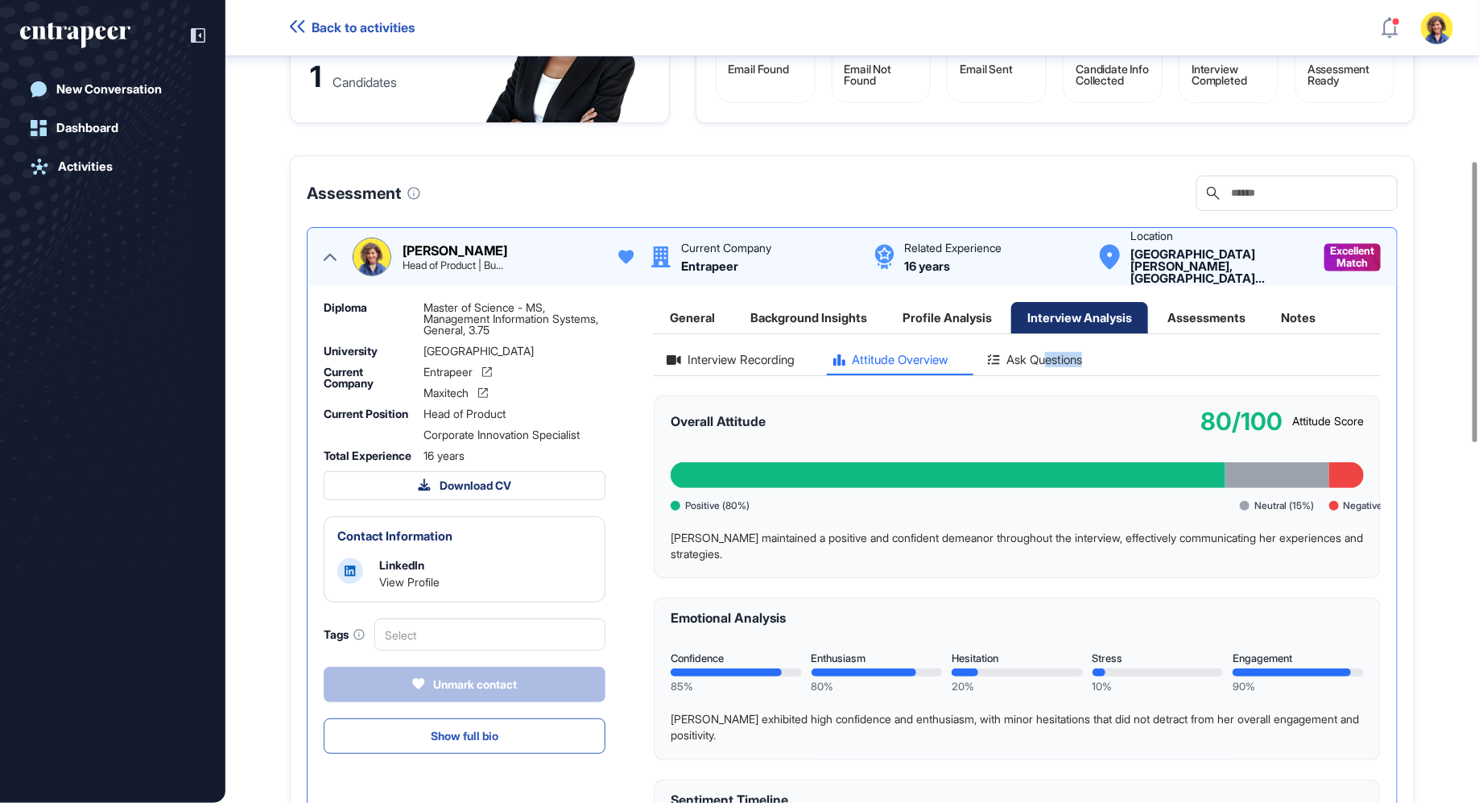
click at [1059, 375] on div "Ask Questions" at bounding box center [1035, 364] width 120 height 22
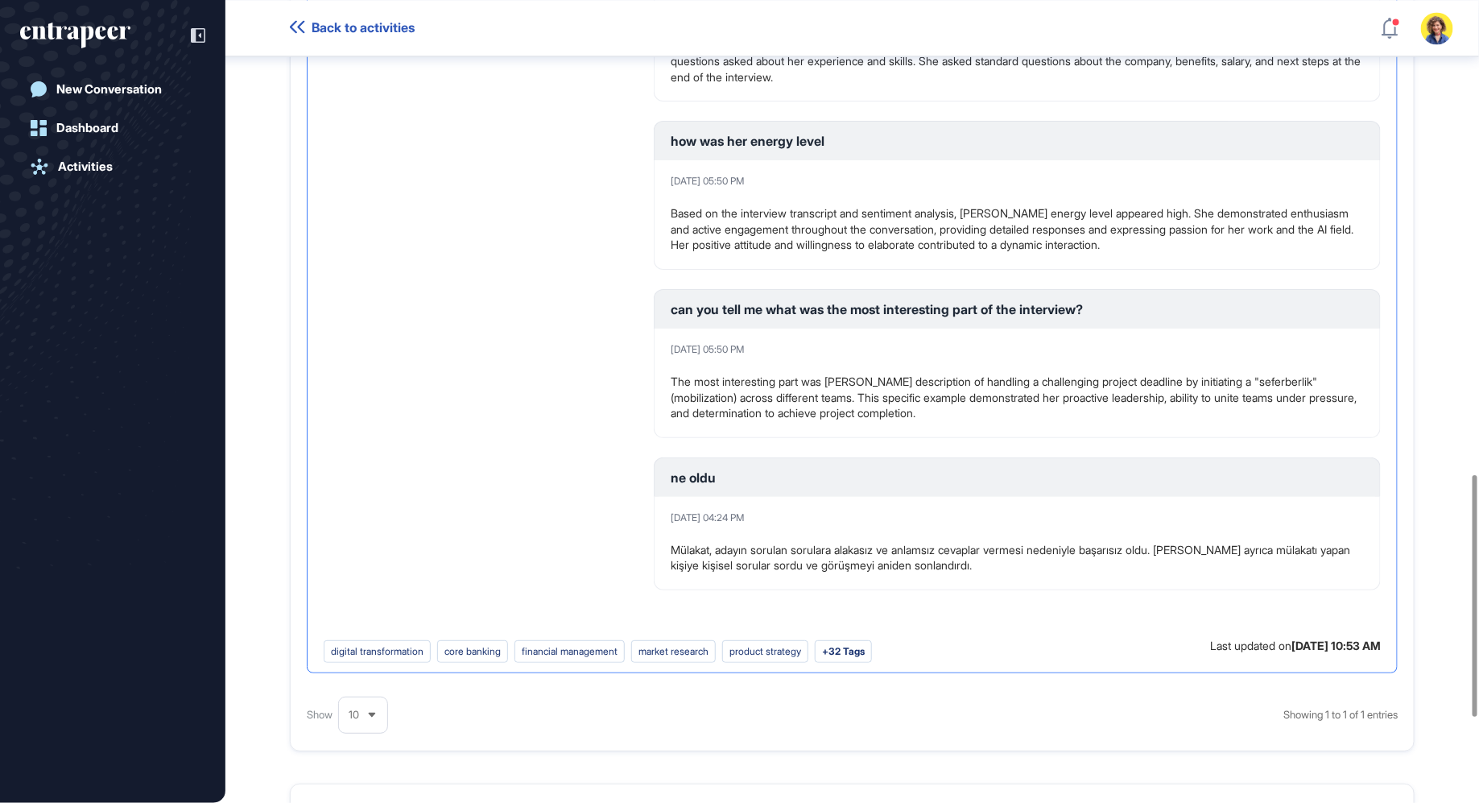
scroll to position [1583, 0]
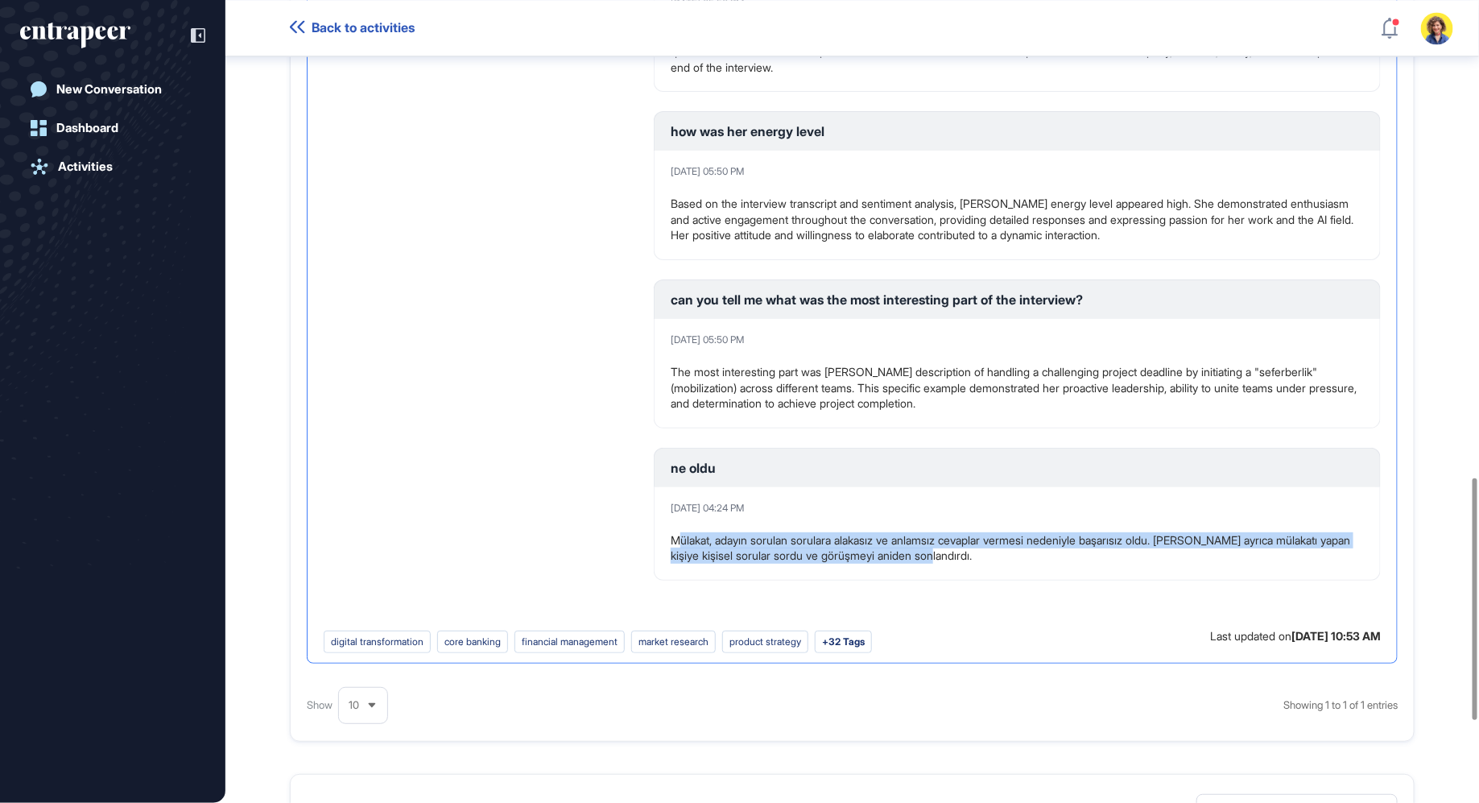
drag, startPoint x: 680, startPoint y: 571, endPoint x: 1093, endPoint y: 584, distance: 413.2
click at [1095, 564] on p "Mülakat, adayın sorulan sorulara alakasız ve anlamsız cevaplar vermesi nedeniyl…" at bounding box center [1017, 547] width 693 height 31
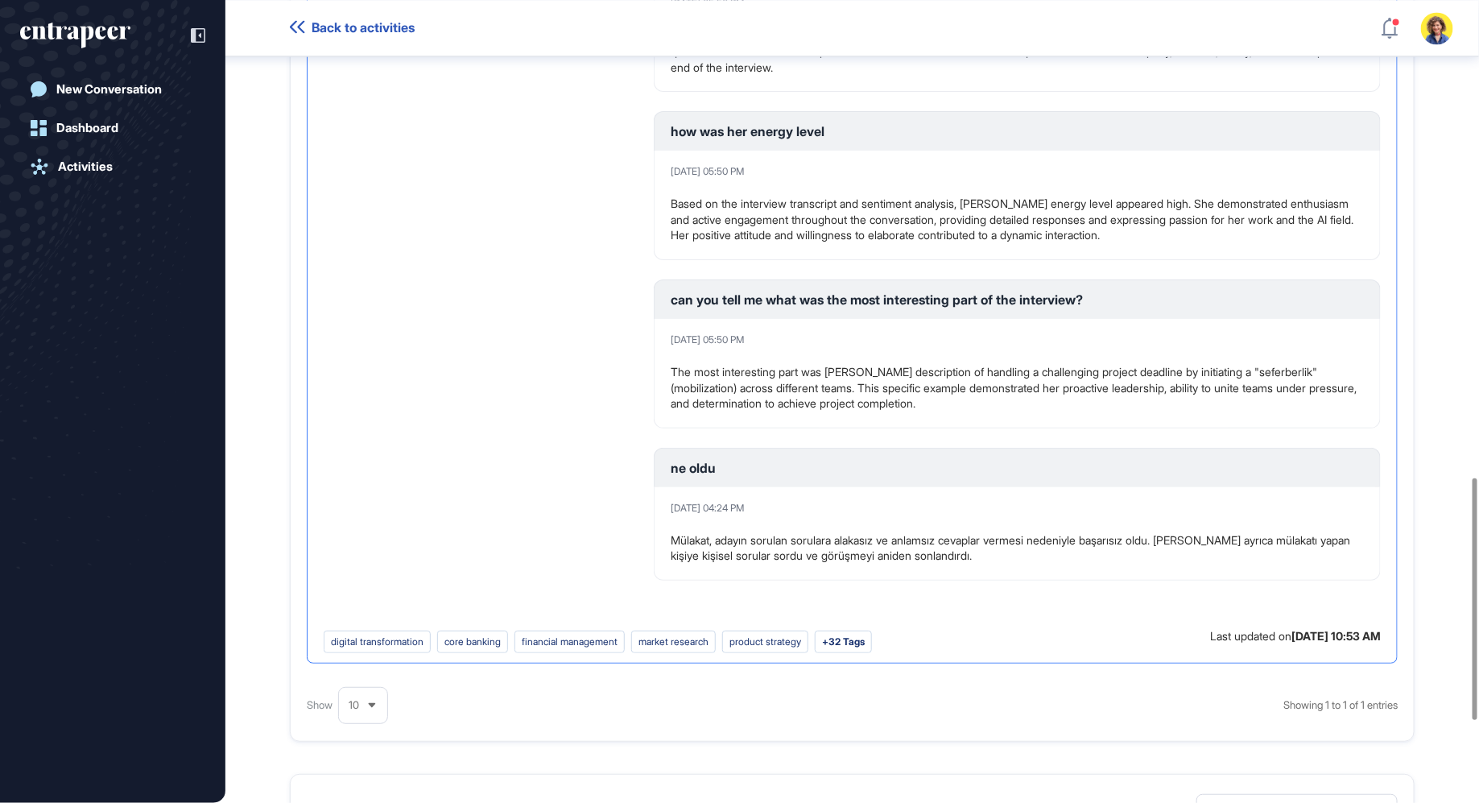
click at [985, 564] on p "Mülakat, adayın sorulan sorulara alakasız ve anlamsız cevaplar vermesi nedeniyl…" at bounding box center [1017, 547] width 693 height 31
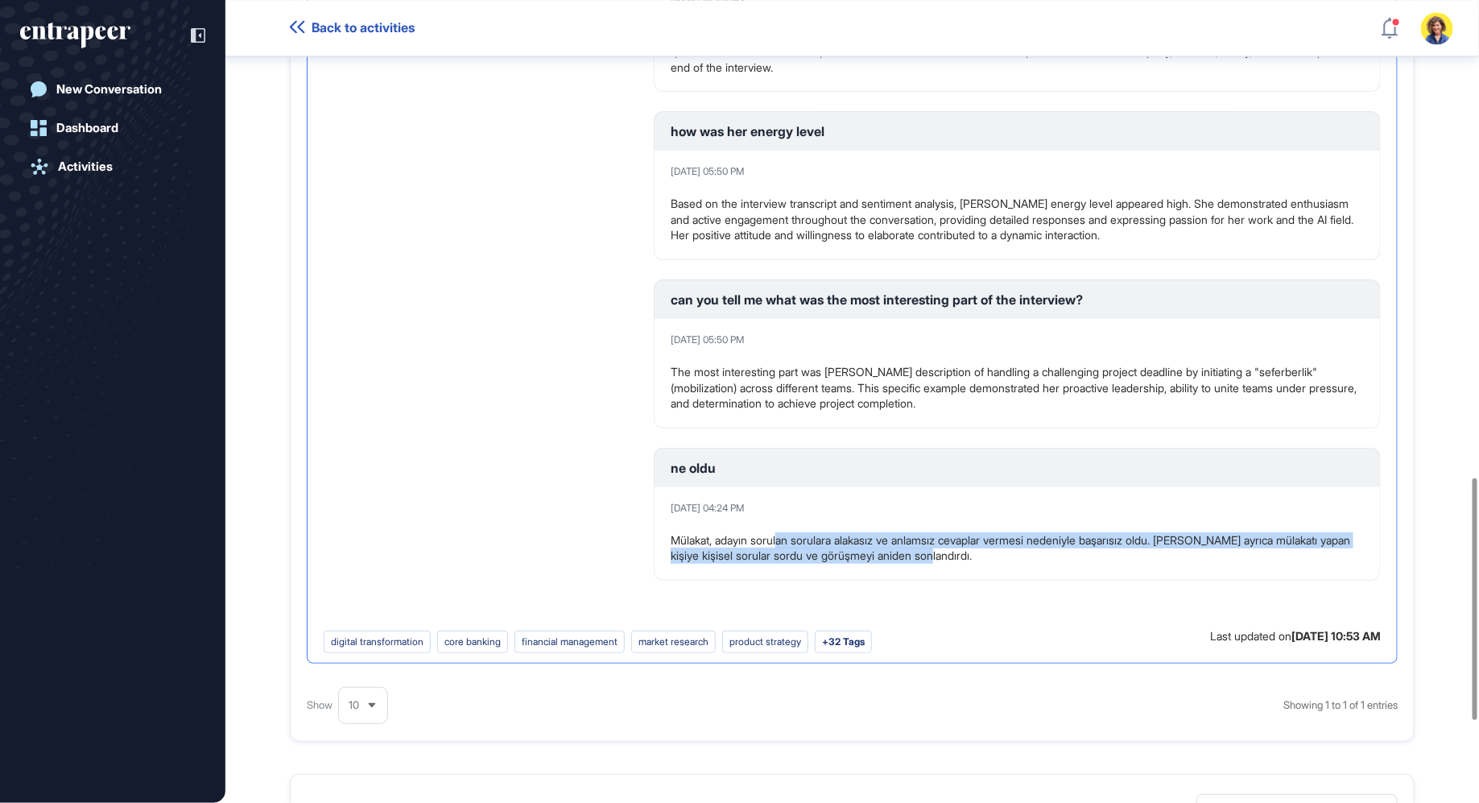
drag, startPoint x: 793, startPoint y: 571, endPoint x: 1104, endPoint y: 589, distance: 311.3
click at [1104, 564] on p "Mülakat, adayın sorulan sorulara alakasız ve anlamsız cevaplar vermesi nedeniyl…" at bounding box center [1017, 547] width 693 height 31
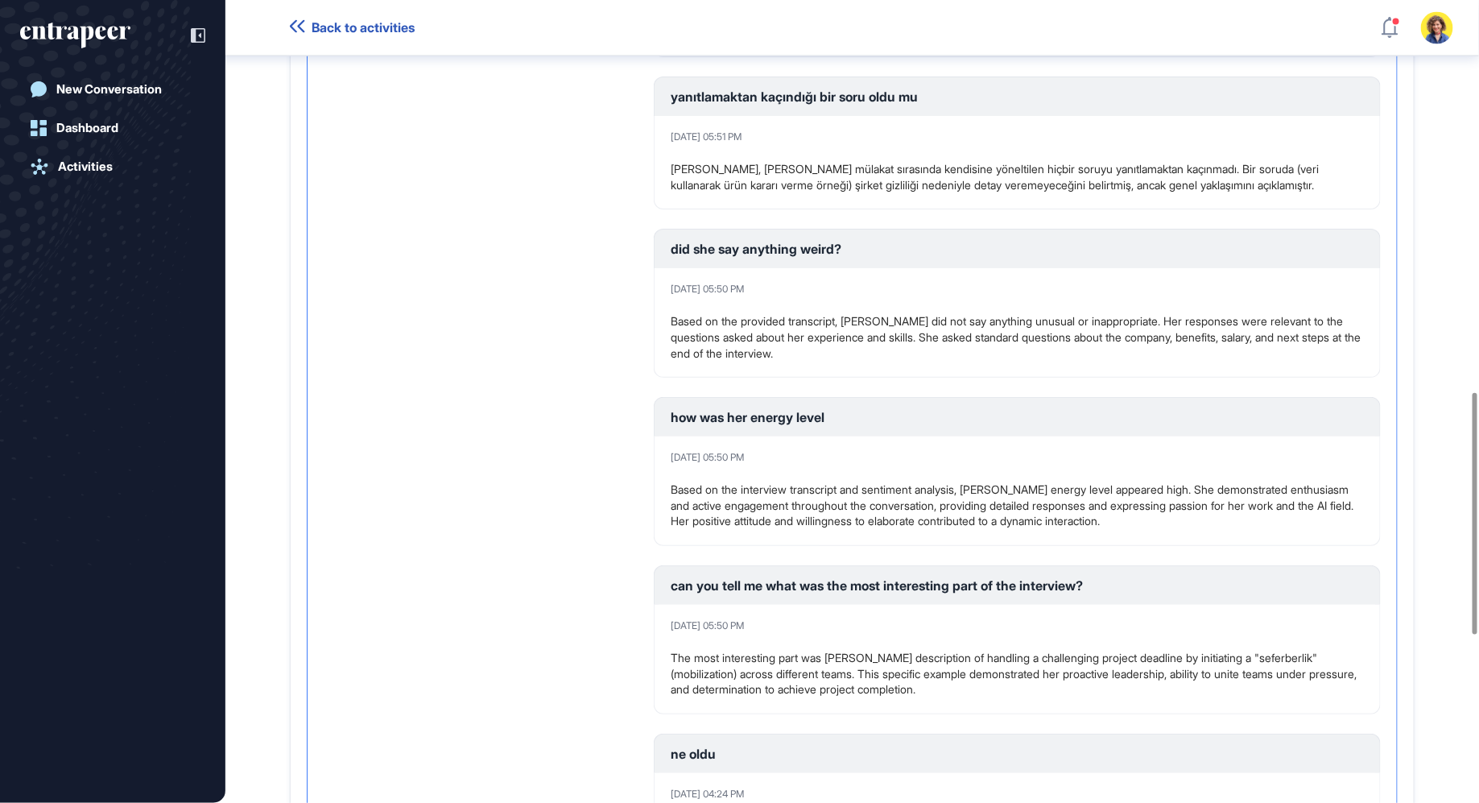
scroll to position [1293, 0]
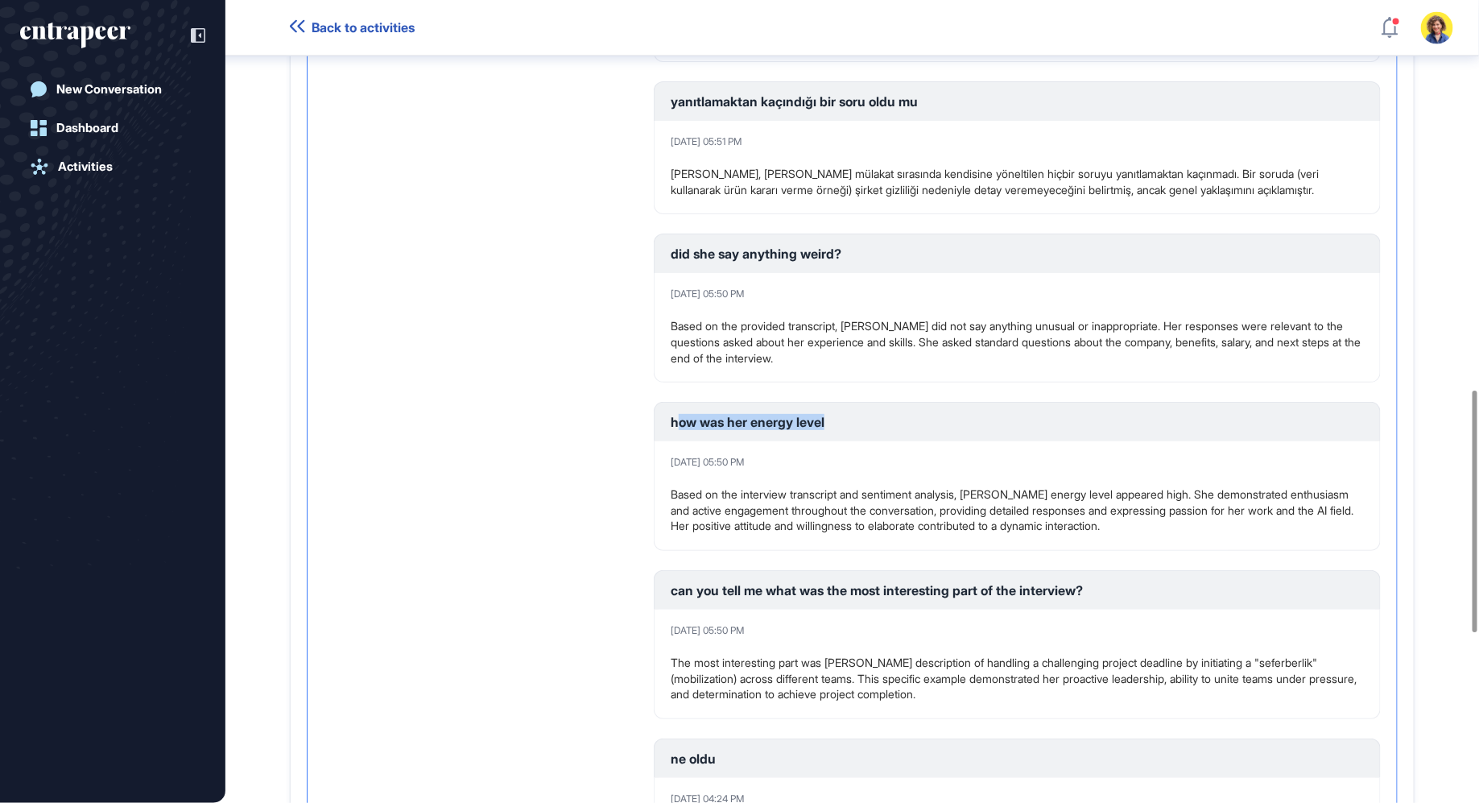
drag, startPoint x: 681, startPoint y: 455, endPoint x: 861, endPoint y: 455, distance: 180.3
click at [861, 428] on div "how was her energy level" at bounding box center [1017, 421] width 693 height 13
drag, startPoint x: 723, startPoint y: 296, endPoint x: 893, endPoint y: 291, distance: 169.9
click at [891, 273] on div "did she say anything weird?" at bounding box center [1017, 252] width 727 height 39
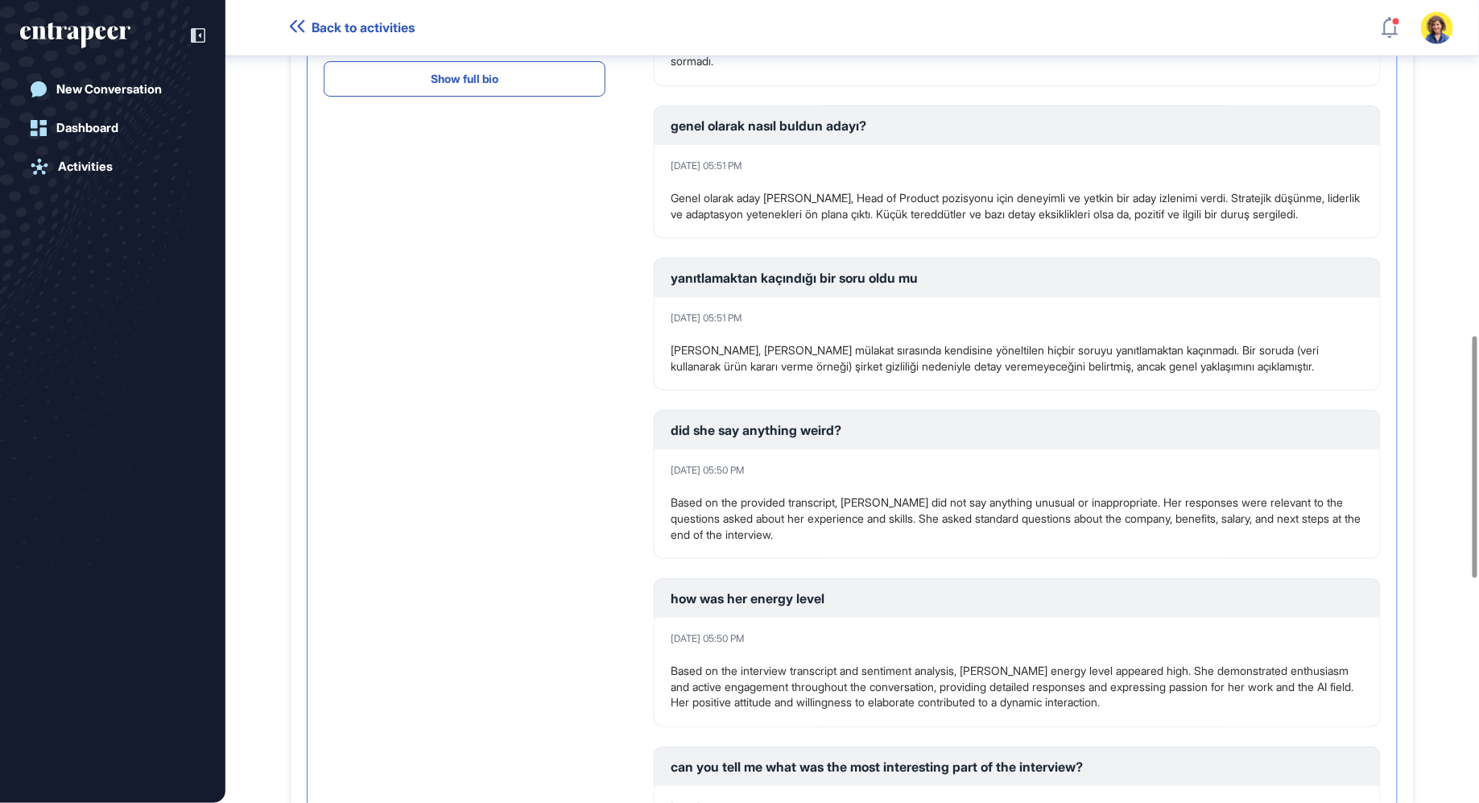
scroll to position [1112, 0]
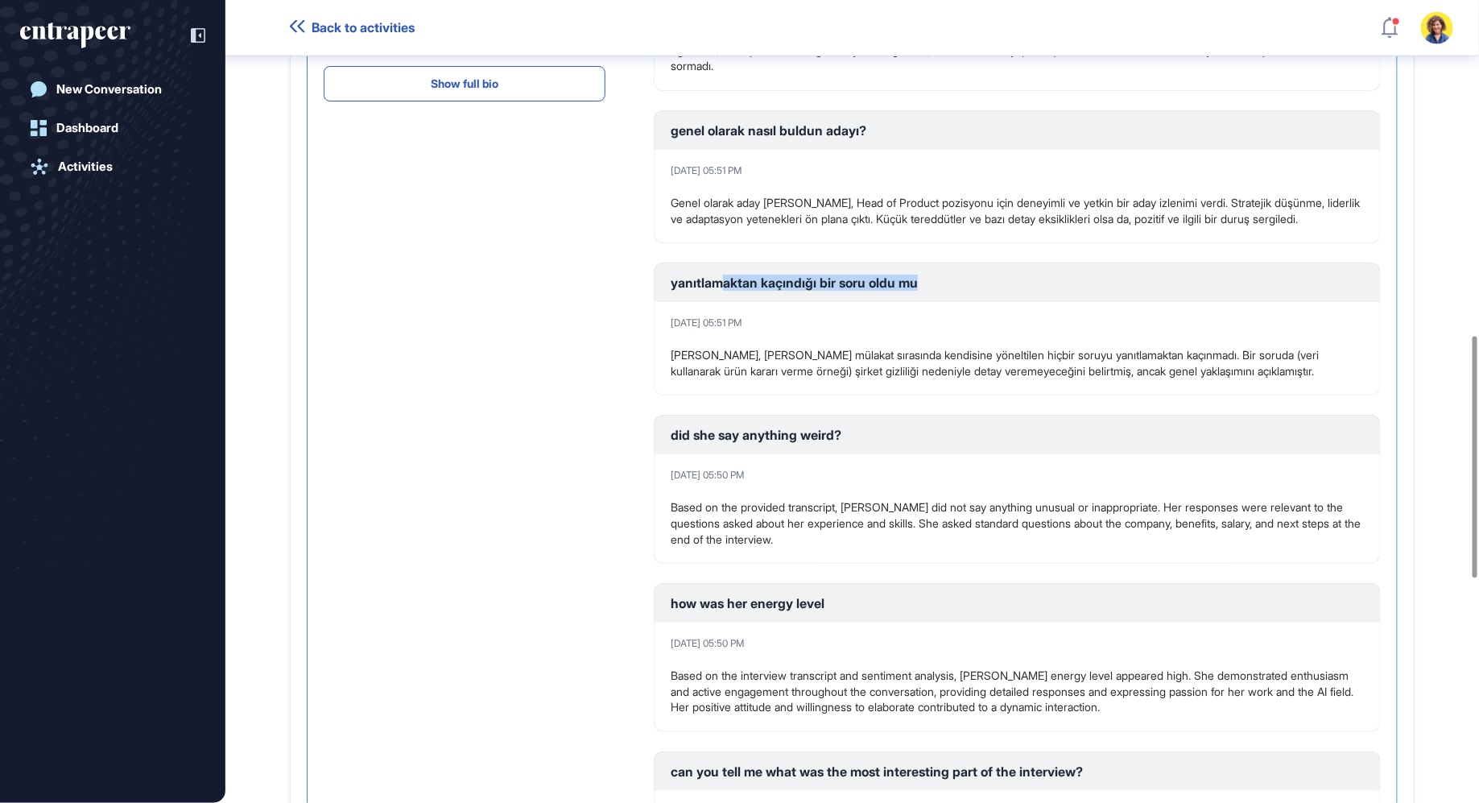
drag, startPoint x: 828, startPoint y: 317, endPoint x: 996, endPoint y: 317, distance: 168.2
click at [996, 289] on div "yanıtlamaktan kaçındığı bir soru oldu mu" at bounding box center [1017, 282] width 693 height 13
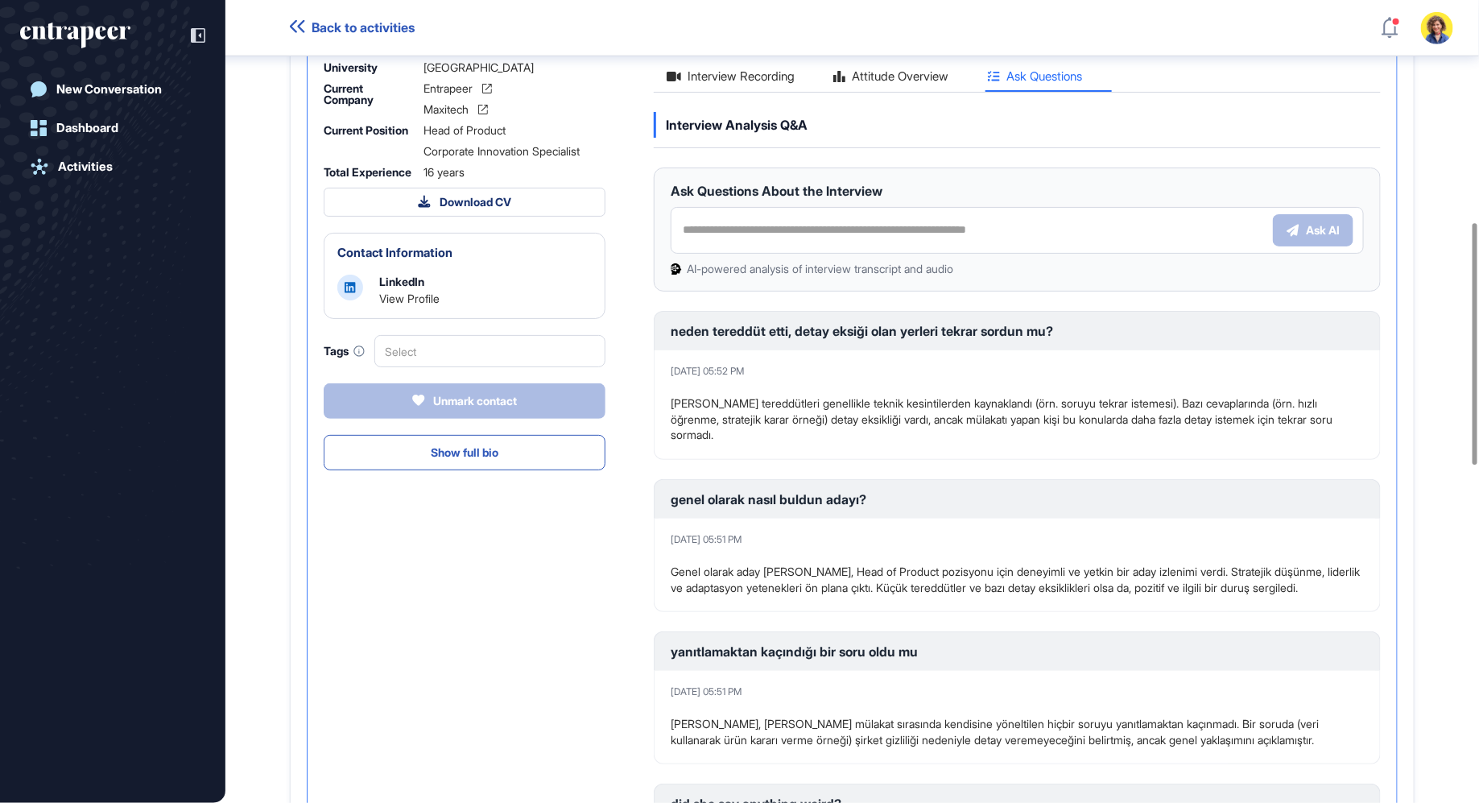
scroll to position [745, 0]
drag, startPoint x: 894, startPoint y: 598, endPoint x: 1149, endPoint y: 599, distance: 254.4
click at [1149, 593] on p "Genel olarak aday Sara Holyavkin, Head of Product pozisyonu için deneyimli ve y…" at bounding box center [1017, 577] width 693 height 31
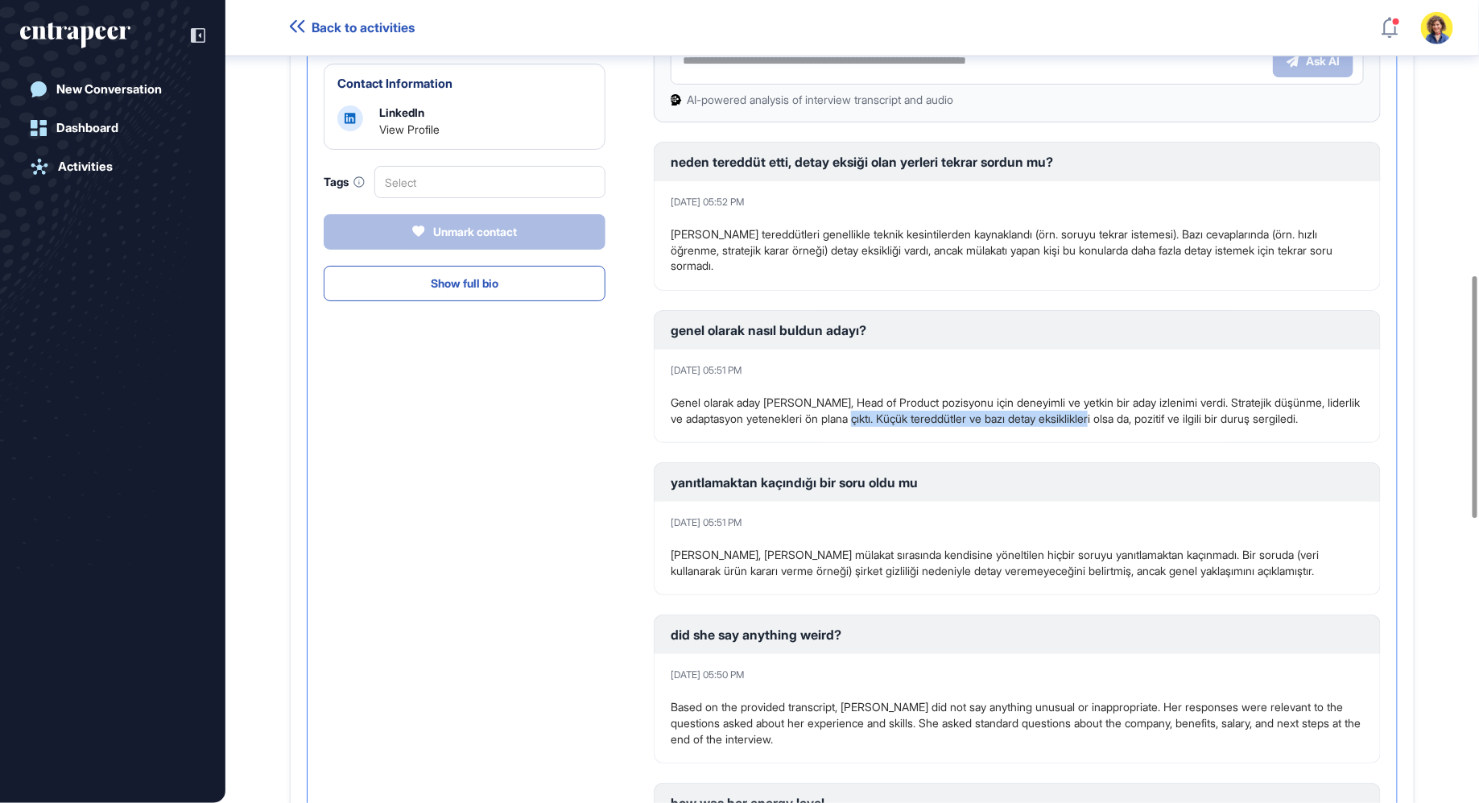
scroll to position [924, 0]
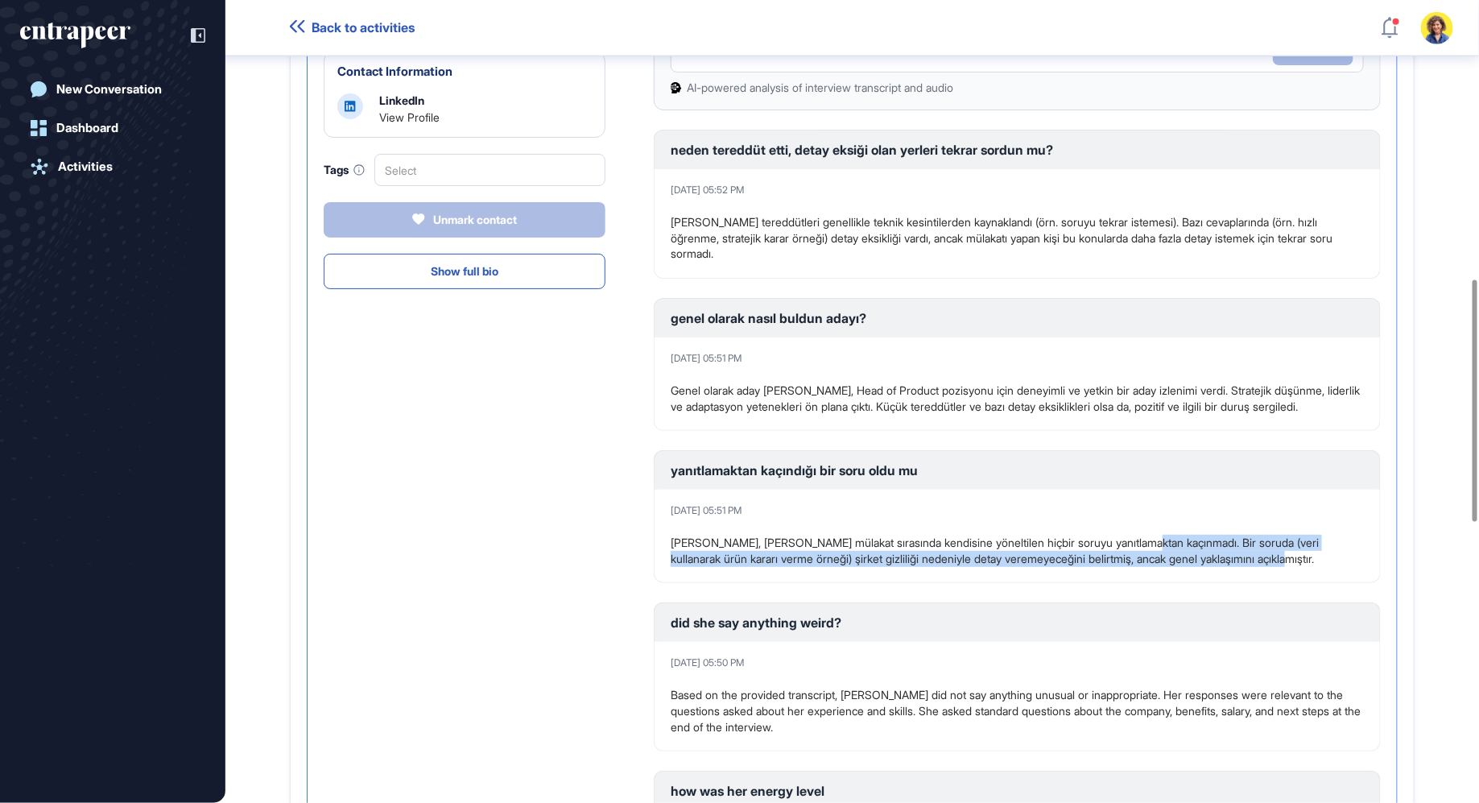
drag, startPoint x: 1176, startPoint y: 582, endPoint x: 1174, endPoint y: 598, distance: 16.3
click at [1176, 583] on div "May 30, 2025 05:51 PM Hayır, Sara Holyavkin mülakat sırasında kendisine yönelti…" at bounding box center [1017, 535] width 727 height 93
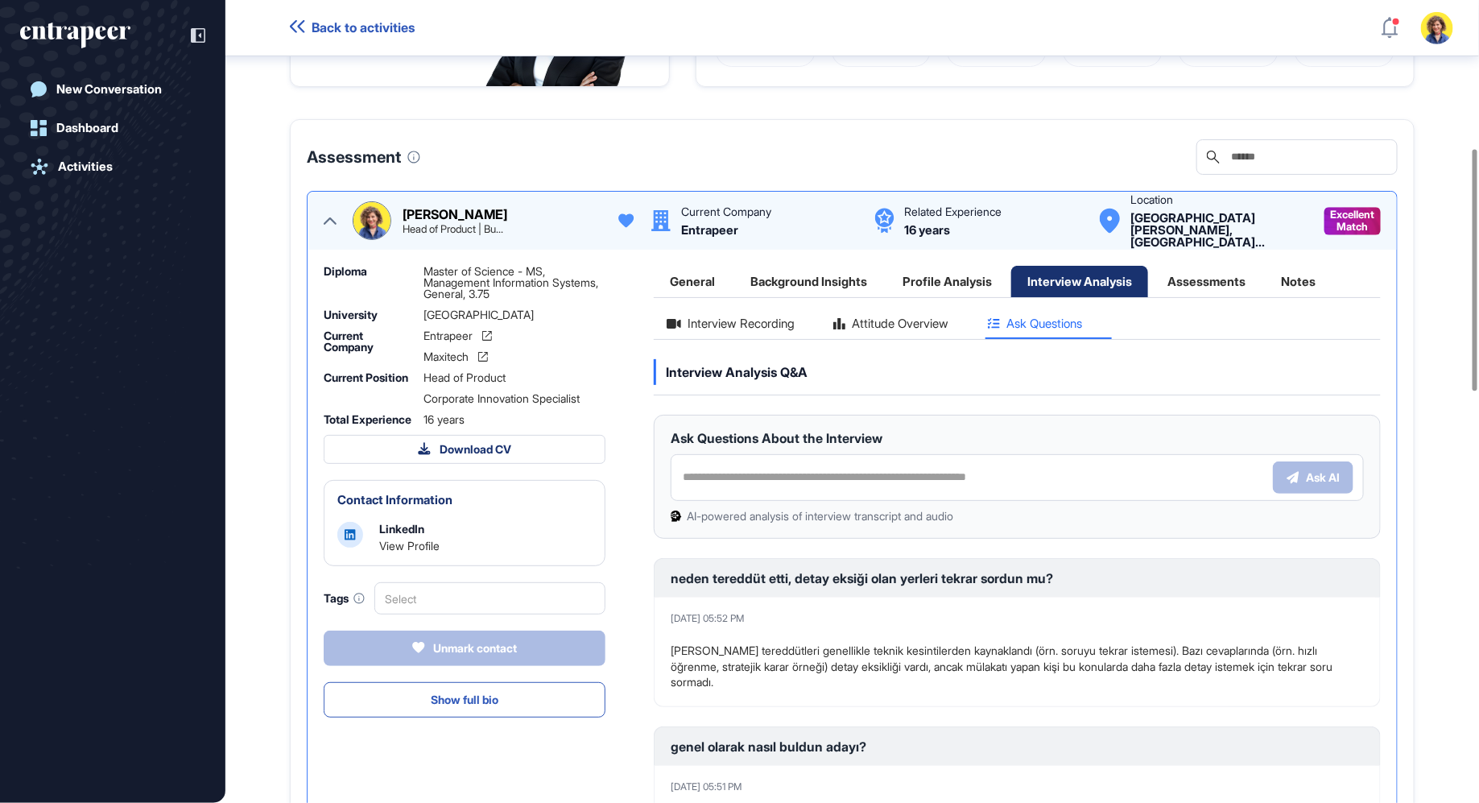
scroll to position [491, 0]
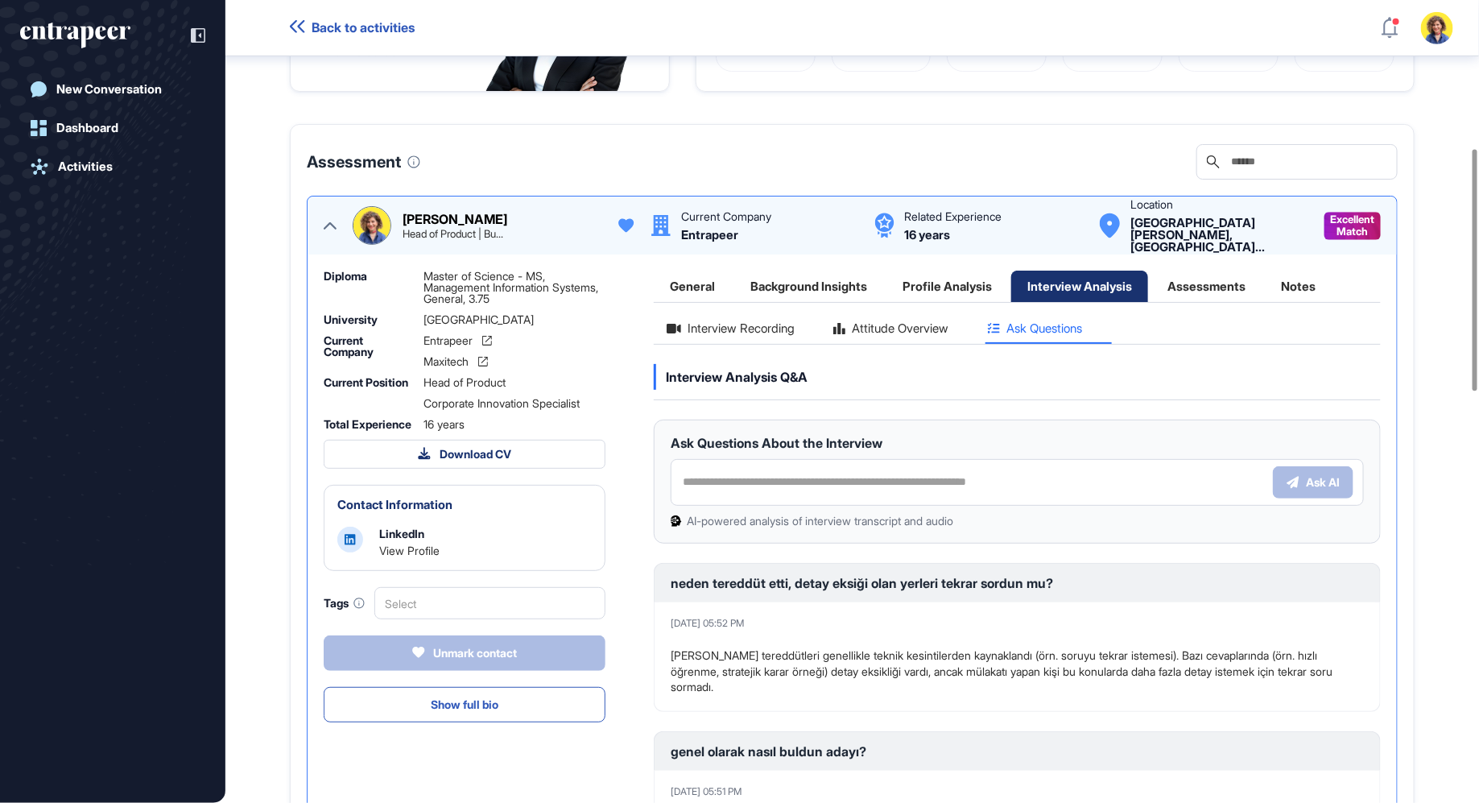
click at [724, 343] on div "Interview Recording" at bounding box center [731, 333] width 154 height 22
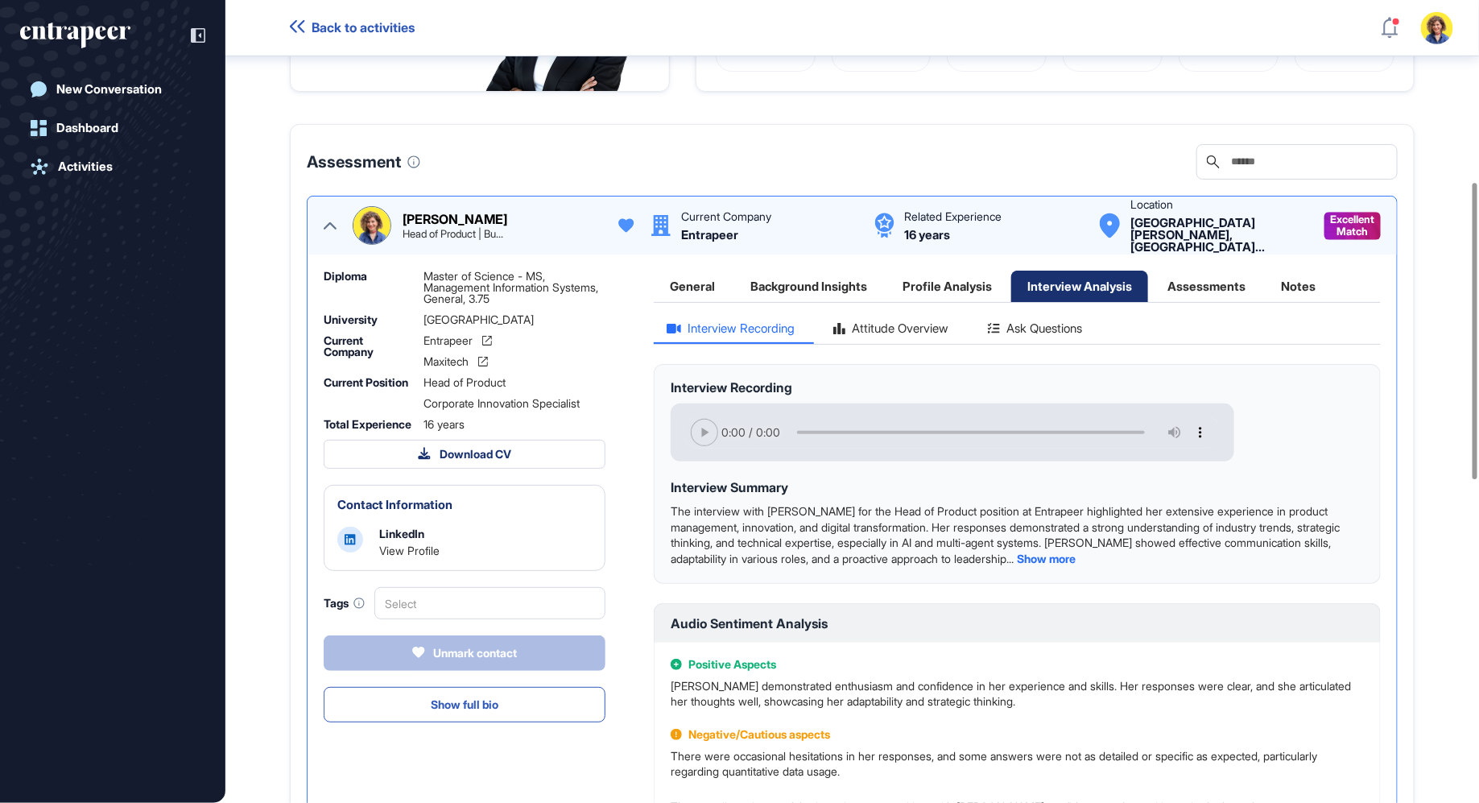
drag, startPoint x: 1211, startPoint y: 306, endPoint x: 1002, endPoint y: 303, distance: 208.5
click at [1211, 302] on div "Assessments" at bounding box center [1206, 285] width 110 height 31
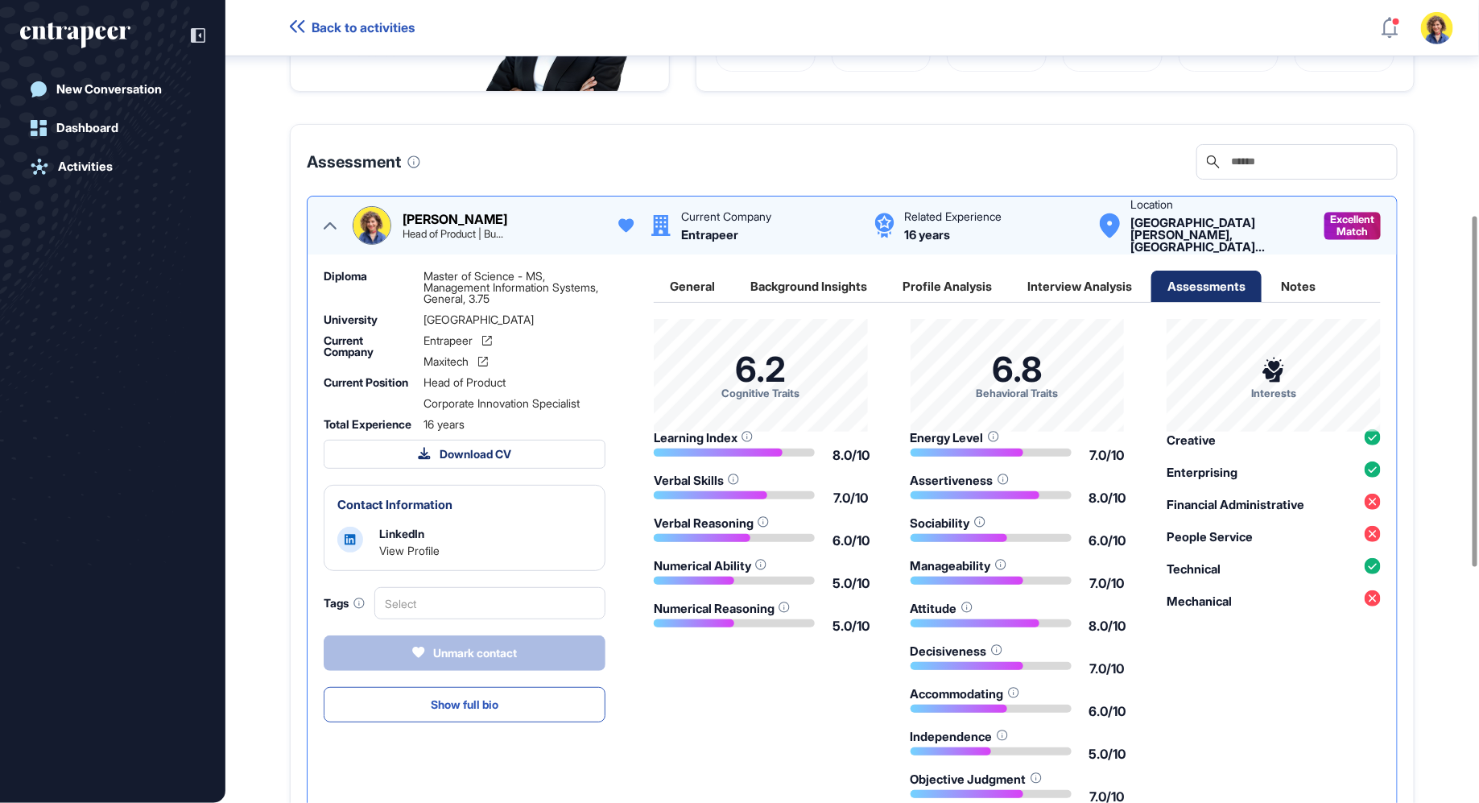
click at [926, 302] on div "Profile Analysis" at bounding box center [947, 285] width 122 height 31
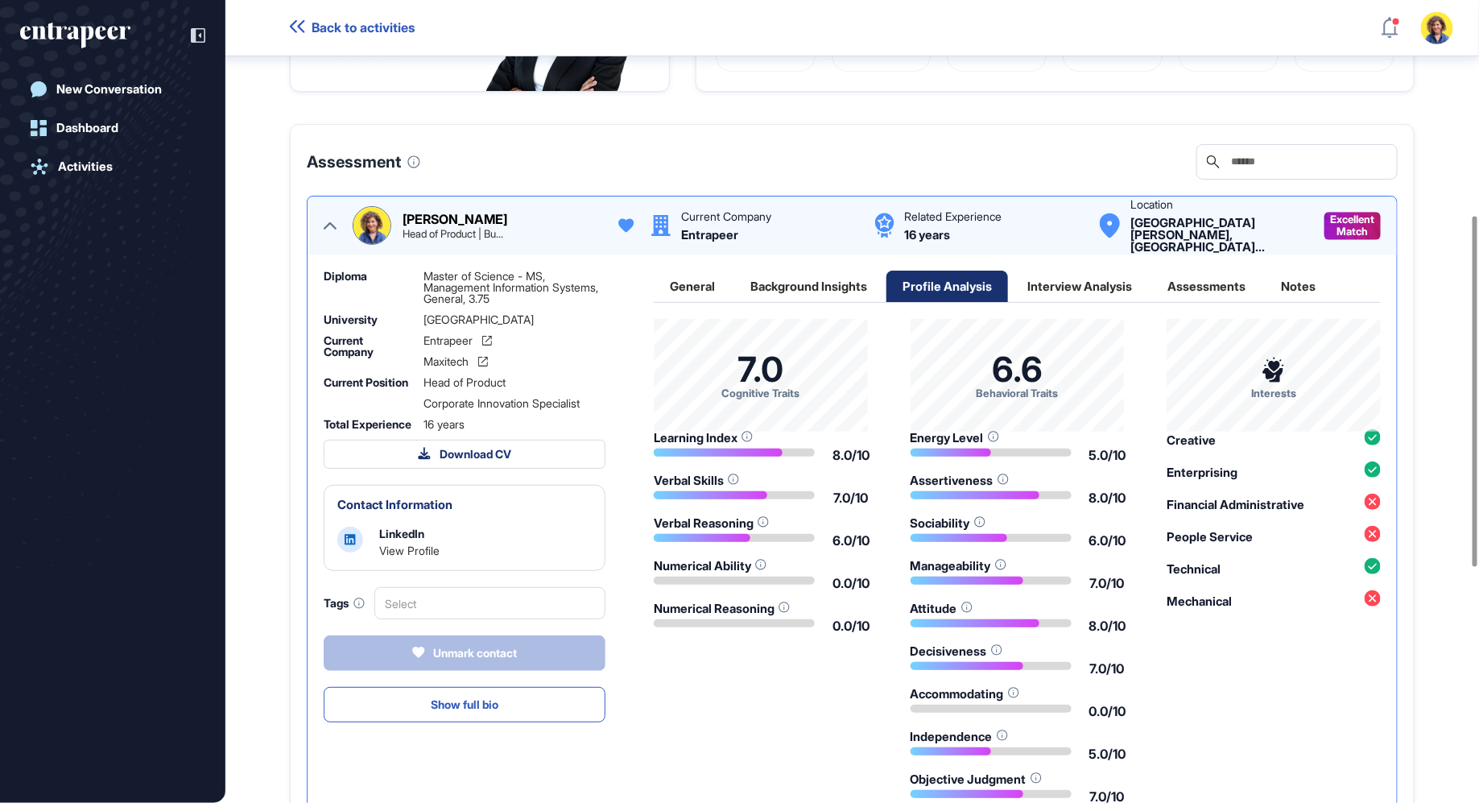
click at [1202, 302] on div "Assessments" at bounding box center [1206, 285] width 110 height 31
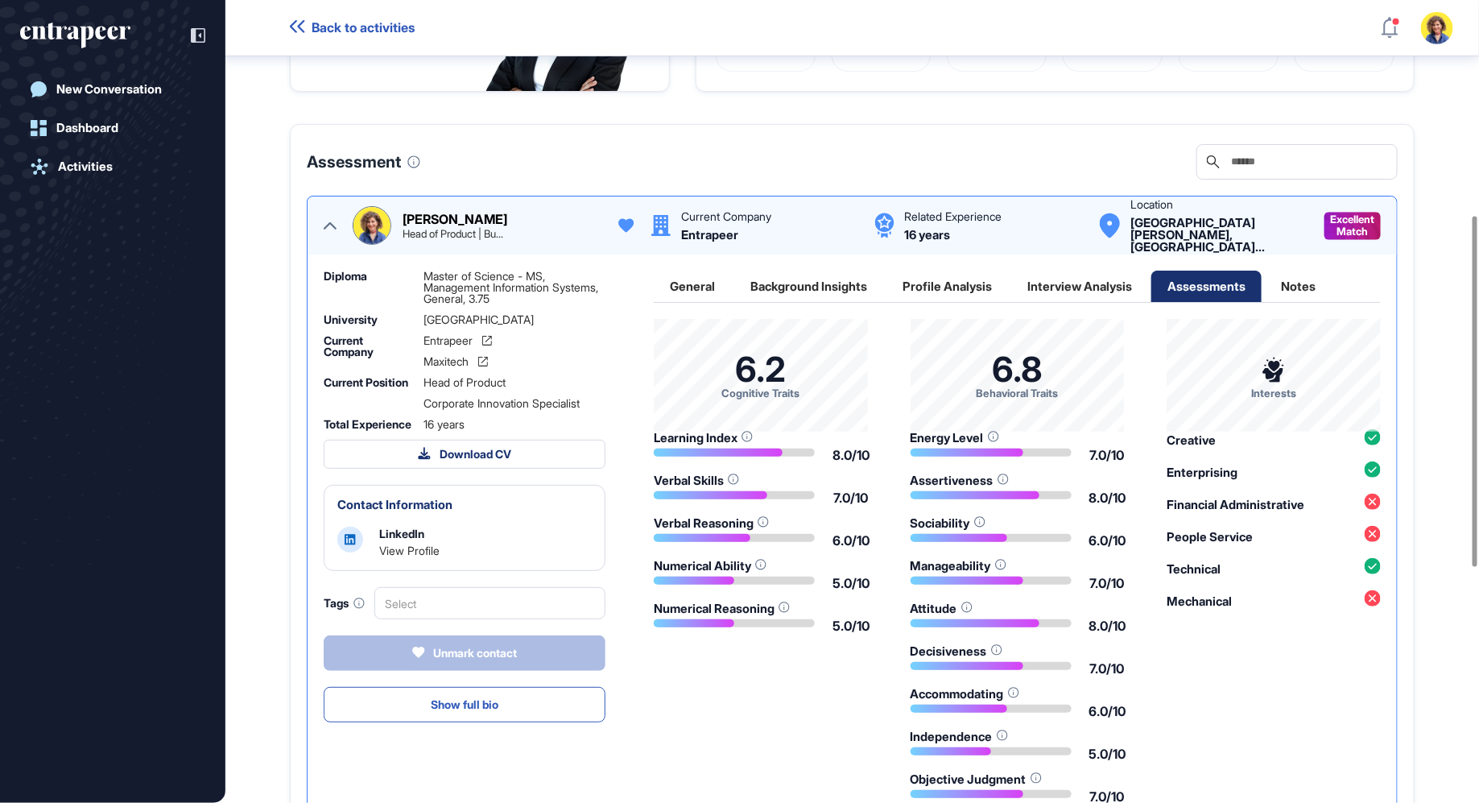
drag, startPoint x: 742, startPoint y: 728, endPoint x: 783, endPoint y: 724, distance: 41.3
click at [742, 727] on div "6.2 Cognitive Traits Learning Index 8.0/10 Verbal Skills 7.0/10 Verbal Reasonin…" at bounding box center [1017, 561] width 727 height 484
click at [683, 302] on div "General" at bounding box center [692, 285] width 77 height 31
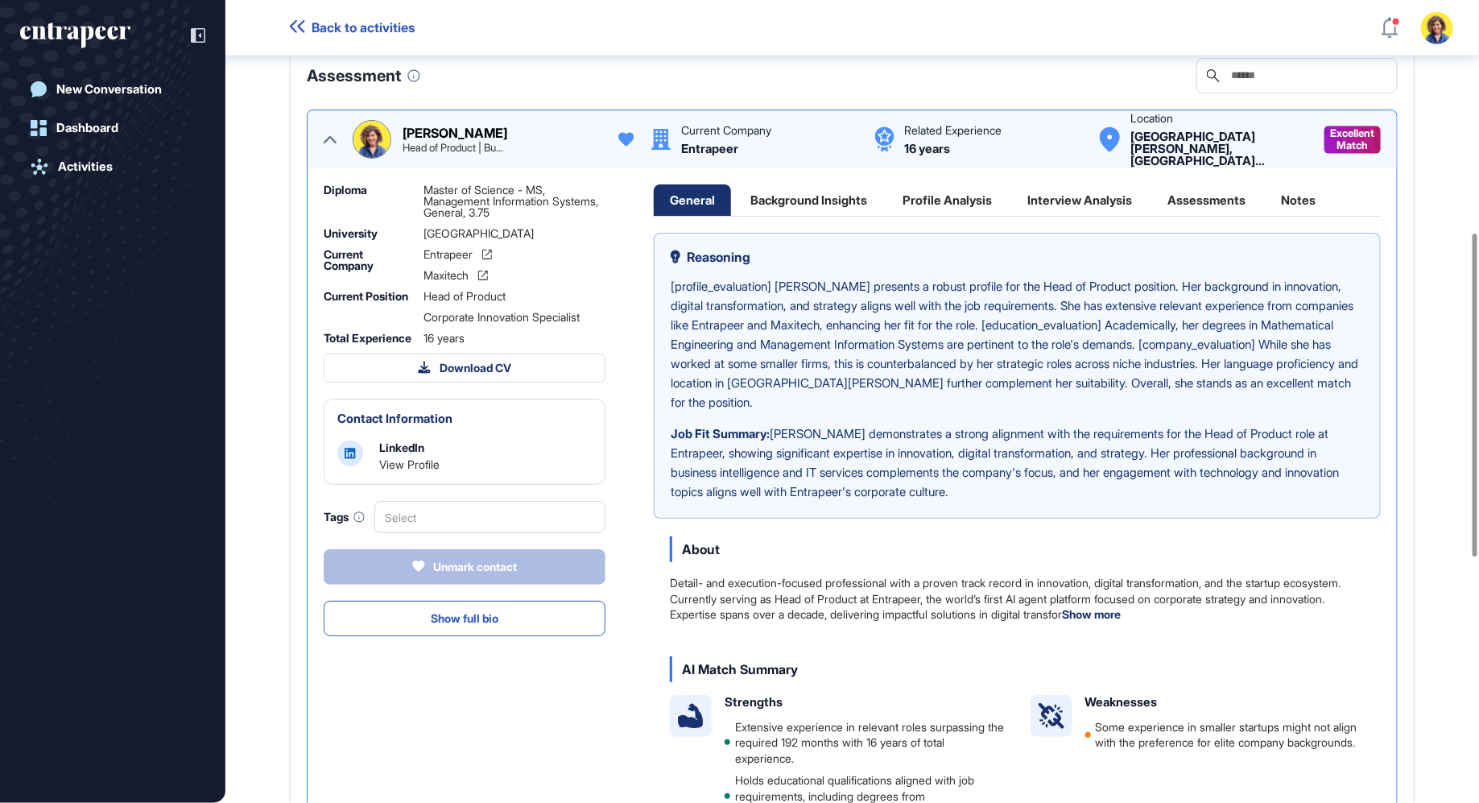
scroll to position [582, 0]
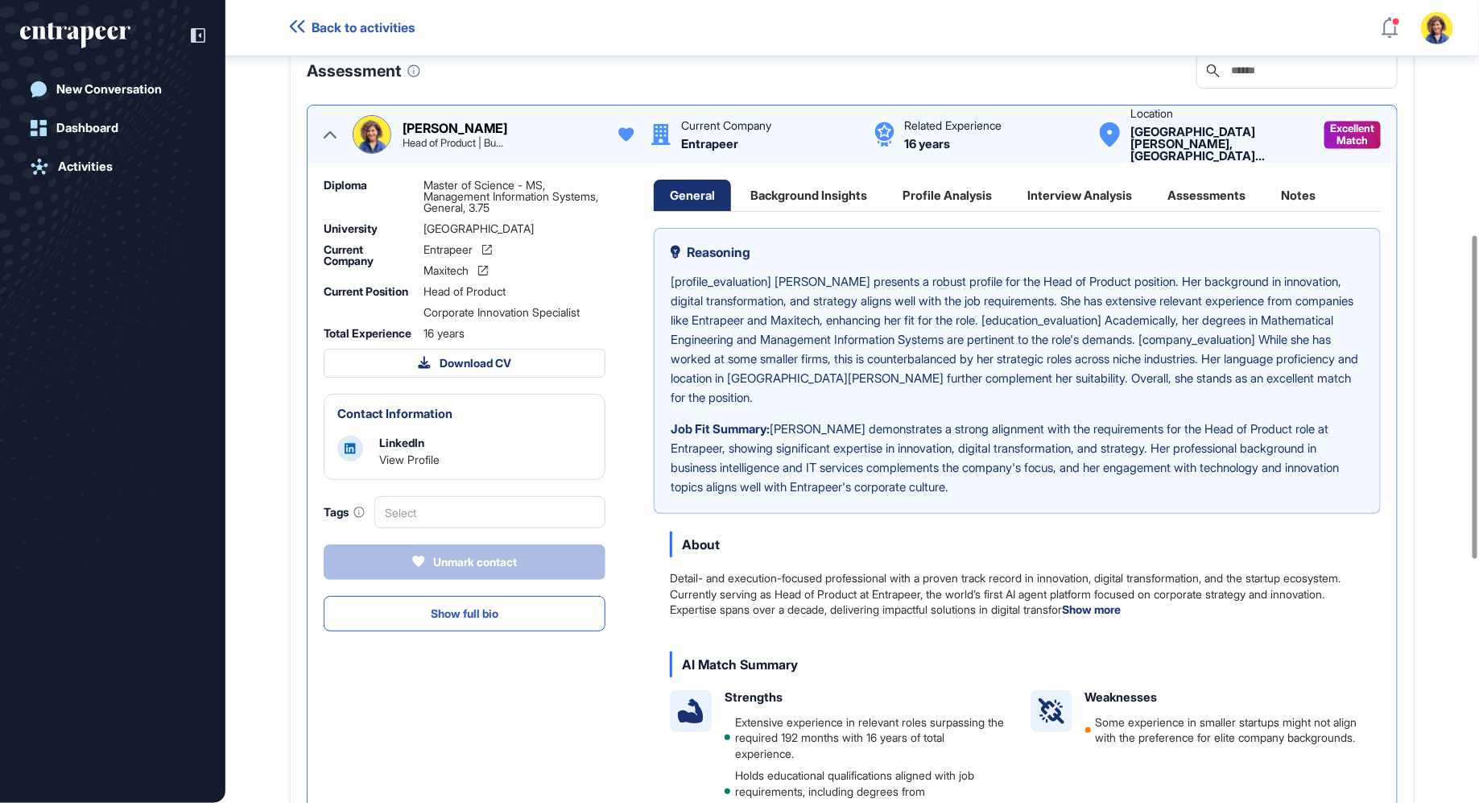
click at [916, 211] on div "Profile Analysis" at bounding box center [947, 195] width 122 height 31
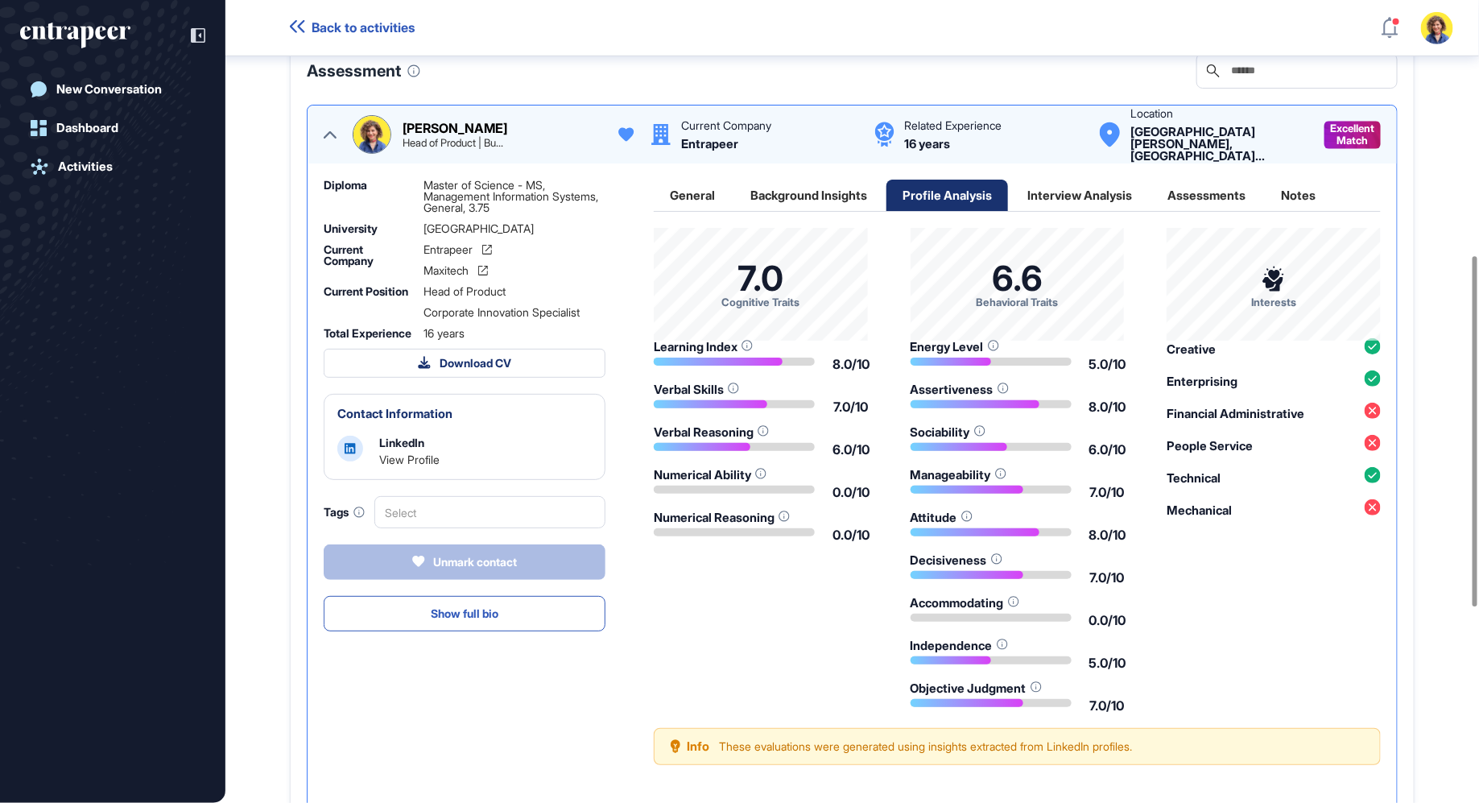
click at [1088, 211] on div "Interview Analysis" at bounding box center [1079, 195] width 137 height 31
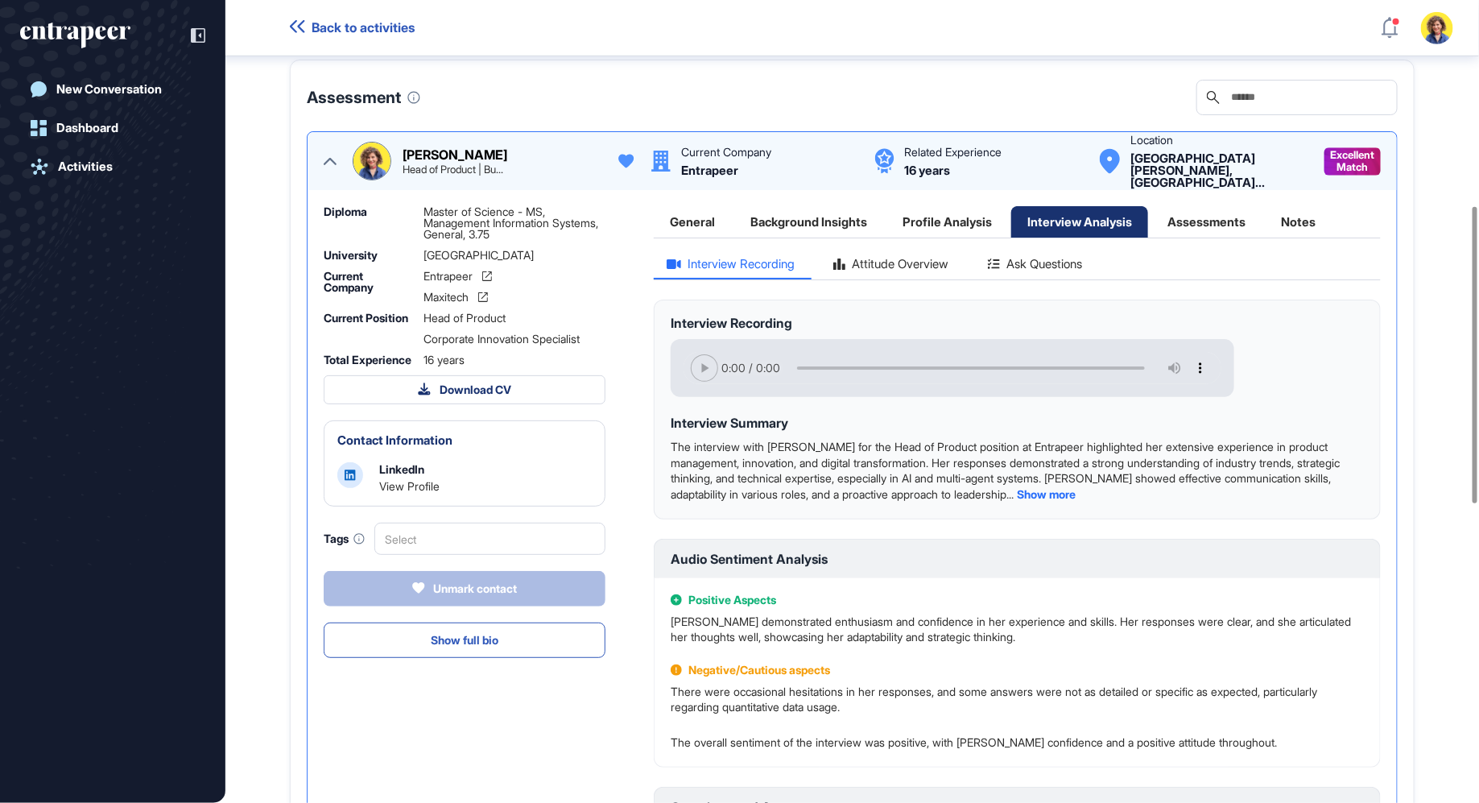
scroll to position [556, 0]
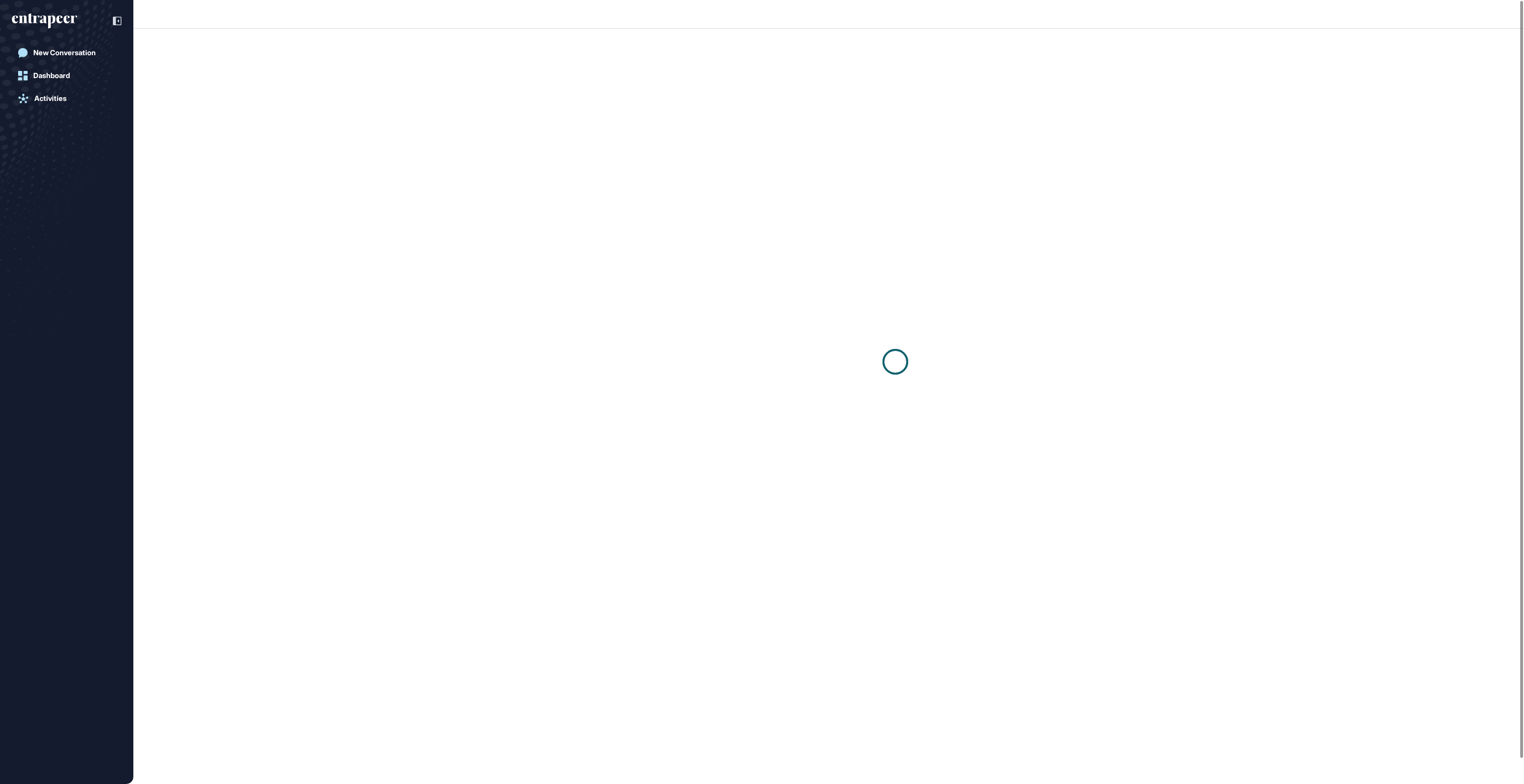
scroll to position [1, 1]
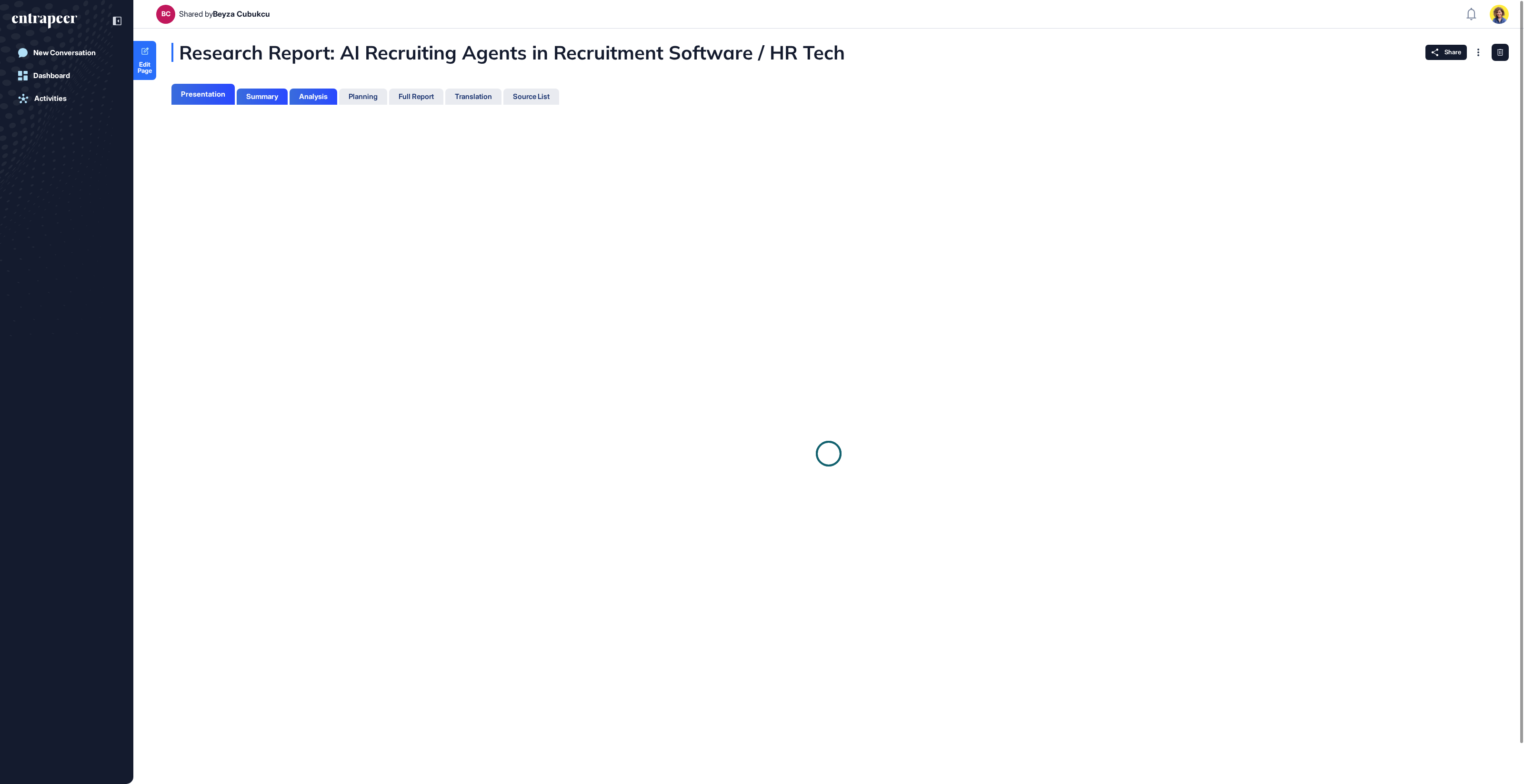
scroll to position [4, 1]
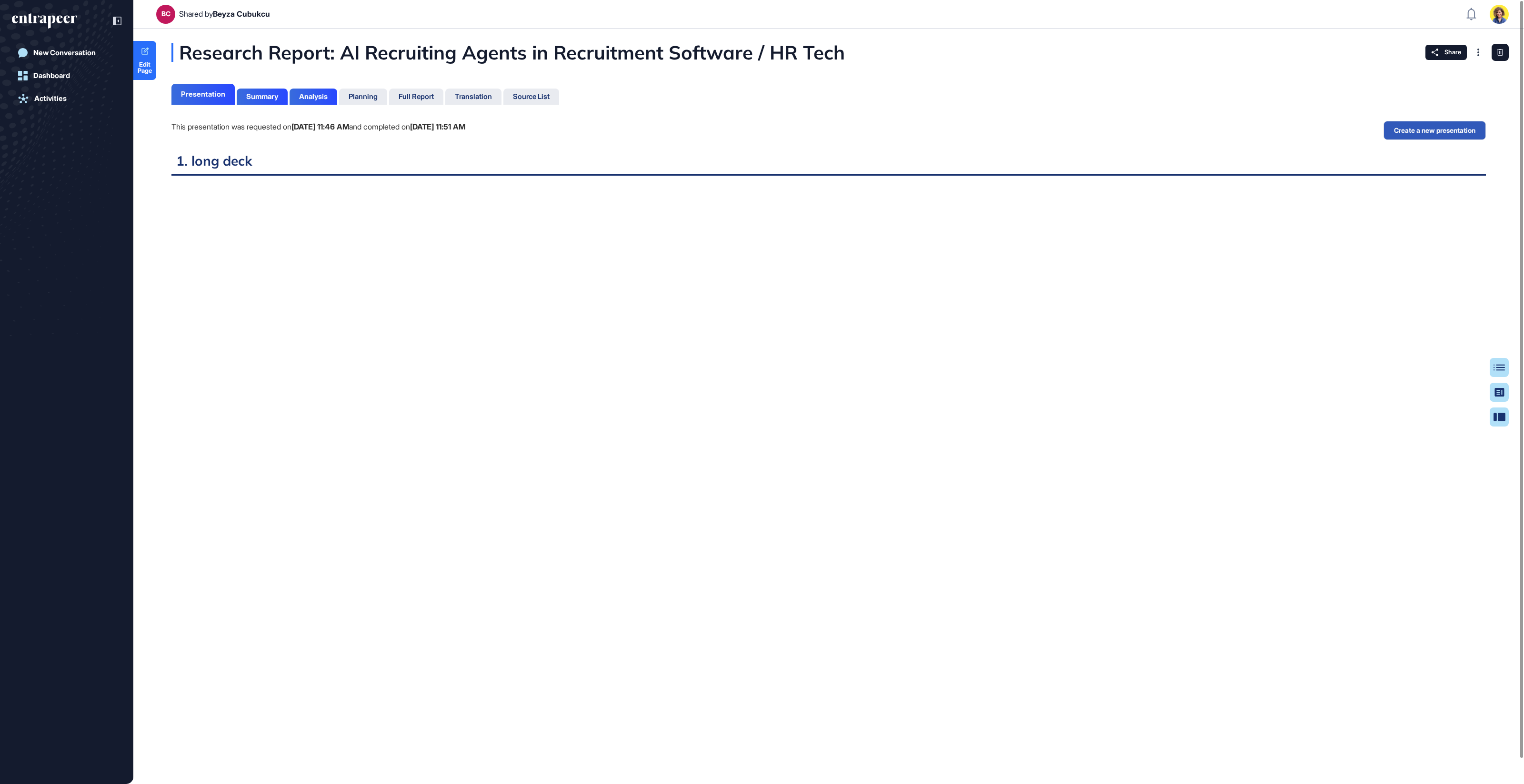
scroll to position [736, 2]
